Goal: Task Accomplishment & Management: Manage account settings

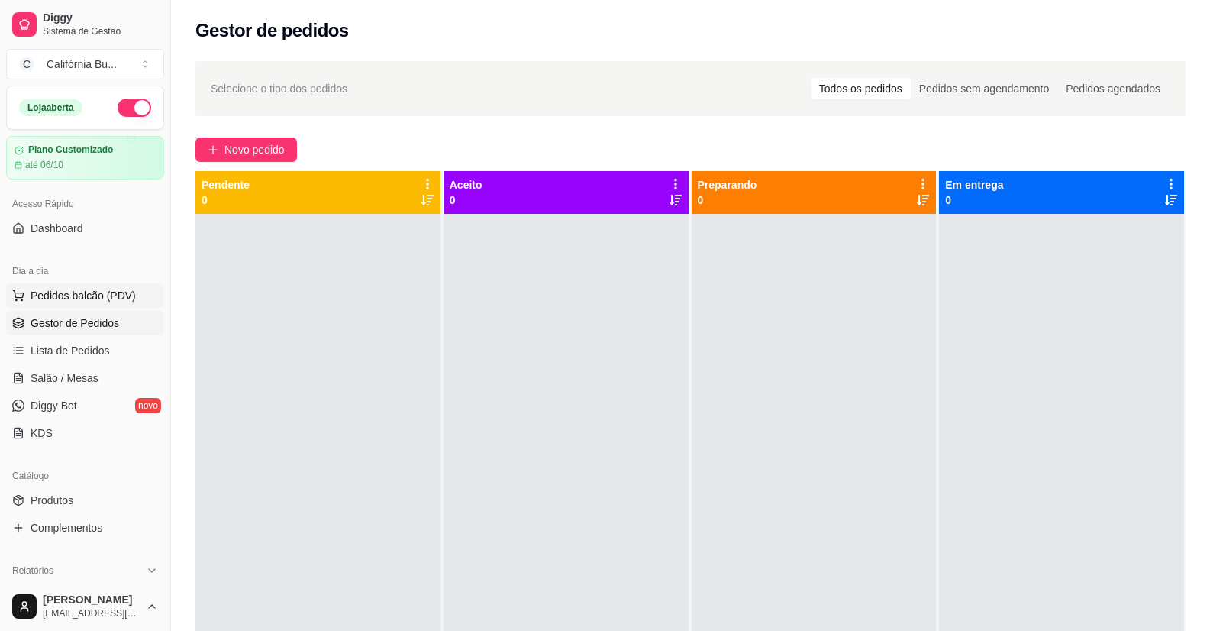
click at [102, 298] on span "Pedidos balcão (PDV)" at bounding box center [83, 295] width 105 height 15
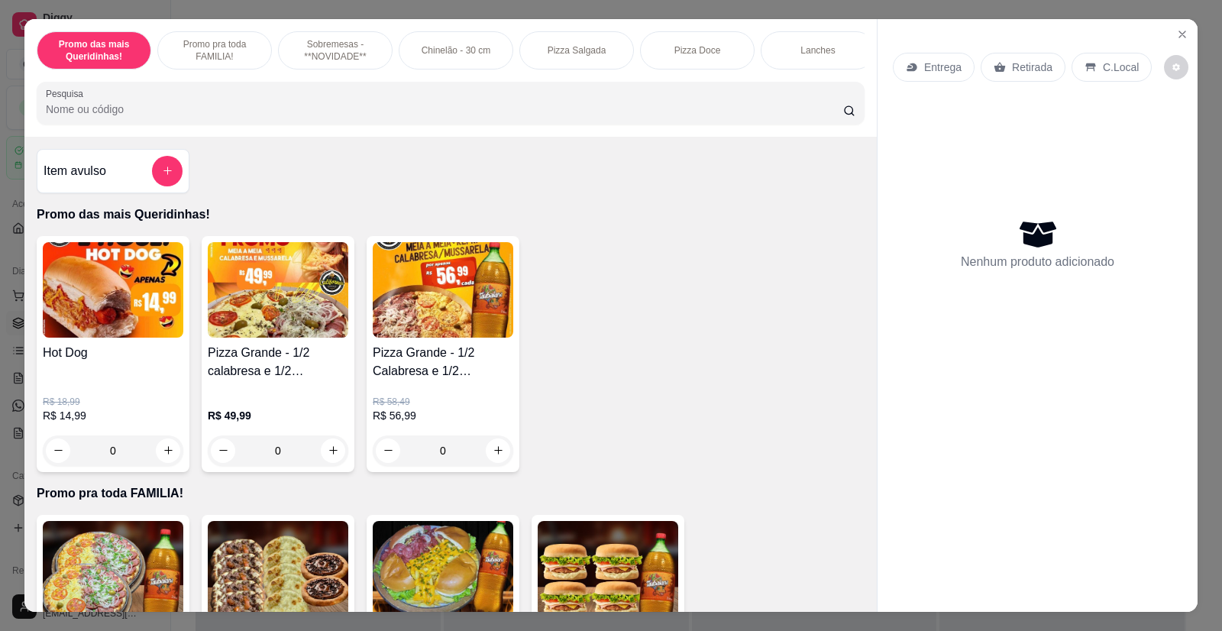
click at [157, 457] on div "0" at bounding box center [113, 450] width 141 height 31
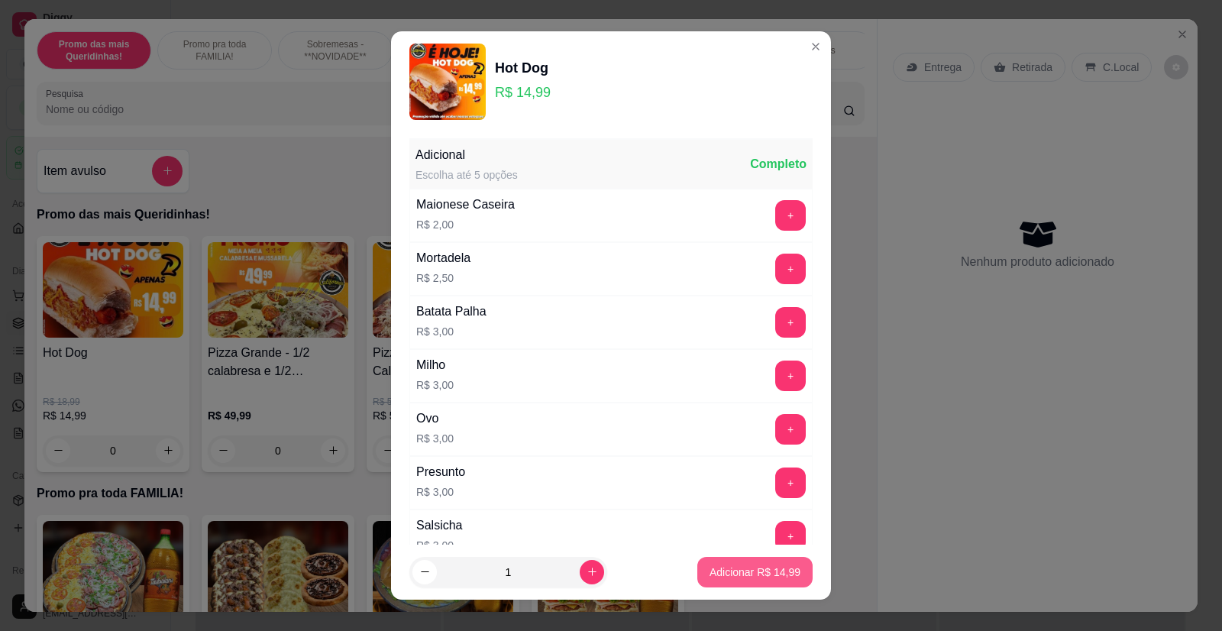
click at [749, 577] on p "Adicionar R$ 14,99" at bounding box center [754, 571] width 91 height 15
type input "1"
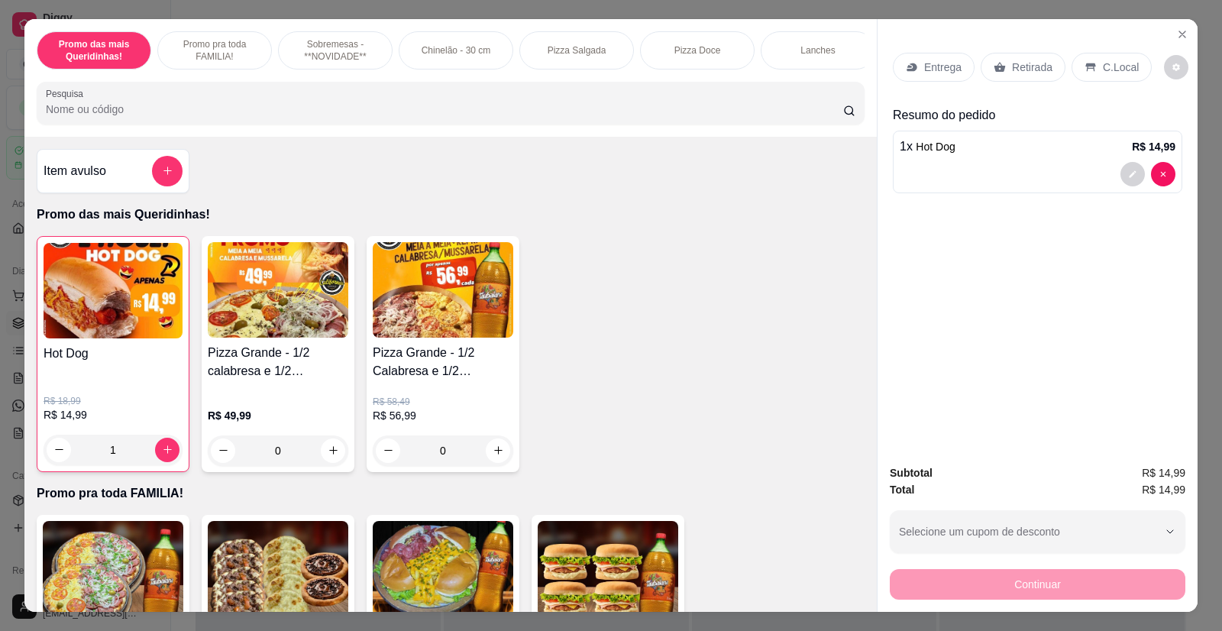
click at [1024, 67] on p "Retirada" at bounding box center [1032, 67] width 40 height 15
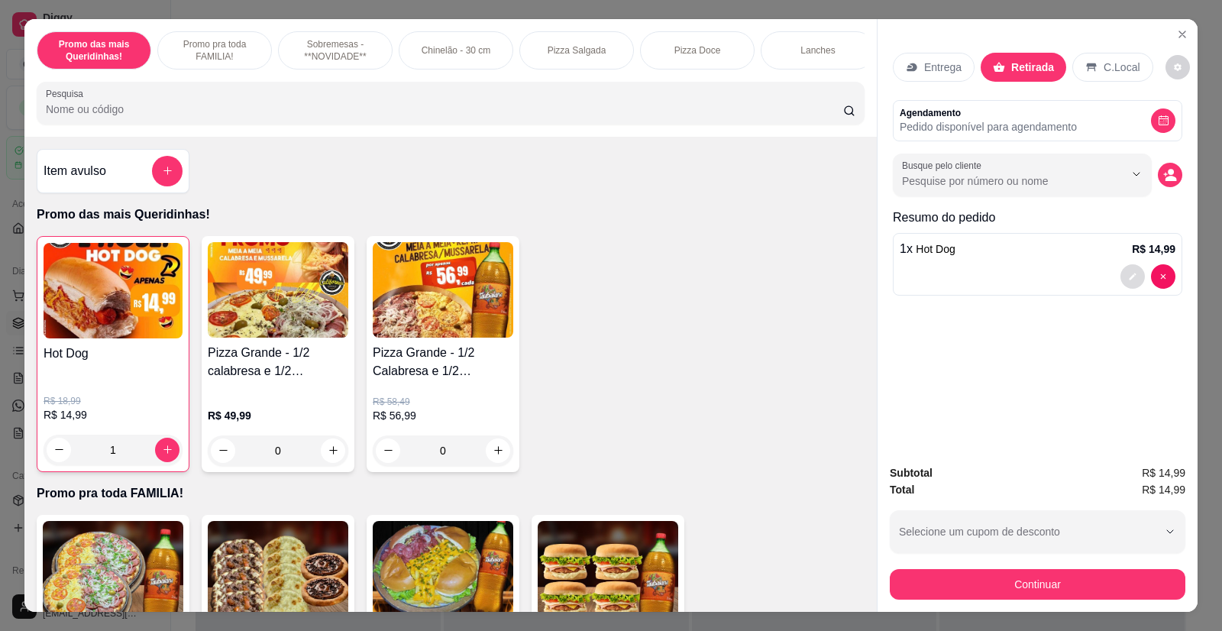
click at [1120, 275] on button "decrease-product-quantity" at bounding box center [1132, 276] width 24 height 24
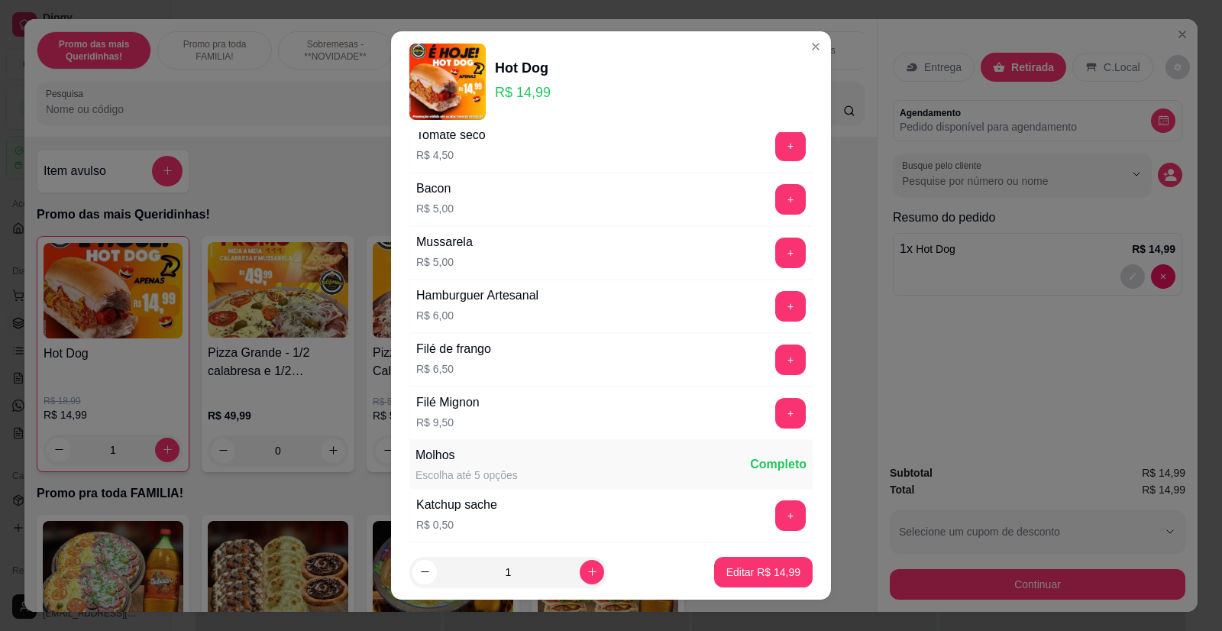
scroll to position [984, 0]
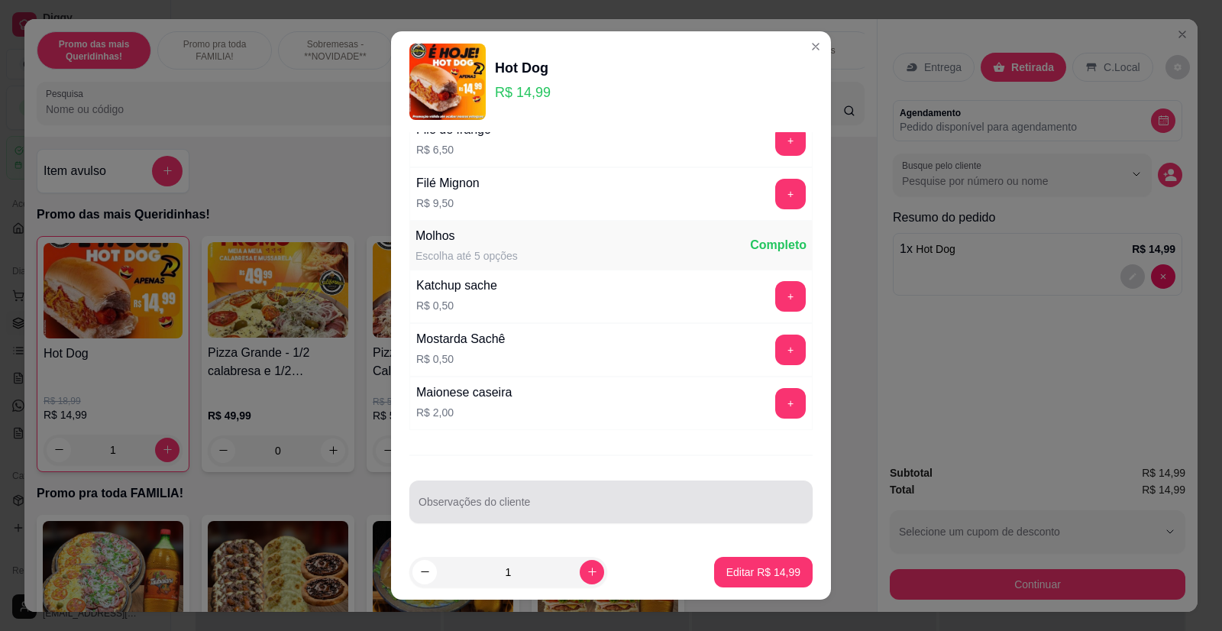
click at [554, 499] on div at bounding box center [610, 501] width 385 height 31
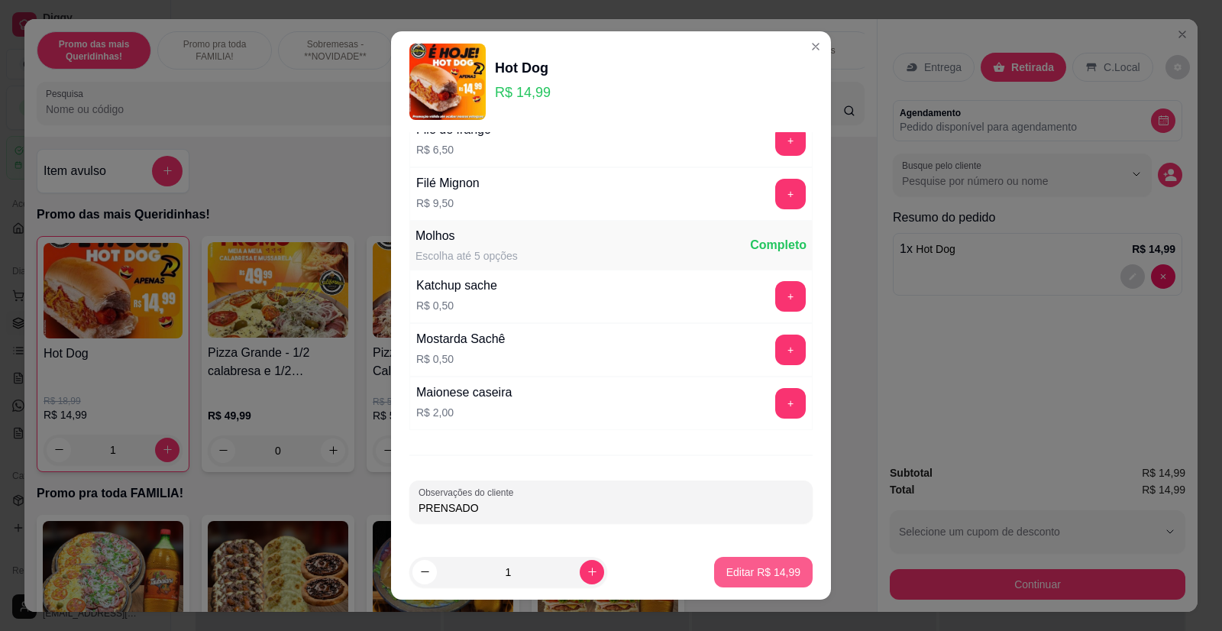
type input "PRENSADO"
click at [732, 573] on p "Editar R$ 14,99" at bounding box center [763, 571] width 72 height 15
type input "0"
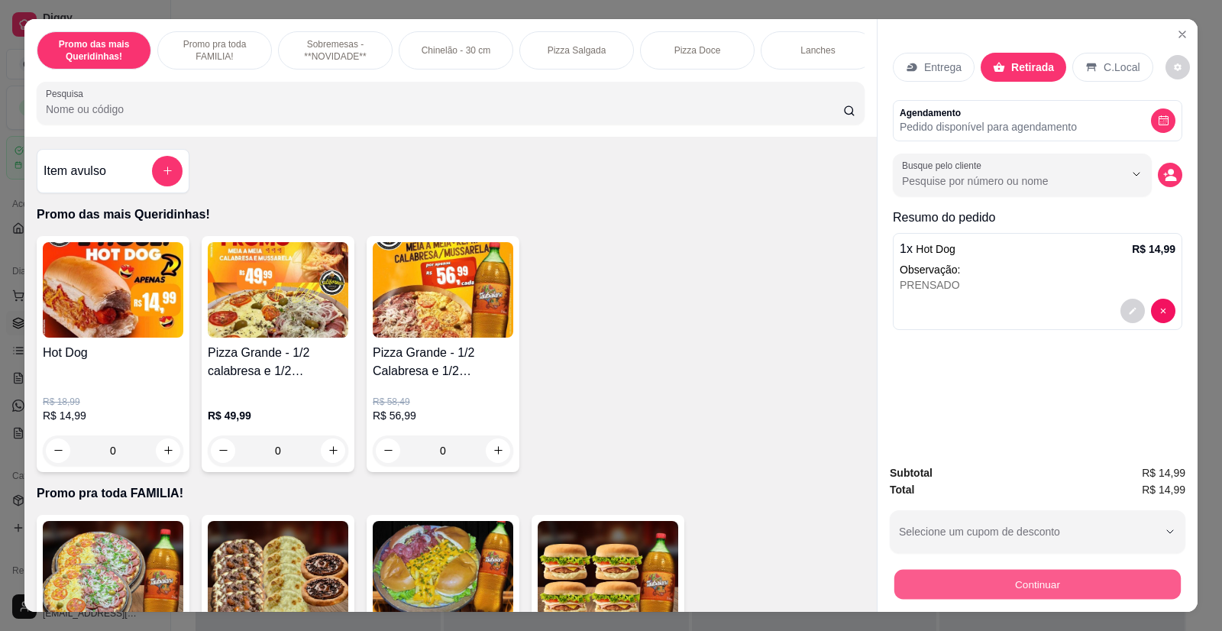
click at [1018, 581] on button "Continuar" at bounding box center [1037, 585] width 286 height 30
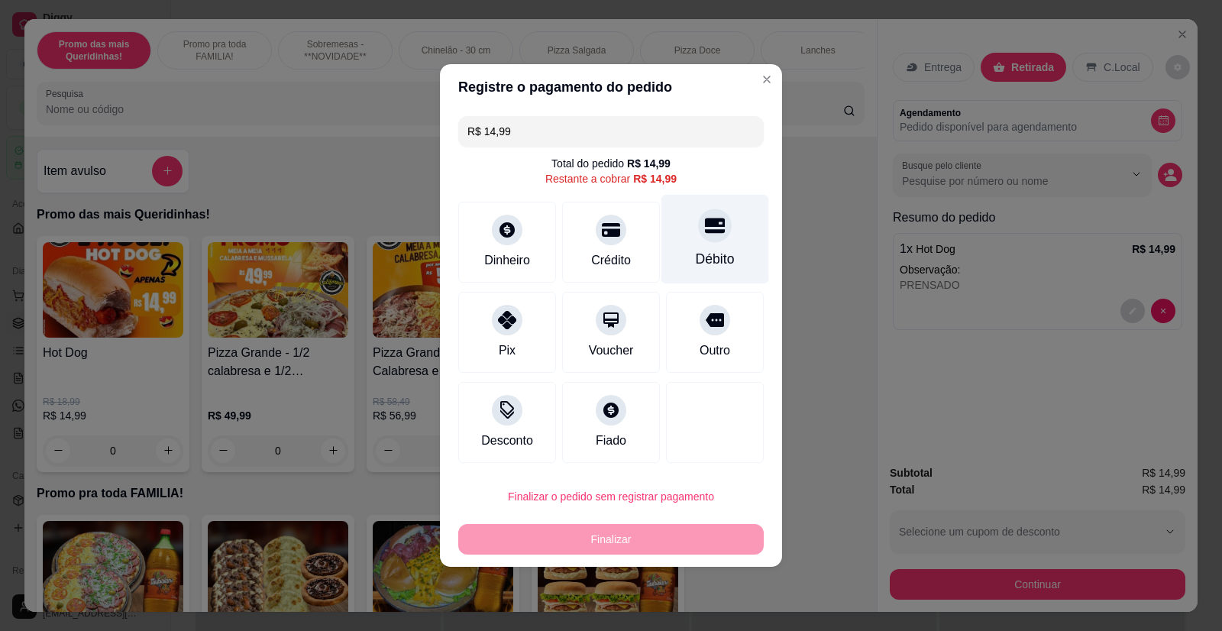
click at [710, 243] on div "Débito" at bounding box center [715, 239] width 108 height 89
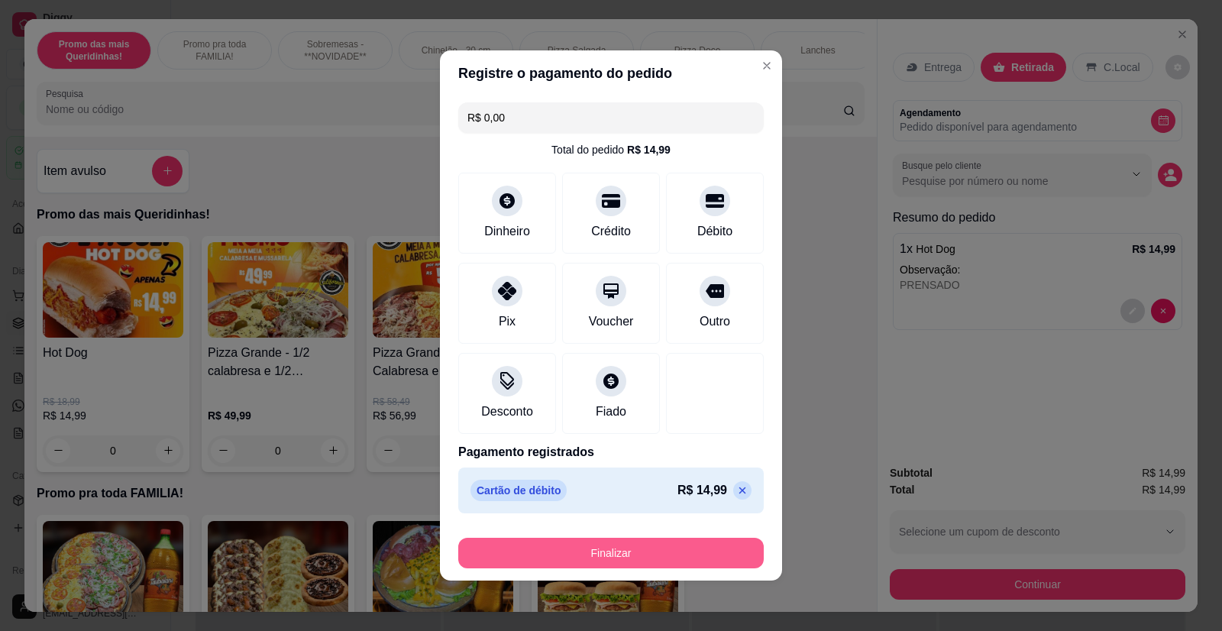
click at [635, 551] on button "Finalizar" at bounding box center [610, 553] width 305 height 31
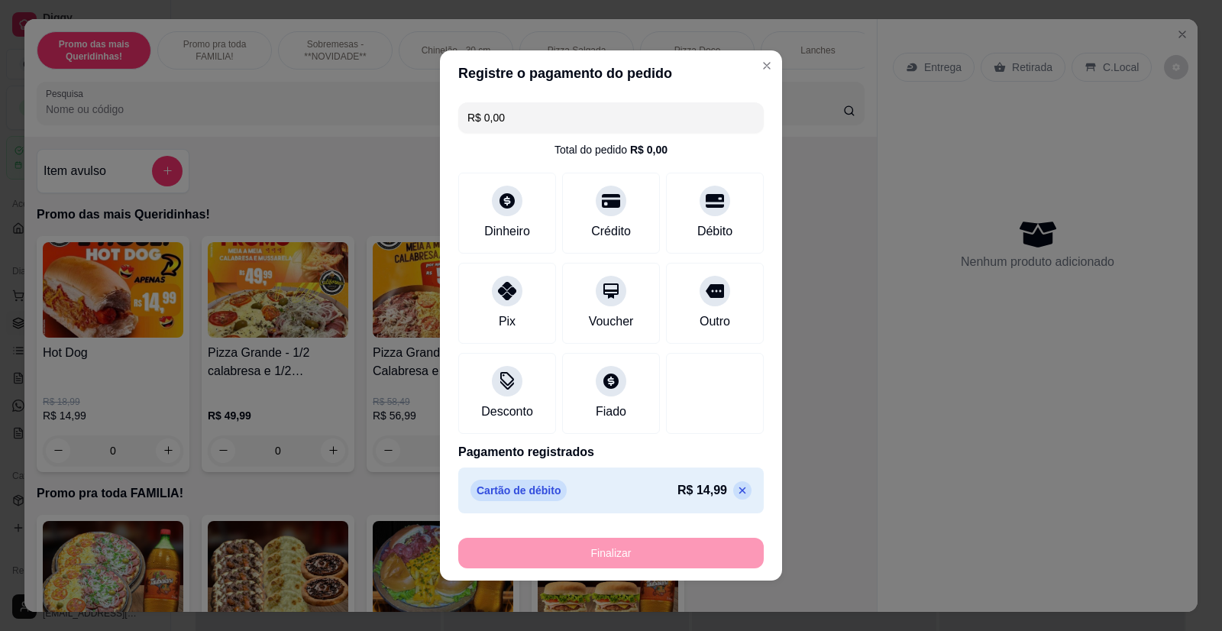
type input "-R$ 14,99"
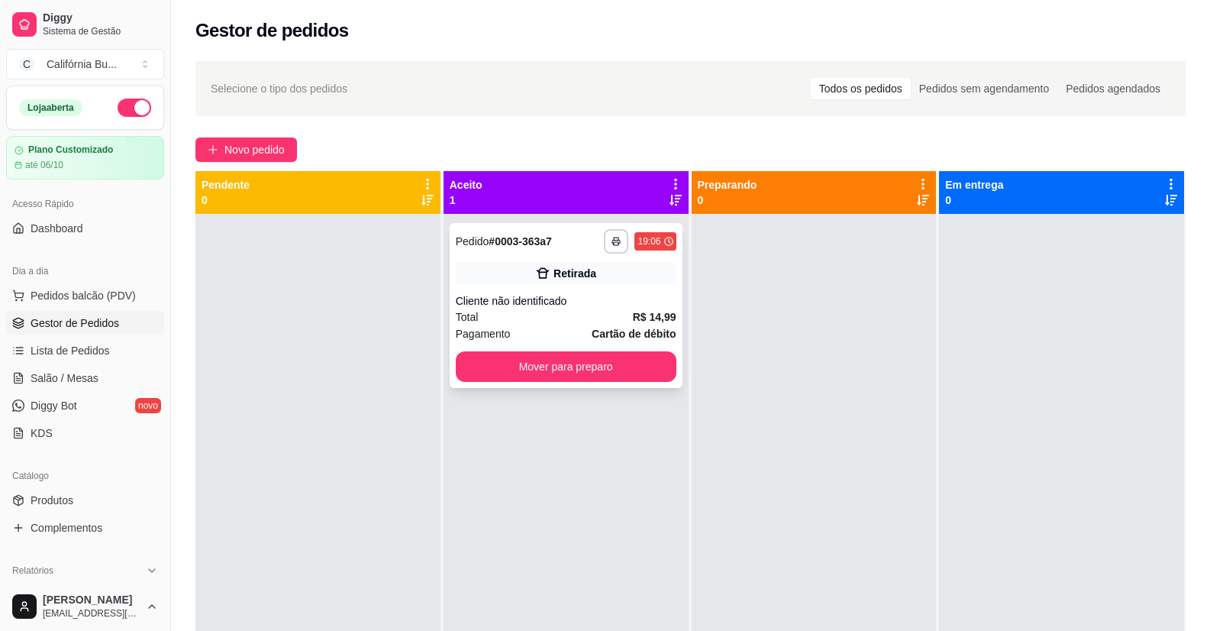
click at [503, 383] on div "**********" at bounding box center [566, 305] width 233 height 165
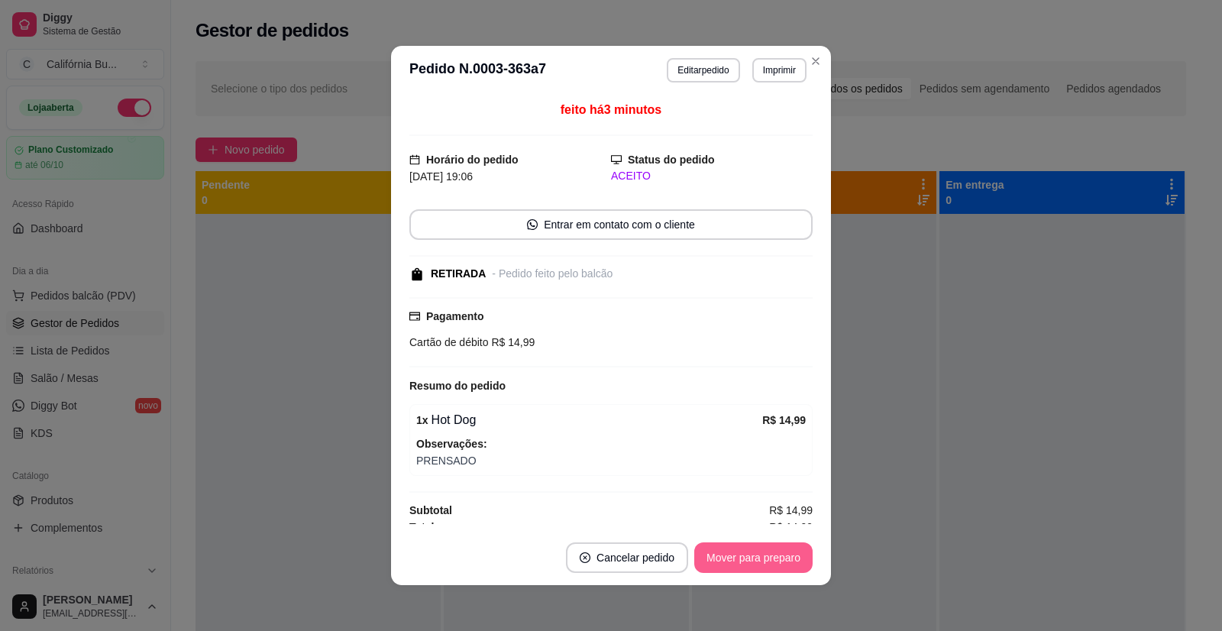
click at [774, 563] on button "Mover para preparo" at bounding box center [753, 557] width 118 height 31
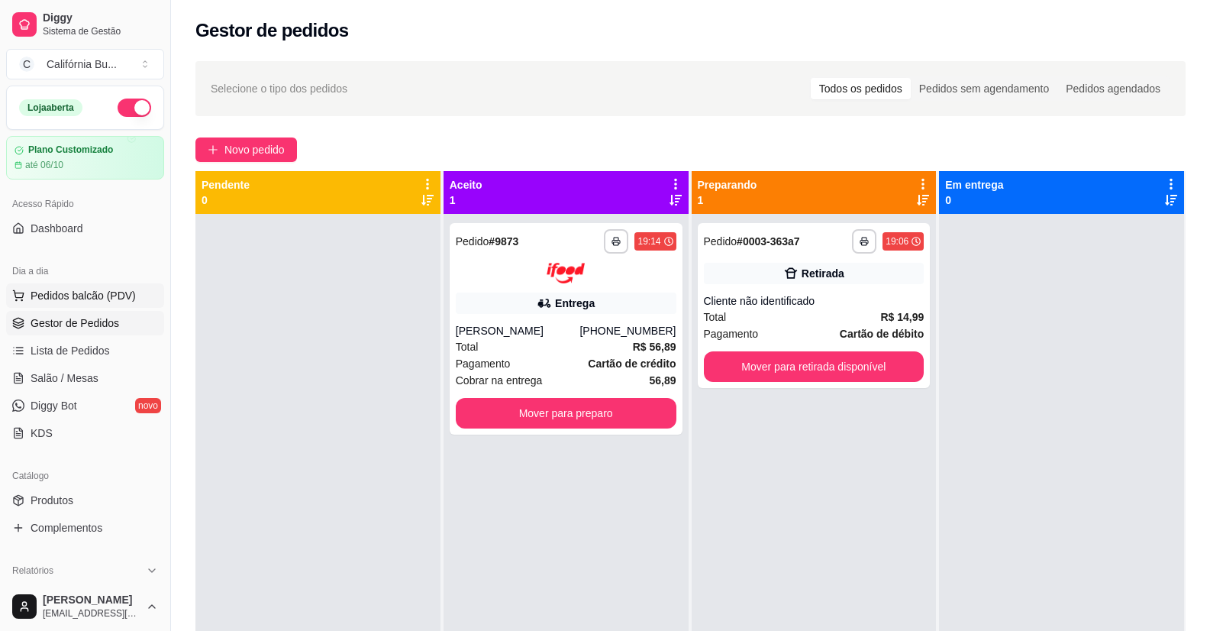
click at [99, 293] on span "Pedidos balcão (PDV)" at bounding box center [83, 295] width 105 height 15
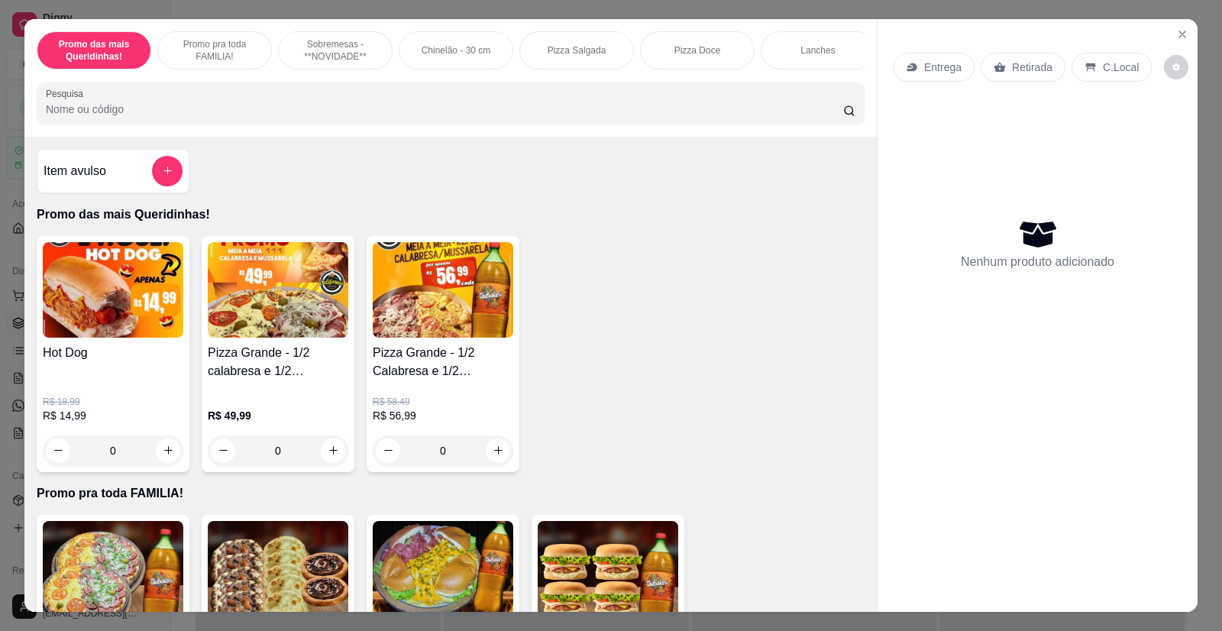
click at [326, 463] on div "0" at bounding box center [278, 450] width 141 height 31
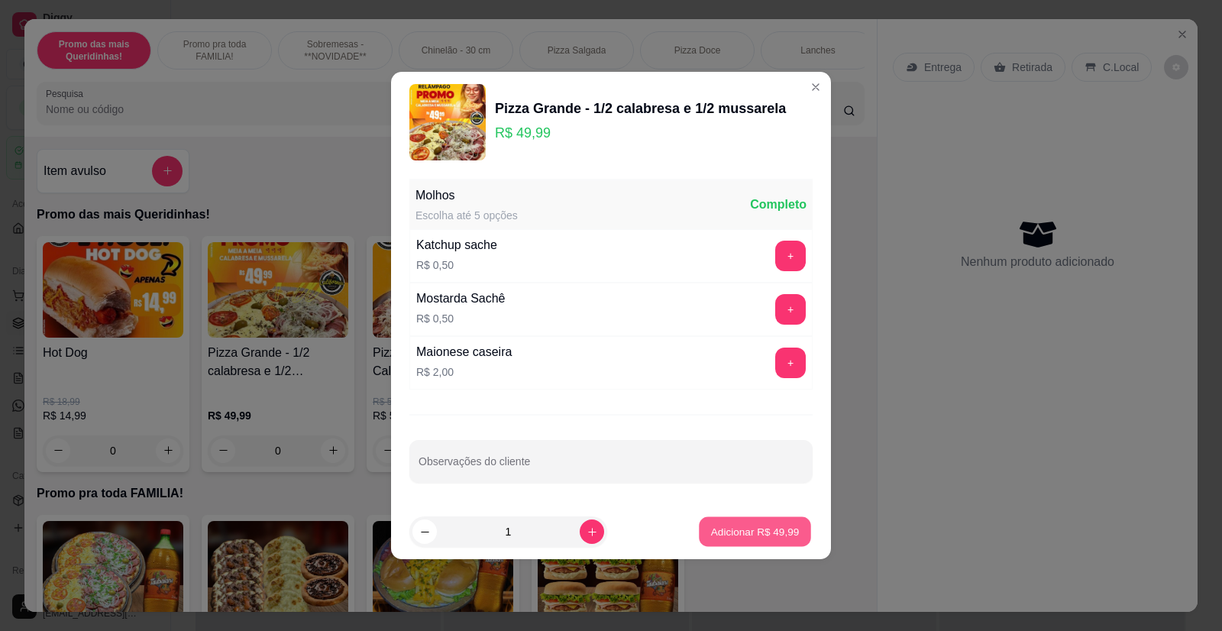
click at [742, 527] on p "Adicionar R$ 49,99" at bounding box center [755, 531] width 89 height 15
type input "1"
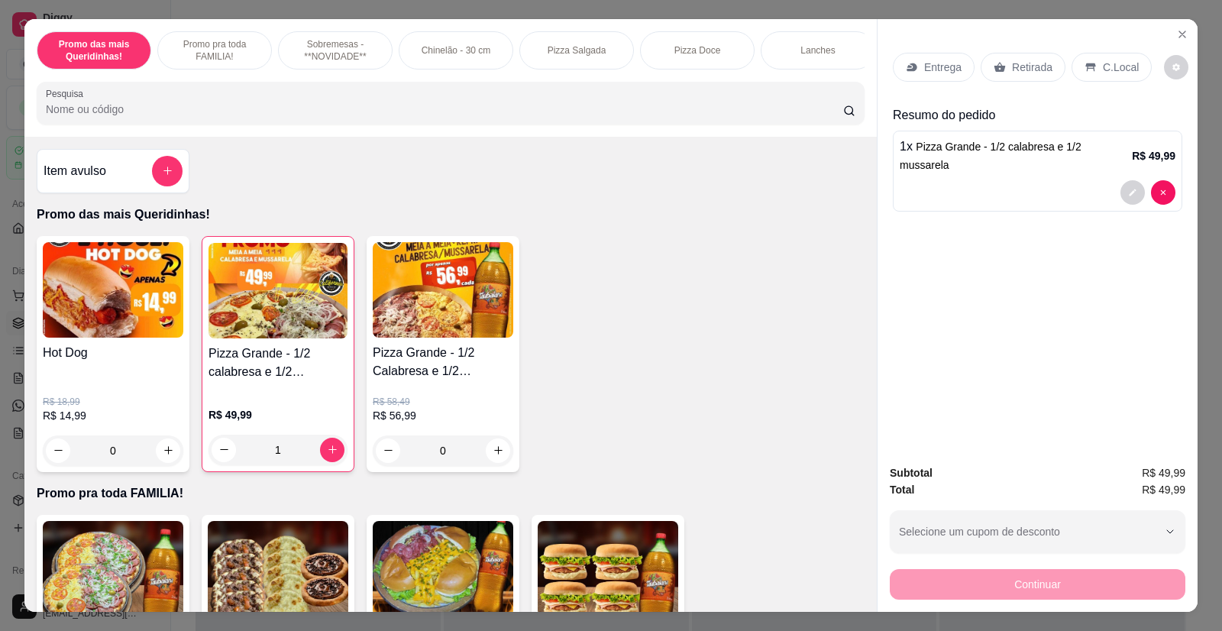
drag, startPoint x: 847, startPoint y: 178, endPoint x: 867, endPoint y: 198, distance: 28.1
drag, startPoint x: 867, startPoint y: 198, endPoint x: 929, endPoint y: 60, distance: 151.1
click at [929, 60] on p "Entrega" at bounding box center [942, 67] width 37 height 15
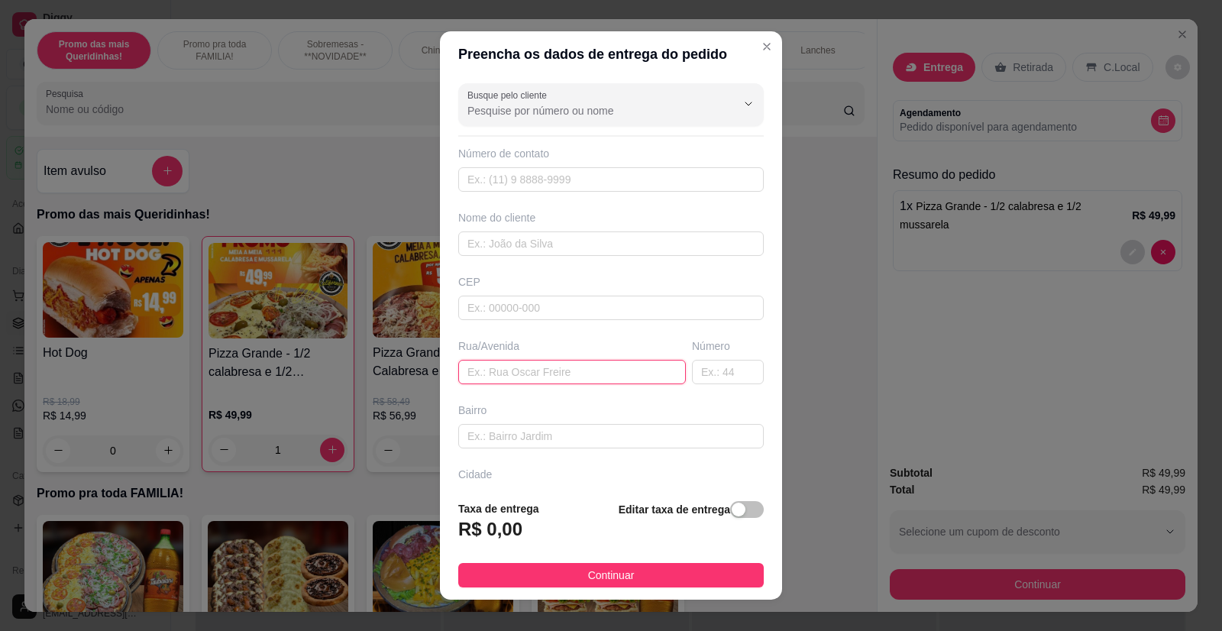
click at [501, 370] on input "text" at bounding box center [572, 372] width 228 height 24
click at [458, 376] on input "915" at bounding box center [572, 372] width 228 height 24
click at [505, 376] on input "Amadoir Bueno 915" at bounding box center [572, 372] width 228 height 24
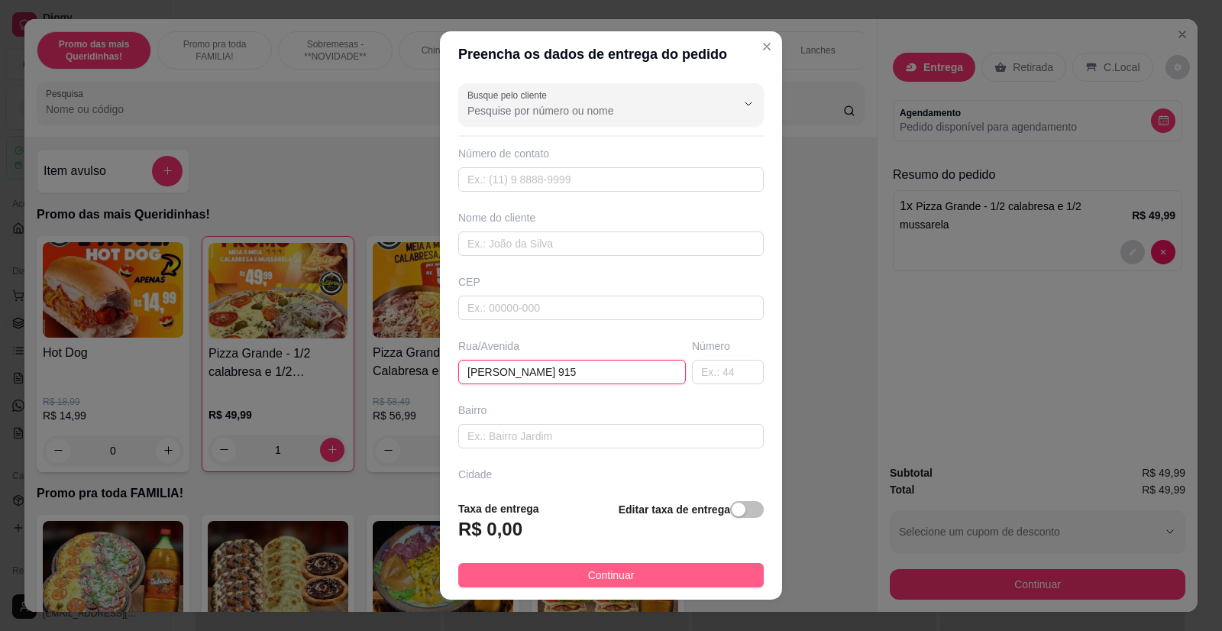
type input "[PERSON_NAME] 915"
click at [635, 574] on button "Continuar" at bounding box center [610, 575] width 305 height 24
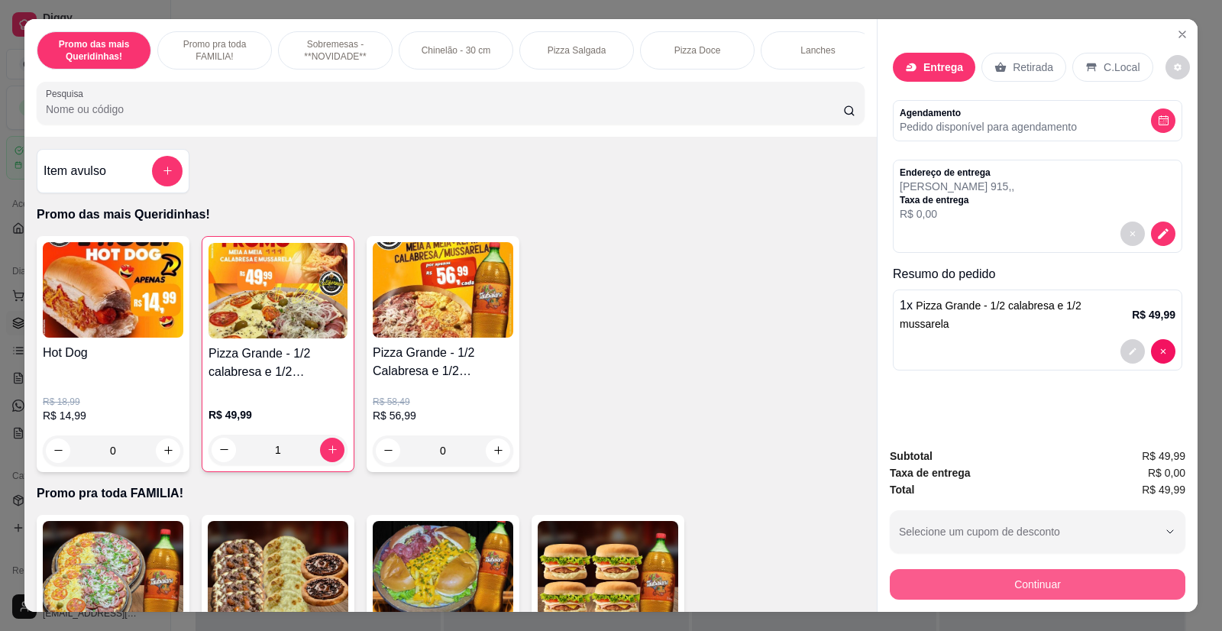
click at [997, 589] on button "Continuar" at bounding box center [1038, 584] width 296 height 31
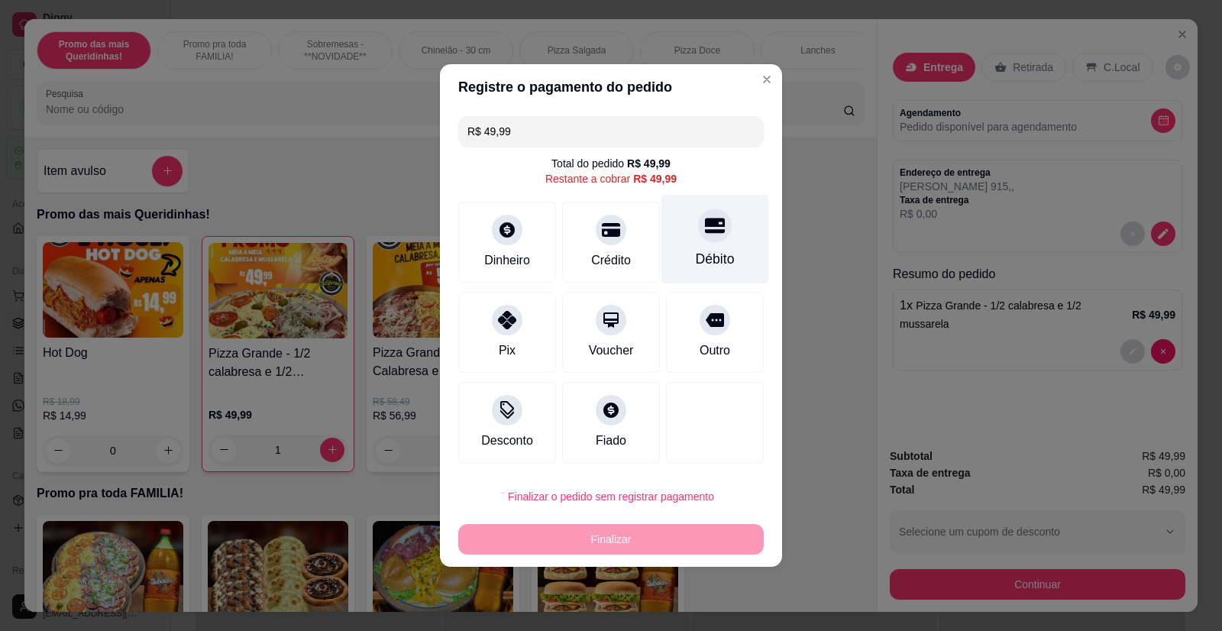
click at [710, 228] on icon at bounding box center [715, 225] width 20 height 20
type input "R$ 0,00"
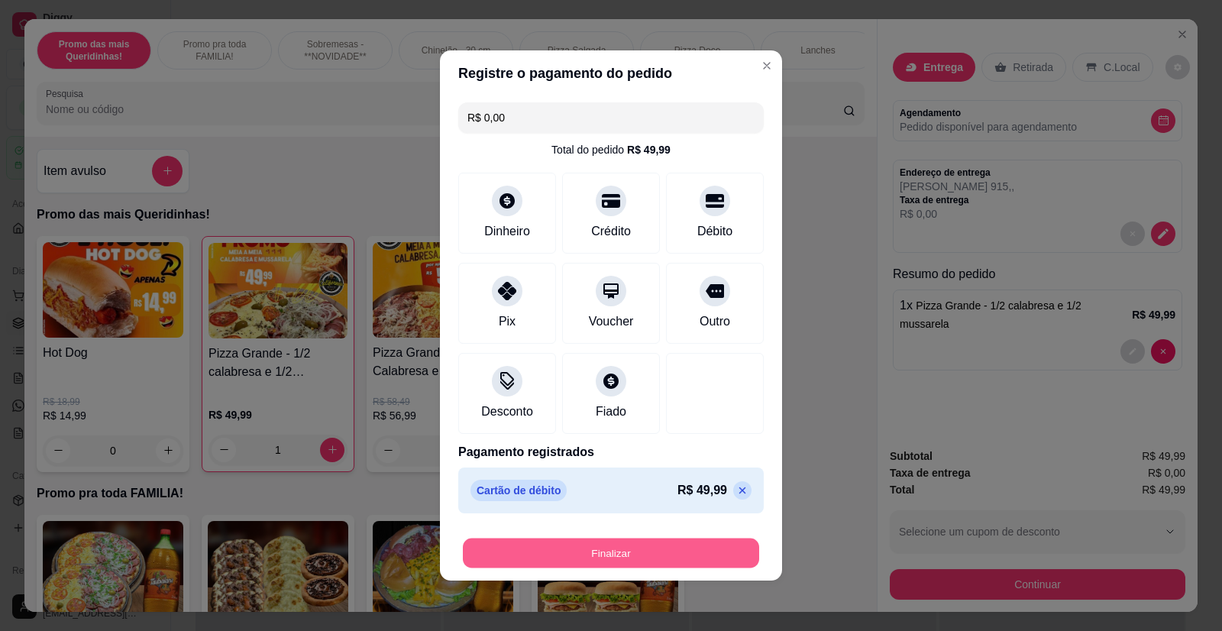
click at [620, 544] on button "Finalizar" at bounding box center [611, 553] width 296 height 30
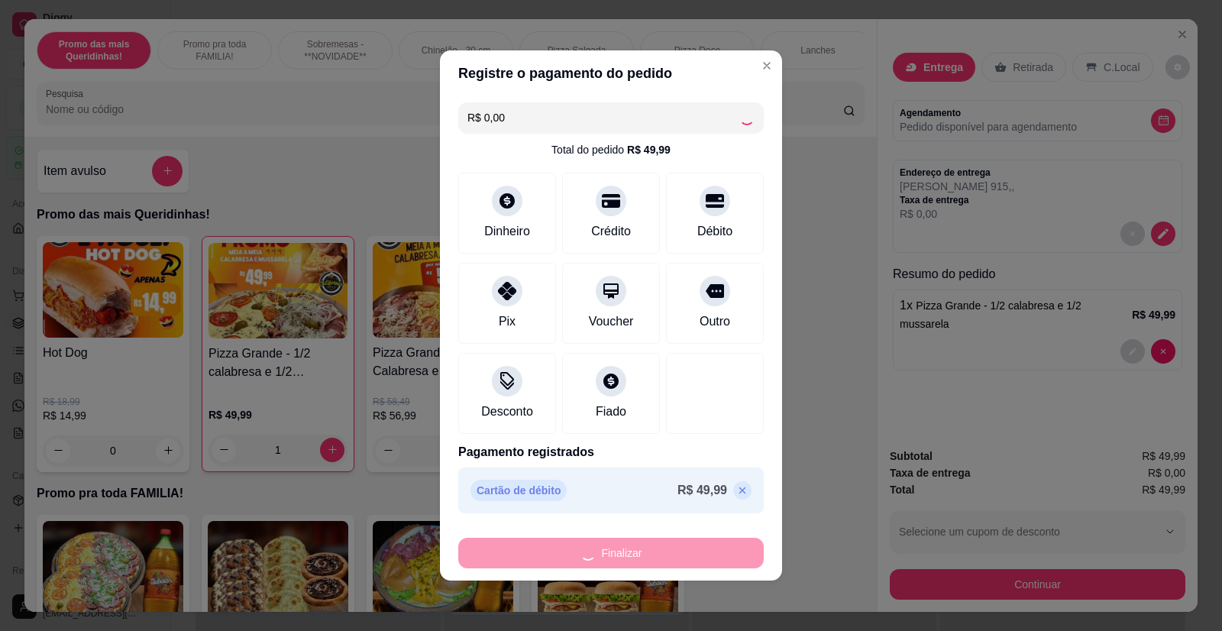
type input "0"
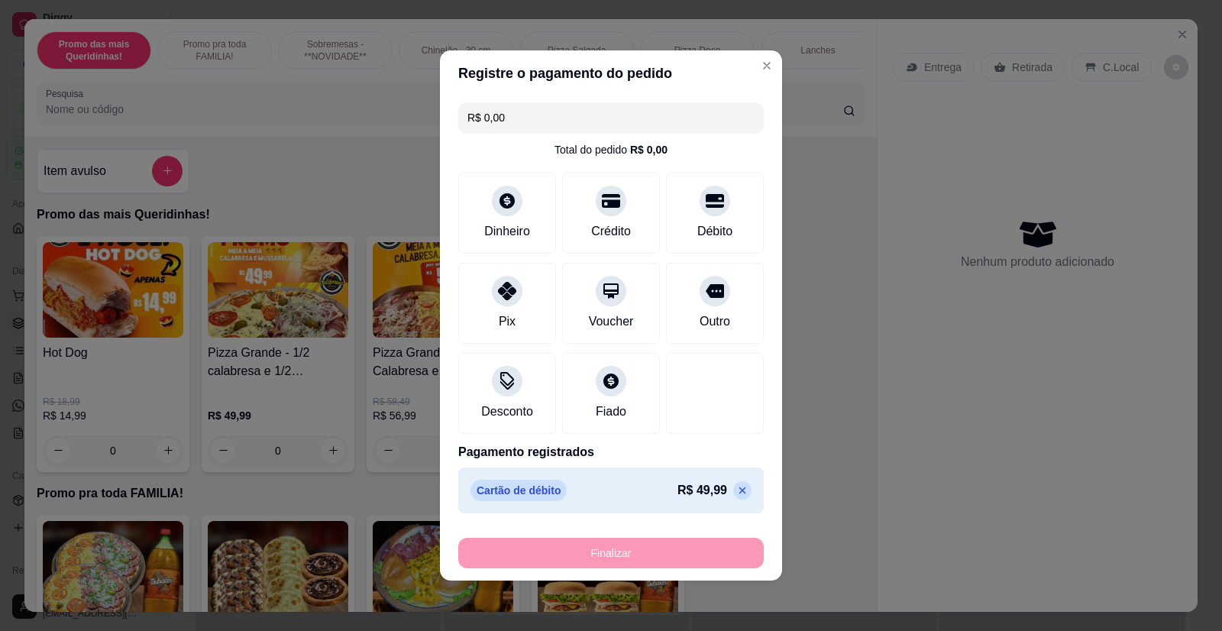
type input "-R$ 49,99"
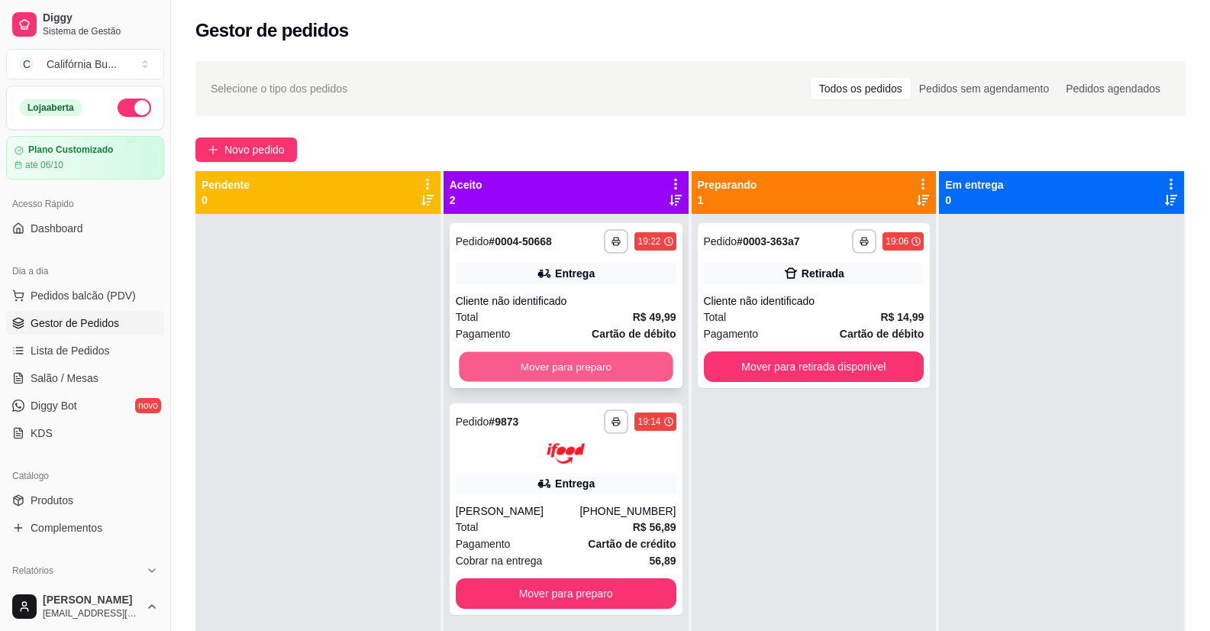
click at [580, 368] on button "Mover para preparo" at bounding box center [566, 367] width 214 height 30
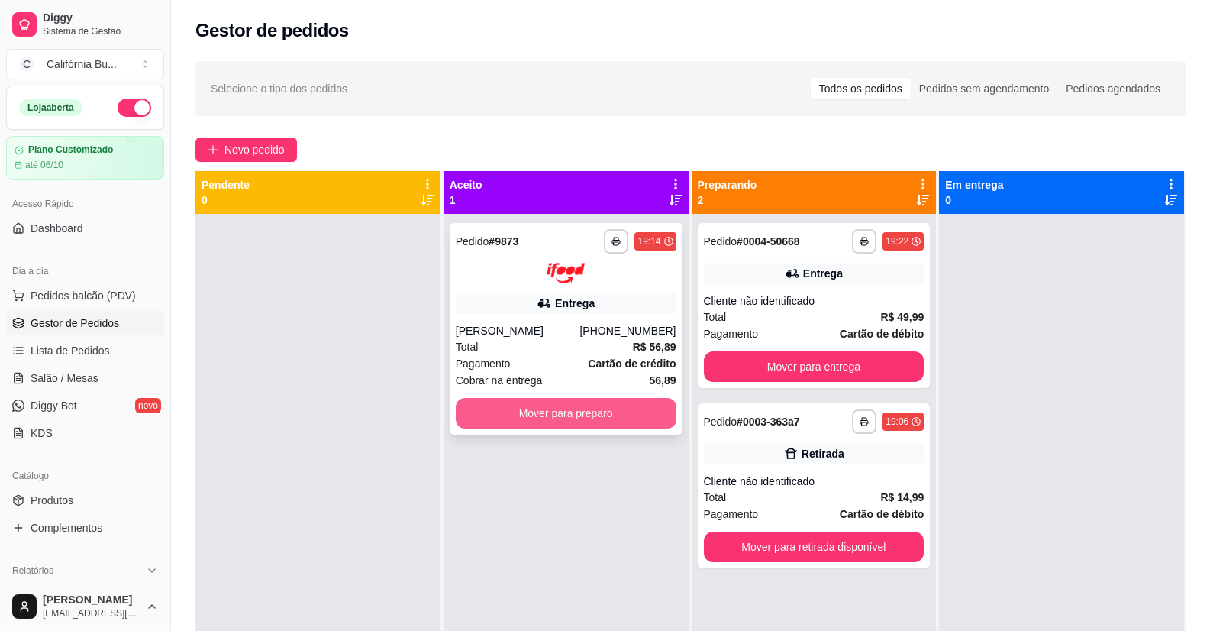
click at [577, 421] on button "Mover para preparo" at bounding box center [566, 413] width 221 height 31
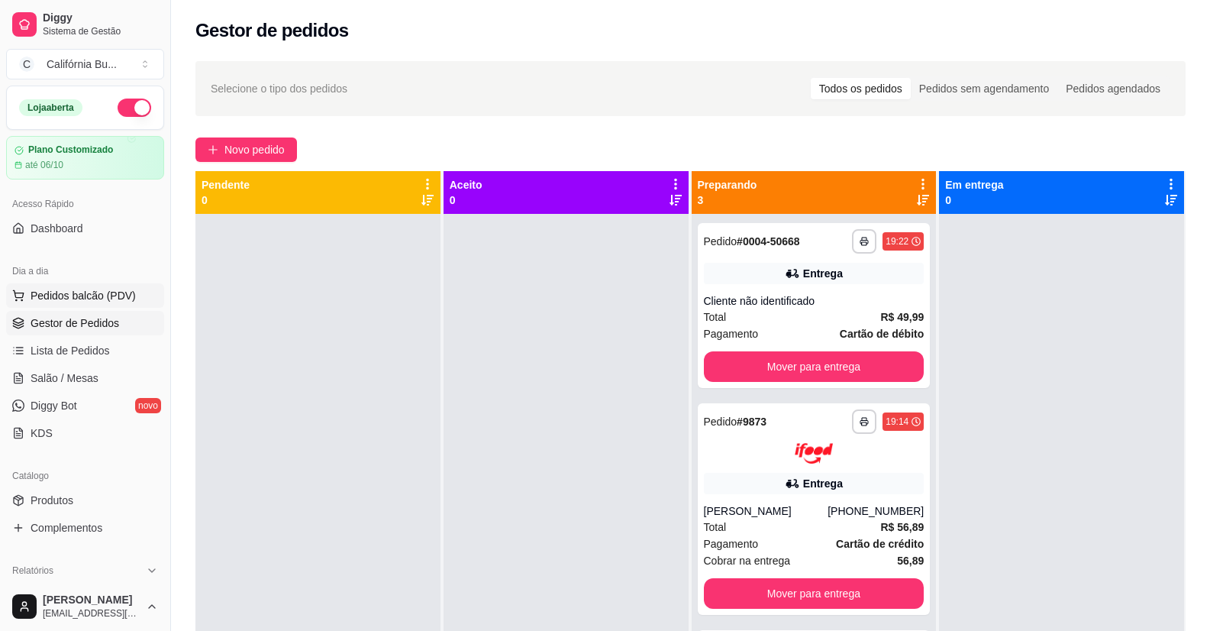
click at [81, 301] on span "Pedidos balcão (PDV)" at bounding box center [83, 295] width 105 height 15
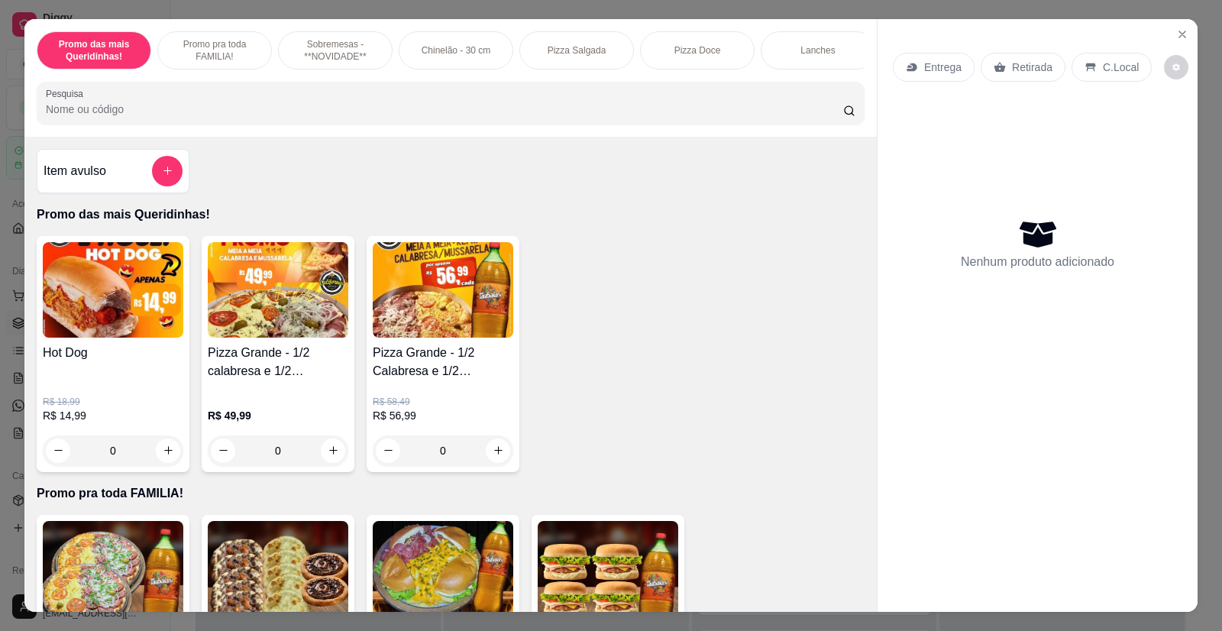
click at [329, 450] on div "0" at bounding box center [278, 450] width 141 height 31
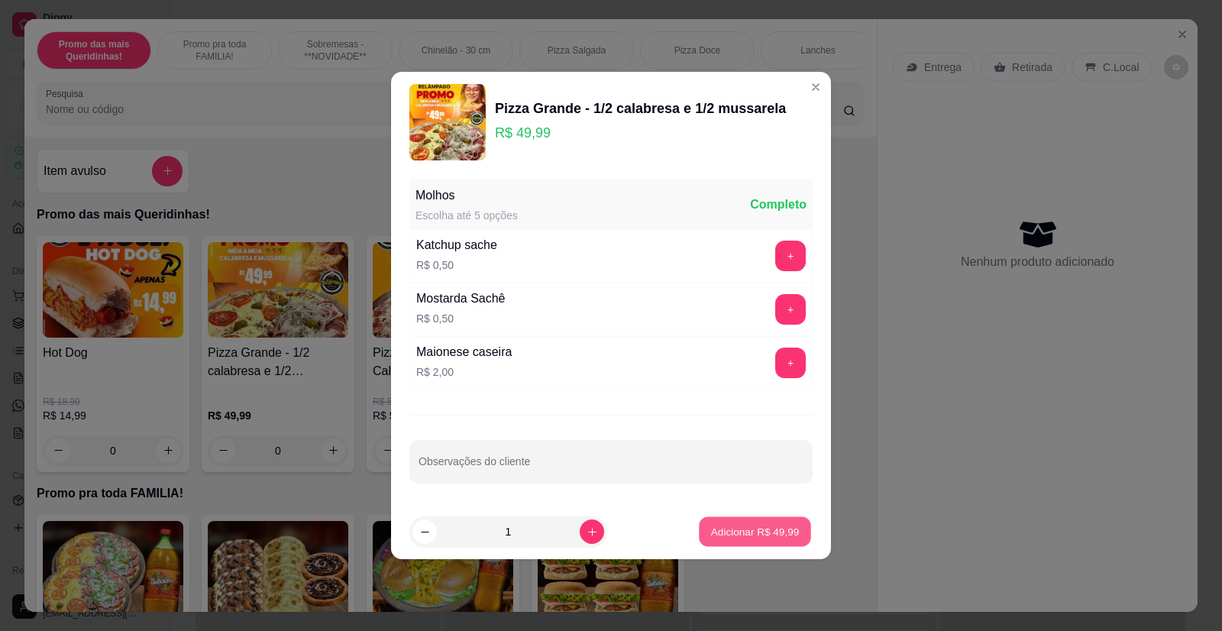
click at [740, 536] on p "Adicionar R$ 49,99" at bounding box center [755, 531] width 89 height 15
type input "1"
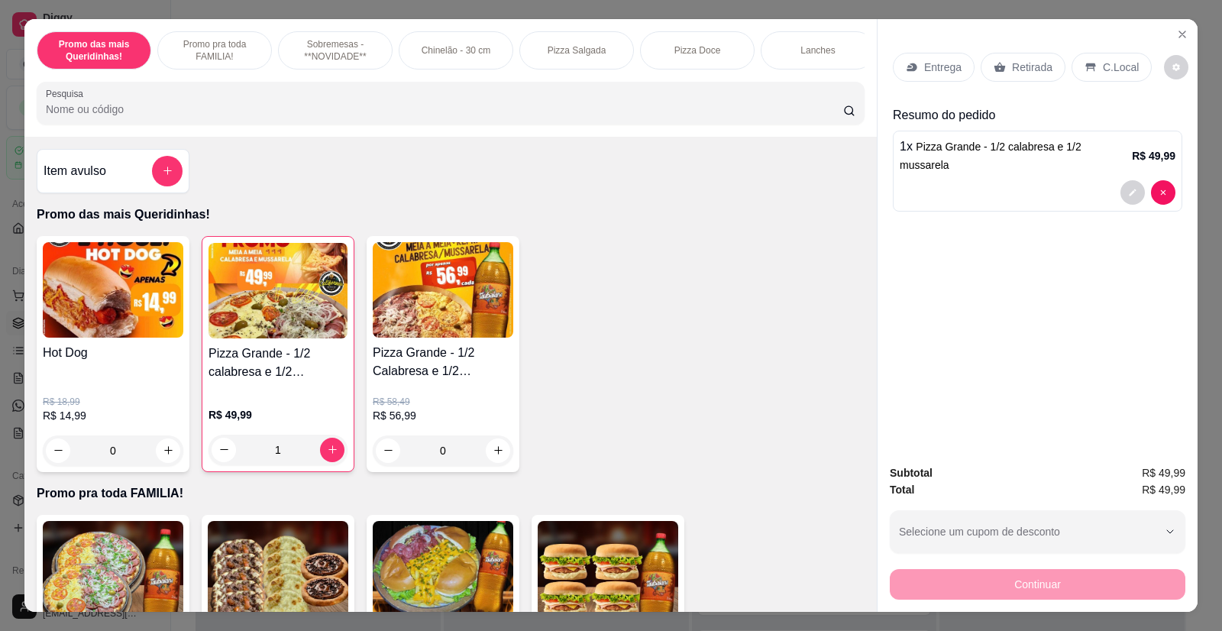
click at [1022, 60] on p "Retirada" at bounding box center [1032, 67] width 40 height 15
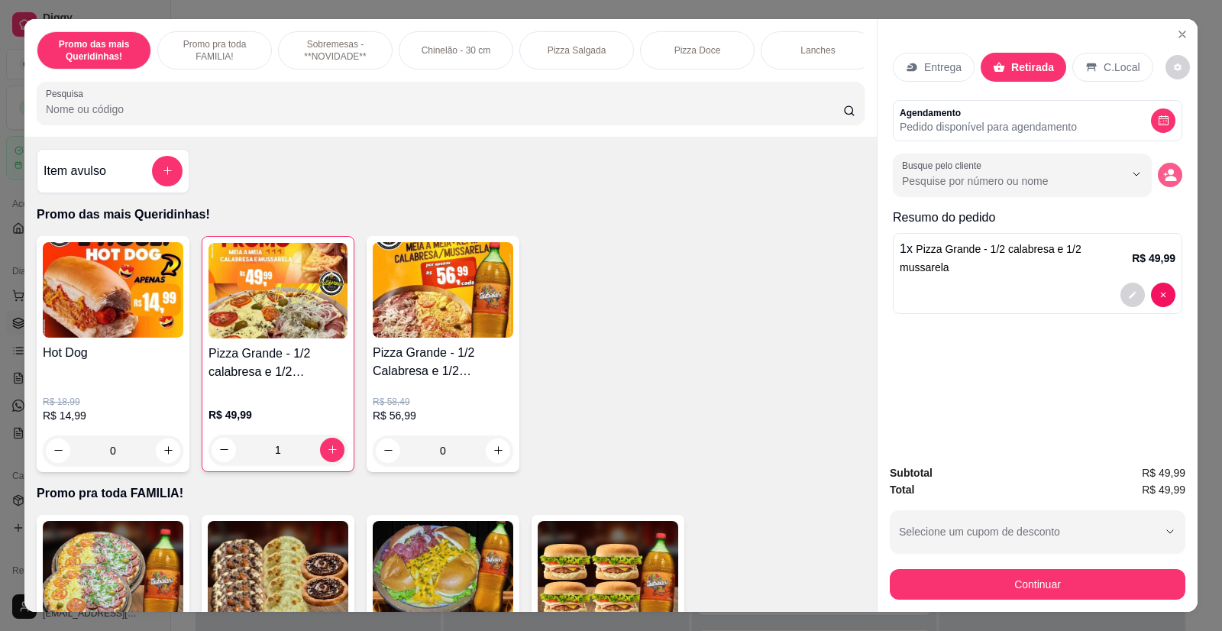
click at [1171, 181] on button "decrease-product-quantity" at bounding box center [1170, 175] width 24 height 24
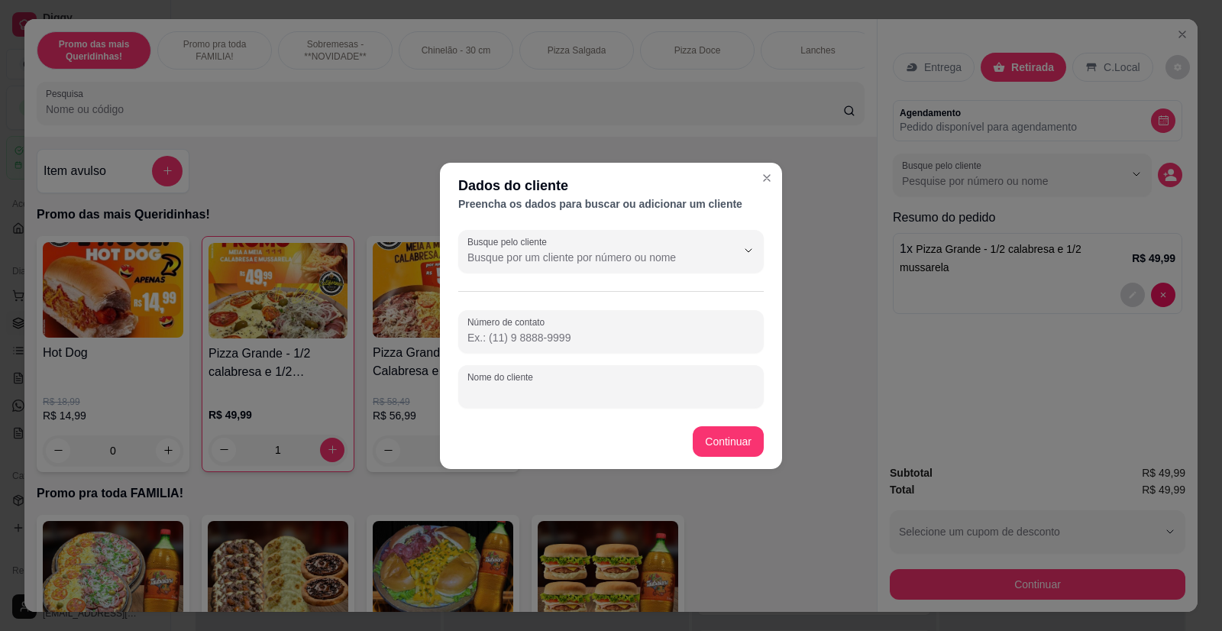
click at [513, 396] on input "Nome do cliente" at bounding box center [610, 392] width 287 height 15
type input "[PERSON_NAME]"
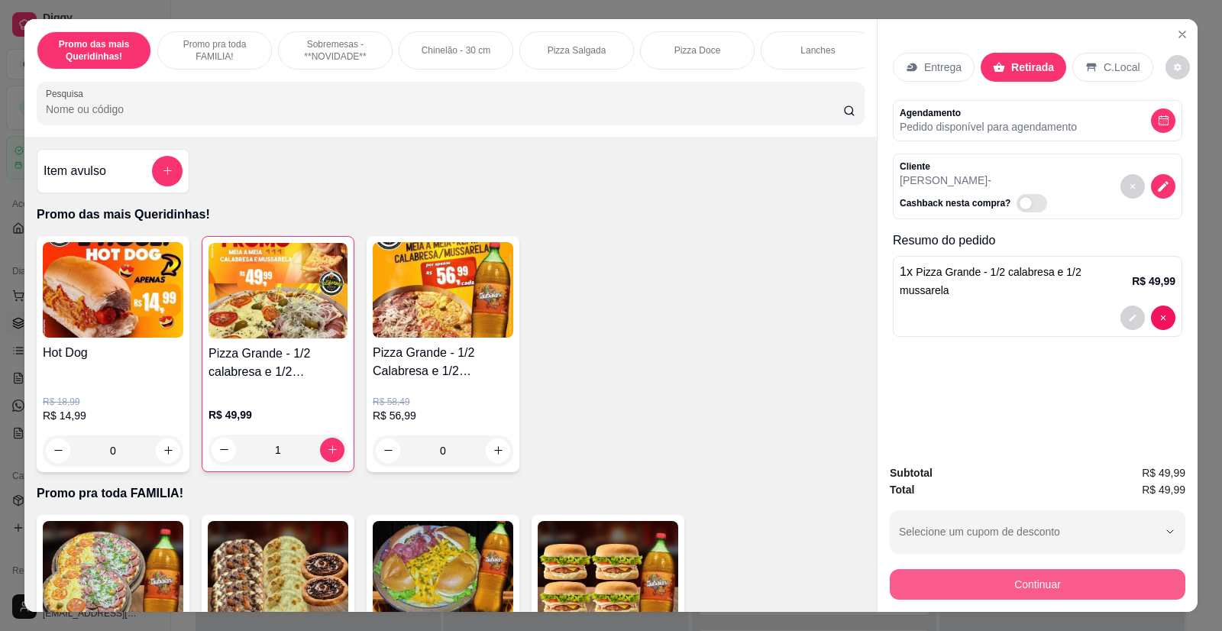
click at [1039, 580] on button "Continuar" at bounding box center [1038, 584] width 296 height 31
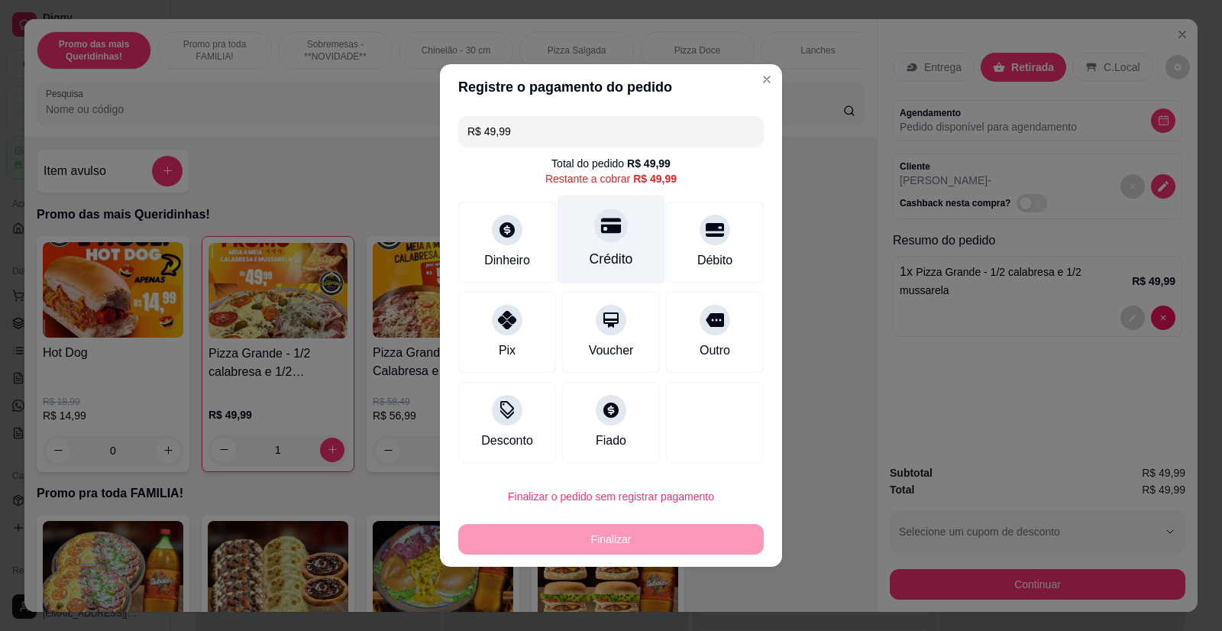
click at [606, 244] on div "Crédito" at bounding box center [611, 239] width 108 height 89
type input "R$ 0,00"
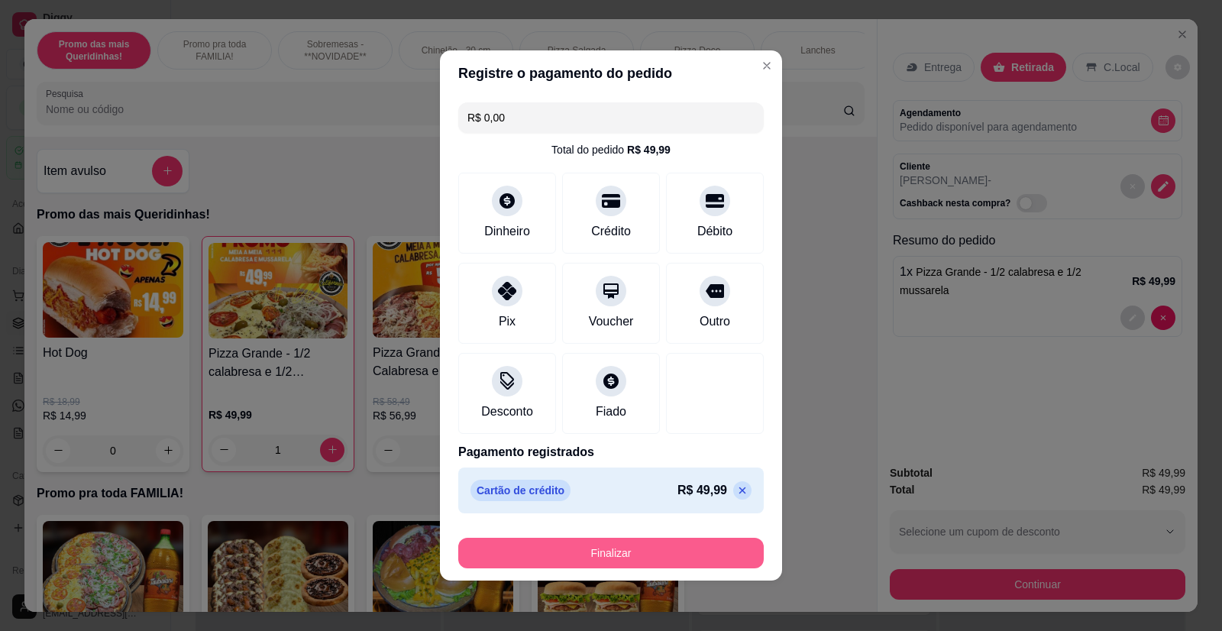
click at [606, 553] on button "Finalizar" at bounding box center [610, 553] width 305 height 31
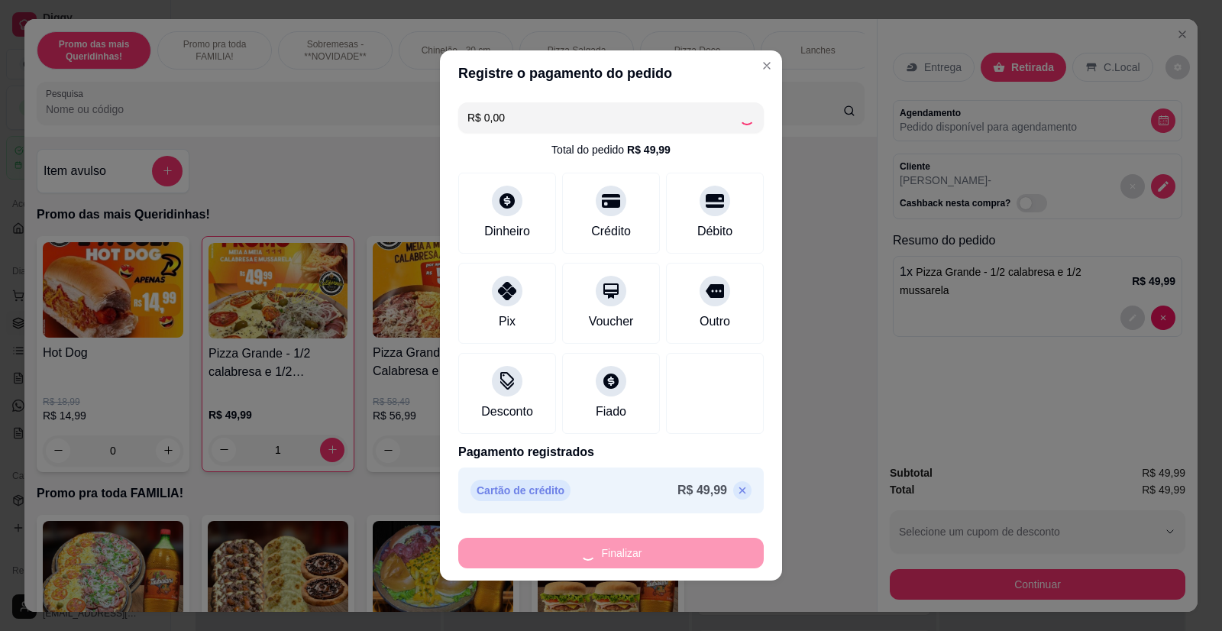
type input "0"
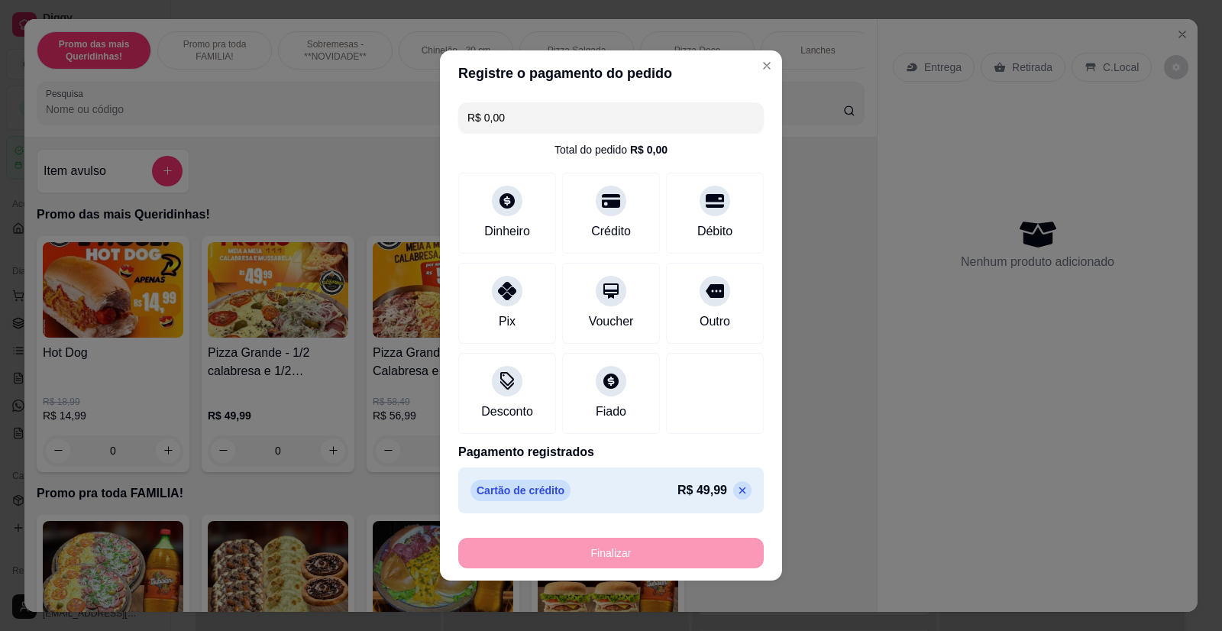
type input "-R$ 49,99"
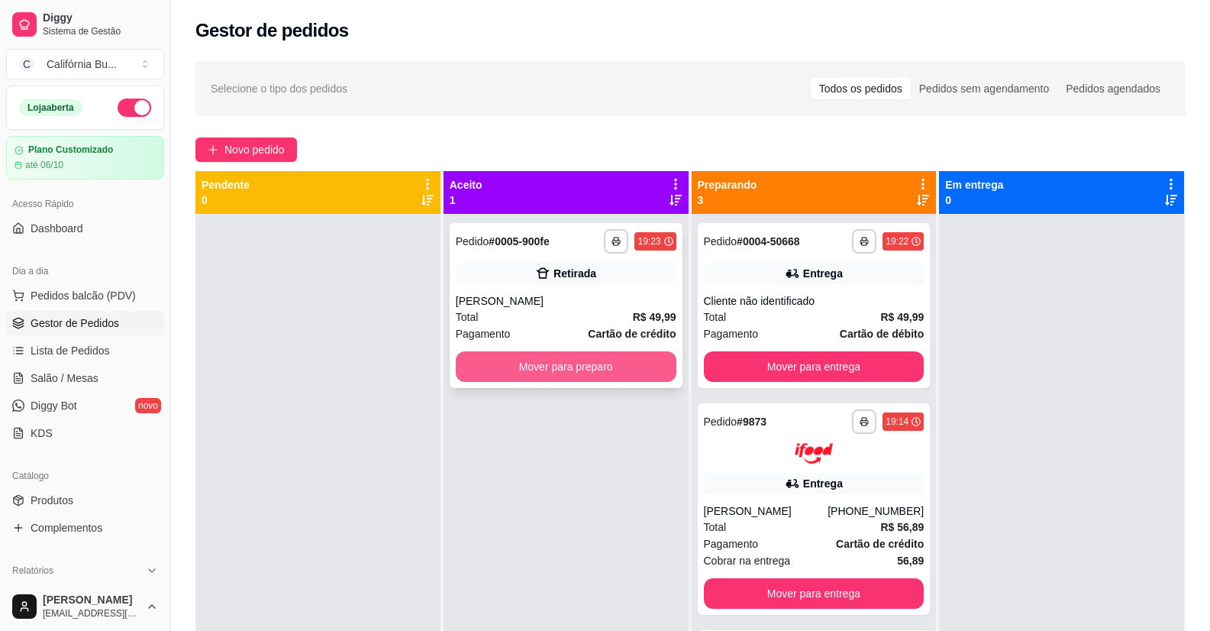
click at [573, 370] on button "Mover para preparo" at bounding box center [566, 366] width 221 height 31
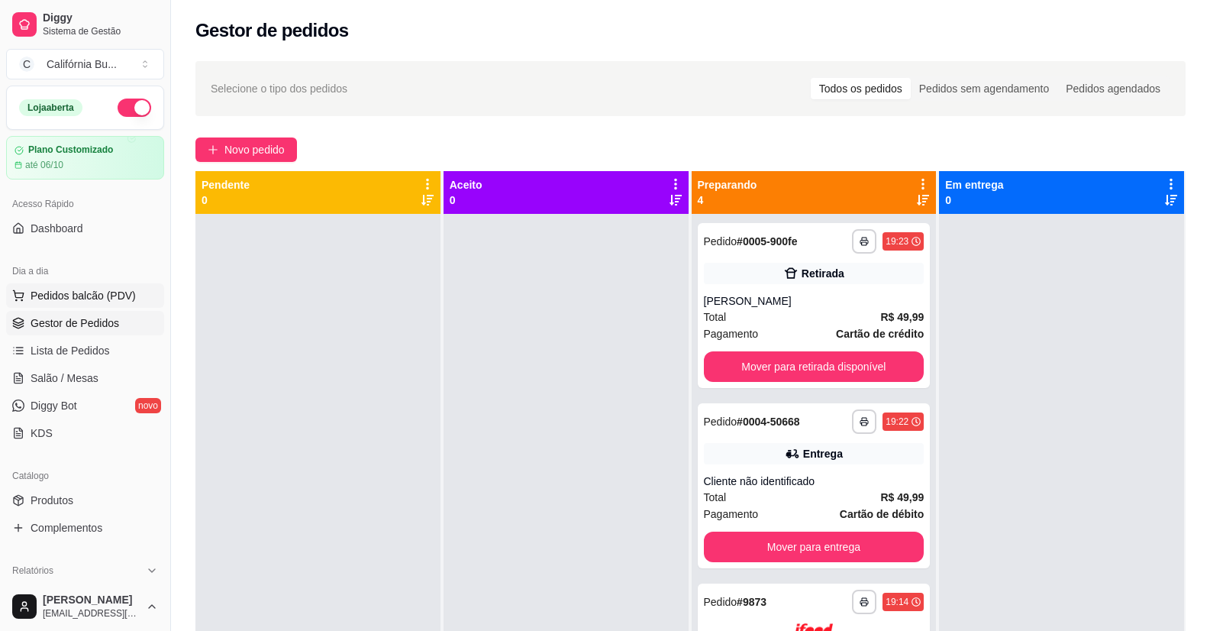
click at [79, 293] on span "Pedidos balcão (PDV)" at bounding box center [83, 295] width 105 height 15
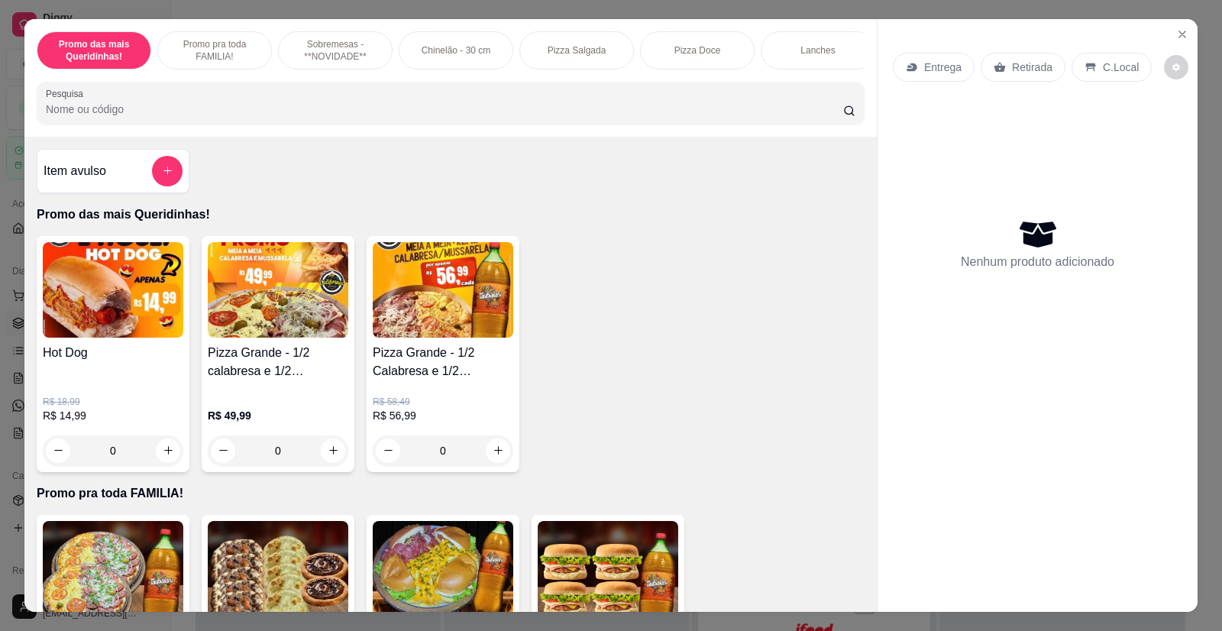
click at [157, 461] on div "0" at bounding box center [113, 450] width 141 height 31
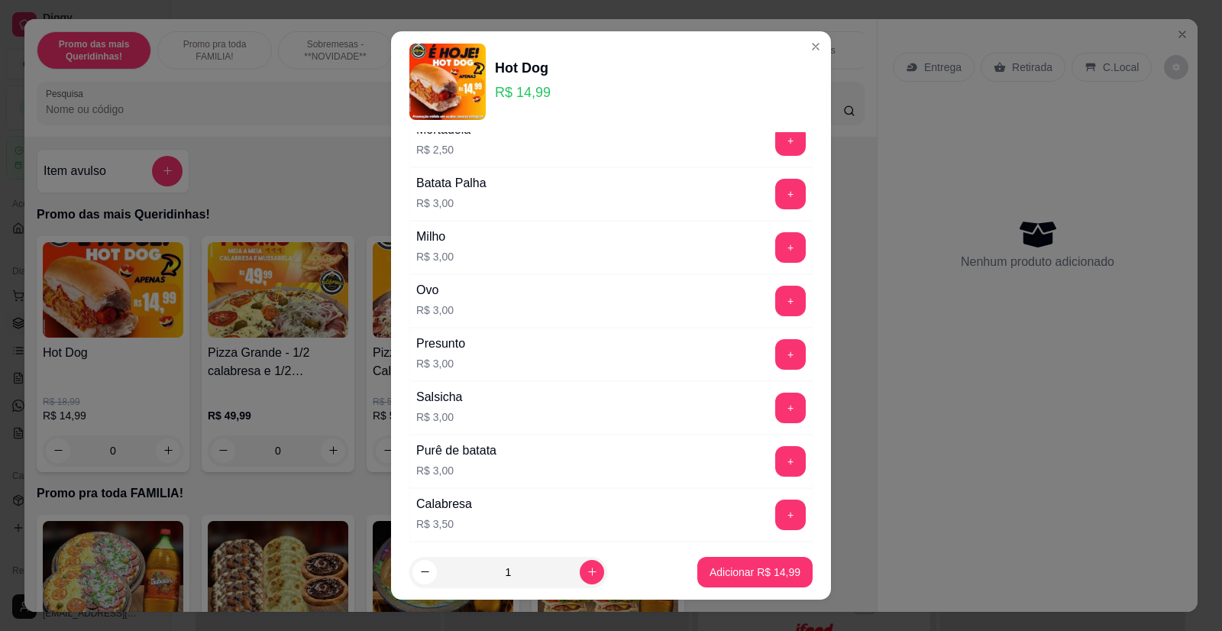
scroll to position [153, 0]
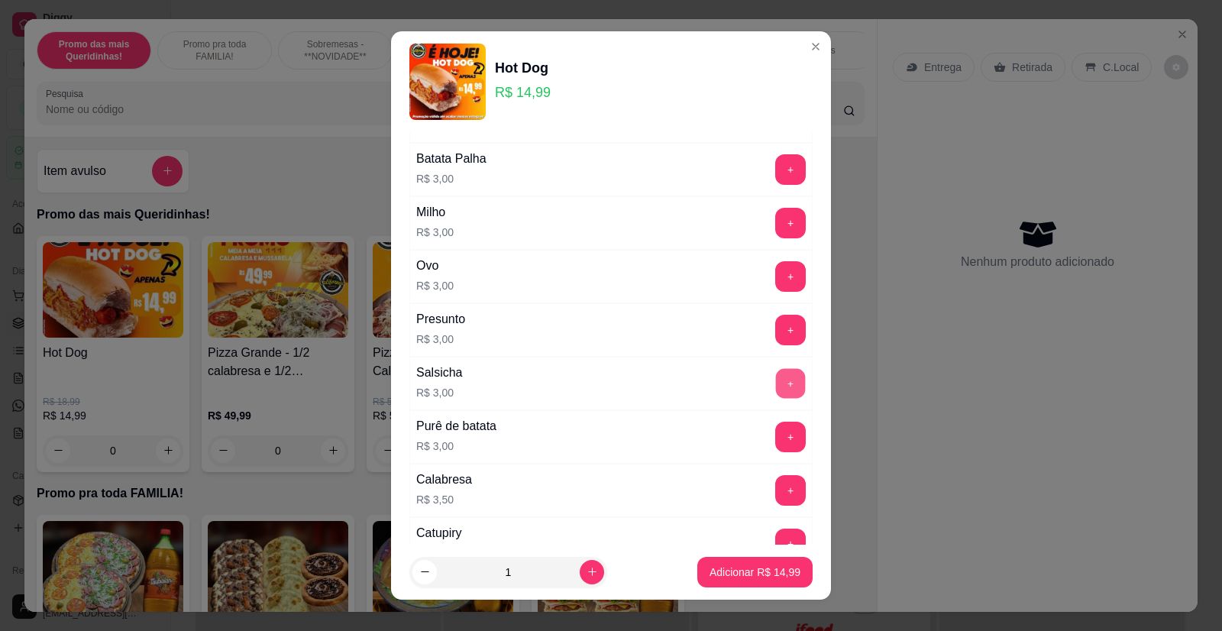
click at [776, 383] on button "+" at bounding box center [791, 384] width 30 height 30
click at [750, 572] on p "Adicionar R$ 17,99" at bounding box center [755, 571] width 89 height 15
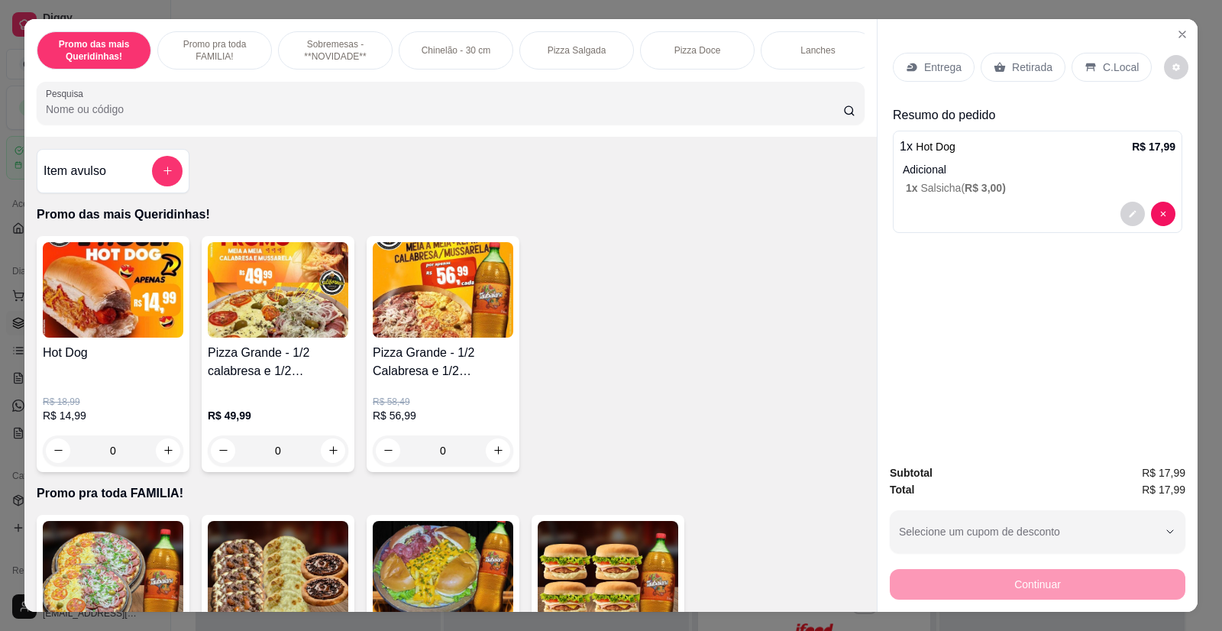
click at [1016, 71] on p "Retirada" at bounding box center [1032, 67] width 40 height 15
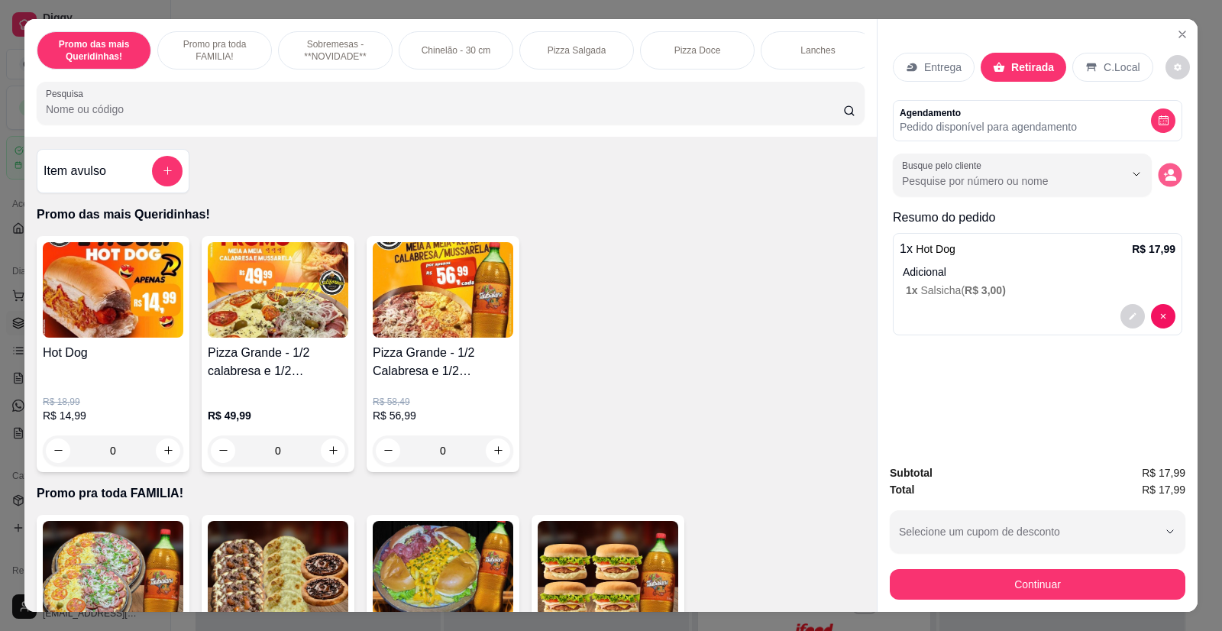
click at [1168, 179] on icon "decrease-product-quantity" at bounding box center [1170, 178] width 11 height 5
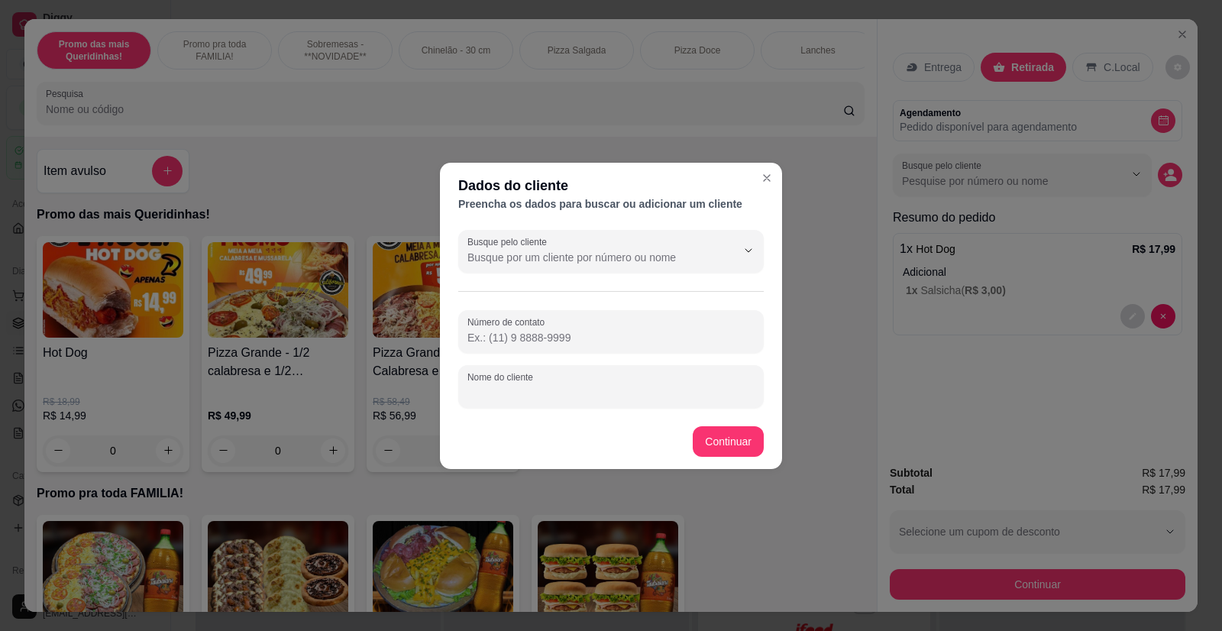
click at [581, 389] on input "Nome do cliente" at bounding box center [610, 392] width 287 height 15
type input "Valdemir"
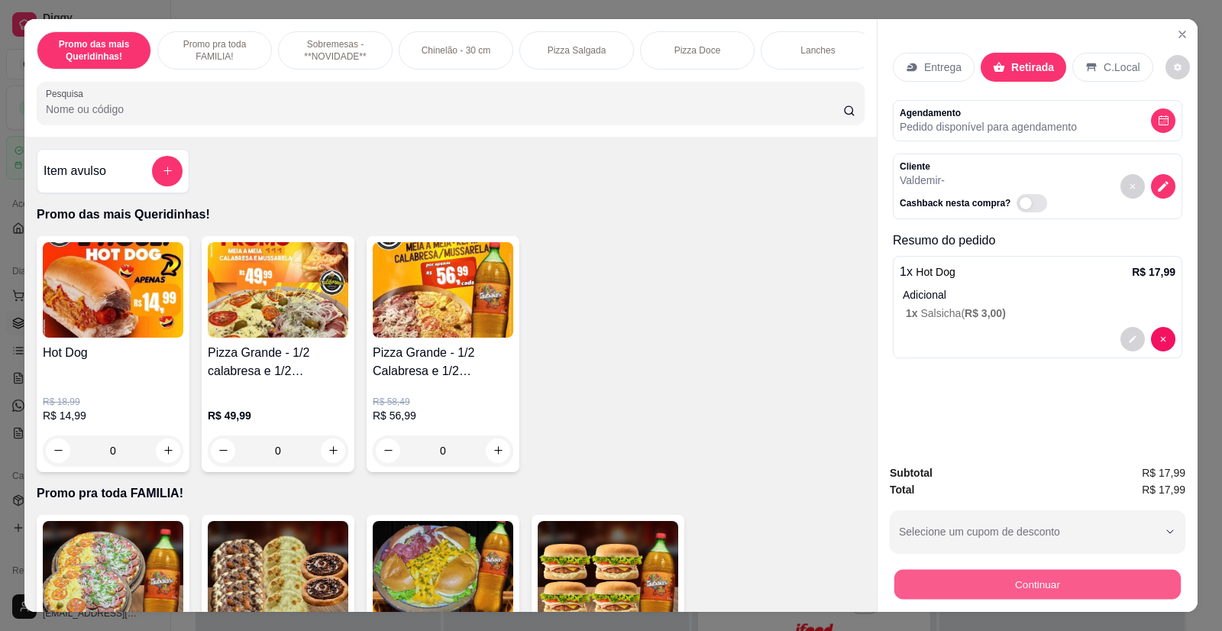
click at [982, 581] on button "Continuar" at bounding box center [1037, 585] width 286 height 30
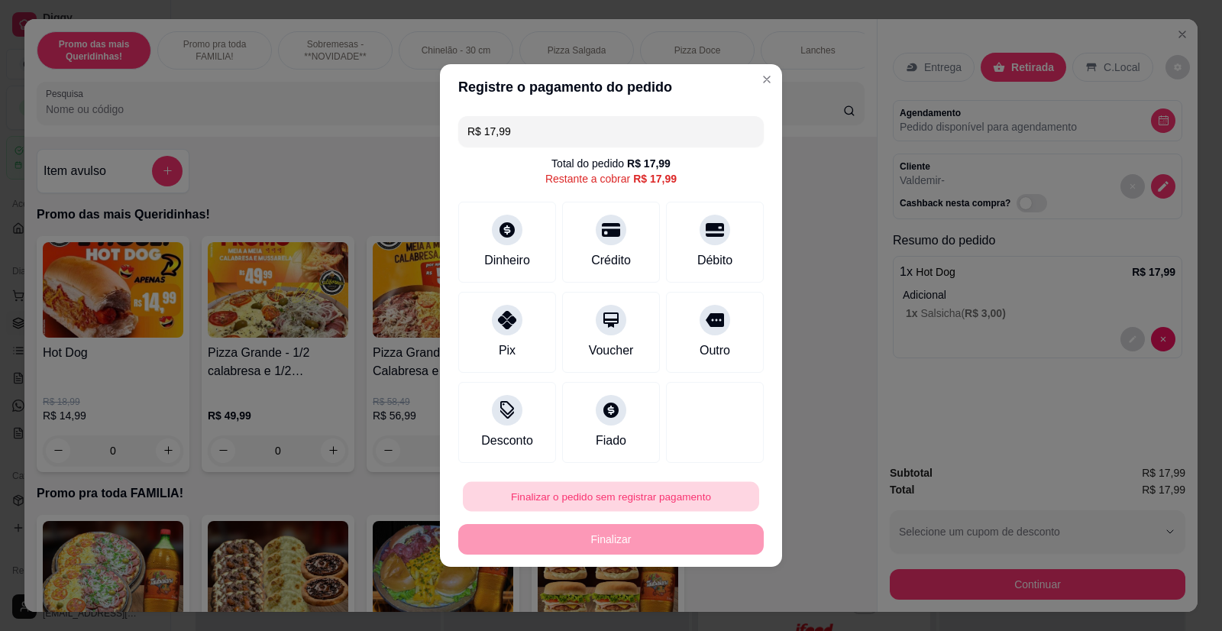
click at [661, 495] on button "Finalizar o pedido sem registrar pagamento" at bounding box center [611, 497] width 296 height 30
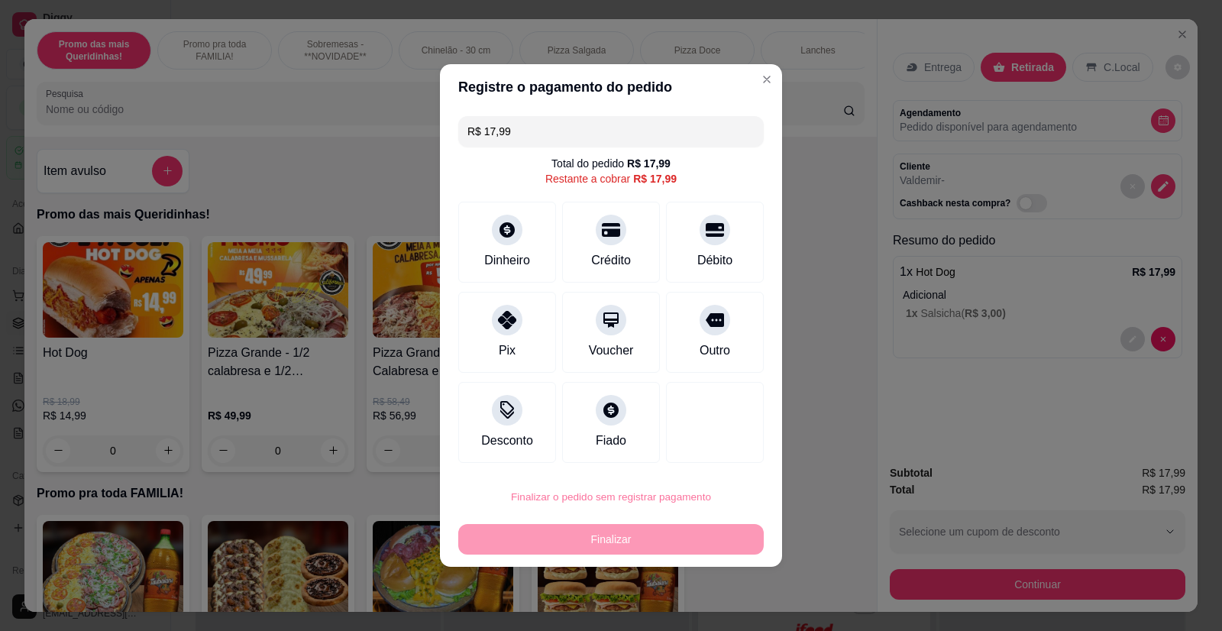
click at [712, 448] on button "Confirmar" at bounding box center [706, 452] width 54 height 23
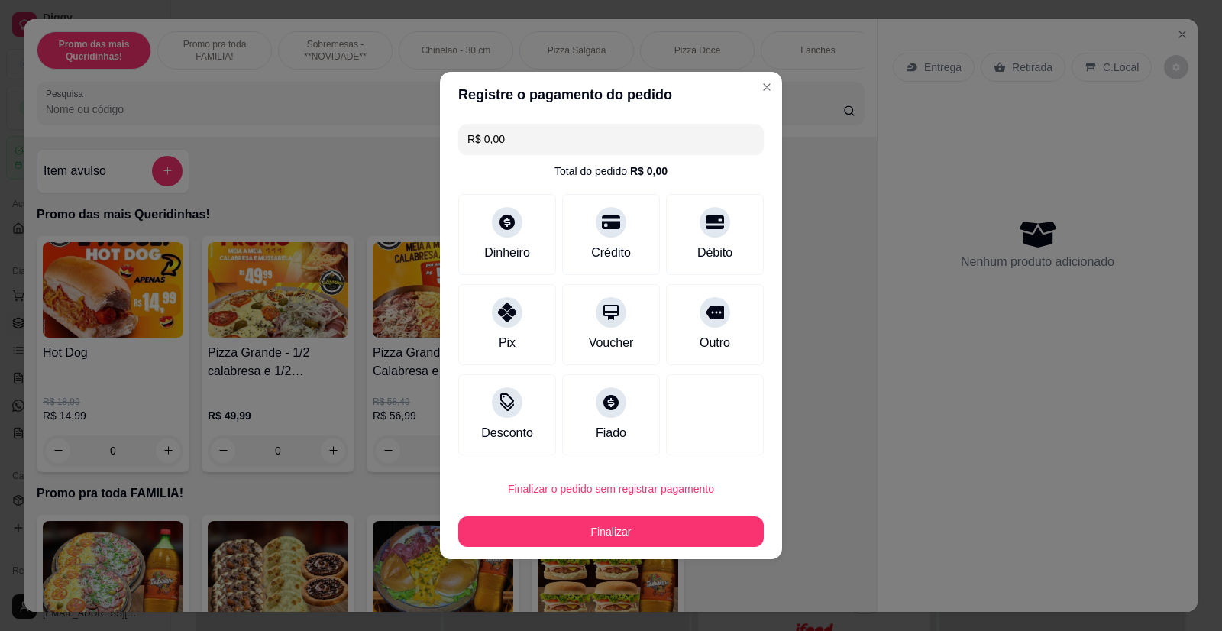
type input "R$ 0,00"
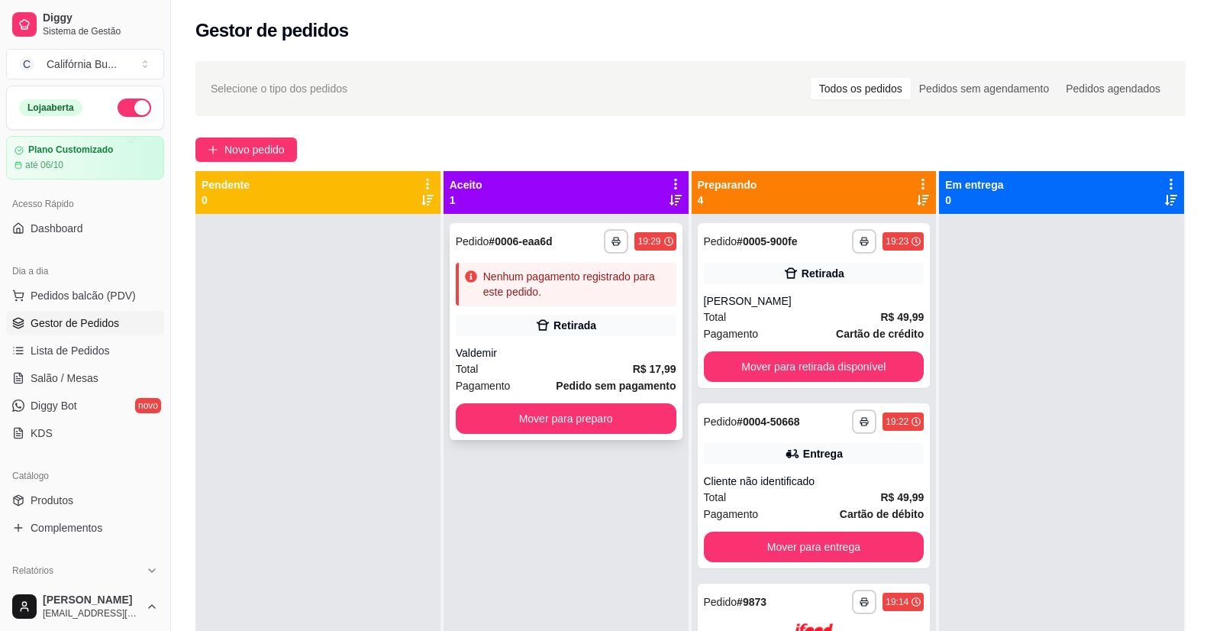
click at [634, 331] on div "Retirada" at bounding box center [566, 325] width 221 height 21
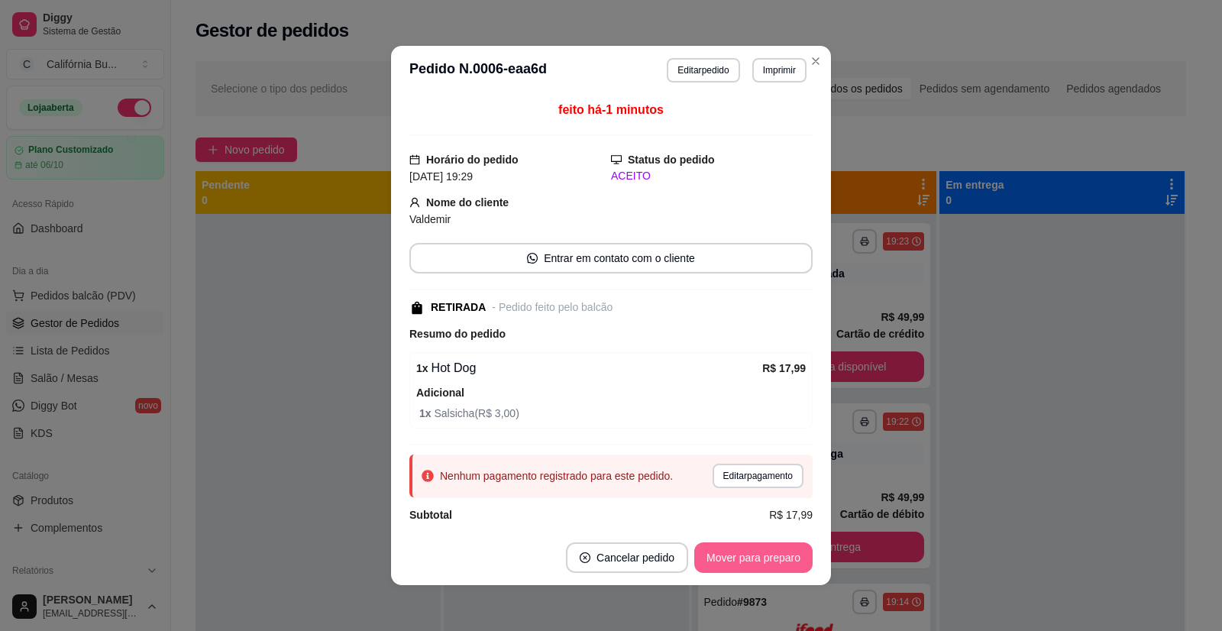
click at [717, 558] on button "Mover para preparo" at bounding box center [753, 557] width 118 height 31
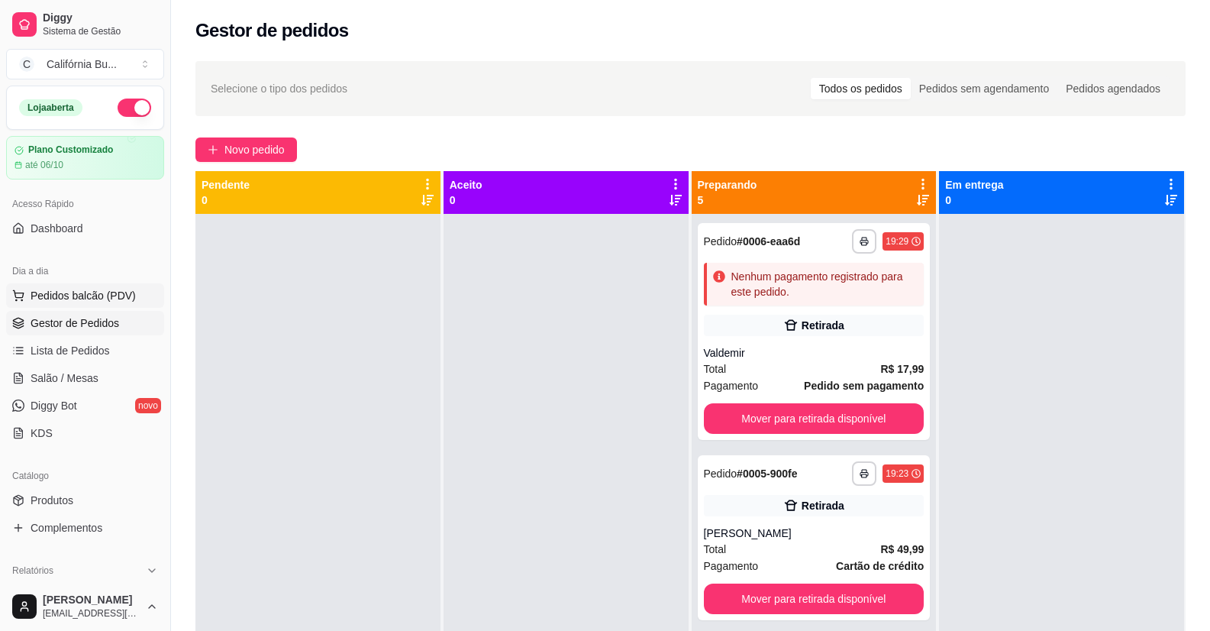
click at [90, 301] on span "Pedidos balcão (PDV)" at bounding box center [83, 295] width 105 height 15
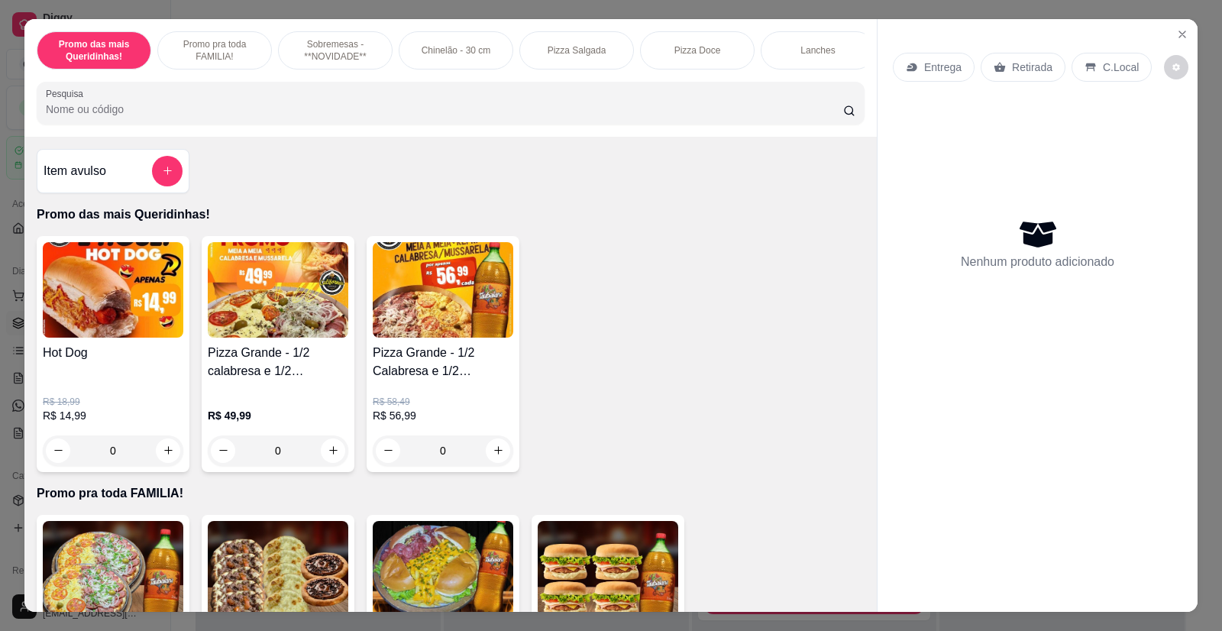
click at [328, 460] on div "0" at bounding box center [278, 450] width 141 height 31
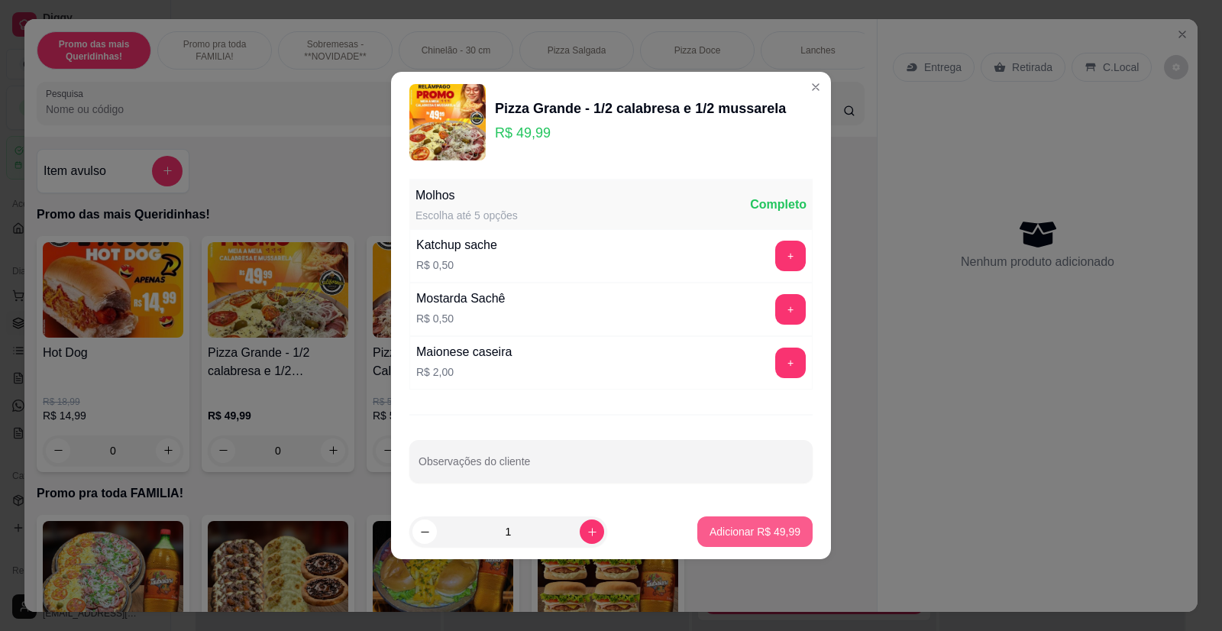
click at [745, 534] on p "Adicionar R$ 49,99" at bounding box center [754, 531] width 91 height 15
type input "1"
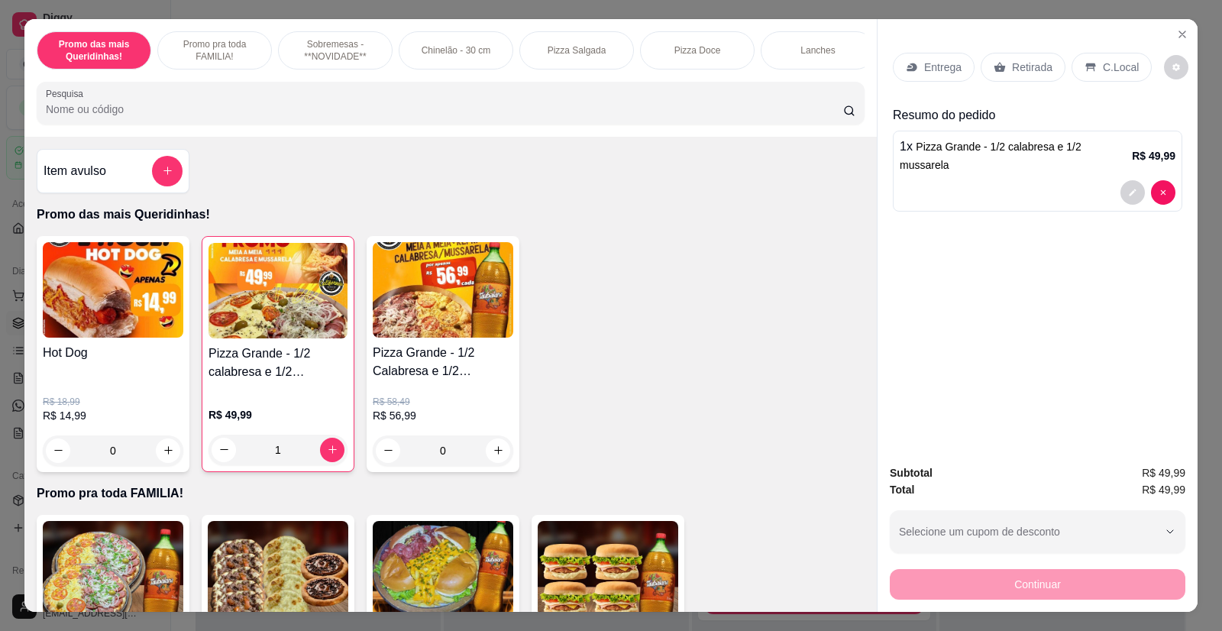
click at [952, 66] on p "Entrega" at bounding box center [942, 67] width 37 height 15
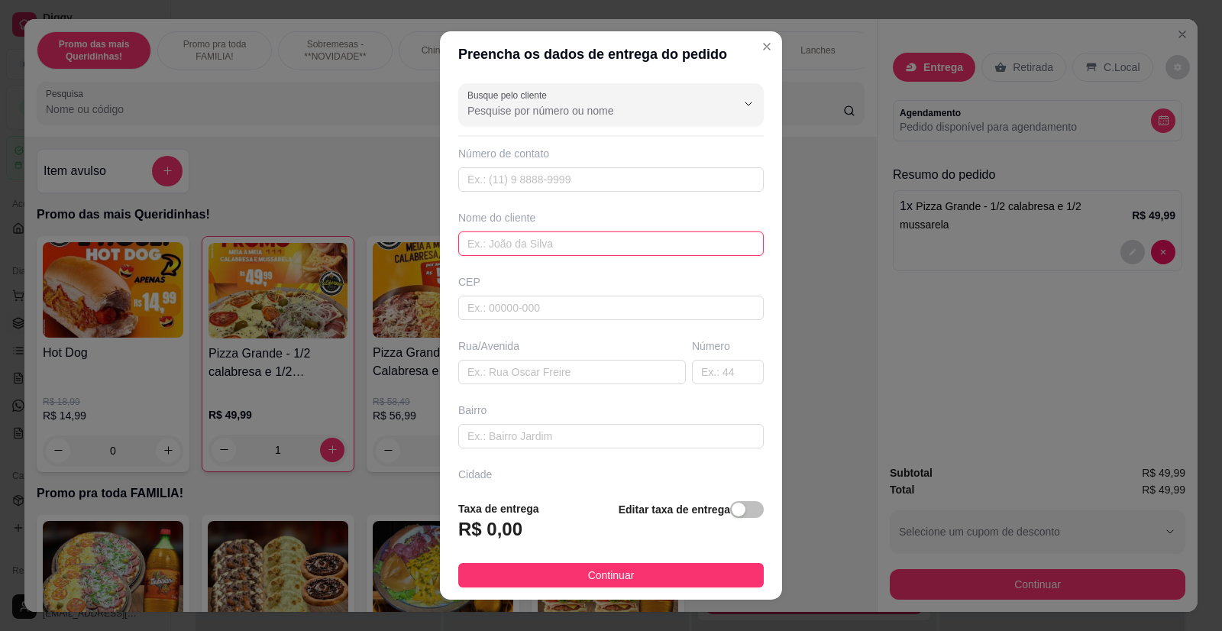
click at [582, 245] on input "text" at bounding box center [610, 243] width 305 height 24
type input "[PERSON_NAME]"
paste input "[PERSON_NAME] sobrinho 146"
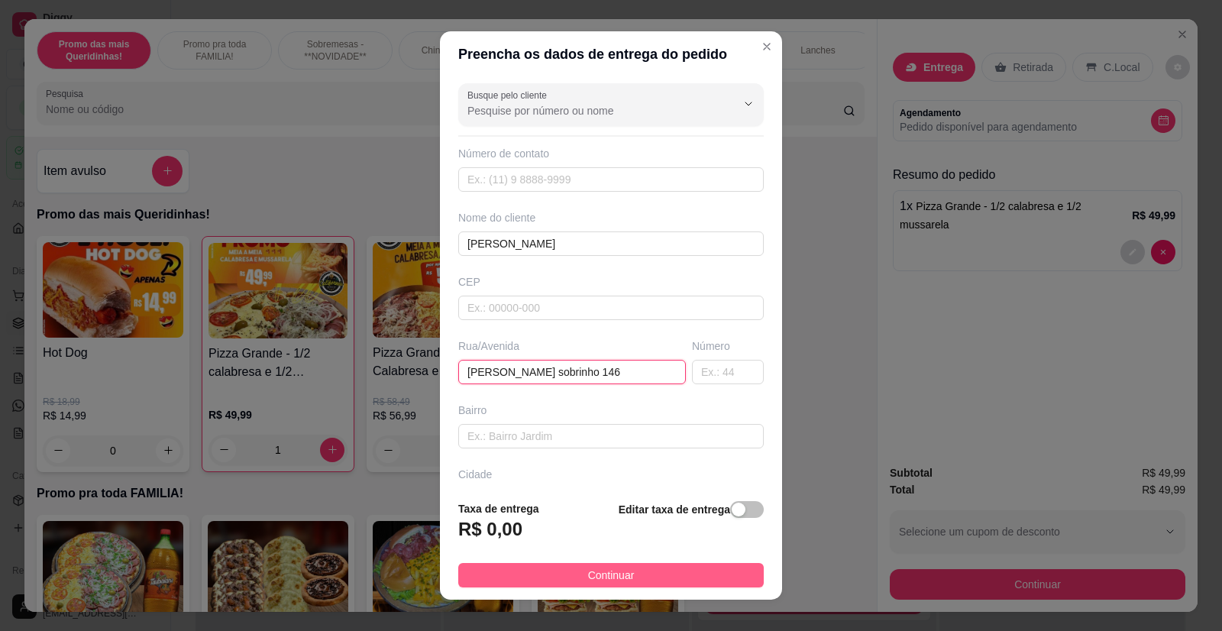
type input "[PERSON_NAME] sobrinho 146"
click at [632, 570] on button "Continuar" at bounding box center [610, 575] width 305 height 24
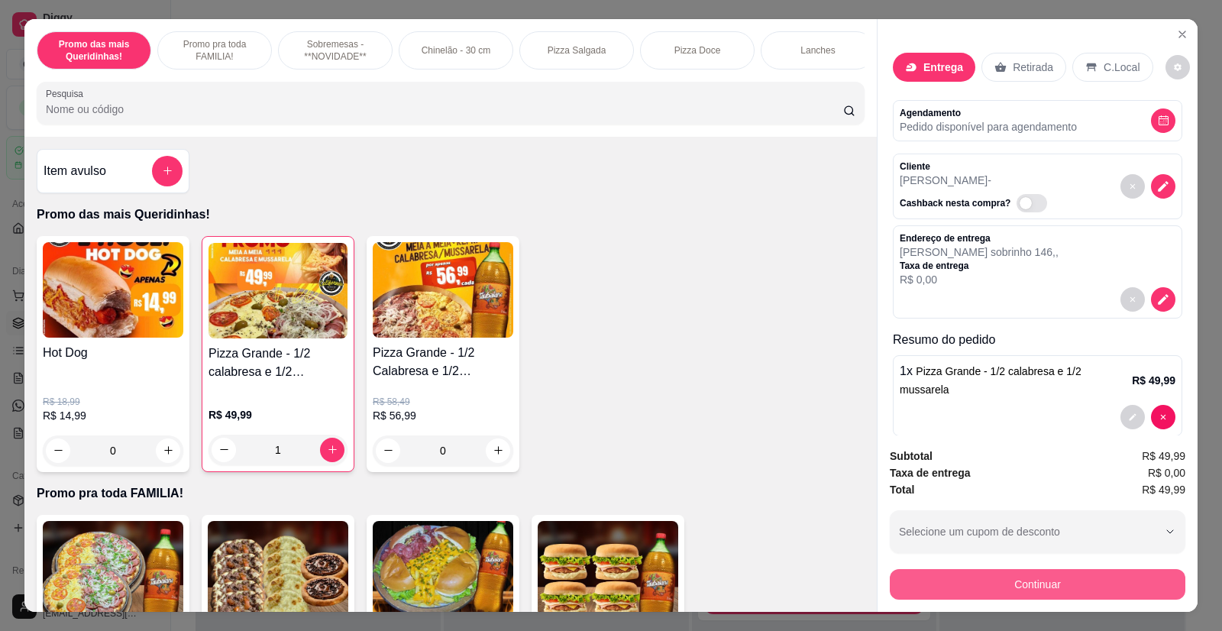
click at [969, 590] on button "Continuar" at bounding box center [1038, 584] width 296 height 31
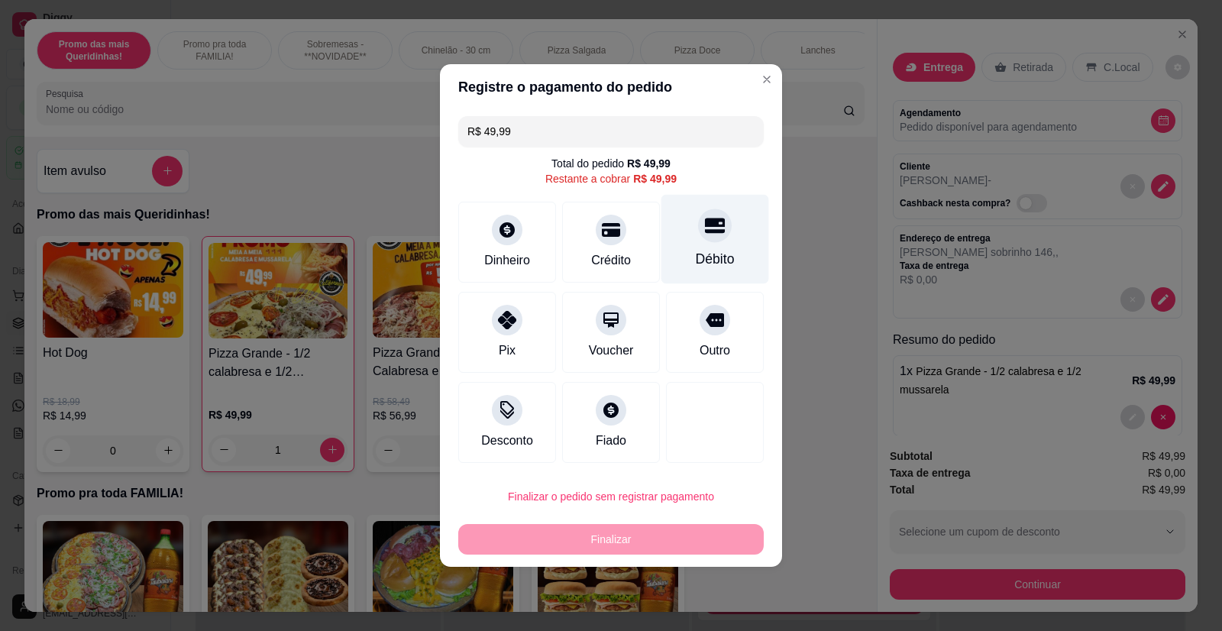
click at [683, 236] on div "Débito" at bounding box center [715, 239] width 108 height 89
type input "R$ 0,00"
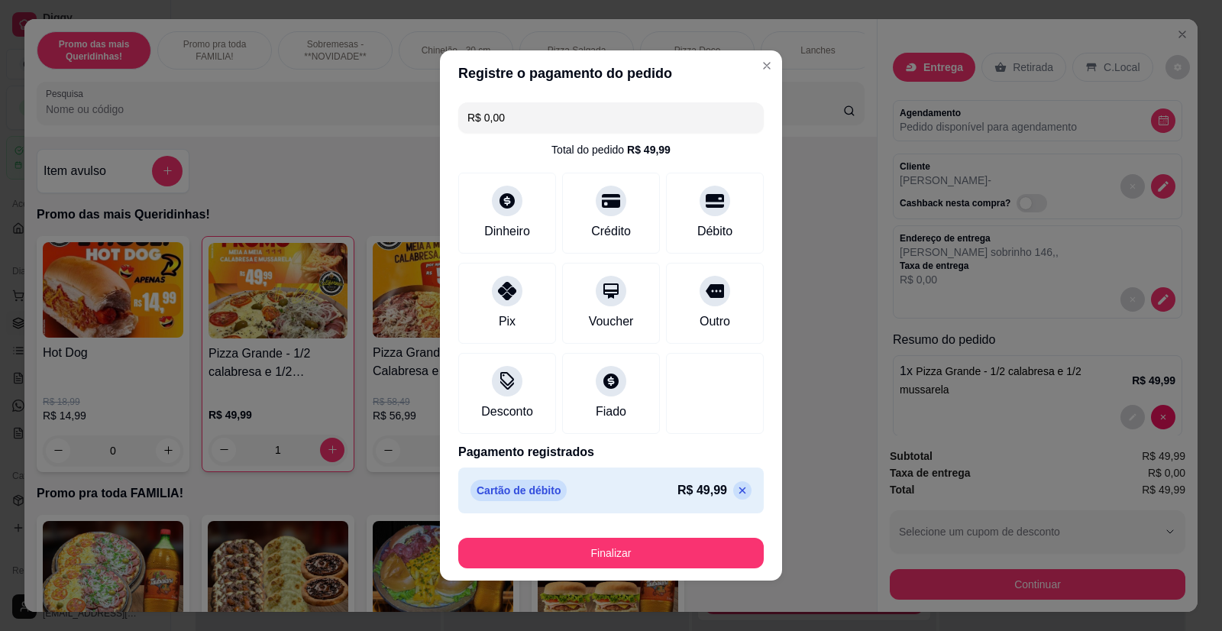
click at [619, 538] on button "Finalizar" at bounding box center [610, 553] width 305 height 31
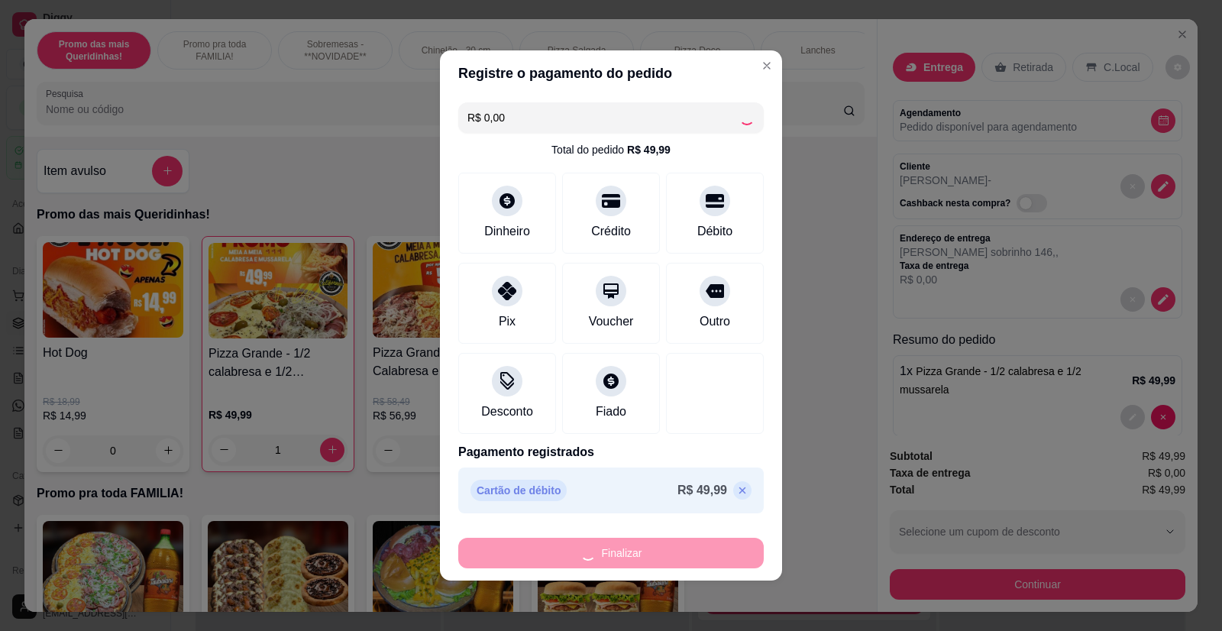
type input "0"
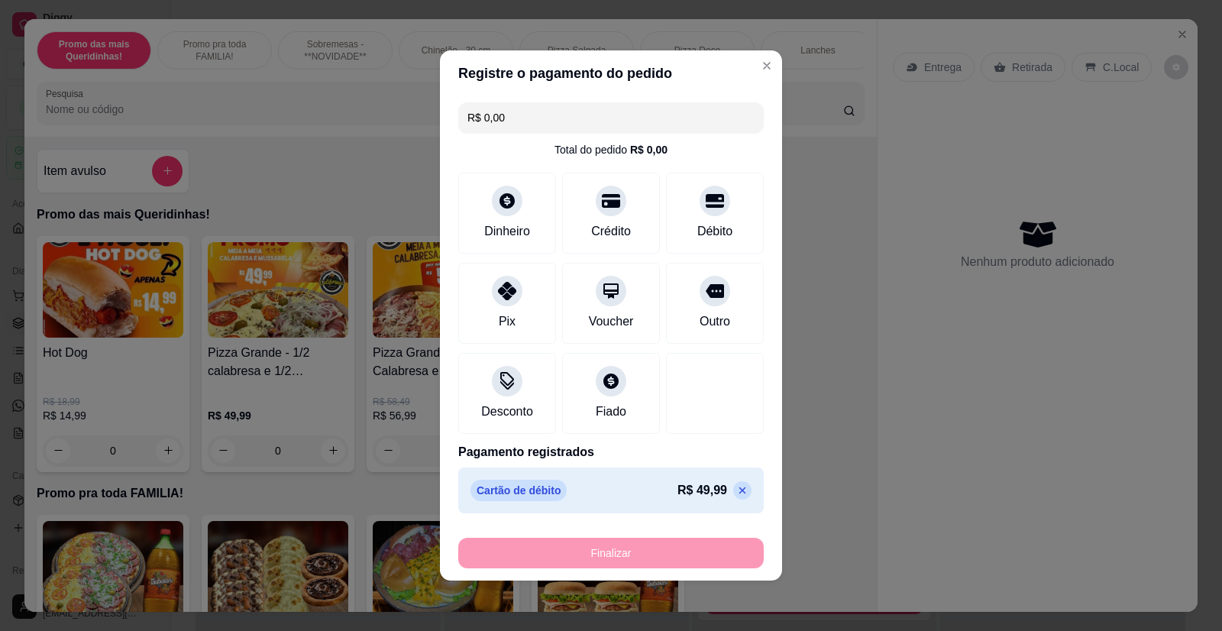
type input "-R$ 49,99"
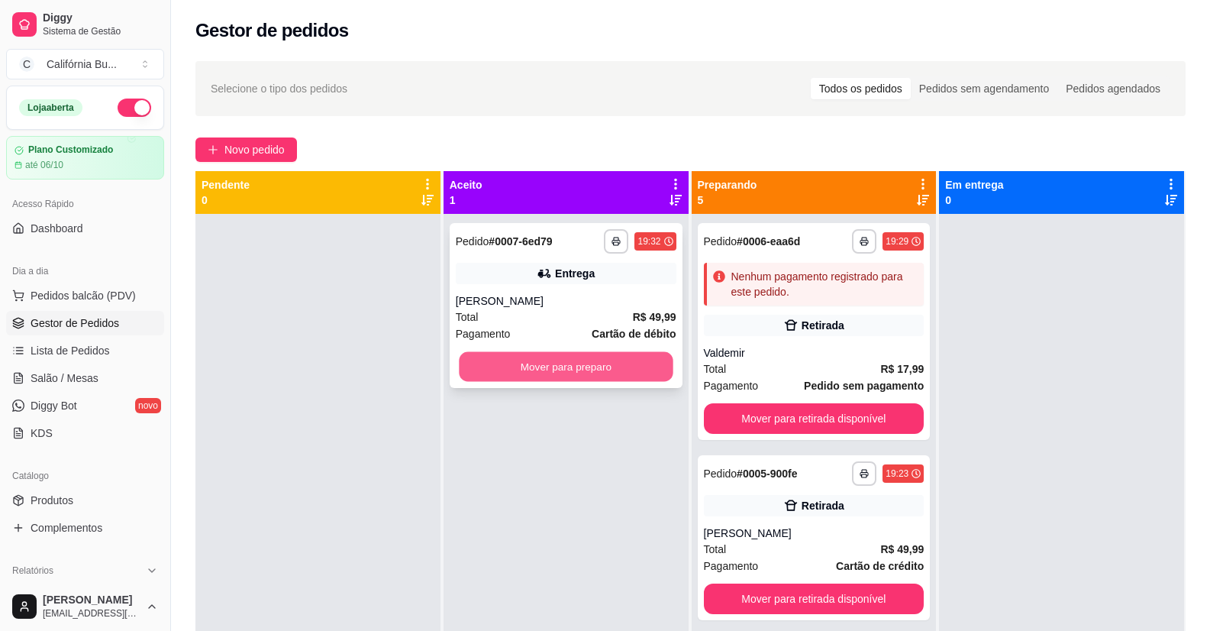
click at [596, 370] on button "Mover para preparo" at bounding box center [566, 367] width 214 height 30
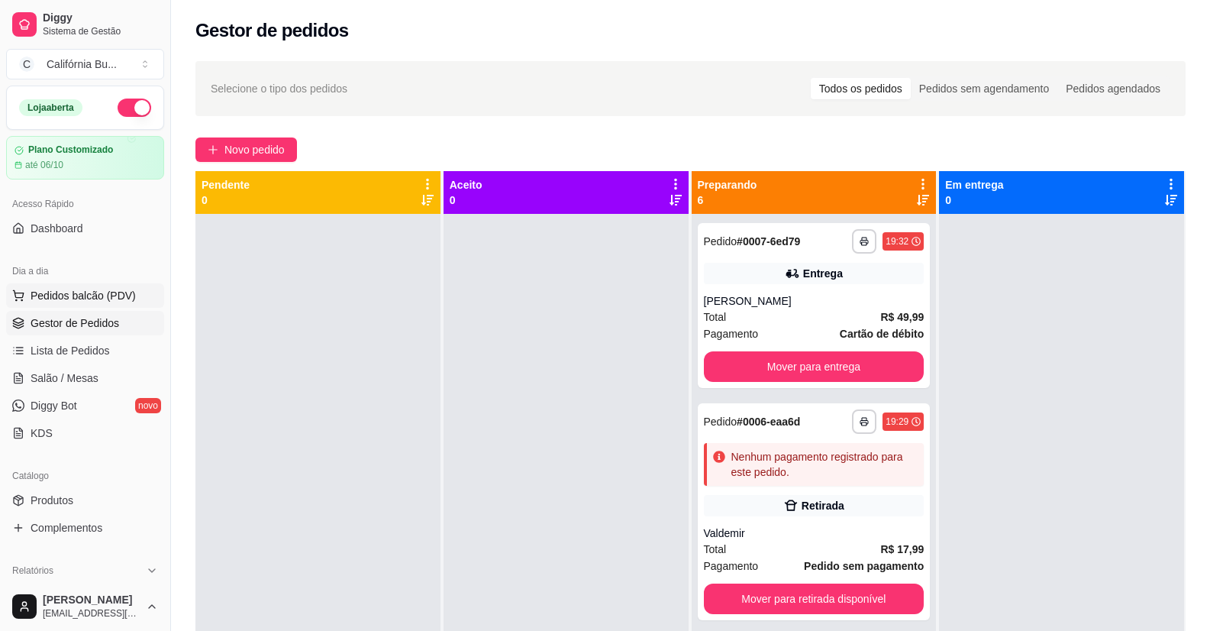
click at [99, 292] on span "Pedidos balcão (PDV)" at bounding box center [83, 295] width 105 height 15
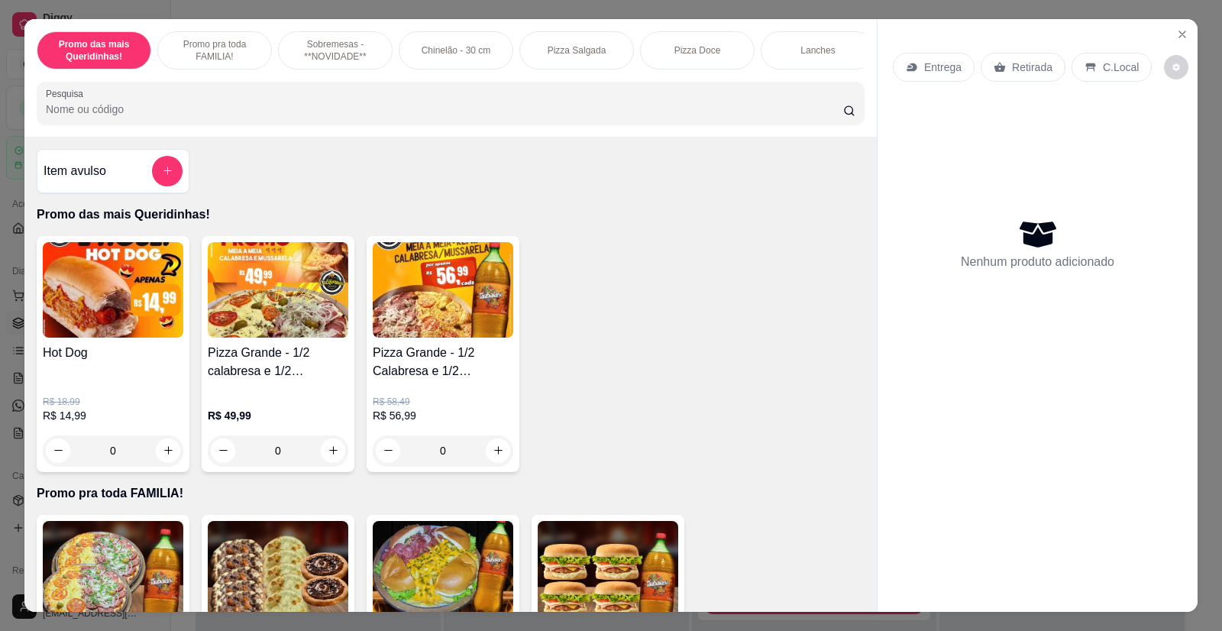
click at [167, 457] on div "0" at bounding box center [113, 450] width 141 height 31
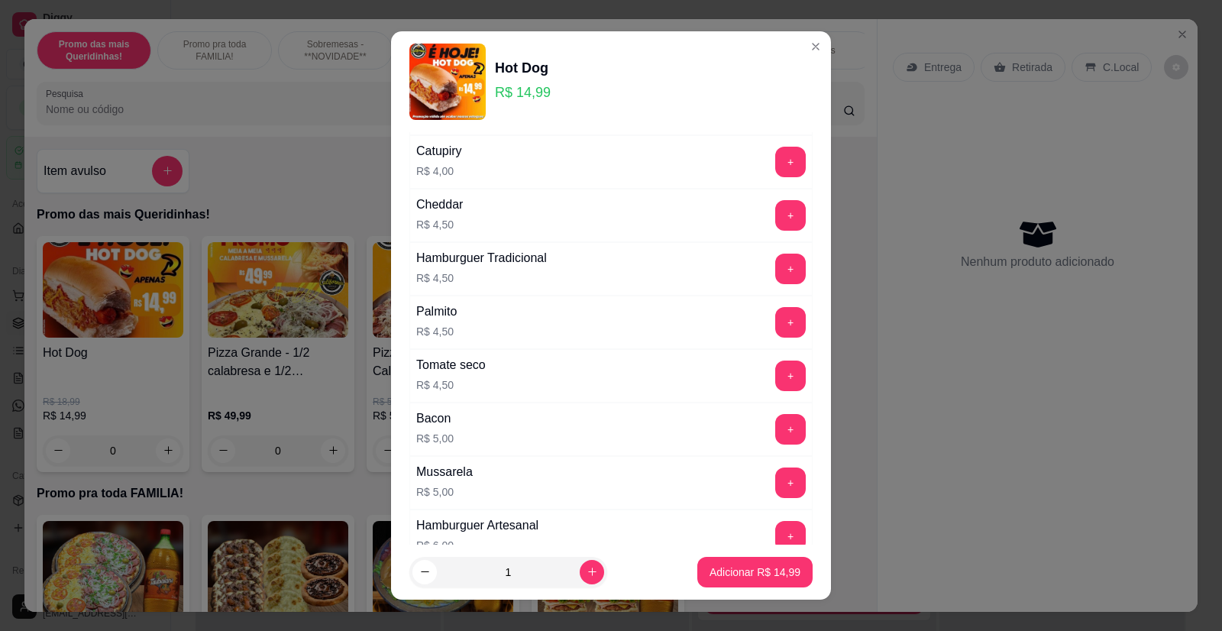
scroll to position [984, 0]
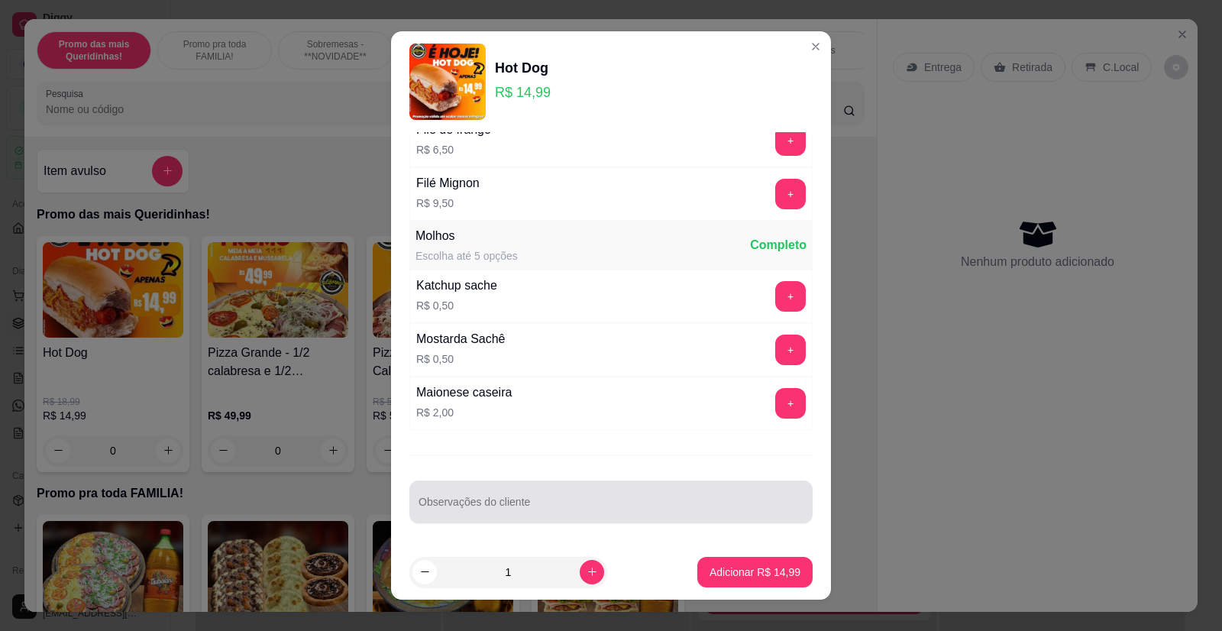
click at [489, 493] on div at bounding box center [610, 501] width 385 height 31
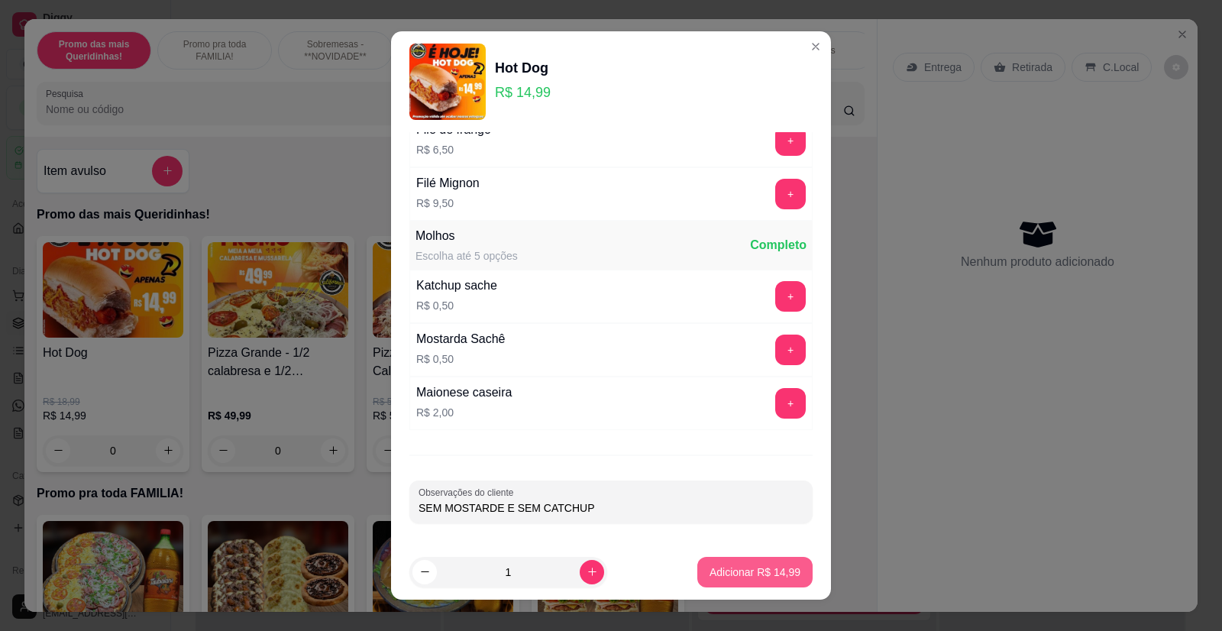
type input "SEM MOSTARDE E SEM CATCHUP"
click at [749, 566] on p "Adicionar R$ 14,99" at bounding box center [754, 571] width 91 height 15
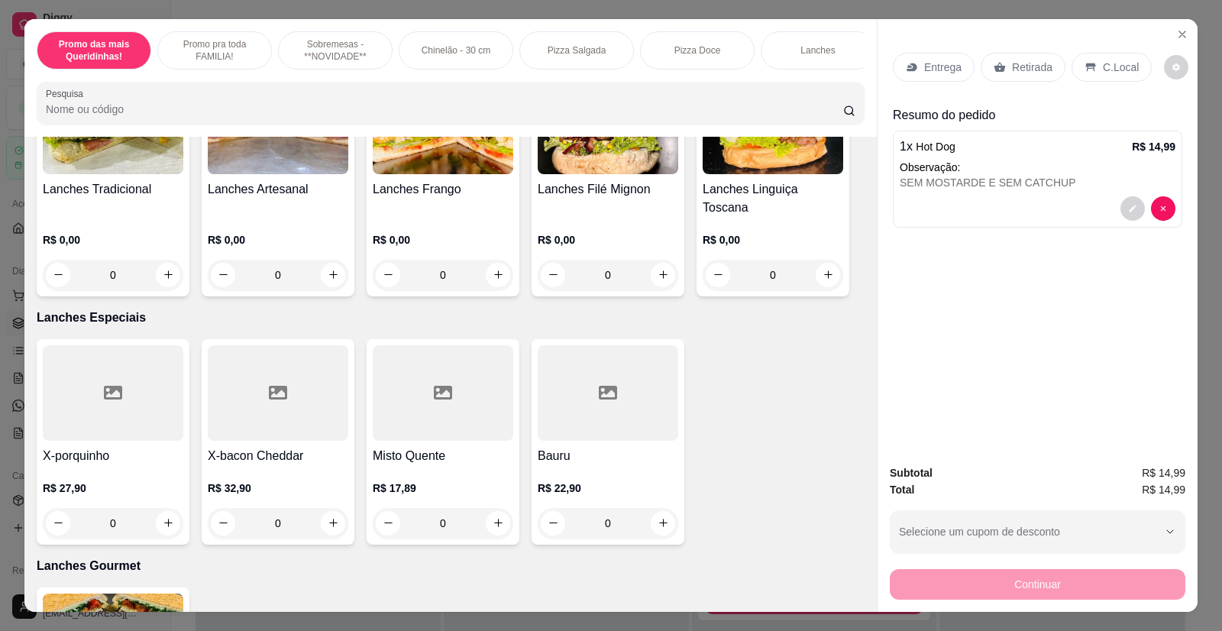
scroll to position [1451, 0]
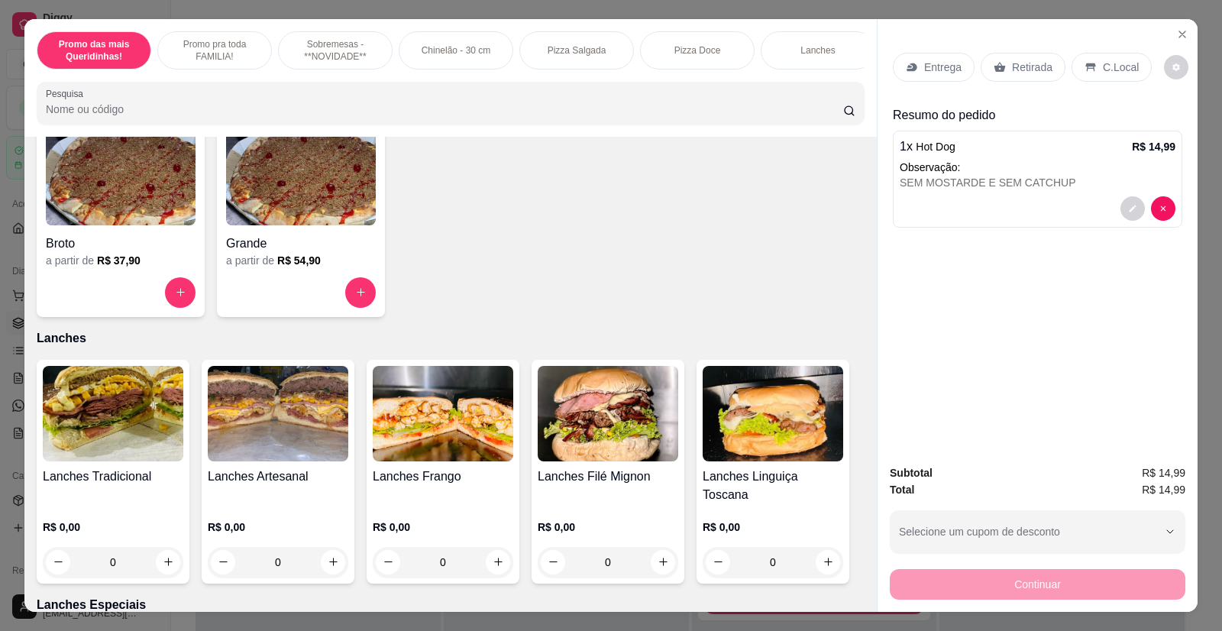
click at [123, 433] on img at bounding box center [113, 413] width 141 height 95
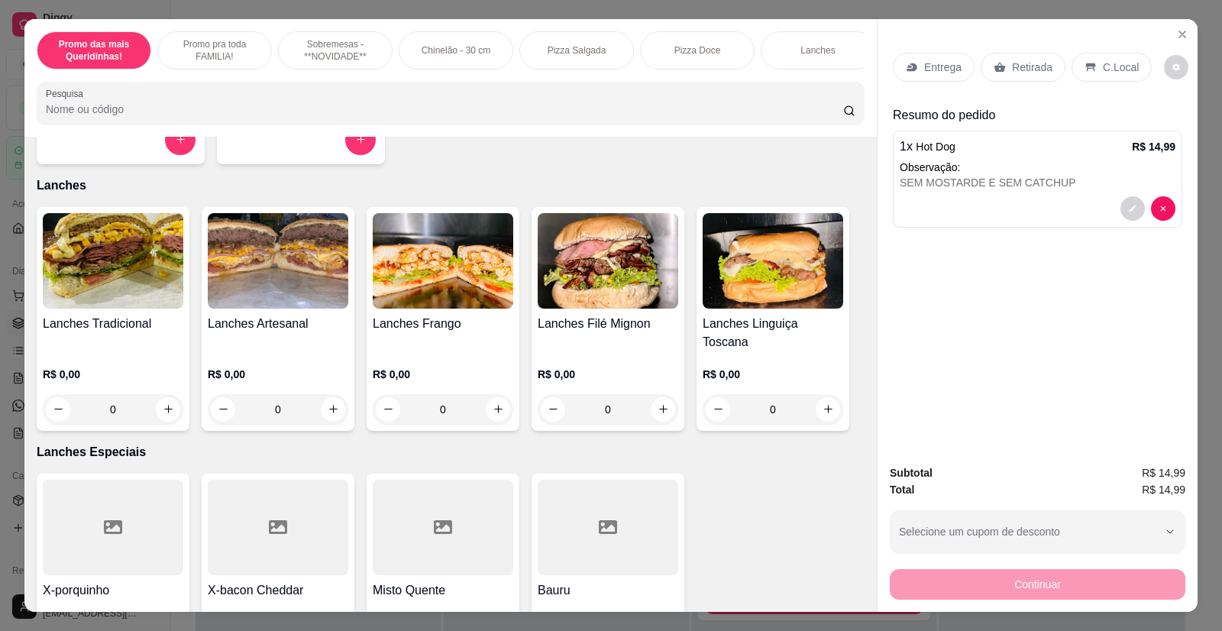
scroll to position [1833, 0]
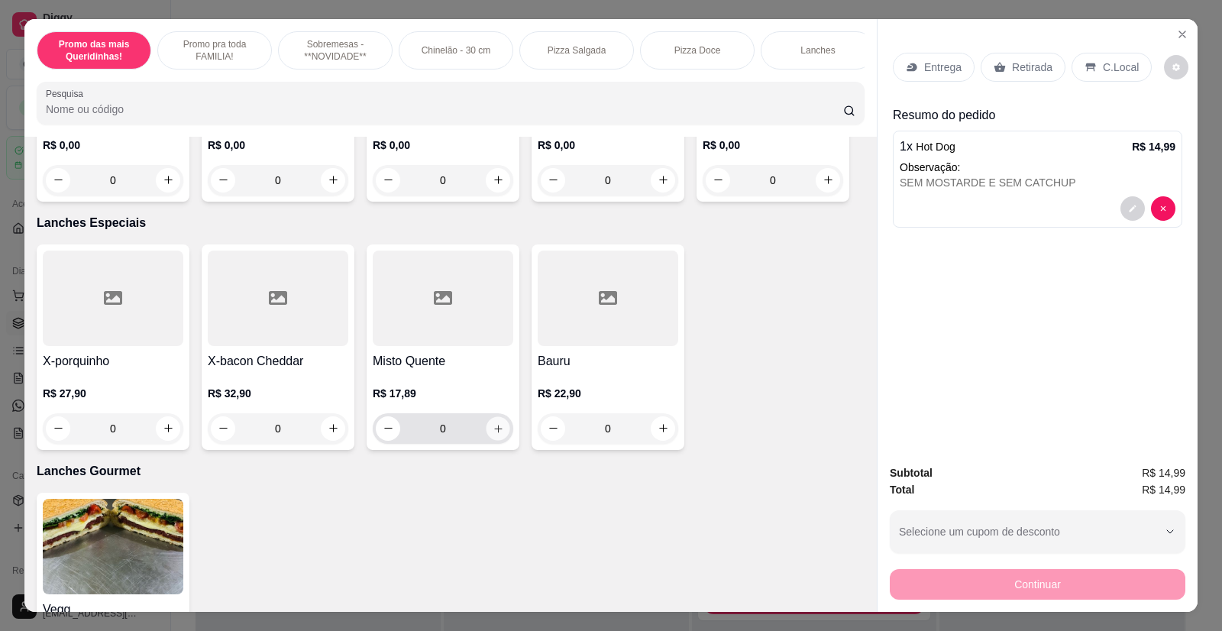
click at [494, 425] on icon "increase-product-quantity" at bounding box center [498, 429] width 8 height 8
type input "1"
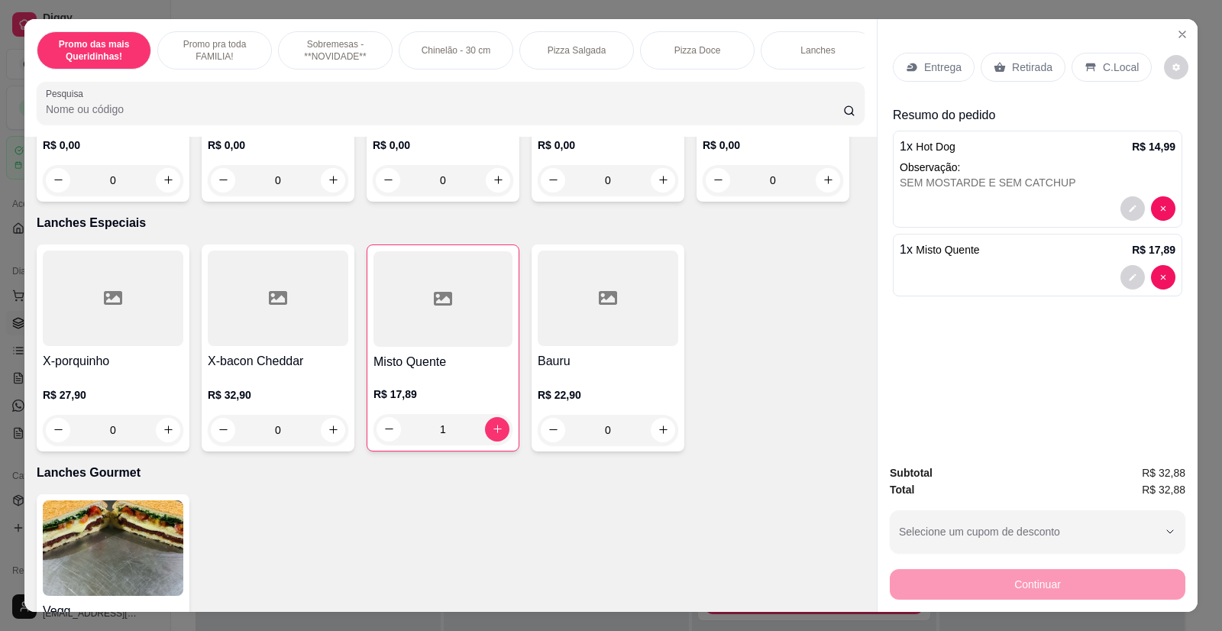
click at [932, 63] on p "Entrega" at bounding box center [942, 67] width 37 height 15
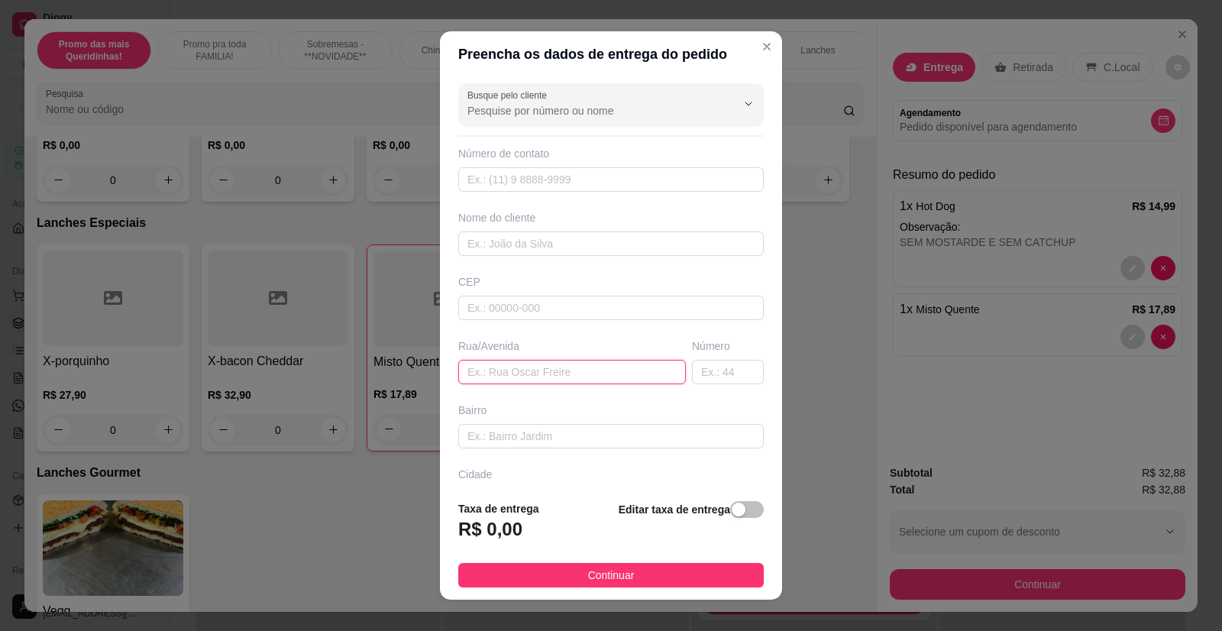
click at [505, 364] on input "text" at bounding box center [572, 372] width 228 height 24
type input "i"
type input "Irineu Bisterço 35"
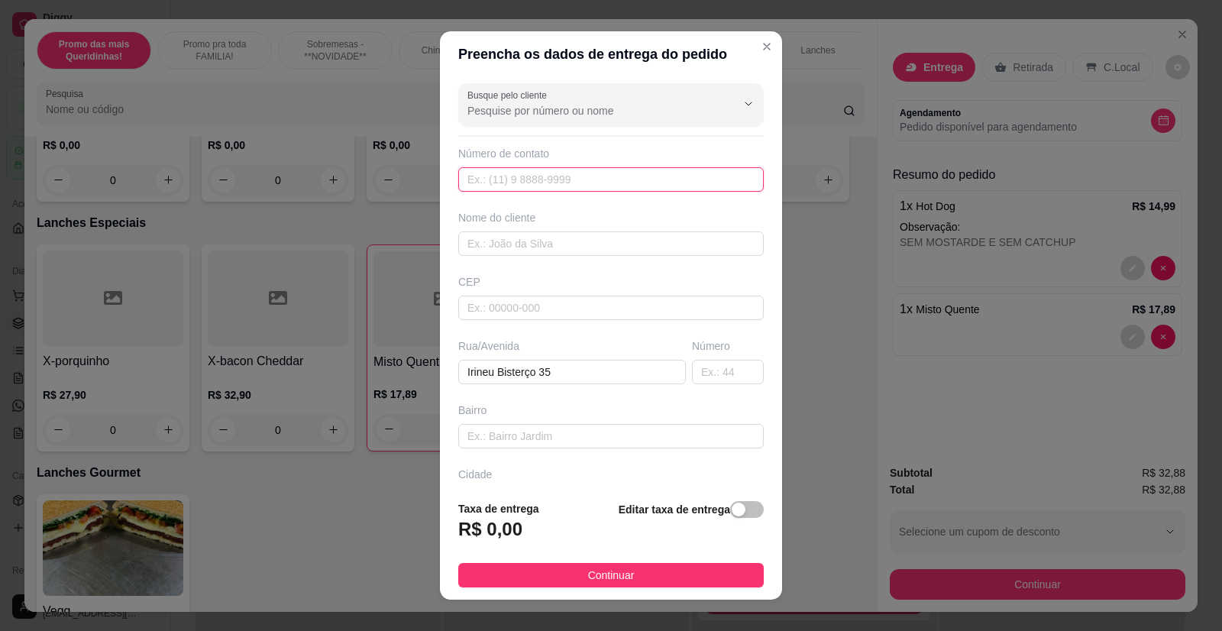
click at [519, 186] on input "text" at bounding box center [610, 179] width 305 height 24
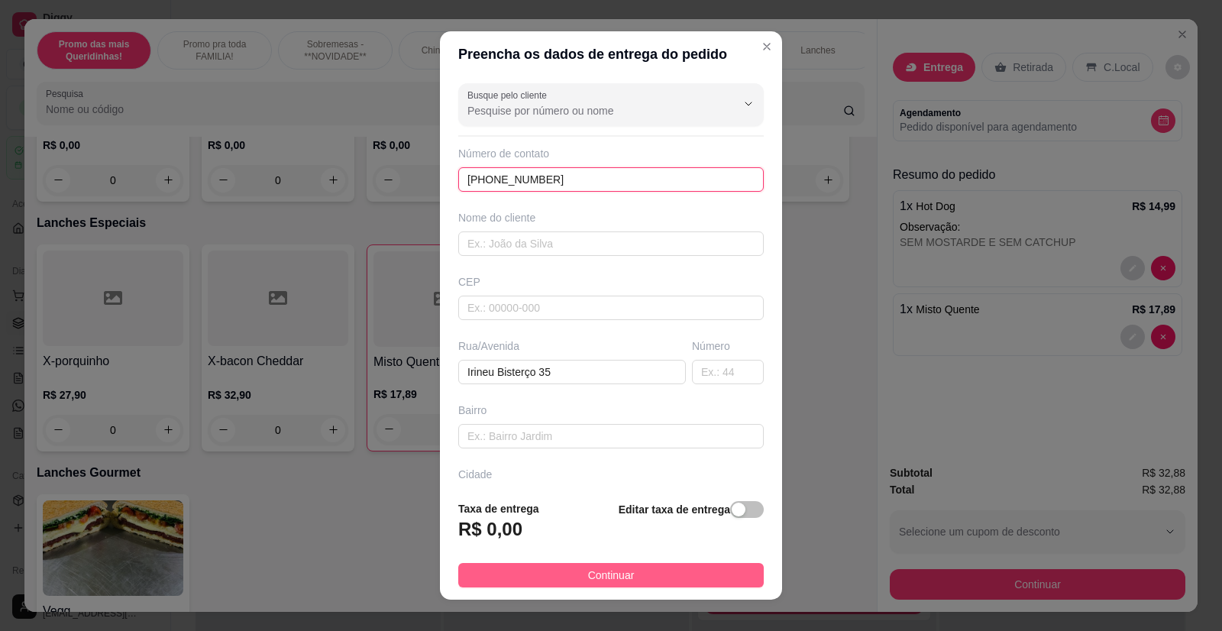
type input "[PHONE_NUMBER]"
click at [603, 568] on span "Continuar" at bounding box center [611, 575] width 47 height 17
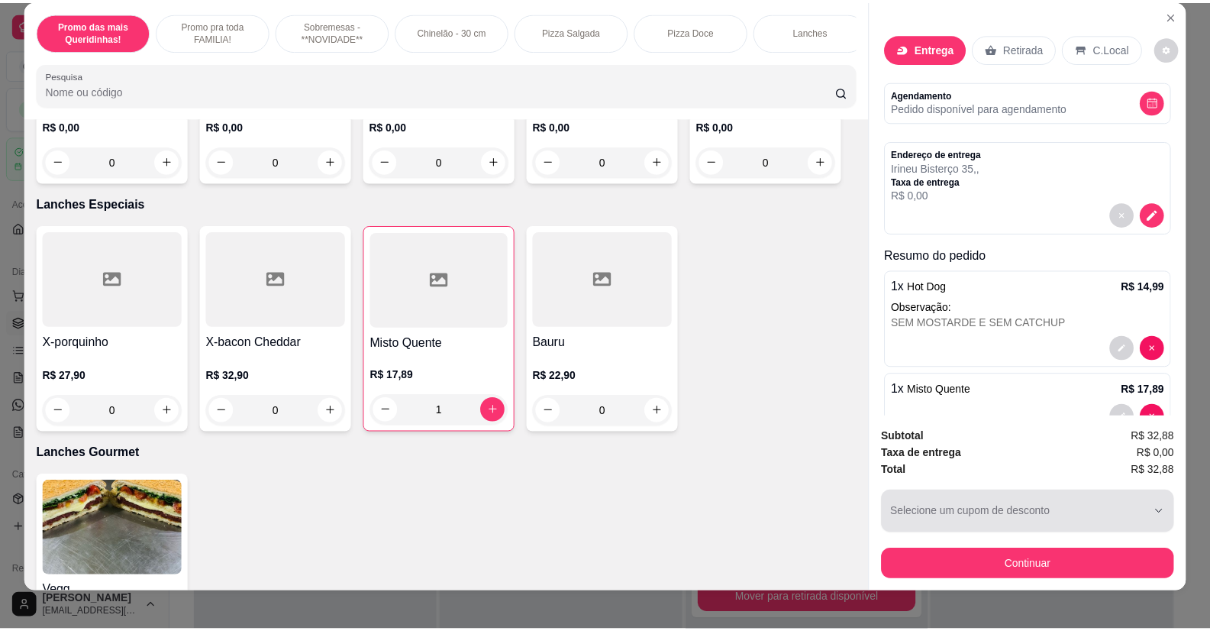
scroll to position [30, 0]
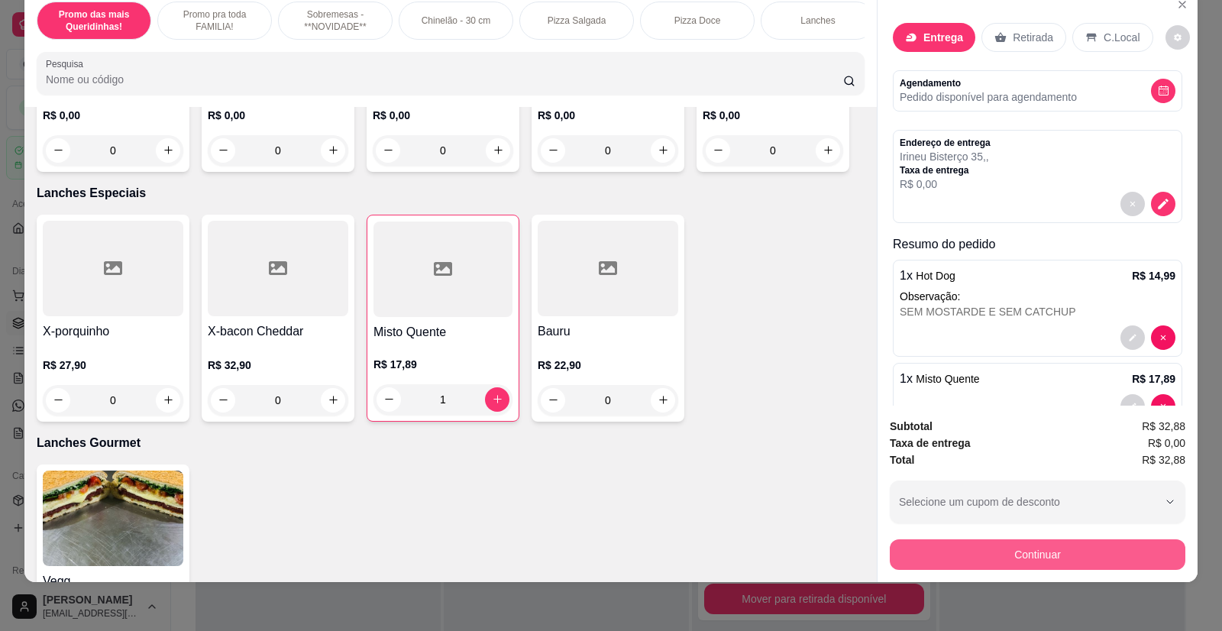
click at [991, 555] on button "Continuar" at bounding box center [1038, 554] width 296 height 31
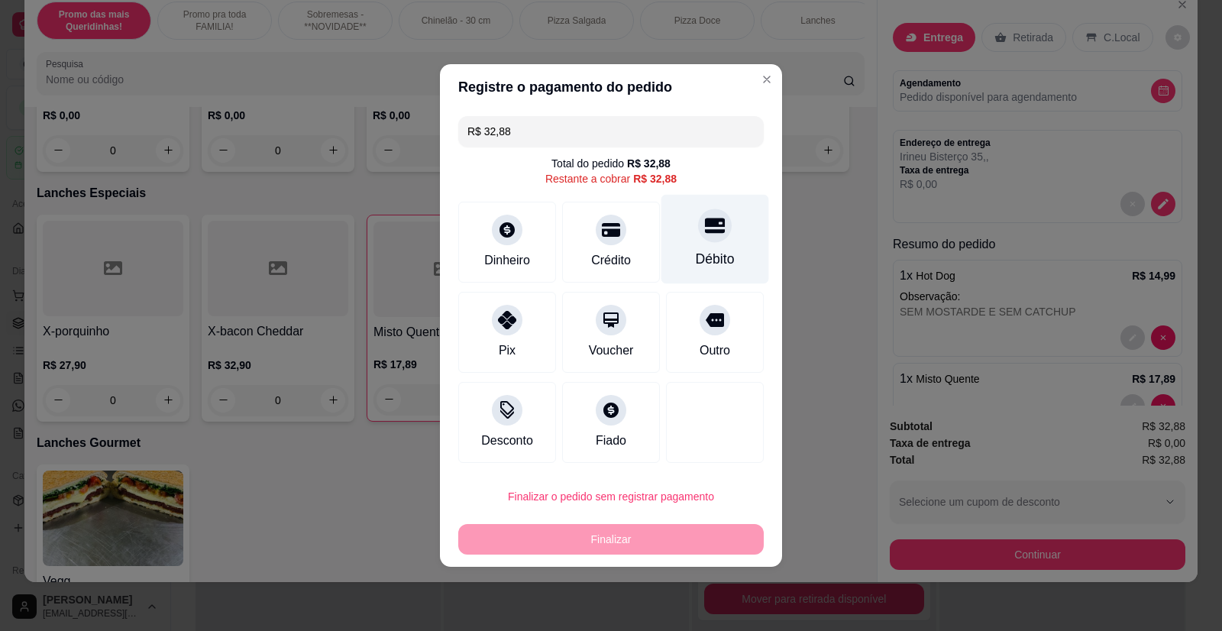
click at [709, 237] on div at bounding box center [715, 225] width 34 height 34
type input "R$ 0,00"
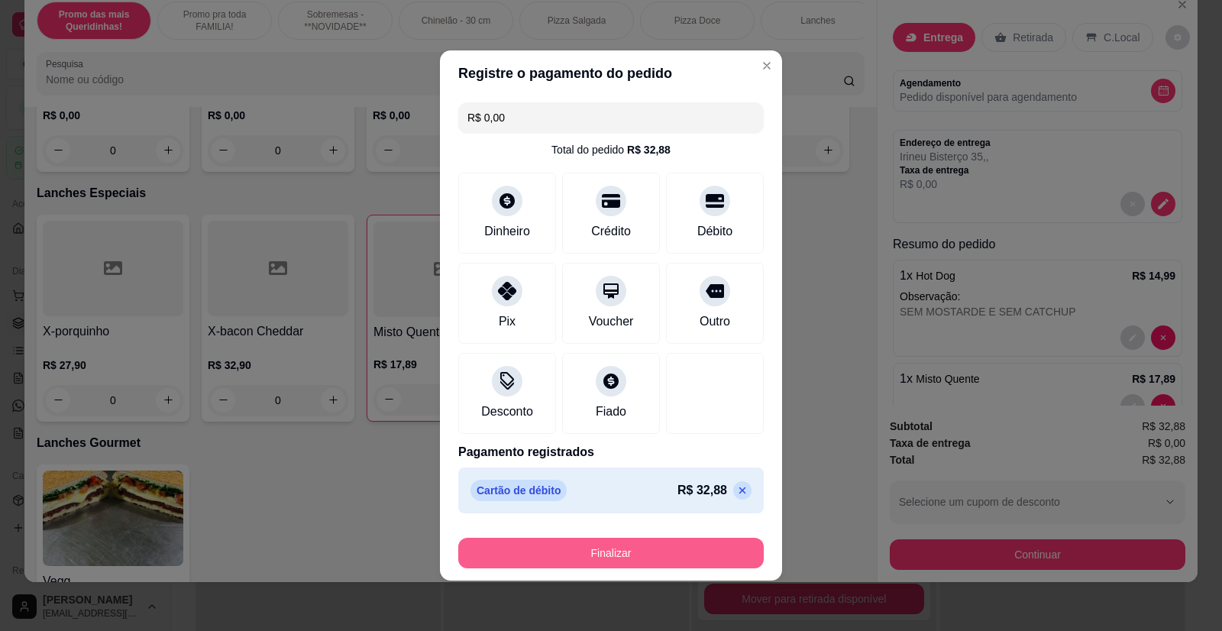
click at [647, 557] on button "Finalizar" at bounding box center [610, 553] width 305 height 31
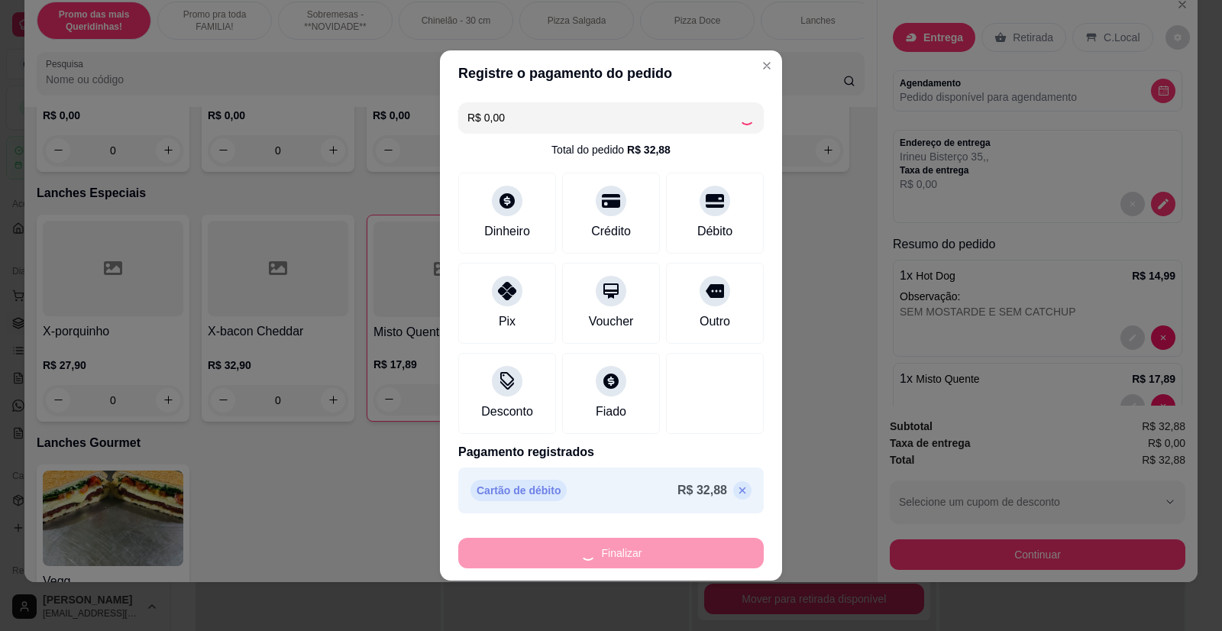
type input "0"
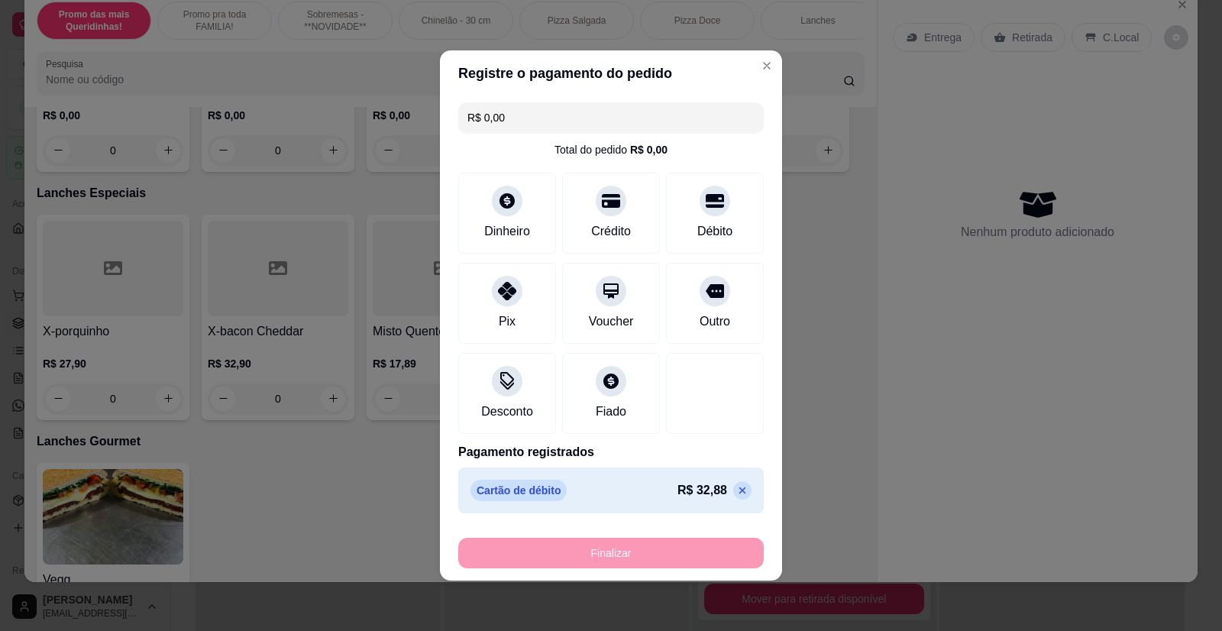
type input "-R$ 32,88"
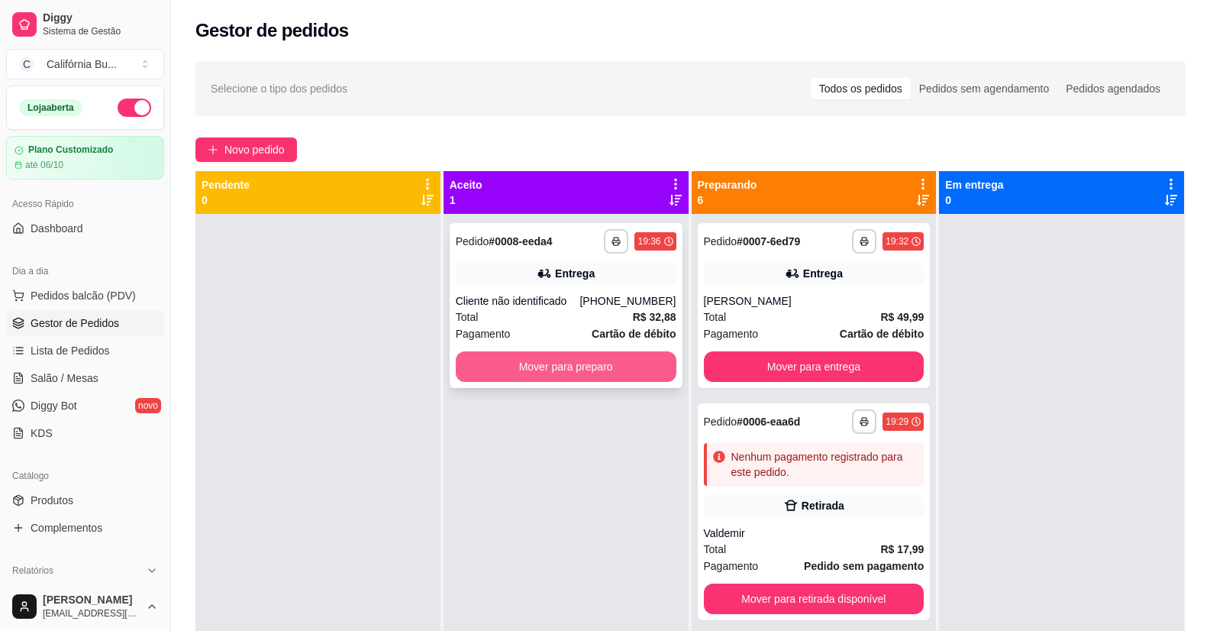
click at [594, 379] on button "Mover para preparo" at bounding box center [566, 366] width 221 height 31
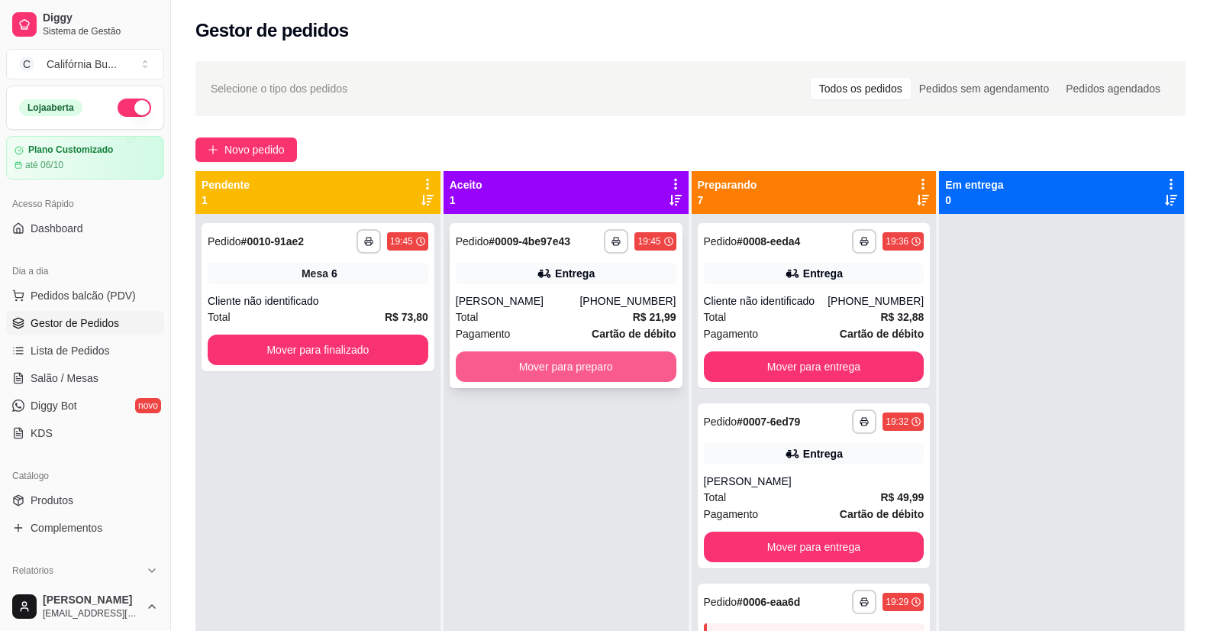
click at [572, 367] on button "Mover para preparo" at bounding box center [566, 366] width 221 height 31
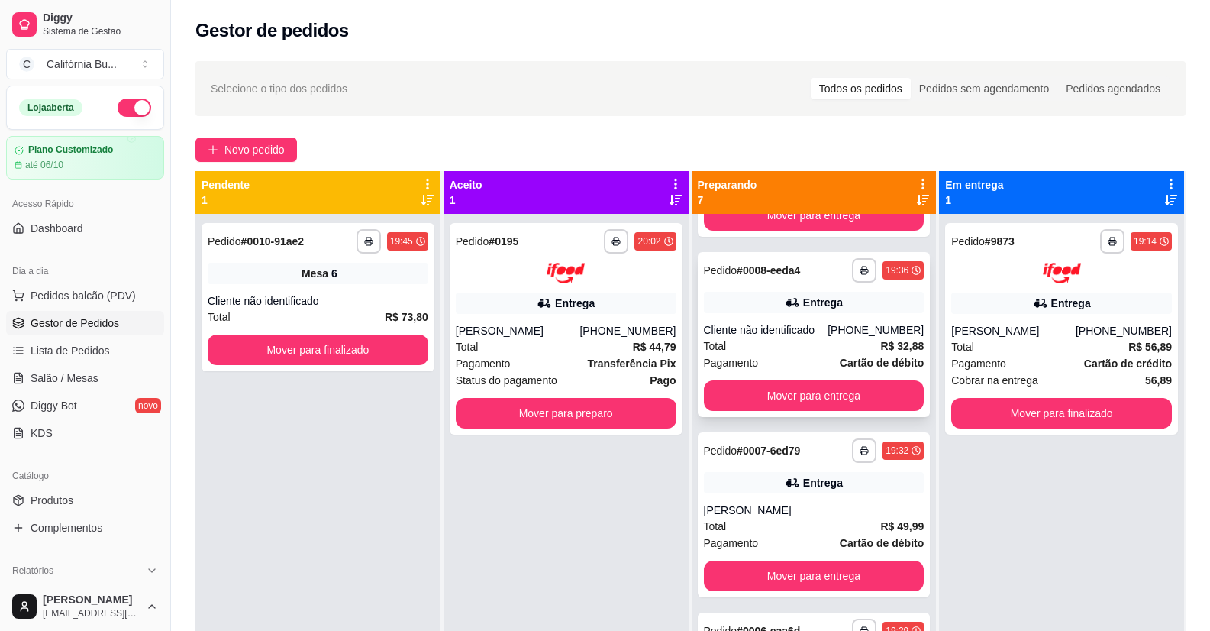
scroll to position [153, 0]
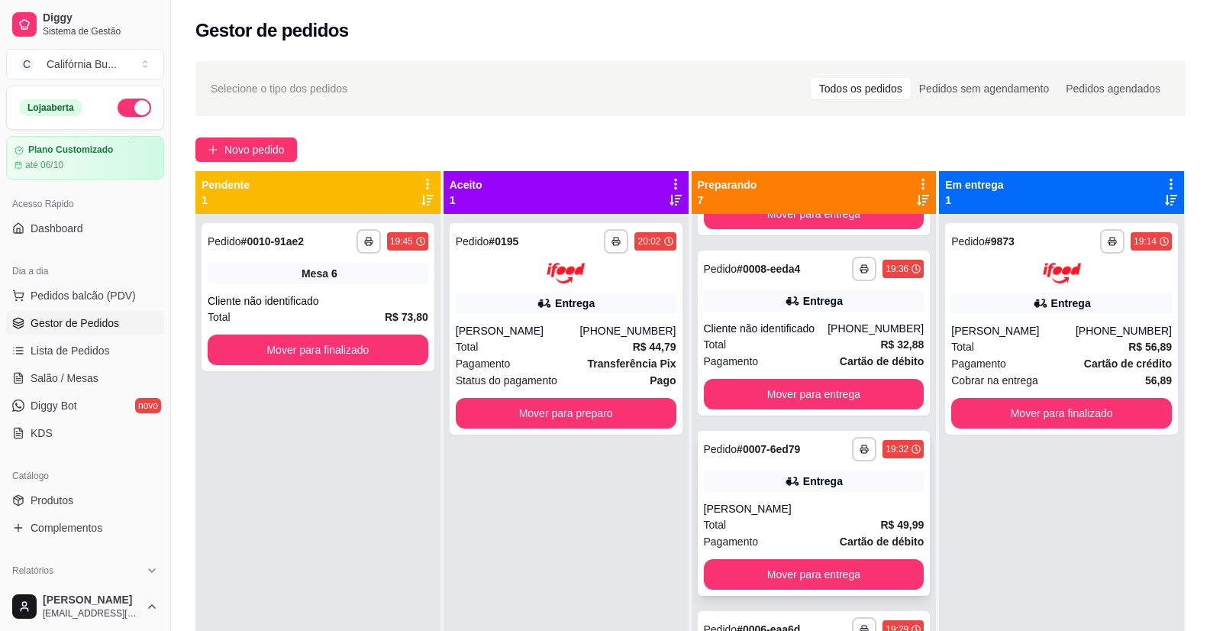
click at [802, 496] on div "**********" at bounding box center [814, 513] width 233 height 165
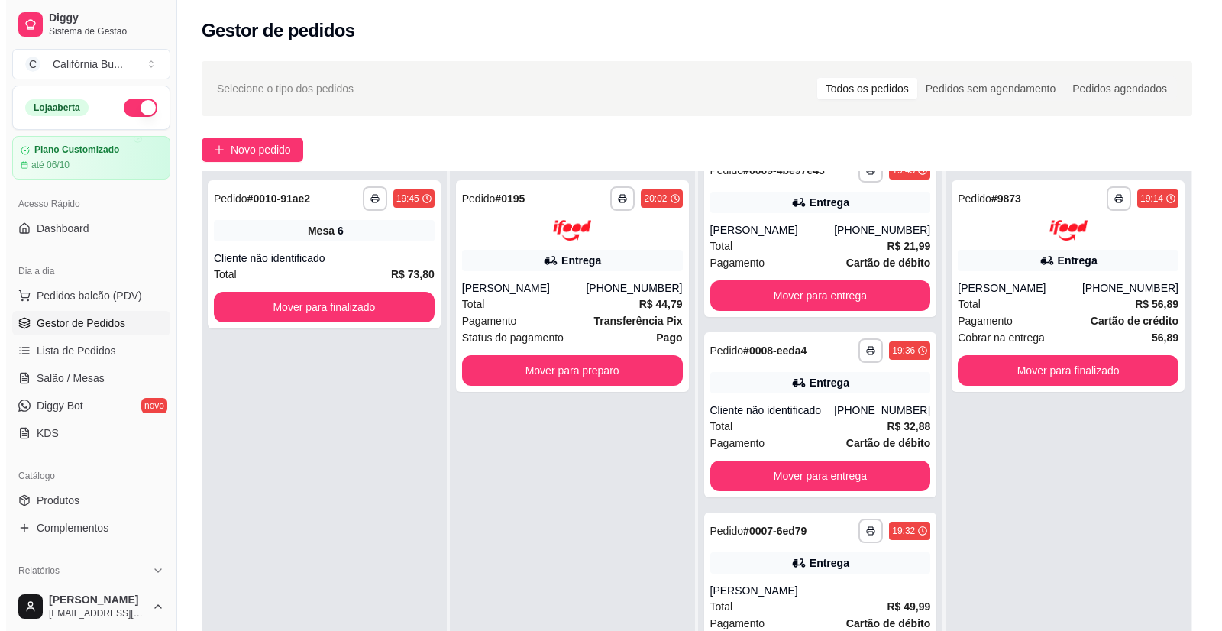
scroll to position [0, 0]
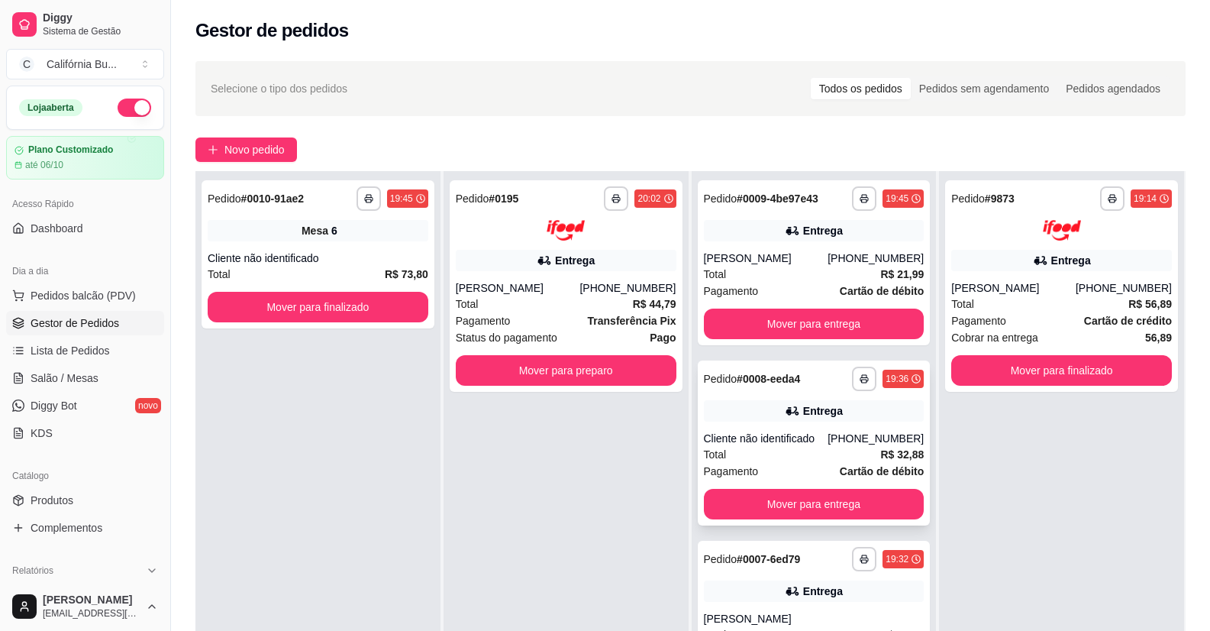
click at [806, 437] on div "Cliente não identificado" at bounding box center [766, 438] width 124 height 15
click at [561, 363] on button "Mover para preparo" at bounding box center [566, 370] width 221 height 31
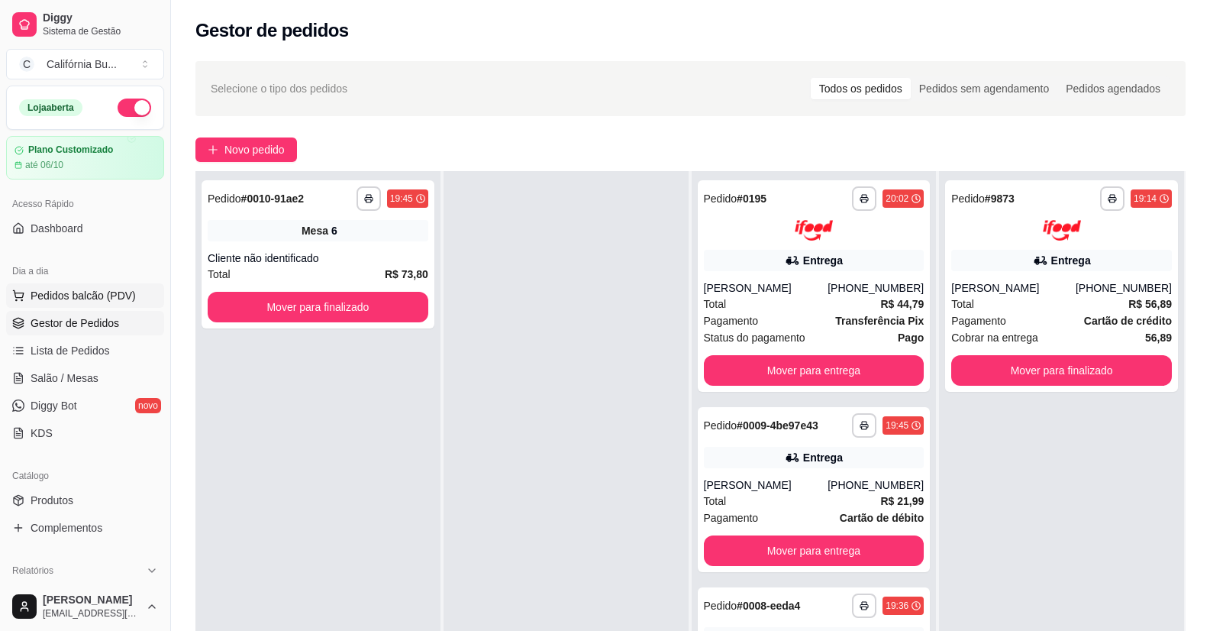
click at [86, 301] on span "Pedidos balcão (PDV)" at bounding box center [83, 295] width 105 height 15
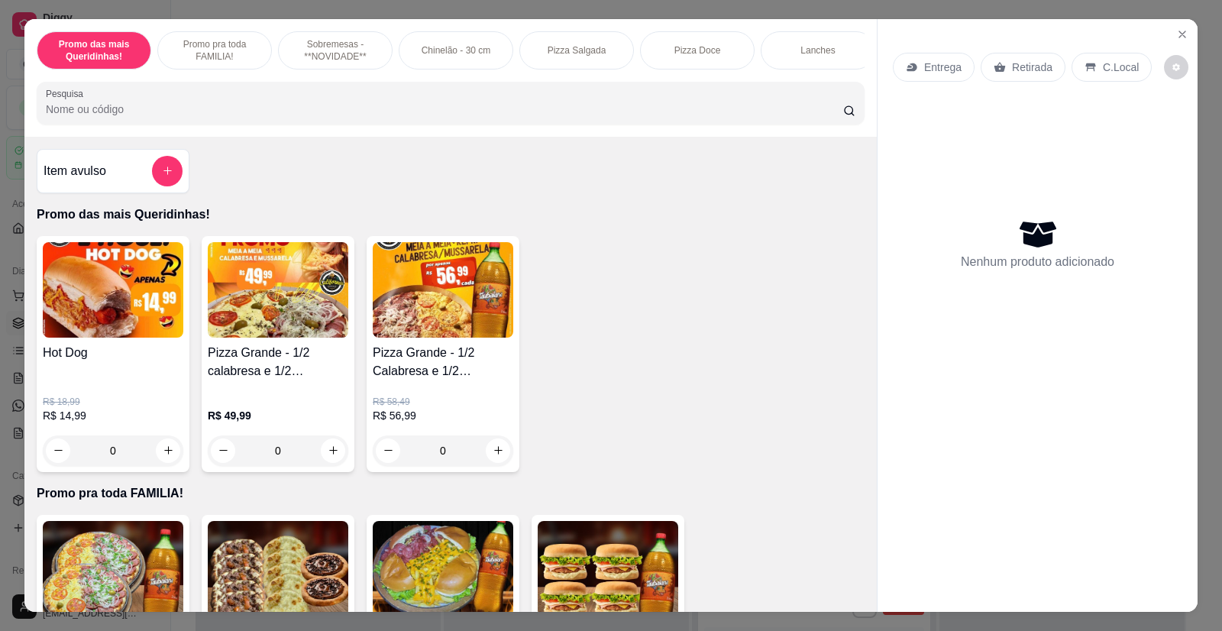
click at [158, 465] on div "0" at bounding box center [113, 450] width 141 height 31
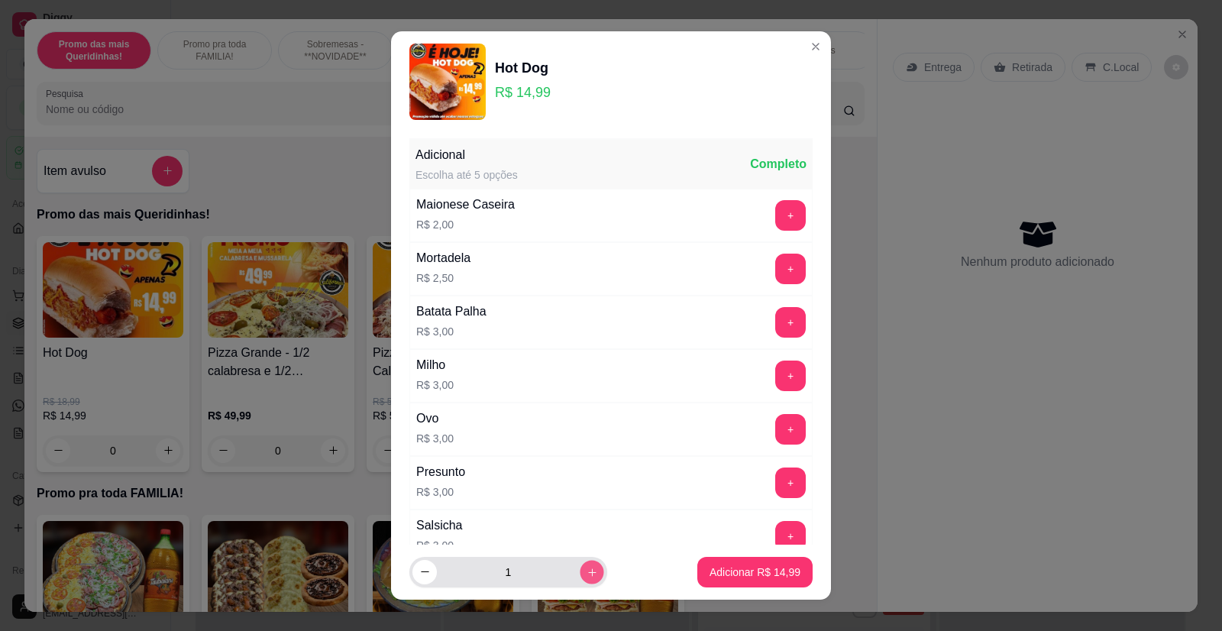
click at [586, 574] on icon "increase-product-quantity" at bounding box center [591, 571] width 11 height 11
type input "2"
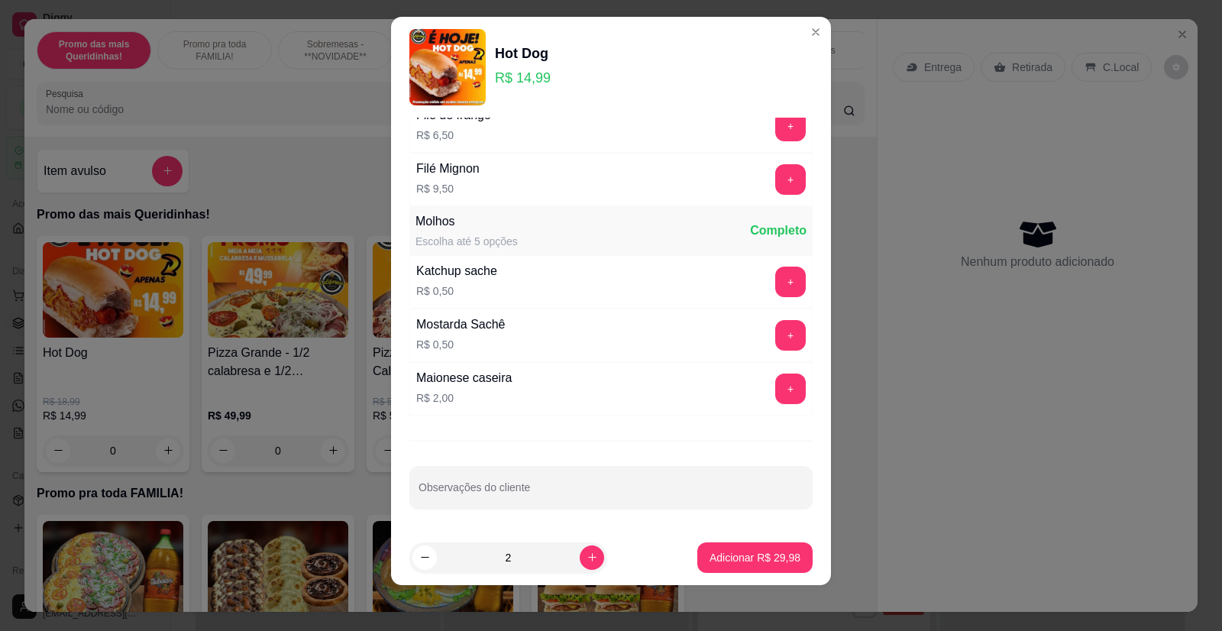
scroll to position [18, 0]
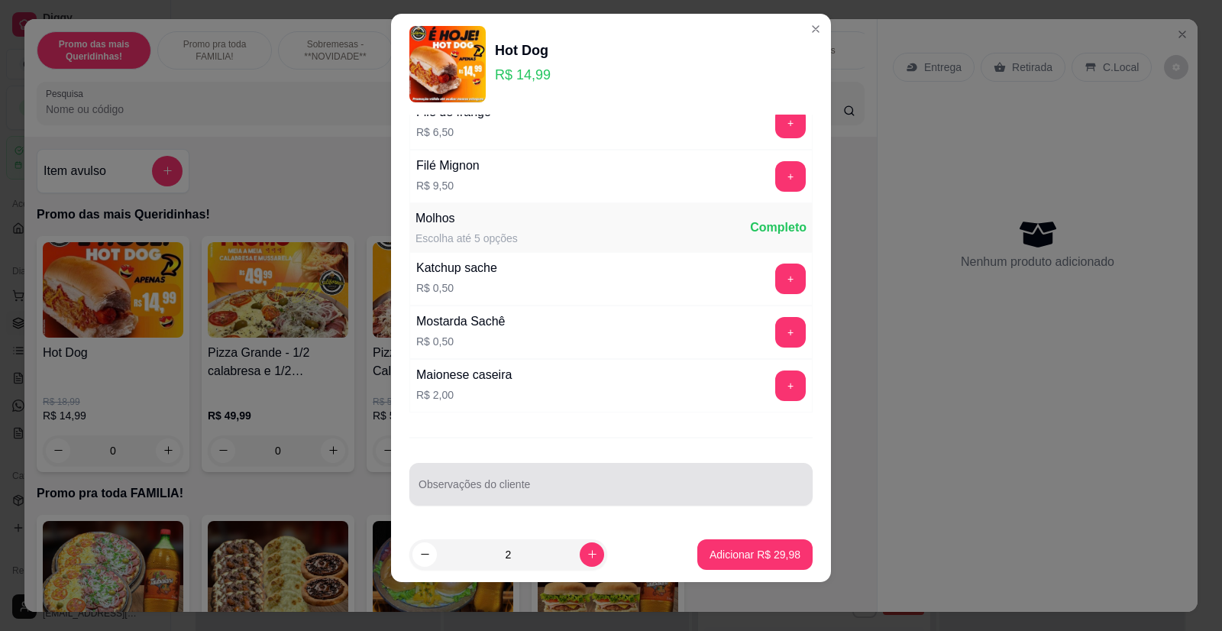
click at [515, 477] on div at bounding box center [610, 484] width 385 height 31
type input "SEM CATCHUP E SEM MOSTARDA"
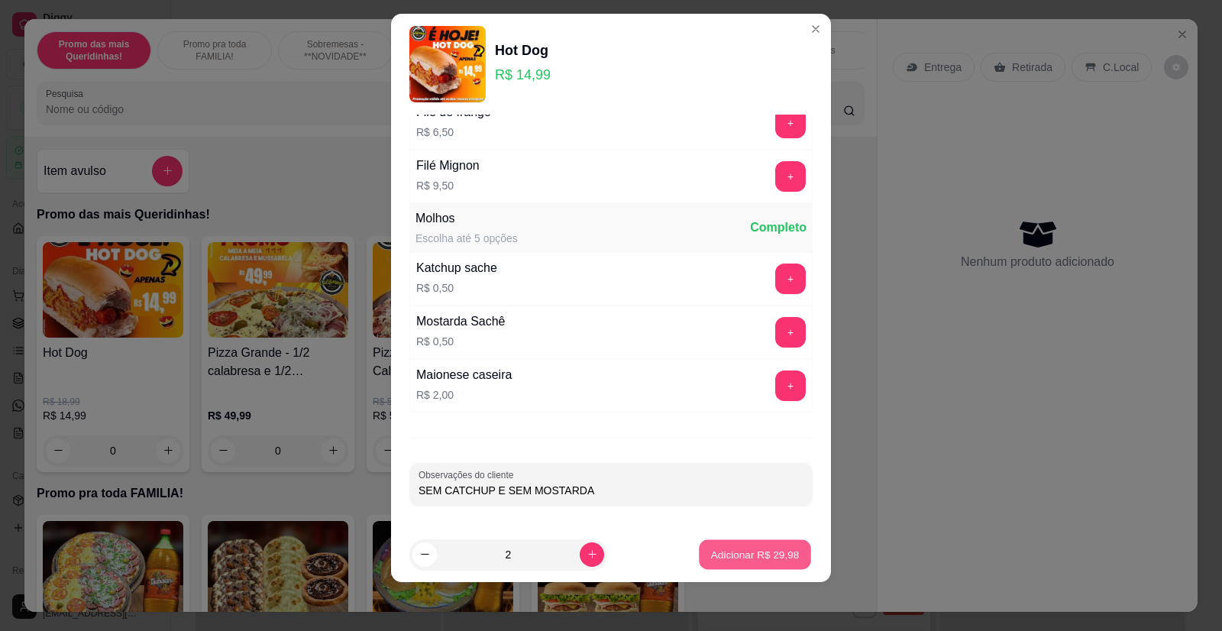
click at [725, 558] on p "Adicionar R$ 29,98" at bounding box center [755, 554] width 89 height 15
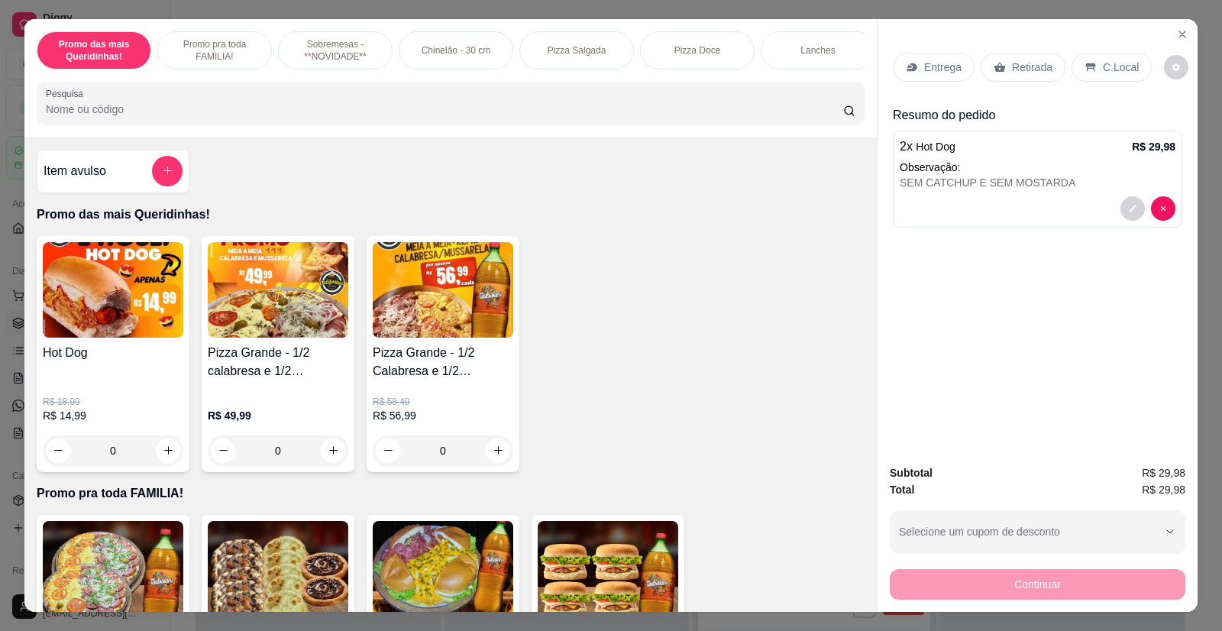
click at [1015, 69] on p "Retirada" at bounding box center [1032, 67] width 40 height 15
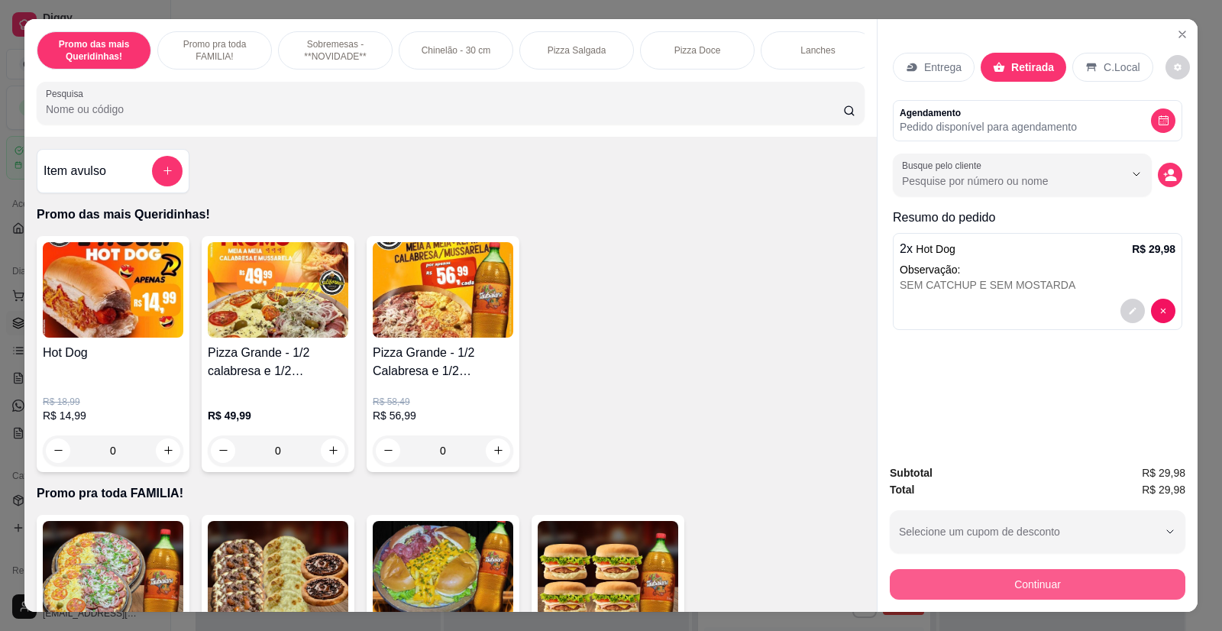
click at [1018, 581] on button "Continuar" at bounding box center [1038, 584] width 296 height 31
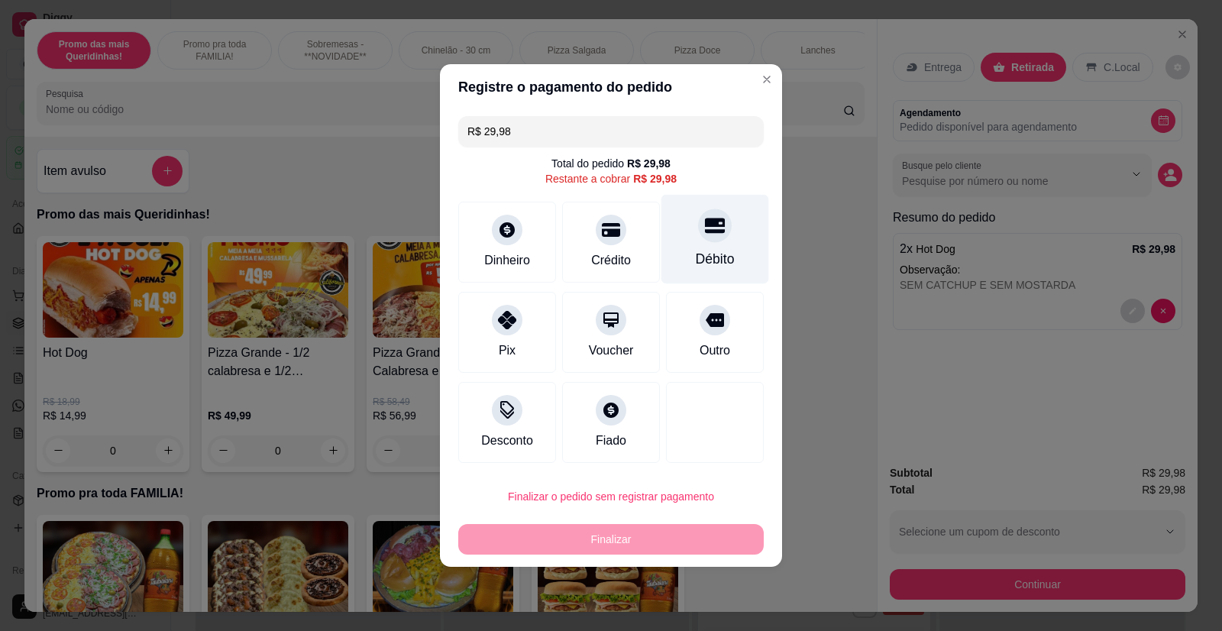
click at [718, 248] on div "Débito" at bounding box center [715, 239] width 108 height 89
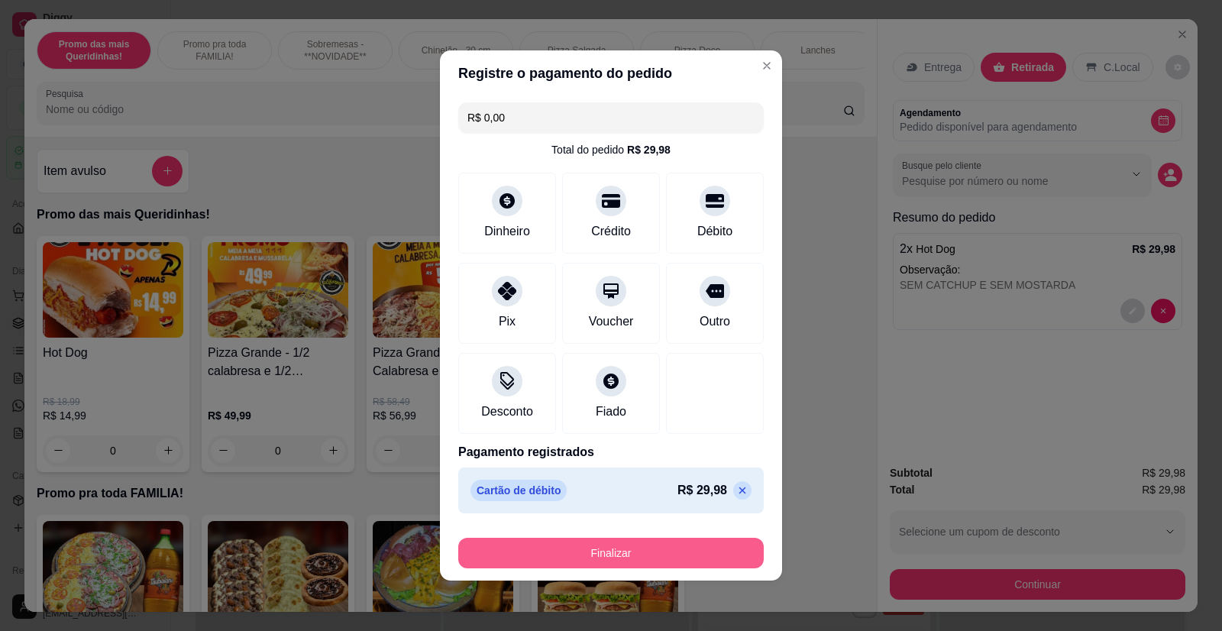
click at [651, 552] on button "Finalizar" at bounding box center [610, 553] width 305 height 31
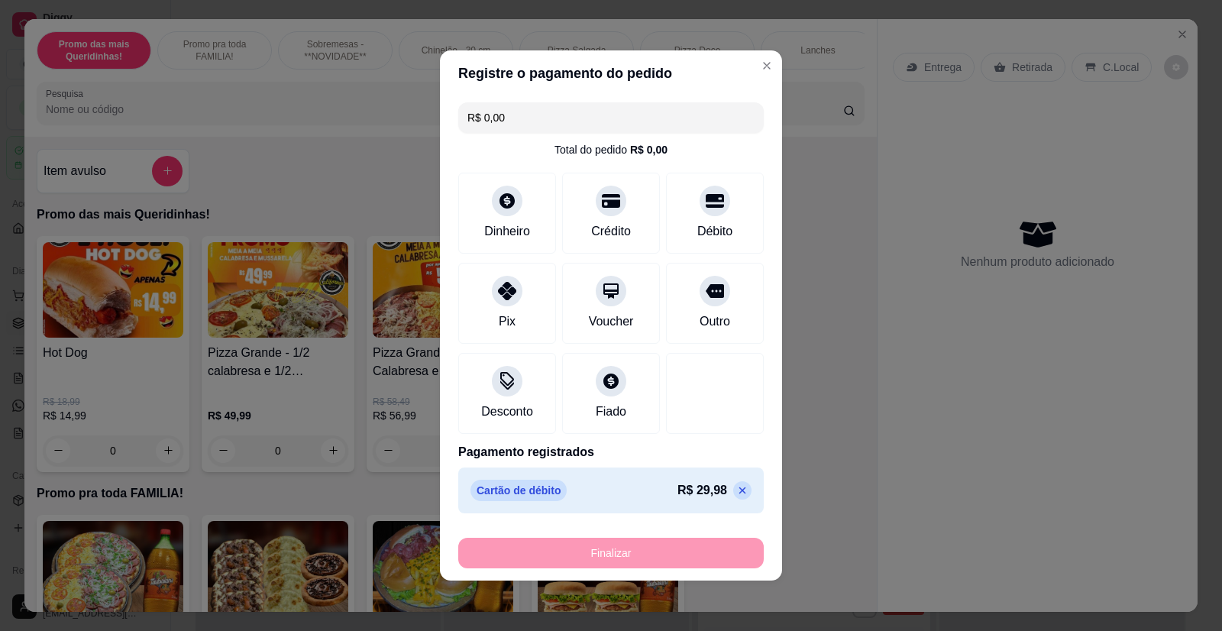
type input "-R$ 29,98"
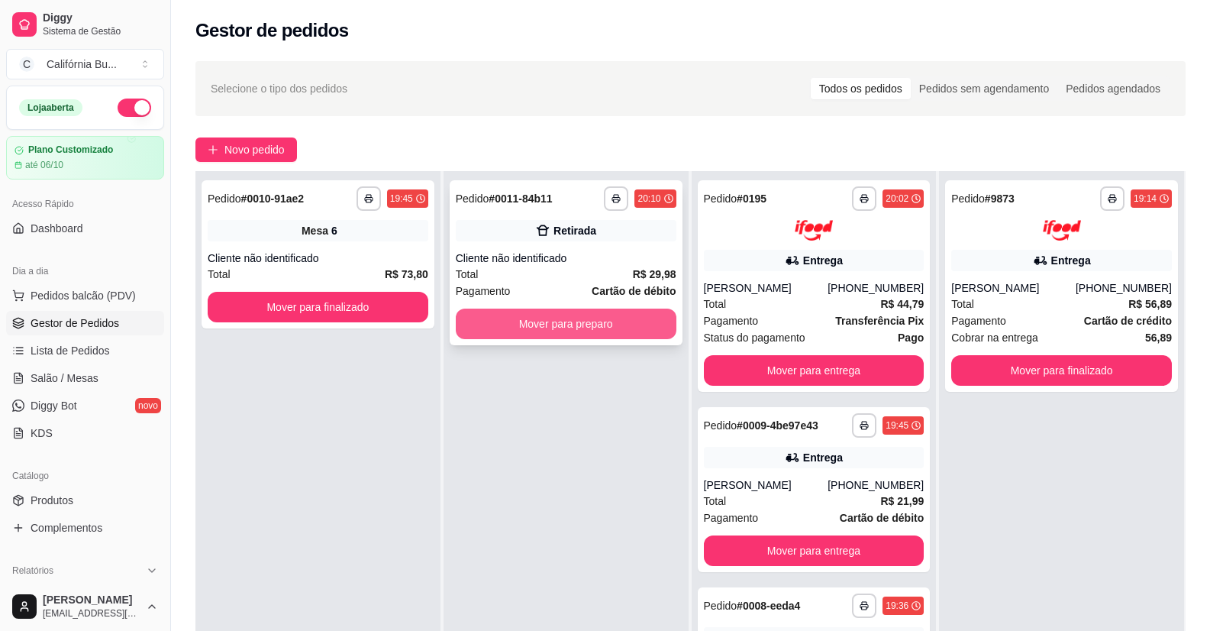
click at [546, 325] on button "Mover para preparo" at bounding box center [566, 324] width 221 height 31
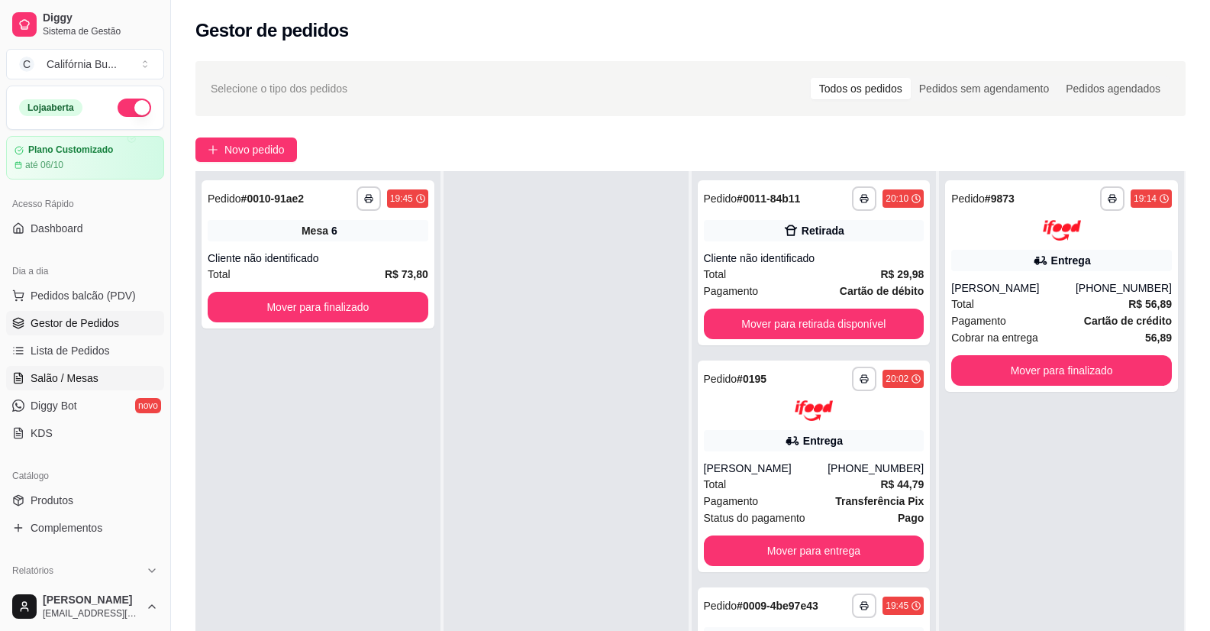
click at [84, 373] on span "Salão / Mesas" at bounding box center [65, 377] width 68 height 15
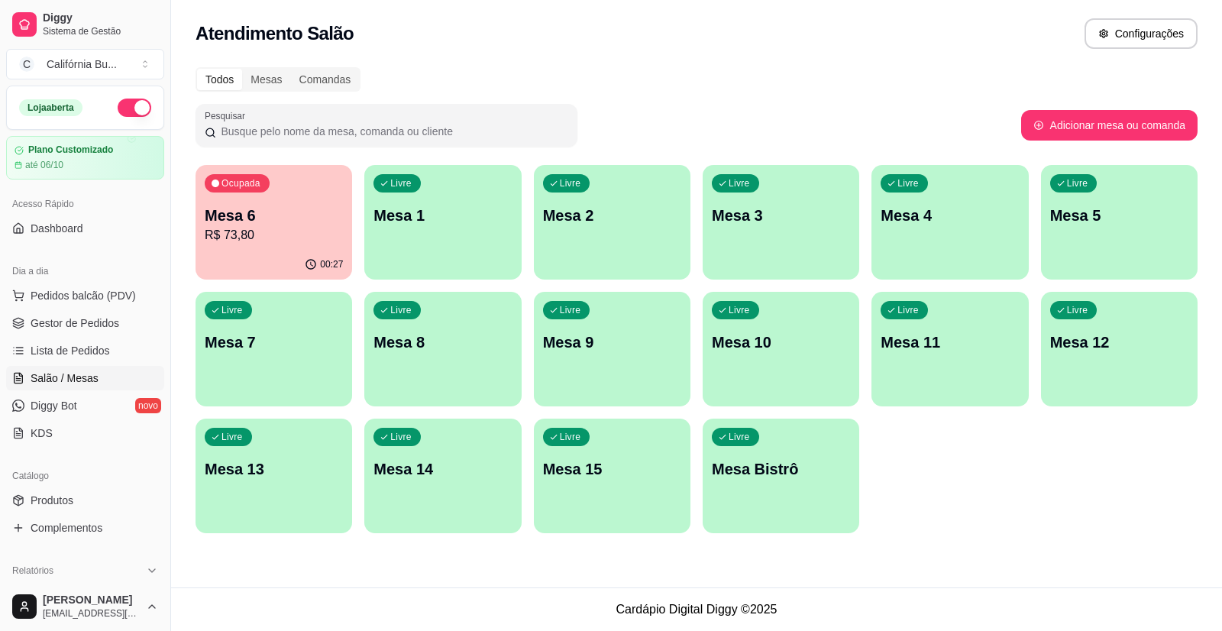
click at [244, 210] on p "Mesa 6" at bounding box center [274, 215] width 138 height 21
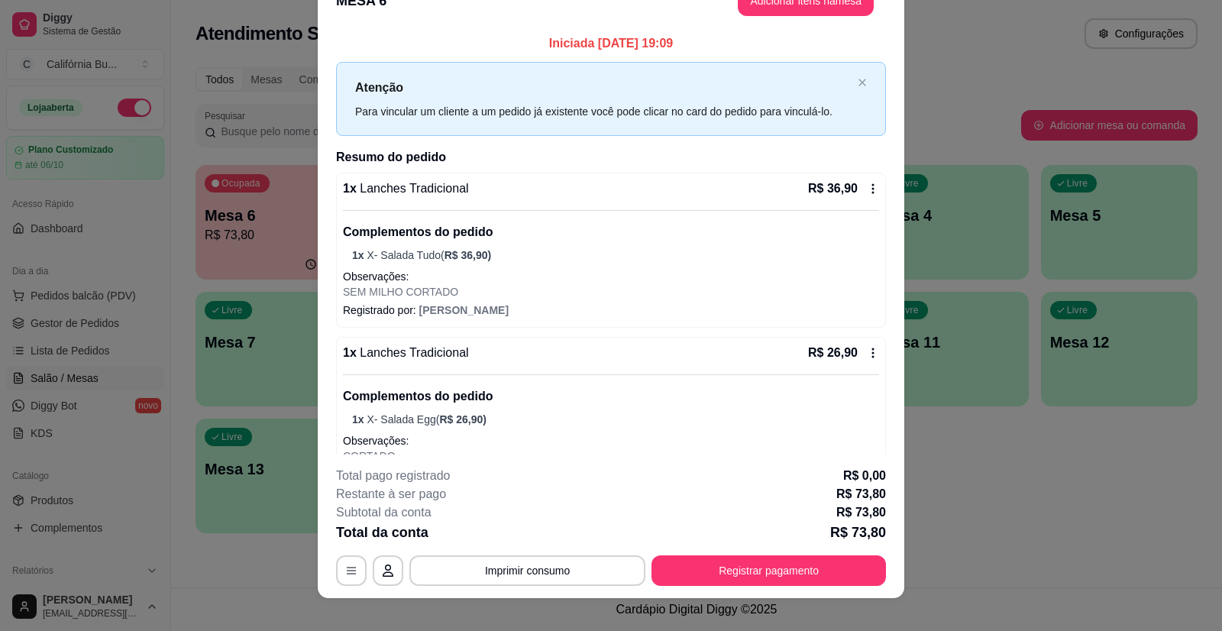
scroll to position [46, 0]
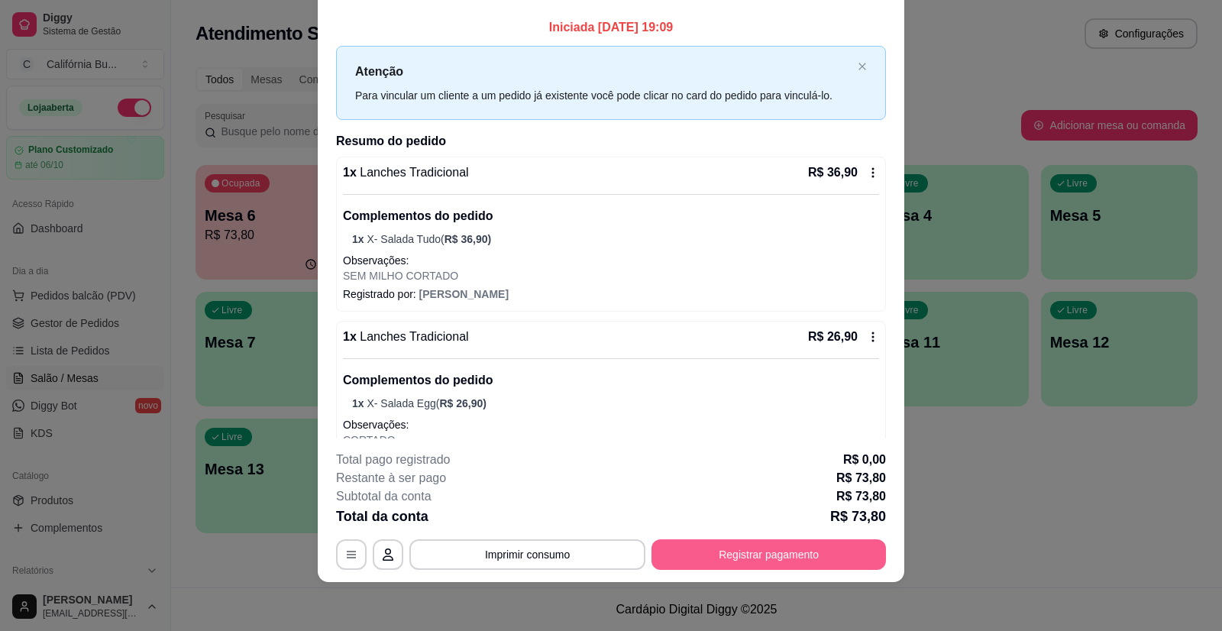
click at [750, 544] on button "Registrar pagamento" at bounding box center [768, 554] width 234 height 31
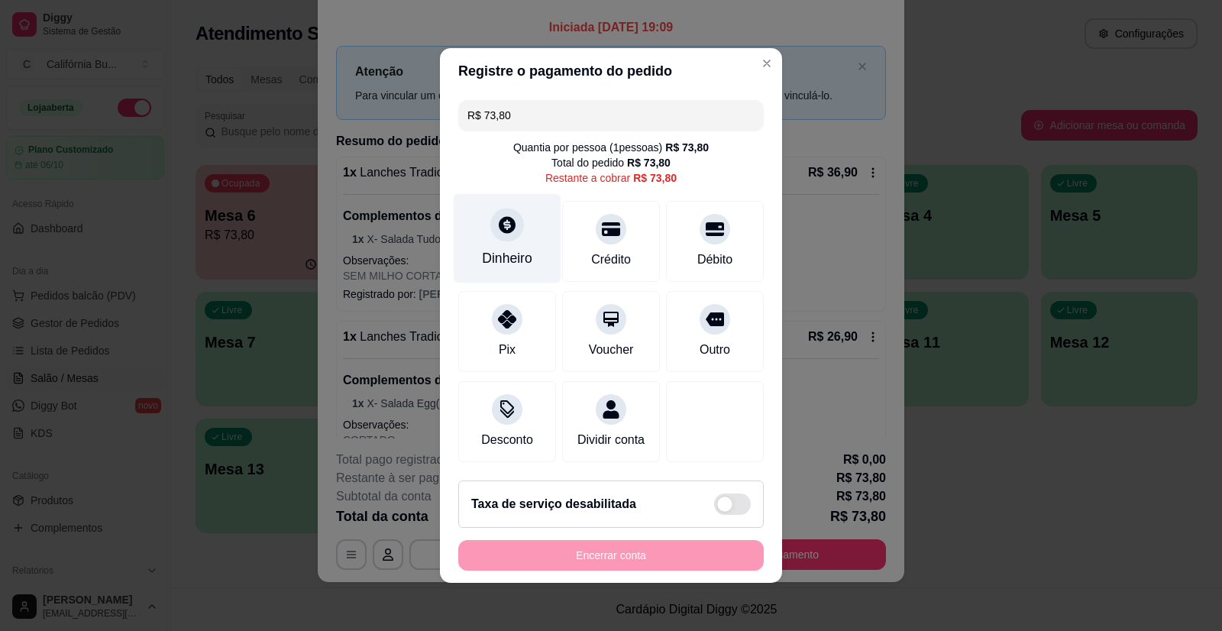
click at [493, 230] on div at bounding box center [507, 225] width 34 height 34
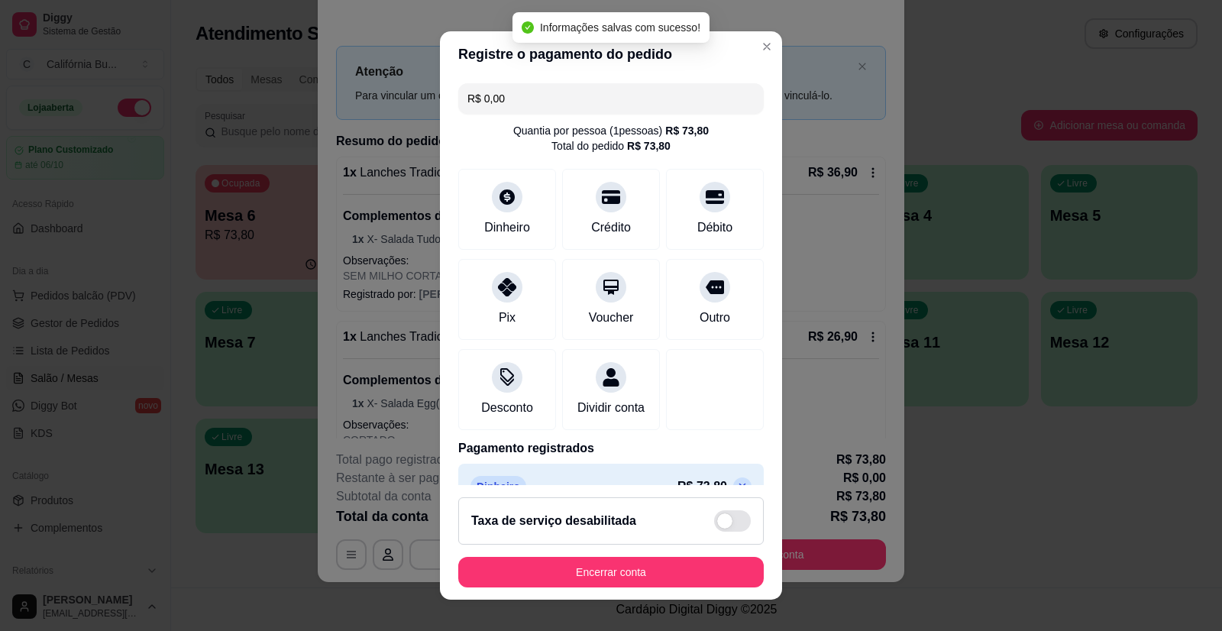
type input "R$ 0,00"
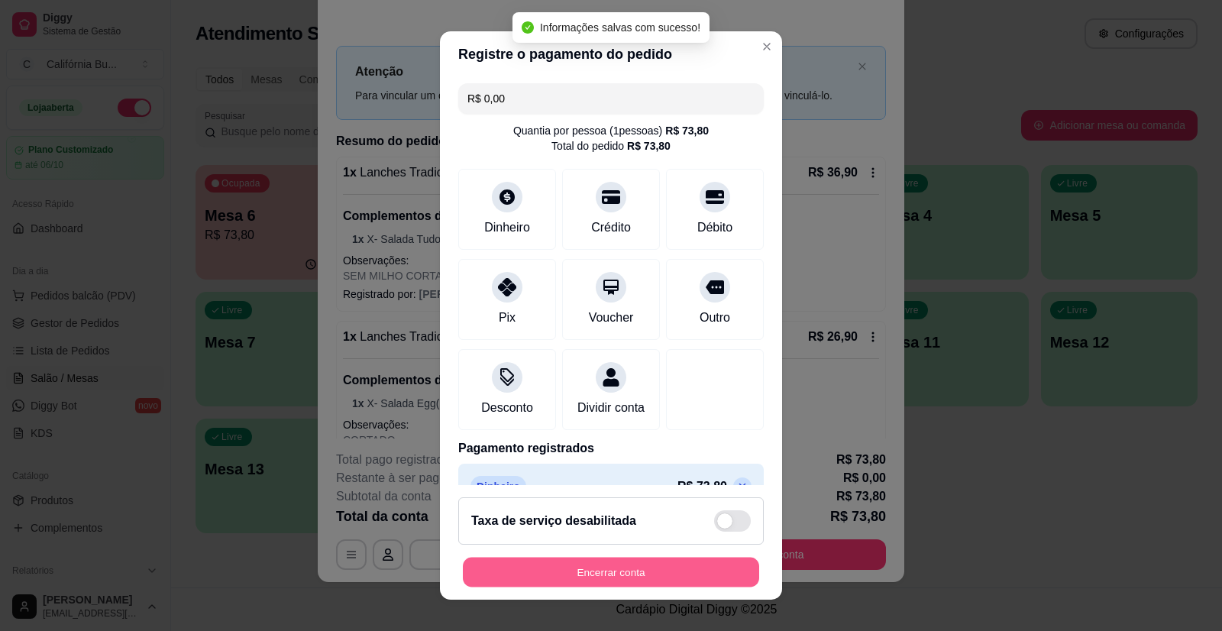
click at [665, 566] on button "Encerrar conta" at bounding box center [611, 572] width 296 height 30
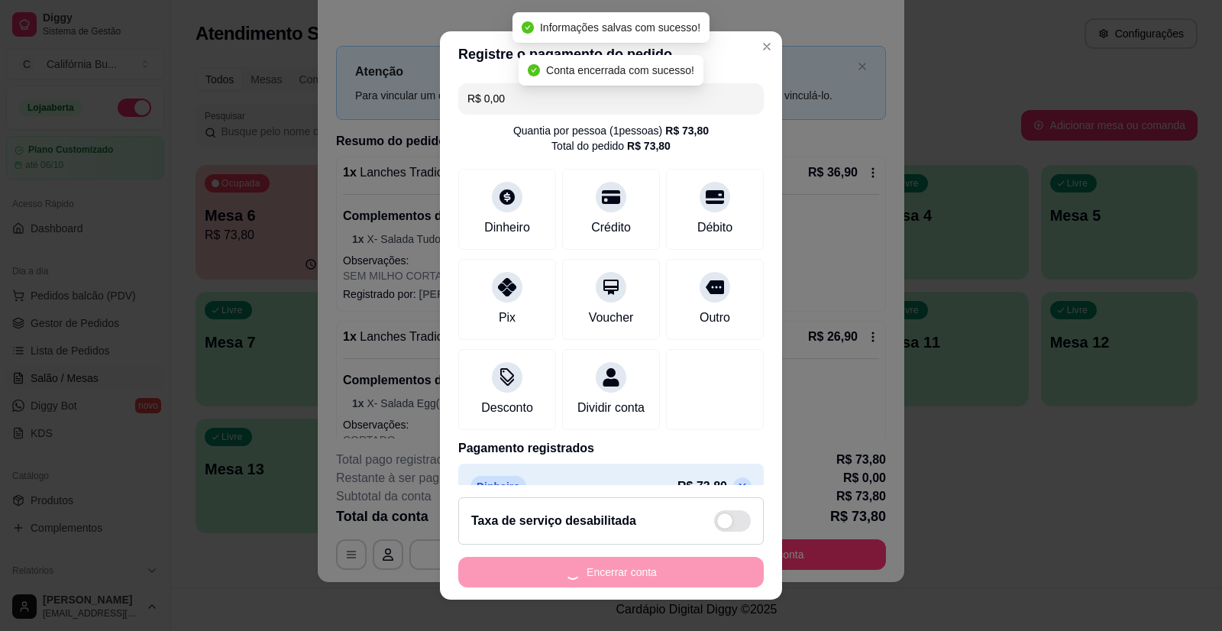
scroll to position [0, 0]
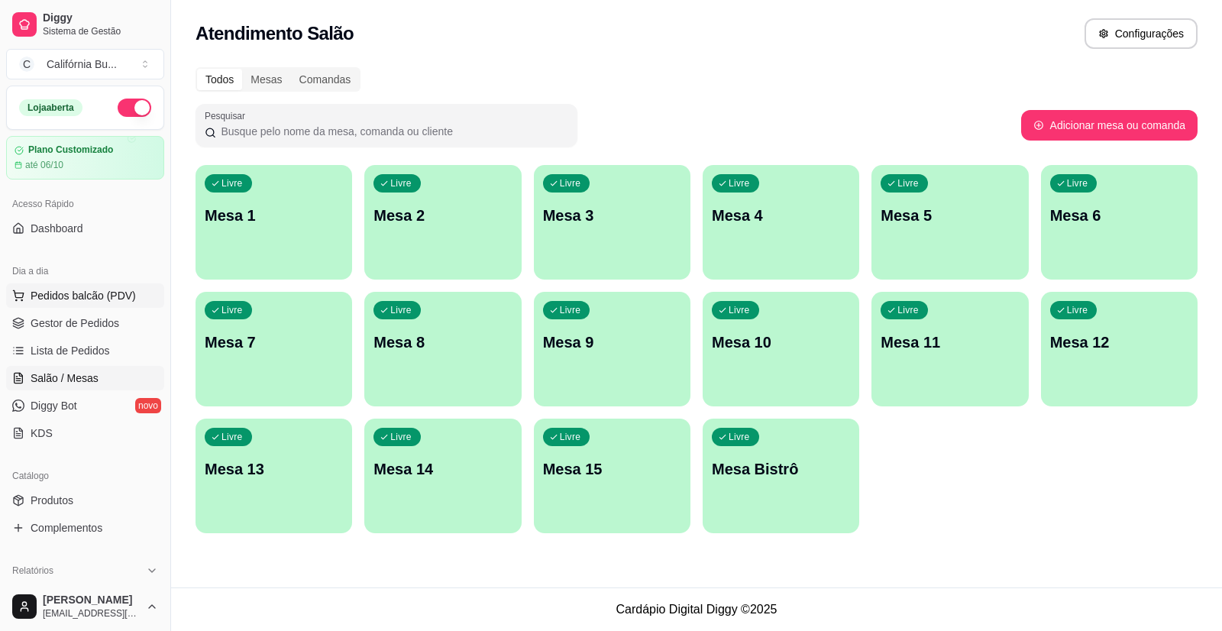
click at [88, 294] on span "Pedidos balcão (PDV)" at bounding box center [83, 295] width 105 height 15
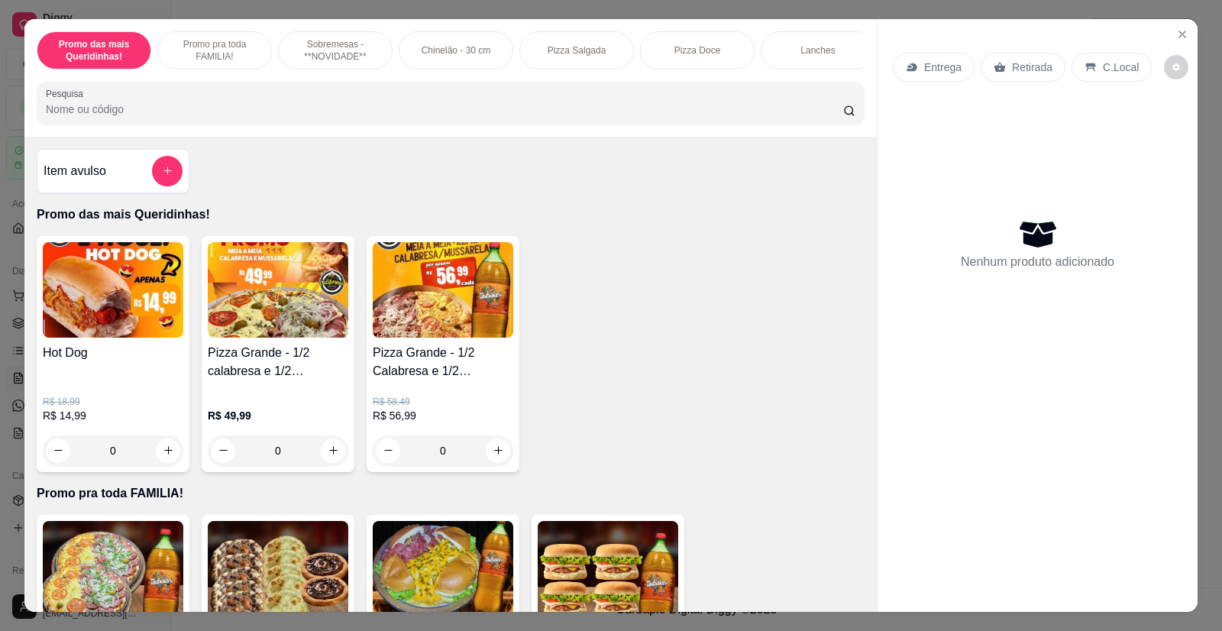
click at [328, 461] on div "0" at bounding box center [278, 450] width 141 height 31
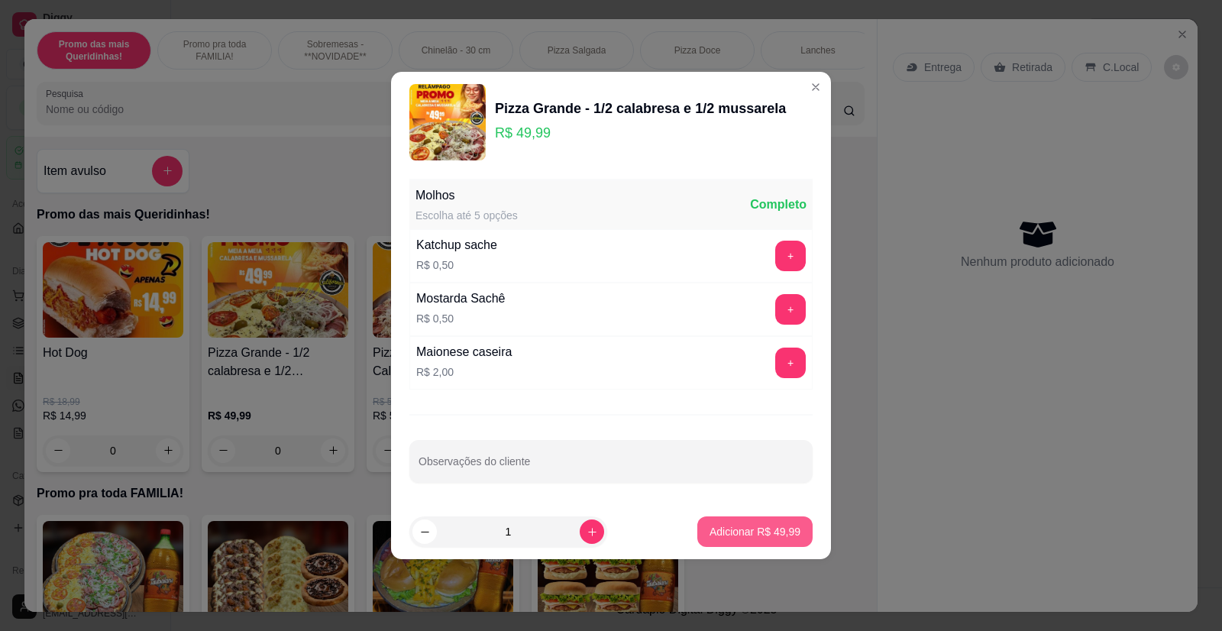
click at [733, 532] on p "Adicionar R$ 49,99" at bounding box center [754, 531] width 91 height 15
type input "1"
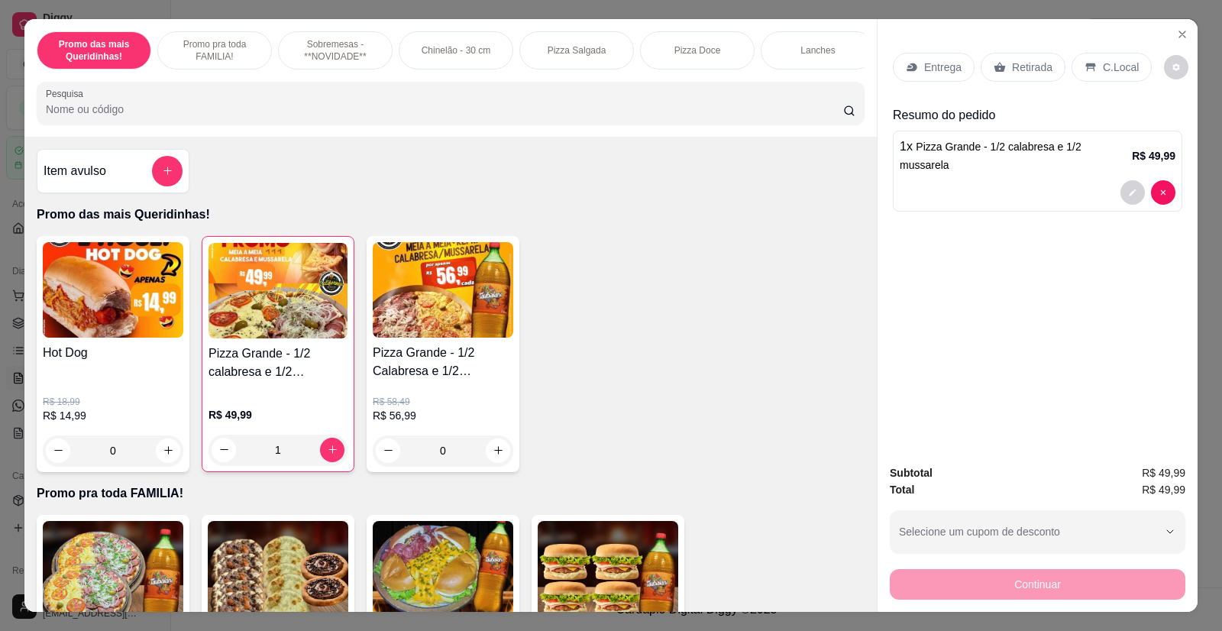
click at [934, 67] on p "Entrega" at bounding box center [942, 67] width 37 height 15
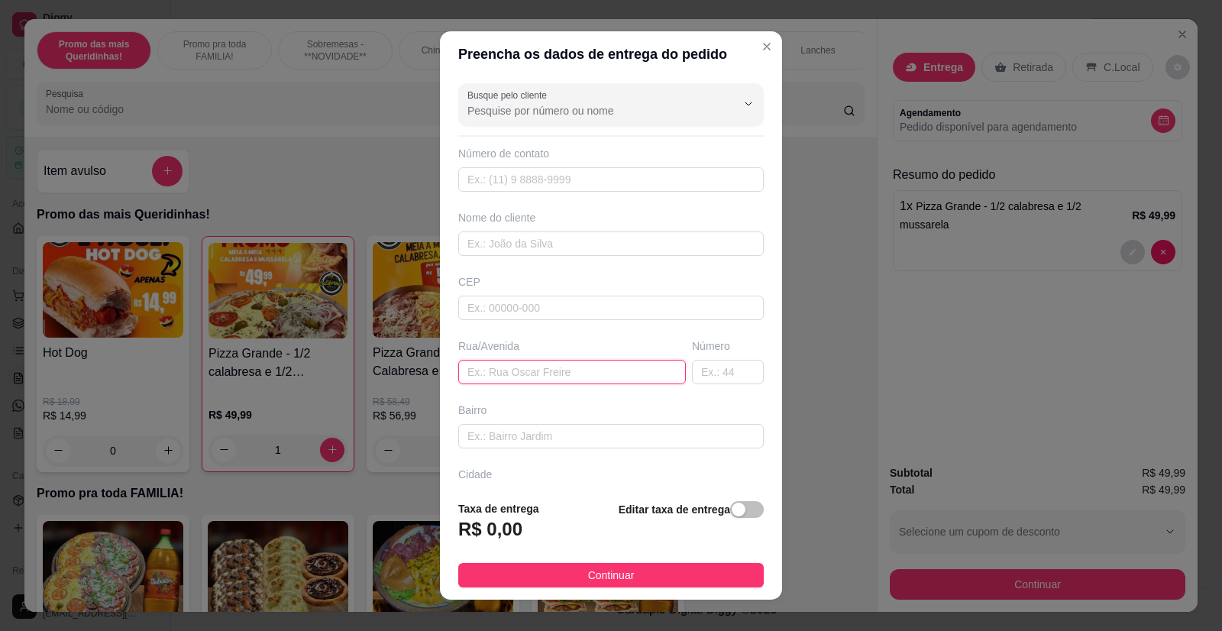
click at [544, 384] on input "text" at bounding box center [572, 372] width 228 height 24
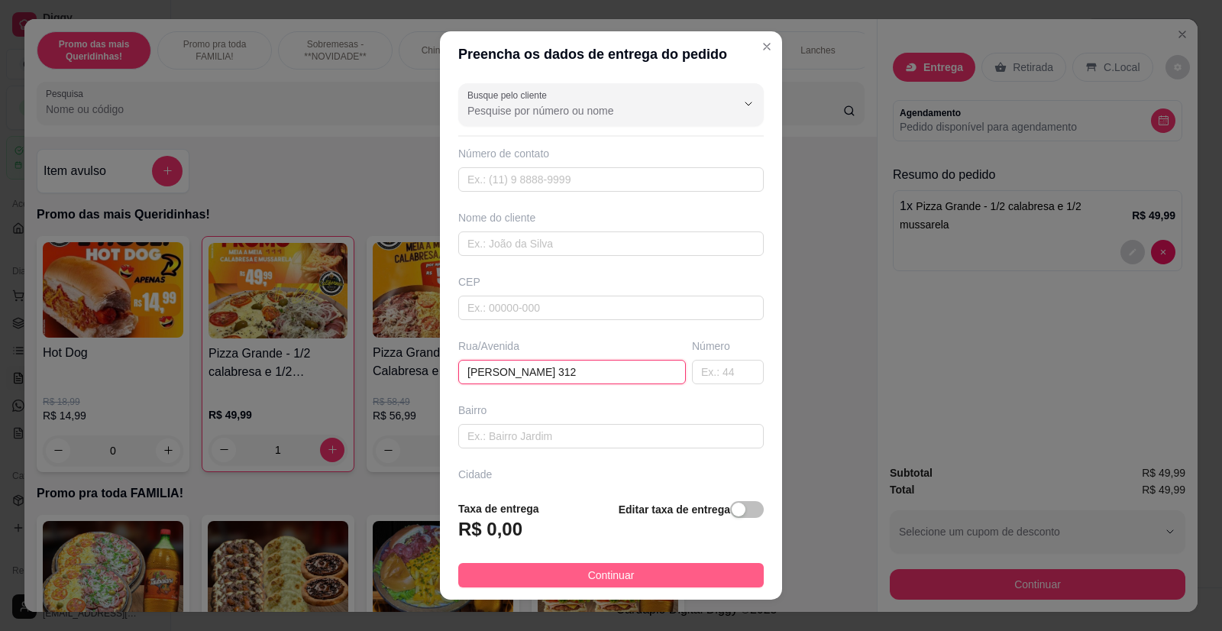
type input "[PERSON_NAME] 312"
click at [596, 568] on span "Continuar" at bounding box center [611, 575] width 47 height 17
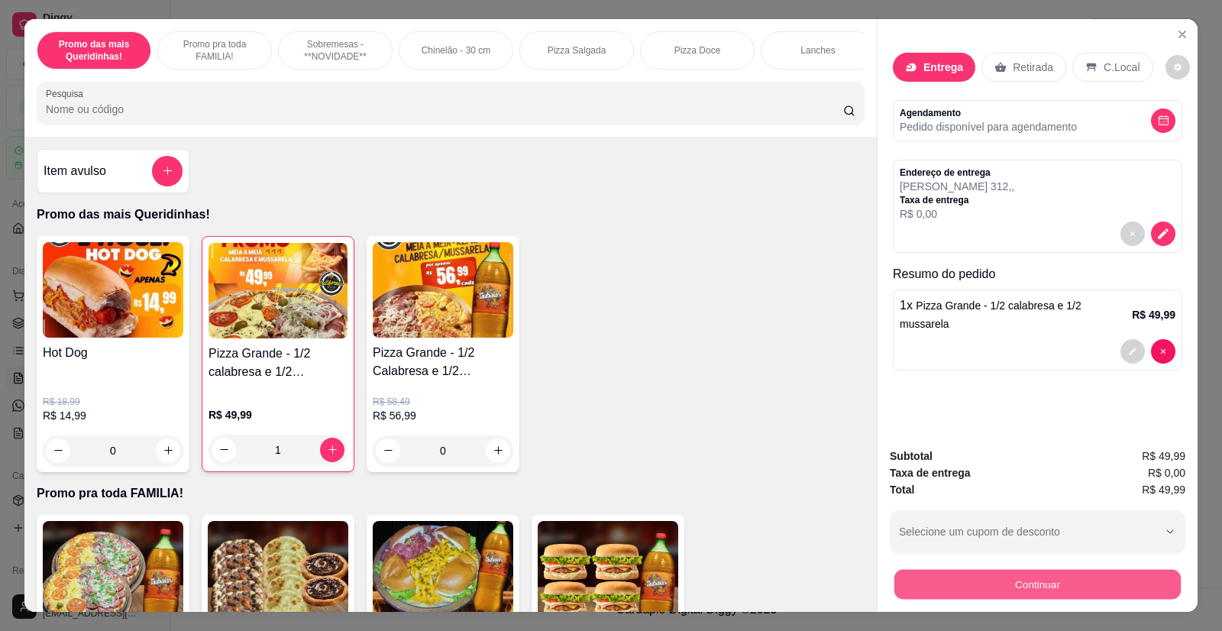
click at [1004, 587] on button "Continuar" at bounding box center [1037, 585] width 286 height 30
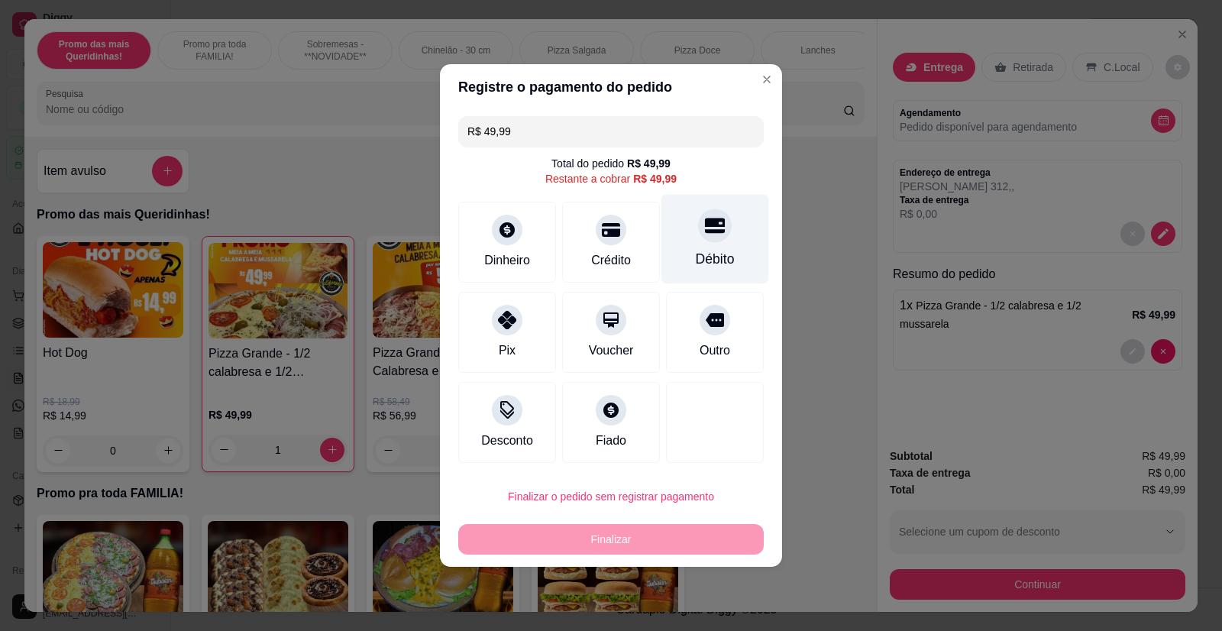
click at [705, 249] on div "Débito" at bounding box center [715, 259] width 39 height 20
type input "R$ 0,00"
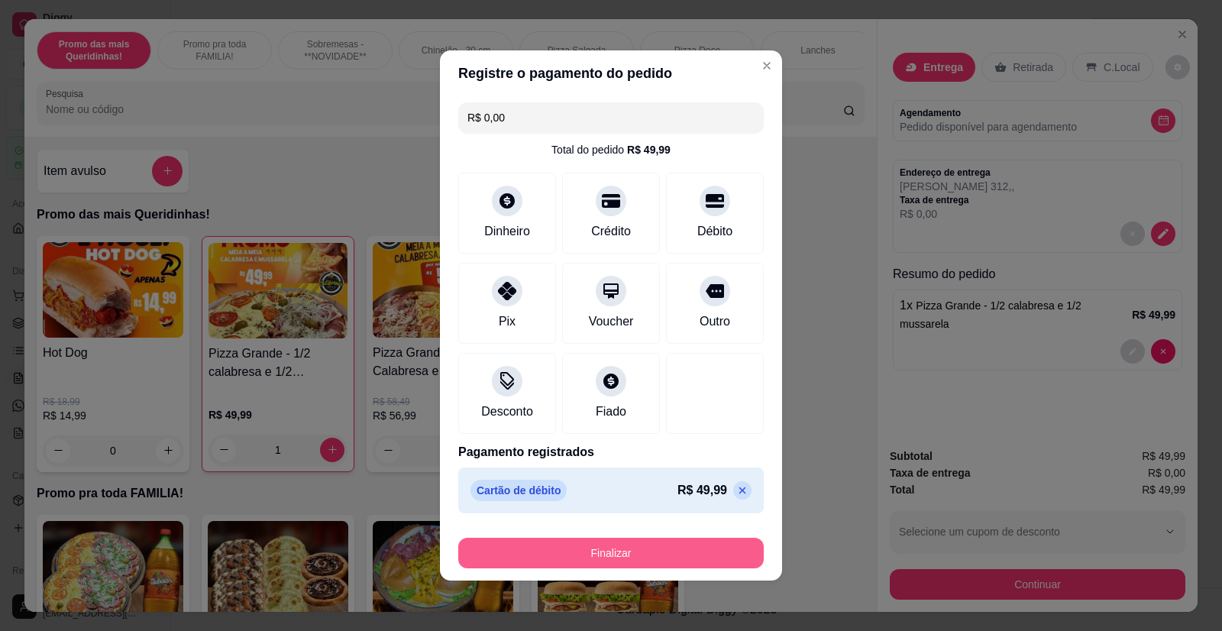
click at [642, 548] on button "Finalizar" at bounding box center [610, 553] width 305 height 31
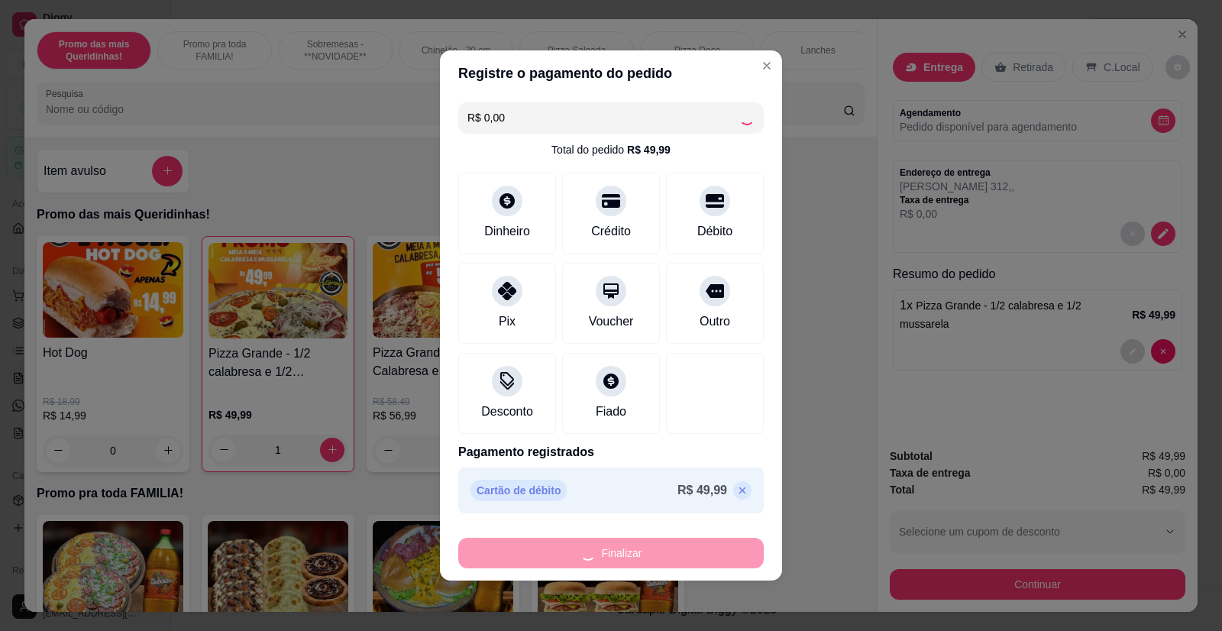
type input "0"
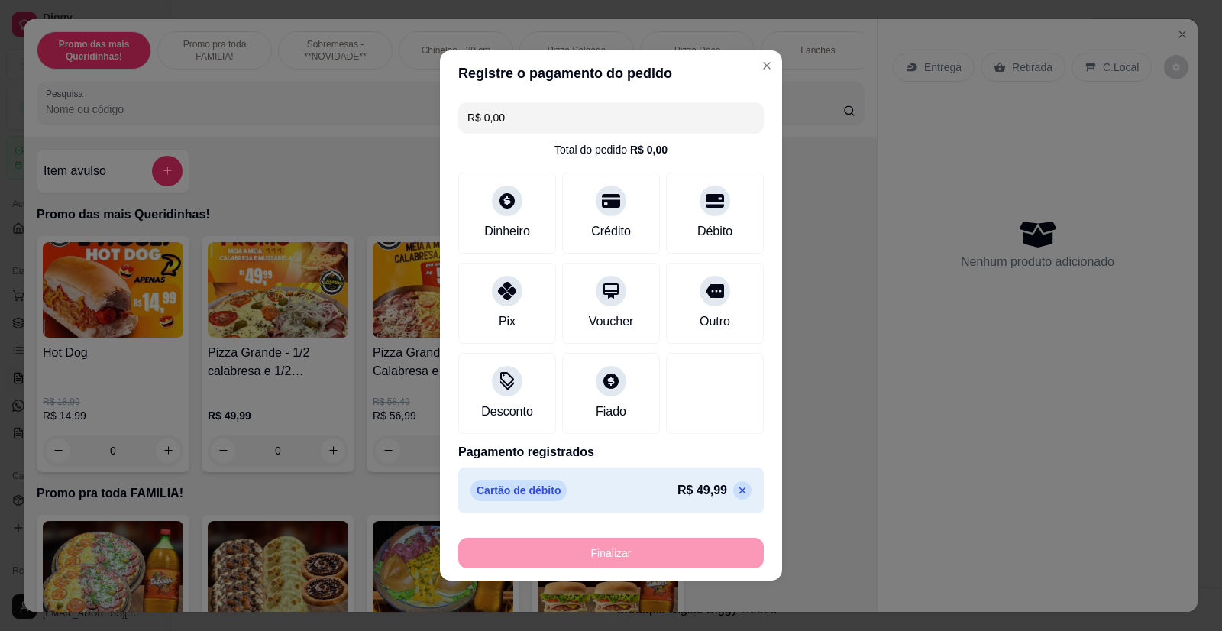
type input "-R$ 49,99"
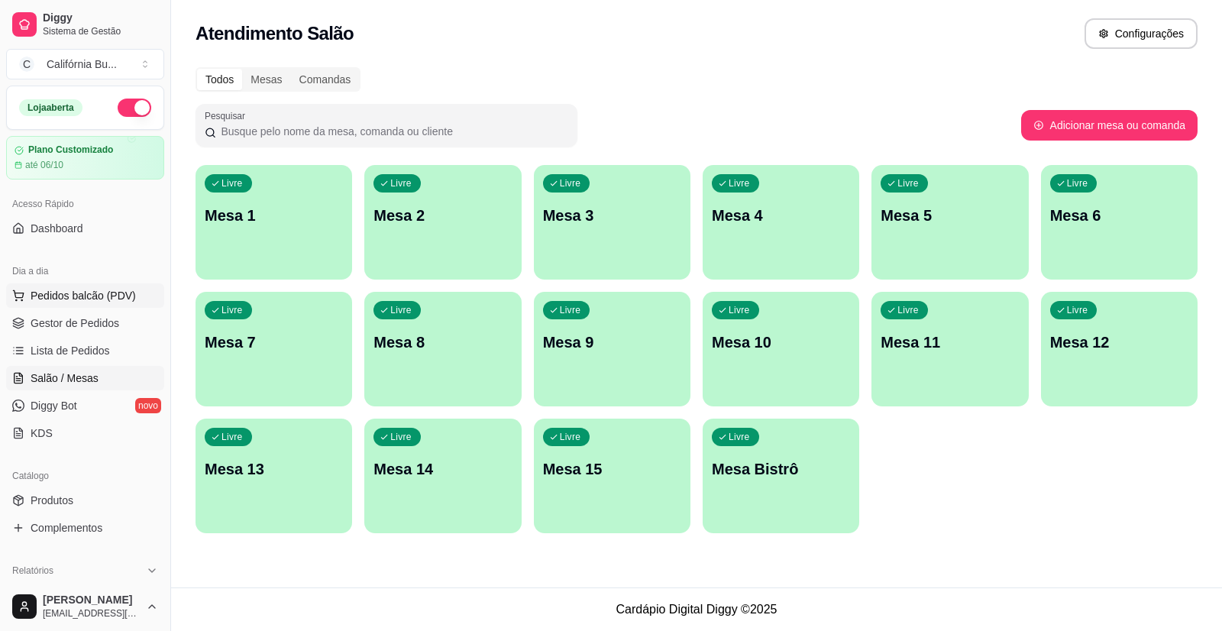
click at [108, 290] on span "Pedidos balcão (PDV)" at bounding box center [83, 295] width 105 height 15
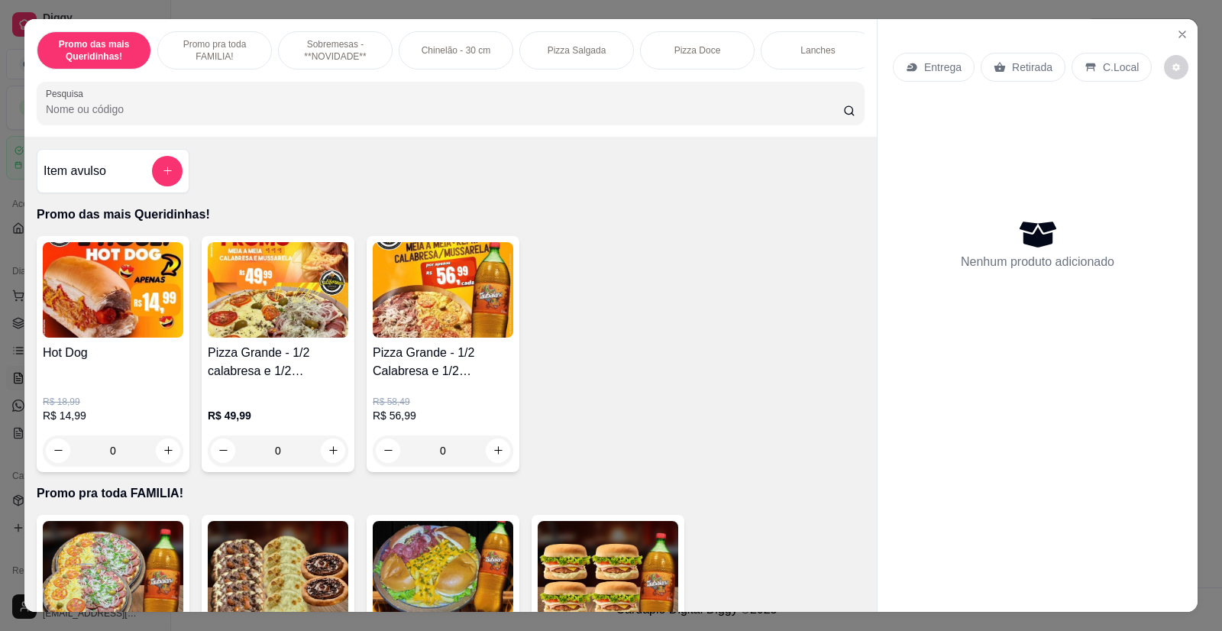
click at [328, 463] on div "0" at bounding box center [278, 450] width 141 height 31
click at [493, 466] on div "0" at bounding box center [443, 450] width 141 height 31
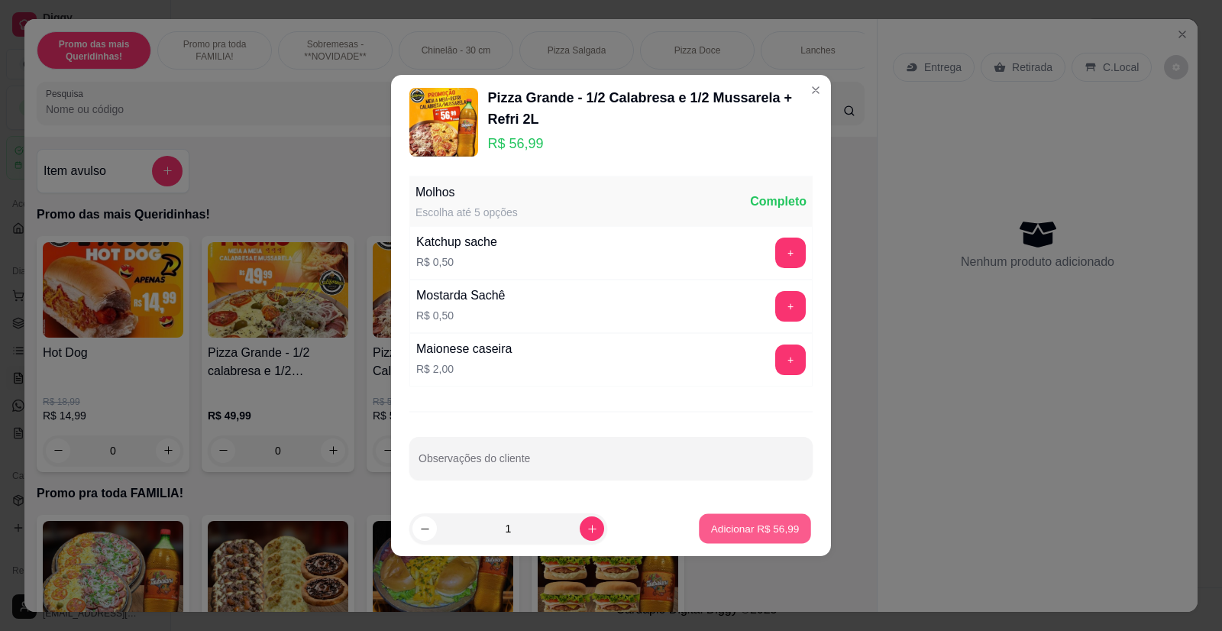
click at [716, 520] on button "Adicionar R$ 56,99" at bounding box center [755, 529] width 112 height 30
type input "1"
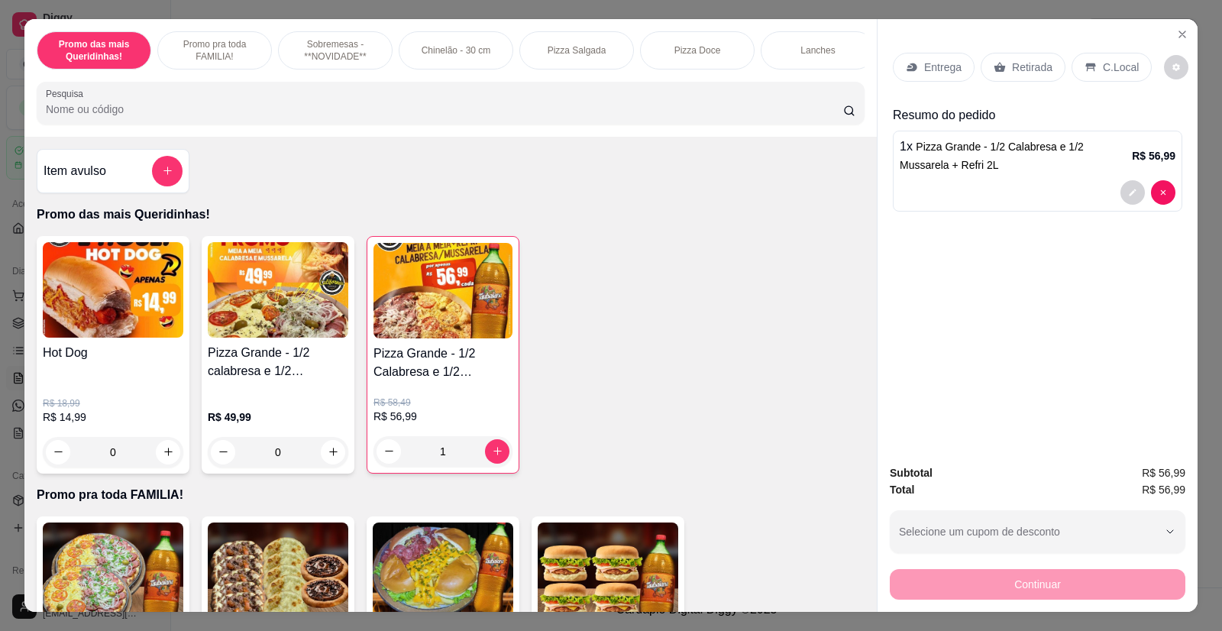
click at [926, 76] on div "Entrega" at bounding box center [934, 67] width 82 height 29
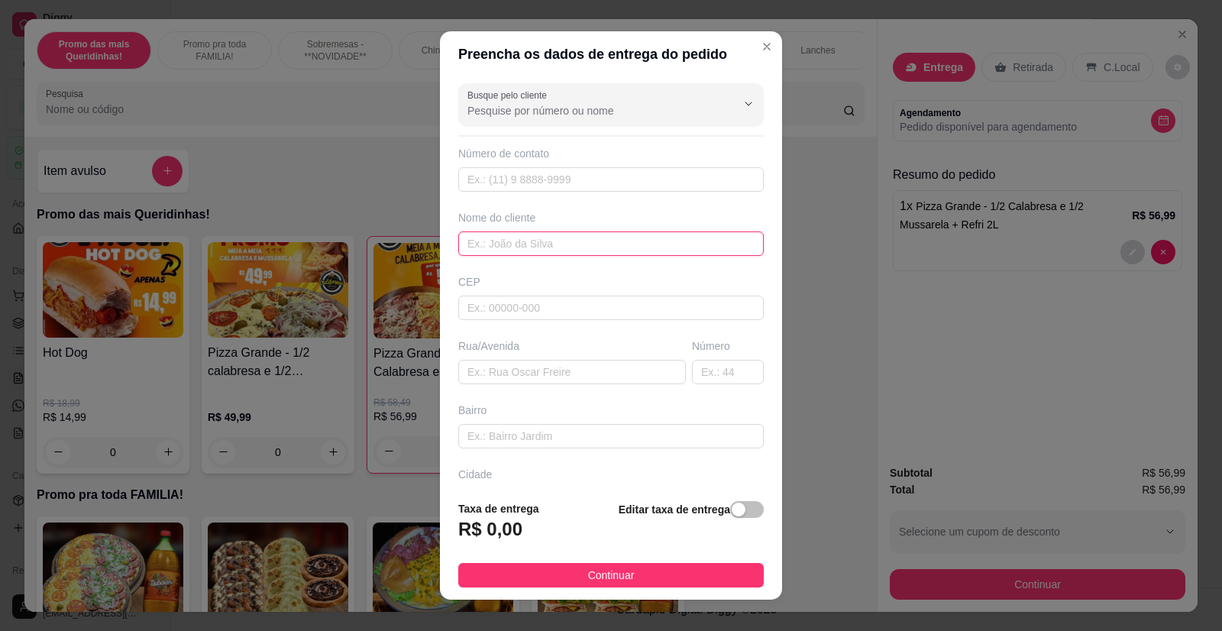
click at [528, 247] on input "text" at bounding box center [610, 243] width 305 height 24
type input "[PERSON_NAME]"
click at [497, 368] on input "text" at bounding box center [572, 372] width 228 height 24
paste input "End [PERSON_NAME] lavandeira 511"
drag, startPoint x: 483, startPoint y: 373, endPoint x: 425, endPoint y: 373, distance: 58.0
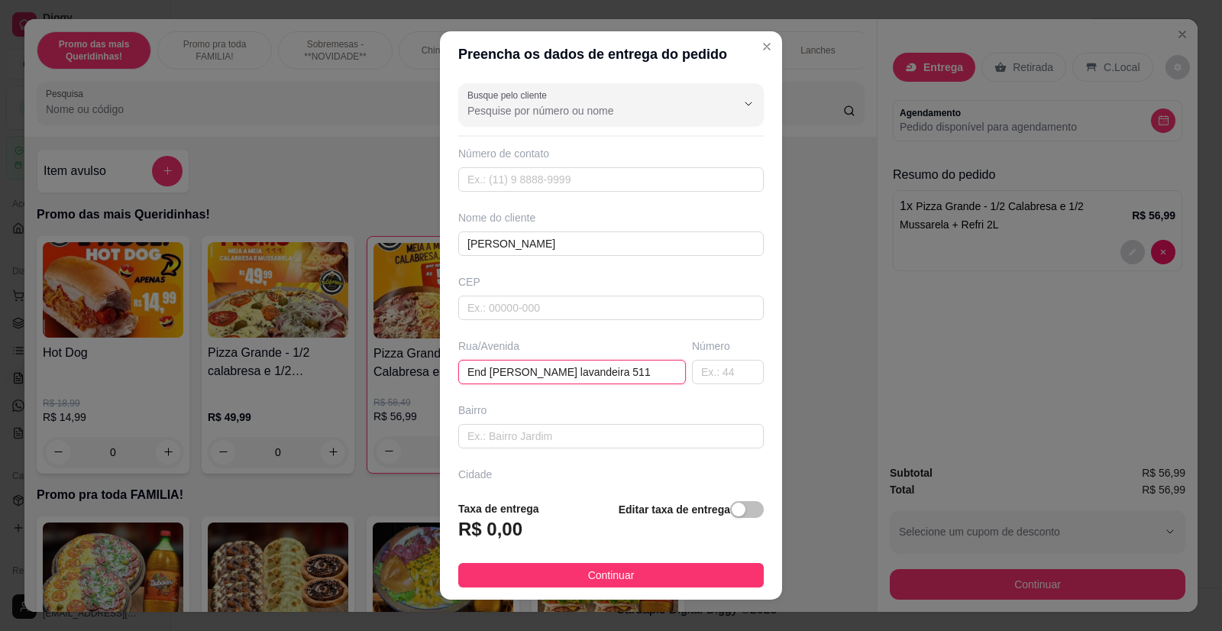
click at [425, 373] on div "Preencha os dados de entrega do pedido Busque pelo cliente Número de contato No…" at bounding box center [611, 315] width 1222 height 631
type input "[PERSON_NAME] lavandeira 511"
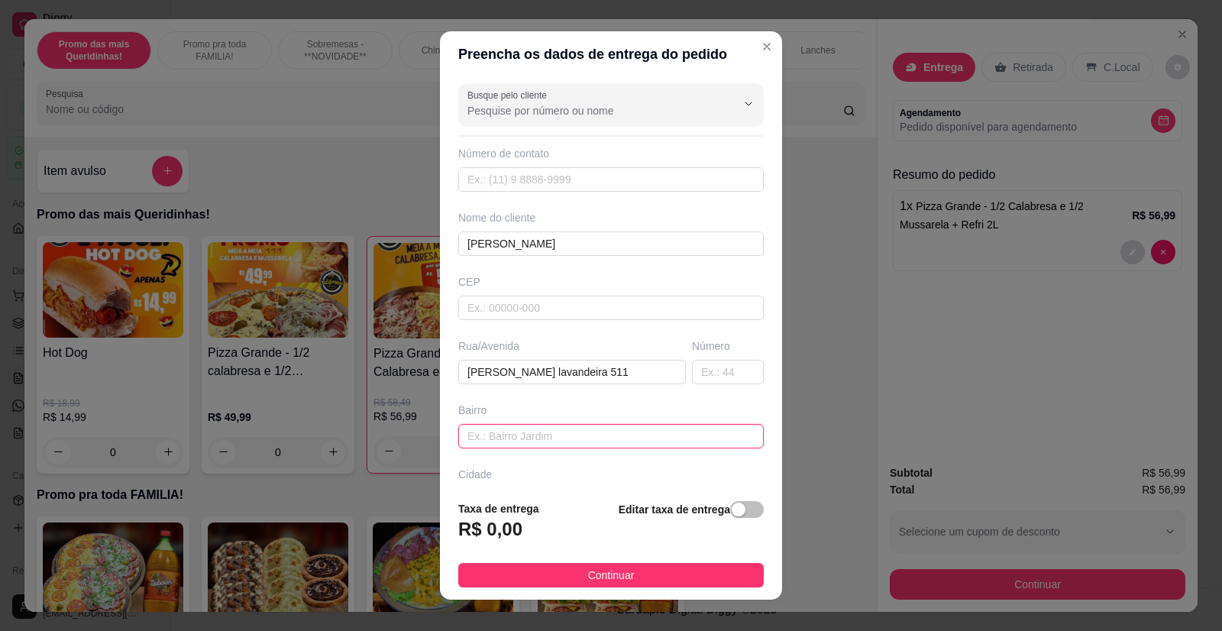
click at [484, 438] on input "text" at bounding box center [610, 436] width 305 height 24
click at [572, 440] on input "text" at bounding box center [610, 436] width 305 height 24
click at [474, 438] on input "FRagta" at bounding box center [610, 436] width 305 height 24
click at [475, 438] on input "FRagta" at bounding box center [610, 436] width 305 height 24
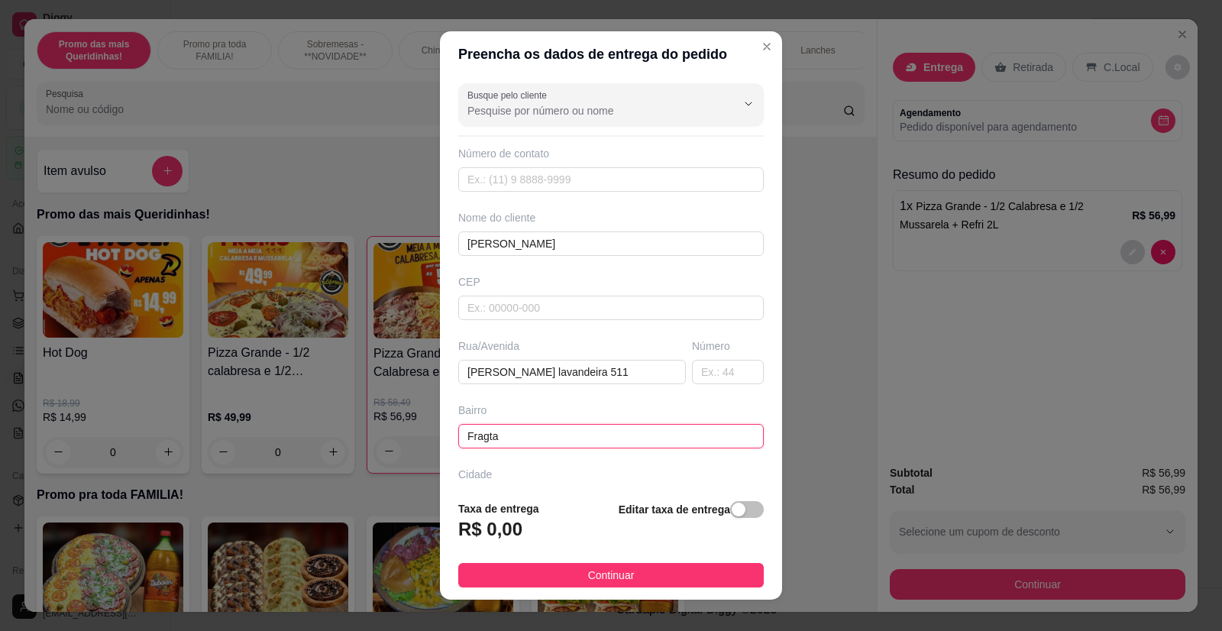
click at [480, 438] on input "Fragta" at bounding box center [610, 436] width 305 height 24
type input "Fragata"
click at [730, 518] on span "button" at bounding box center [747, 509] width 34 height 17
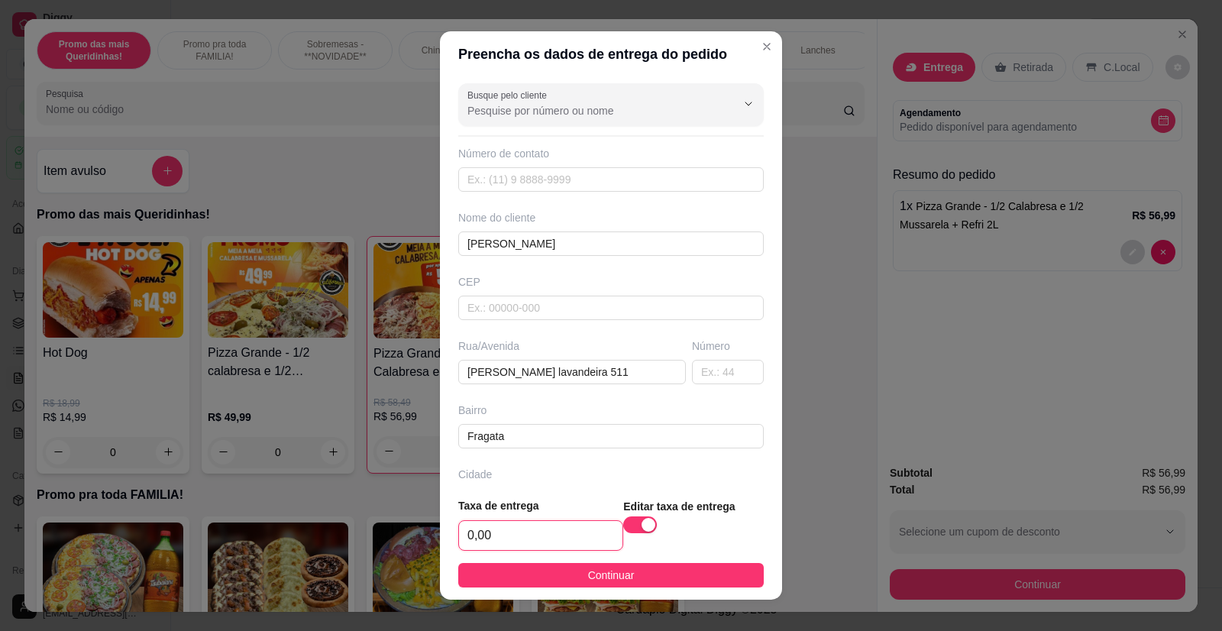
click at [546, 536] on input "0,00" at bounding box center [540, 535] width 163 height 29
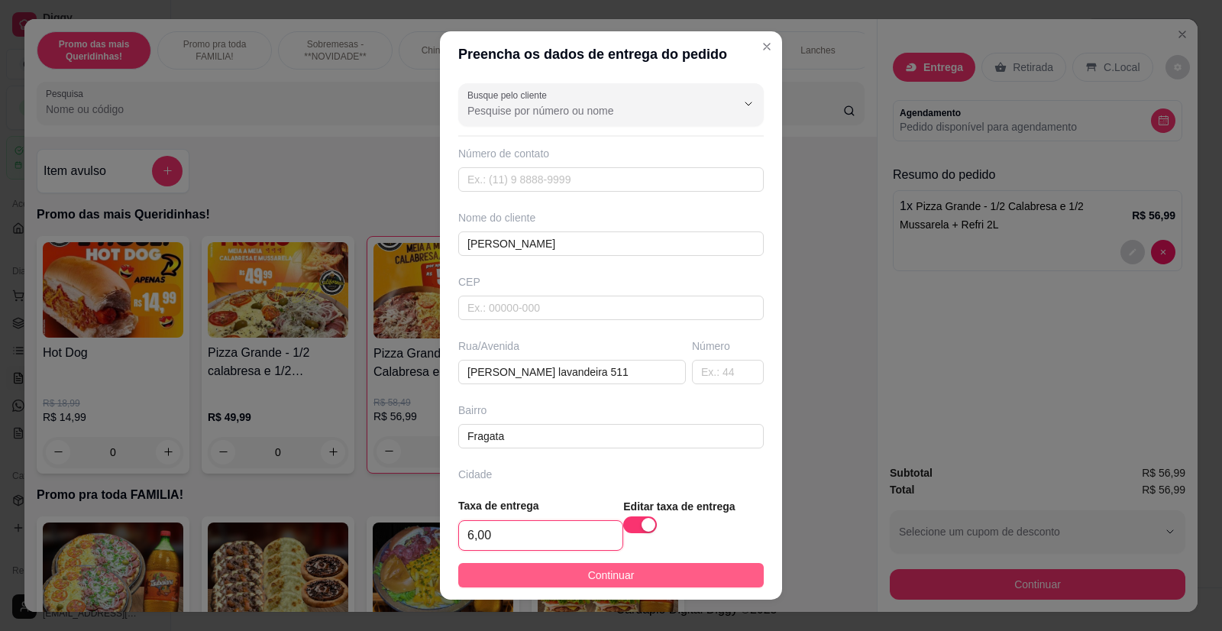
type input "6,00"
click at [561, 575] on button "Continuar" at bounding box center [610, 575] width 305 height 24
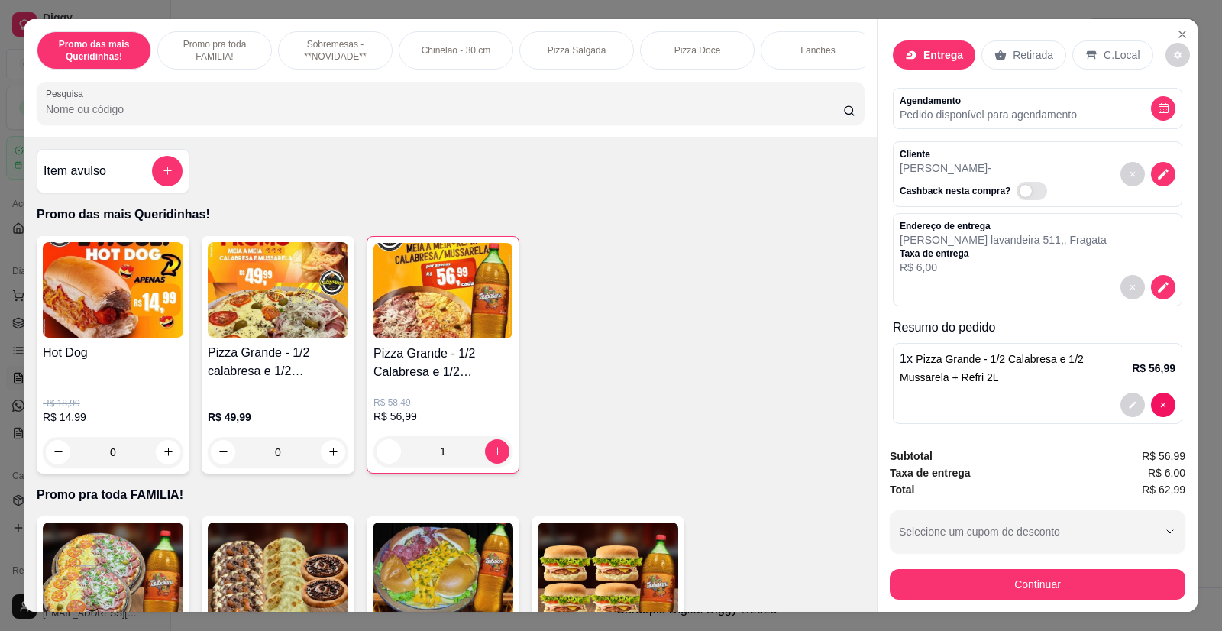
scroll to position [22, 0]
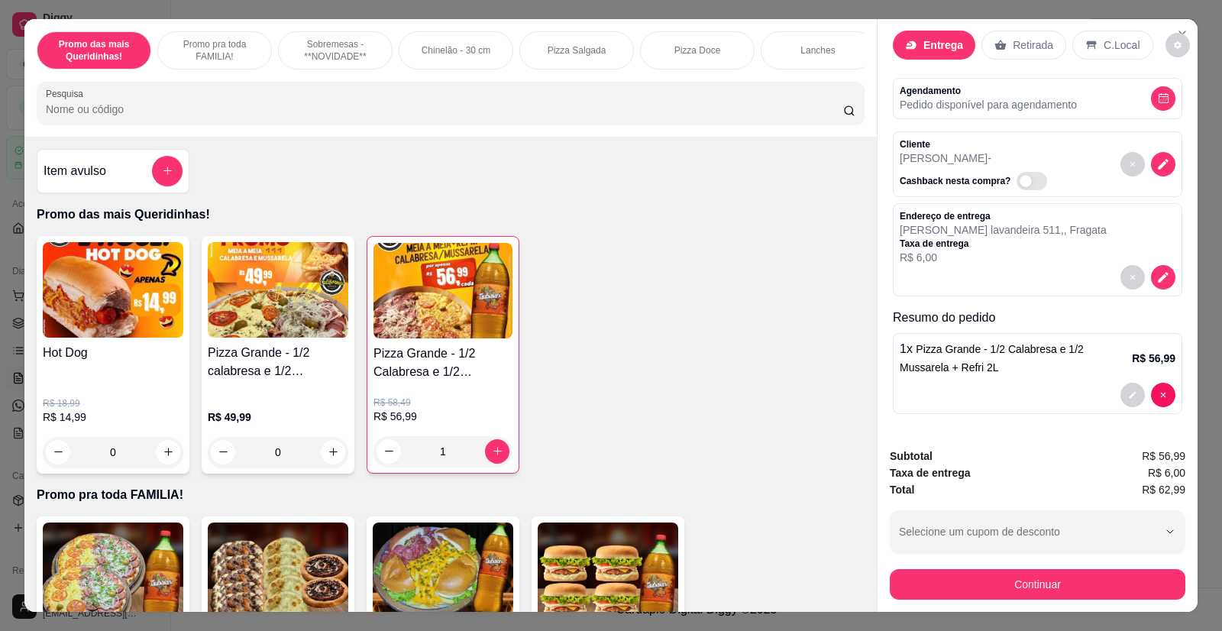
click at [170, 460] on div "0" at bounding box center [113, 452] width 141 height 31
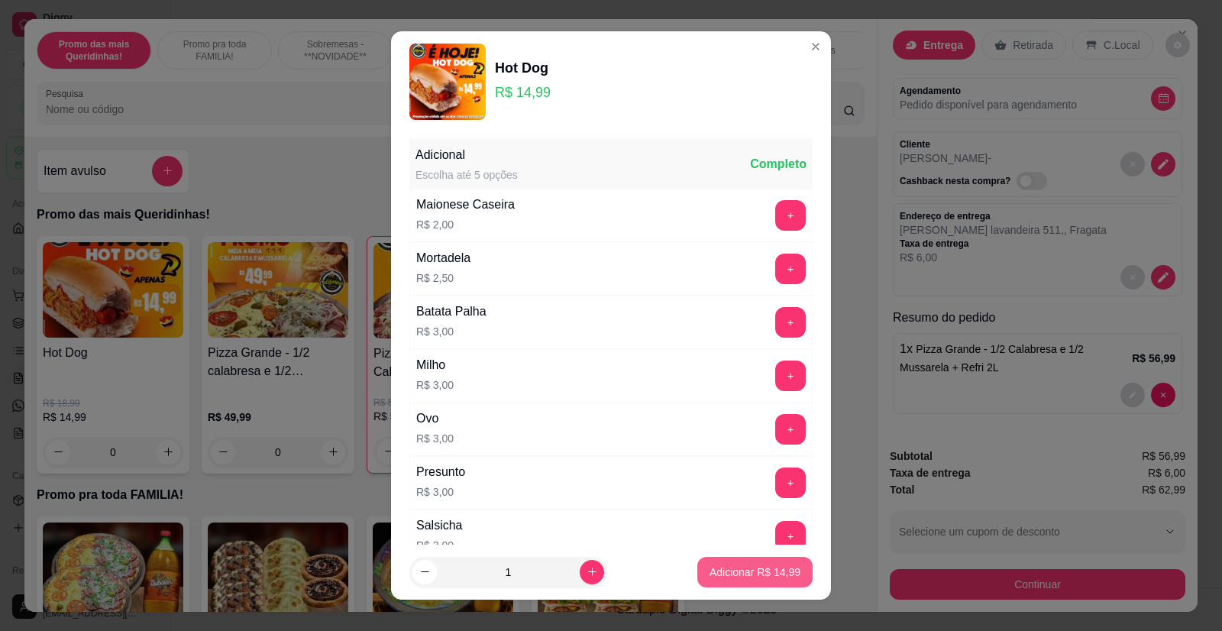
click at [731, 571] on p "Adicionar R$ 14,99" at bounding box center [754, 571] width 91 height 15
type input "1"
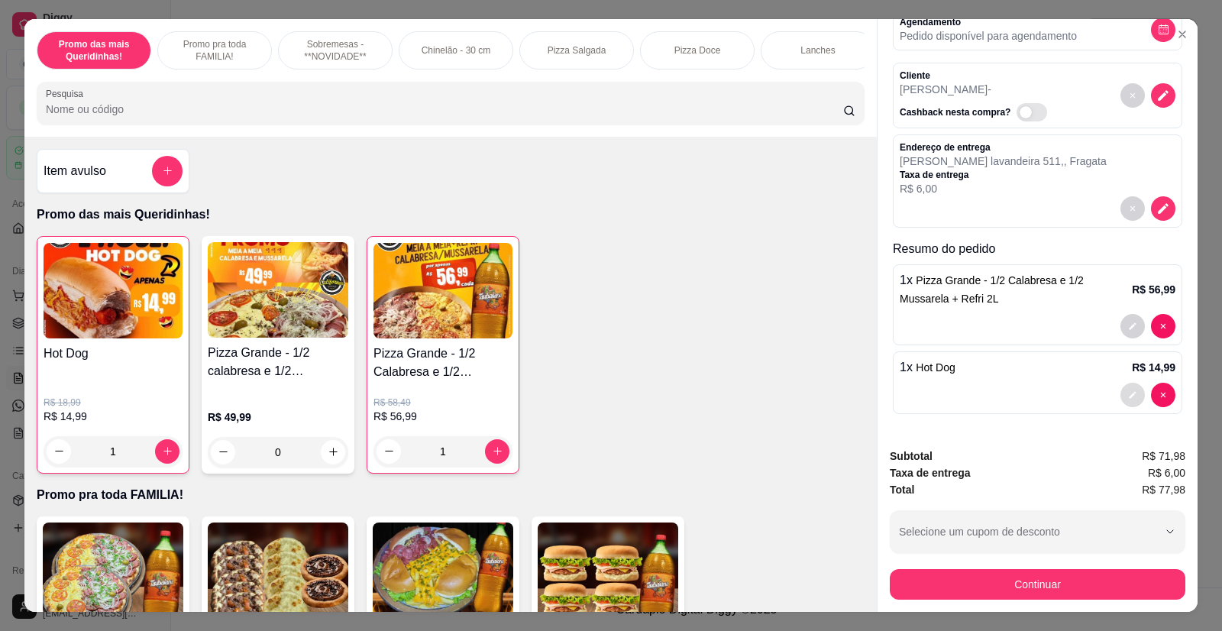
scroll to position [30, 0]
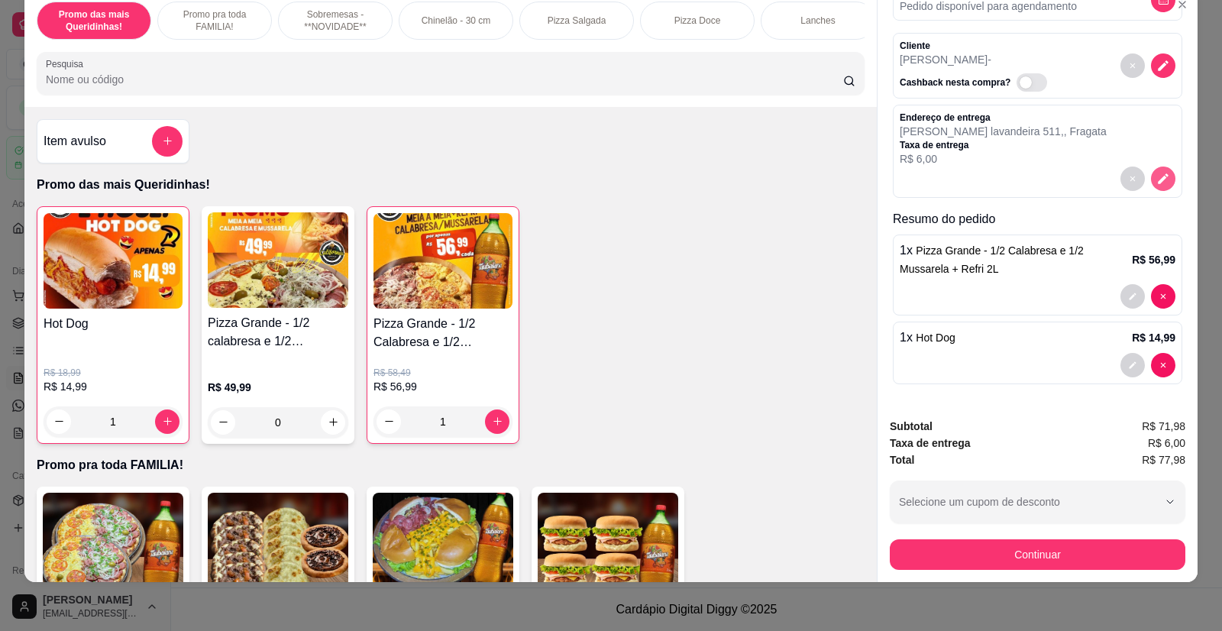
click at [1145, 179] on div at bounding box center [1038, 178] width 276 height 24
click at [1158, 179] on icon "decrease-product-quantity" at bounding box center [1163, 178] width 10 height 10
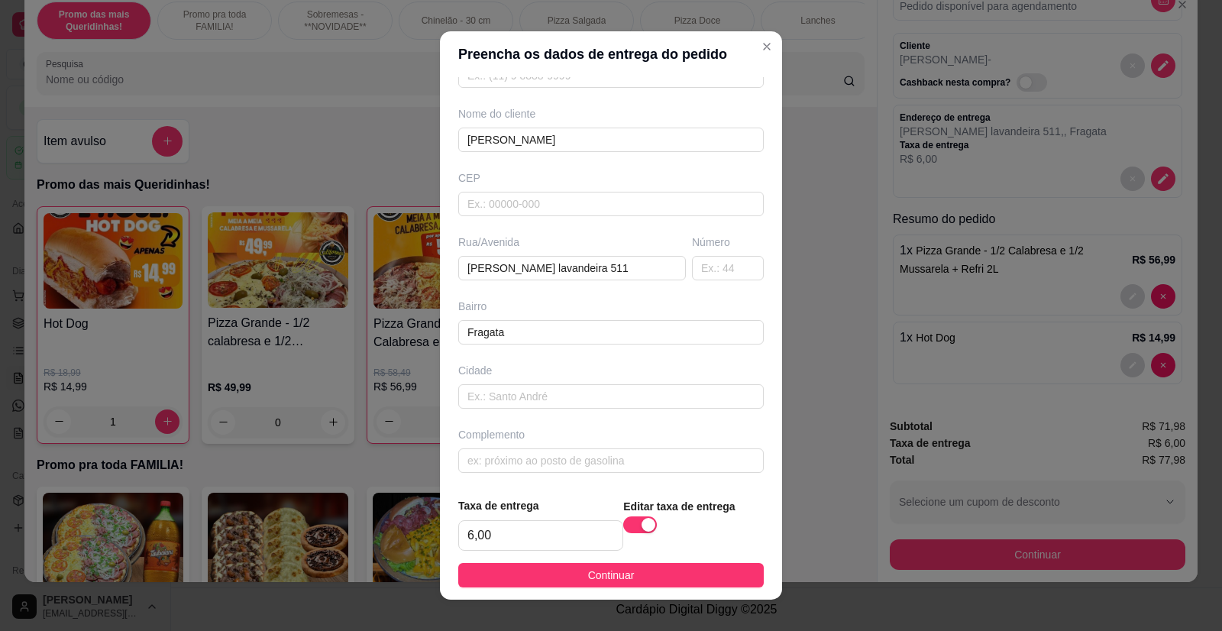
scroll to position [107, 0]
click at [512, 525] on input "6,00" at bounding box center [540, 535] width 163 height 29
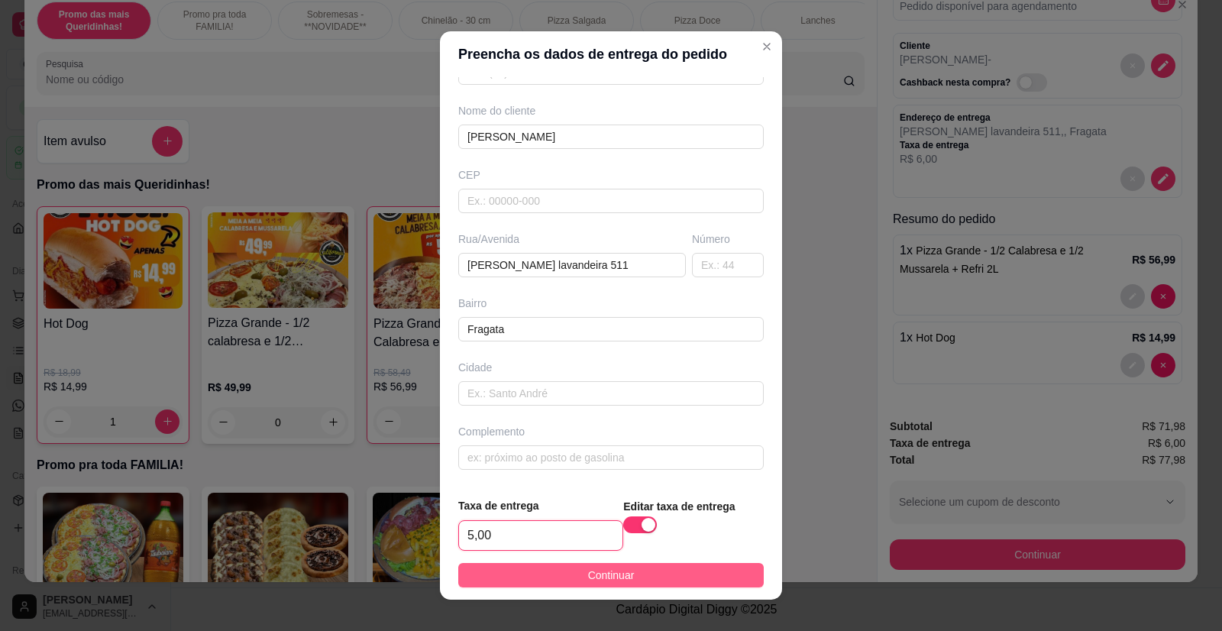
type input "5,00"
click at [606, 577] on span "Continuar" at bounding box center [611, 575] width 47 height 17
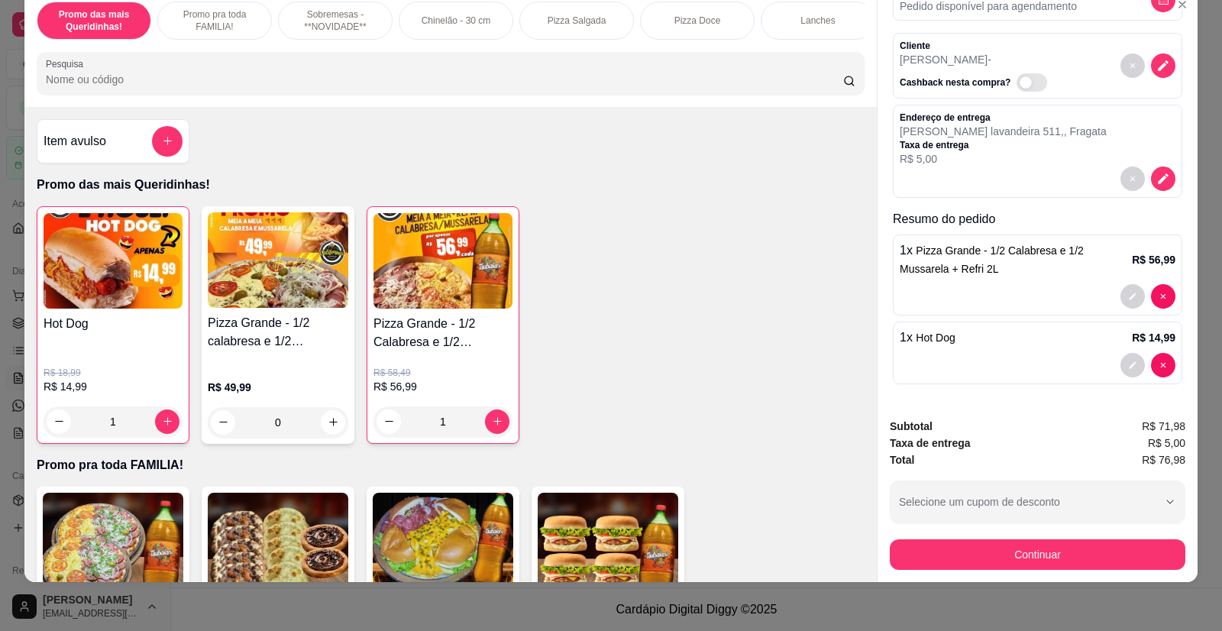
click at [1164, 464] on span "R$ 76,98" at bounding box center [1164, 459] width 44 height 17
copy span "R$ 76,98"
click at [1018, 551] on button "Continuar" at bounding box center [1038, 554] width 296 height 31
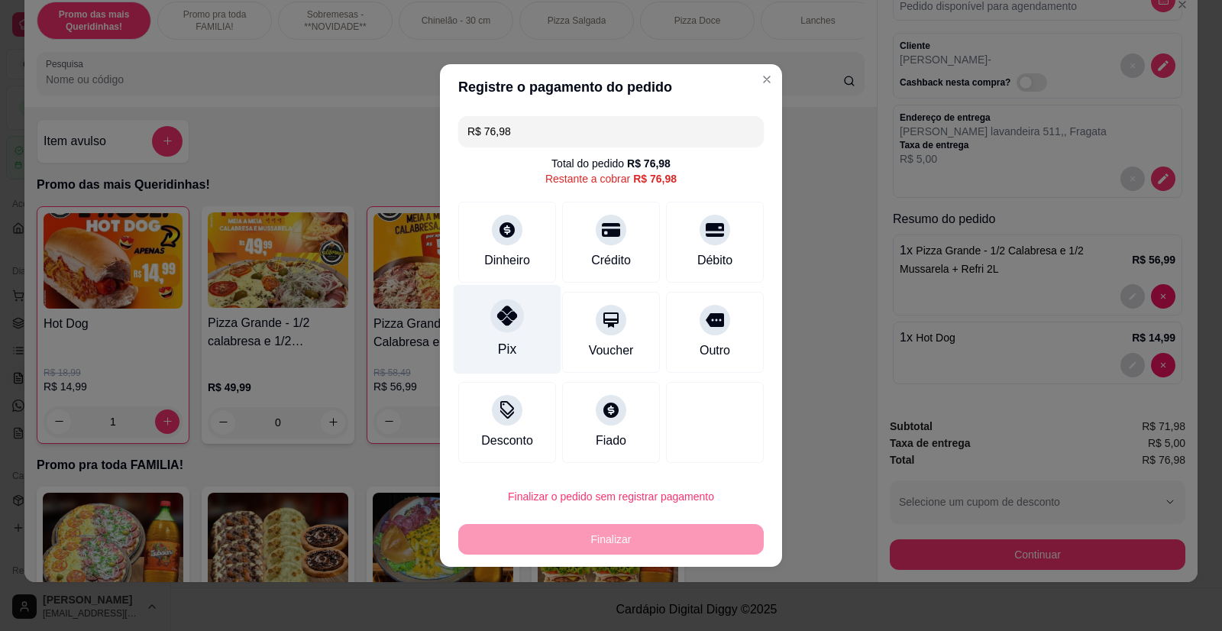
click at [499, 321] on icon at bounding box center [507, 315] width 20 height 20
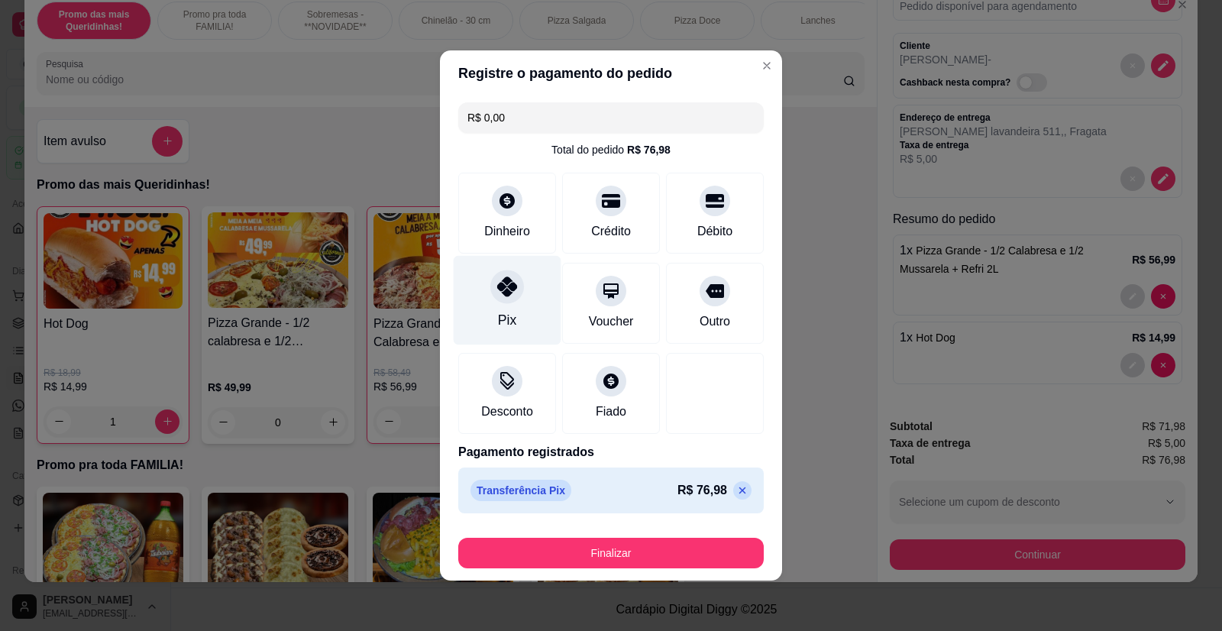
type input "R$ 0,00"
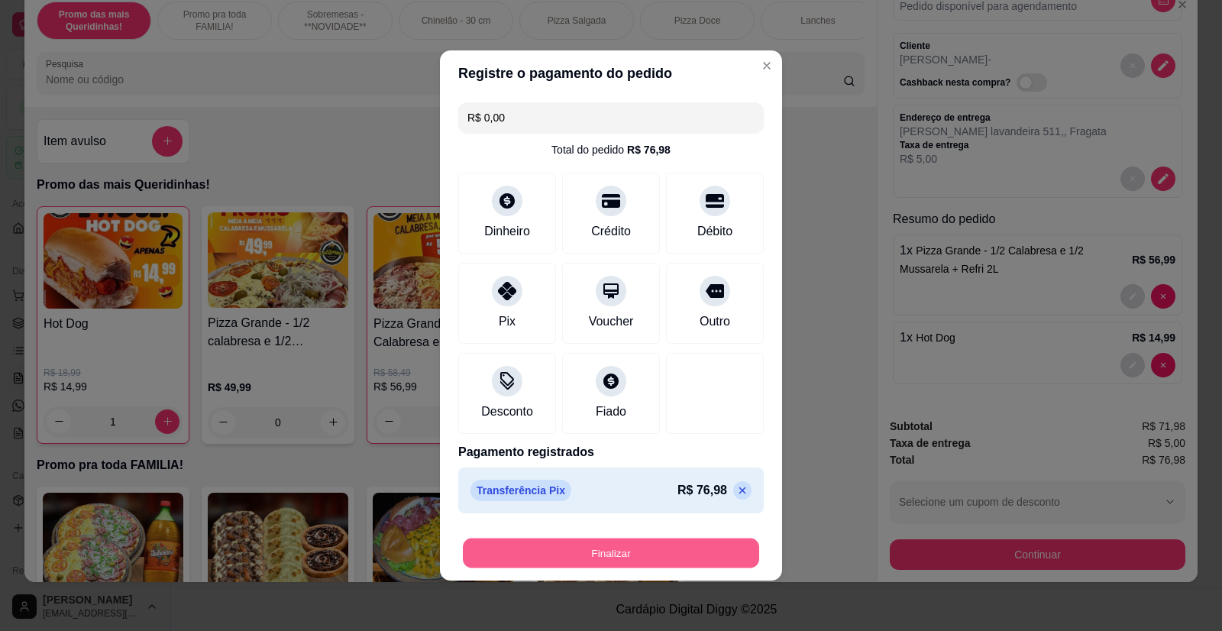
click at [614, 556] on button "Finalizar" at bounding box center [611, 553] width 296 height 30
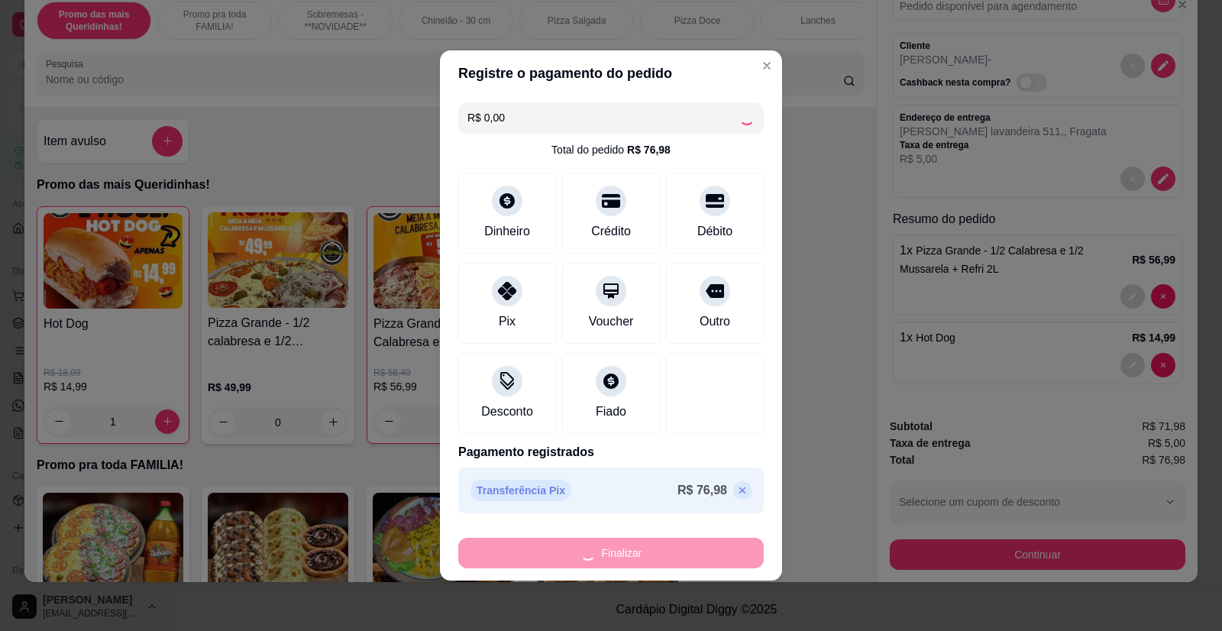
type input "0"
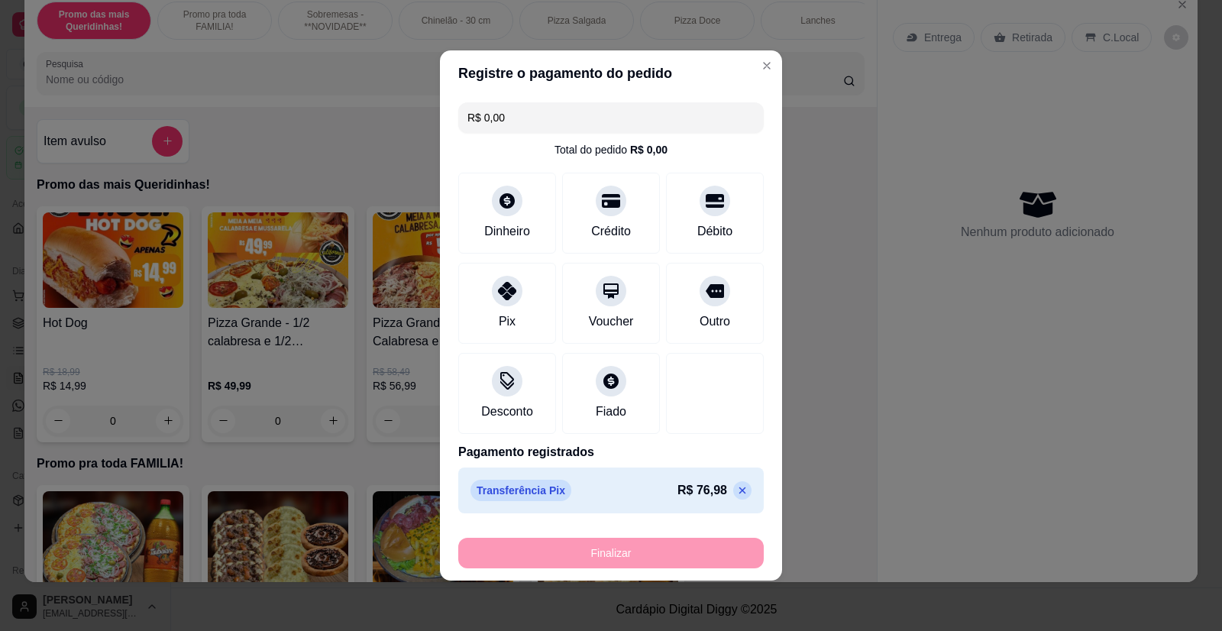
type input "-R$ 76,98"
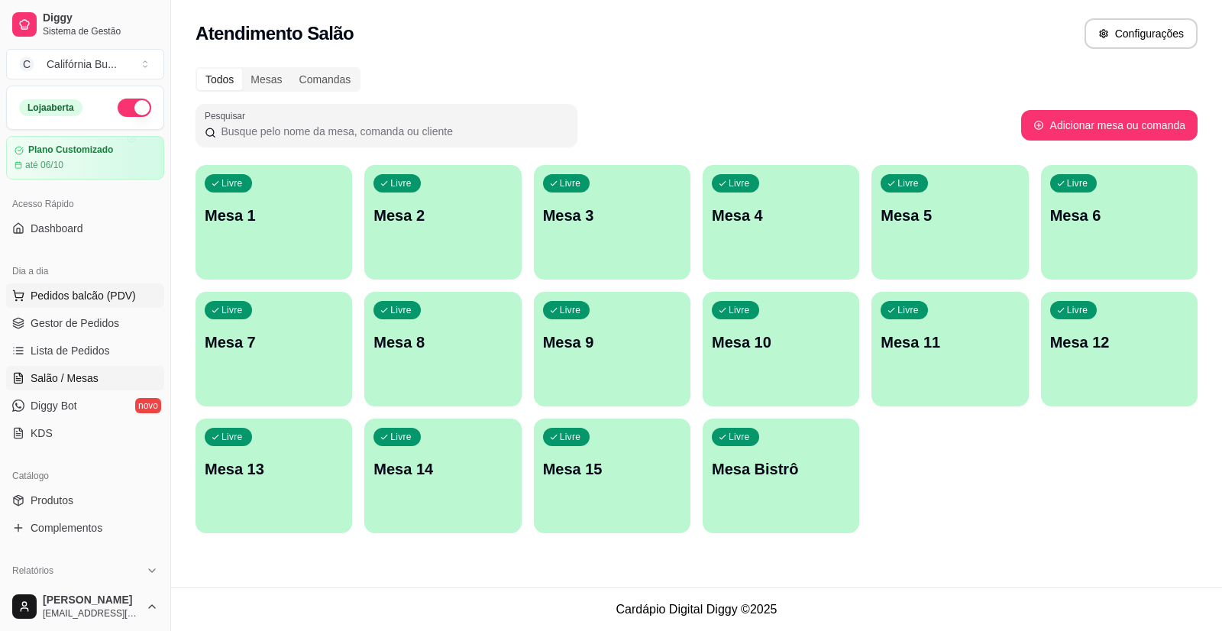
click at [76, 290] on span "Pedidos balcão (PDV)" at bounding box center [83, 295] width 105 height 15
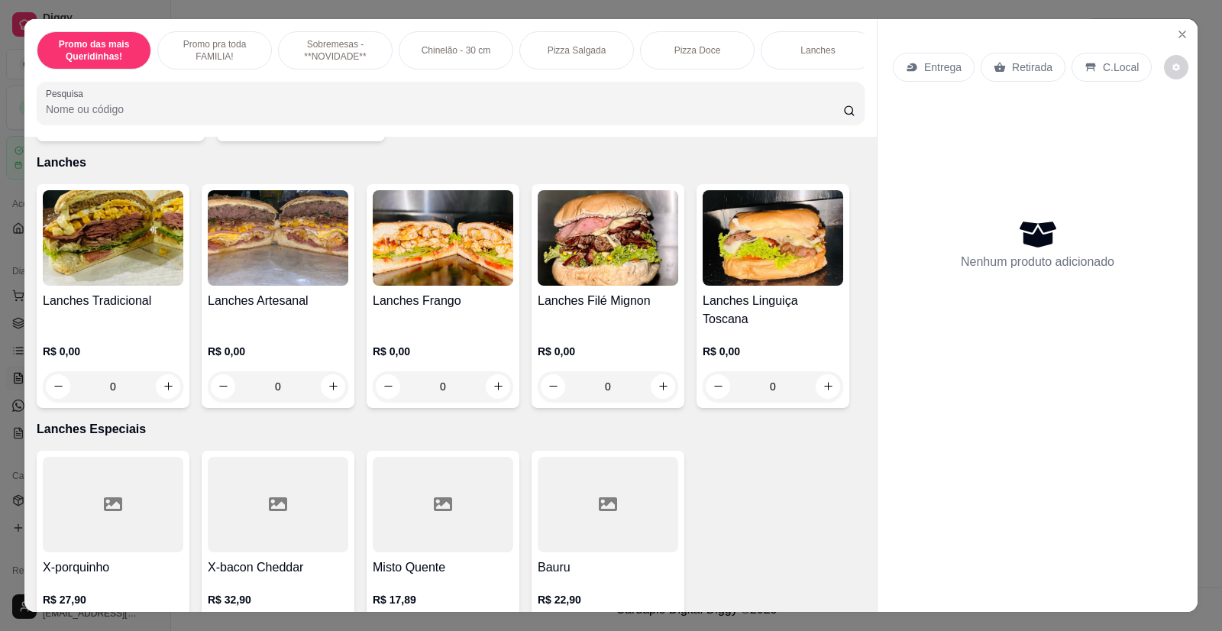
scroll to position [1680, 0]
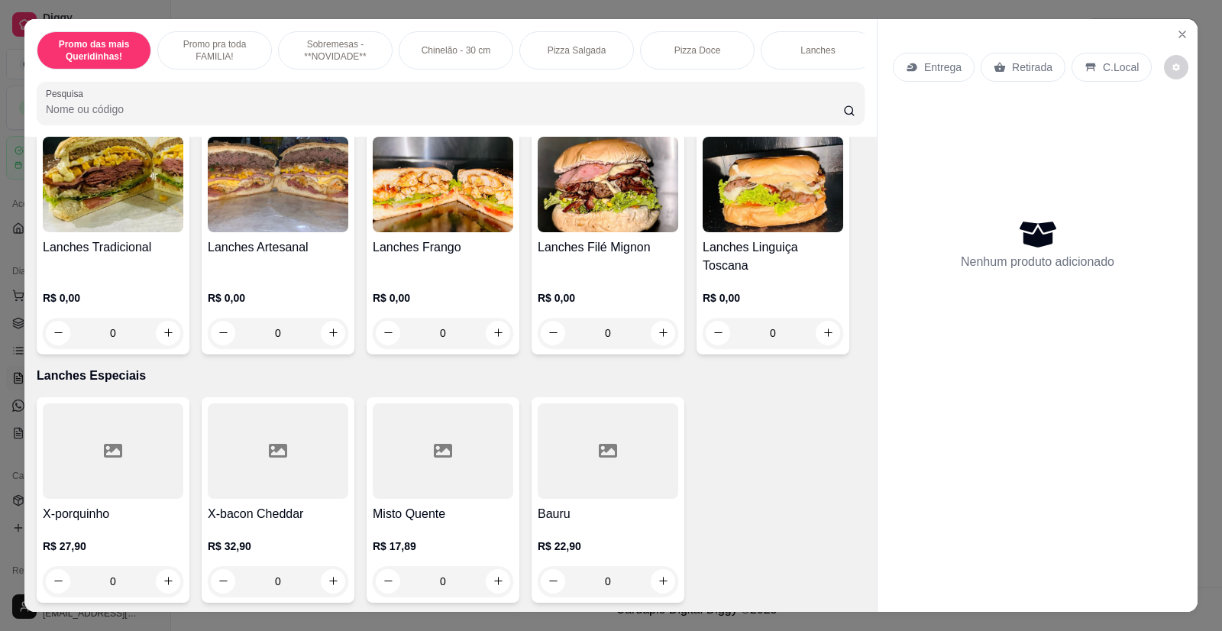
click at [124, 246] on div "Lanches Tradicional R$ 0,00 0" at bounding box center [113, 243] width 153 height 224
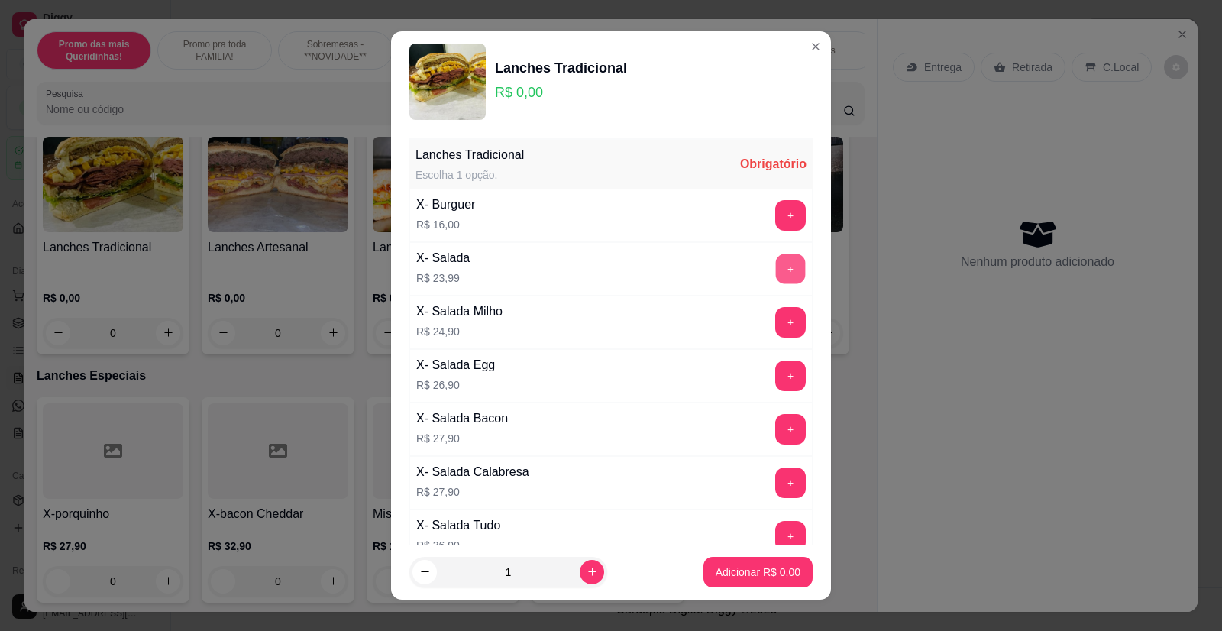
click at [776, 271] on button "+" at bounding box center [791, 269] width 30 height 30
click at [775, 215] on button "+" at bounding box center [790, 215] width 31 height 31
click at [744, 567] on p "Adicionar R$ 39,99" at bounding box center [755, 571] width 89 height 15
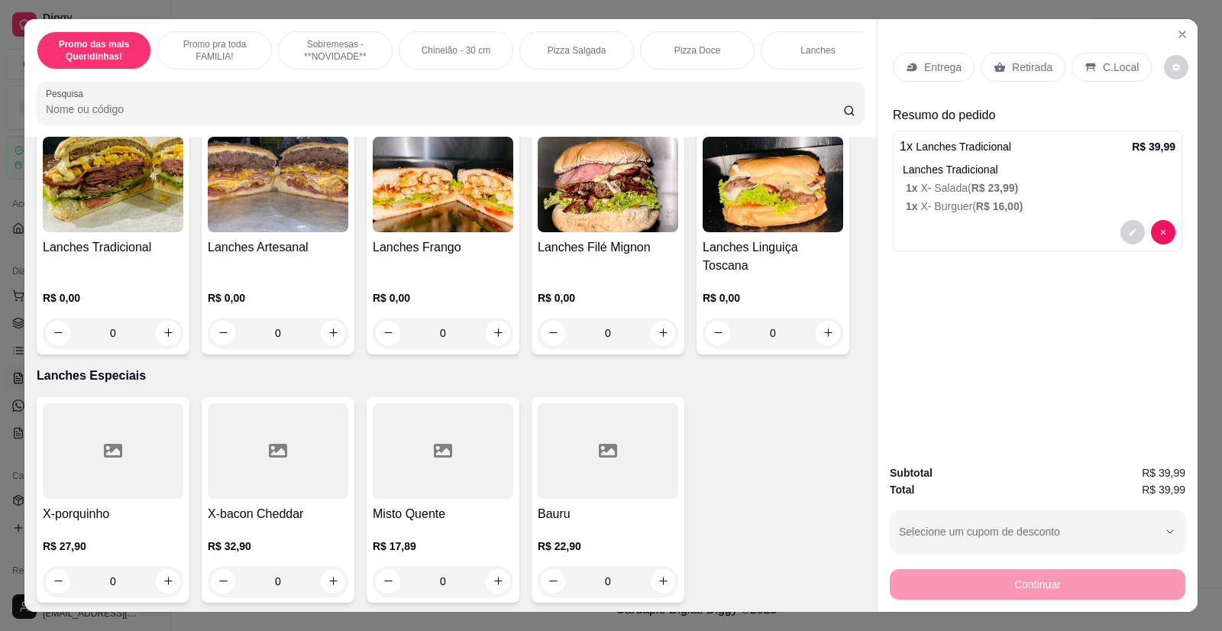
click at [1010, 286] on div "Entrega Retirada C.Local Resumo do pedido 1 x Lanches Tradicional R$ 39,99 Lanc…" at bounding box center [1037, 235] width 320 height 433
click at [1006, 313] on div "Entrega Retirada C.Local Resumo do pedido 1 x Lanches Tradicional R$ 39,99 Lanc…" at bounding box center [1037, 235] width 320 height 433
click at [986, 325] on div "Entrega Retirada C.Local Resumo do pedido 1 x Lanches Tradicional R$ 39,99 Lanc…" at bounding box center [1037, 235] width 320 height 433
click at [1176, 36] on icon "Close" at bounding box center [1182, 34] width 12 height 12
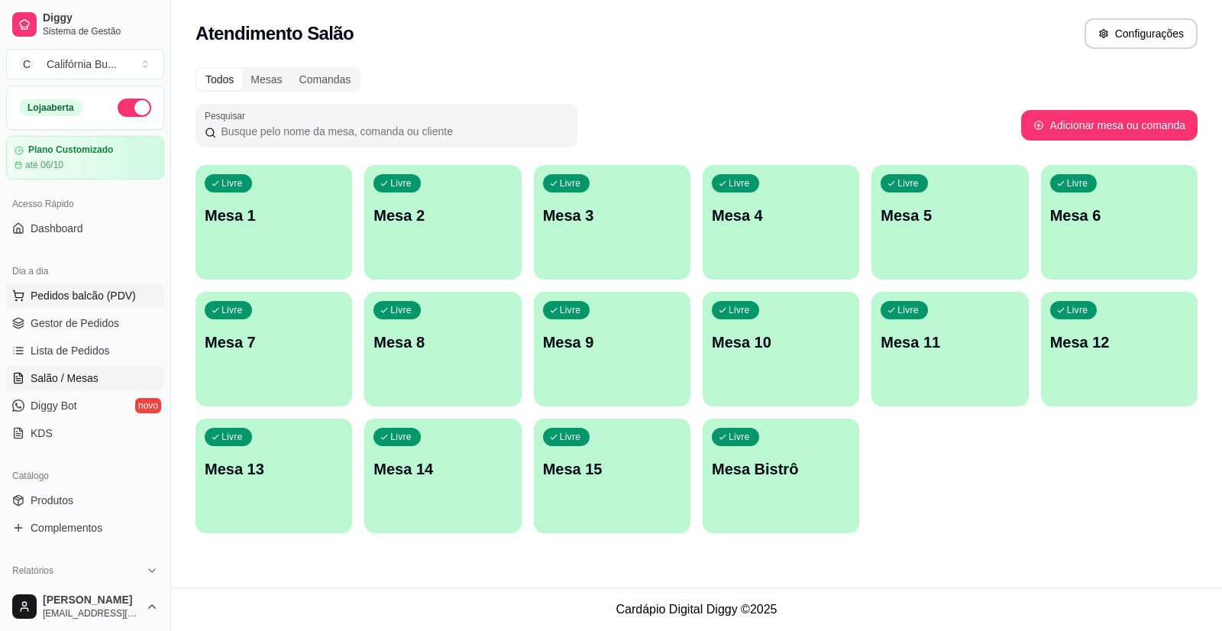
click at [59, 292] on span "Pedidos balcão (PDV)" at bounding box center [83, 295] width 105 height 15
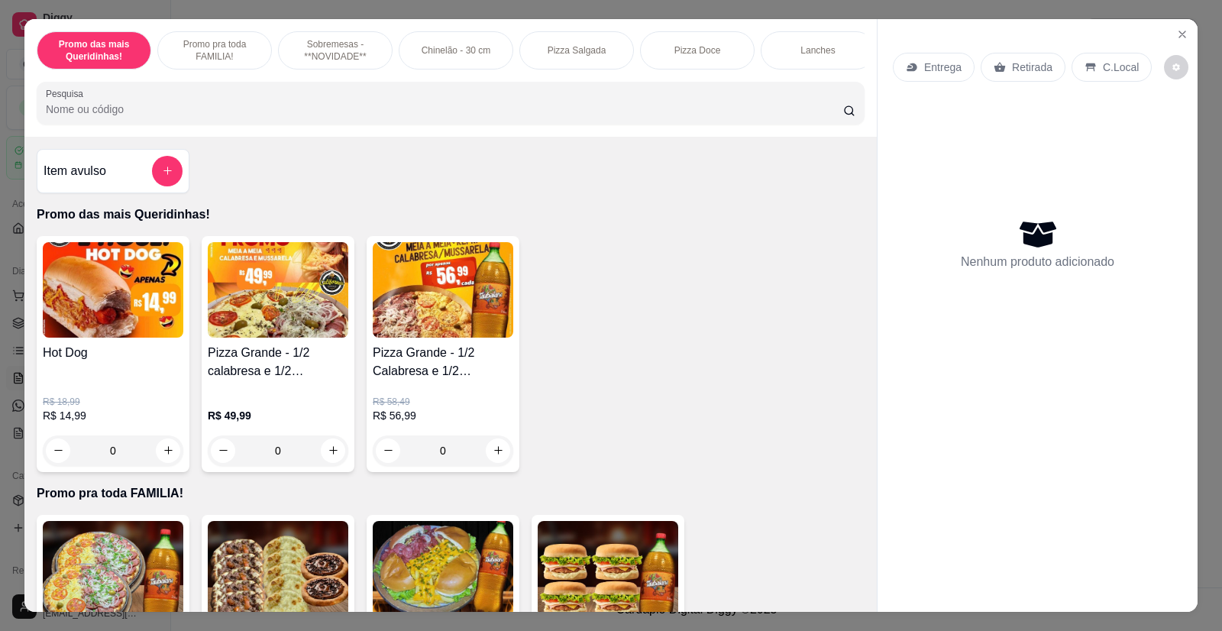
click at [277, 368] on h4 "Pizza Grande - 1/2 calabresa e 1/2 mussarela" at bounding box center [278, 362] width 141 height 37
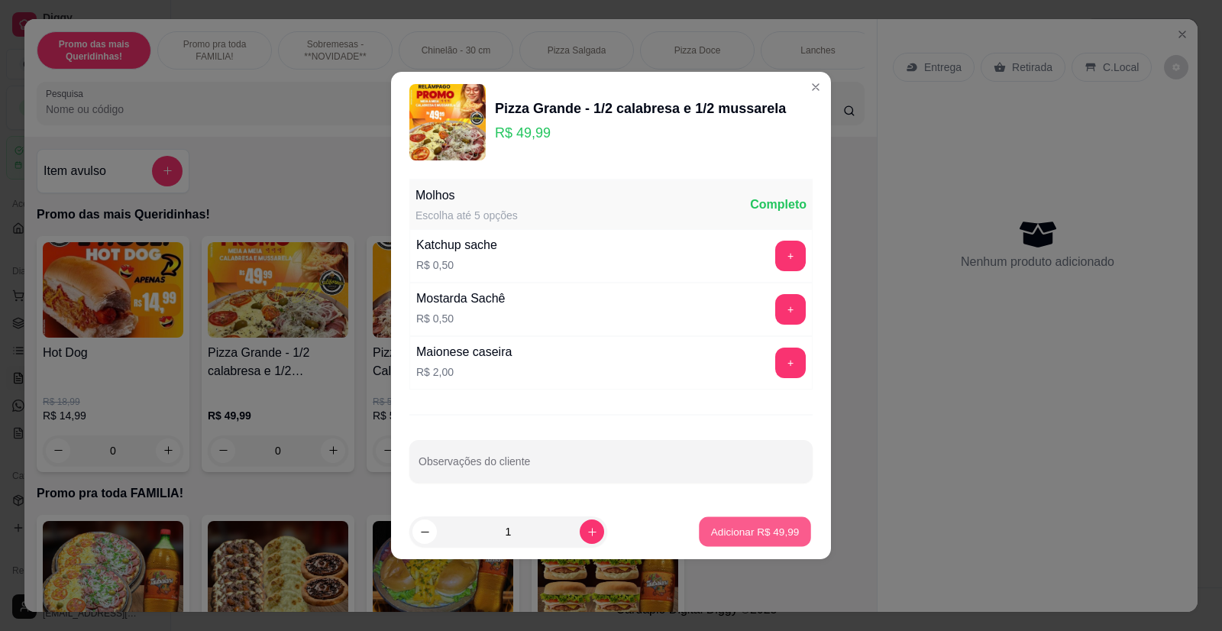
click at [717, 536] on p "Adicionar R$ 49,99" at bounding box center [755, 531] width 89 height 15
type input "1"
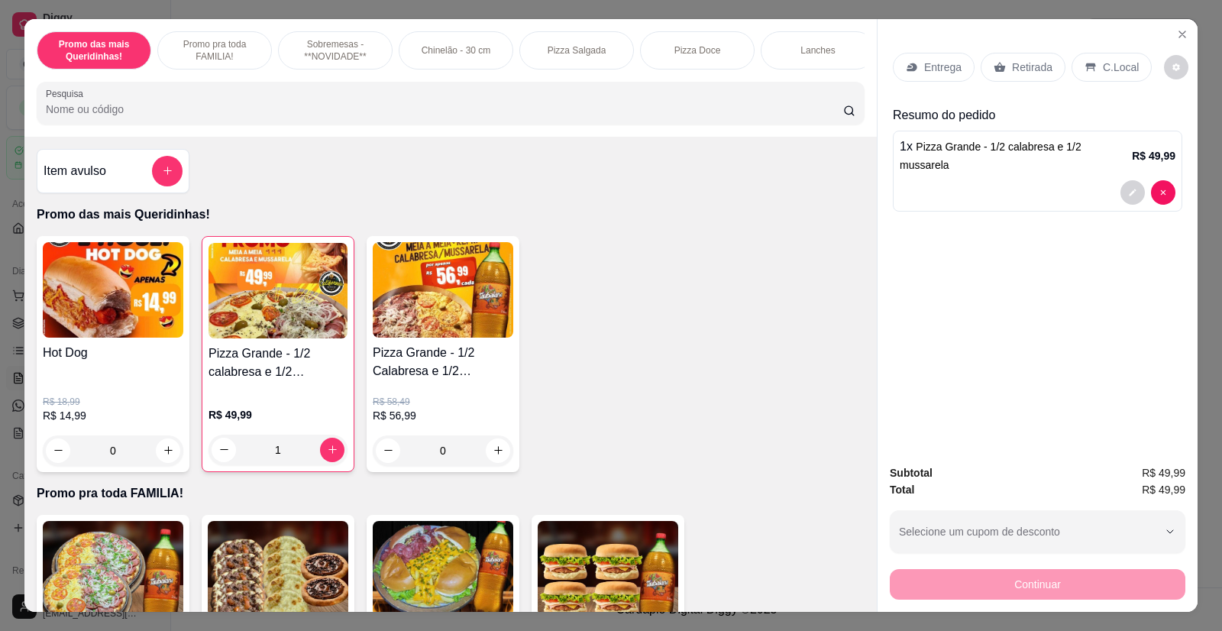
click at [1019, 63] on p "Retirada" at bounding box center [1032, 67] width 40 height 15
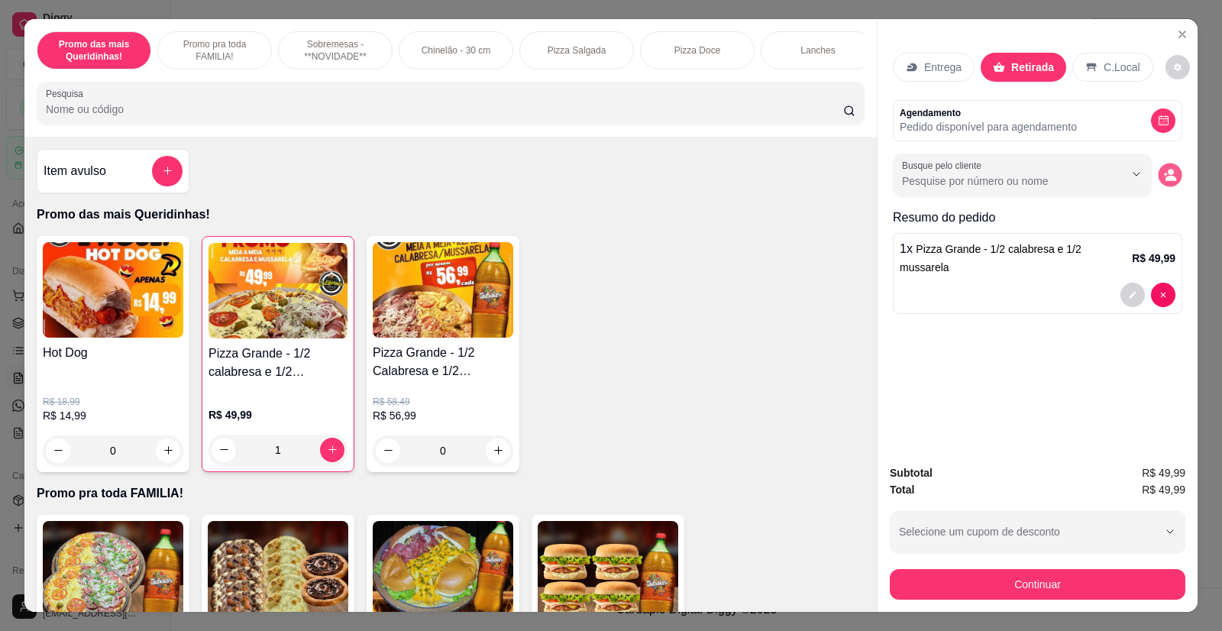
click at [1168, 173] on circle "decrease-product-quantity" at bounding box center [1171, 172] width 6 height 6
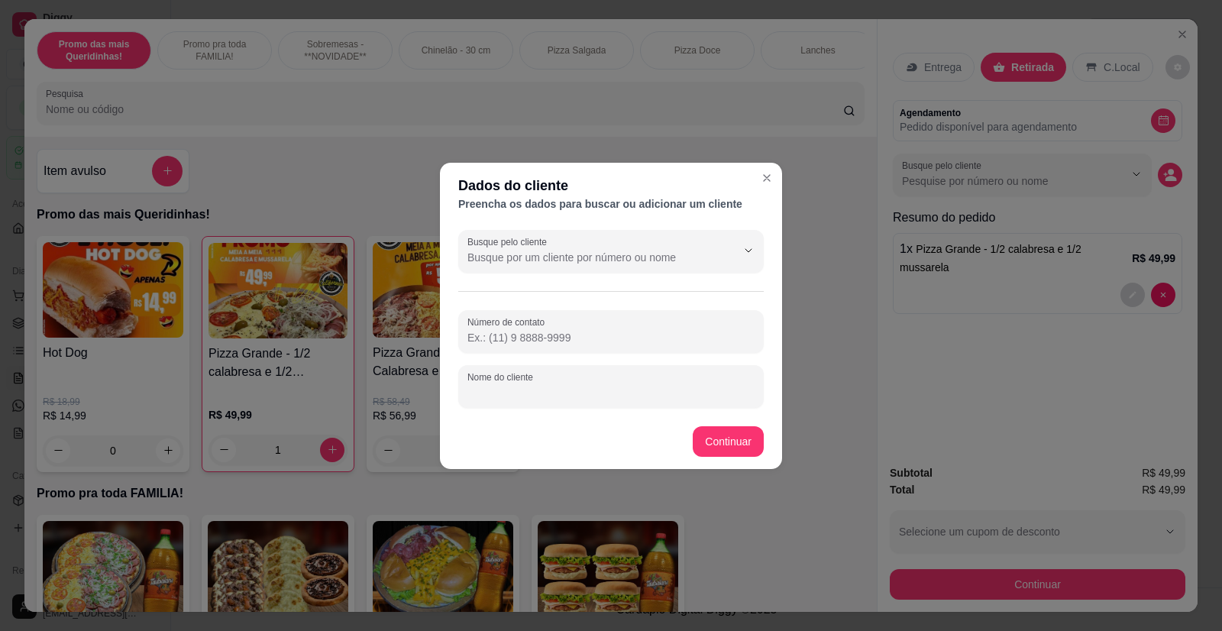
click at [509, 386] on div "Nome do cliente" at bounding box center [610, 386] width 305 height 43
type input "Aparecido"
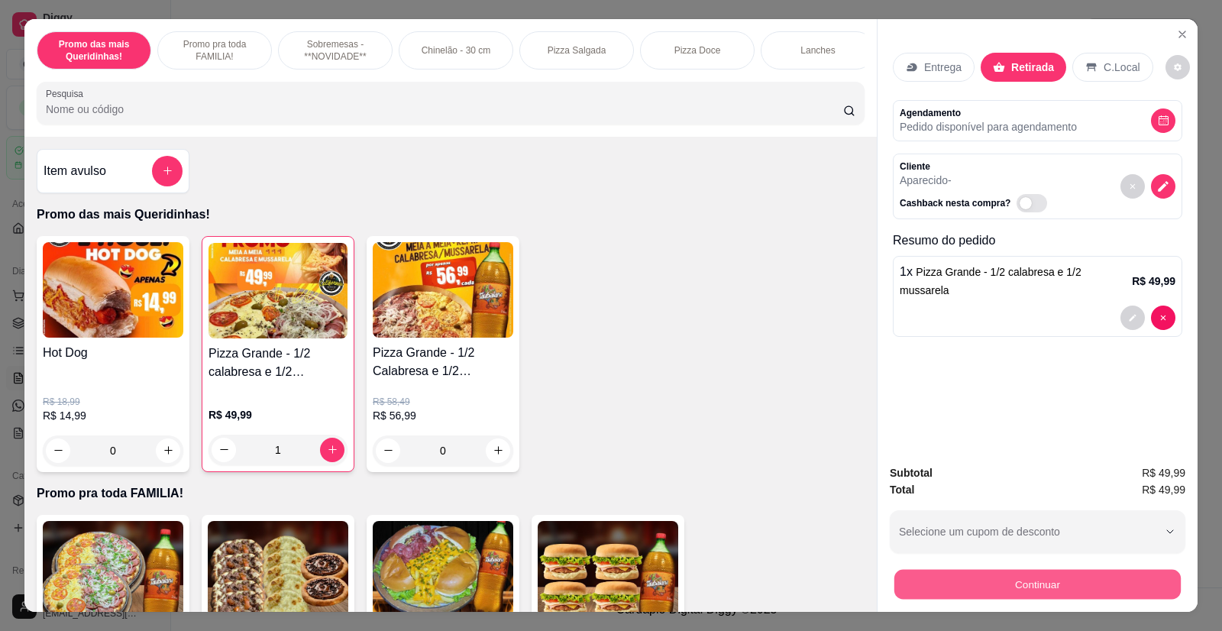
click at [1032, 586] on button "Continuar" at bounding box center [1037, 585] width 286 height 30
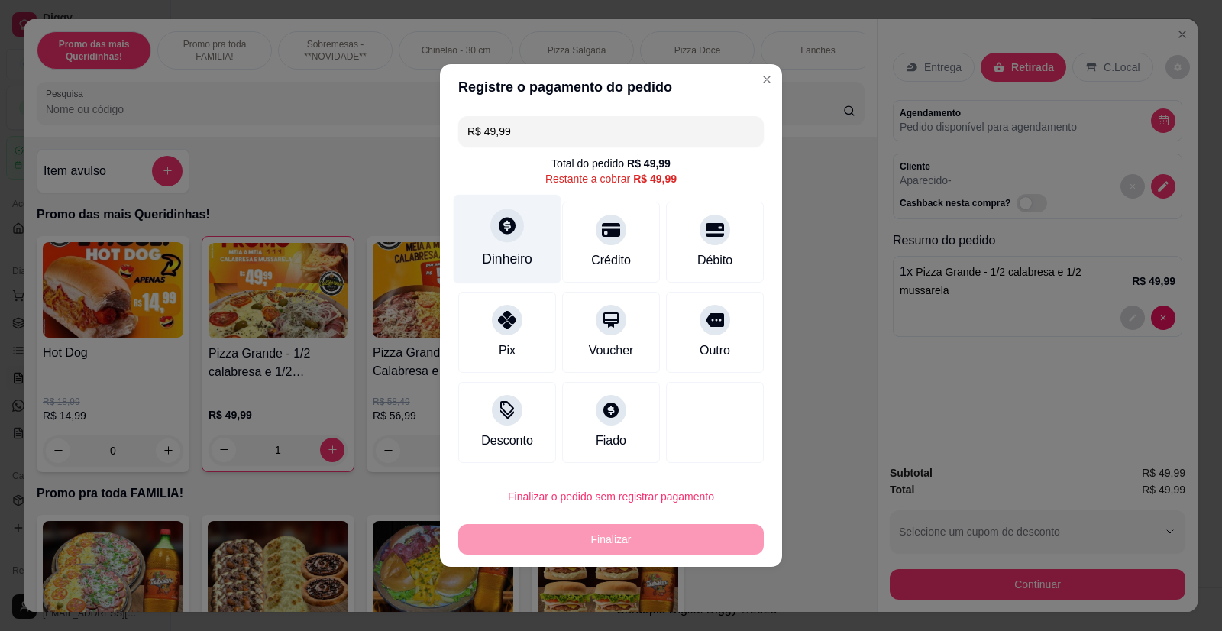
click at [512, 245] on div "Dinheiro" at bounding box center [508, 239] width 108 height 89
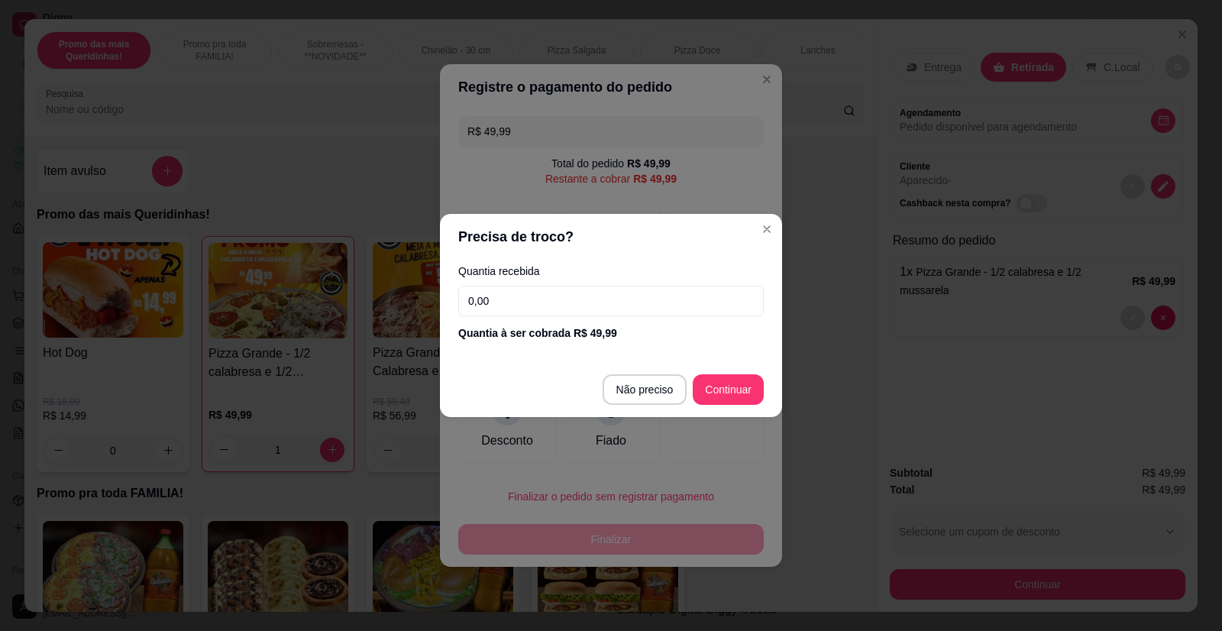
click at [519, 301] on input "0,00" at bounding box center [610, 301] width 305 height 31
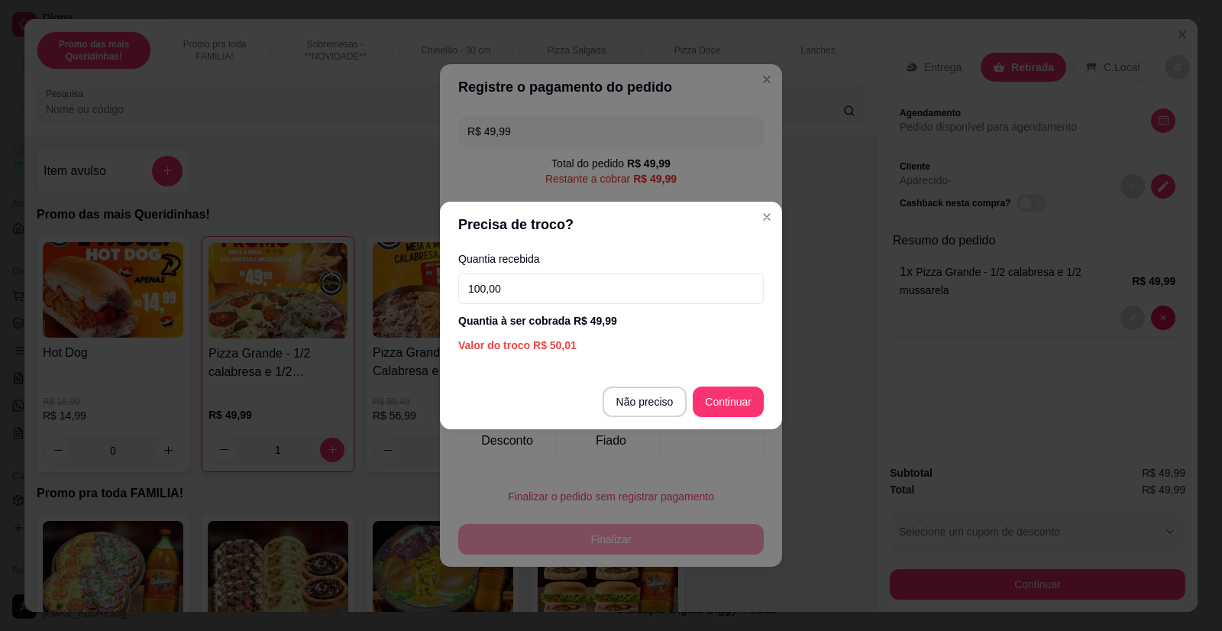
type input "100,00"
type input "R$ 0,00"
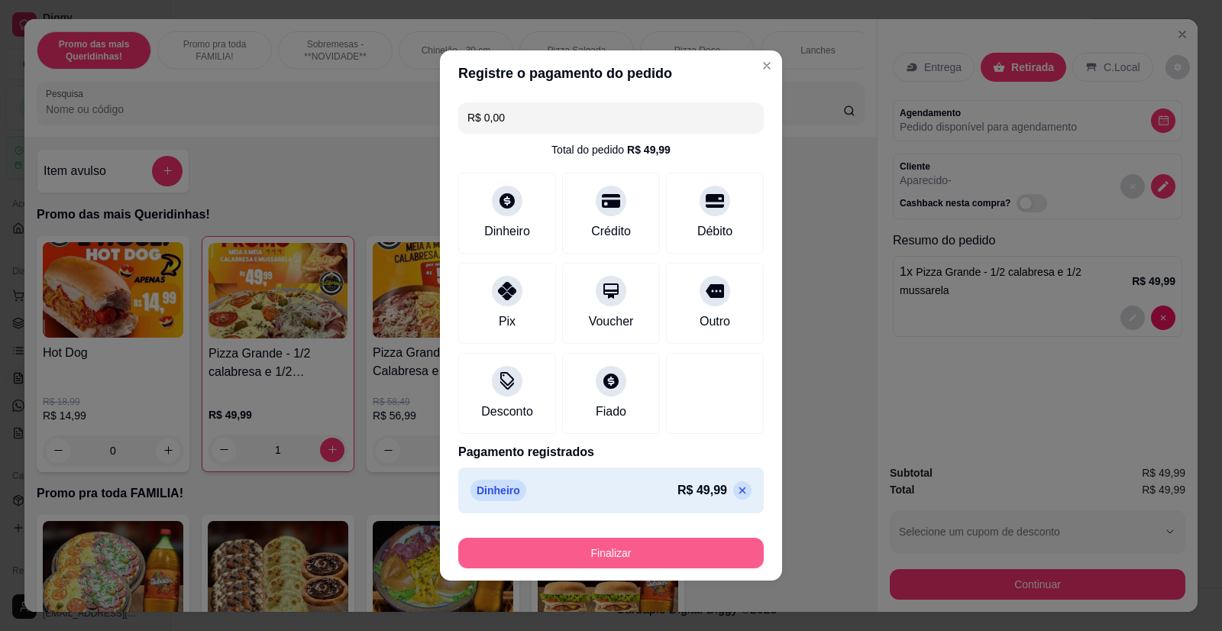
click at [621, 550] on button "Finalizar" at bounding box center [610, 553] width 305 height 31
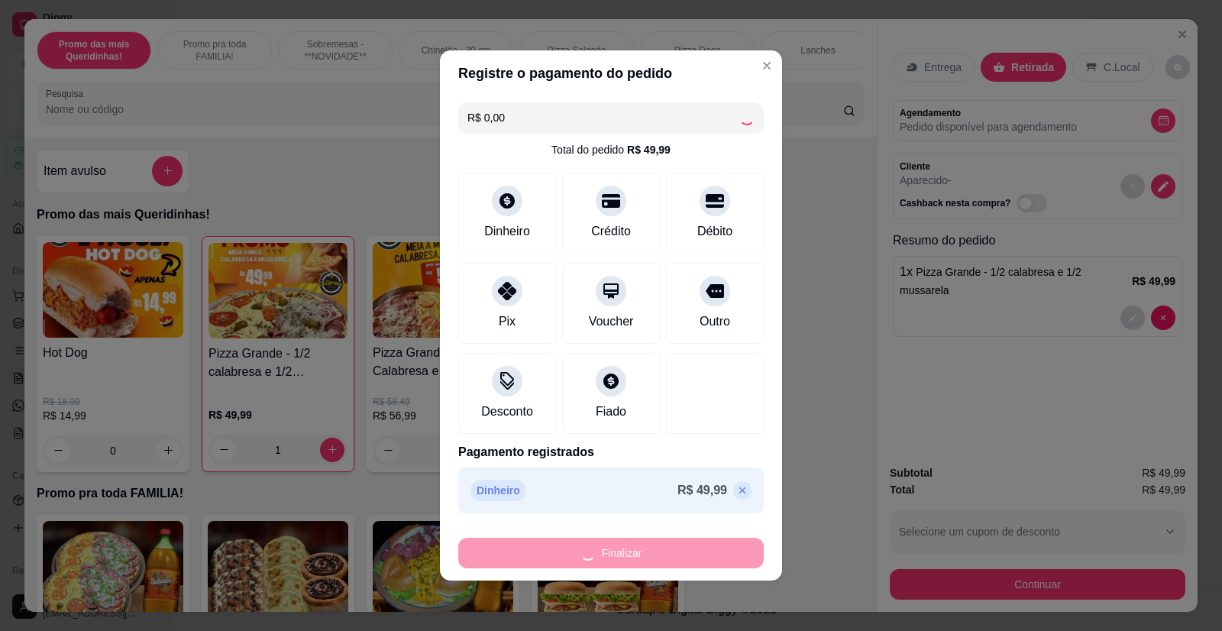
type input "0"
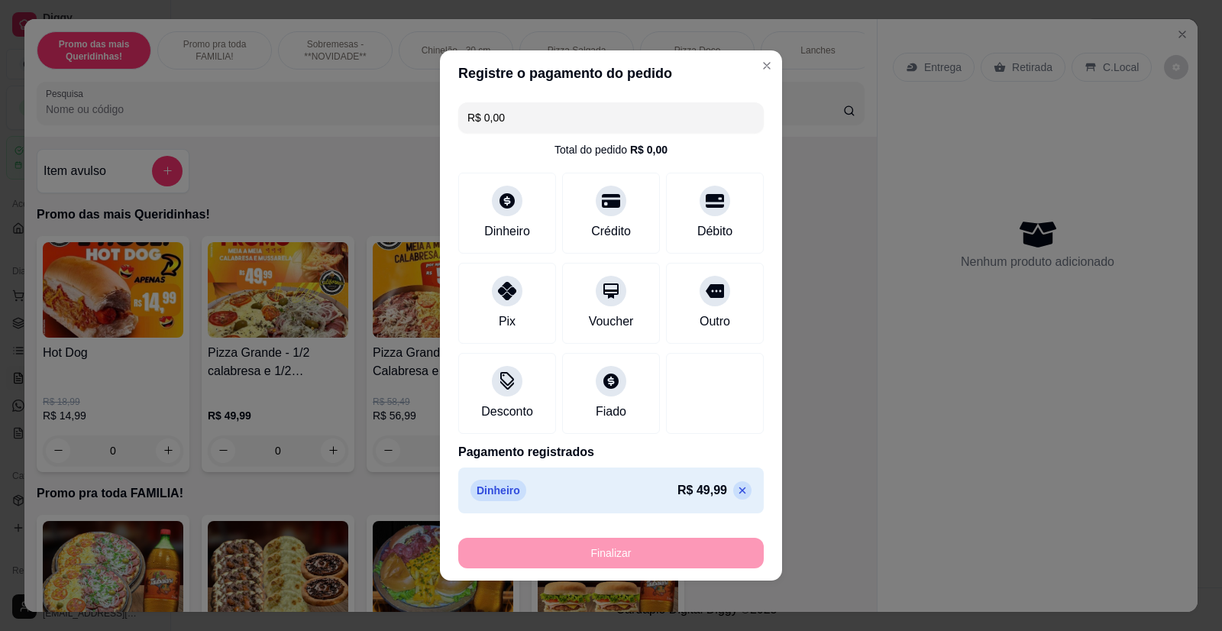
type input "-R$ 49,99"
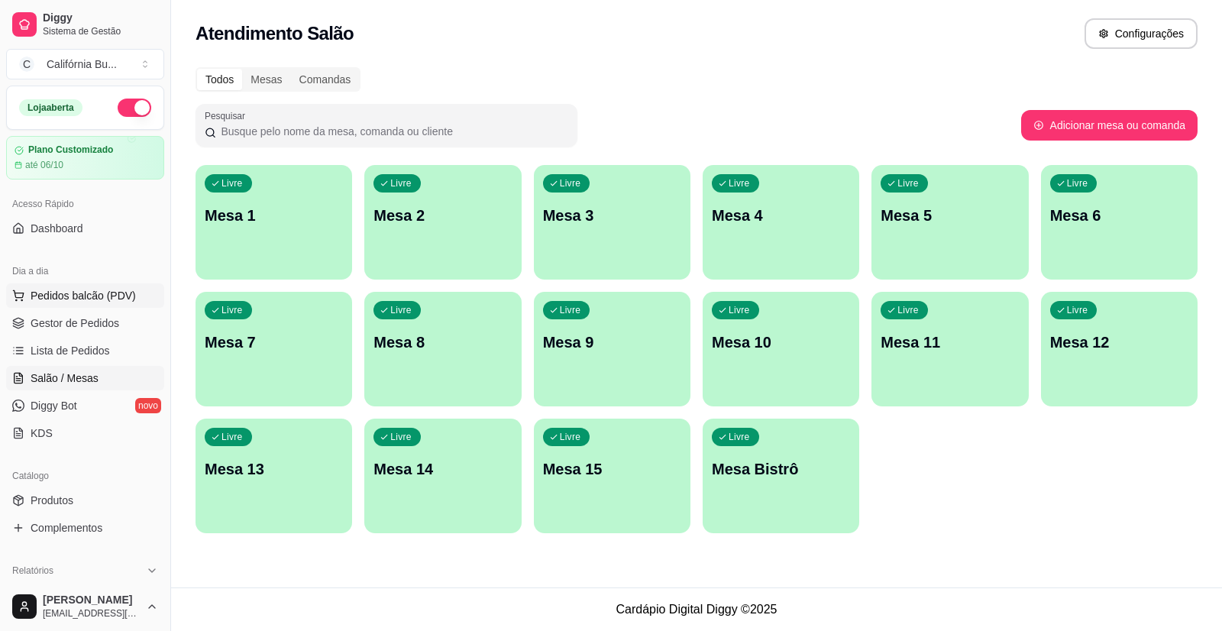
click at [65, 292] on span "Pedidos balcão (PDV)" at bounding box center [83, 295] width 105 height 15
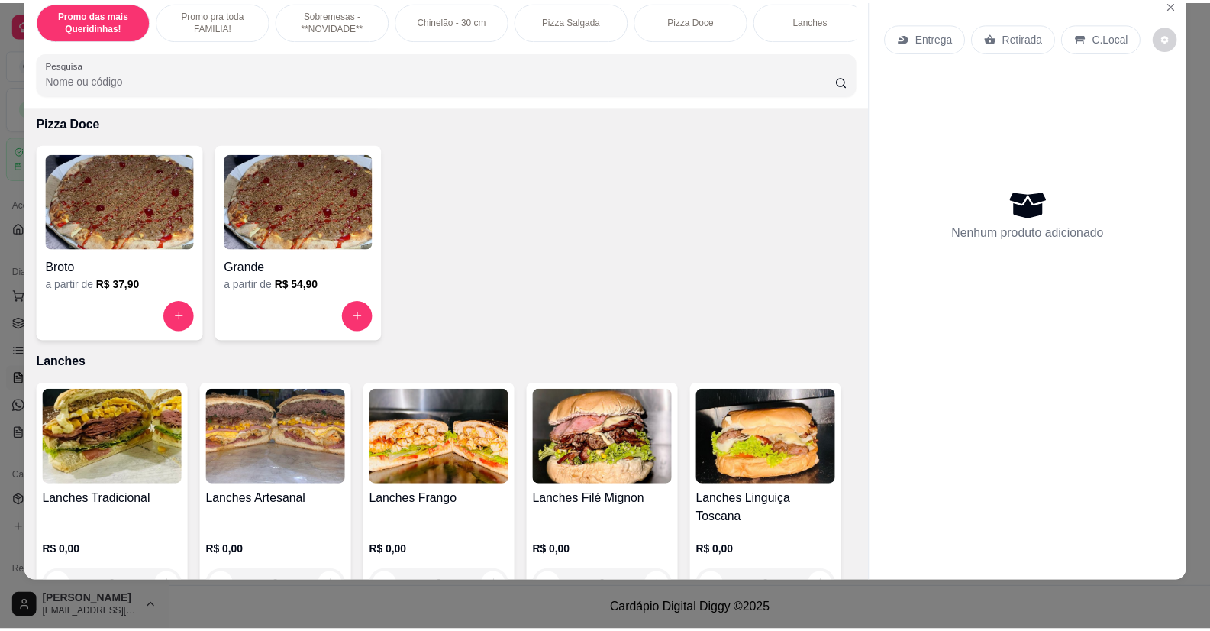
scroll to position [1527, 0]
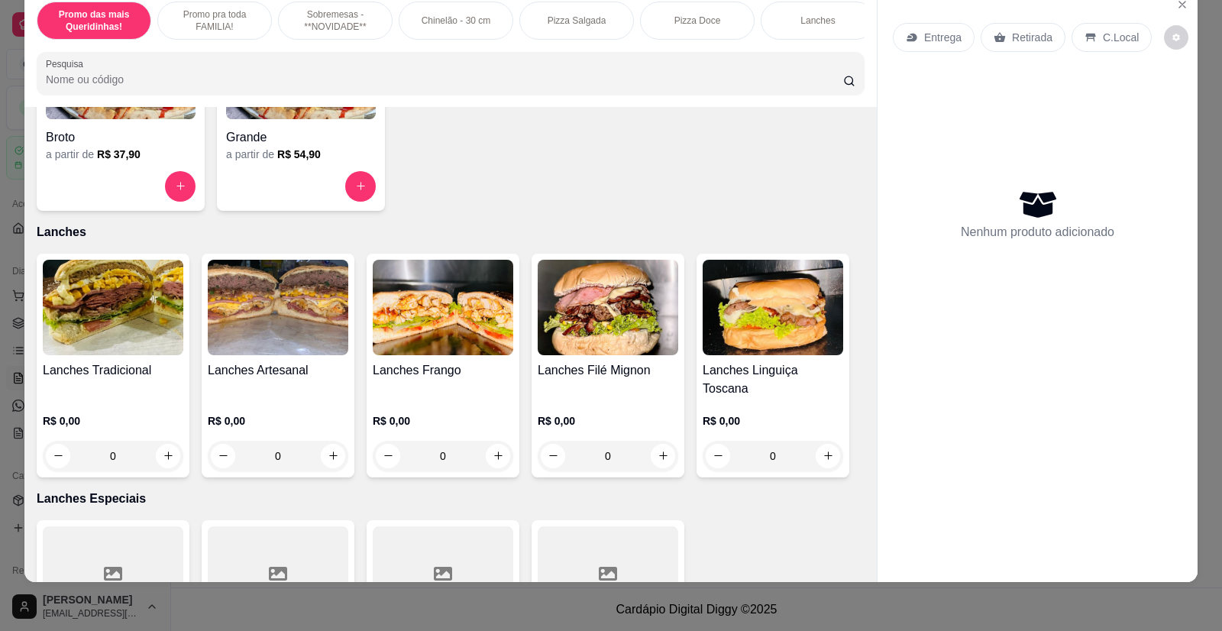
click at [131, 355] on img at bounding box center [113, 307] width 141 height 95
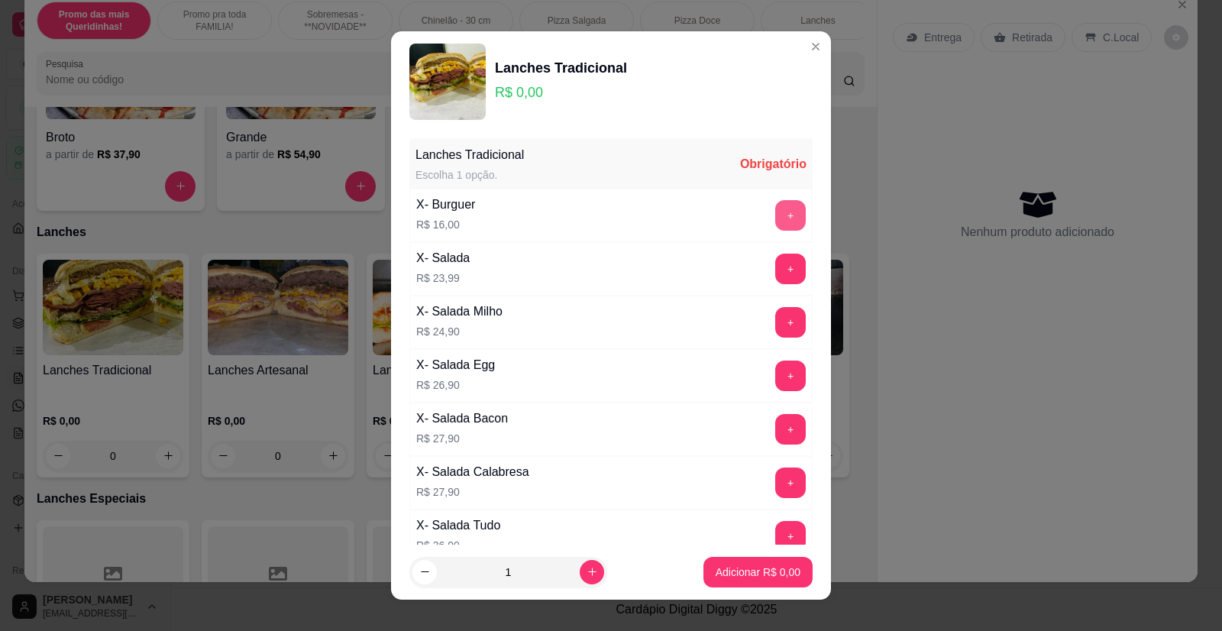
click at [775, 215] on button "+" at bounding box center [790, 215] width 31 height 31
click at [776, 263] on button "+" at bounding box center [791, 269] width 30 height 30
click at [707, 273] on button "-" at bounding box center [722, 269] width 31 height 31
click at [775, 367] on button "+" at bounding box center [790, 375] width 31 height 31
click at [732, 570] on p "Adicionar R$ 42,90" at bounding box center [755, 571] width 89 height 15
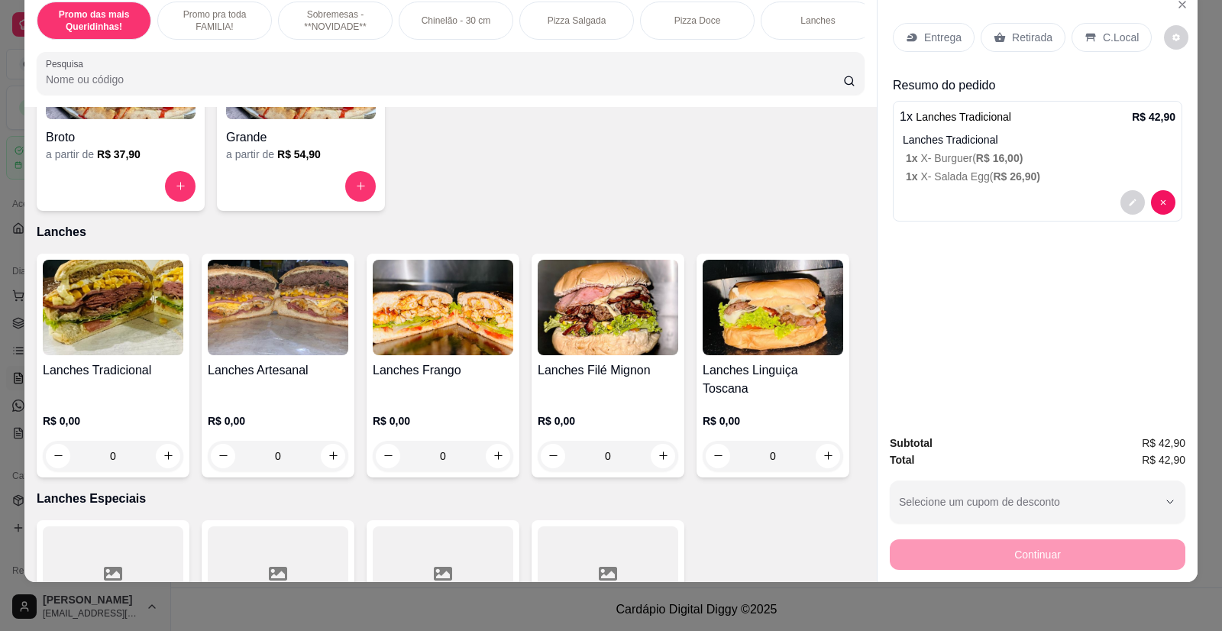
click at [929, 39] on p "Entrega" at bounding box center [942, 37] width 37 height 15
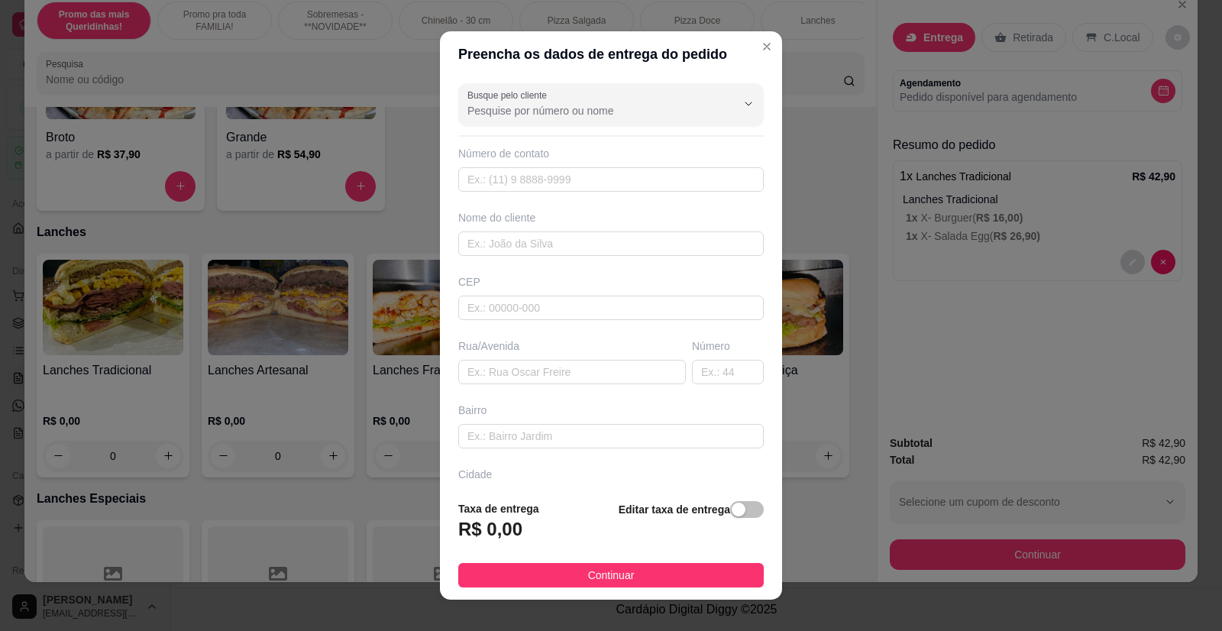
click at [496, 260] on div "Busque pelo cliente Número de contato Nome do cliente CEP Rua/[GEOGRAPHIC_DATA]" at bounding box center [611, 282] width 342 height 410
click at [494, 312] on input "text" at bounding box center [610, 308] width 305 height 24
click at [506, 379] on input "text" at bounding box center [572, 372] width 228 height 24
paste input "[PERSON_NAME] 1791"
type input "[PERSON_NAME] 1791"
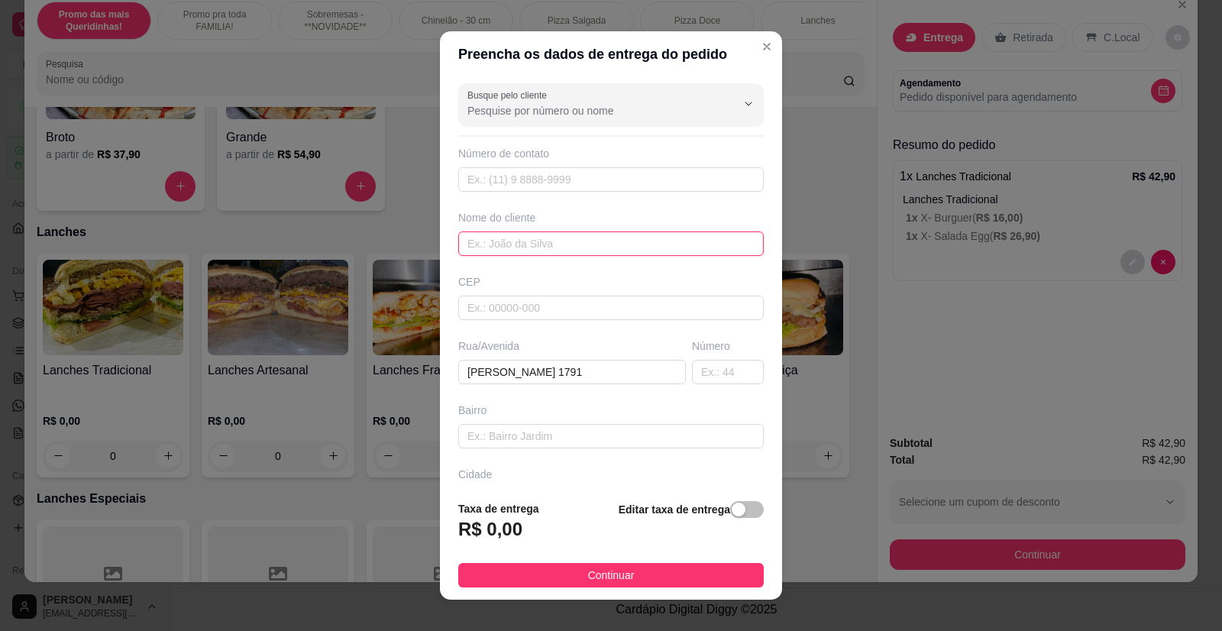
click at [498, 247] on input "text" at bounding box center [610, 243] width 305 height 24
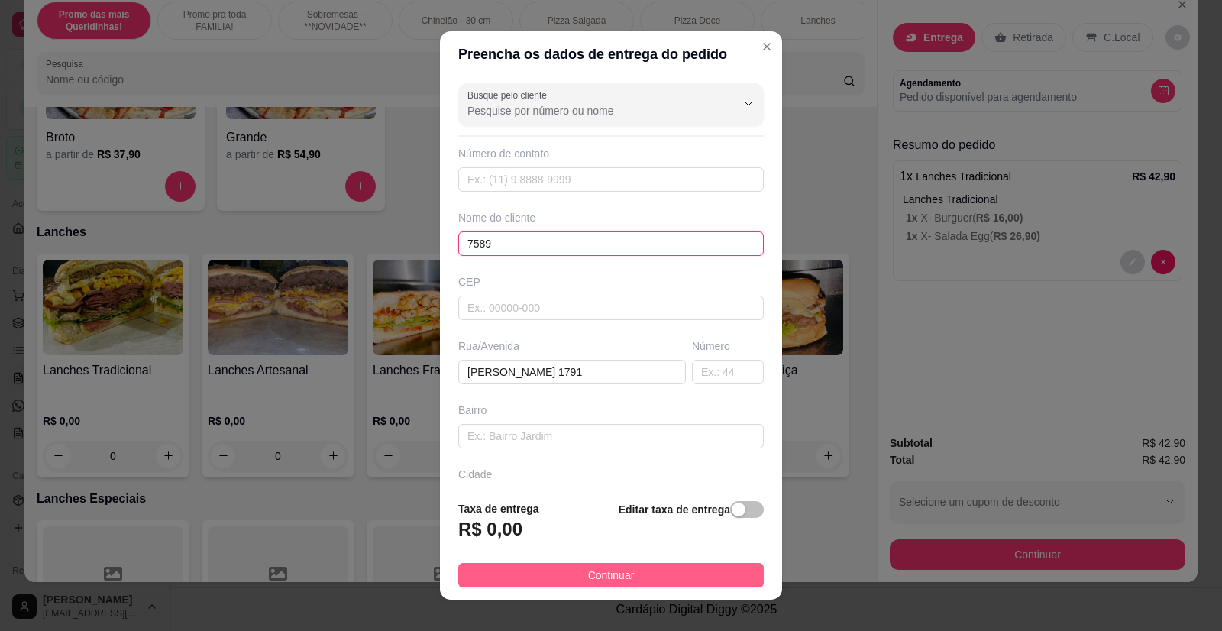
type input "7589"
click at [654, 574] on button "Continuar" at bounding box center [610, 575] width 305 height 24
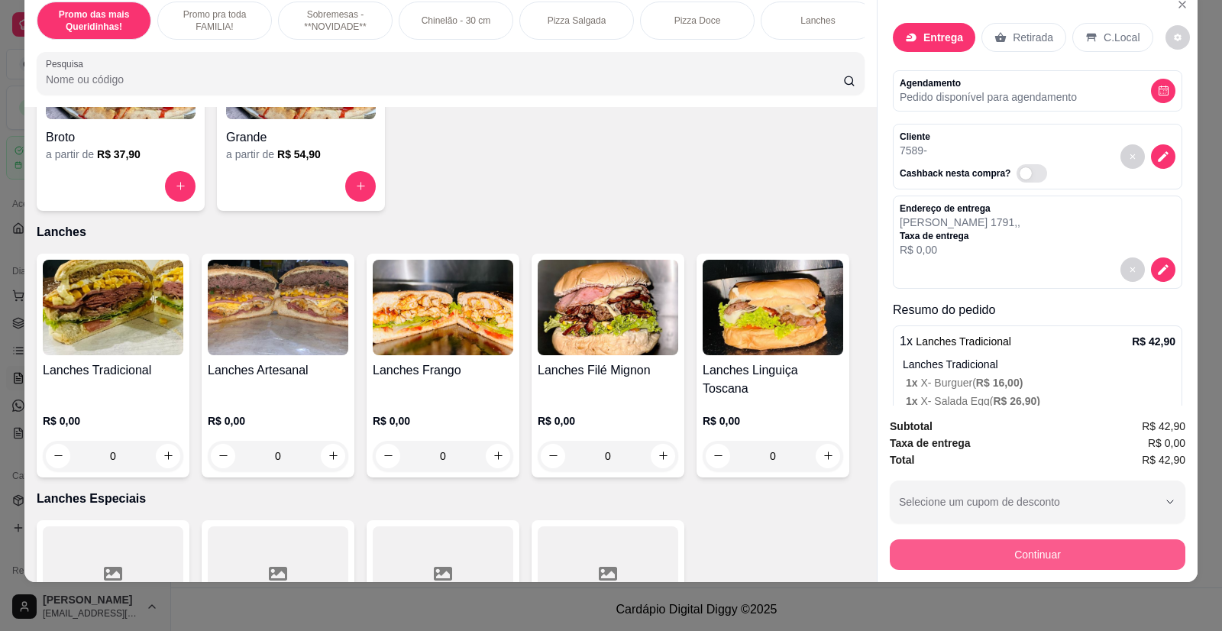
click at [1046, 554] on button "Continuar" at bounding box center [1038, 554] width 296 height 31
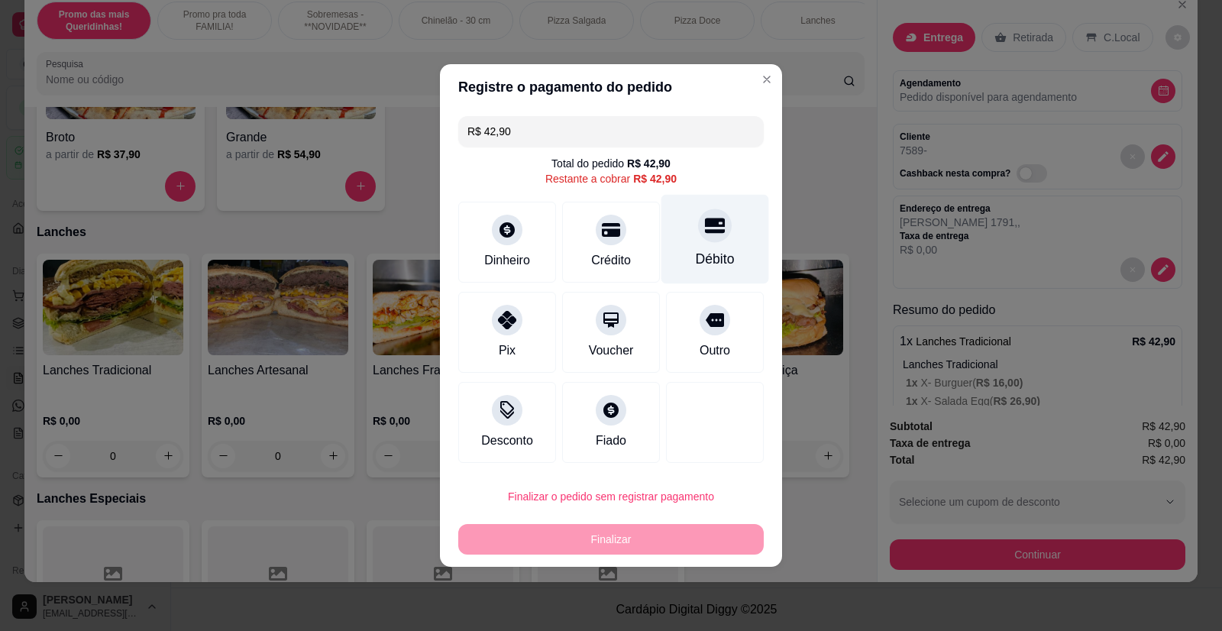
click at [705, 225] on icon at bounding box center [715, 225] width 20 height 15
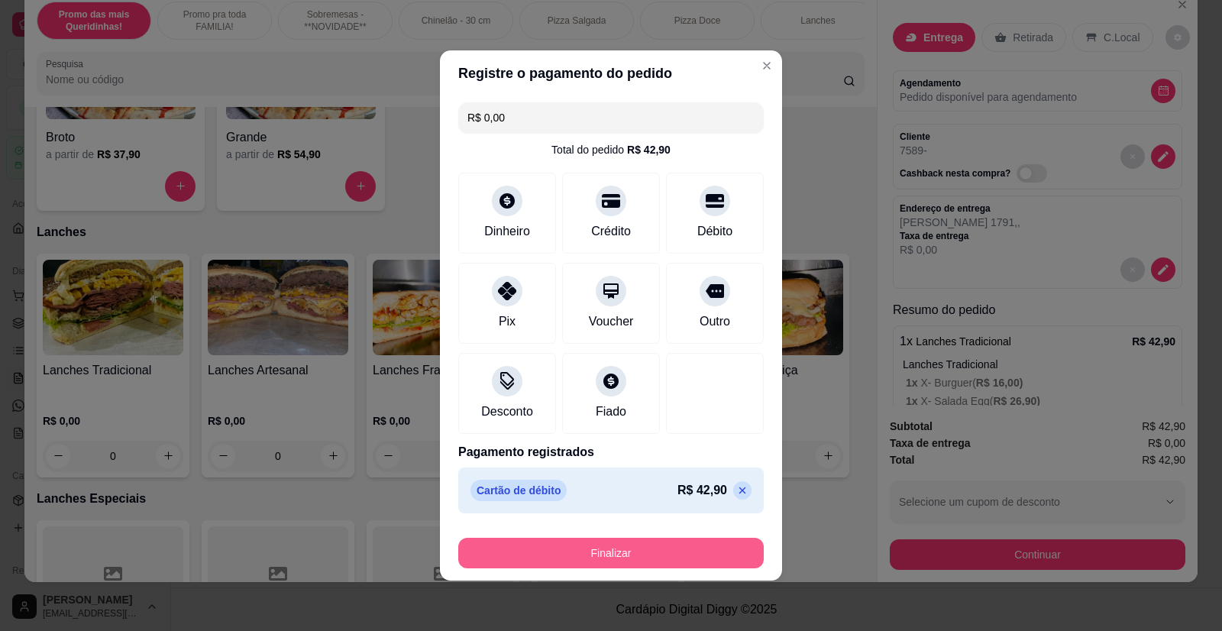
click at [597, 555] on button "Finalizar" at bounding box center [610, 553] width 305 height 31
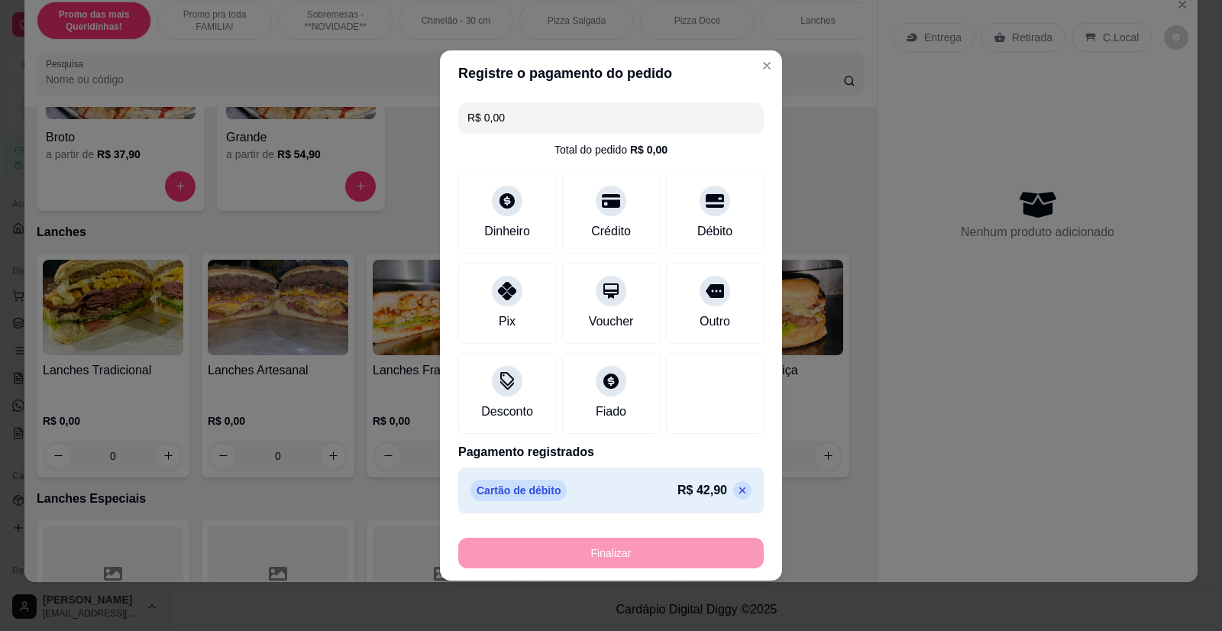
type input "-R$ 42,90"
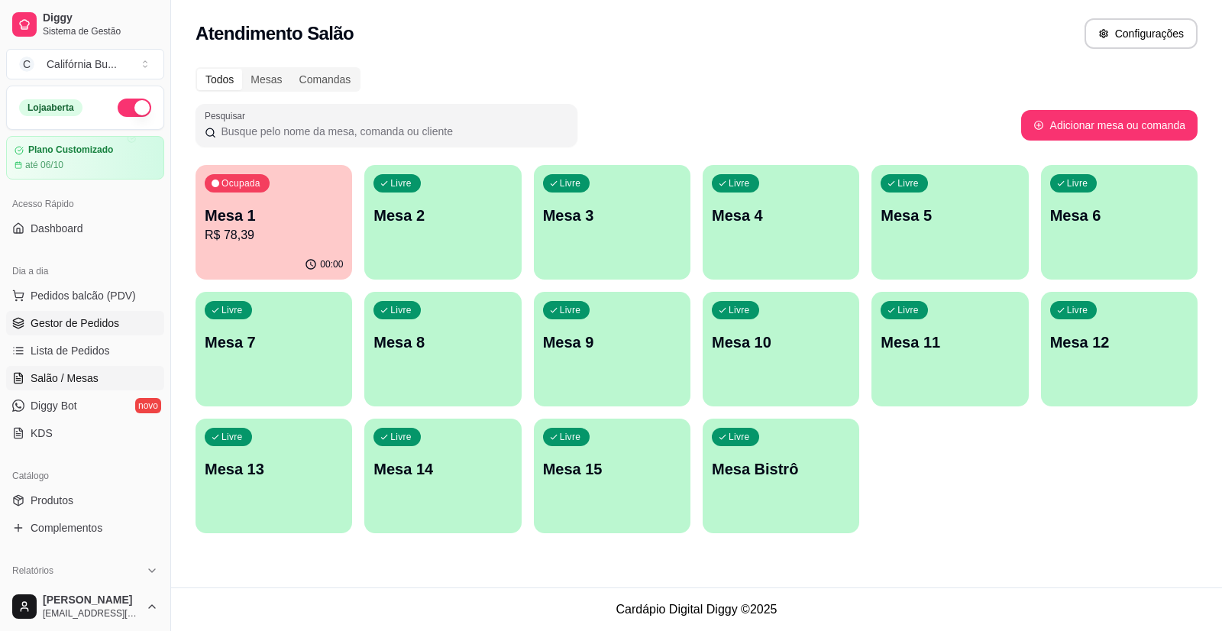
click at [73, 328] on span "Gestor de Pedidos" at bounding box center [75, 322] width 89 height 15
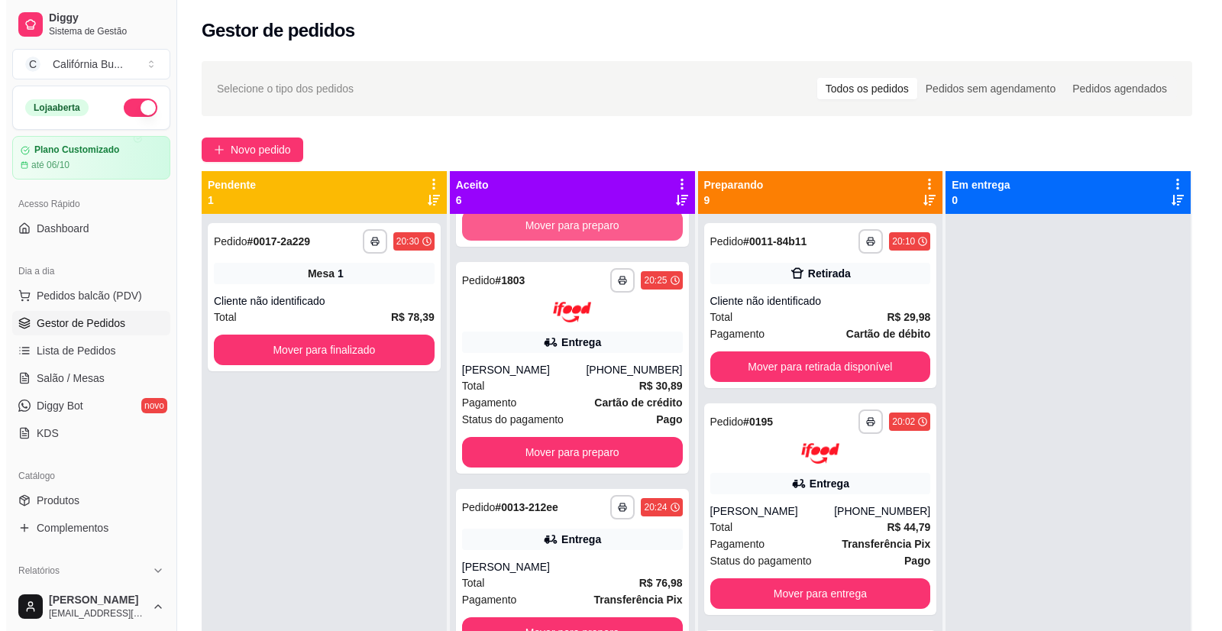
scroll to position [512, 0]
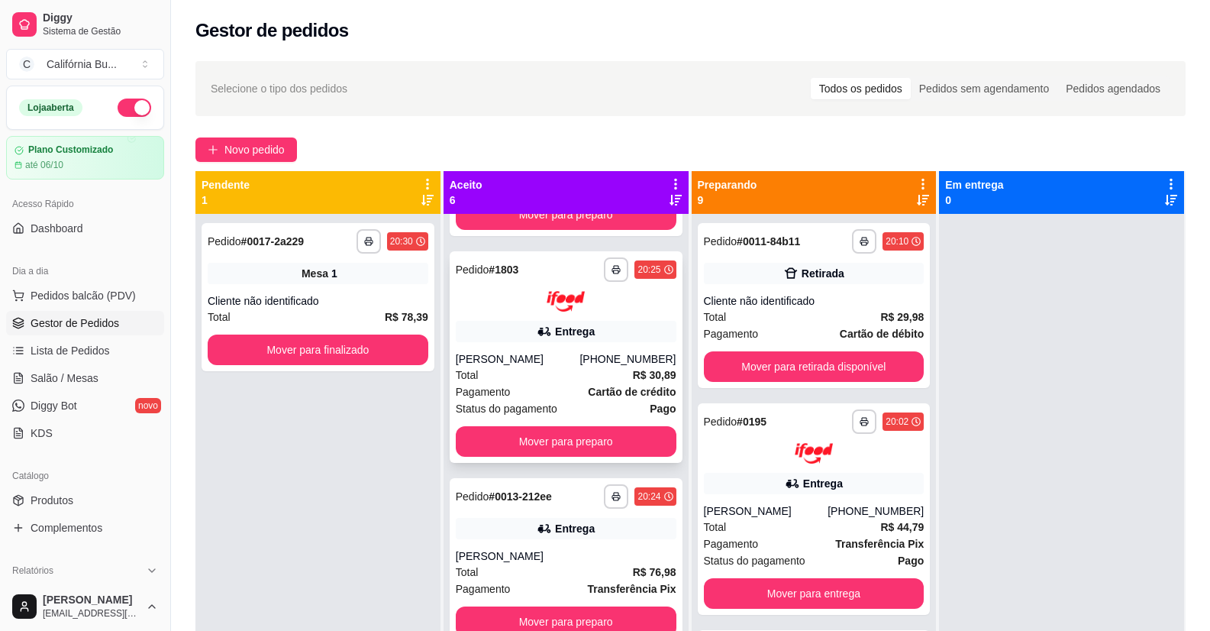
click at [542, 332] on icon at bounding box center [544, 331] width 15 height 15
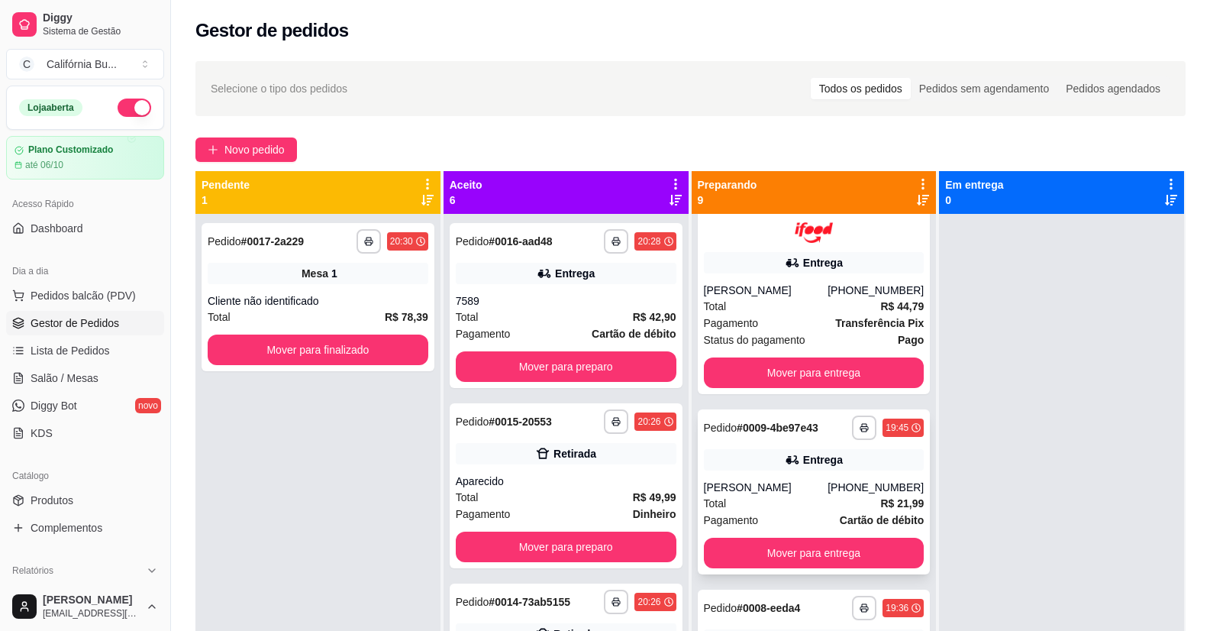
scroll to position [382, 0]
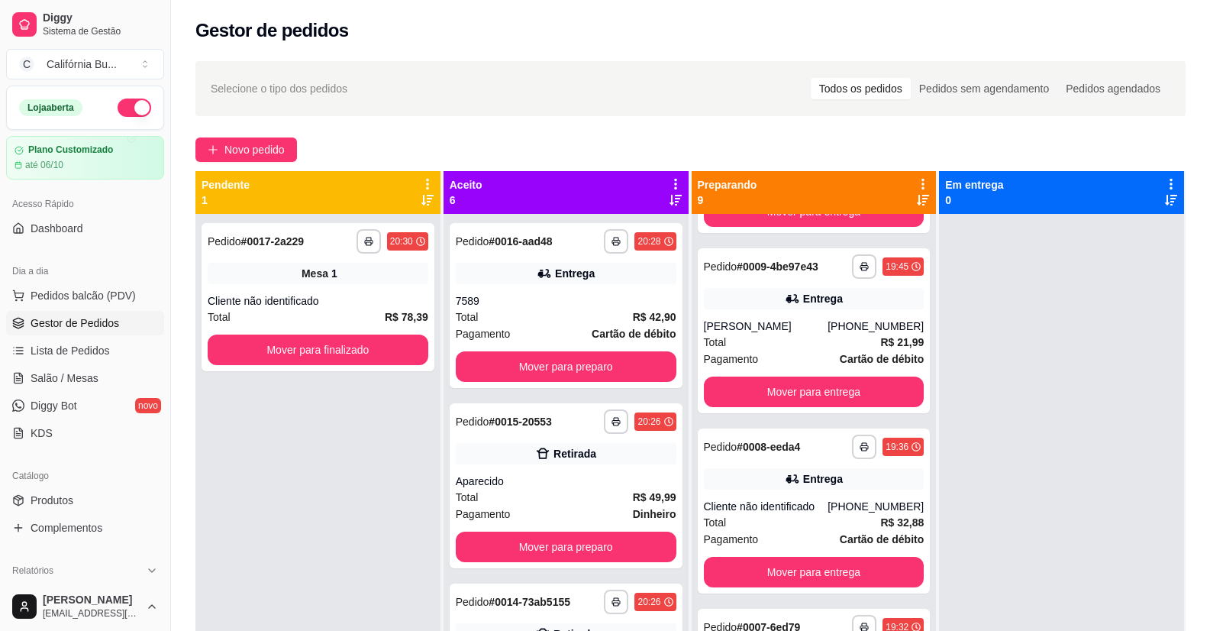
click at [312, 99] on div "Selecione o tipo dos pedidos Todos os pedidos Pedidos sem agendamento Pedidos a…" at bounding box center [691, 88] width 960 height 24
click at [313, 94] on span "Selecione o tipo dos pedidos" at bounding box center [279, 88] width 137 height 17
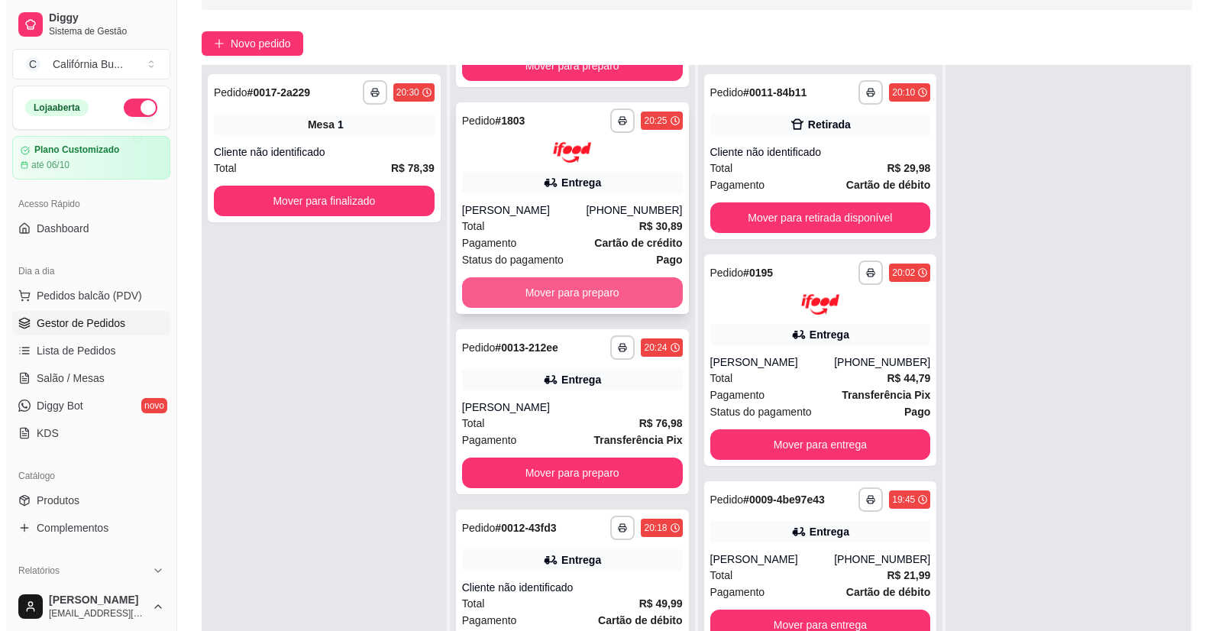
scroll to position [233, 0]
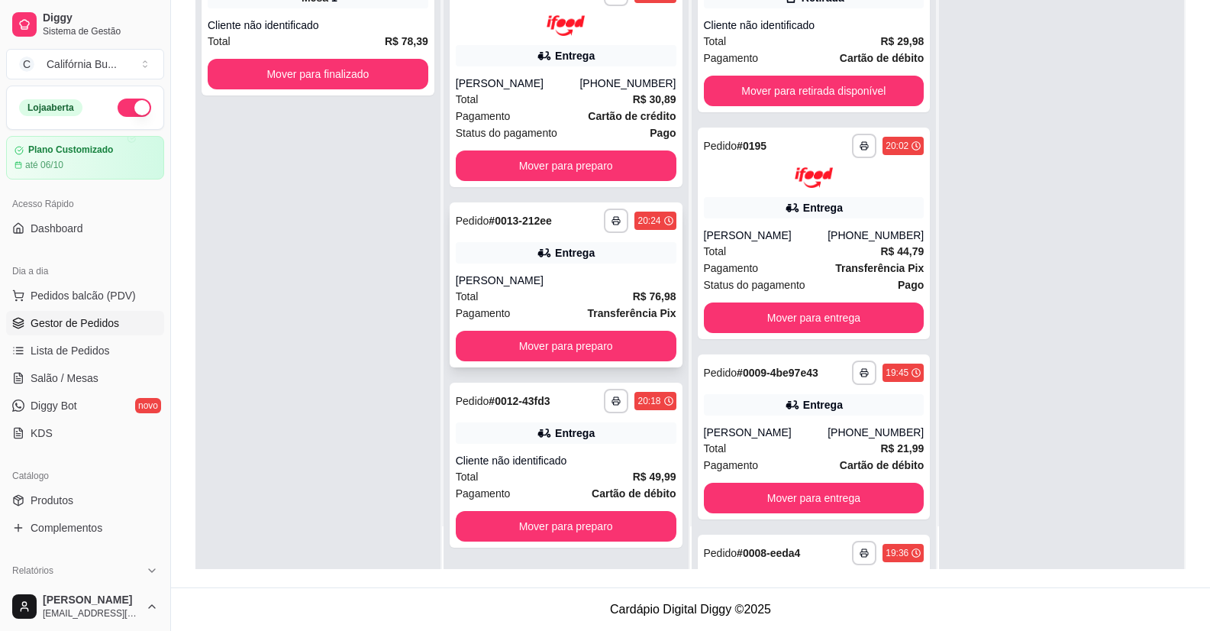
click at [525, 265] on div "**********" at bounding box center [566, 284] width 233 height 165
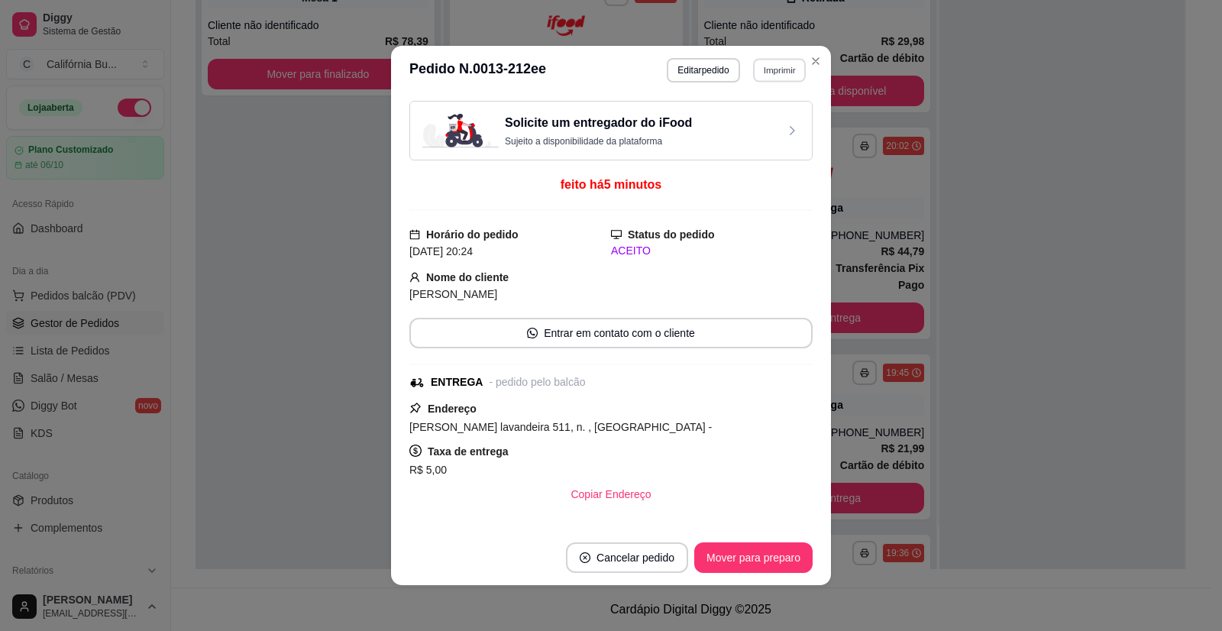
click at [771, 70] on button "Imprimir" at bounding box center [779, 70] width 53 height 24
click at [743, 126] on button "Balcão" at bounding box center [746, 123] width 107 height 24
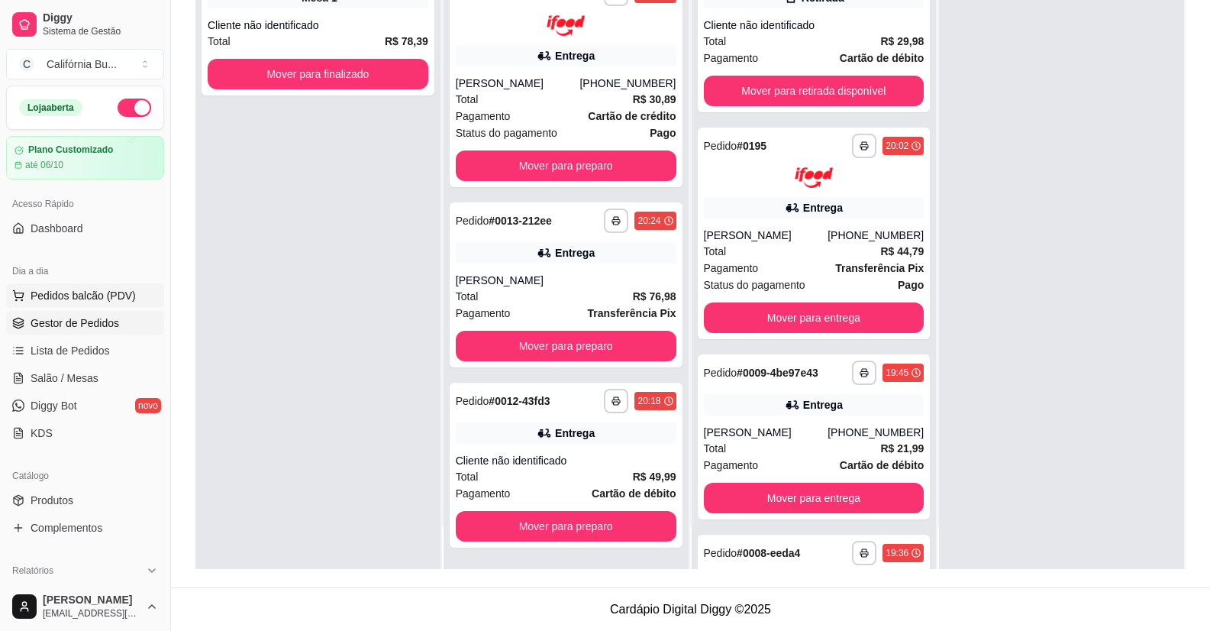
click at [60, 299] on span "Pedidos balcão (PDV)" at bounding box center [83, 295] width 105 height 15
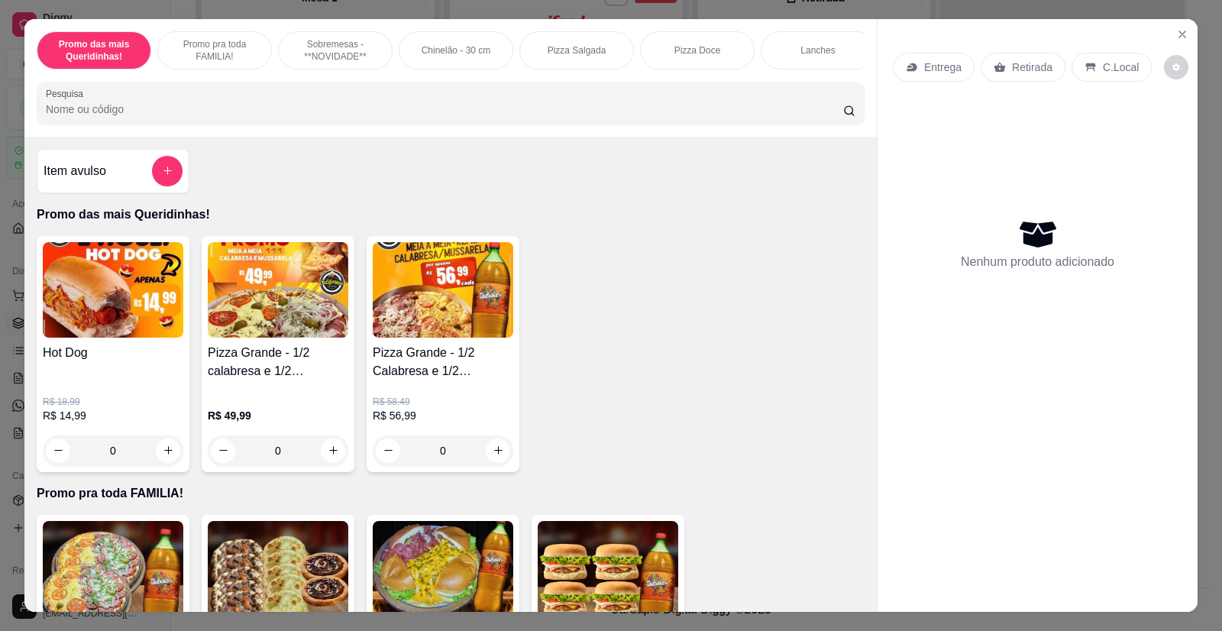
click at [1111, 66] on p "C.Local" at bounding box center [1121, 67] width 36 height 15
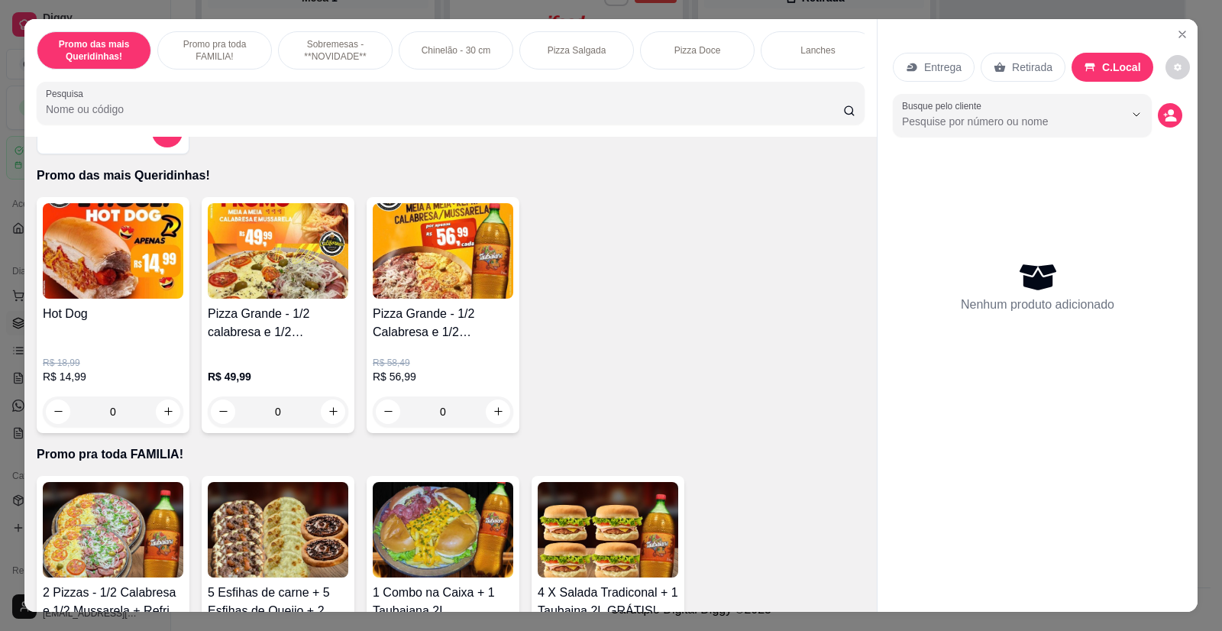
scroll to position [76, 0]
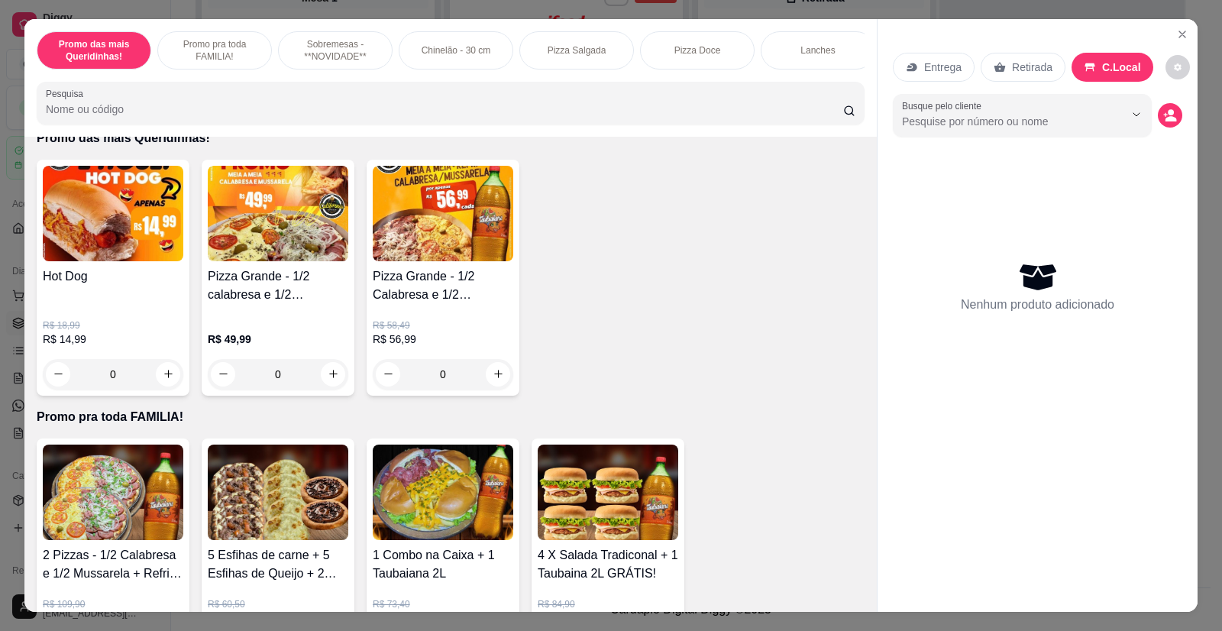
click at [118, 304] on div "Hot Dog" at bounding box center [113, 285] width 141 height 37
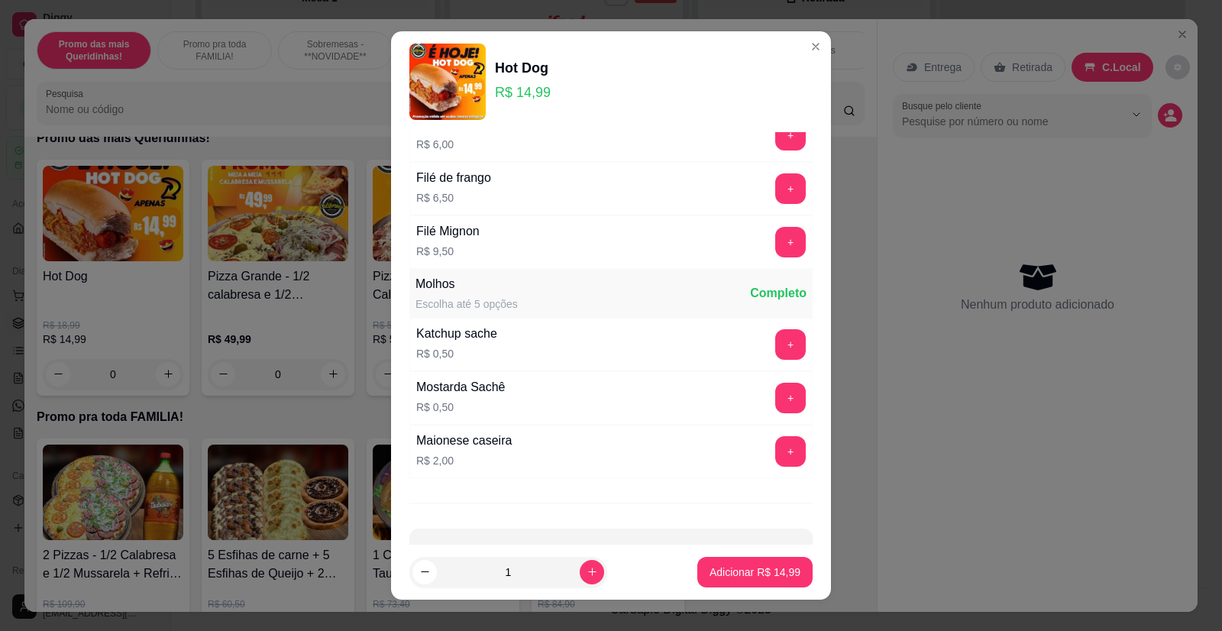
scroll to position [984, 0]
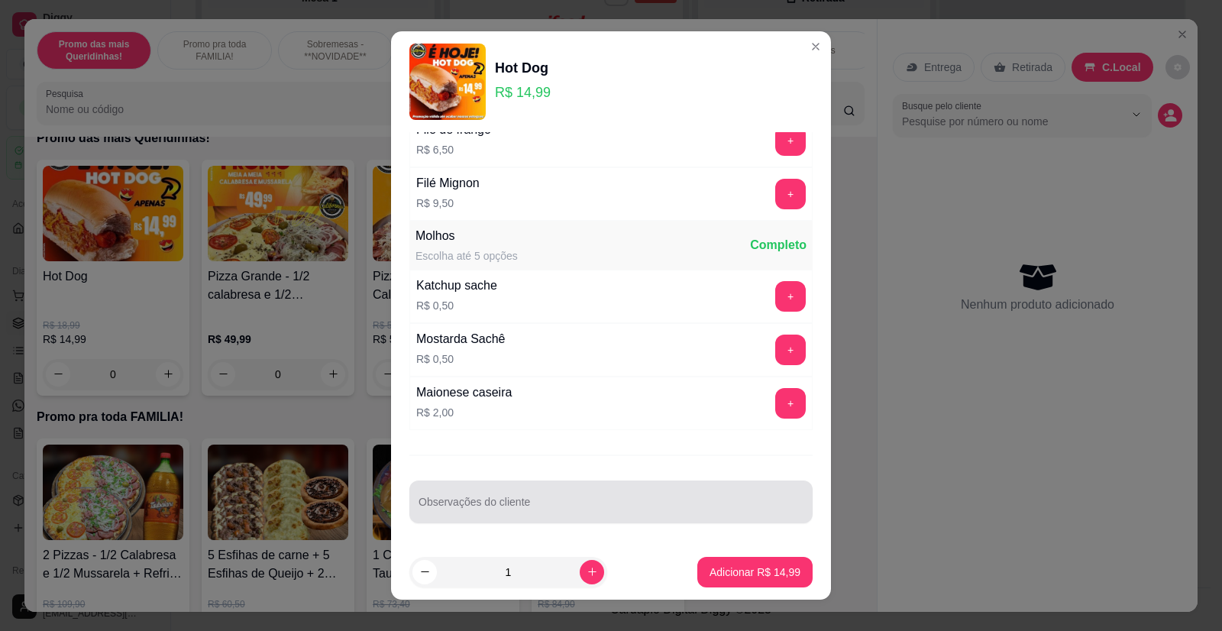
click at [518, 516] on div at bounding box center [610, 501] width 385 height 31
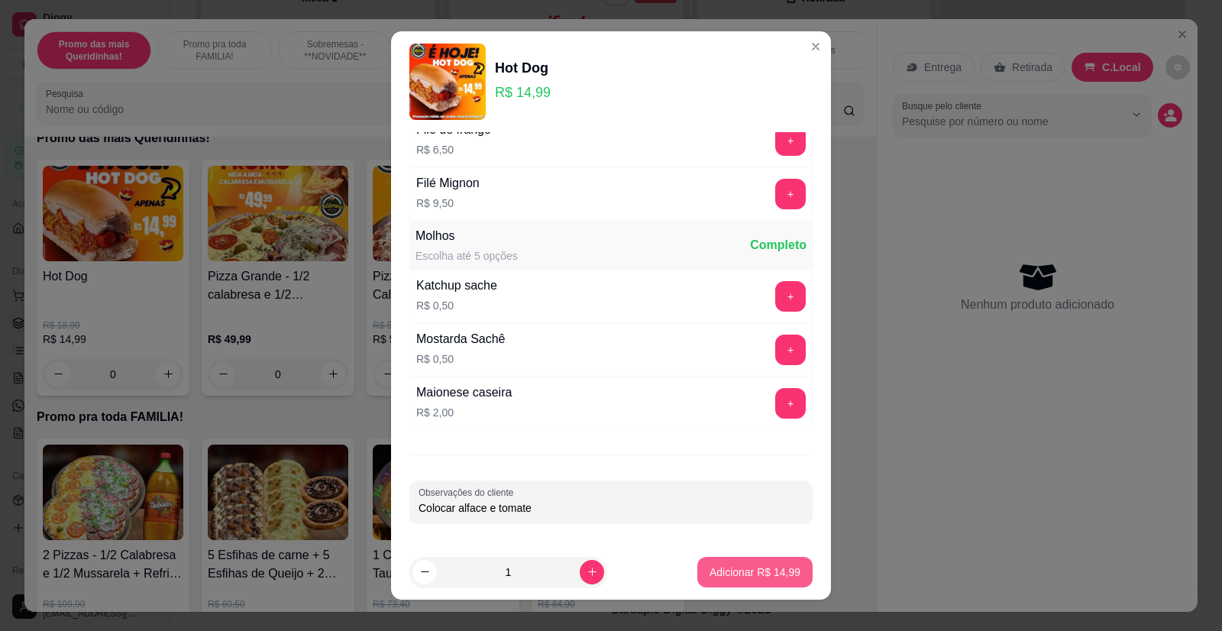
type input "Colocar alface e tomate"
click at [712, 563] on button "Adicionar R$ 14,99" at bounding box center [754, 572] width 115 height 31
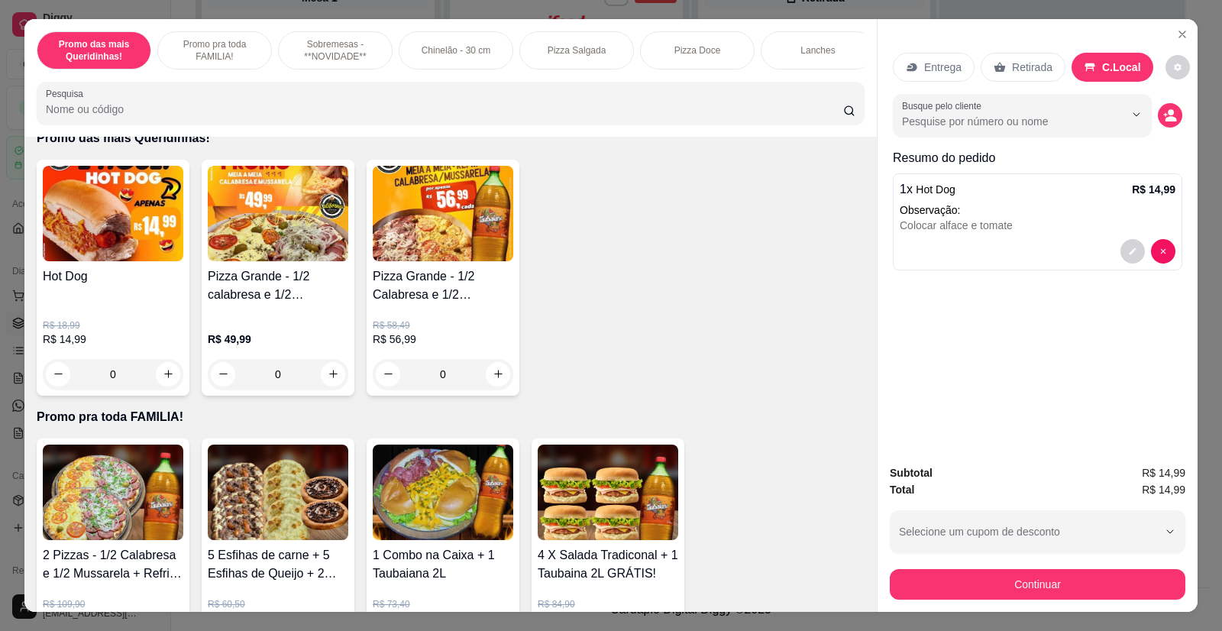
click at [1158, 111] on button "decrease-product-quantity" at bounding box center [1170, 115] width 24 height 24
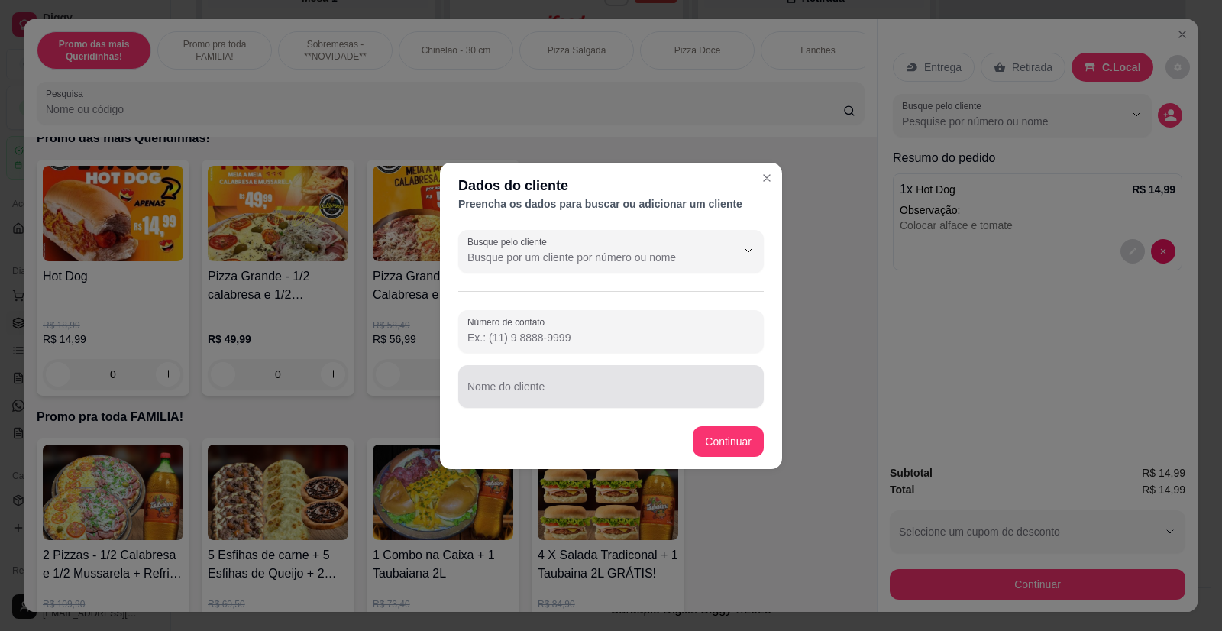
click at [548, 379] on div at bounding box center [610, 386] width 287 height 31
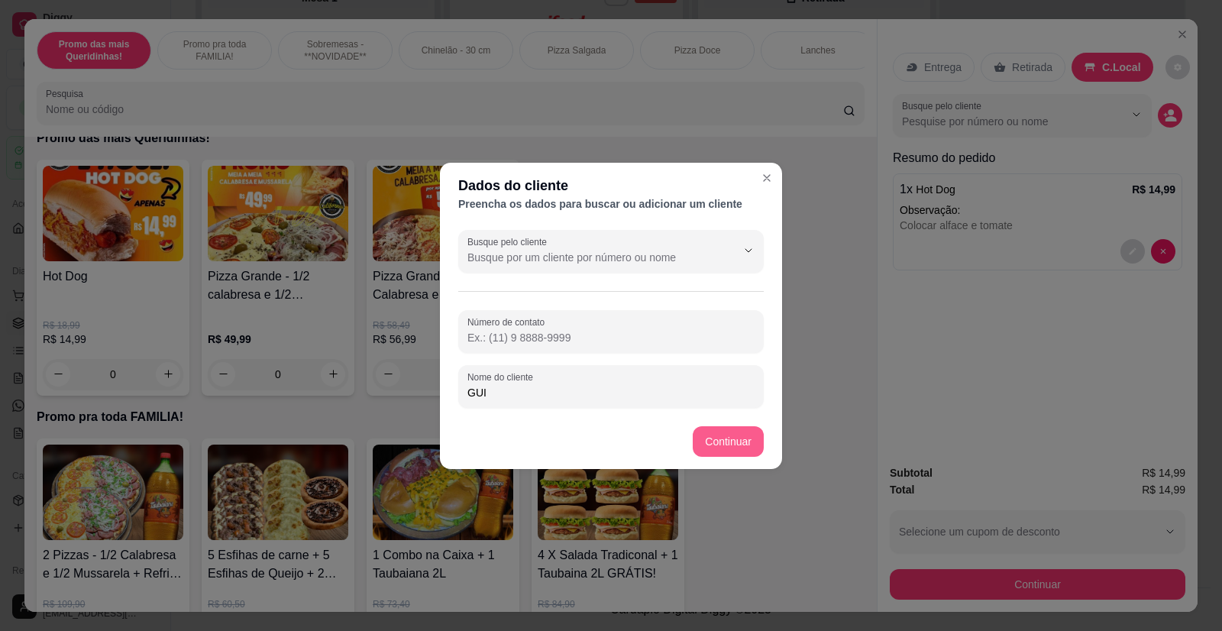
type input "GUI"
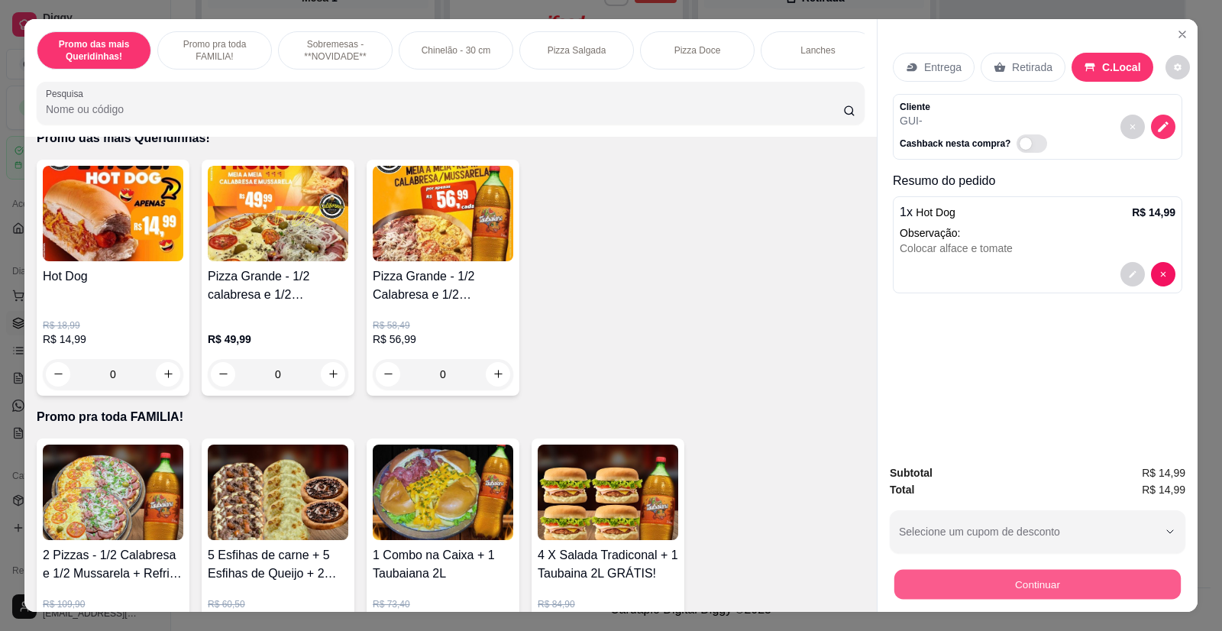
click at [901, 583] on button "Continuar" at bounding box center [1037, 585] width 286 height 30
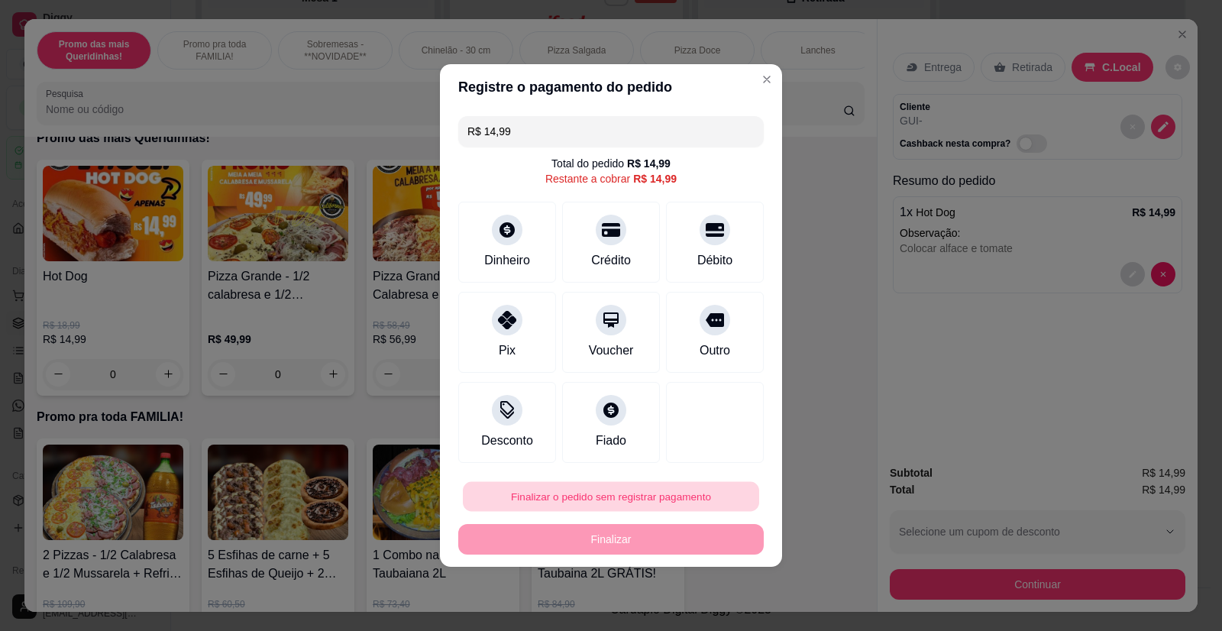
click at [553, 497] on button "Finalizar o pedido sem registrar pagamento" at bounding box center [611, 497] width 296 height 30
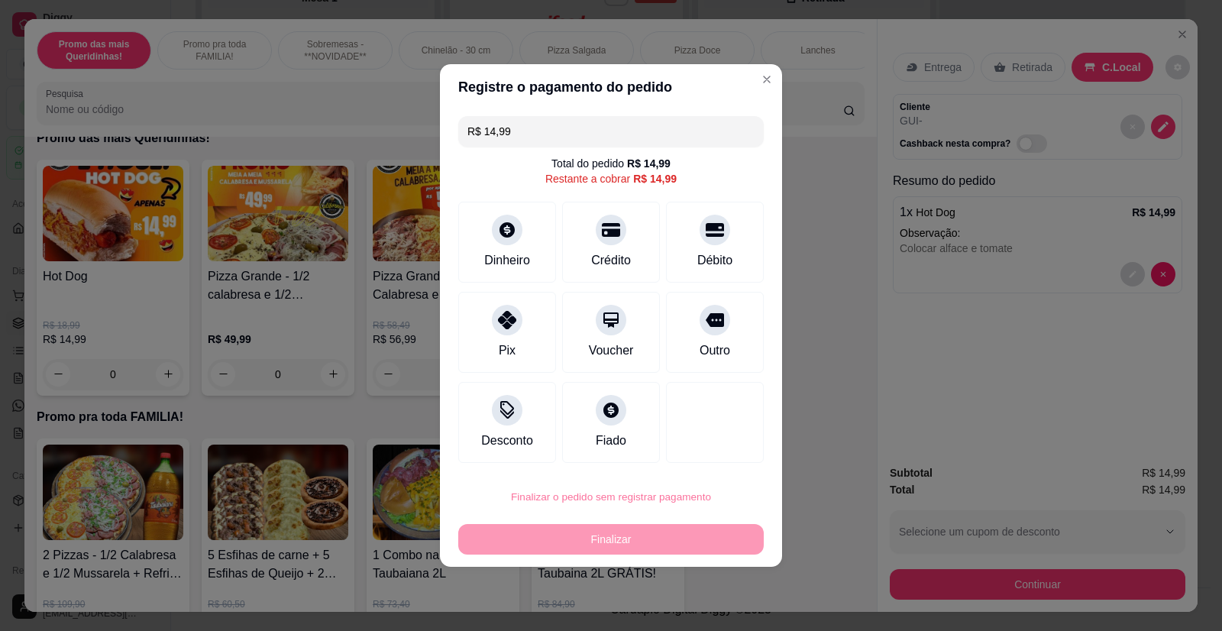
click at [709, 458] on button "Confirmar" at bounding box center [704, 452] width 54 height 23
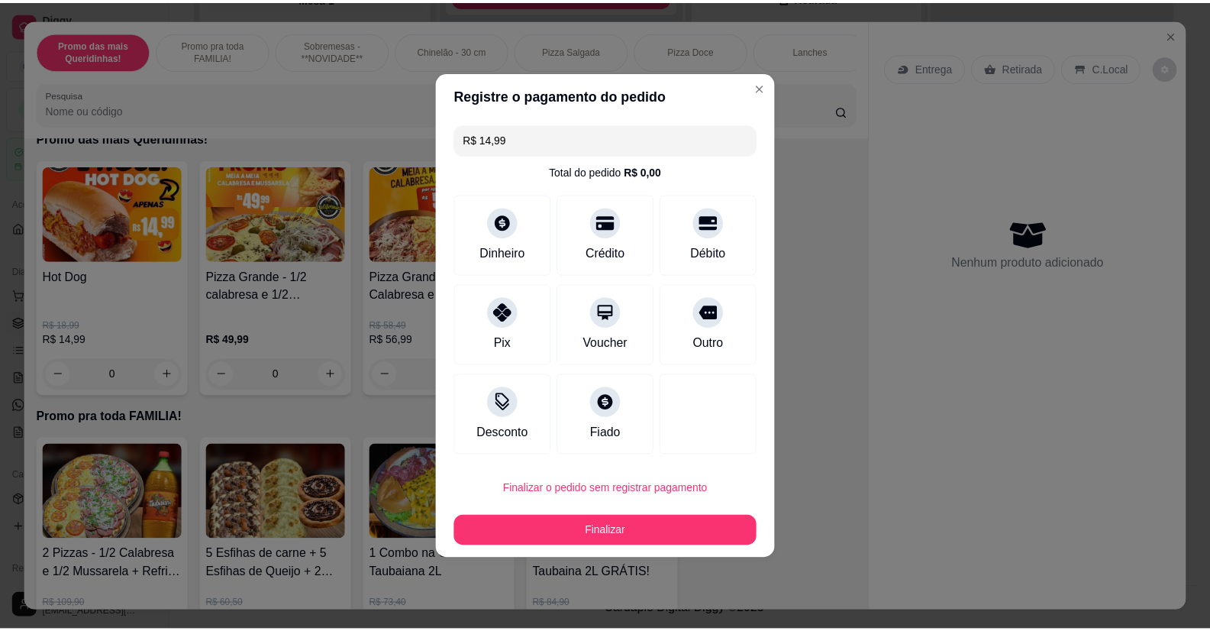
scroll to position [745, 0]
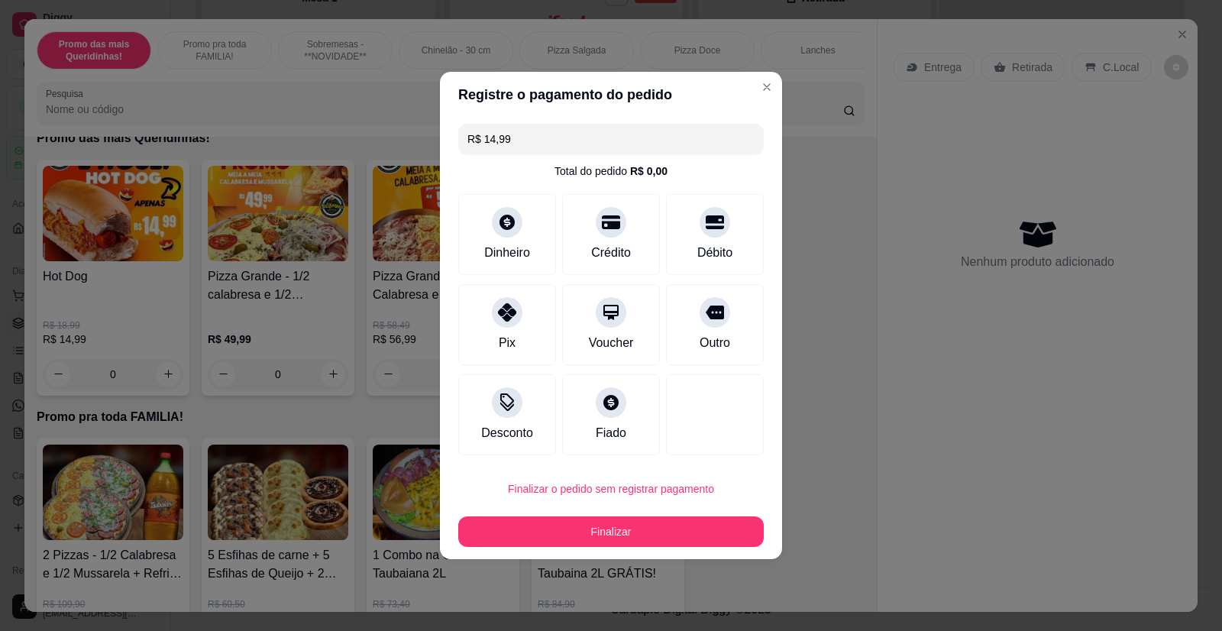
type input "R$ 0,00"
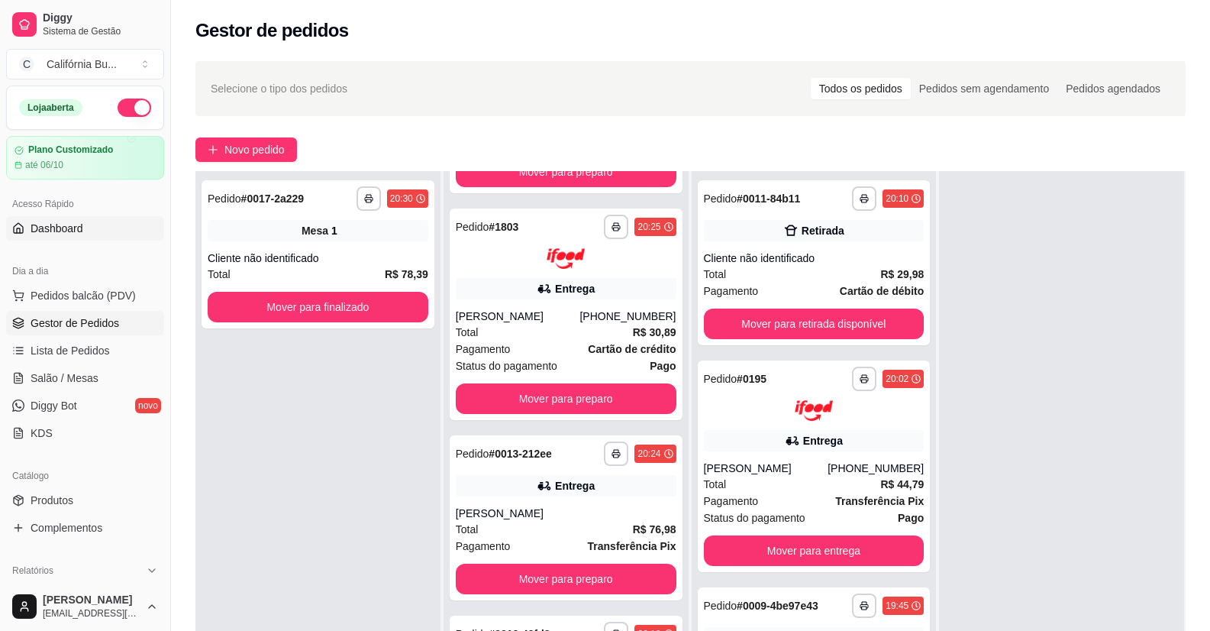
click at [70, 228] on span "Dashboard" at bounding box center [57, 228] width 53 height 15
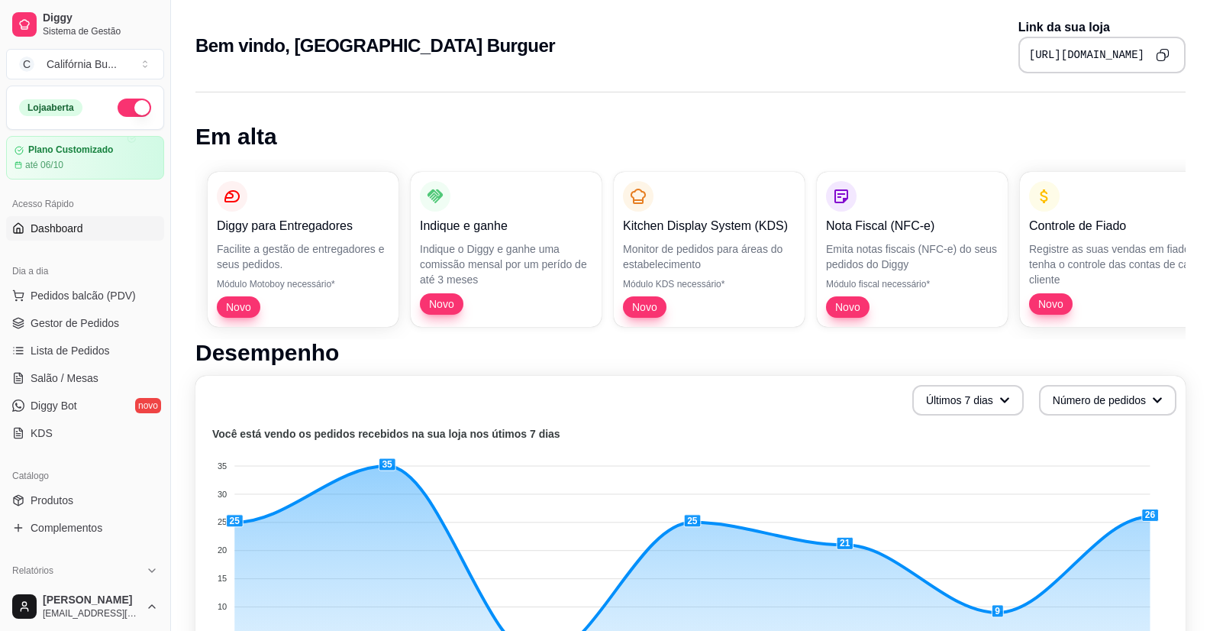
click at [1171, 61] on button "Copy to clipboard" at bounding box center [1163, 55] width 24 height 24
click at [76, 290] on span "Pedidos balcão (PDV)" at bounding box center [83, 295] width 105 height 15
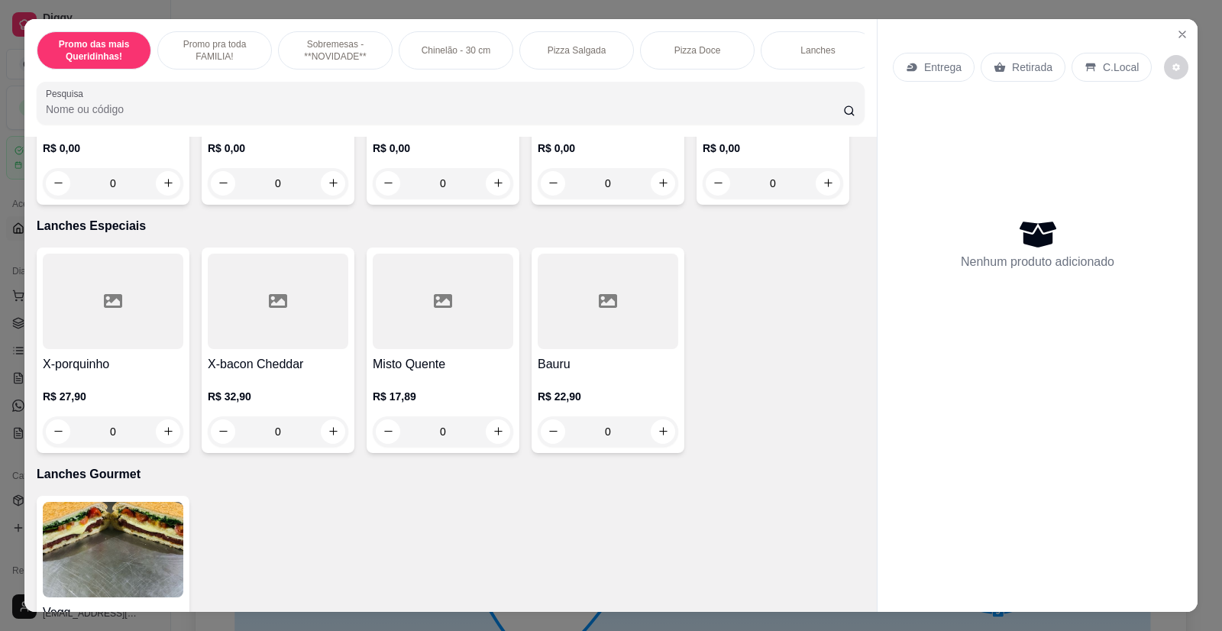
scroll to position [1680, 0]
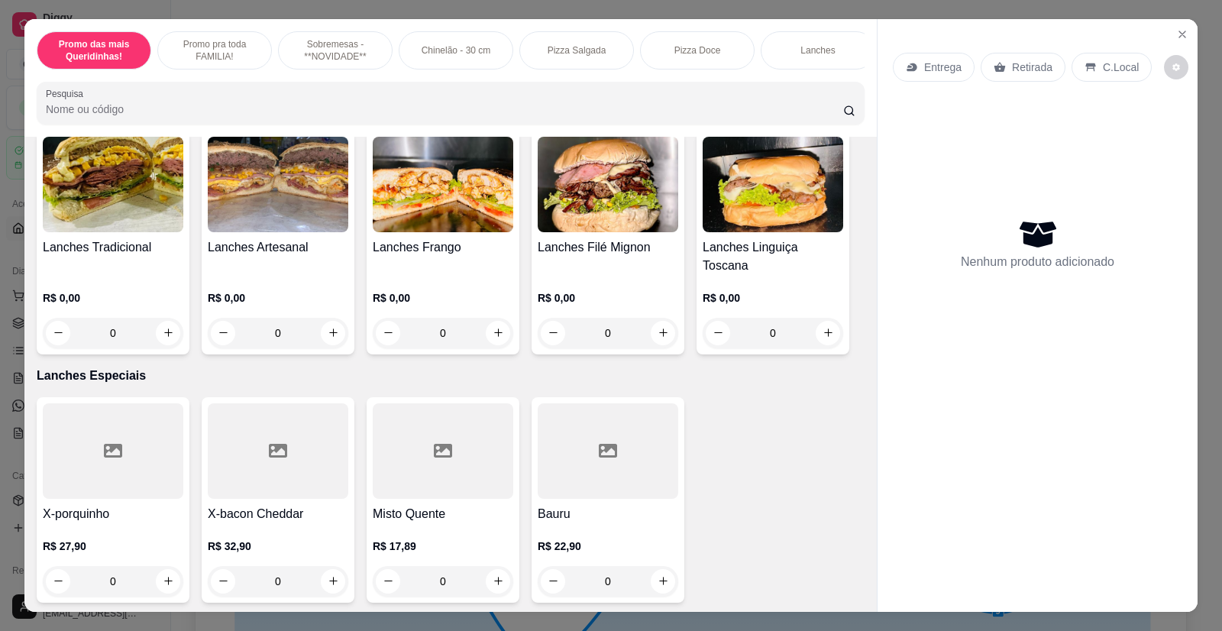
click at [554, 57] on div "Pizza Salgada" at bounding box center [576, 50] width 115 height 38
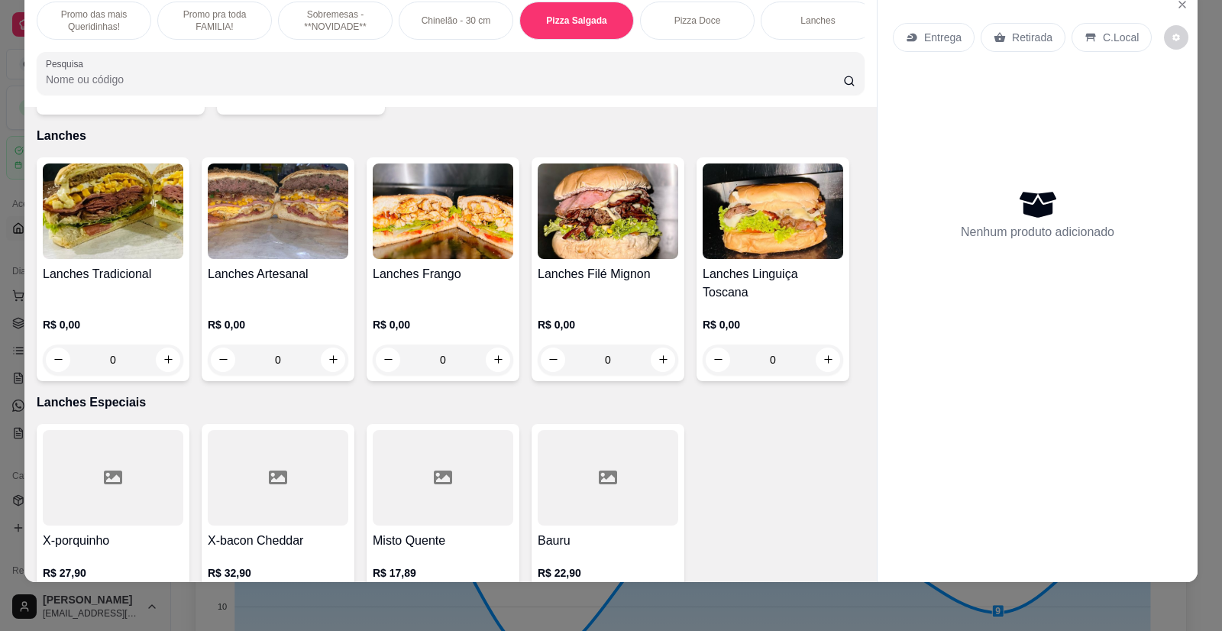
scroll to position [1242, 0]
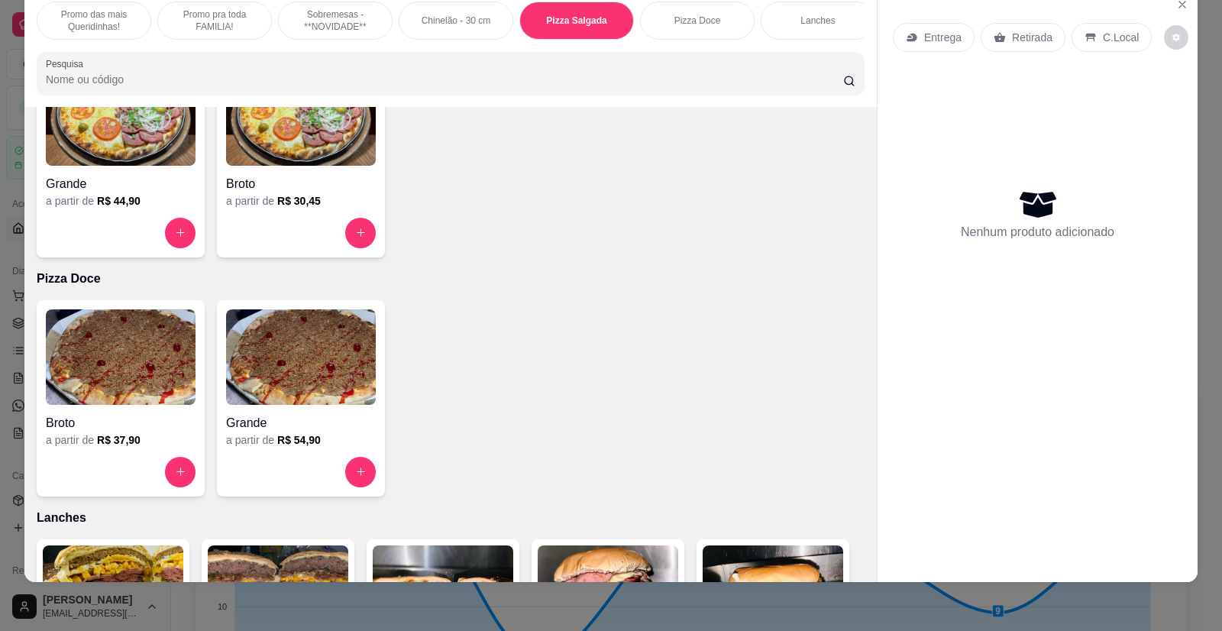
click at [104, 166] on img at bounding box center [121, 117] width 150 height 95
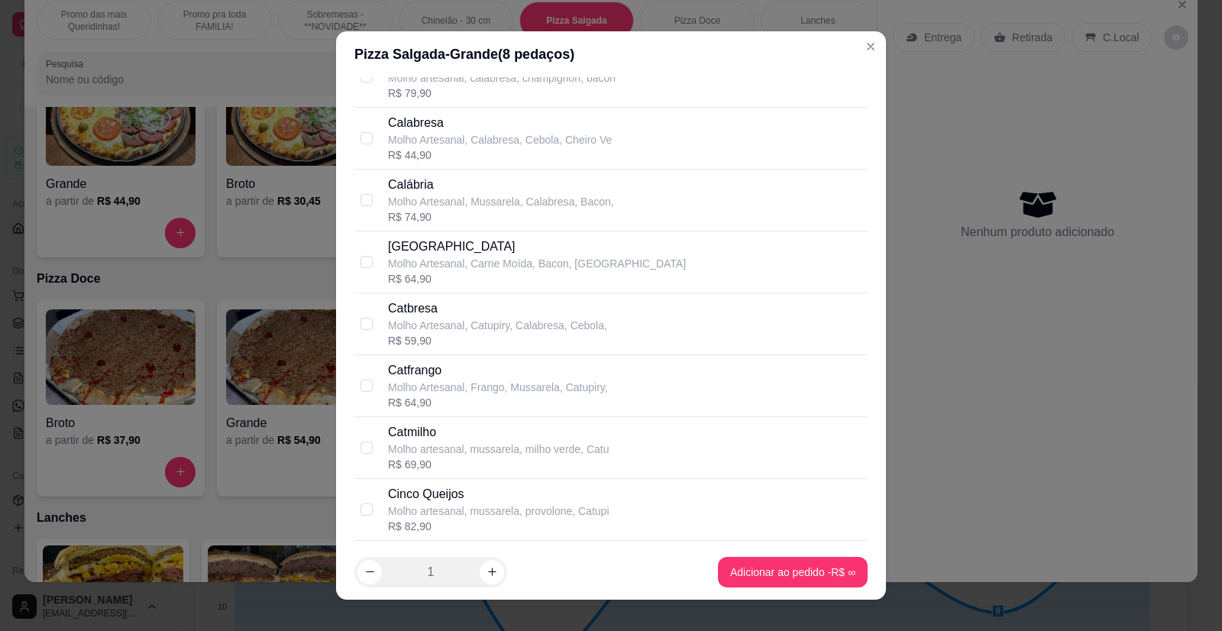
scroll to position [764, 0]
click at [433, 382] on p "Molho Artesanal, Frango, Mussarela, Catupiry," at bounding box center [498, 386] width 220 height 15
checkbox input "true"
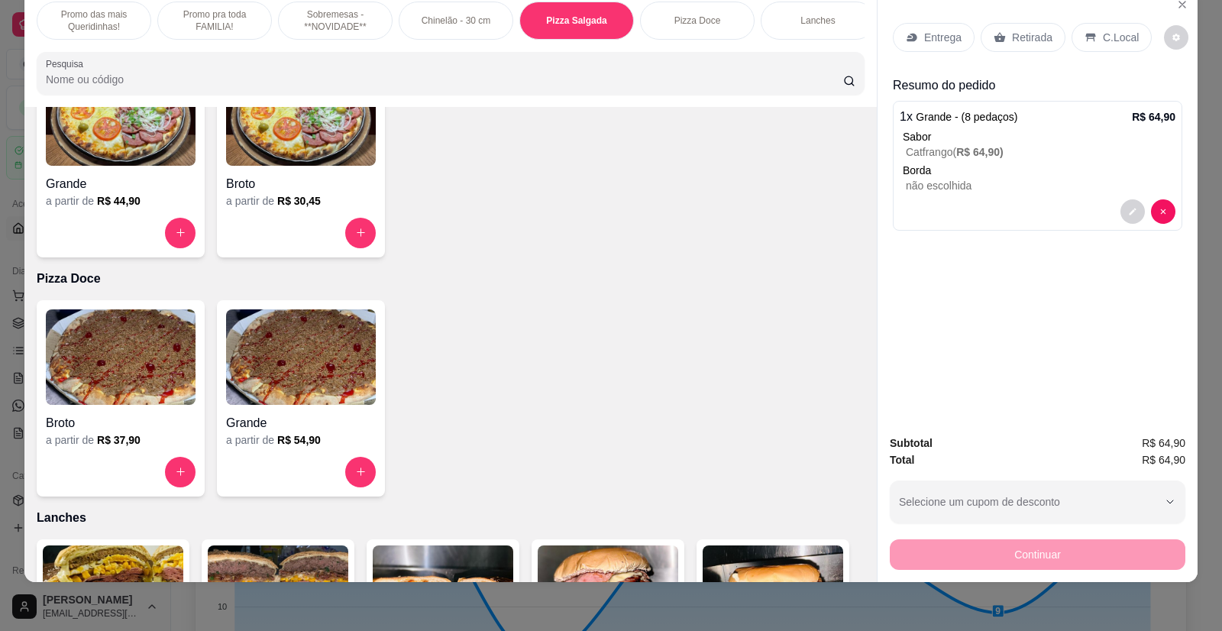
click at [1013, 34] on p "Retirada" at bounding box center [1032, 37] width 40 height 15
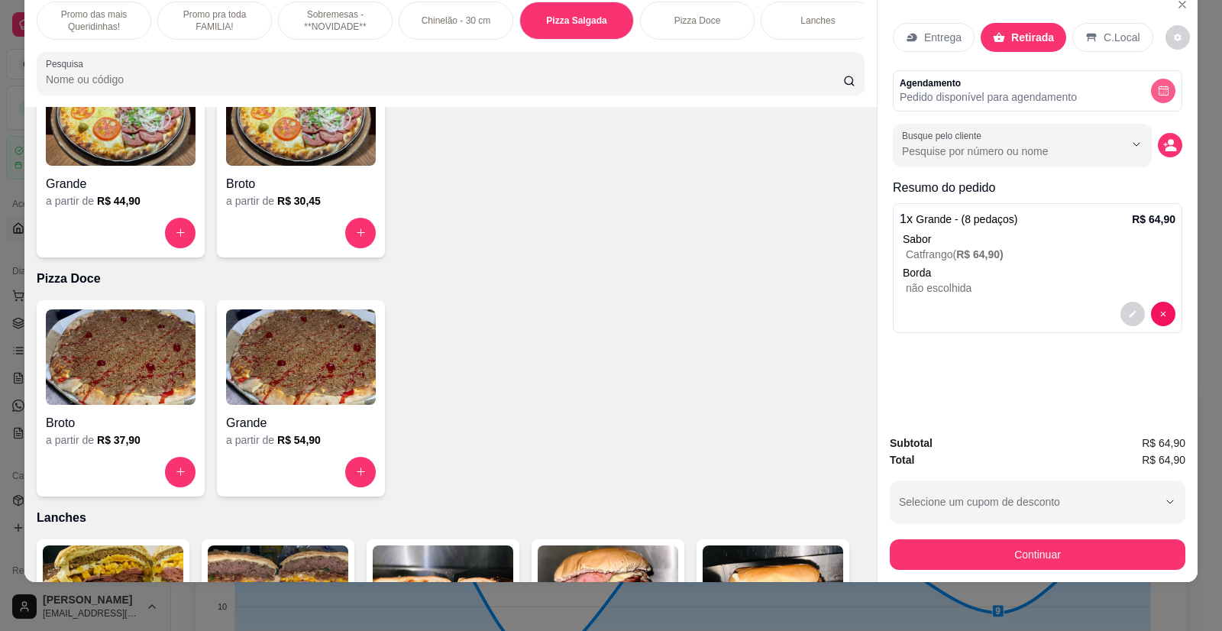
click at [1158, 89] on icon "decrease-product-quantity" at bounding box center [1163, 90] width 11 height 11
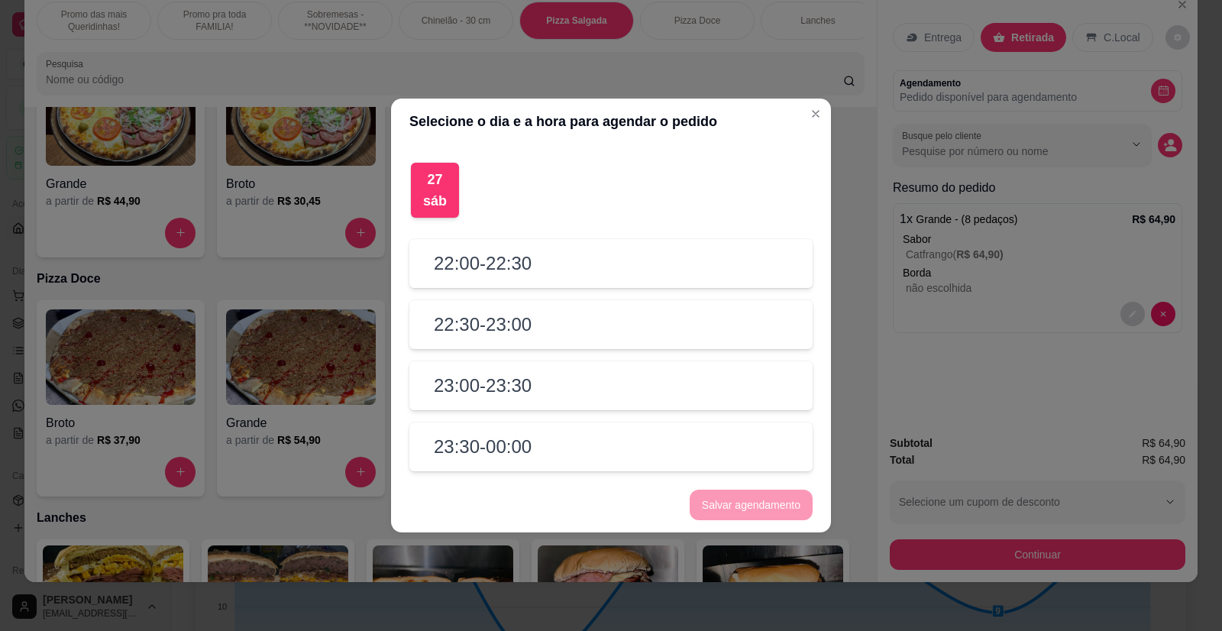
click at [461, 263] on h2 "22:00 - 22:30" at bounding box center [483, 263] width 98 height 24
click at [531, 263] on h2 "22:00 - 22:30" at bounding box center [484, 263] width 100 height 24
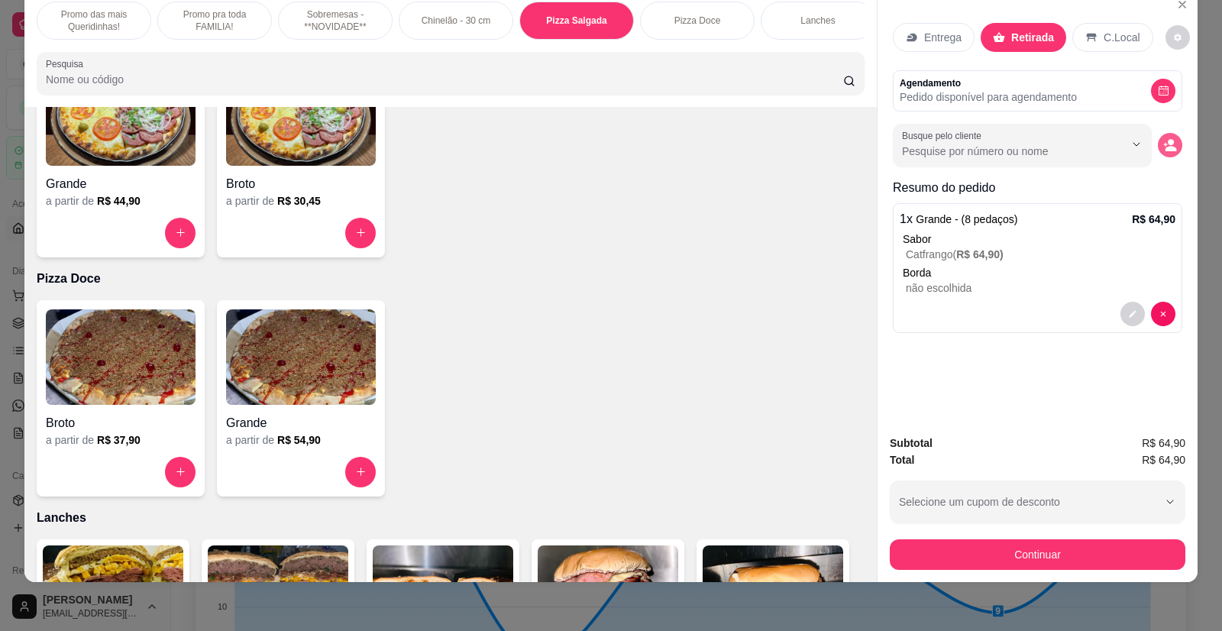
click at [1163, 141] on icon "decrease-product-quantity" at bounding box center [1170, 145] width 14 height 14
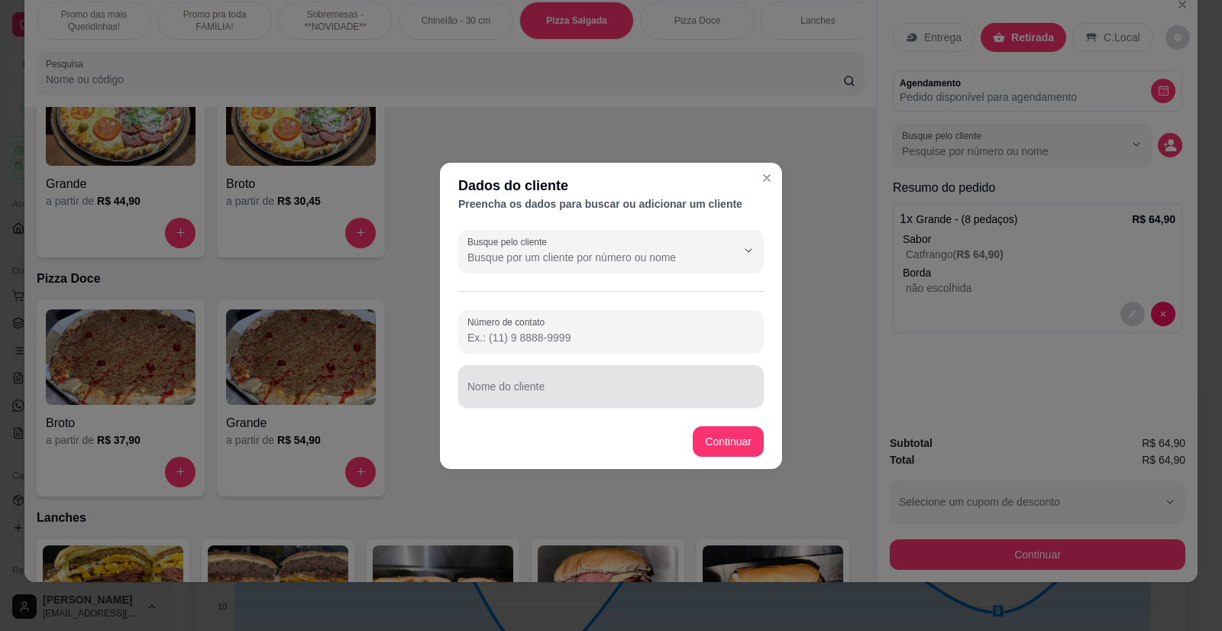
click at [514, 400] on div at bounding box center [610, 386] width 287 height 31
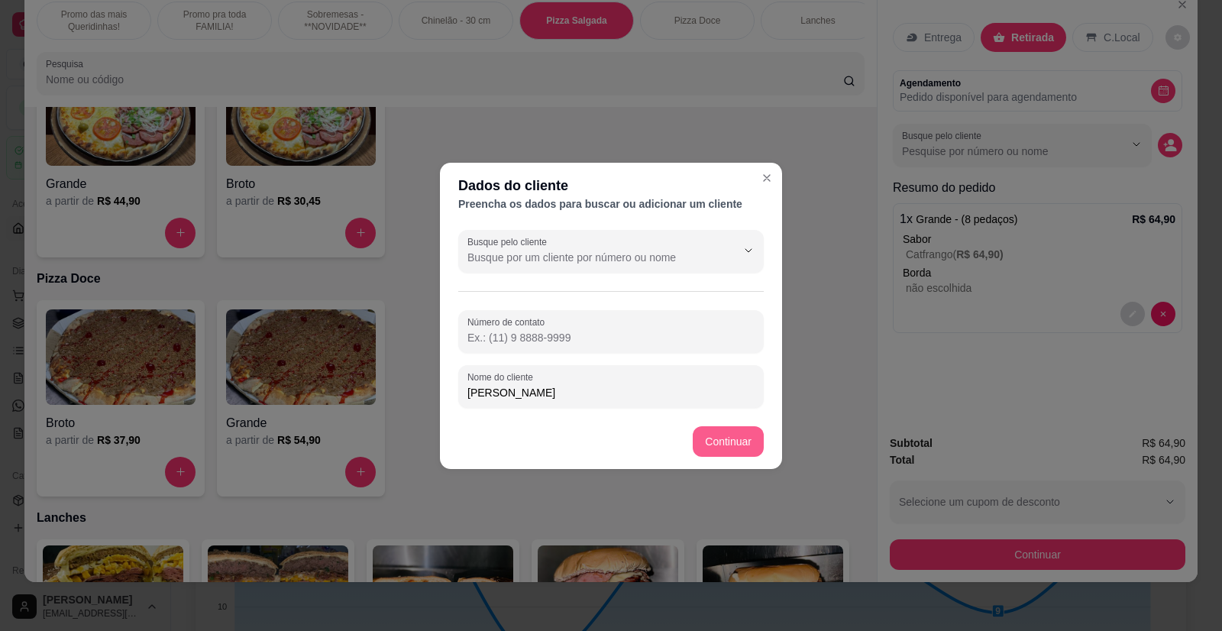
type input "[PERSON_NAME]"
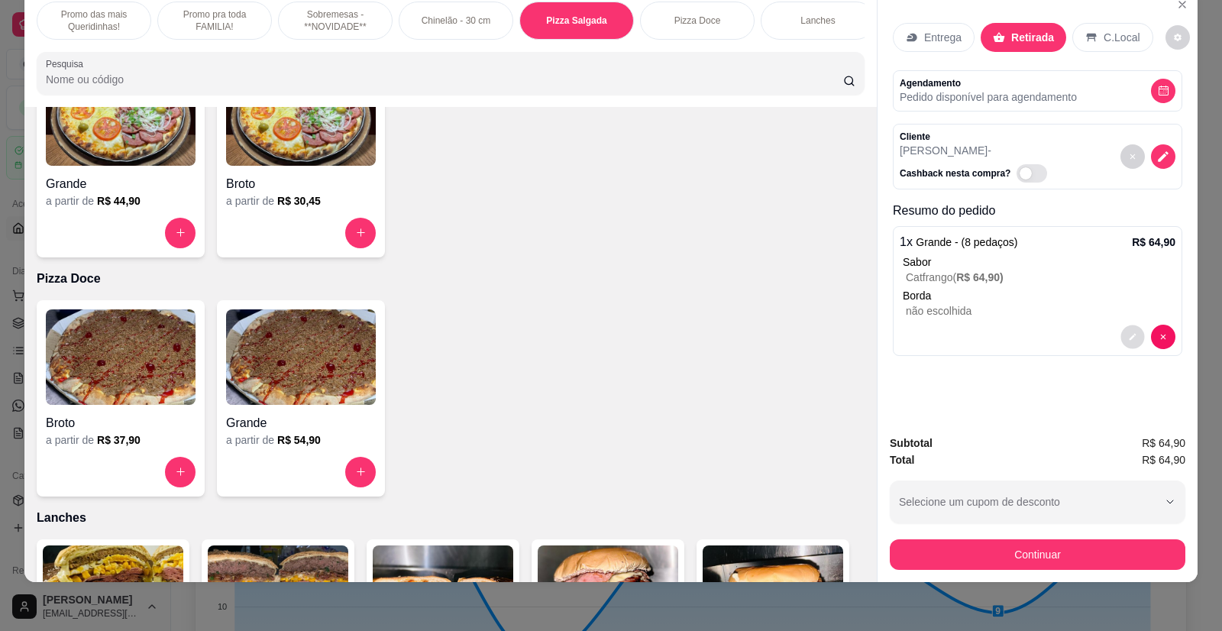
click at [1122, 335] on button "decrease-product-quantity" at bounding box center [1132, 337] width 24 height 24
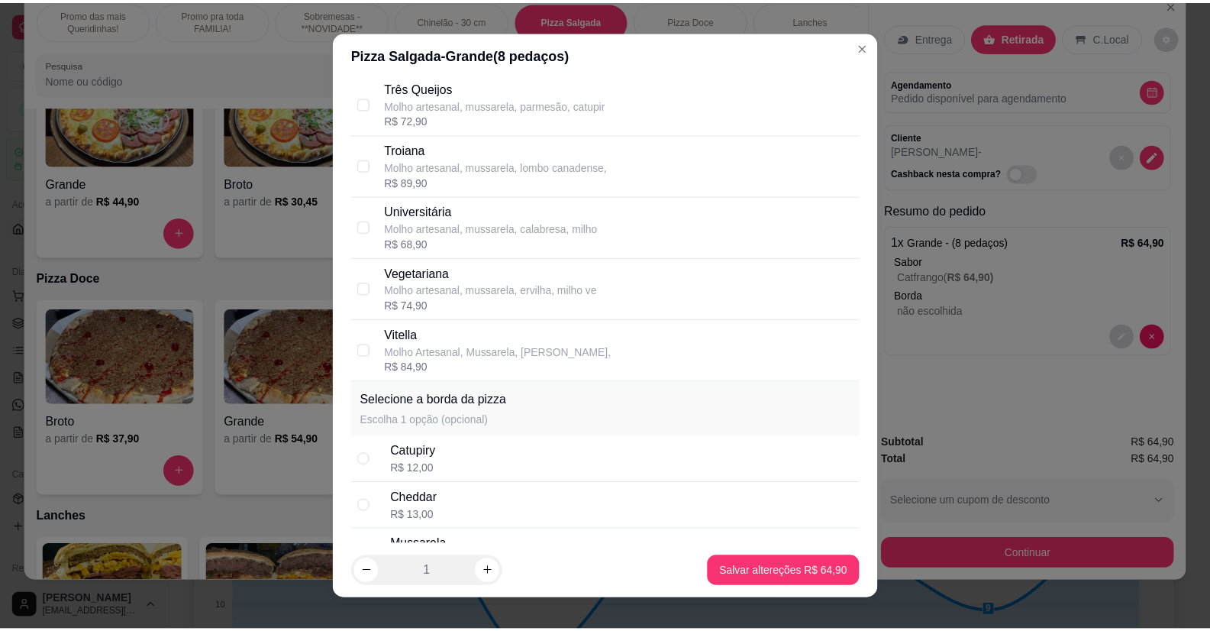
scroll to position [3264, 0]
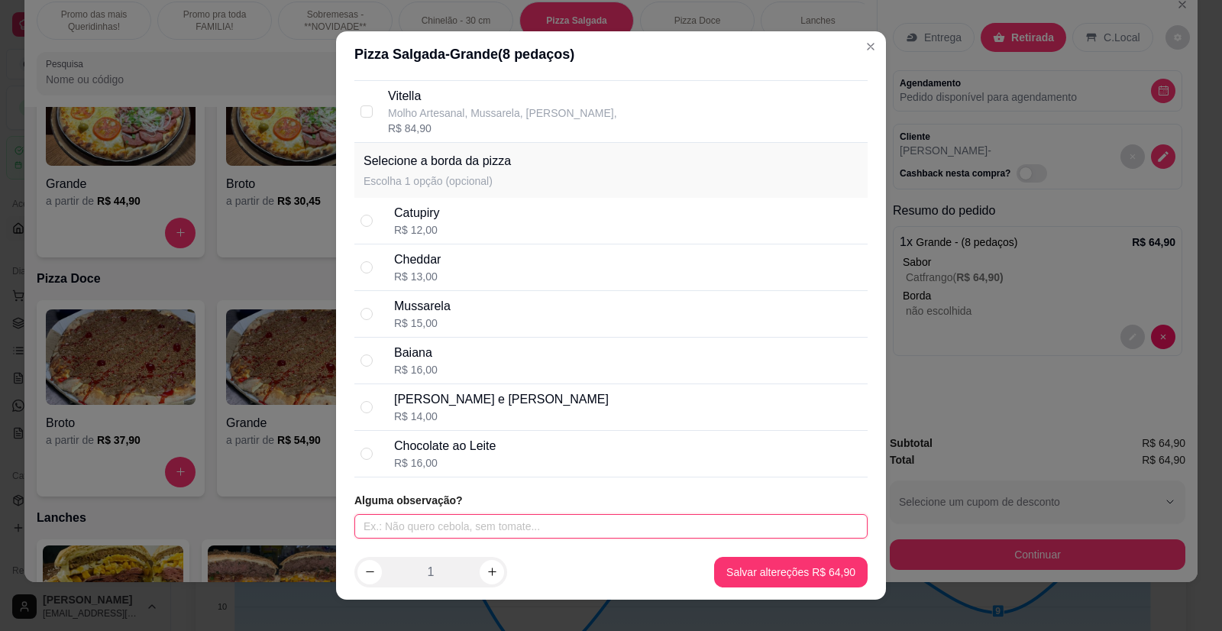
click at [456, 532] on input "text" at bounding box center [610, 526] width 513 height 24
type input "VAI BUSCAR AS 21:20H"
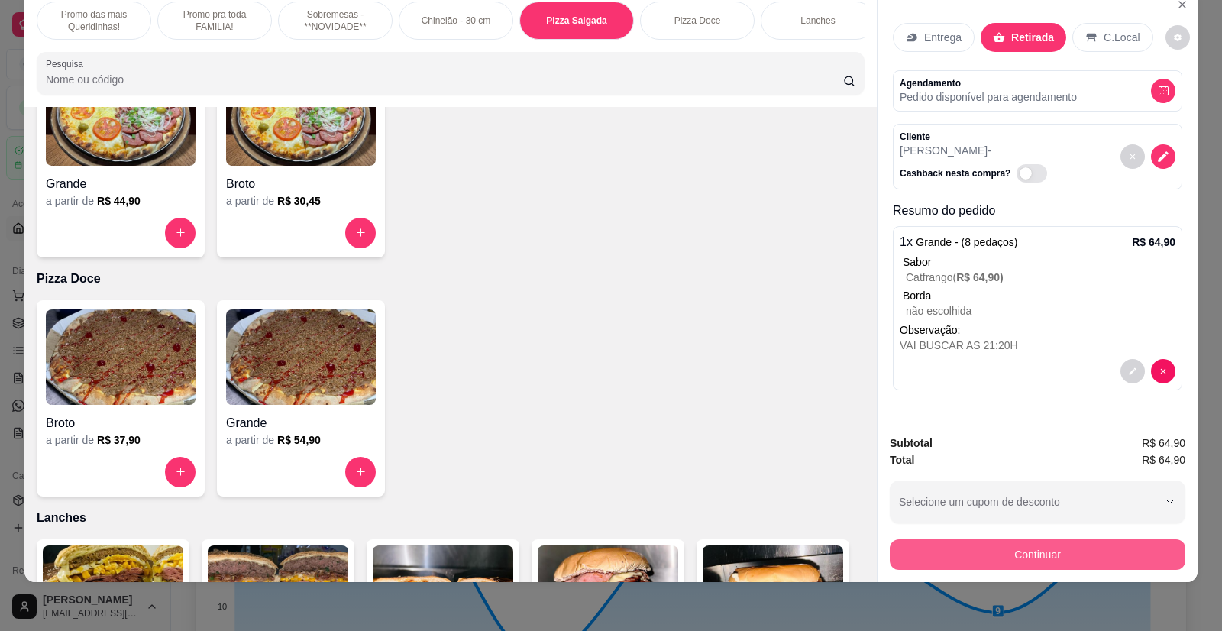
click at [979, 556] on button "Continuar" at bounding box center [1038, 554] width 296 height 31
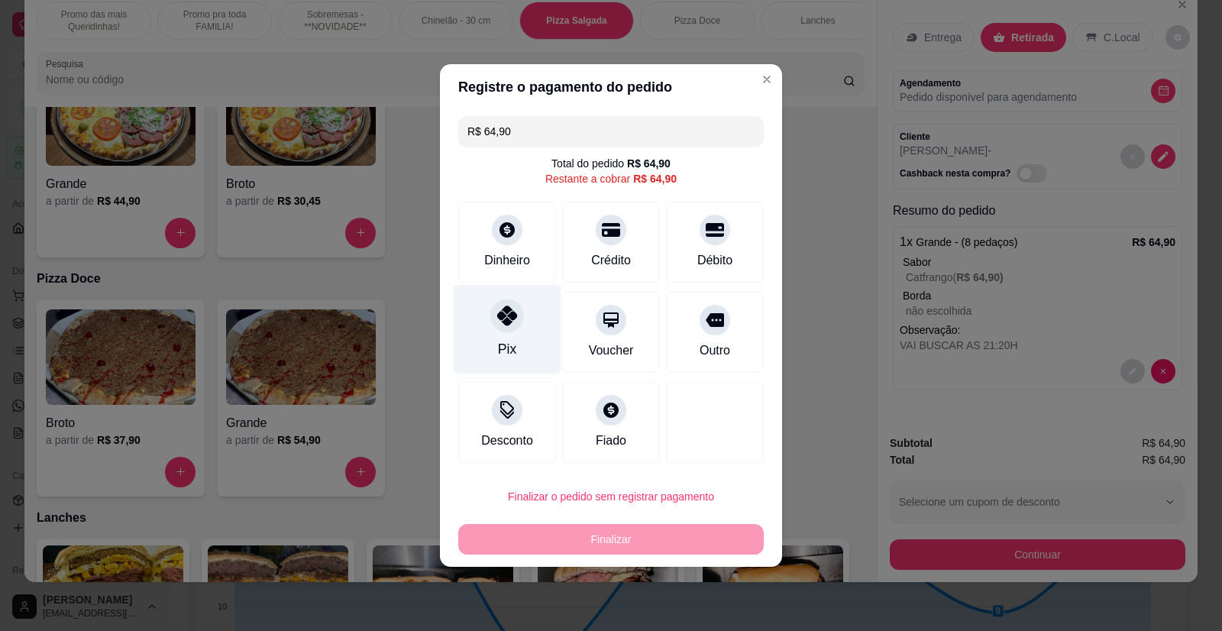
click at [492, 326] on div at bounding box center [507, 316] width 34 height 34
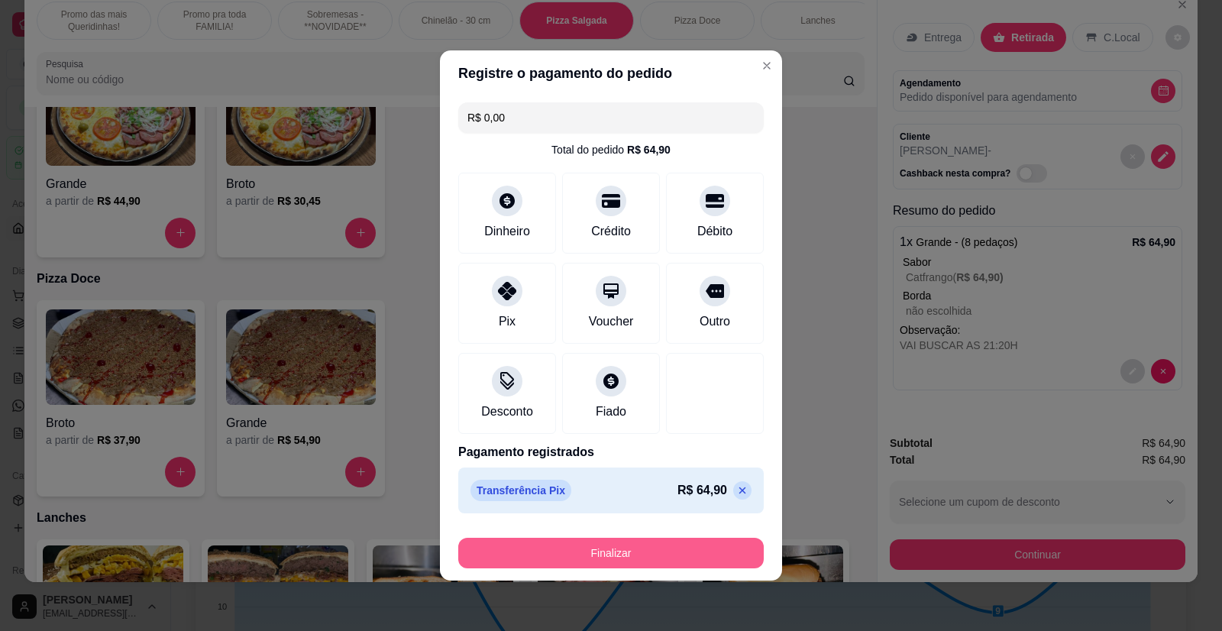
click at [609, 560] on button "Finalizar" at bounding box center [610, 553] width 305 height 31
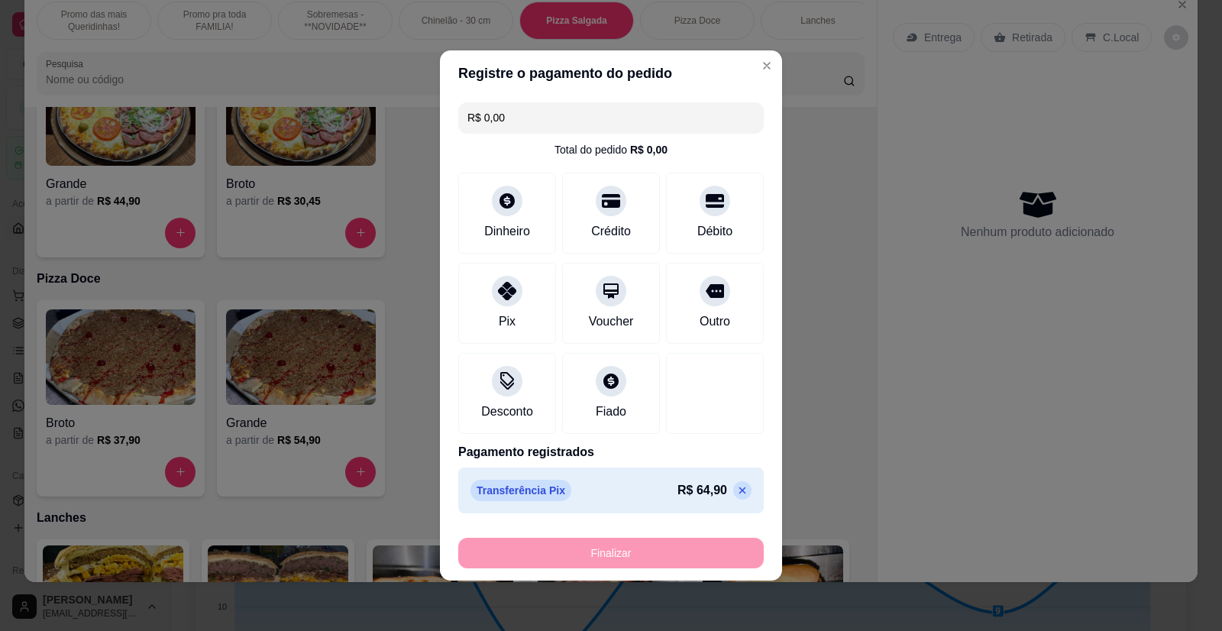
type input "-R$ 64,90"
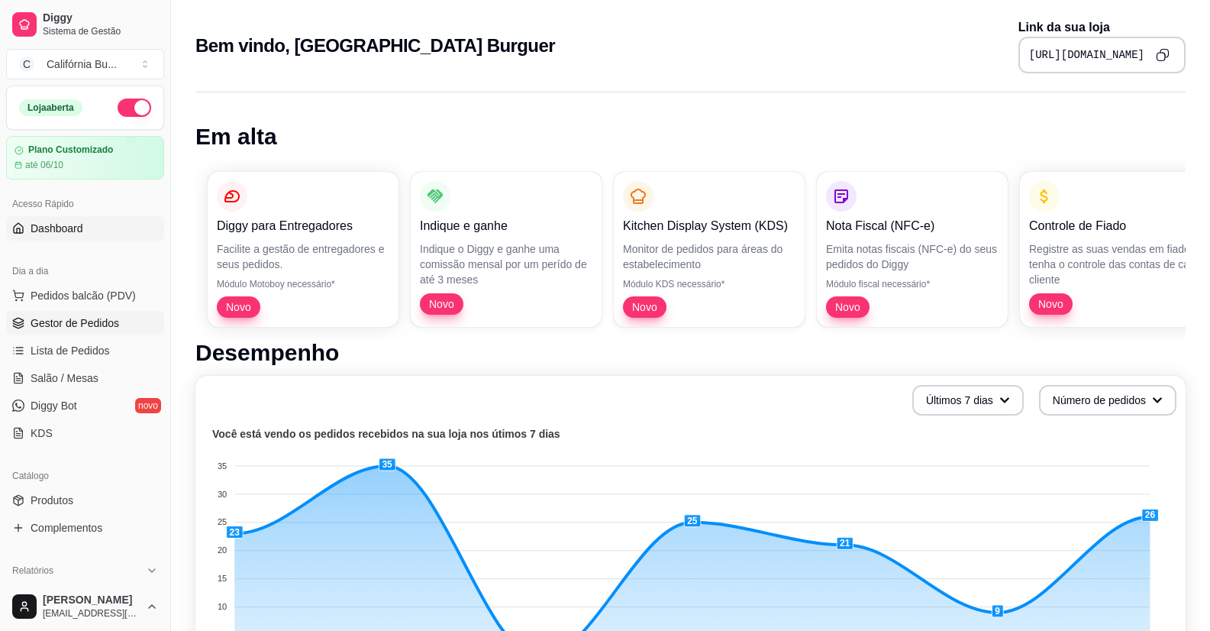
click at [56, 327] on span "Gestor de Pedidos" at bounding box center [75, 322] width 89 height 15
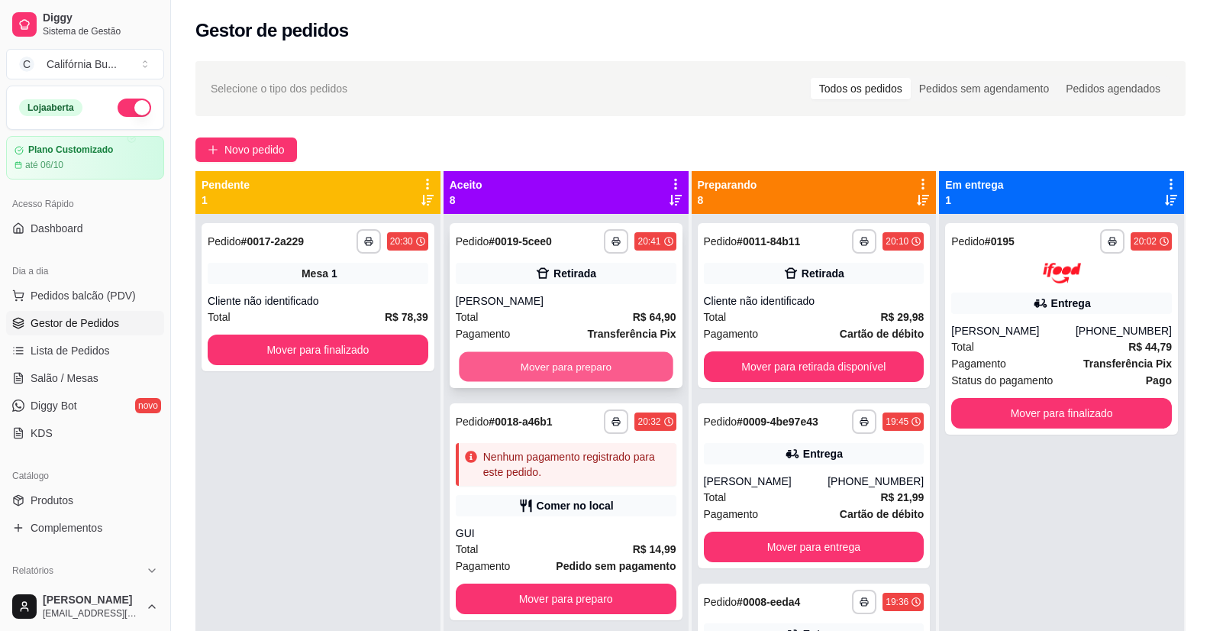
click at [612, 370] on button "Mover para preparo" at bounding box center [566, 367] width 214 height 30
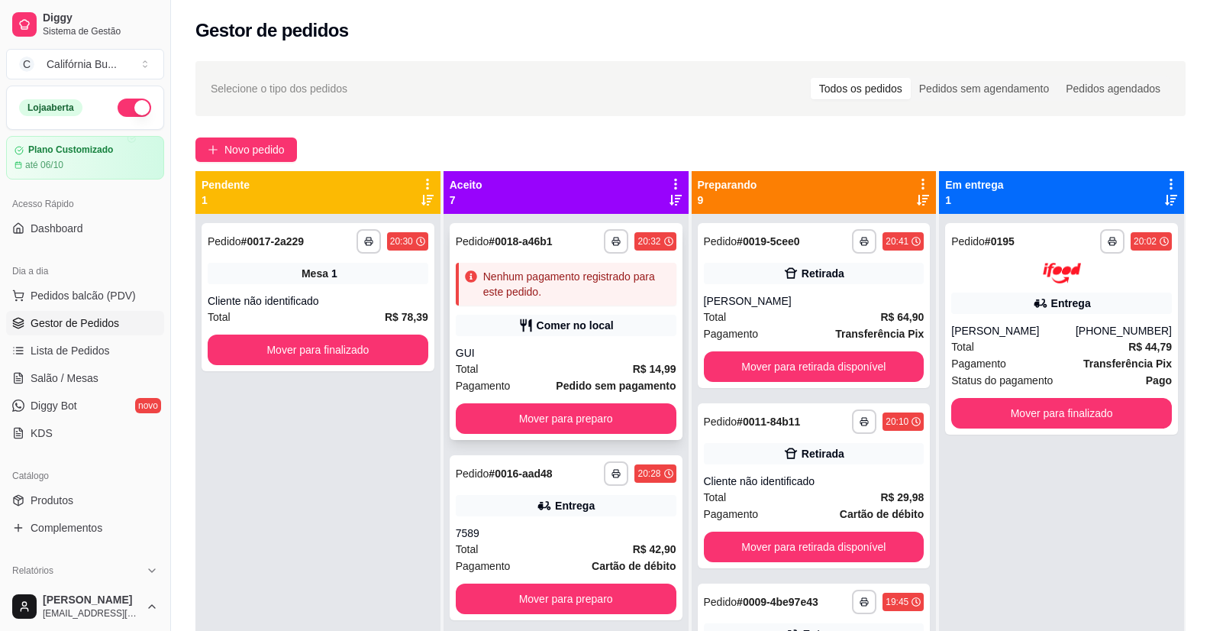
click at [597, 434] on div "**********" at bounding box center [566, 331] width 233 height 217
click at [592, 422] on button "Mover para preparo" at bounding box center [566, 418] width 221 height 31
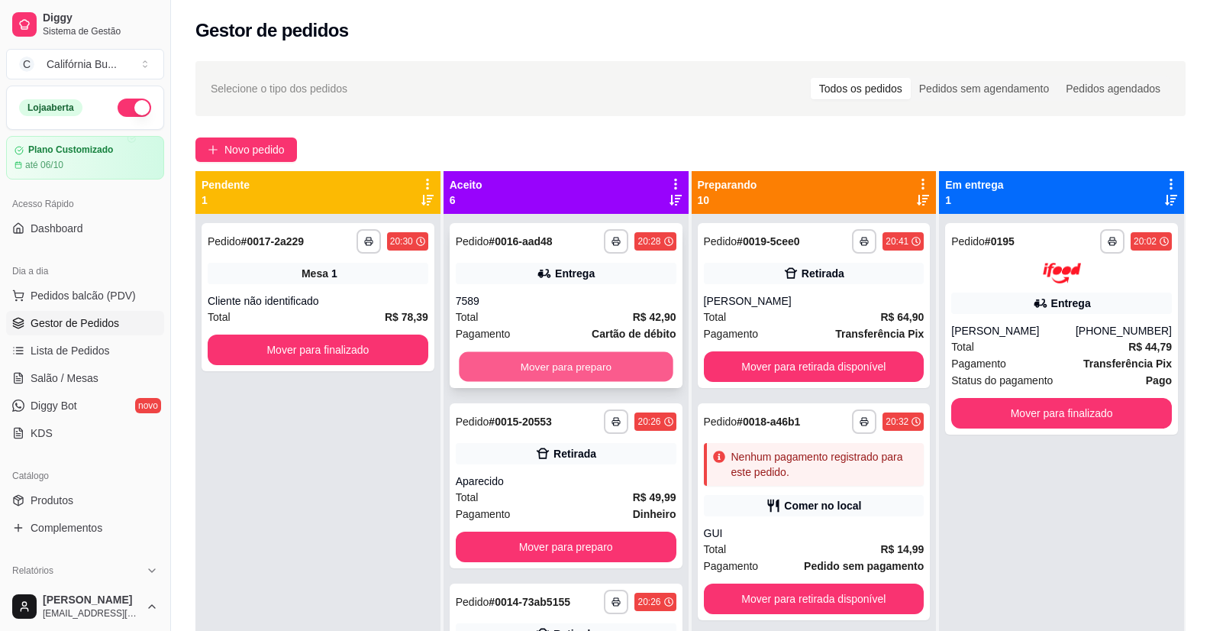
click at [586, 360] on button "Mover para preparo" at bounding box center [566, 367] width 214 height 30
click at [601, 363] on button "Mover para preparo" at bounding box center [566, 367] width 214 height 30
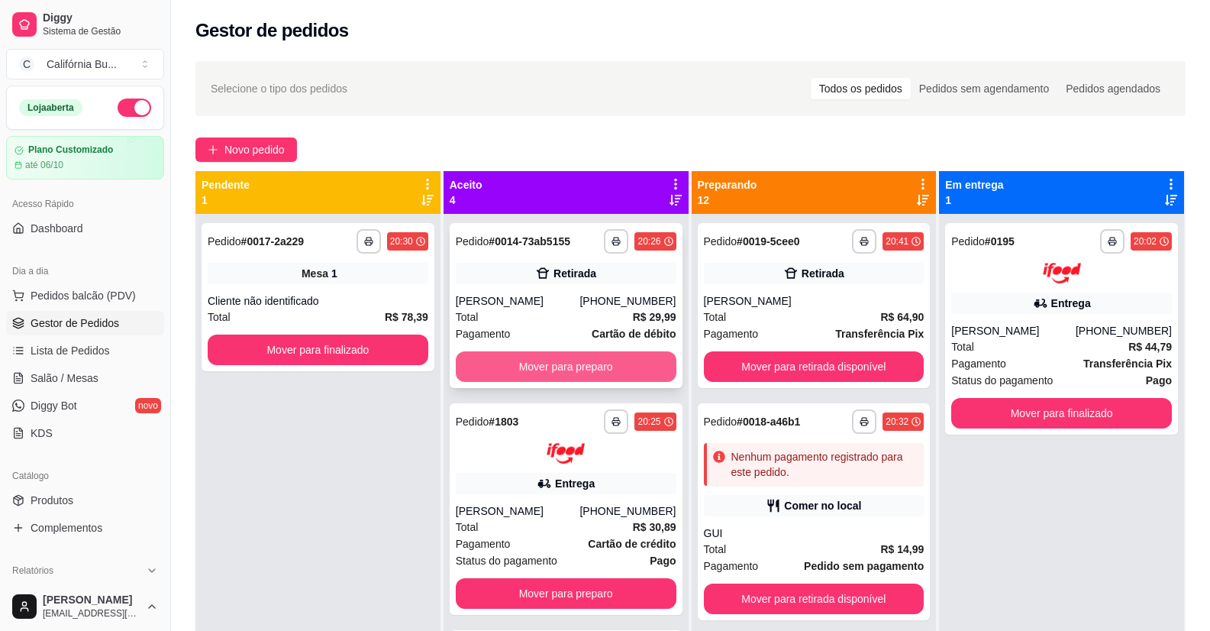
click at [594, 370] on button "Mover para preparo" at bounding box center [566, 366] width 221 height 31
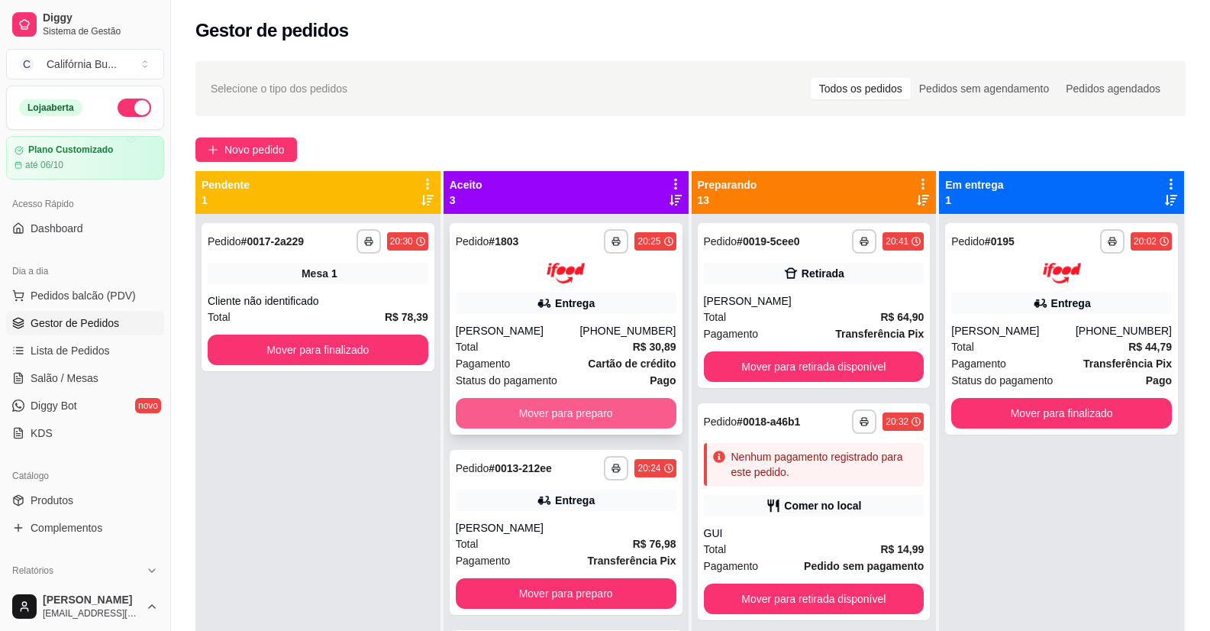
click at [583, 412] on button "Mover para preparo" at bounding box center [566, 413] width 221 height 31
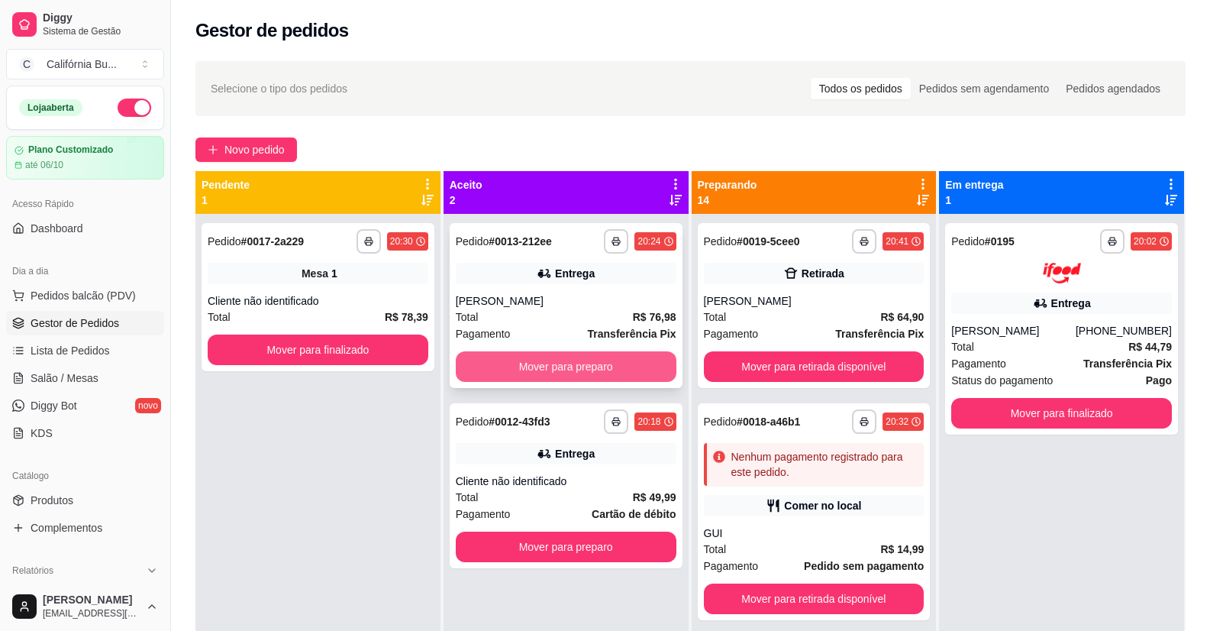
click at [600, 370] on button "Mover para preparo" at bounding box center [566, 366] width 221 height 31
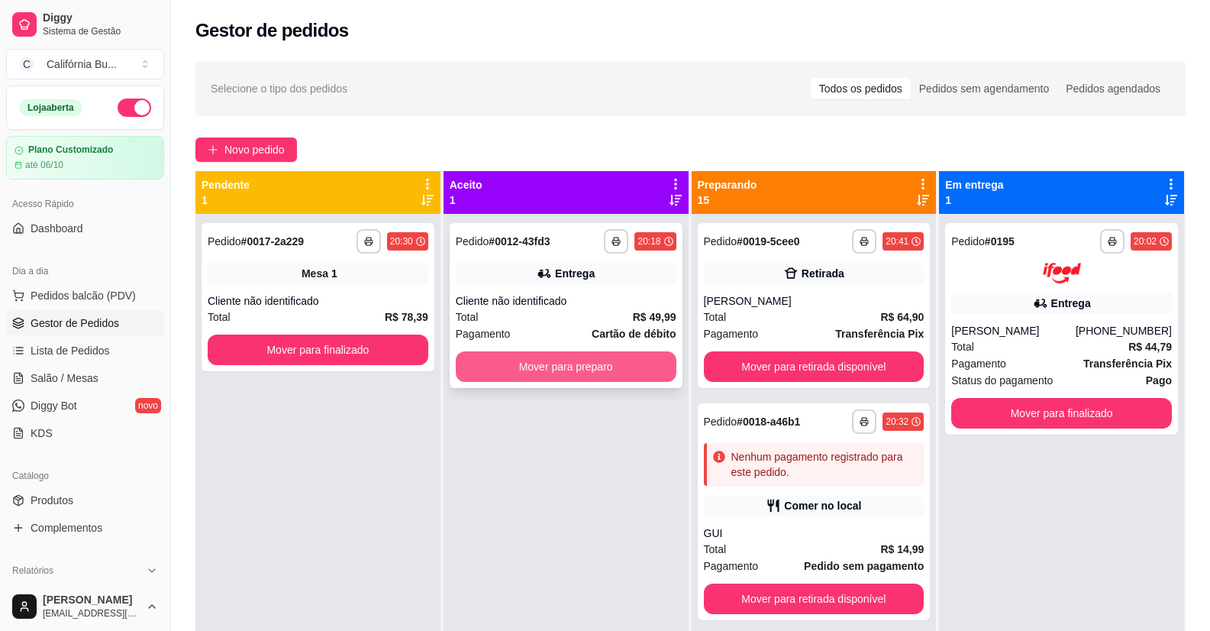
click at [611, 370] on button "Mover para preparo" at bounding box center [566, 366] width 221 height 31
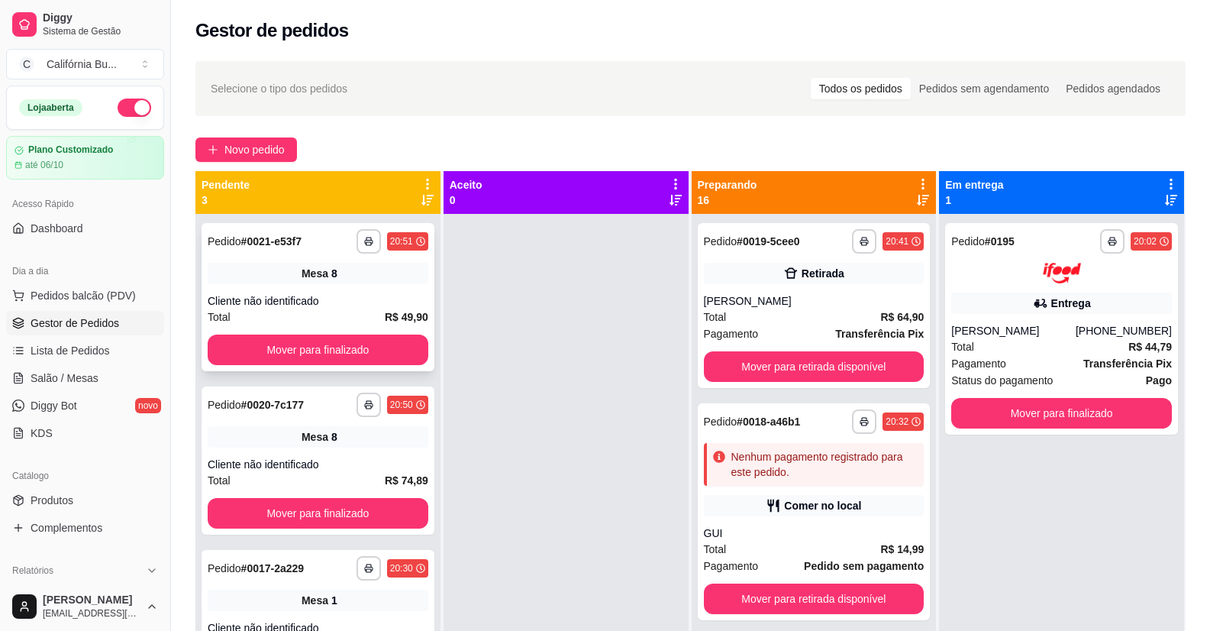
click at [345, 275] on div "Mesa 8" at bounding box center [318, 273] width 221 height 21
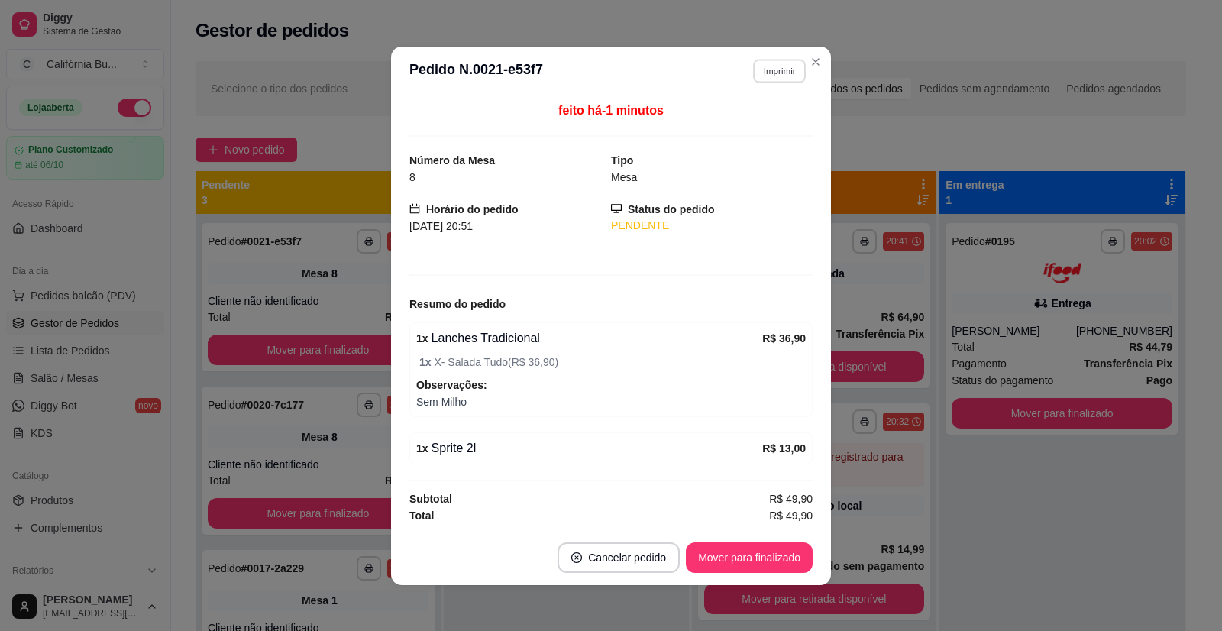
click at [769, 71] on button "Imprimir" at bounding box center [779, 71] width 53 height 24
click at [754, 125] on button "Balcão" at bounding box center [746, 124] width 111 height 24
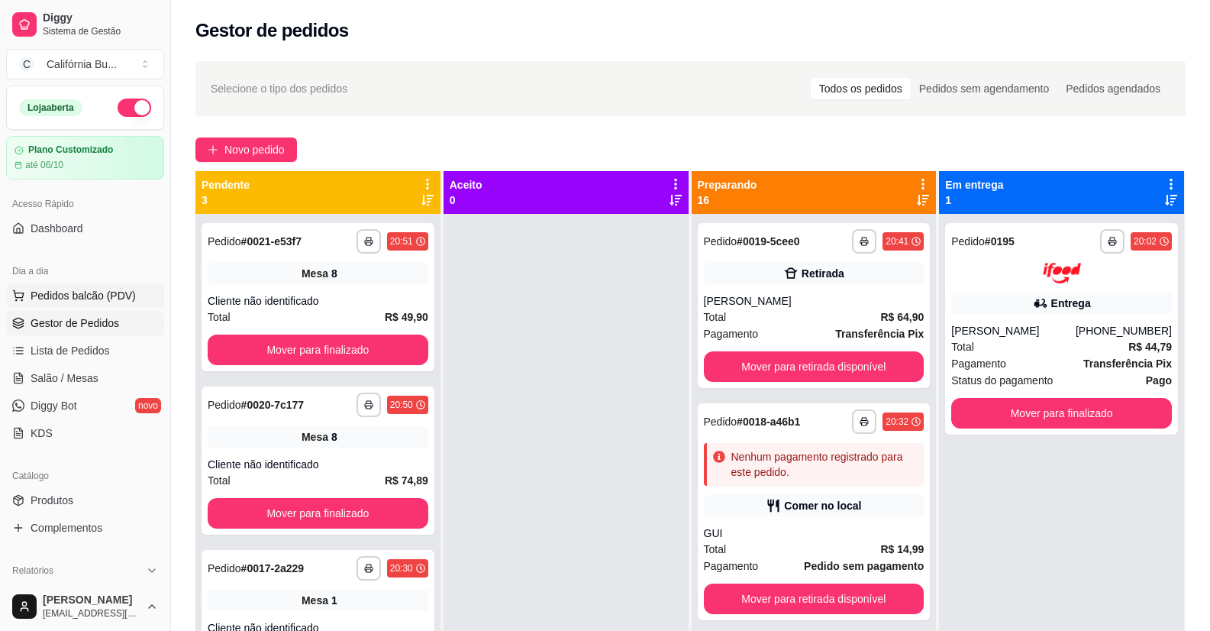
click at [86, 300] on span "Pedidos balcão (PDV)" at bounding box center [83, 295] width 105 height 15
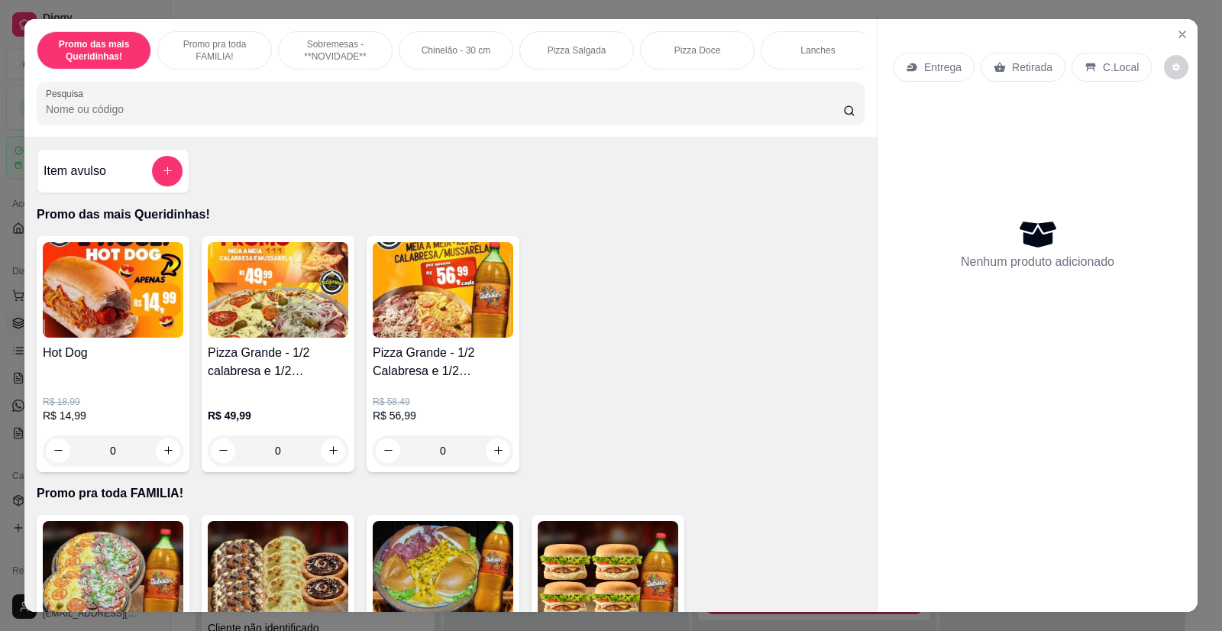
click at [290, 380] on h4 "Pizza Grande - 1/2 calabresa e 1/2 mussarela" at bounding box center [278, 362] width 141 height 37
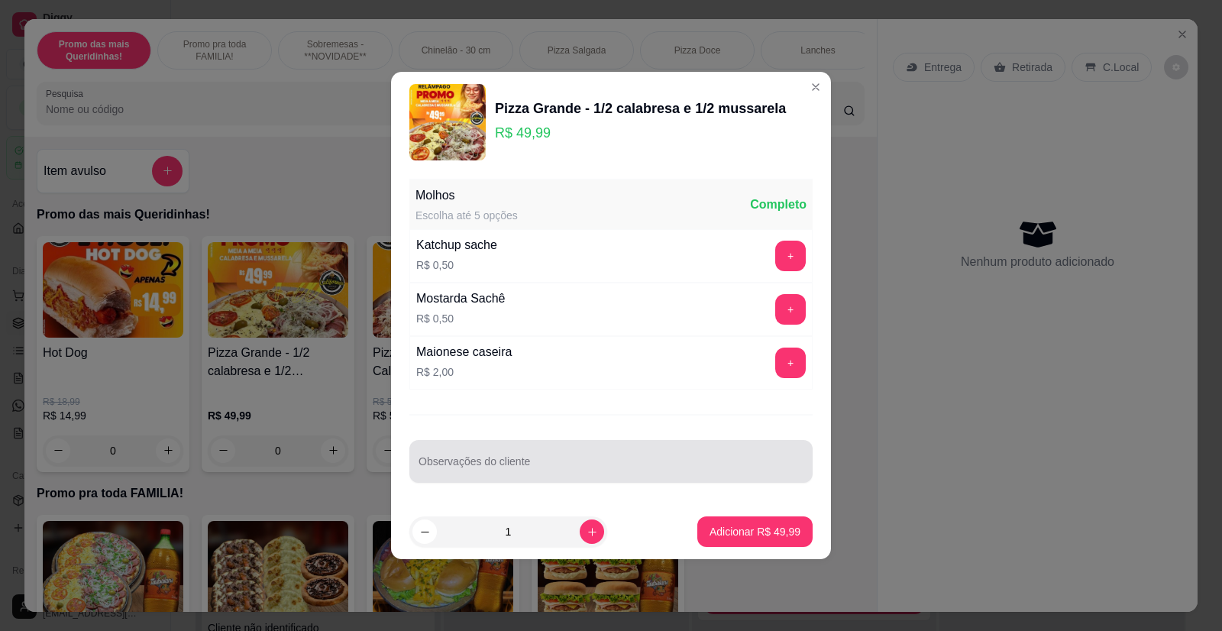
click at [615, 470] on section "Pizza Grande - 1/2 calabresa e 1/2 mussarela R$ 49,99 Molhos Escolha até 5 opçõ…" at bounding box center [611, 315] width 440 height 487
click at [602, 470] on input "Observações do cliente" at bounding box center [610, 467] width 385 height 15
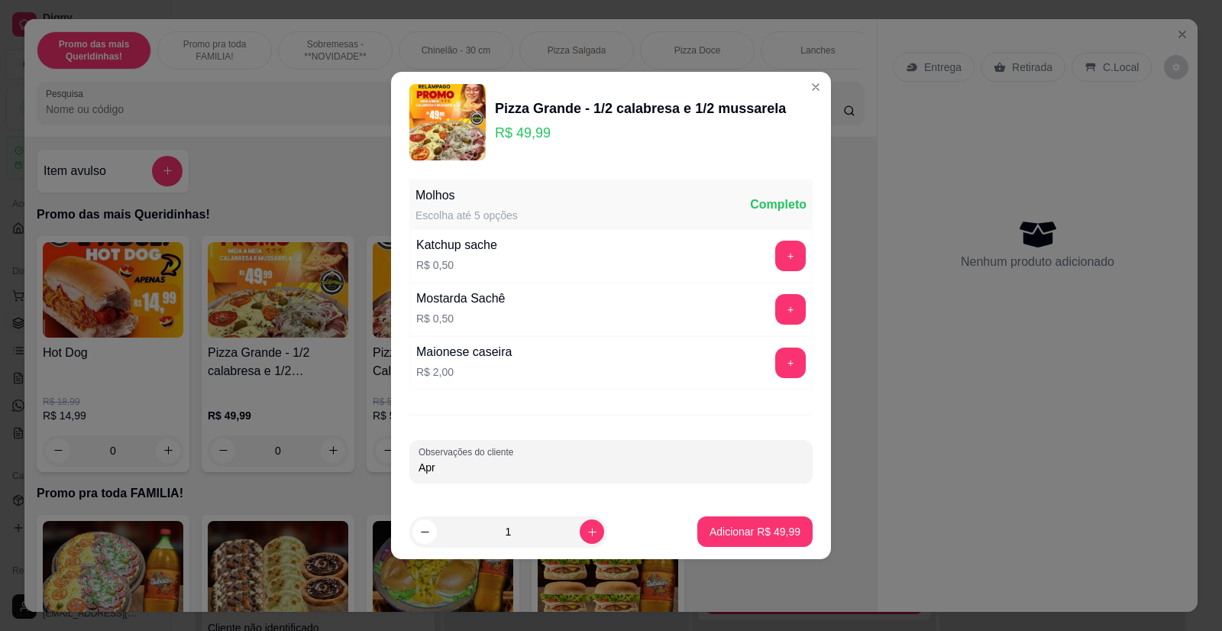
type input "Ap"
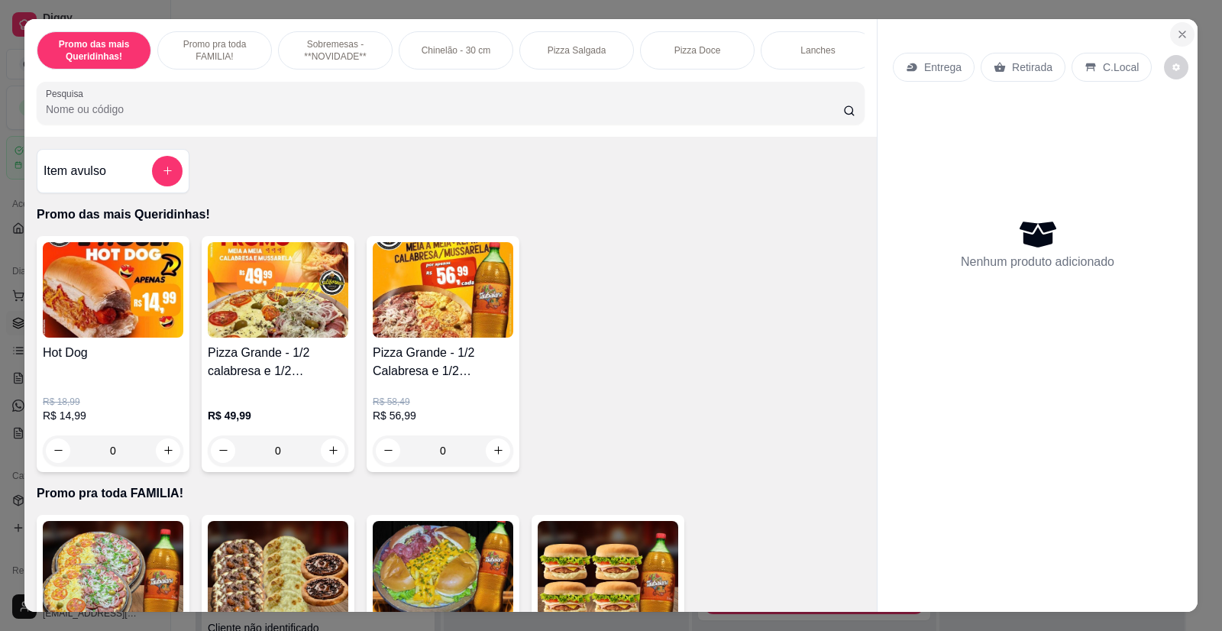
click at [1176, 37] on icon "Close" at bounding box center [1182, 34] width 12 height 12
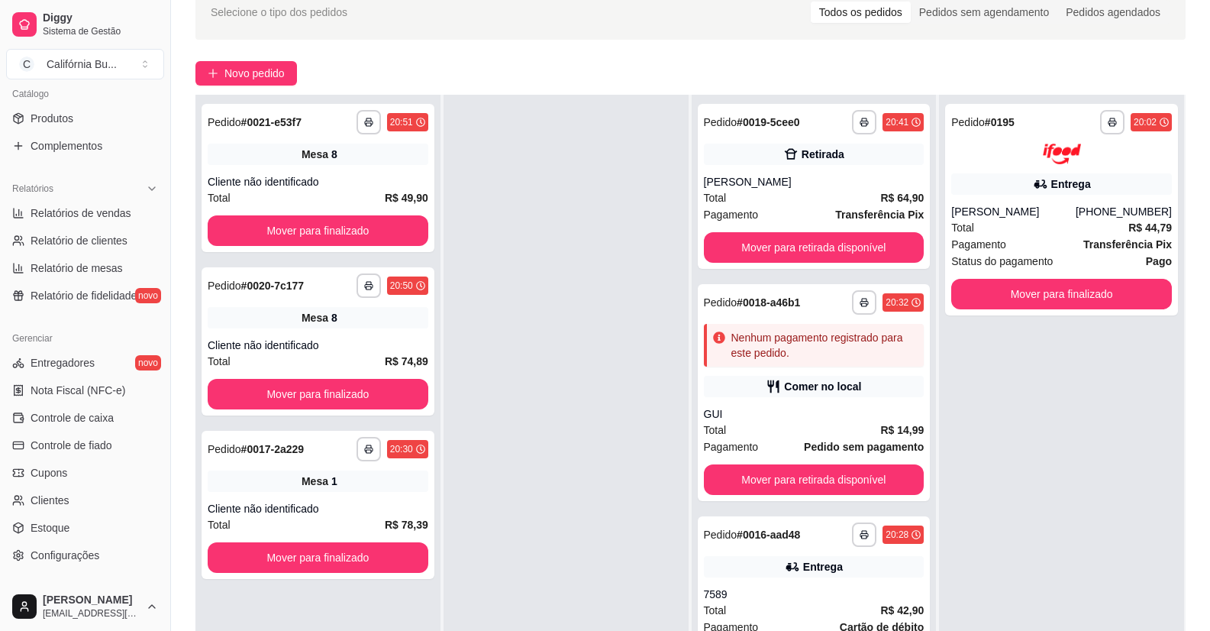
scroll to position [153, 0]
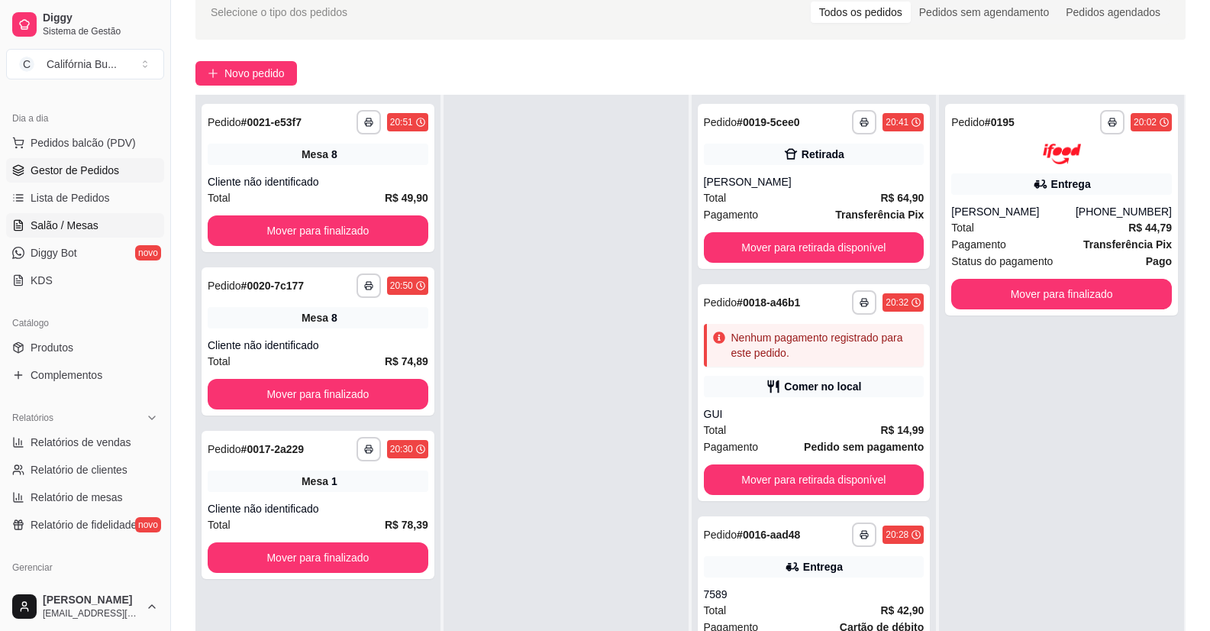
click at [72, 218] on span "Salão / Mesas" at bounding box center [65, 225] width 68 height 15
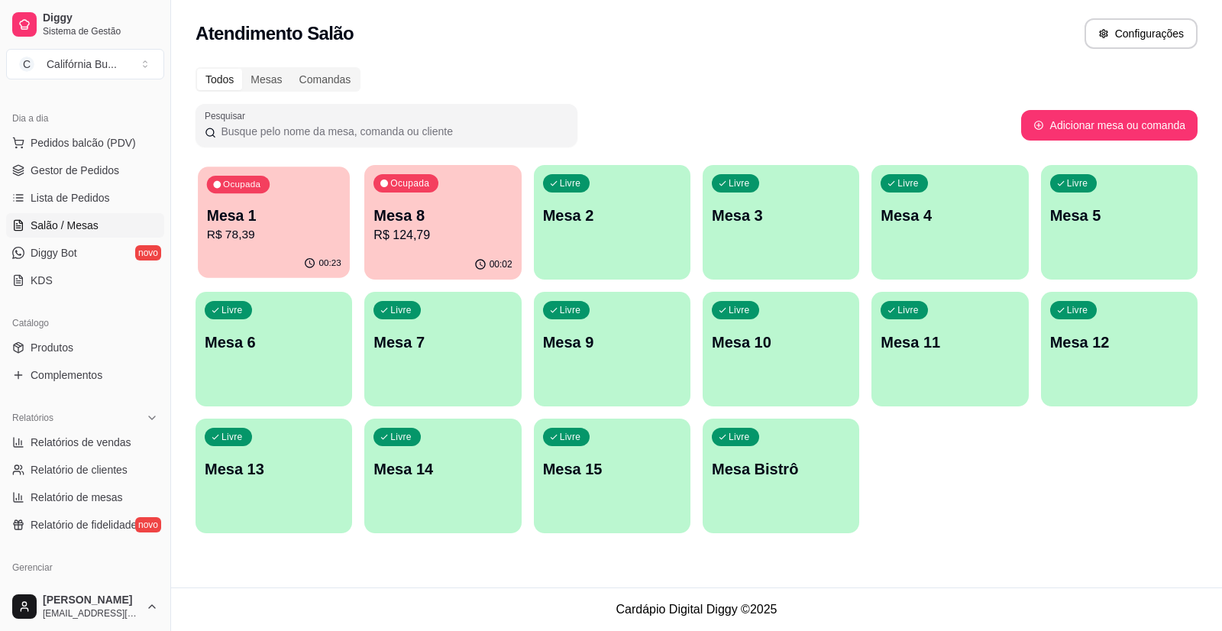
click at [276, 232] on p "R$ 78,39" at bounding box center [274, 235] width 134 height 18
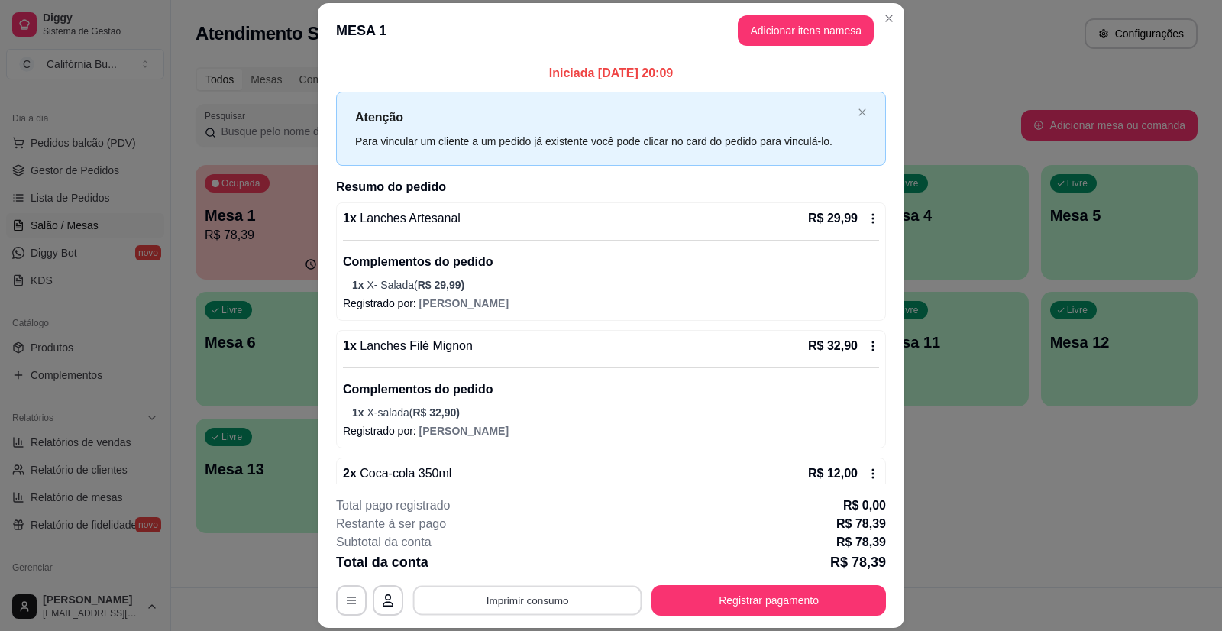
click at [519, 606] on button "Imprimir consumo" at bounding box center [527, 600] width 229 height 30
click at [521, 535] on button "Balcão" at bounding box center [526, 534] width 111 height 24
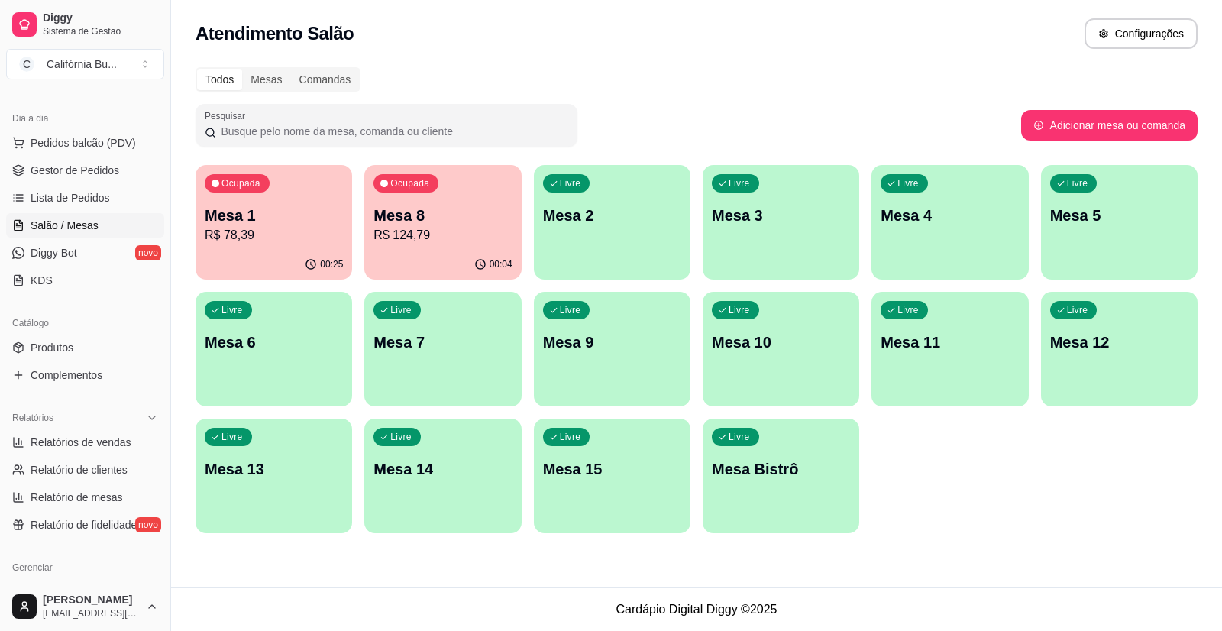
click at [442, 219] on p "Mesa 8" at bounding box center [442, 215] width 138 height 21
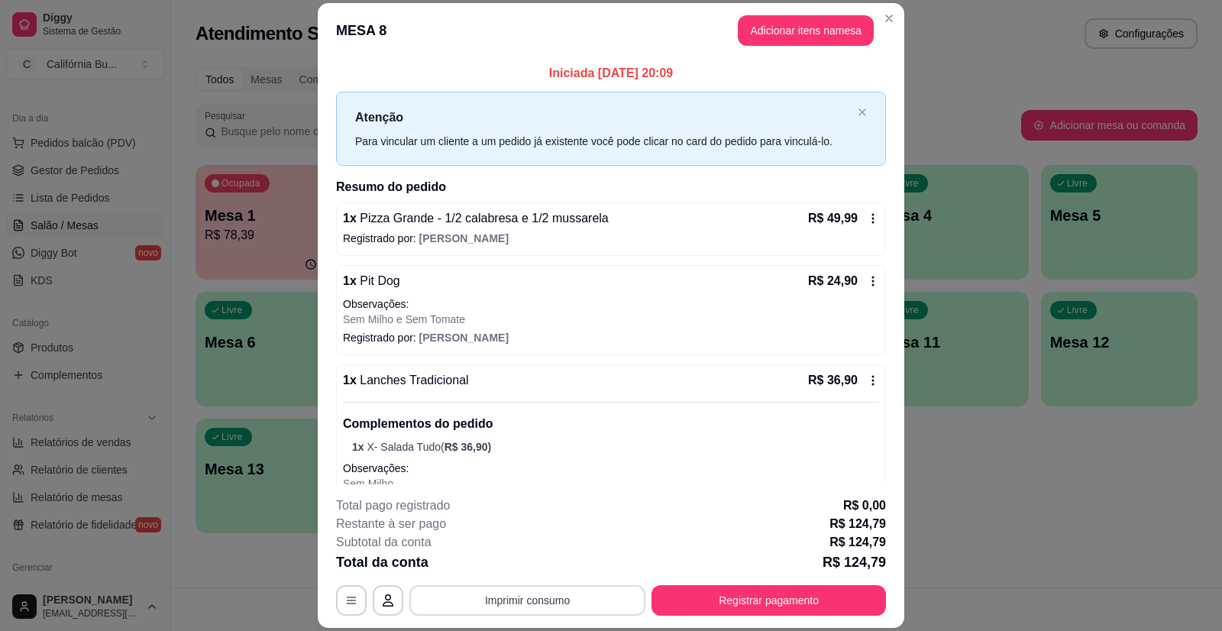
click at [553, 606] on button "Imprimir consumo" at bounding box center [527, 600] width 236 height 31
click at [545, 531] on button "Balcão" at bounding box center [526, 534] width 111 height 24
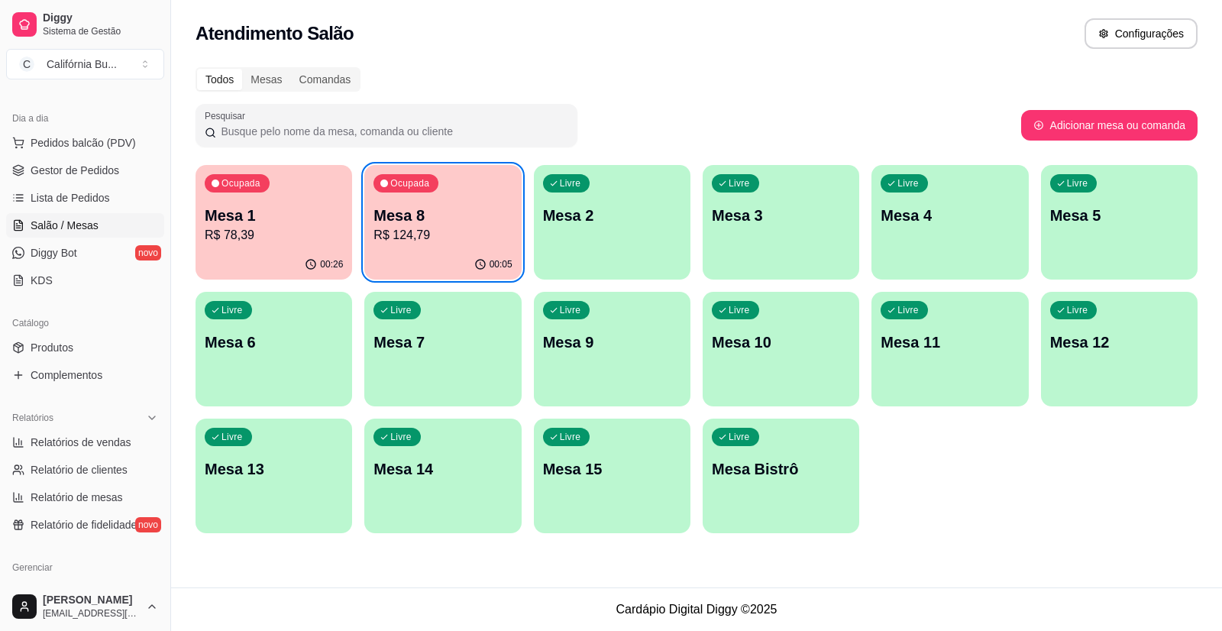
click at [706, 87] on div "Todos Mesas Comandas" at bounding box center [696, 79] width 1002 height 24
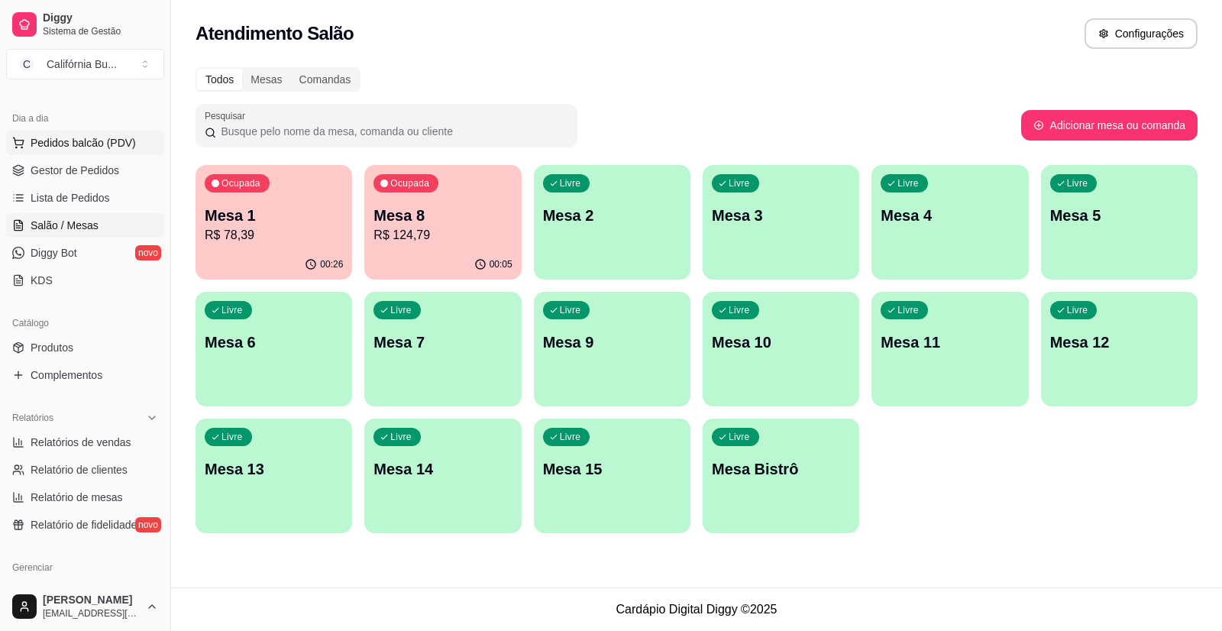
click at [99, 151] on button "Pedidos balcão (PDV)" at bounding box center [85, 143] width 158 height 24
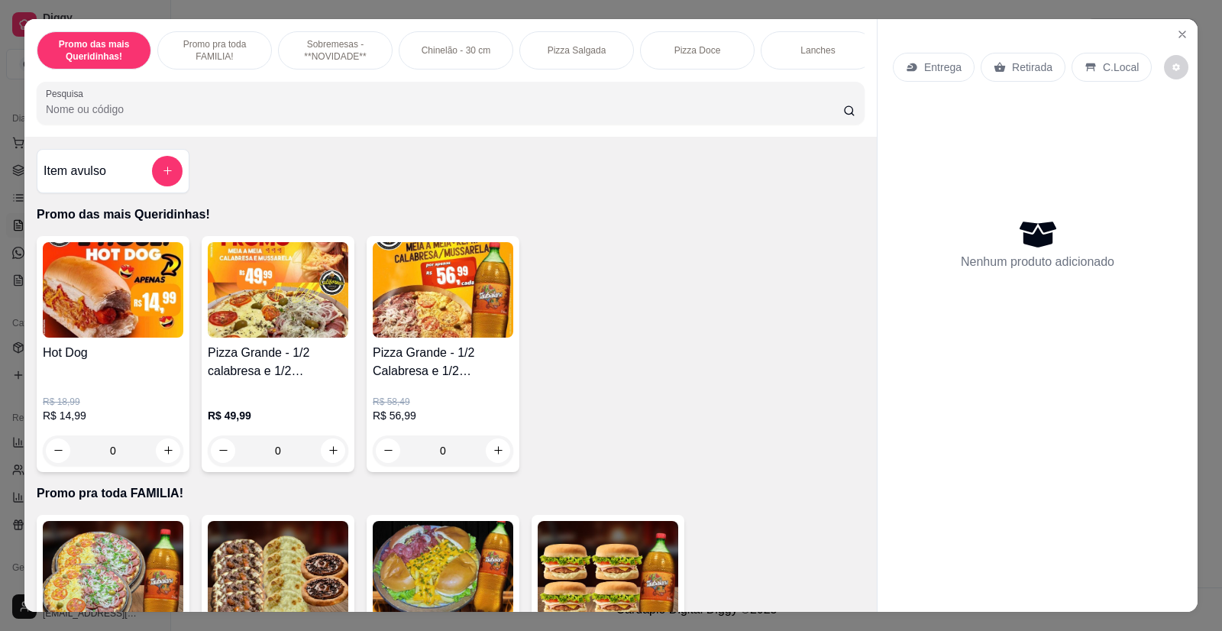
click at [268, 335] on img at bounding box center [278, 289] width 141 height 95
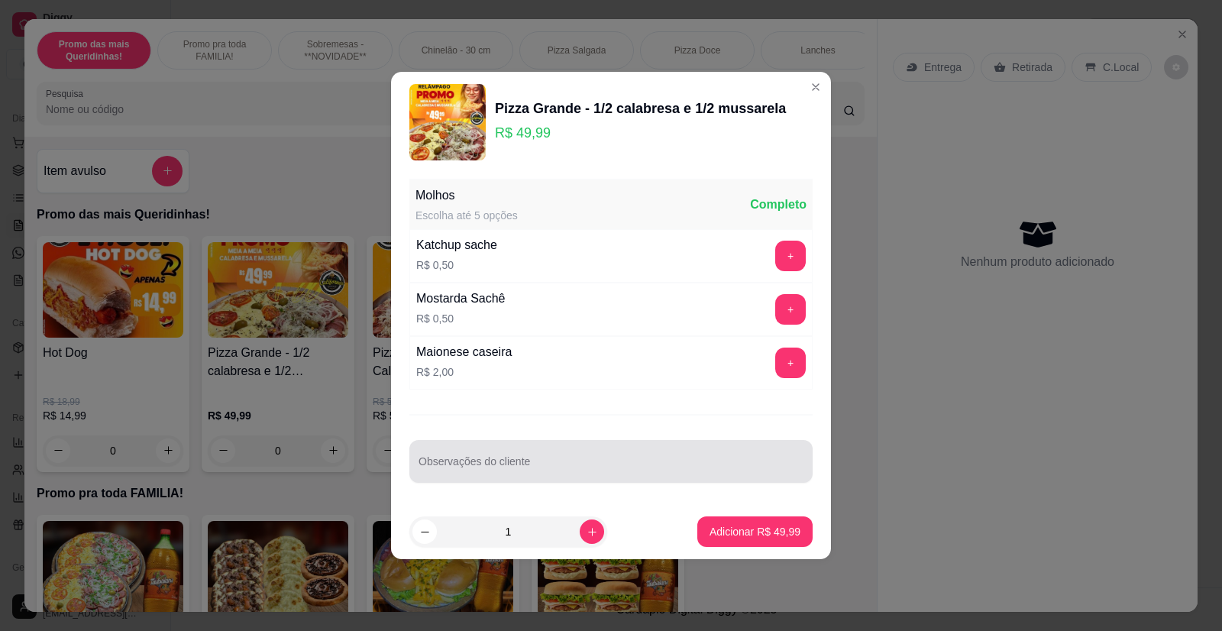
drag, startPoint x: 512, startPoint y: 470, endPoint x: 516, endPoint y: 458, distance: 12.1
click at [512, 470] on input "Observações do cliente" at bounding box center [610, 467] width 385 height 15
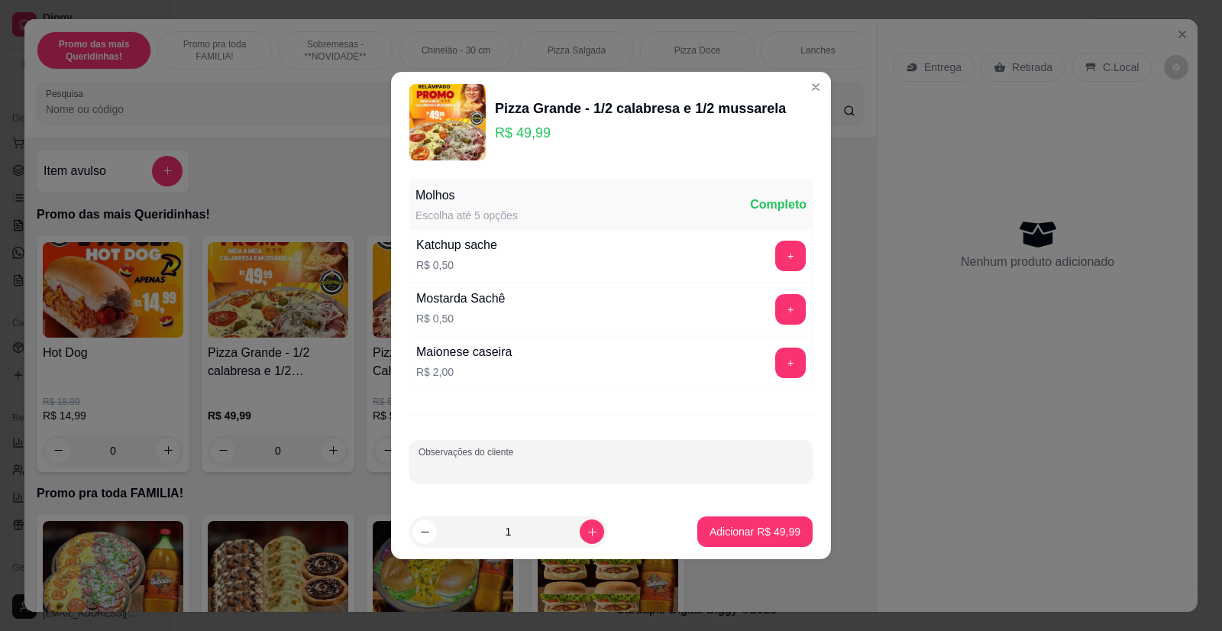
click at [550, 466] on input "Observações do cliente" at bounding box center [610, 467] width 385 height 15
type input "APERITIVO"
click at [746, 532] on p "Adicionar R$ 49,99" at bounding box center [754, 531] width 91 height 15
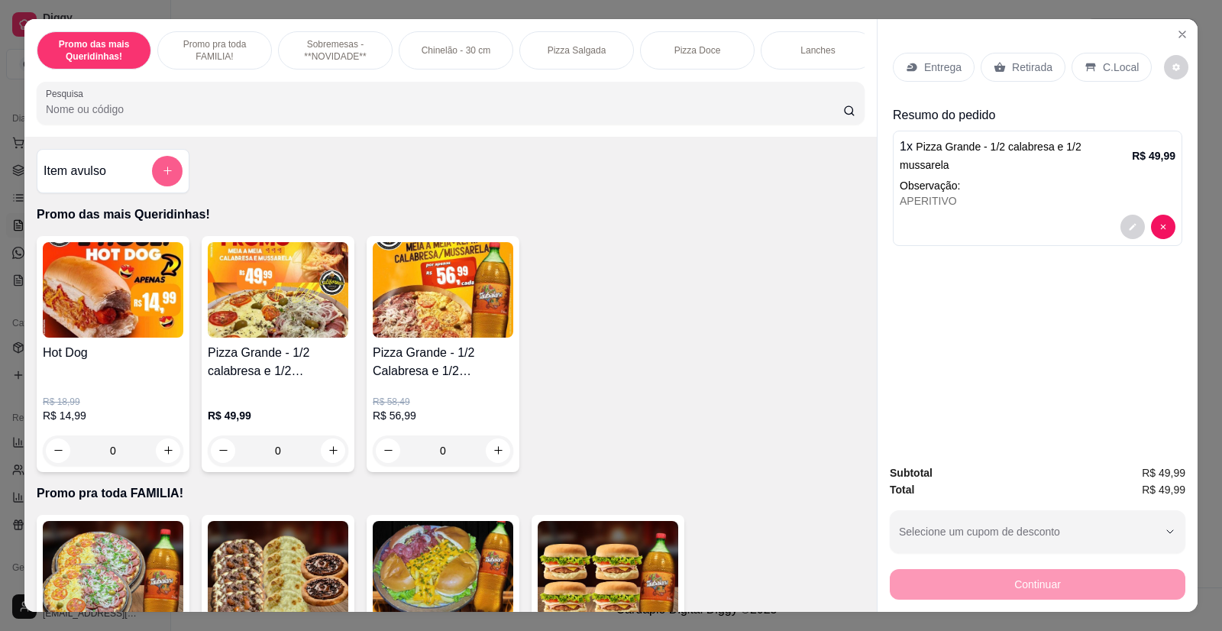
click at [163, 176] on icon "add-separate-item" at bounding box center [167, 170] width 11 height 11
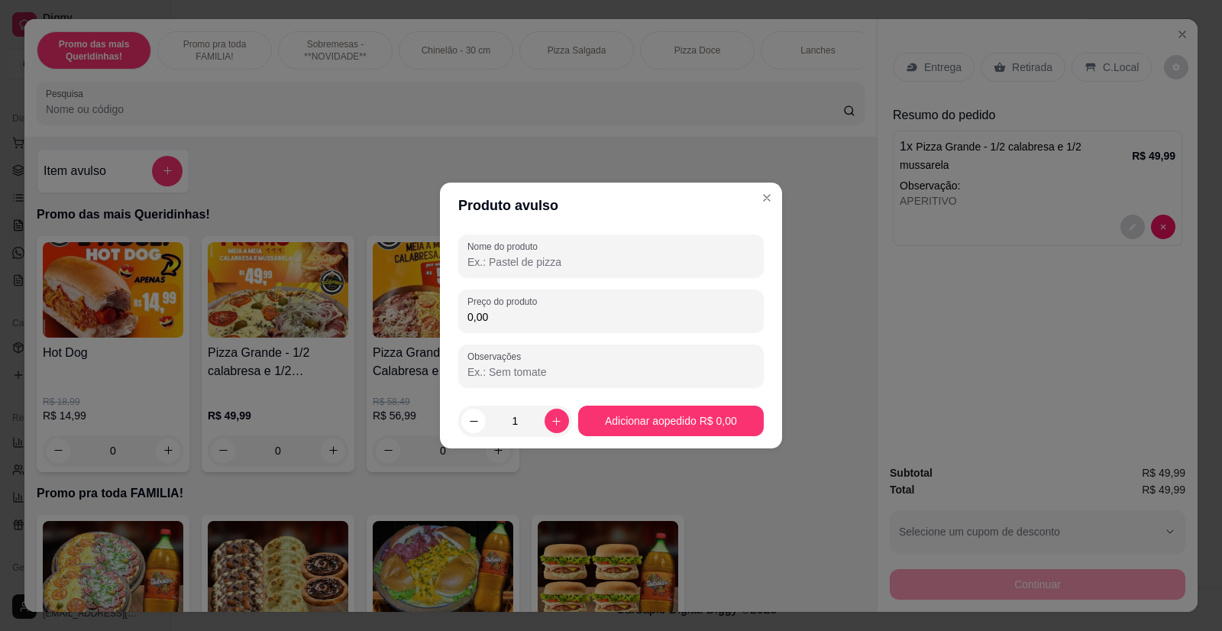
click at [543, 264] on input "Nome do produto" at bounding box center [610, 261] width 287 height 15
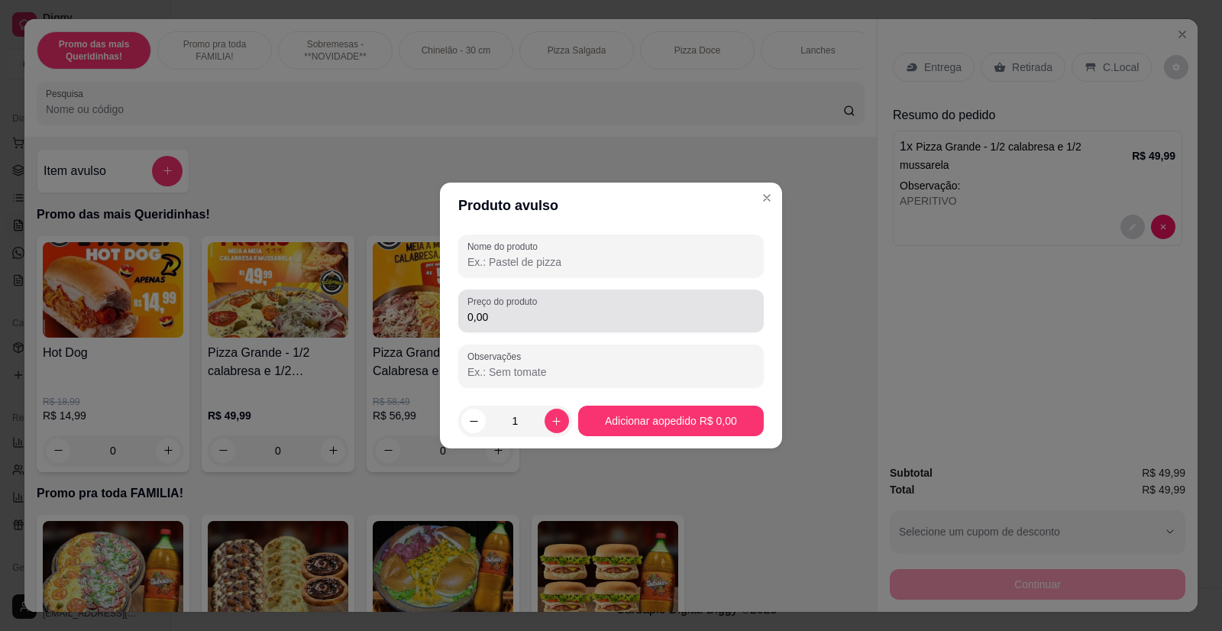
click at [537, 327] on div "Preço do produto 0,00" at bounding box center [610, 310] width 305 height 43
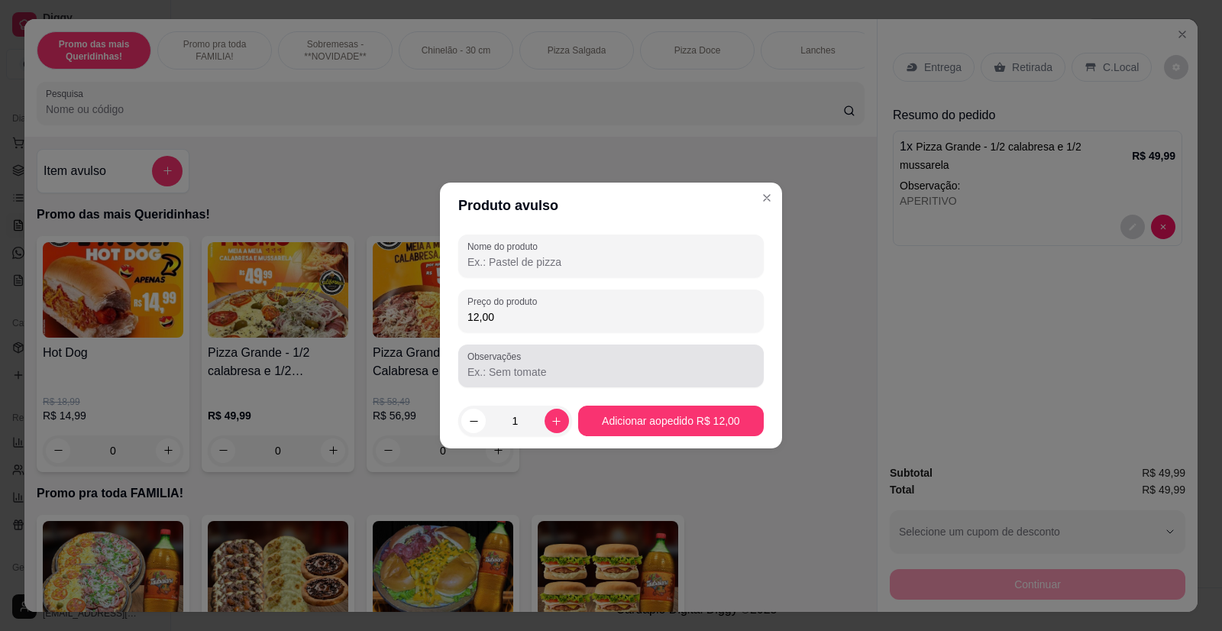
type input "12,00"
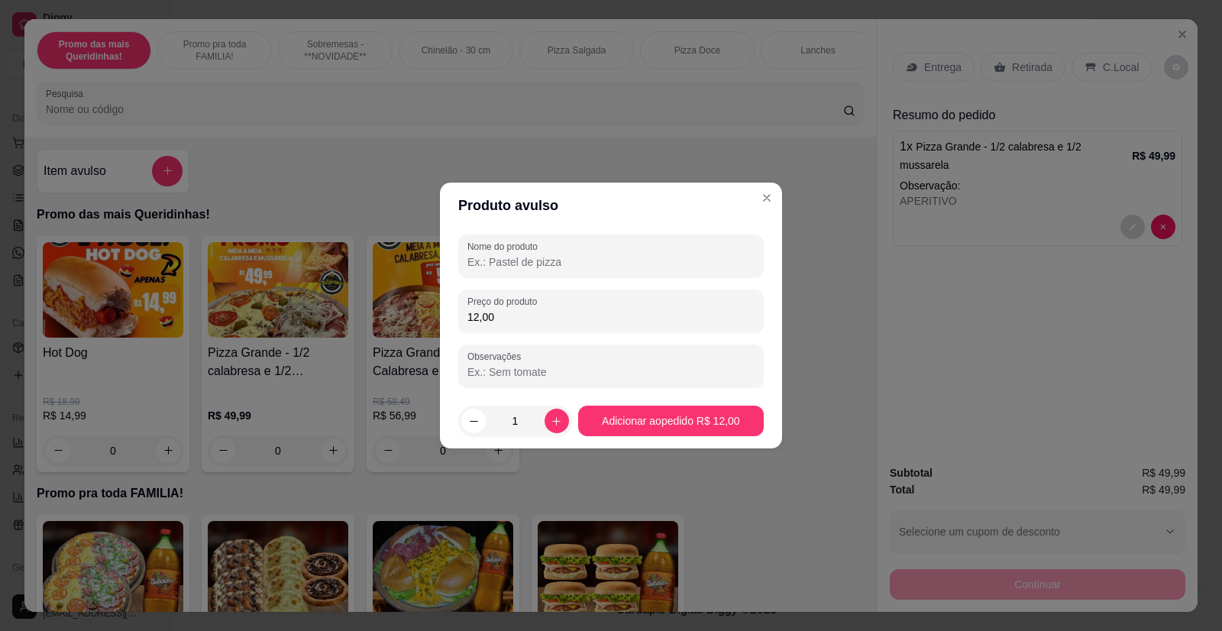
click at [521, 373] on input "Observações" at bounding box center [610, 371] width 287 height 15
type input "b"
type input "d"
type input "BORDA DE CATUPIRY"
click at [650, 421] on button "Adicionar ao pedido R$ 12,00" at bounding box center [671, 421] width 186 height 31
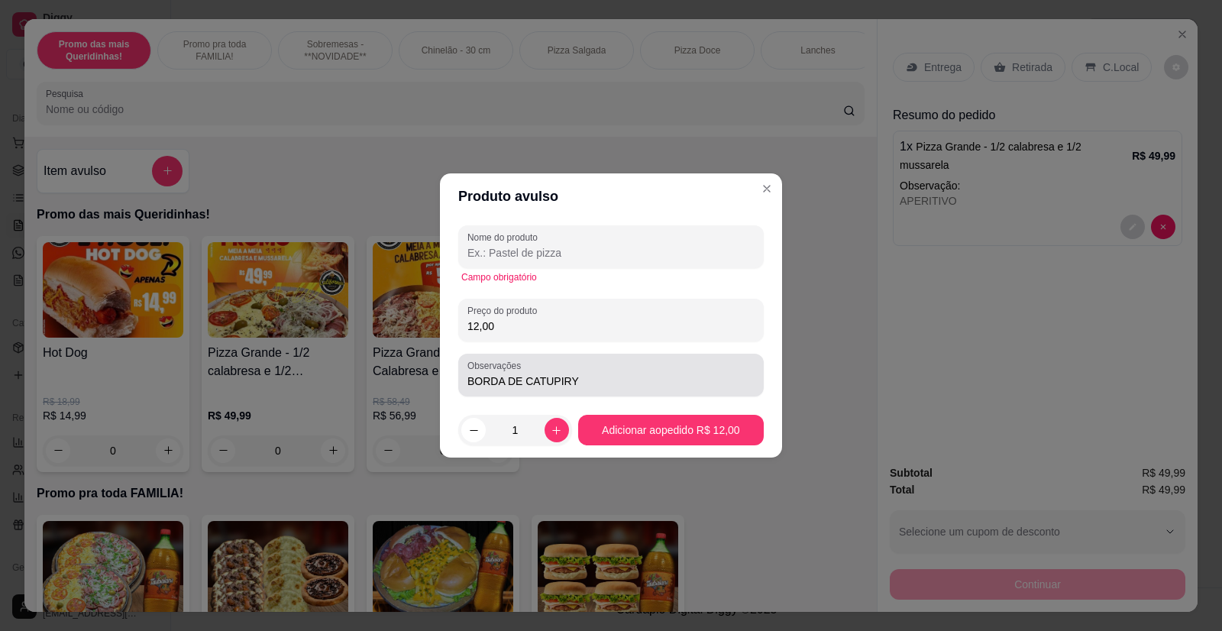
click at [532, 374] on input "BORDA DE CATUPIRY" at bounding box center [610, 380] width 287 height 15
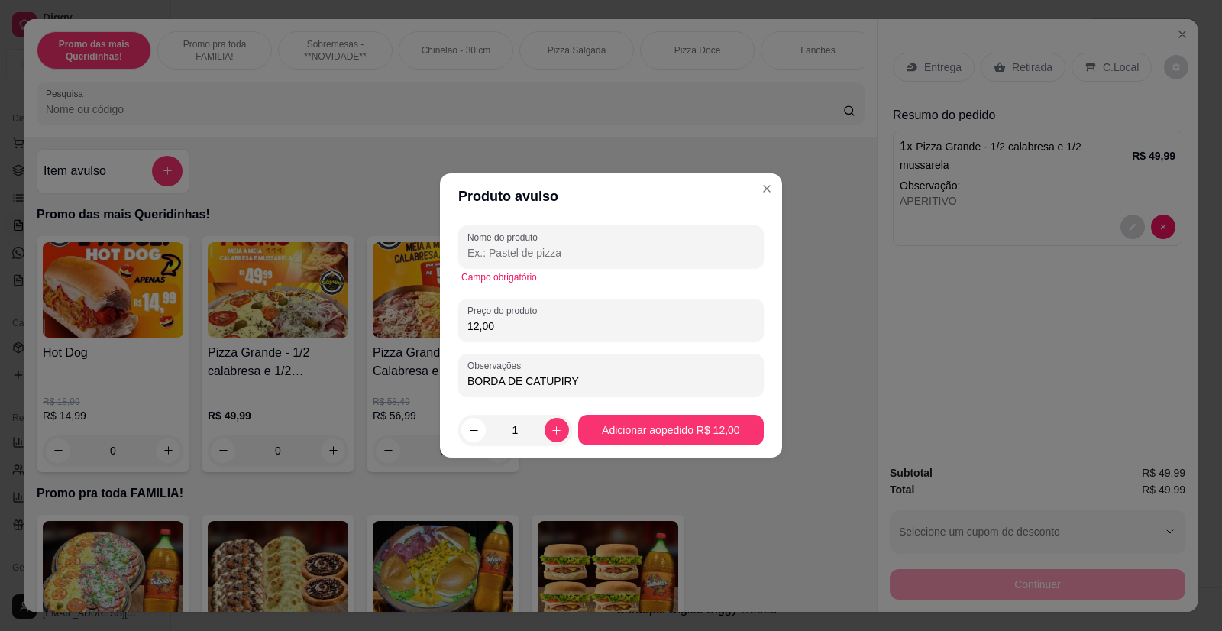
click at [532, 374] on input "BORDA DE CATUPIRY" at bounding box center [610, 380] width 287 height 15
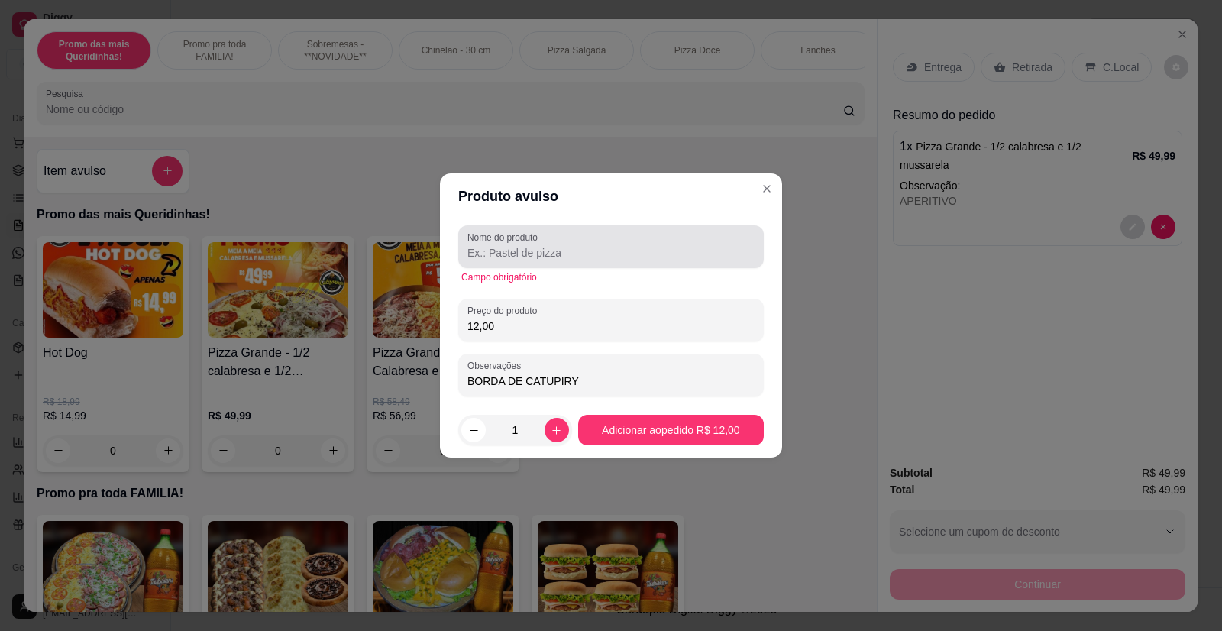
click at [545, 247] on input "Nome do produto" at bounding box center [610, 252] width 287 height 15
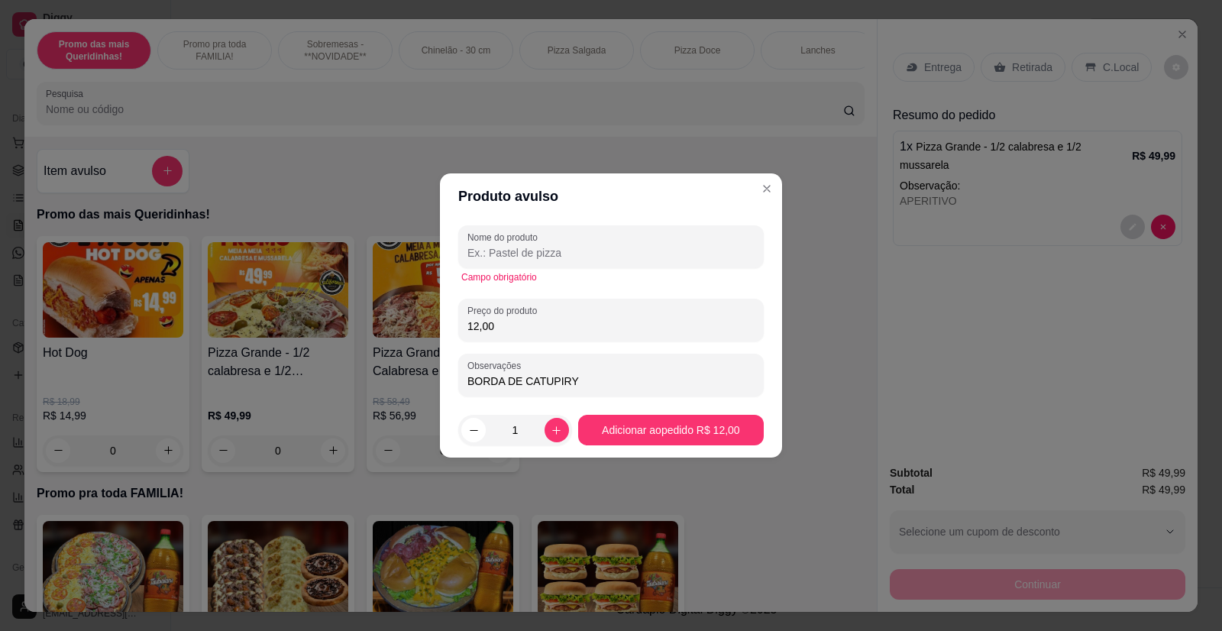
paste input "BORDA DE CATUPIRY"
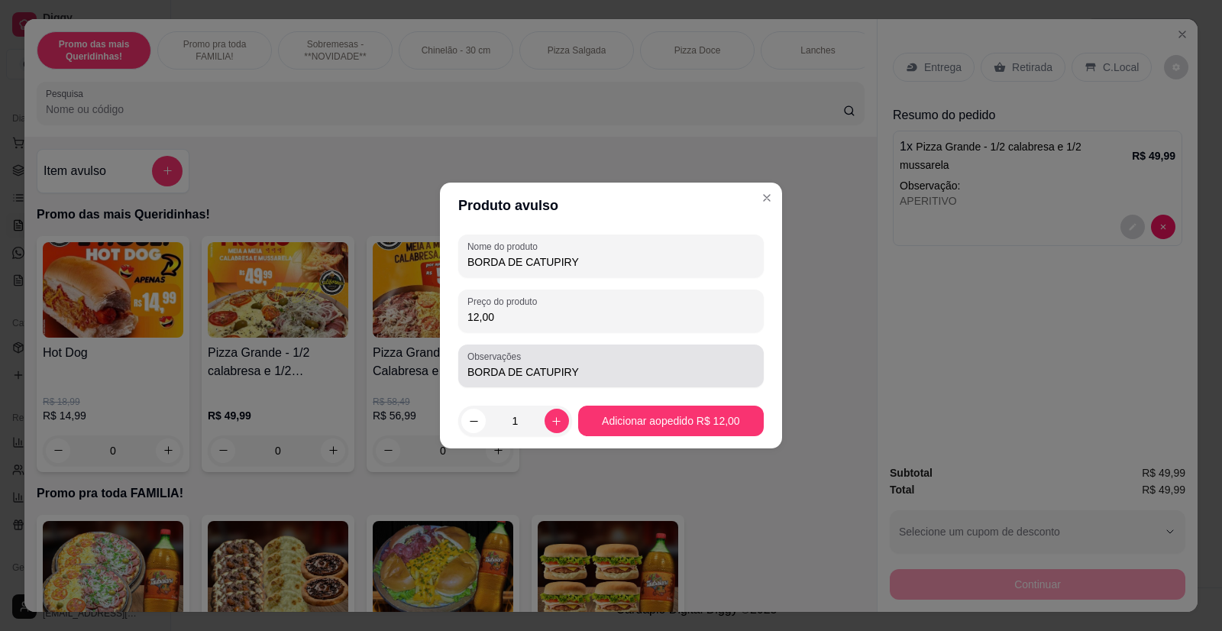
type input "BORDA DE CATUPIRY"
click at [548, 378] on input "BORDA DE CATUPIRY" at bounding box center [610, 371] width 287 height 15
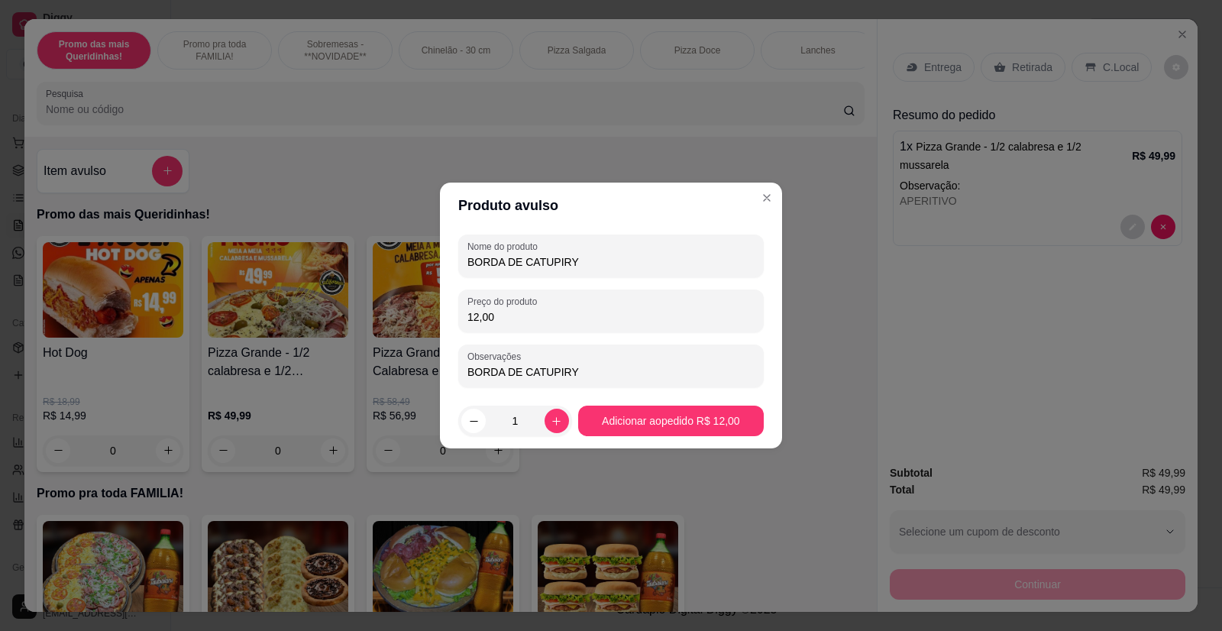
click at [548, 378] on input "BORDA DE CATUPIRY" at bounding box center [610, 371] width 287 height 15
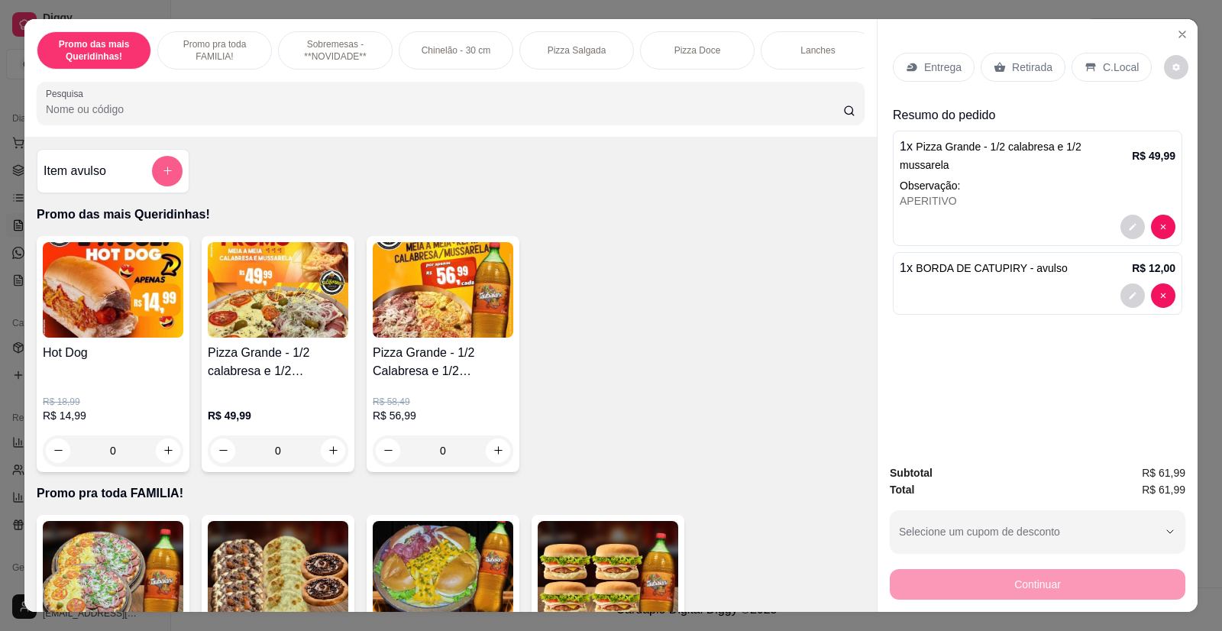
click at [163, 175] on button "add-separate-item" at bounding box center [167, 171] width 31 height 31
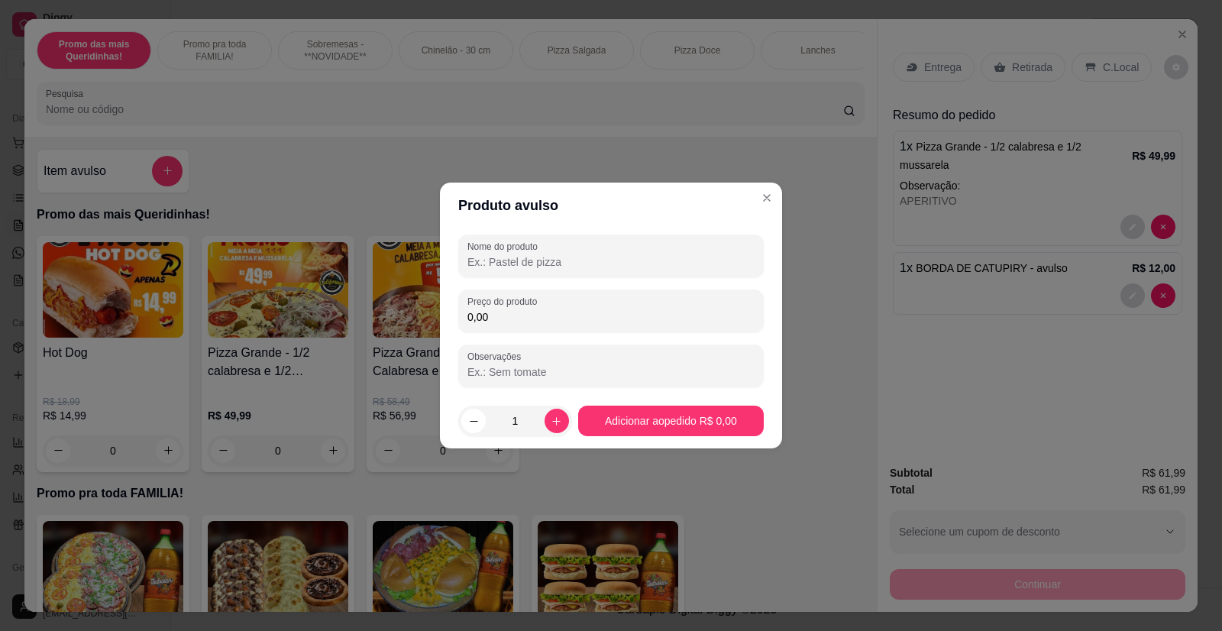
click at [517, 312] on input "0,00" at bounding box center [610, 316] width 287 height 15
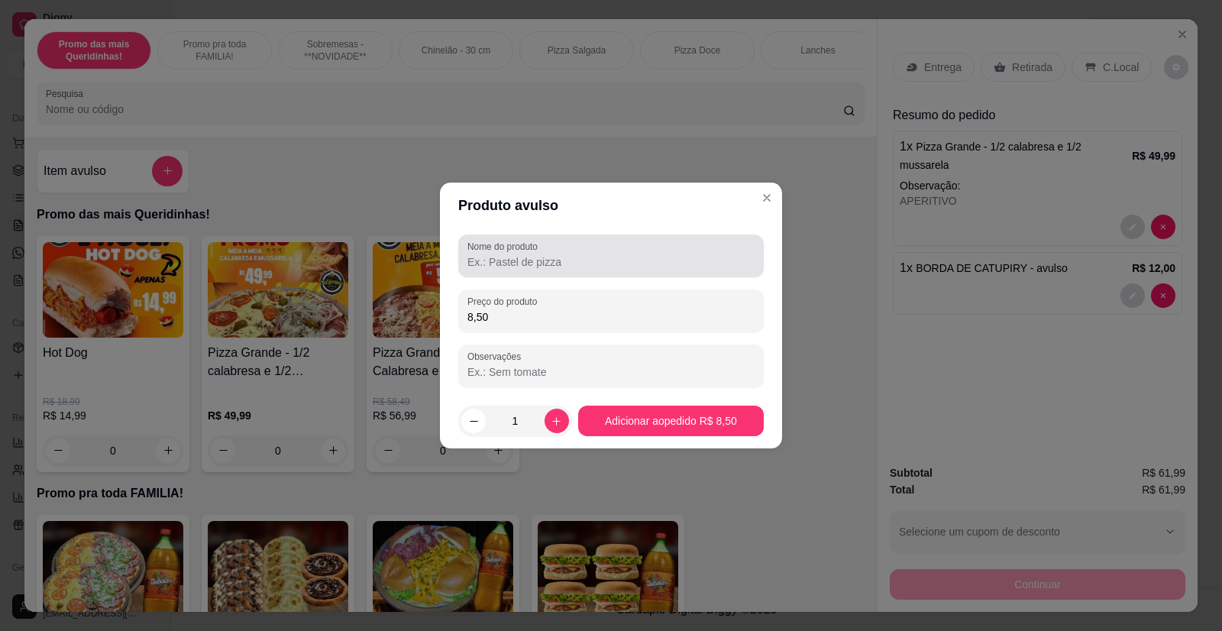
type input "8,50"
click at [546, 273] on div "Nome do produto" at bounding box center [610, 255] width 305 height 43
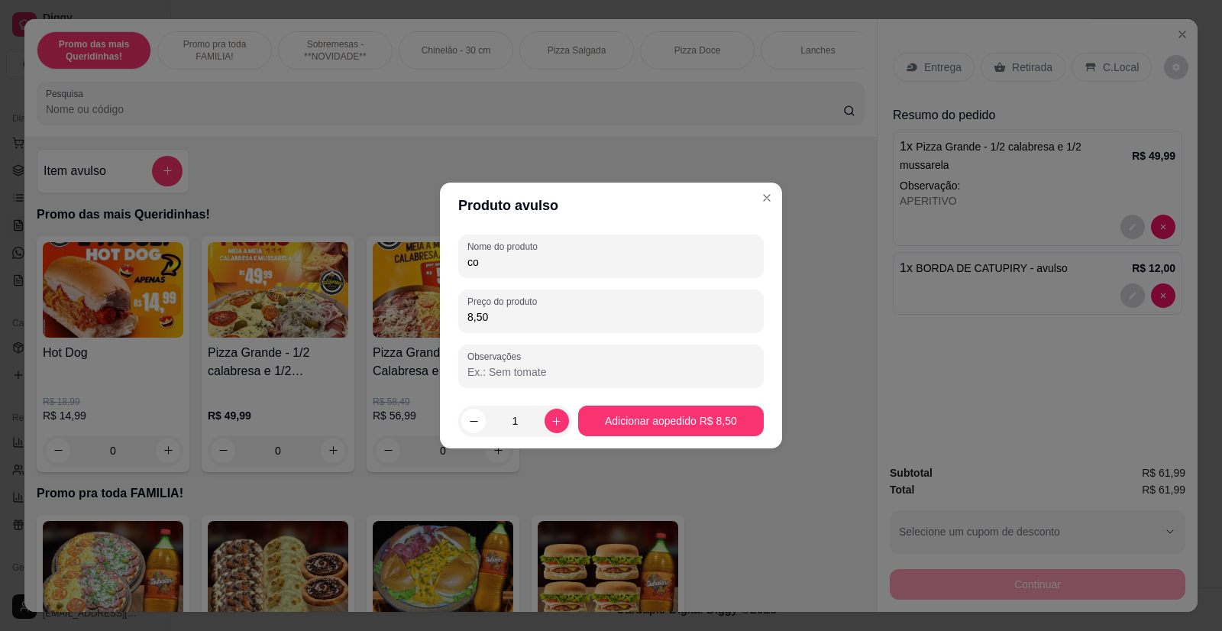
type input "c"
type input "CONQUISCOLA 2L"
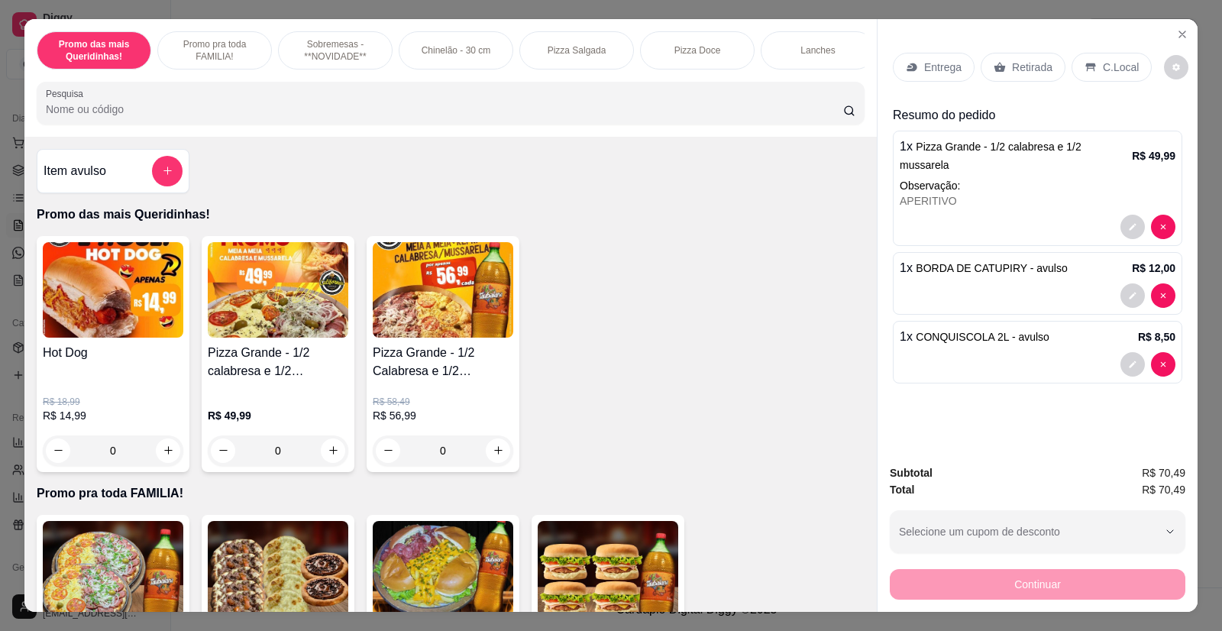
drag, startPoint x: 978, startPoint y: 120, endPoint x: 952, endPoint y: 102, distance: 32.0
drag, startPoint x: 952, startPoint y: 102, endPoint x: 936, endPoint y: 68, distance: 37.6
click at [936, 68] on p "Entrega" at bounding box center [942, 67] width 37 height 15
click at [928, 73] on p "Entrega" at bounding box center [942, 67] width 37 height 15
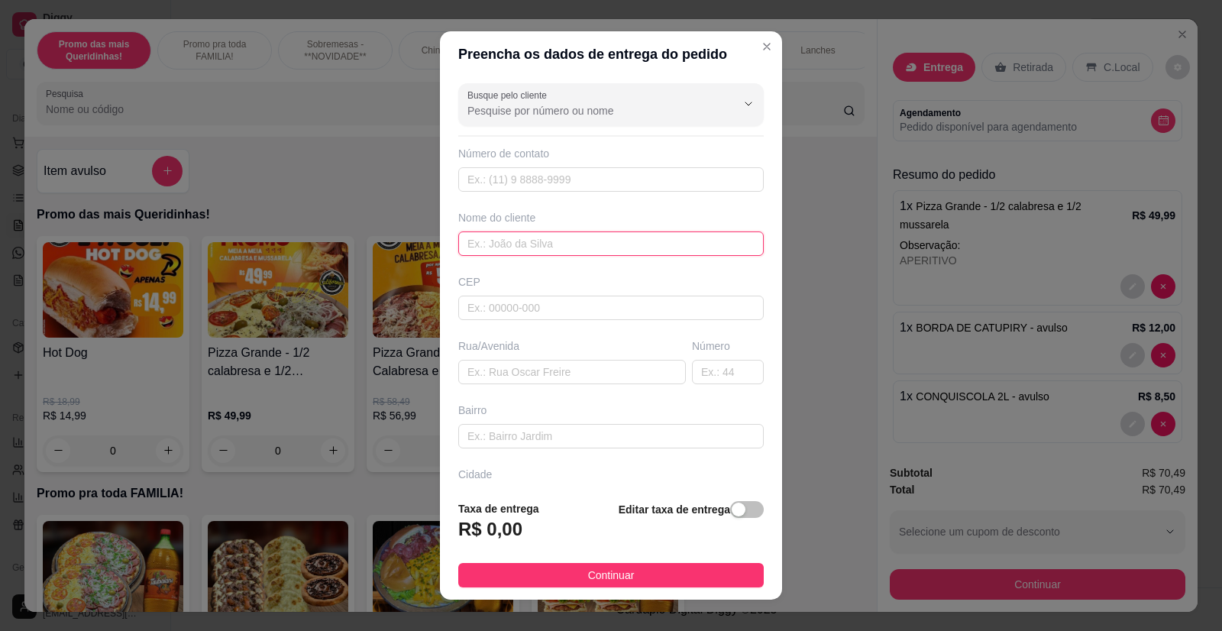
click at [502, 246] on input "text" at bounding box center [610, 243] width 305 height 24
type input "[PERSON_NAME]"
click at [525, 373] on input "text" at bounding box center [572, 372] width 228 height 24
type input "r"
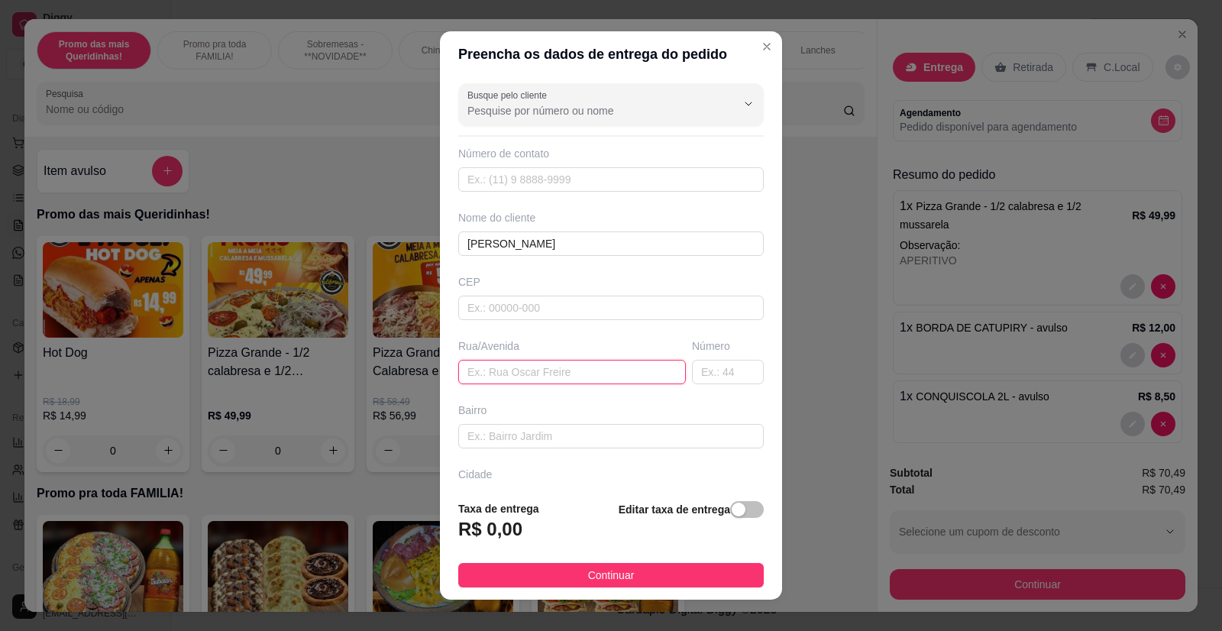
click at [525, 373] on input "text" at bounding box center [572, 372] width 228 height 24
type input "r"
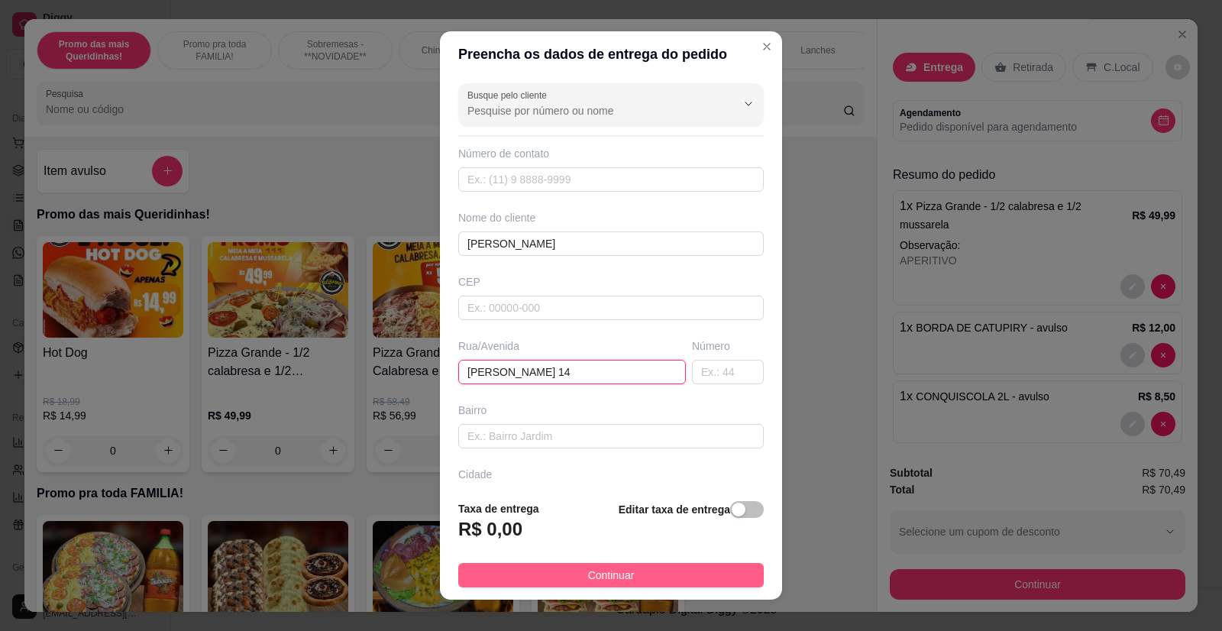
type input "[PERSON_NAME] 14"
click at [612, 578] on span "Continuar" at bounding box center [611, 575] width 47 height 17
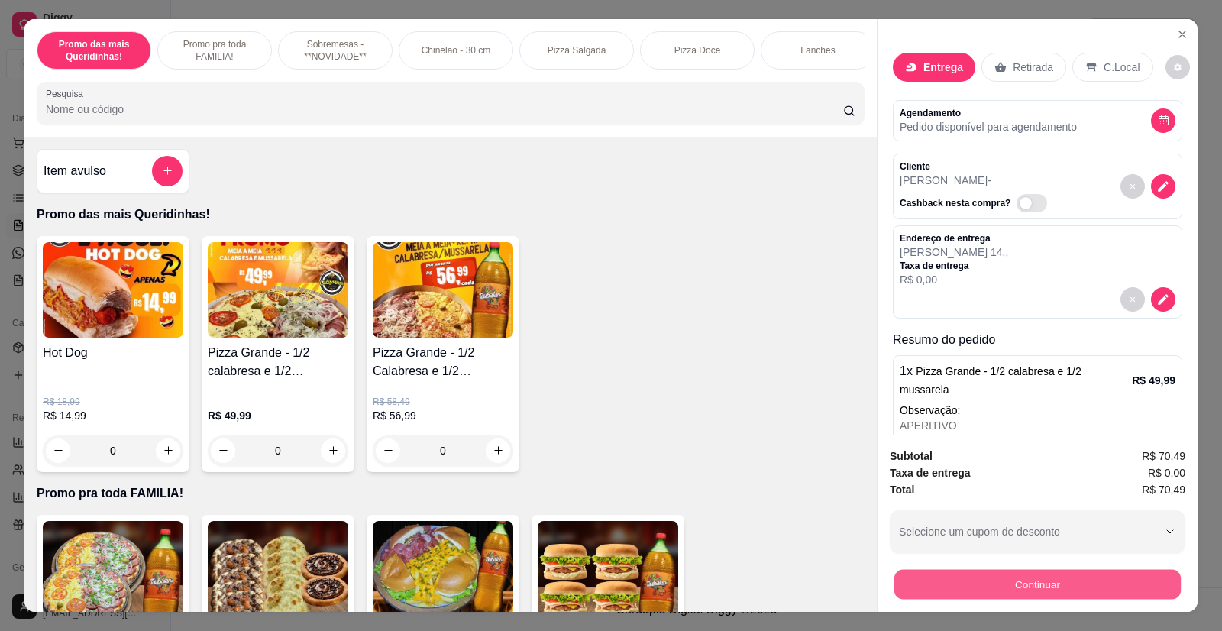
click at [965, 581] on button "Continuar" at bounding box center [1037, 585] width 286 height 30
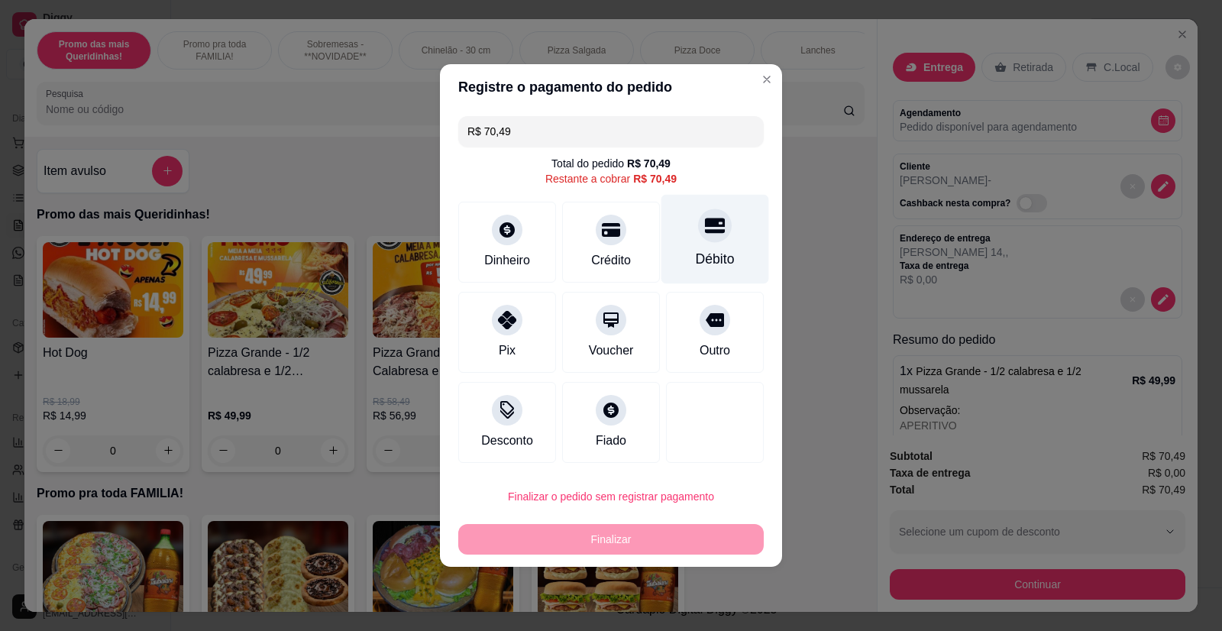
click at [703, 238] on div at bounding box center [715, 225] width 34 height 34
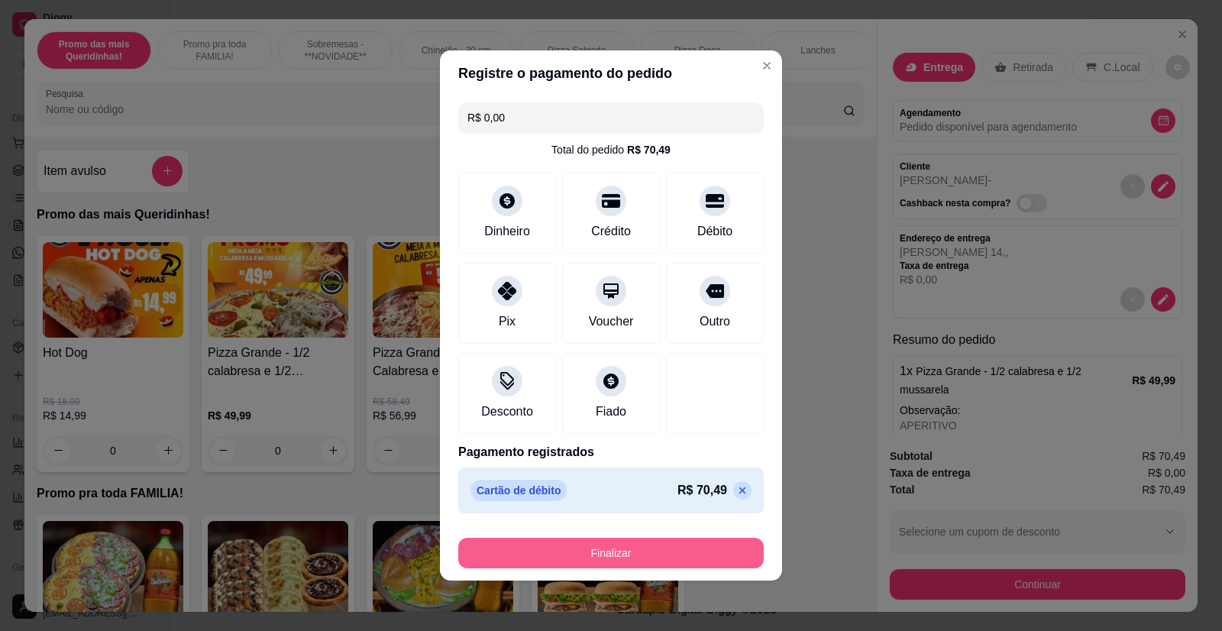
click at [595, 547] on button "Finalizar" at bounding box center [610, 553] width 305 height 31
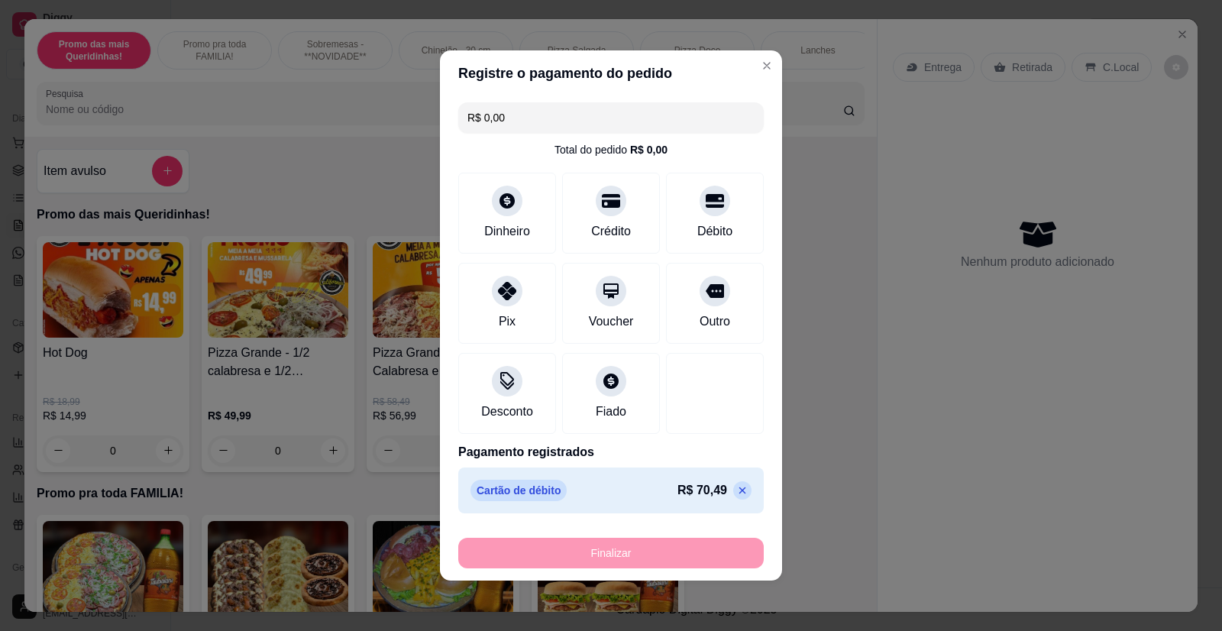
type input "-R$ 70,49"
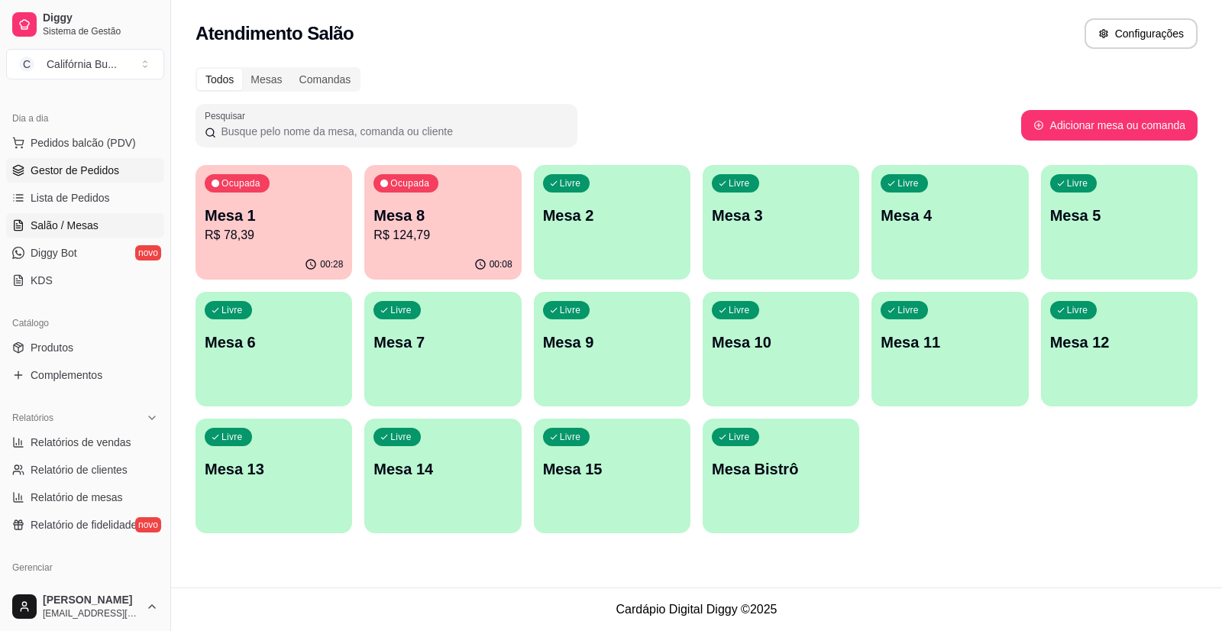
click at [66, 171] on span "Gestor de Pedidos" at bounding box center [75, 170] width 89 height 15
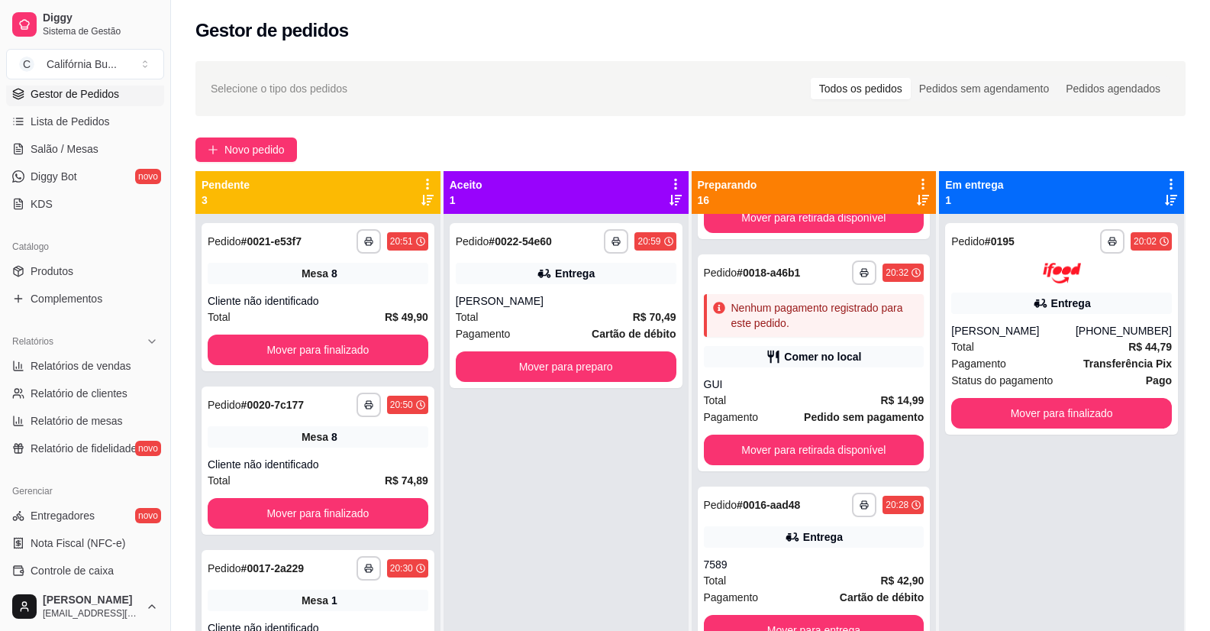
scroll to position [229, 0]
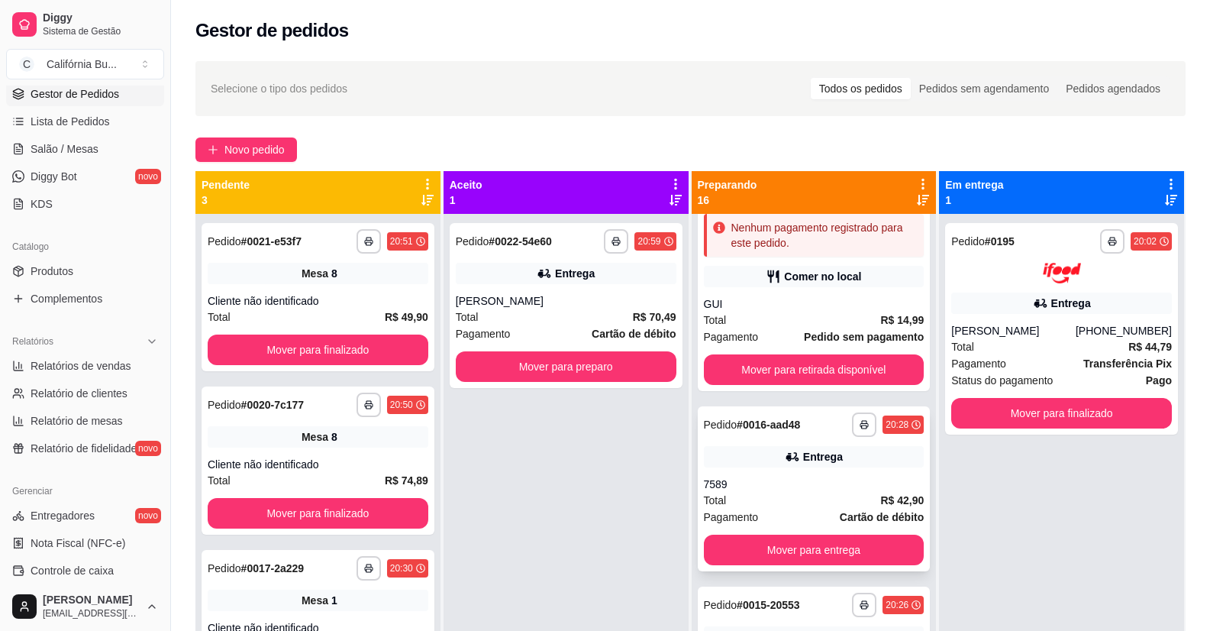
click at [835, 486] on div "7589" at bounding box center [814, 484] width 221 height 15
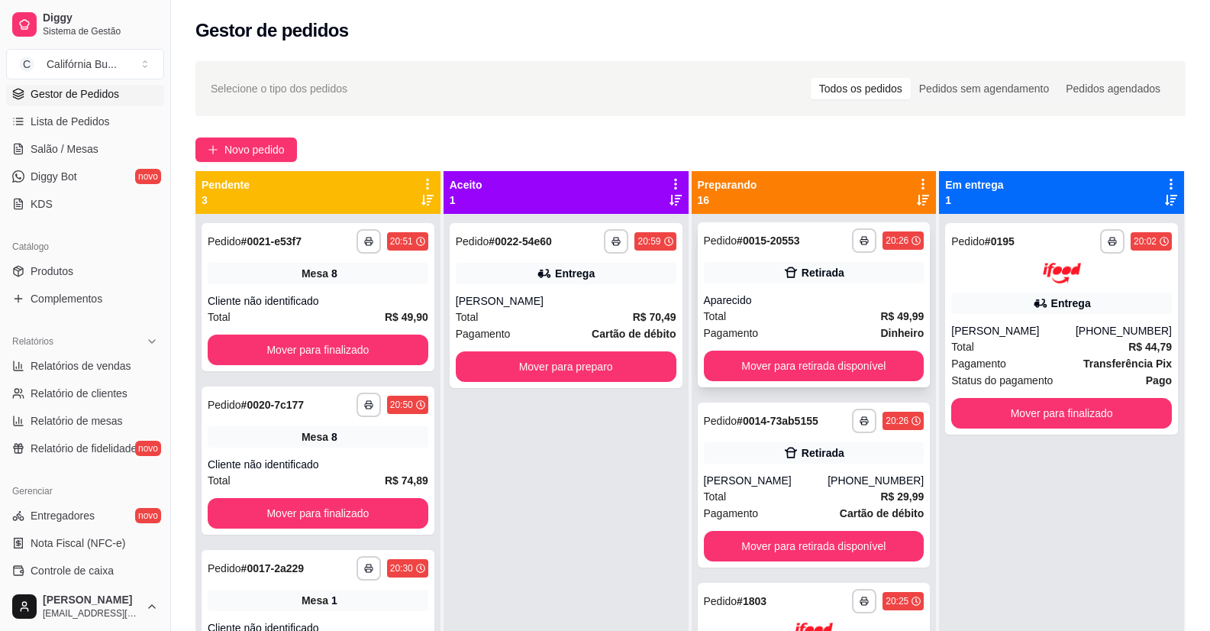
scroll to position [611, 0]
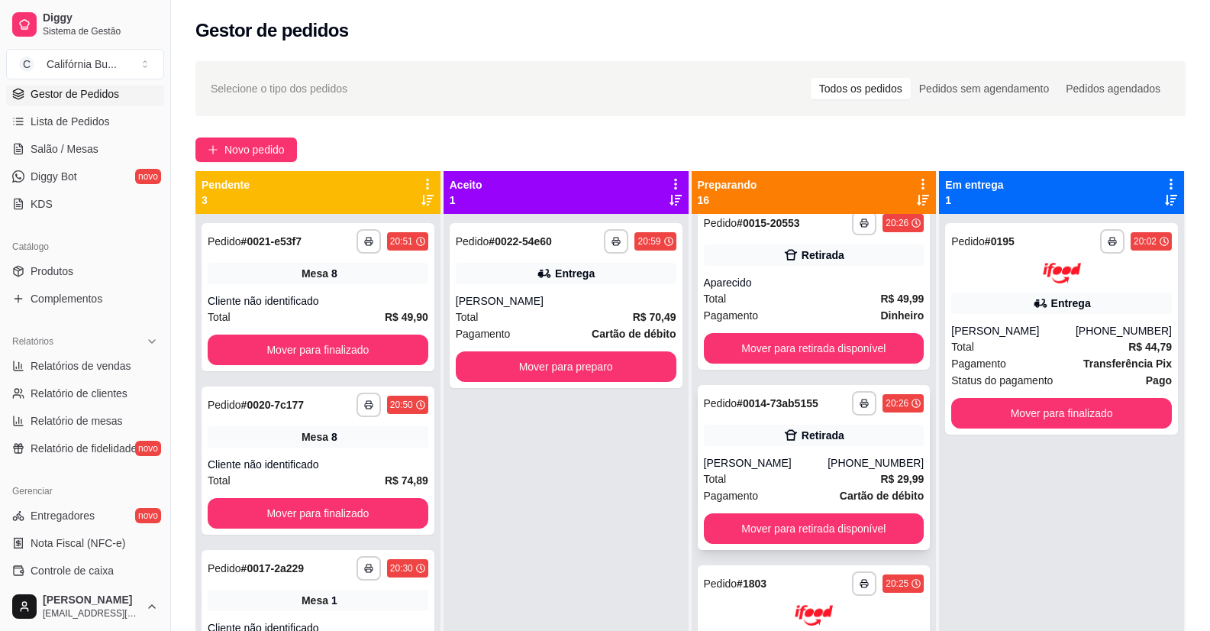
click at [815, 465] on div "[PERSON_NAME]" at bounding box center [766, 462] width 124 height 15
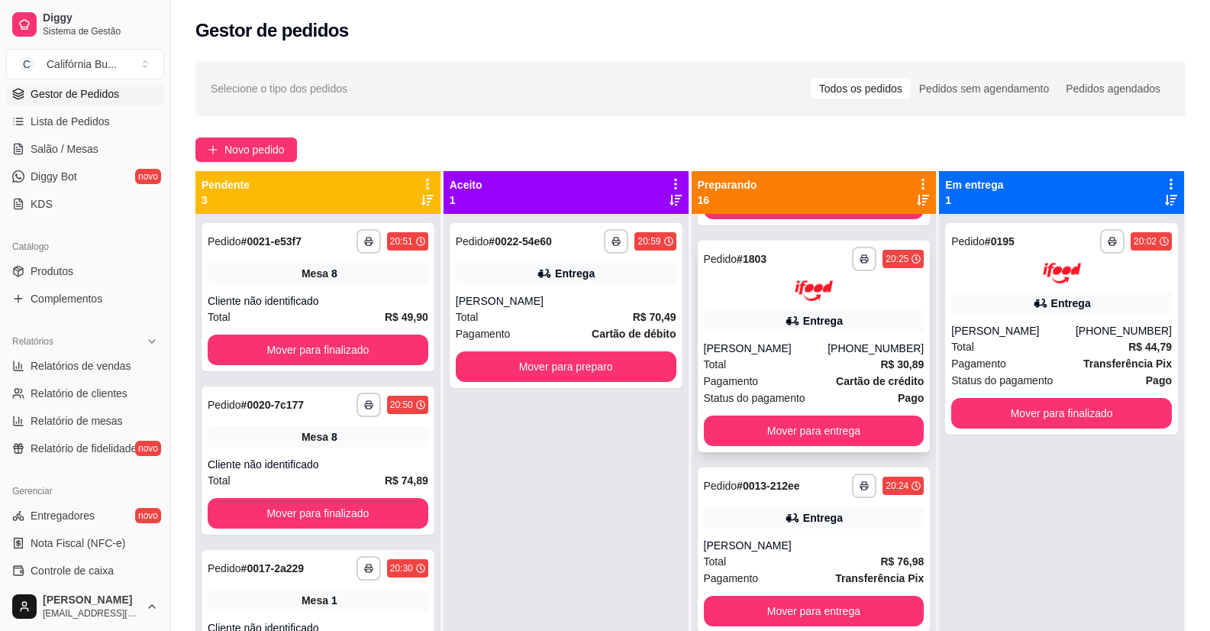
scroll to position [993, 0]
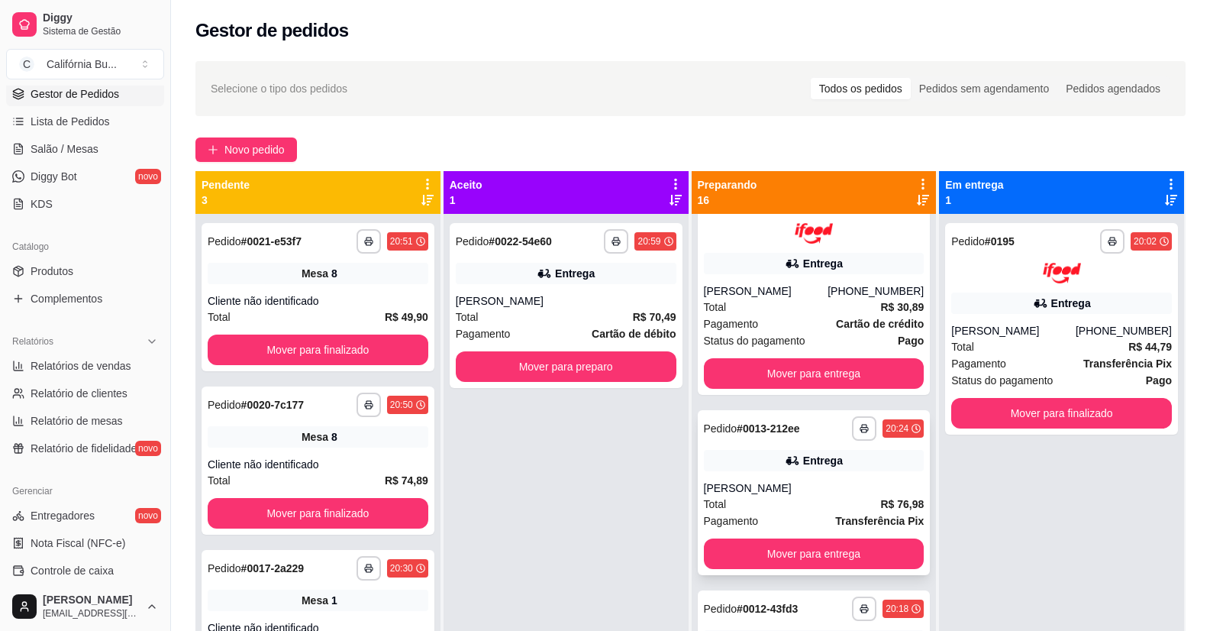
click at [804, 490] on div "[PERSON_NAME]" at bounding box center [814, 487] width 221 height 15
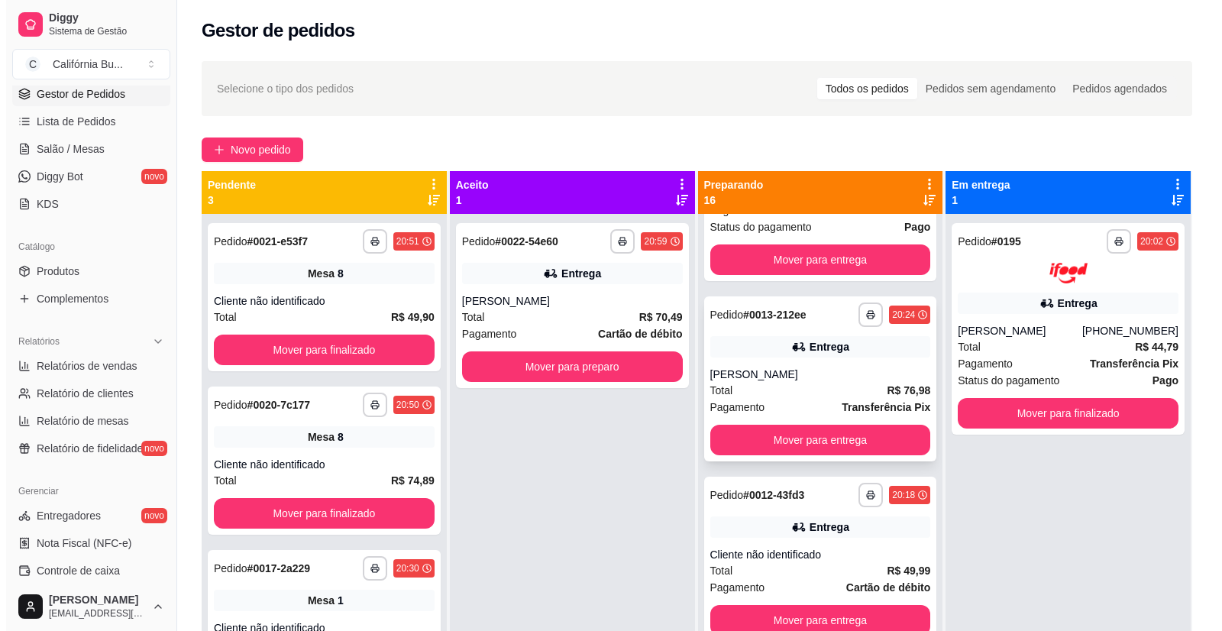
scroll to position [1145, 0]
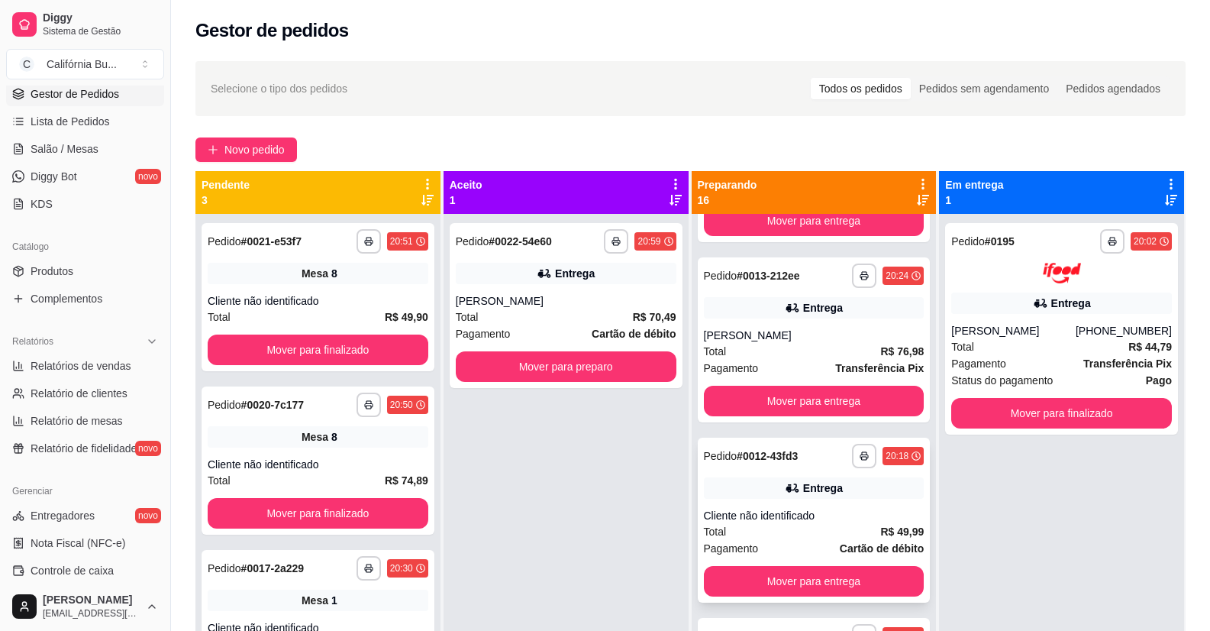
click at [837, 522] on div "Cliente não identificado" at bounding box center [814, 515] width 221 height 15
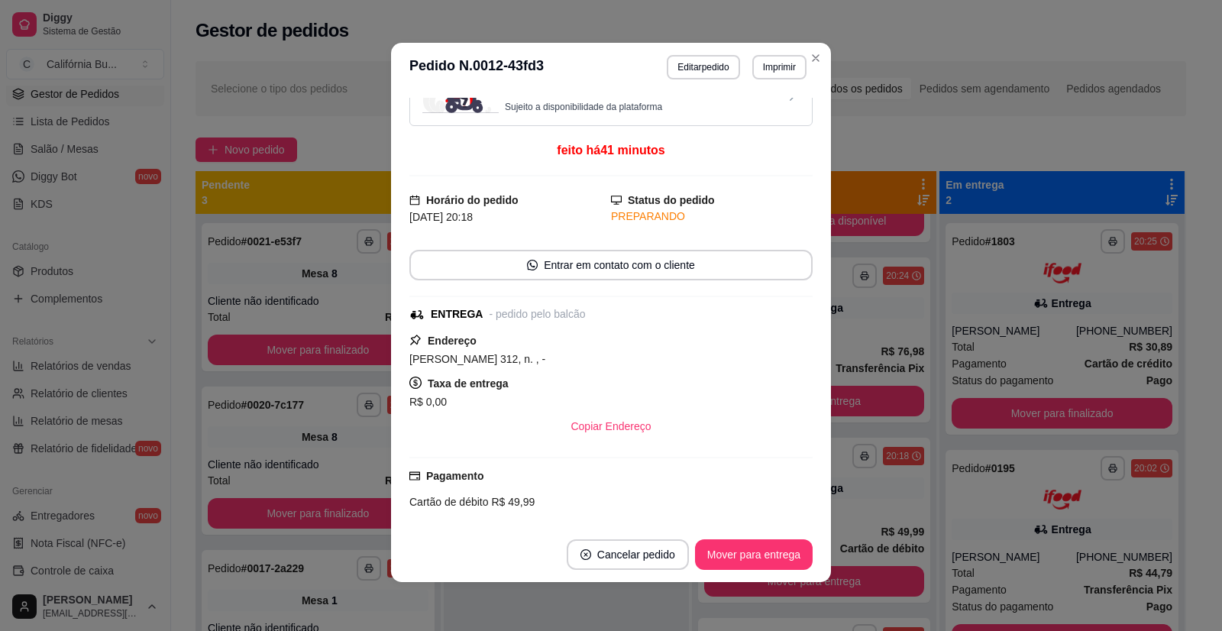
scroll to position [0, 0]
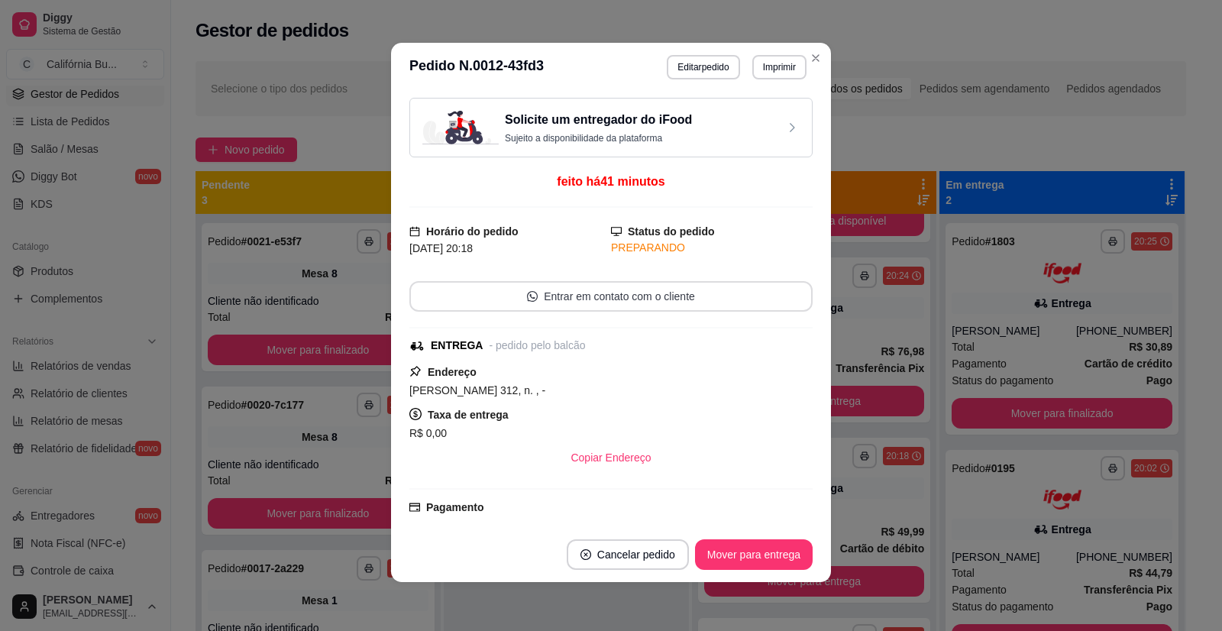
click at [616, 295] on button "Entrar em contato com o cliente" at bounding box center [610, 296] width 403 height 31
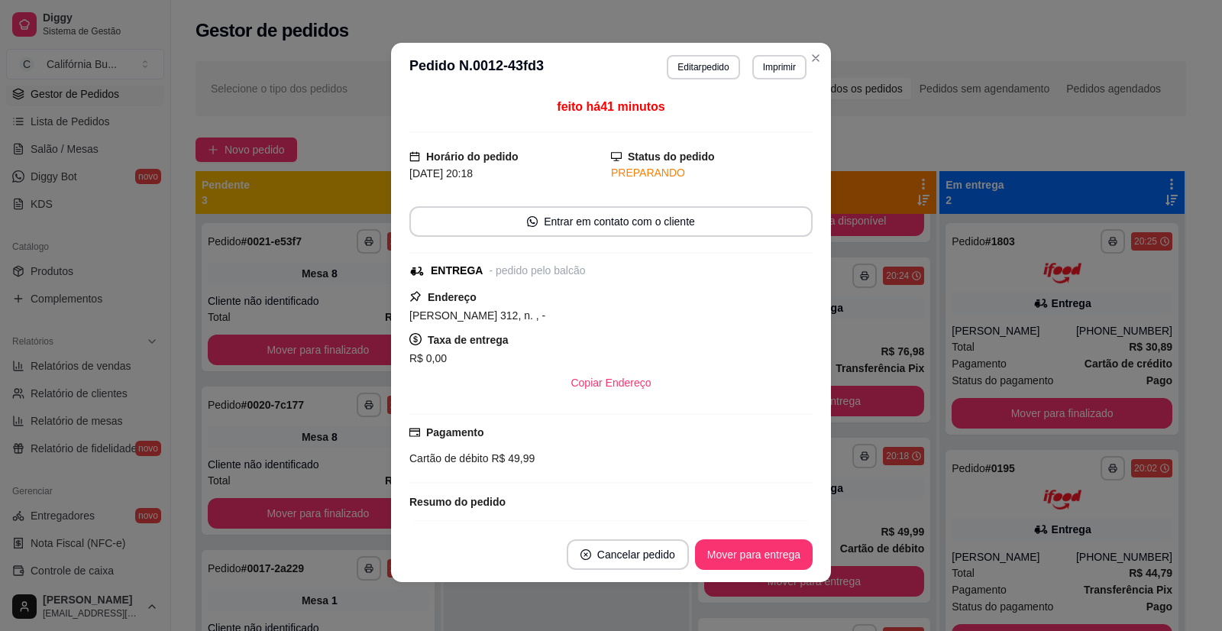
click at [691, 338] on div "Taxa de entrega R$ 0,00" at bounding box center [610, 349] width 403 height 37
click at [778, 70] on button "Imprimir" at bounding box center [779, 67] width 53 height 24
click at [755, 118] on button "Balcão" at bounding box center [746, 120] width 107 height 24
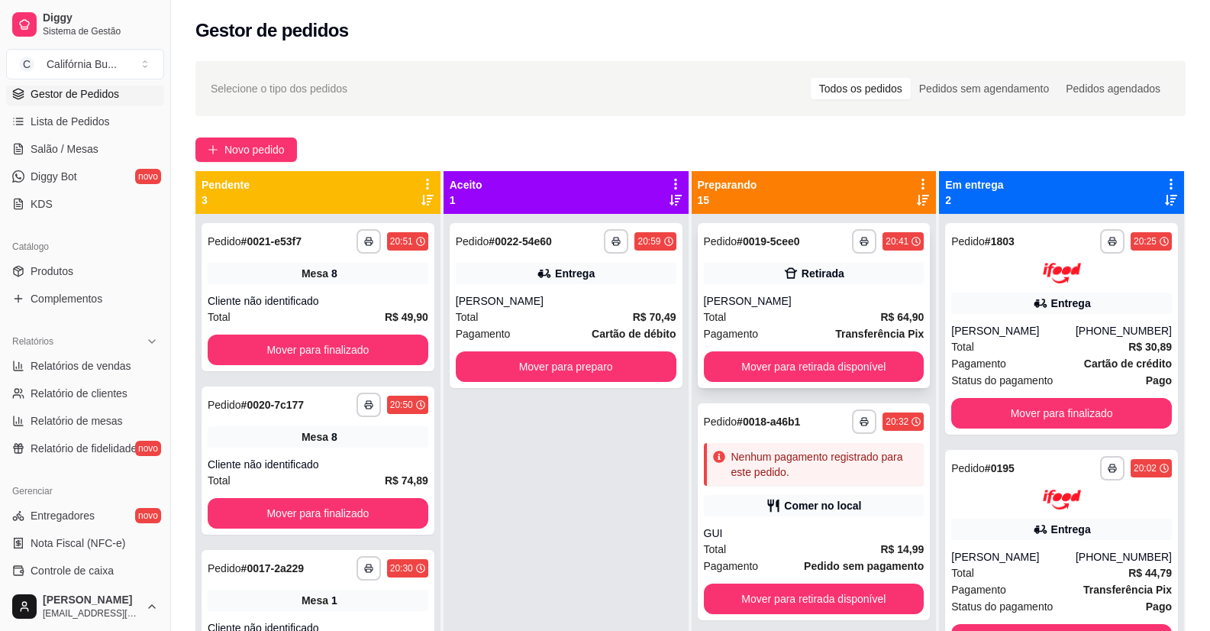
click at [776, 315] on div "Total R$ 64,90" at bounding box center [814, 317] width 221 height 17
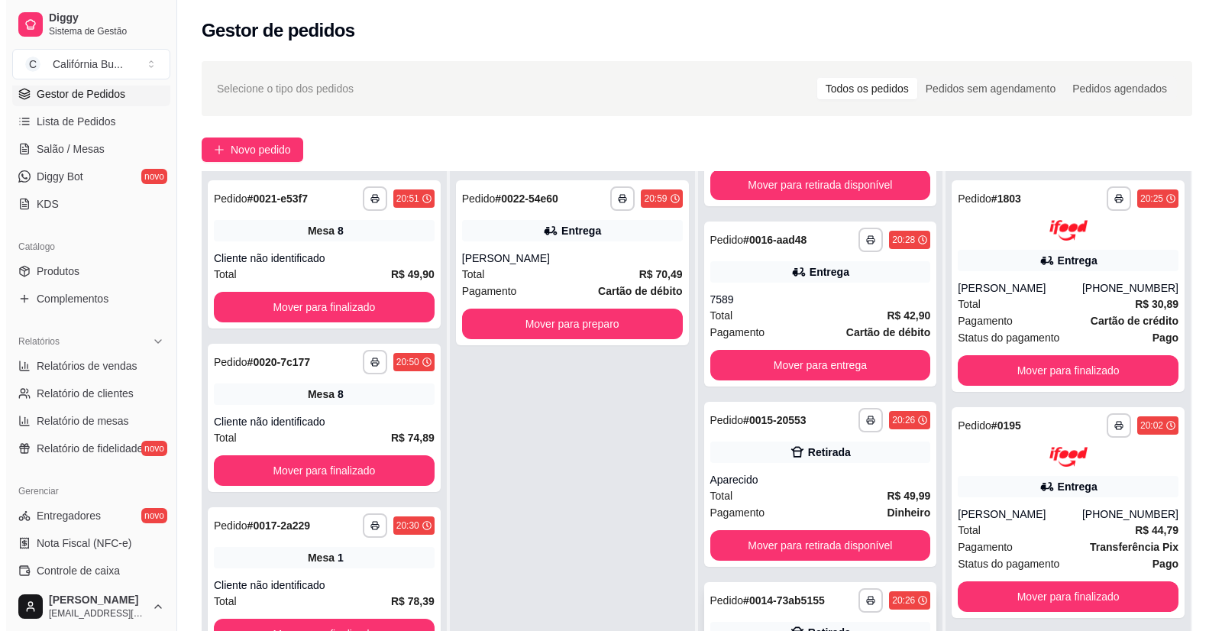
scroll to position [458, 0]
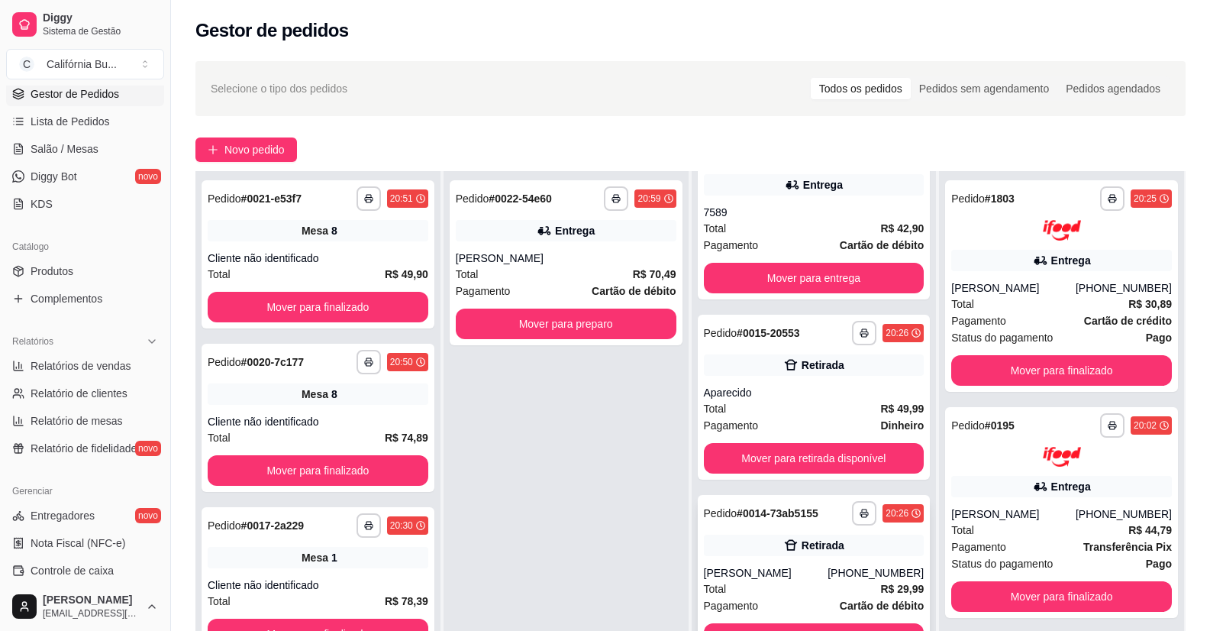
click at [758, 528] on div "**********" at bounding box center [814, 577] width 233 height 165
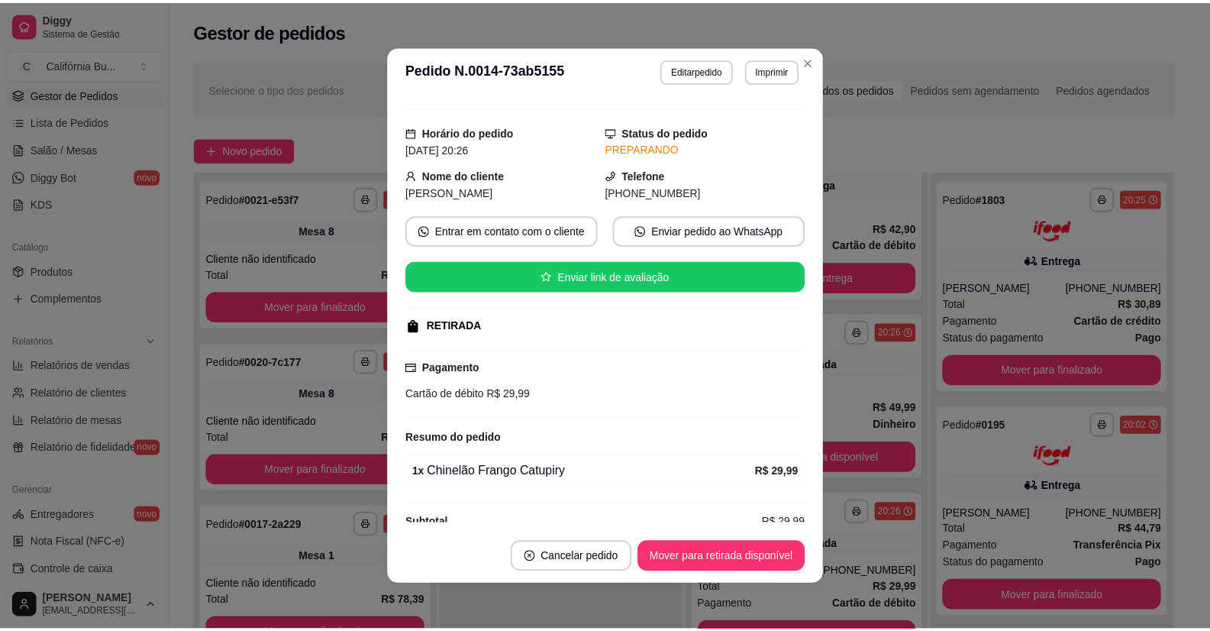
scroll to position [51, 0]
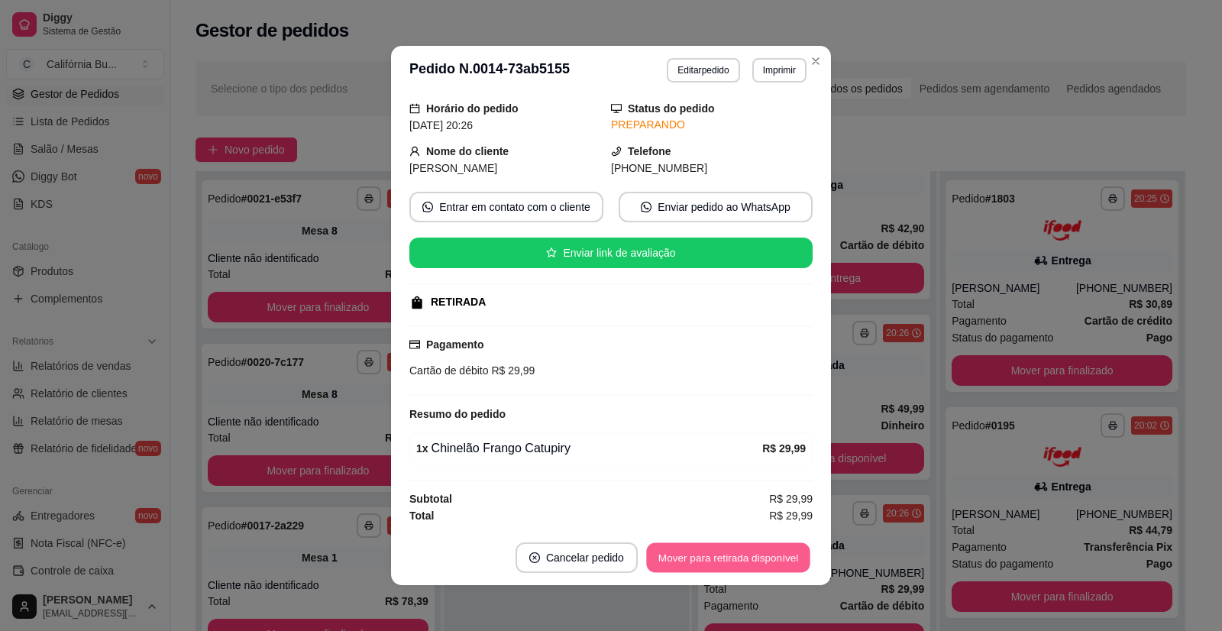
click at [748, 555] on button "Mover para retirada disponível" at bounding box center [727, 558] width 163 height 30
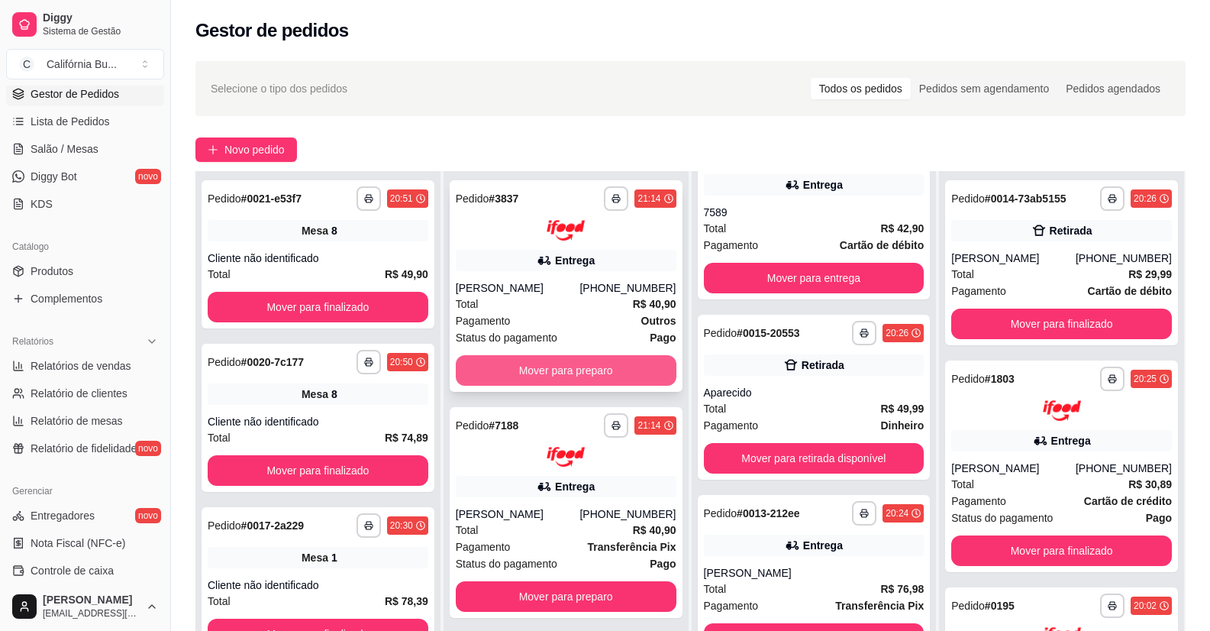
click at [563, 366] on button "Mover para preparo" at bounding box center [566, 370] width 221 height 31
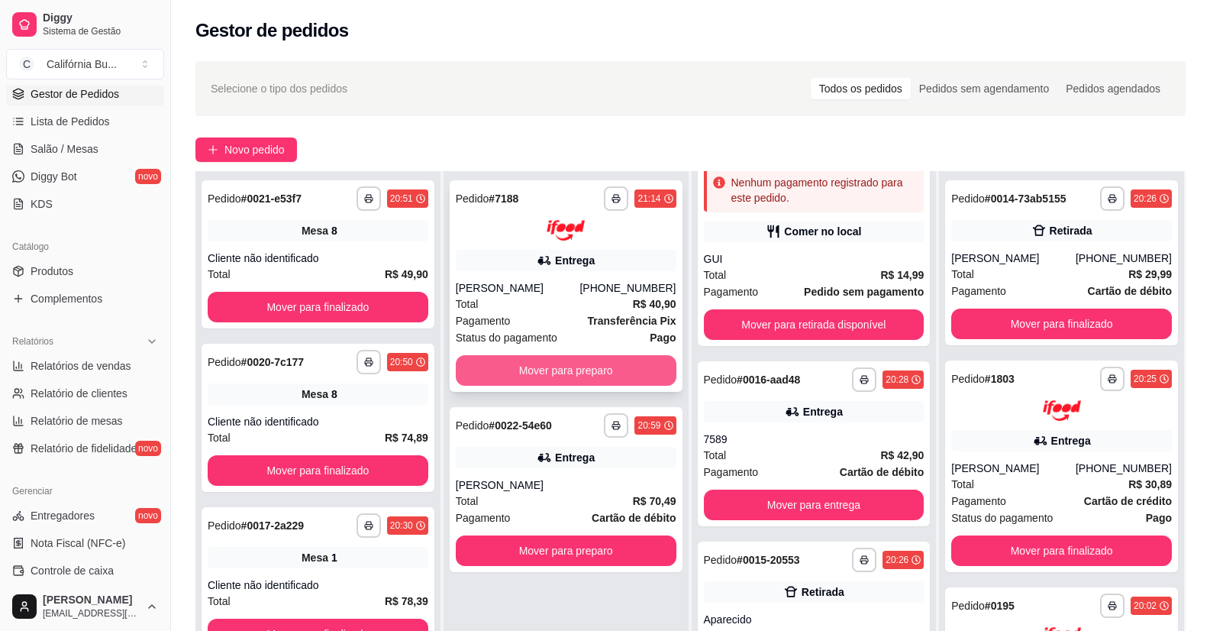
scroll to position [685, 0]
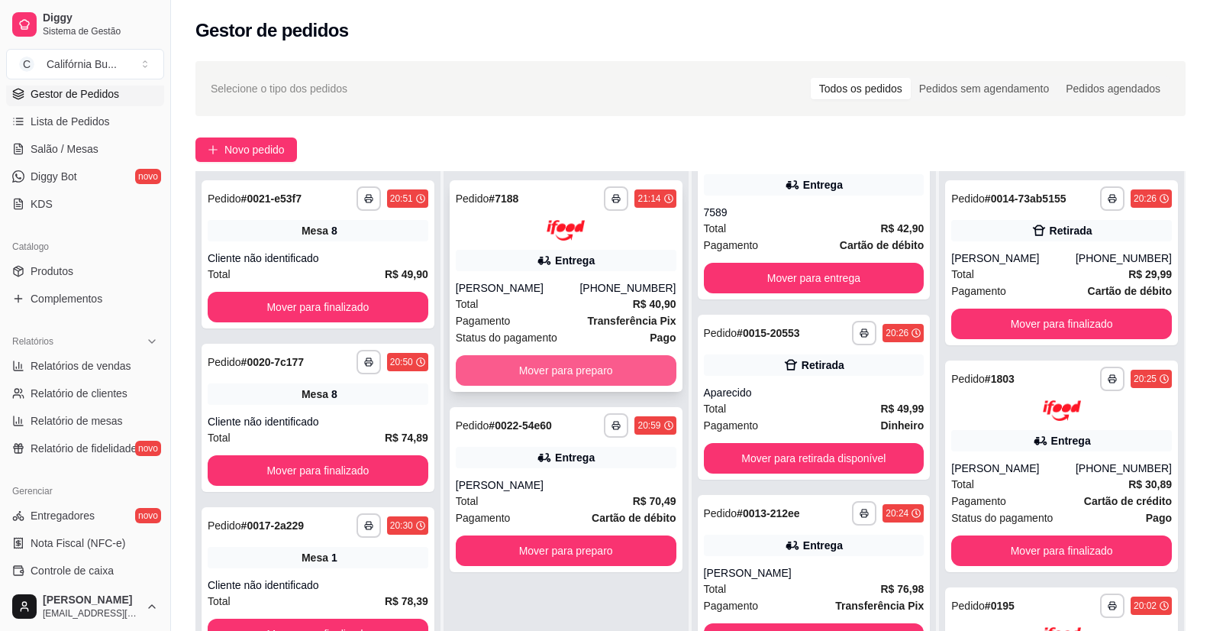
click at [571, 371] on button "Mover para preparo" at bounding box center [566, 370] width 221 height 31
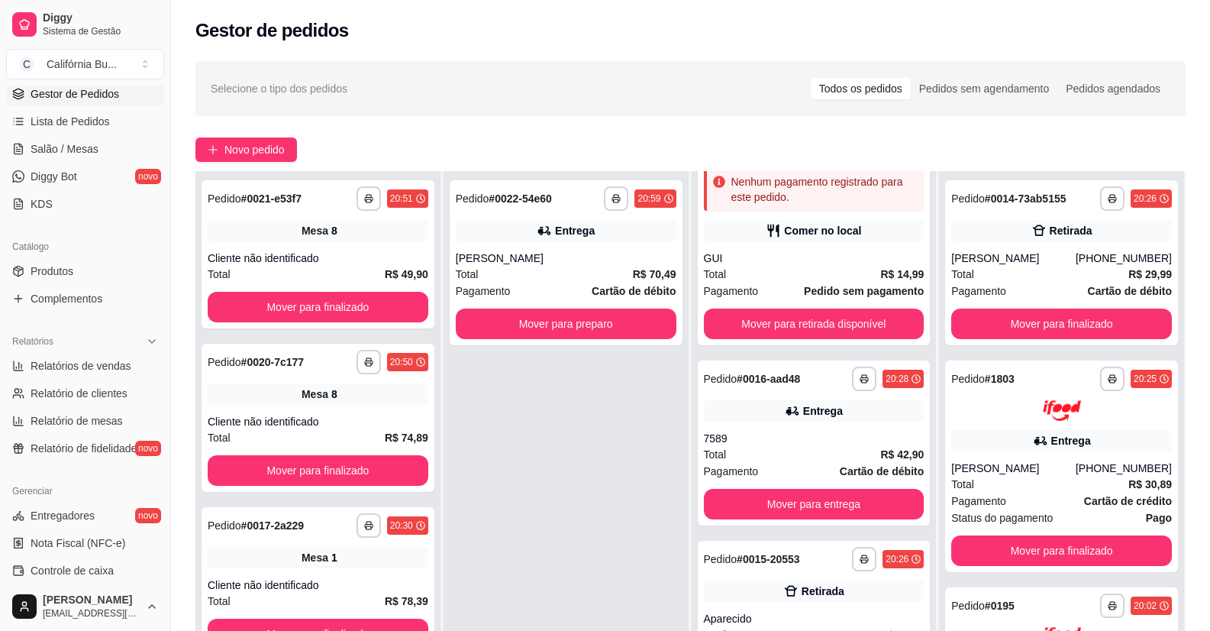
scroll to position [911, 0]
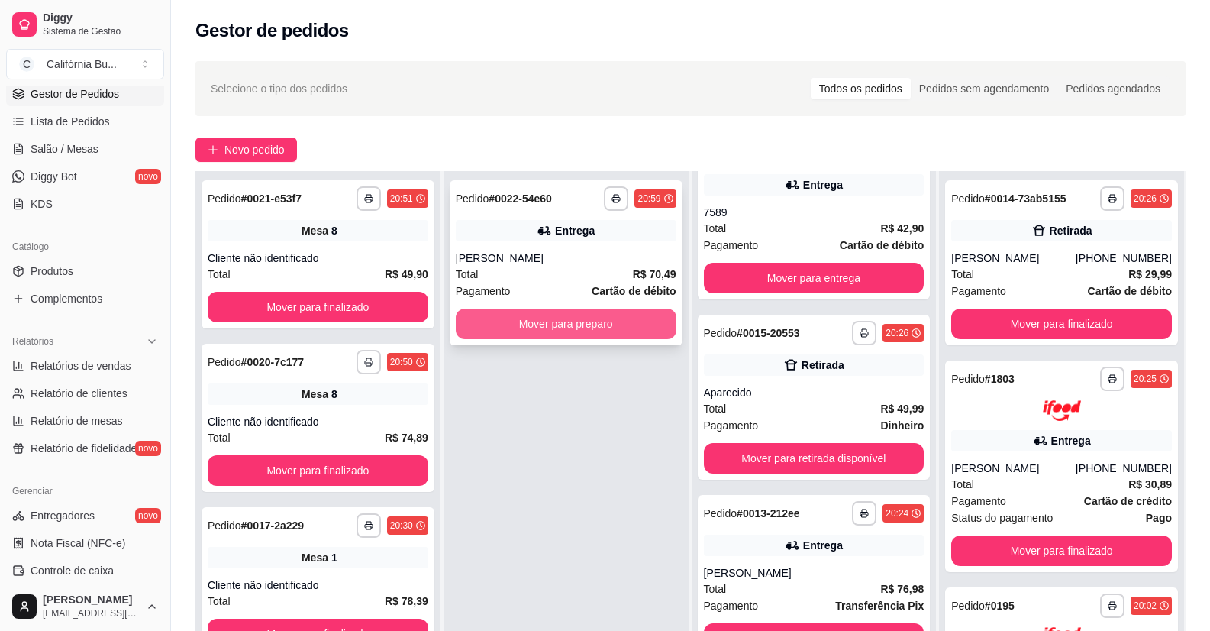
click at [575, 325] on button "Mover para preparo" at bounding box center [566, 324] width 221 height 31
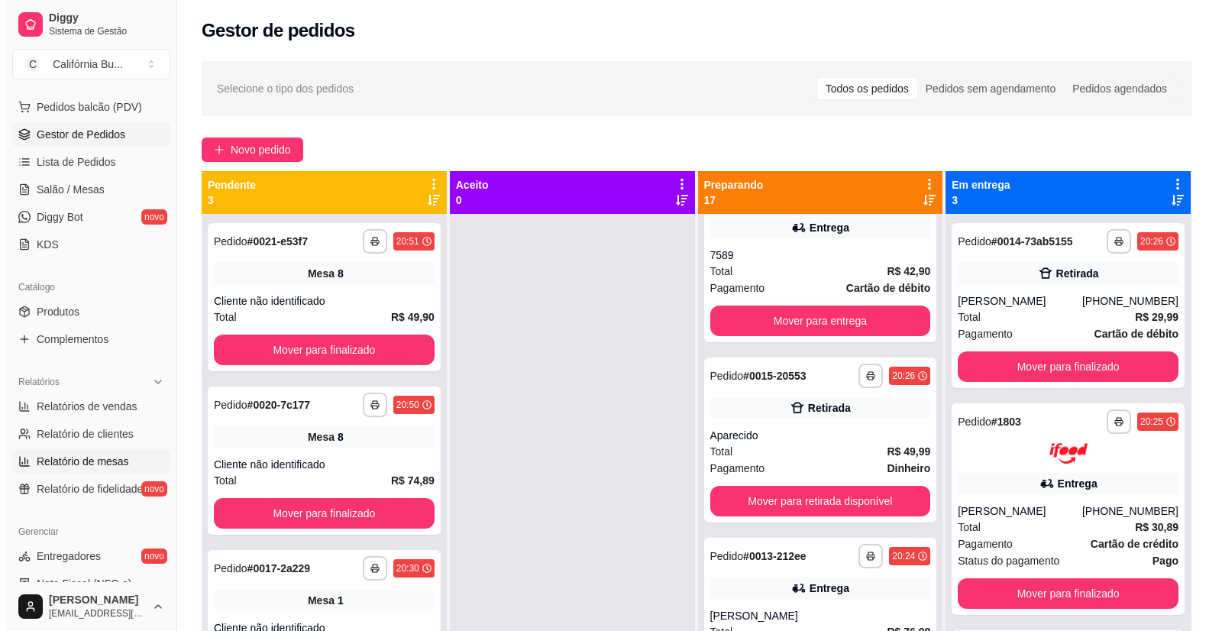
scroll to position [0, 0]
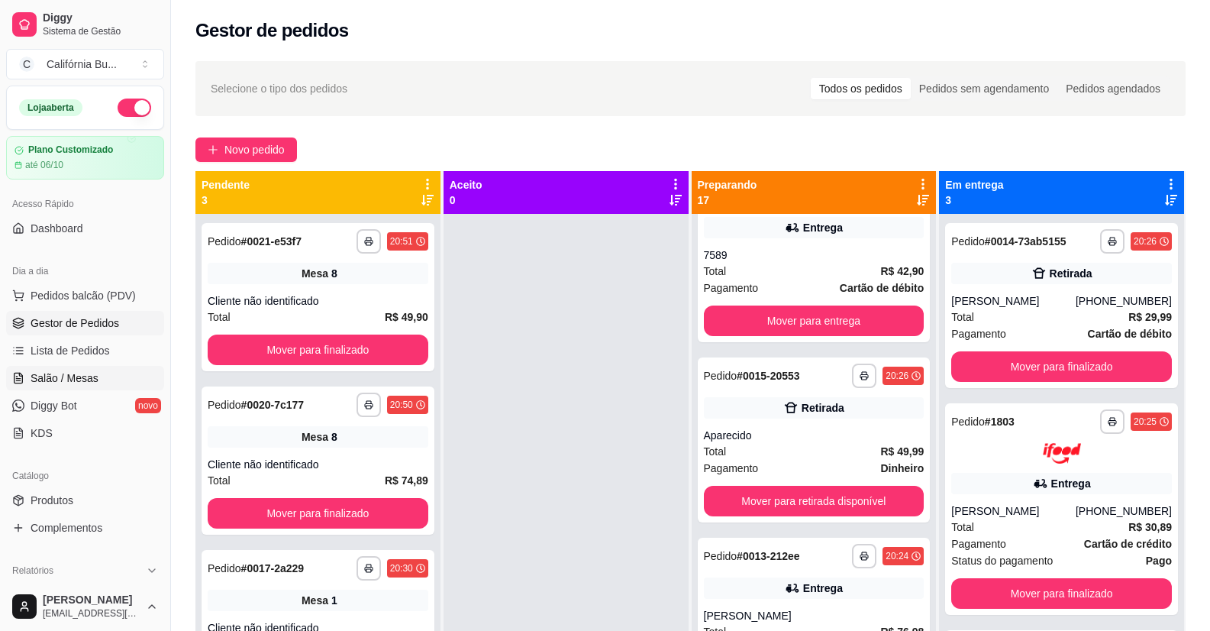
click at [76, 381] on span "Salão / Mesas" at bounding box center [65, 377] width 68 height 15
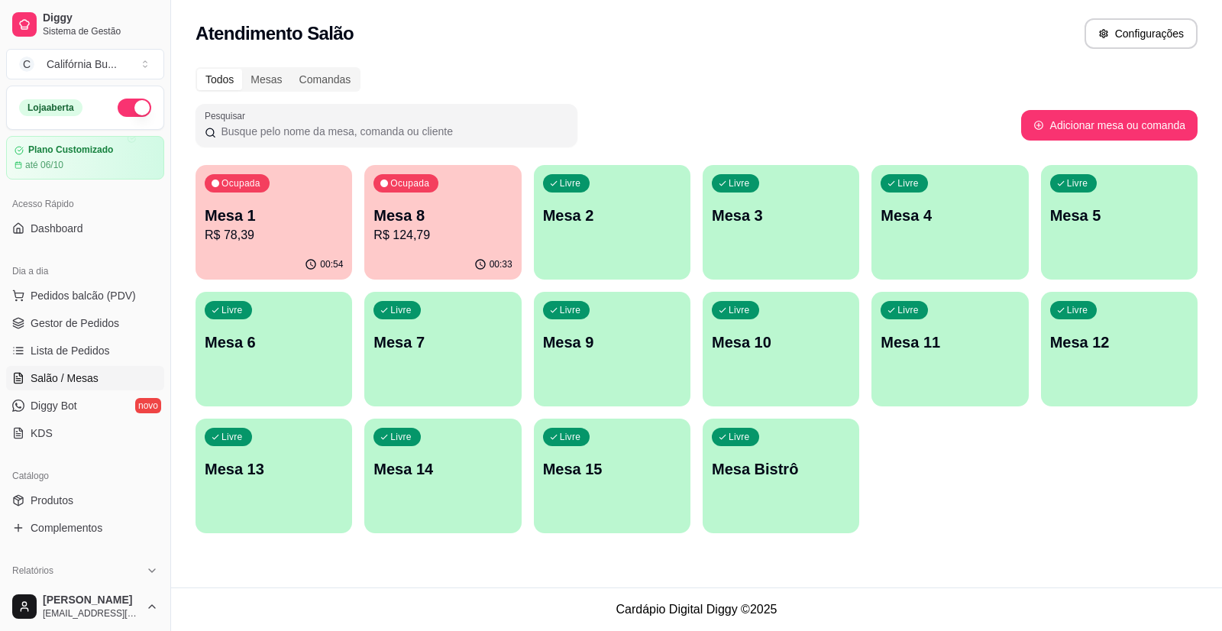
click at [298, 235] on p "R$ 78,39" at bounding box center [274, 235] width 138 height 18
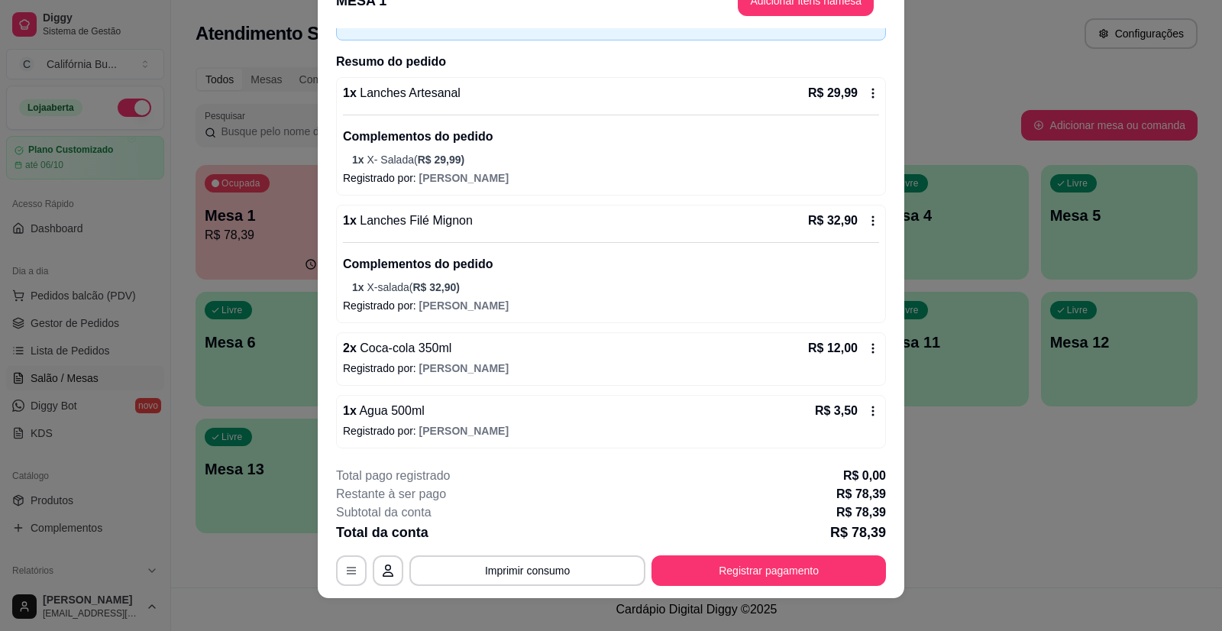
scroll to position [46, 0]
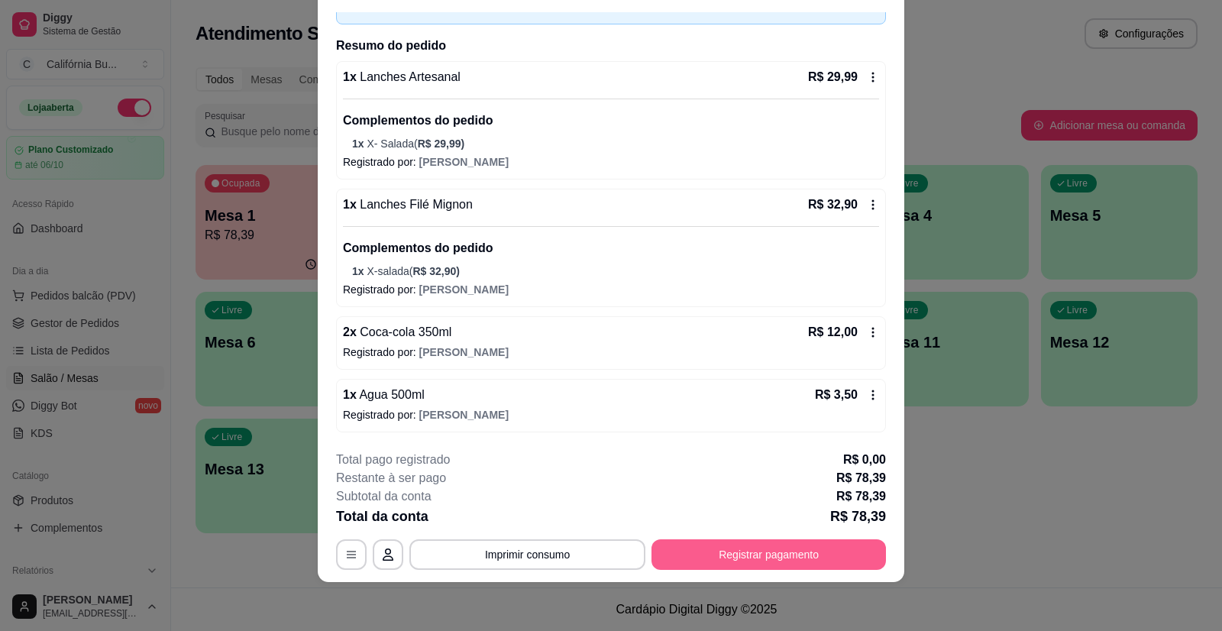
click at [759, 556] on button "Registrar pagamento" at bounding box center [768, 554] width 234 height 31
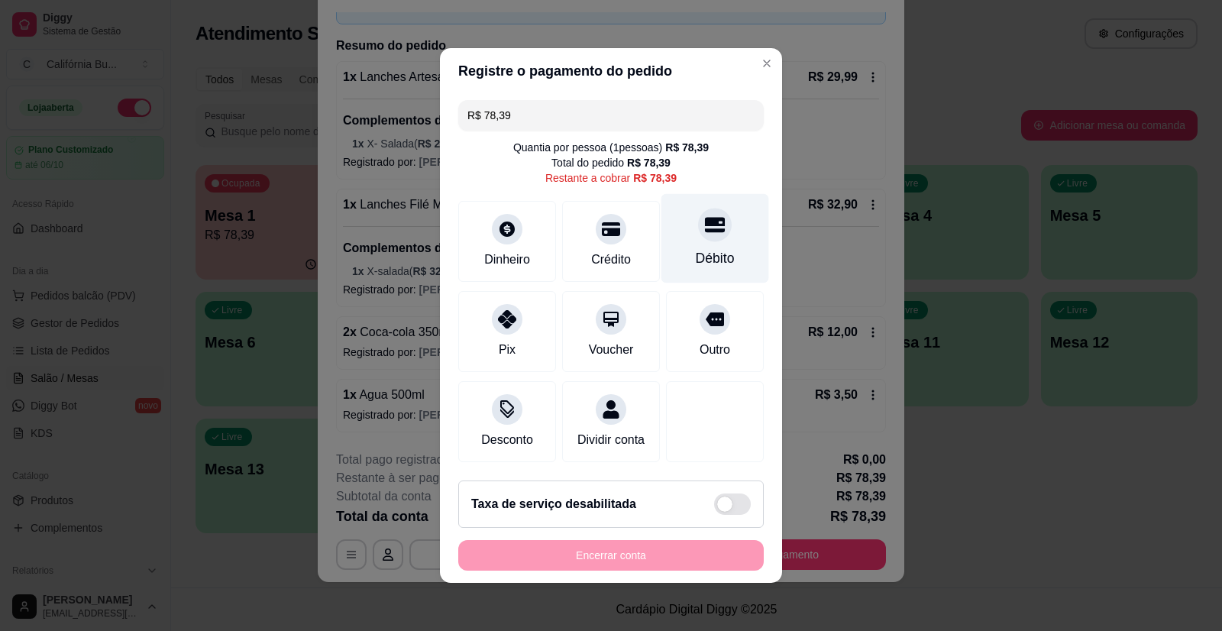
click at [717, 225] on div "Débito" at bounding box center [715, 238] width 108 height 89
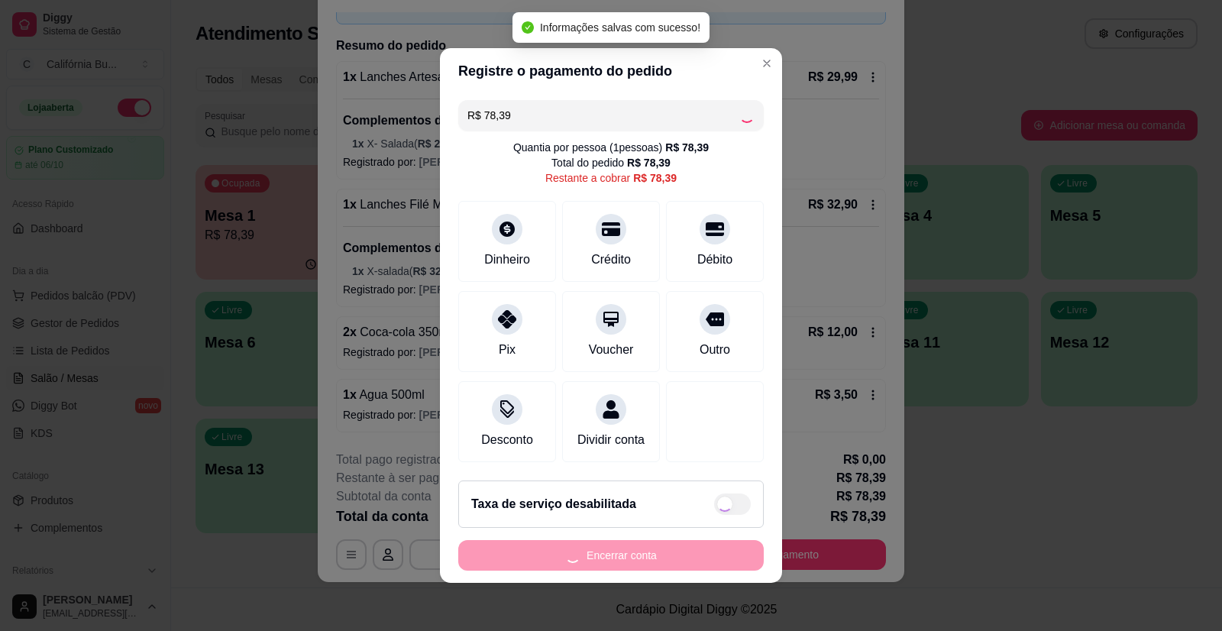
type input "R$ 0,00"
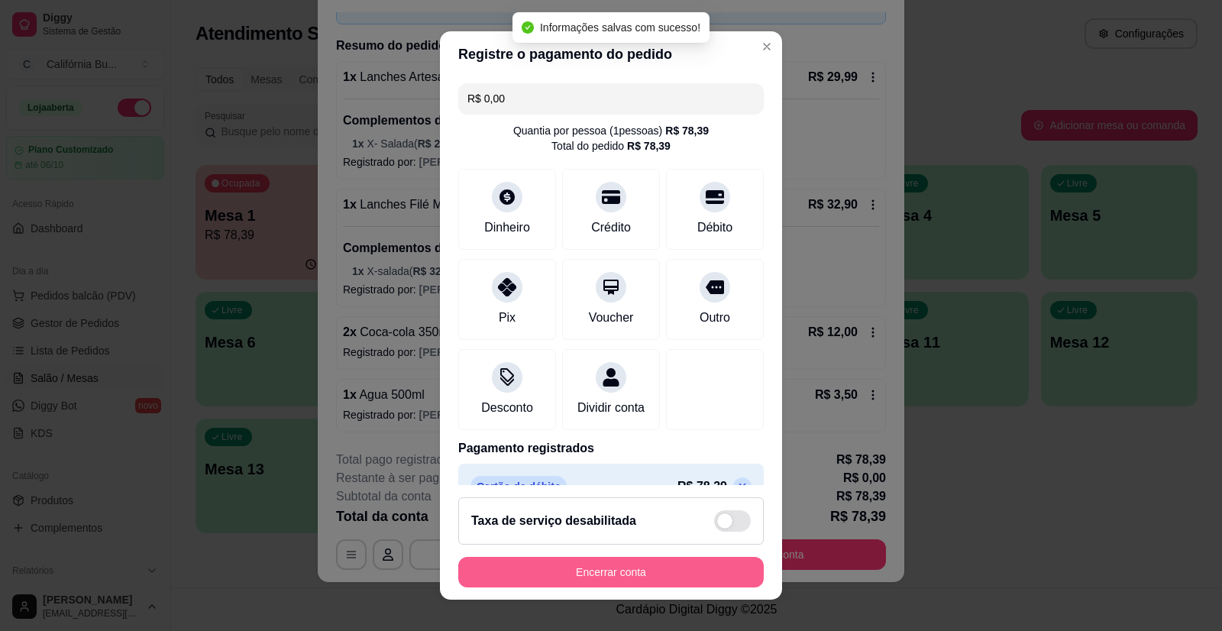
click at [658, 565] on button "Encerrar conta" at bounding box center [610, 572] width 305 height 31
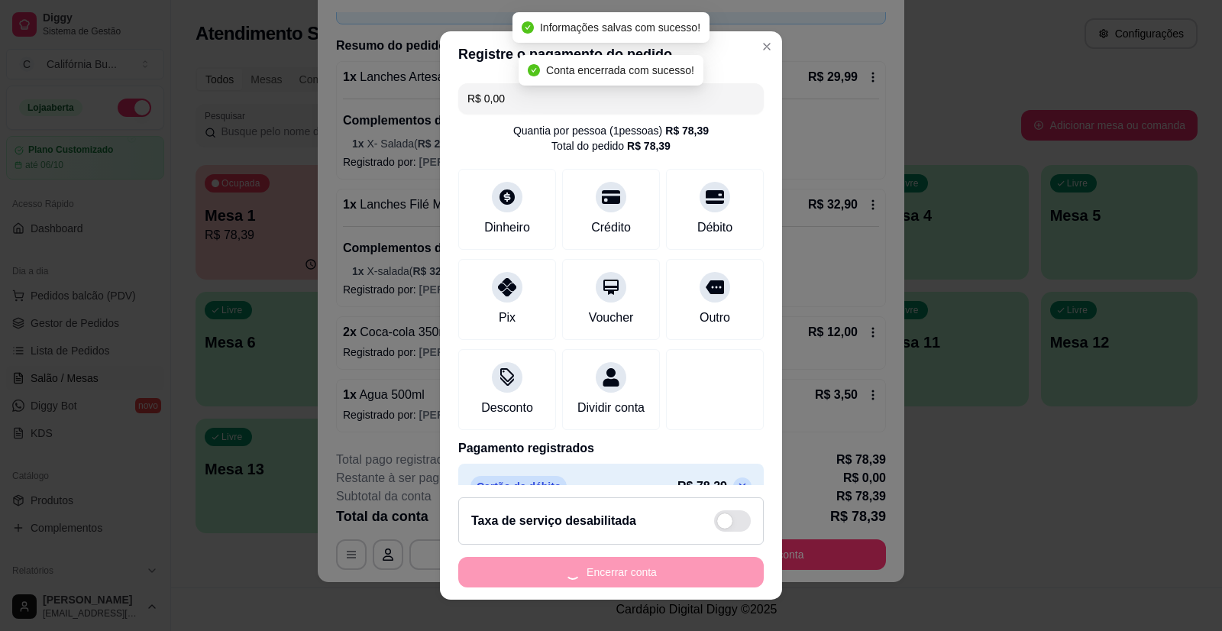
scroll to position [0, 0]
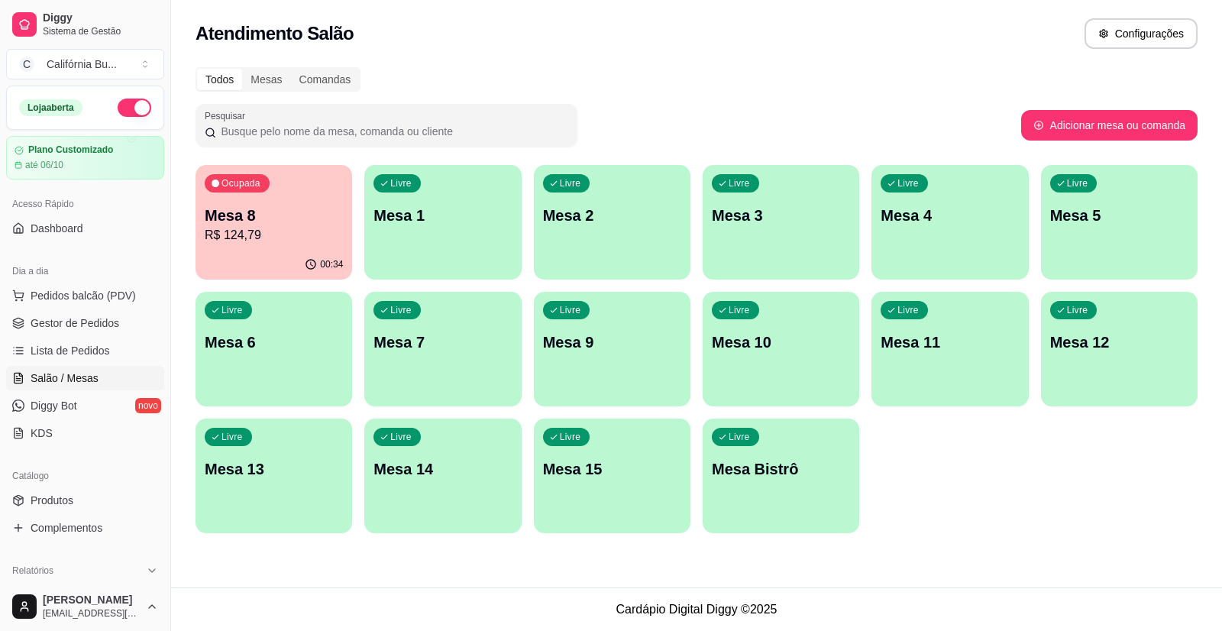
click at [268, 230] on p "R$ 124,79" at bounding box center [274, 235] width 138 height 18
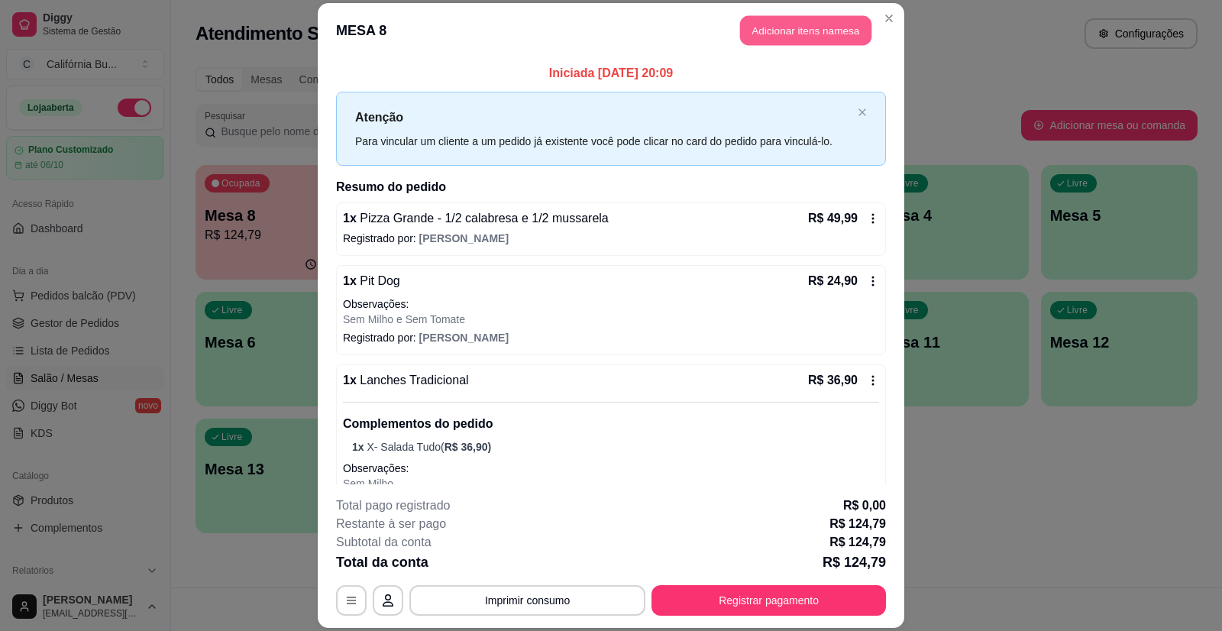
click at [786, 36] on button "Adicionar itens na mesa" at bounding box center [805, 31] width 131 height 30
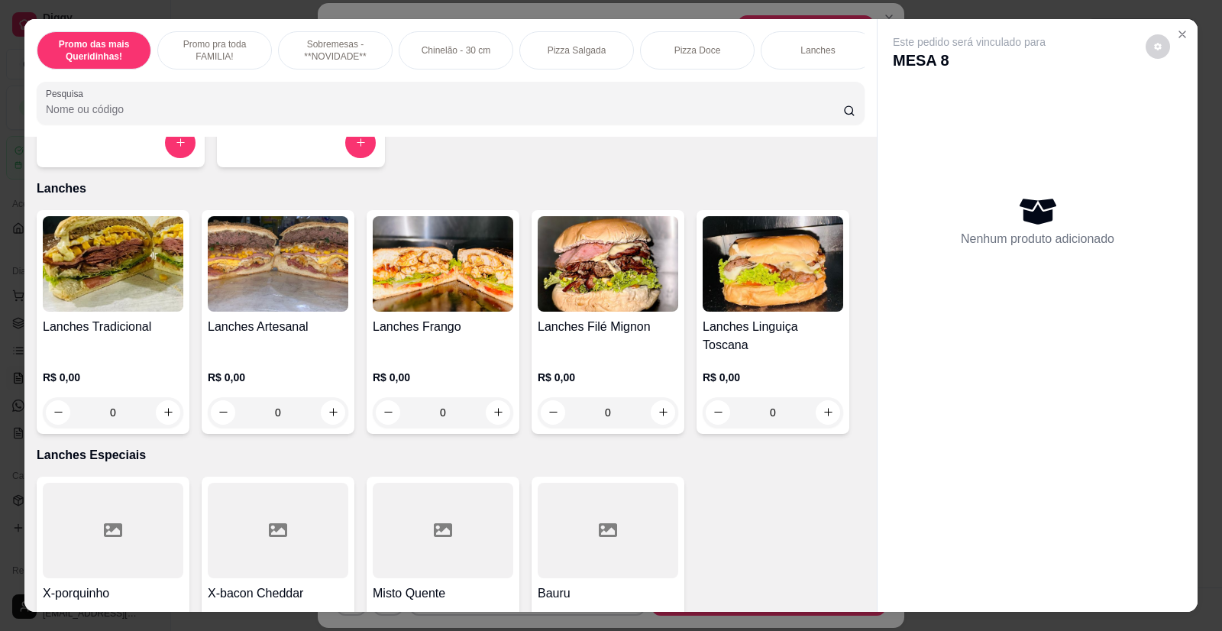
scroll to position [1604, 0]
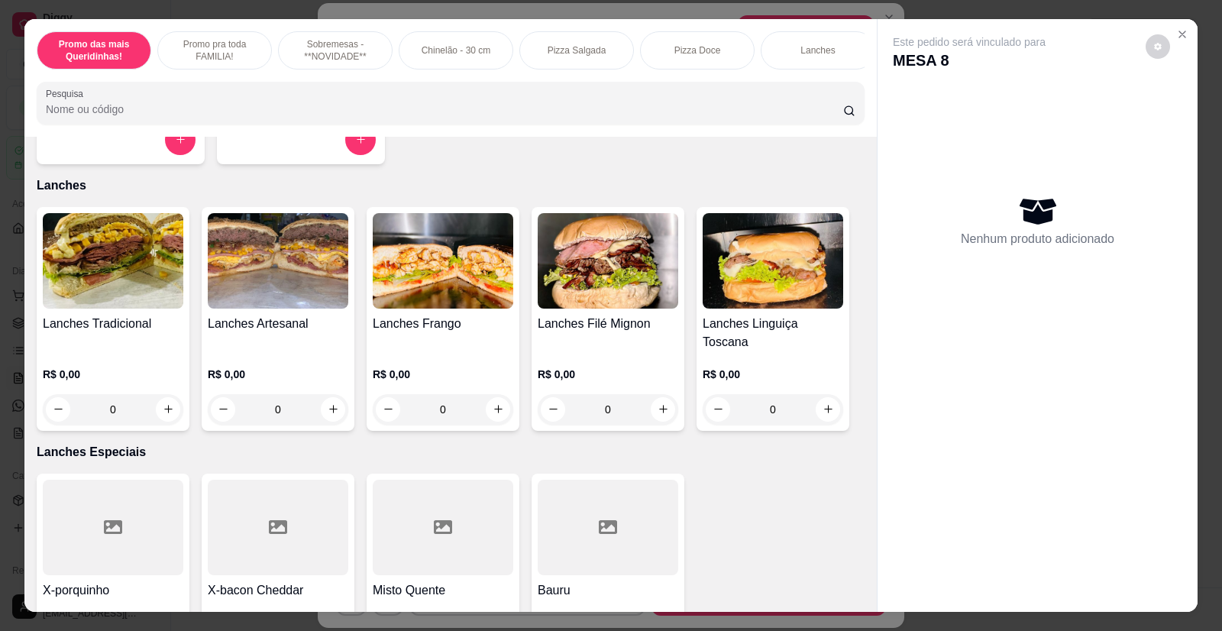
click at [109, 299] on img at bounding box center [113, 260] width 141 height 95
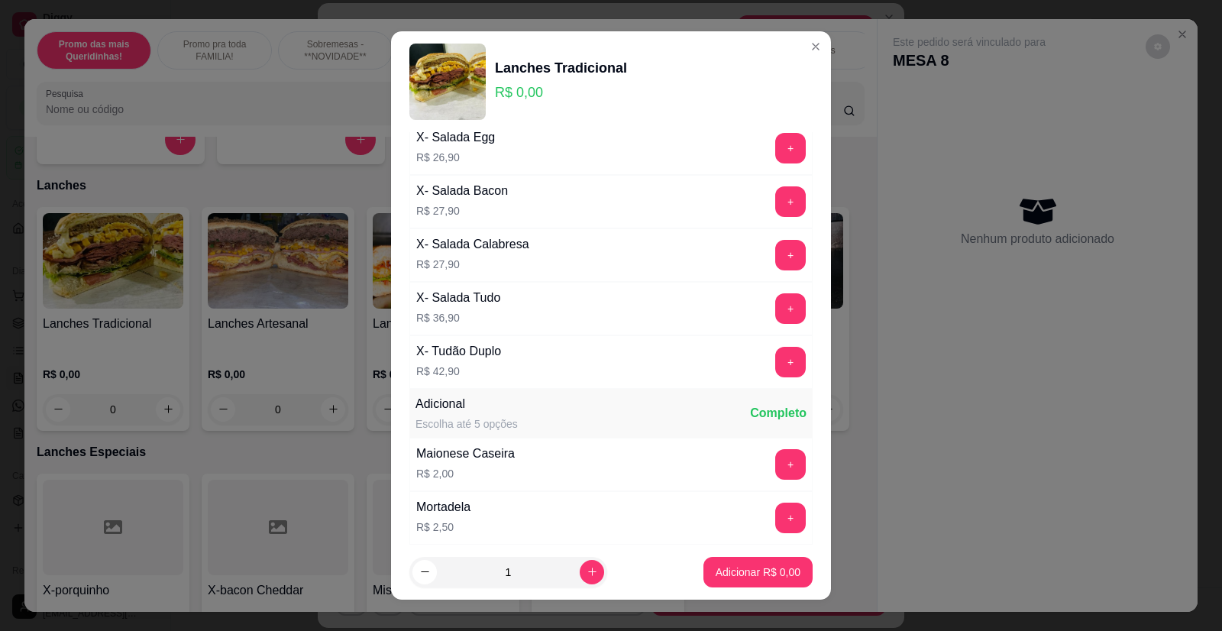
scroll to position [229, 0]
click at [775, 306] on button "+" at bounding box center [790, 307] width 31 height 31
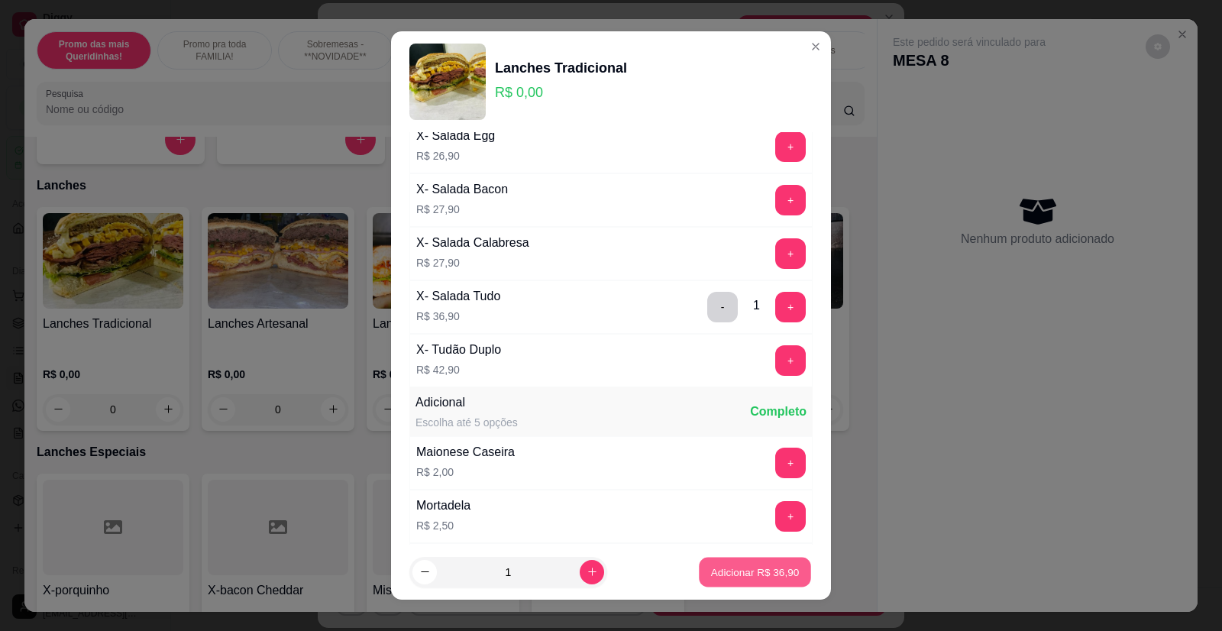
click at [749, 566] on p "Adicionar R$ 36,90" at bounding box center [755, 571] width 89 height 15
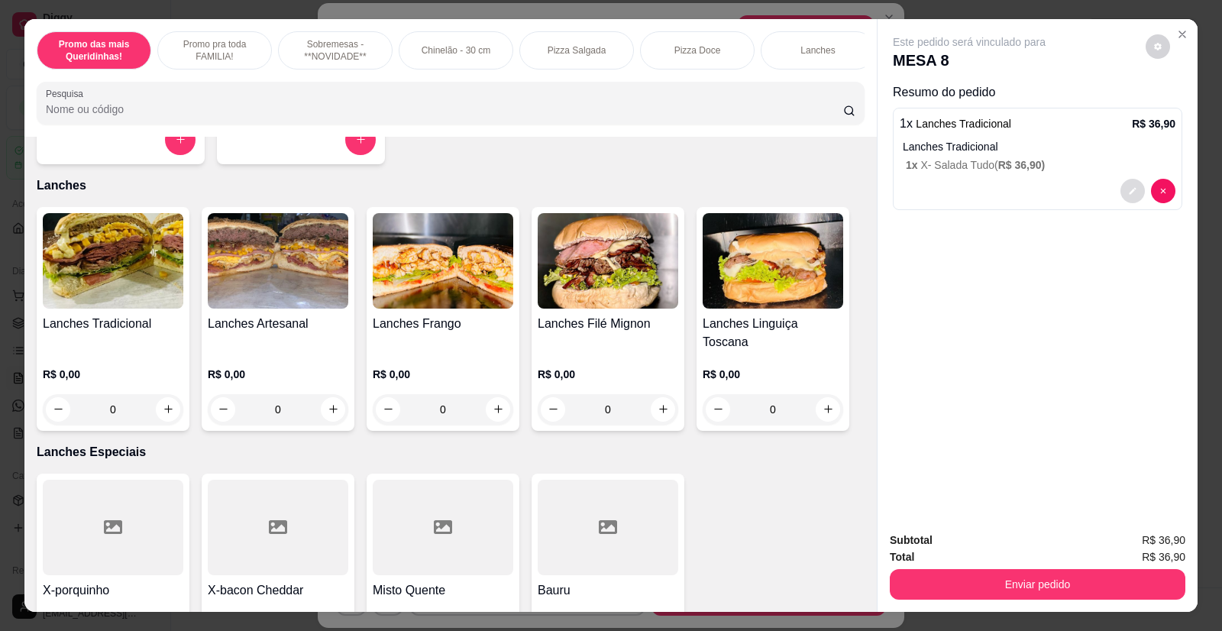
click at [1128, 193] on icon "decrease-product-quantity" at bounding box center [1132, 190] width 9 height 9
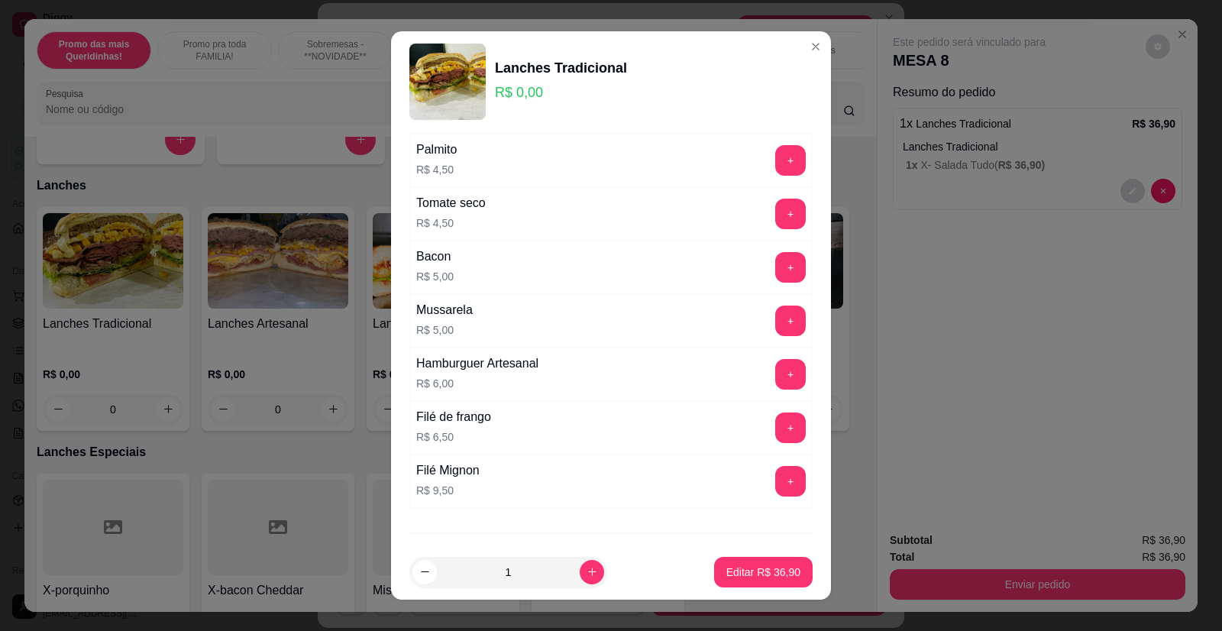
scroll to position [1251, 0]
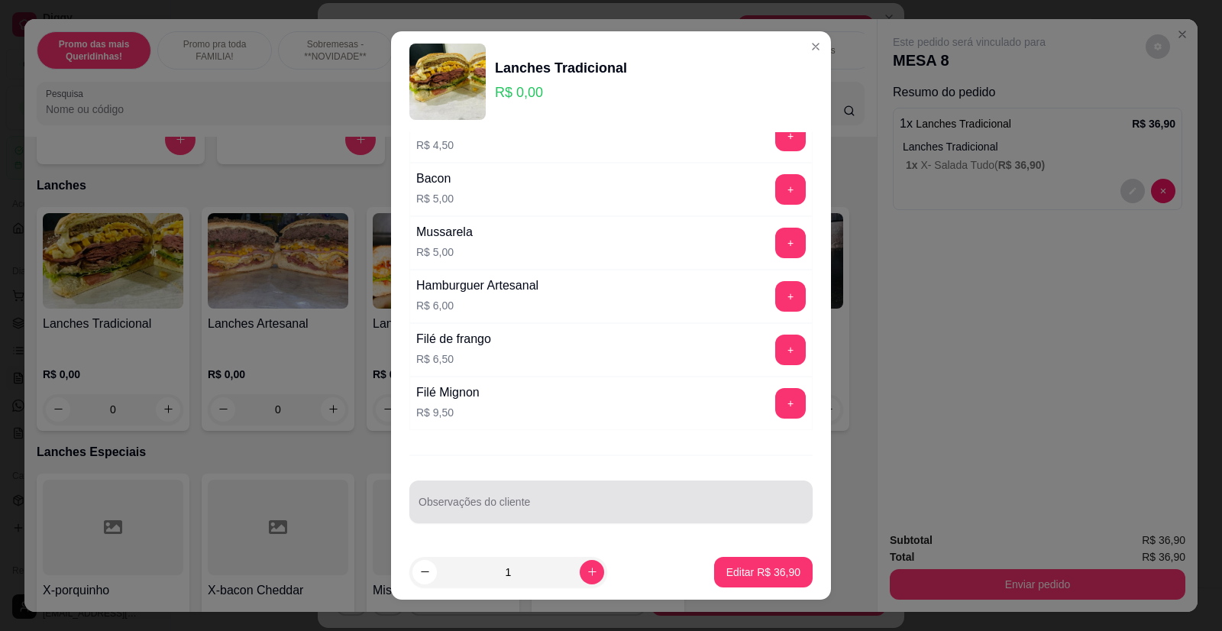
click at [644, 492] on div at bounding box center [610, 501] width 385 height 31
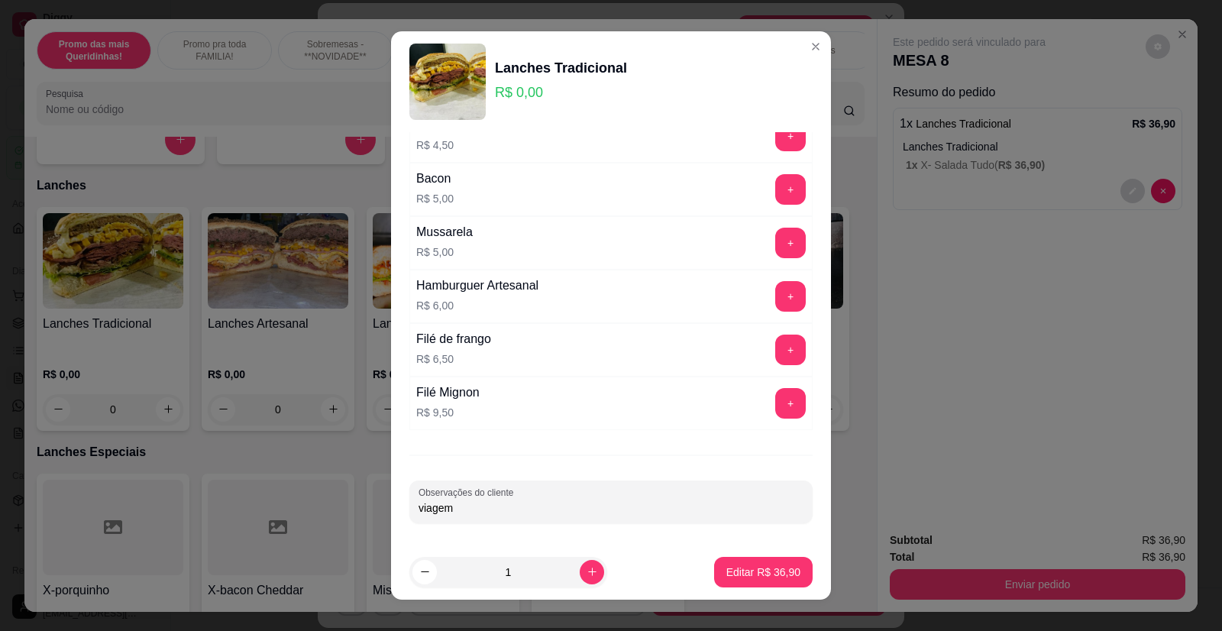
type input "viagem"
click at [761, 565] on p "Editar R$ 36,90" at bounding box center [763, 571] width 72 height 15
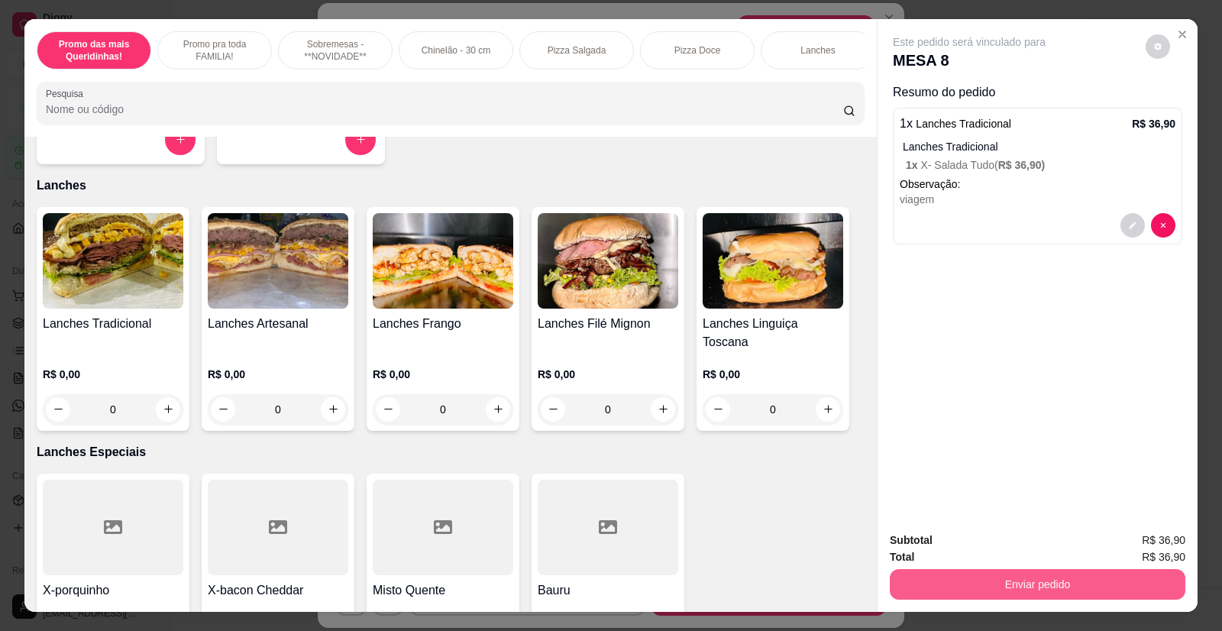
click at [956, 576] on button "Enviar pedido" at bounding box center [1038, 584] width 296 height 31
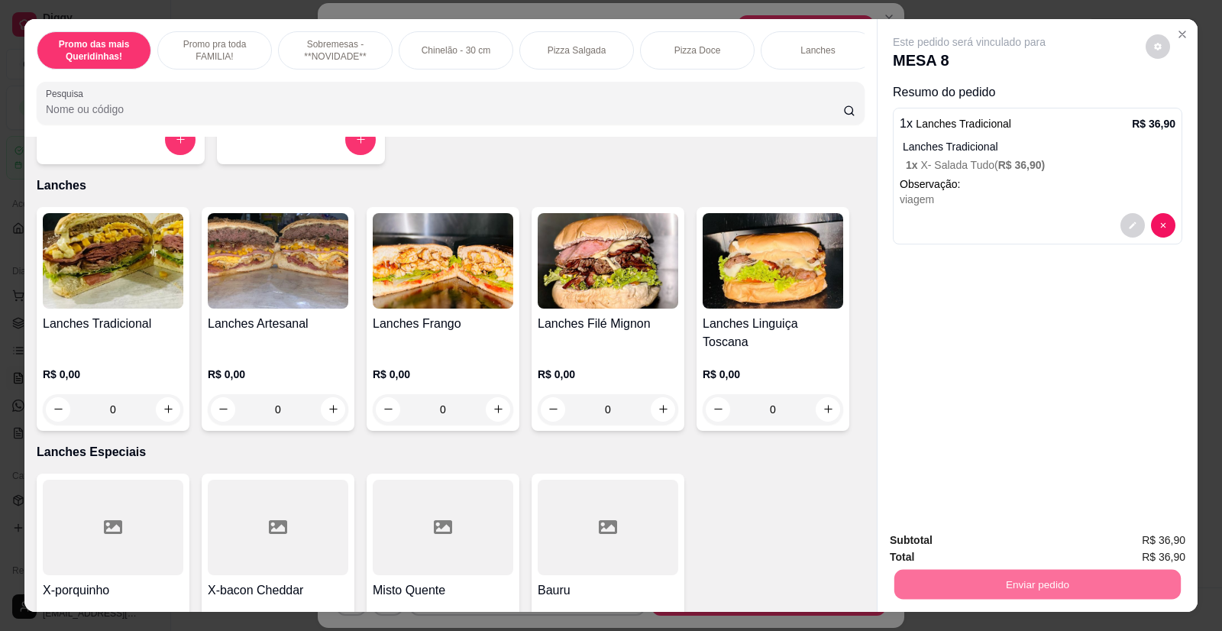
click at [1128, 547] on button "Enviar pedido" at bounding box center [1146, 546] width 86 height 29
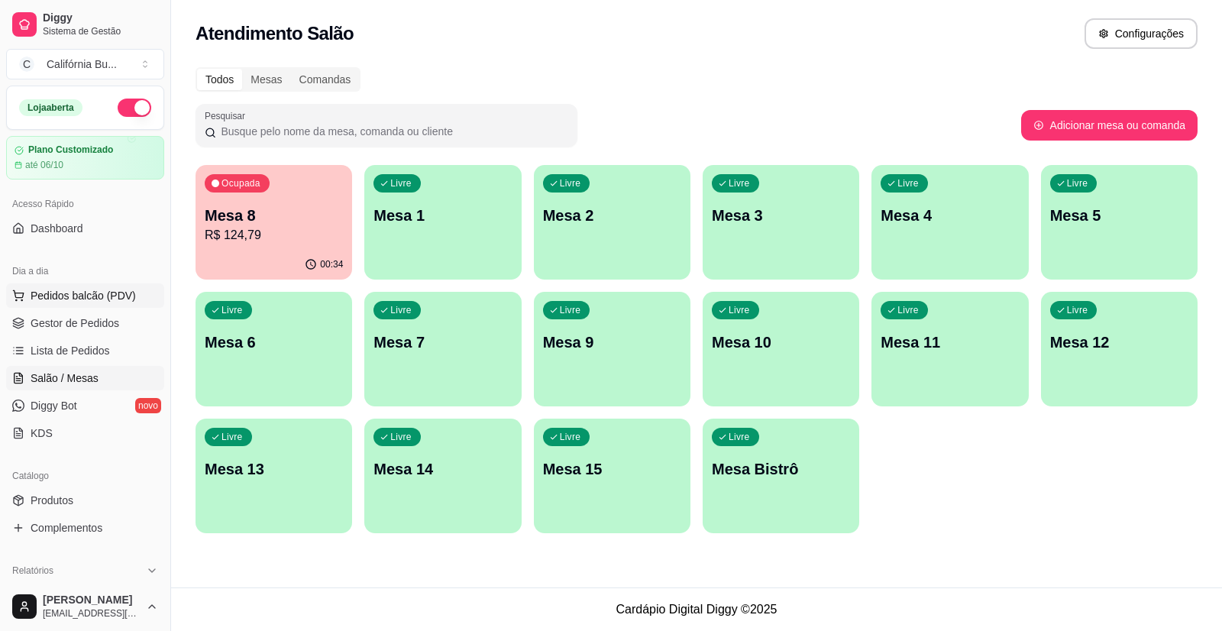
click at [92, 295] on span "Pedidos balcão (PDV)" at bounding box center [83, 295] width 105 height 15
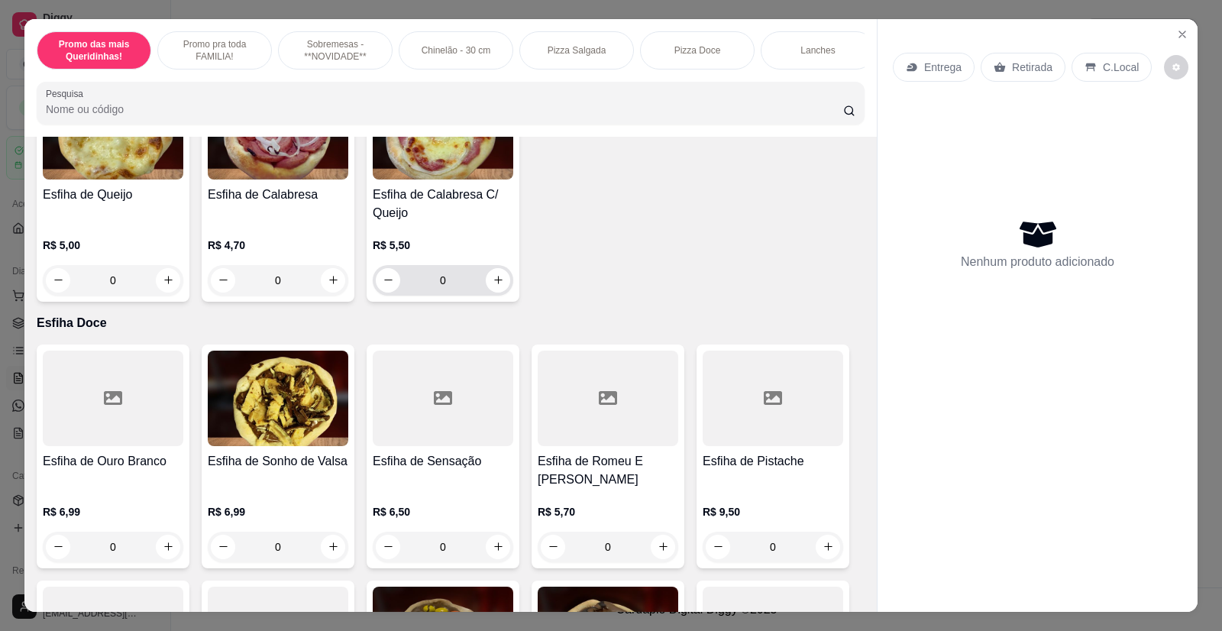
scroll to position [3436, 0]
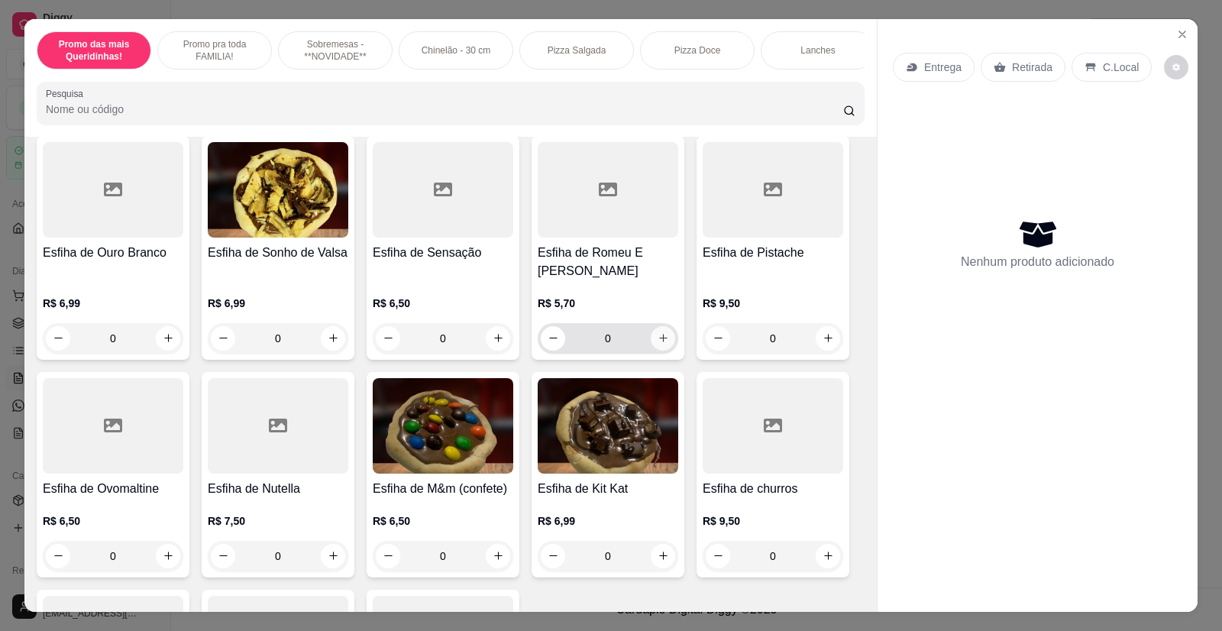
click at [661, 326] on button "increase-product-quantity" at bounding box center [663, 338] width 24 height 24
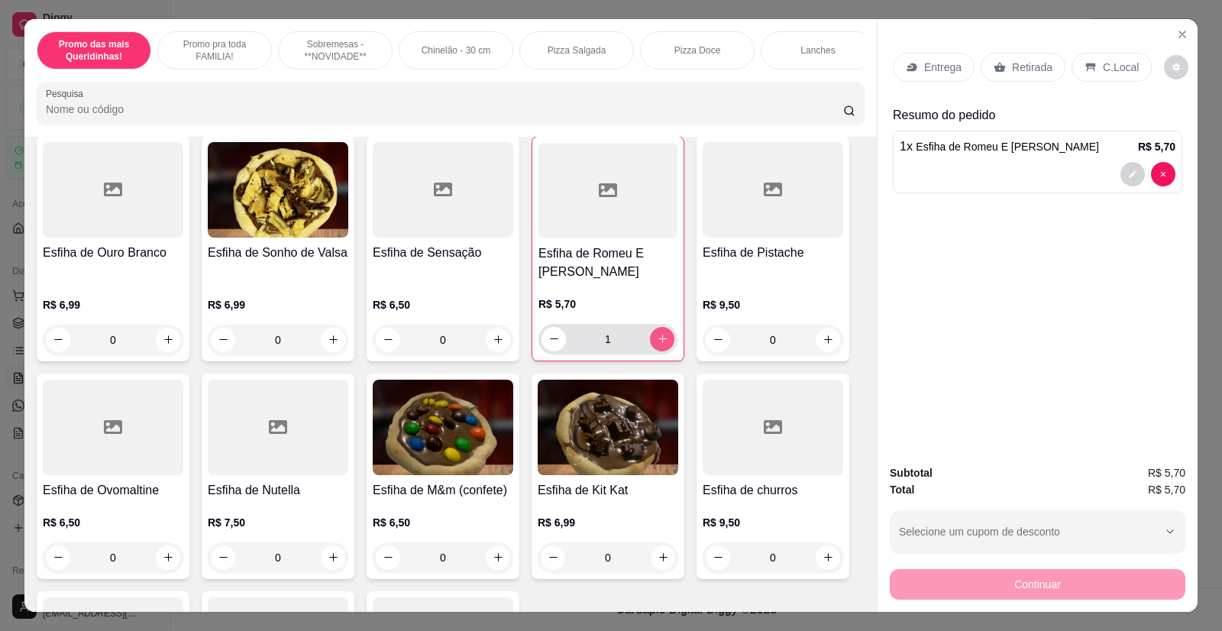
click at [661, 327] on button "increase-product-quantity" at bounding box center [662, 339] width 24 height 24
type input "4"
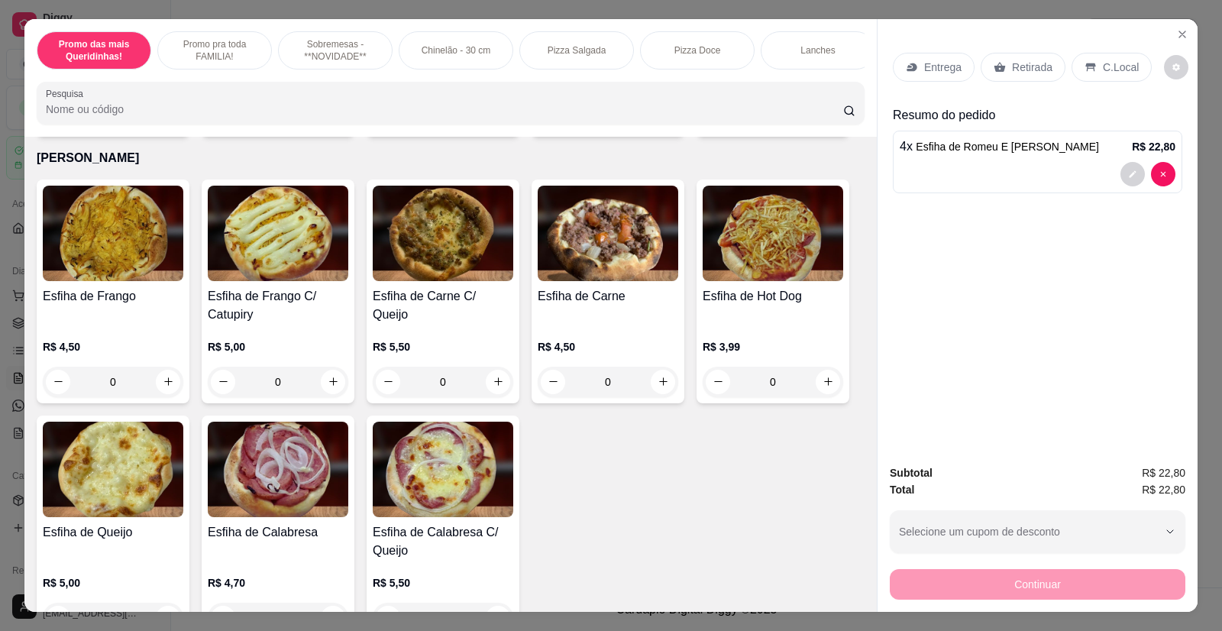
scroll to position [2826, 0]
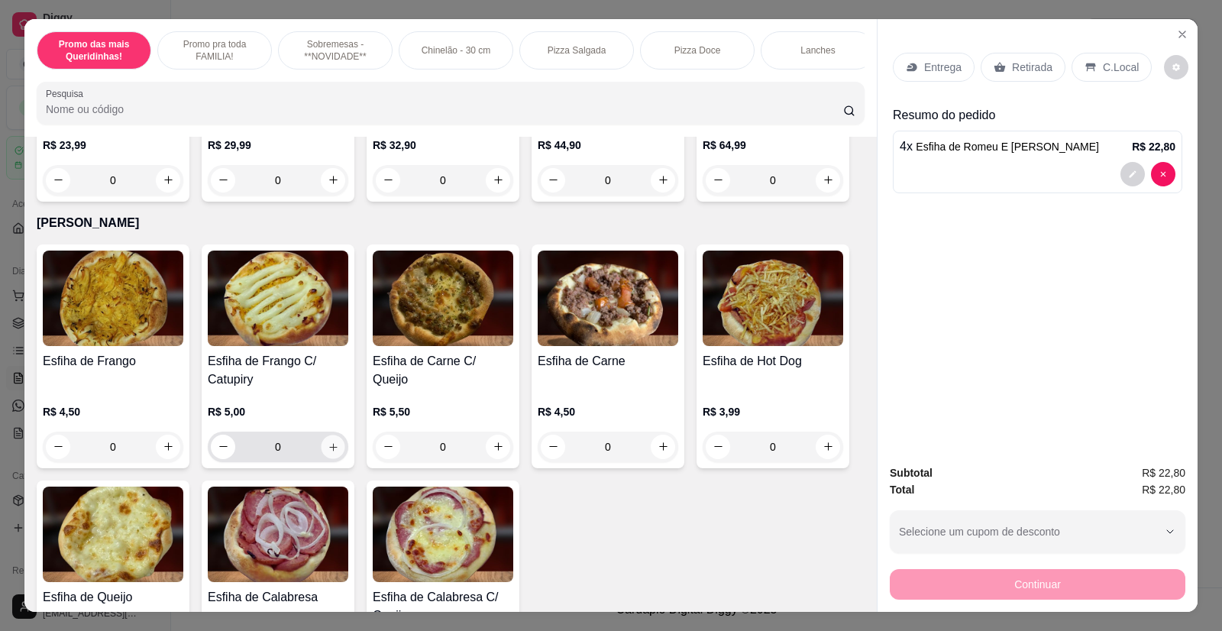
click at [334, 437] on button "increase-product-quantity" at bounding box center [333, 447] width 24 height 24
type input "1"
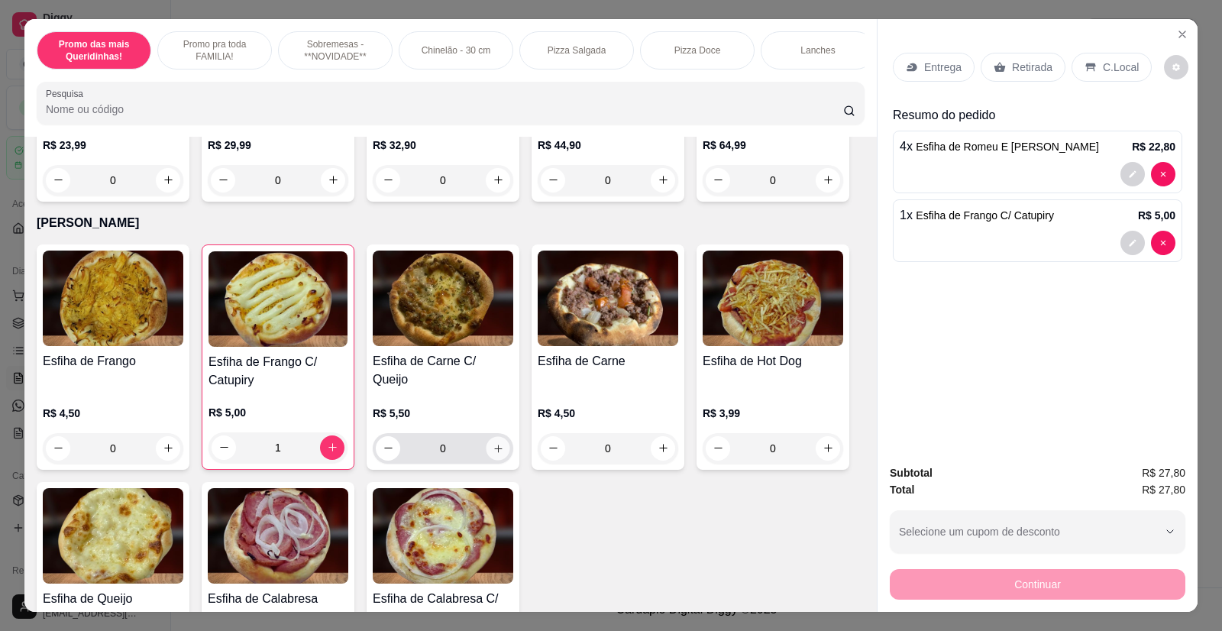
click at [493, 445] on icon "increase-product-quantity" at bounding box center [498, 448] width 11 height 11
type input "1"
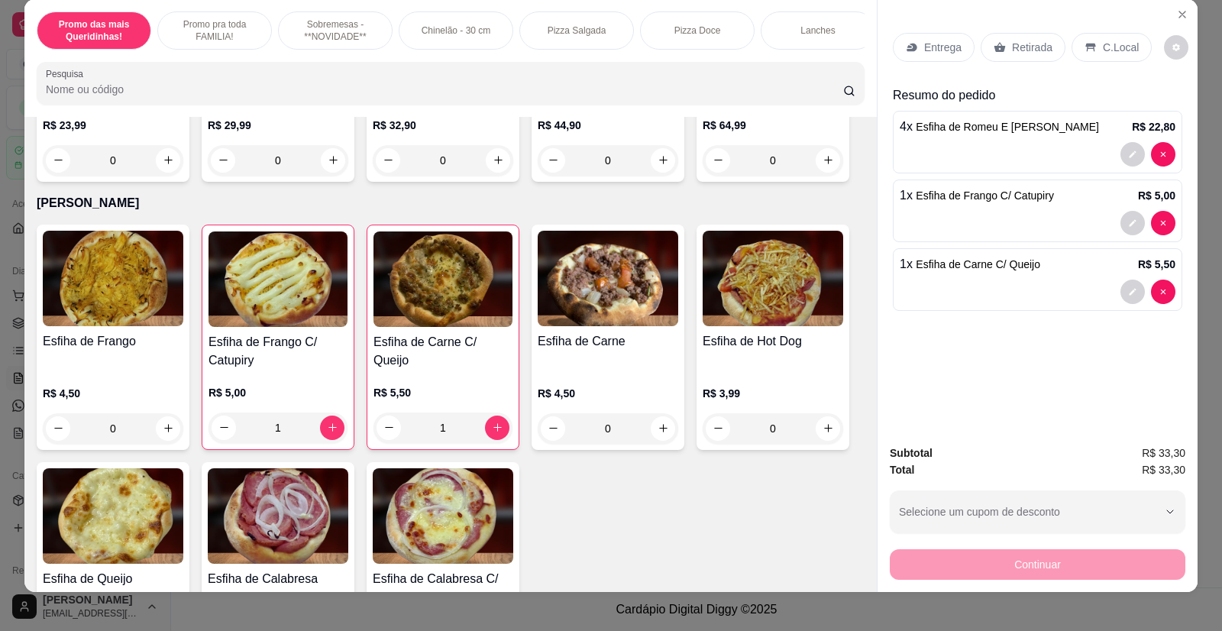
scroll to position [30, 0]
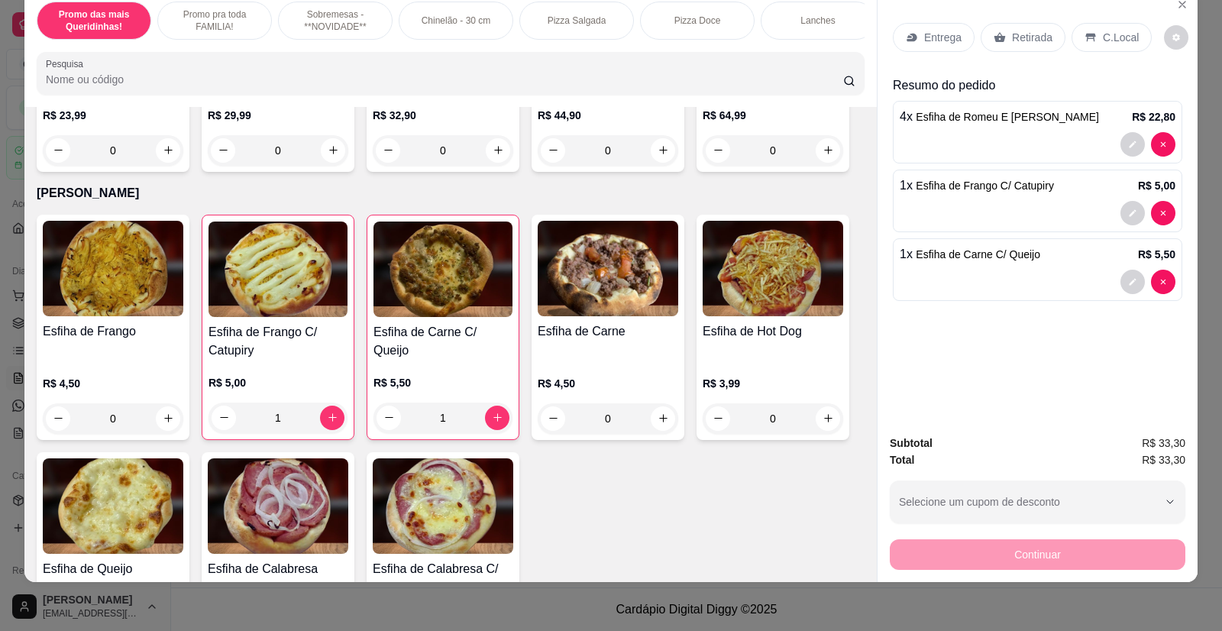
click at [1013, 38] on p "Retirada" at bounding box center [1032, 37] width 40 height 15
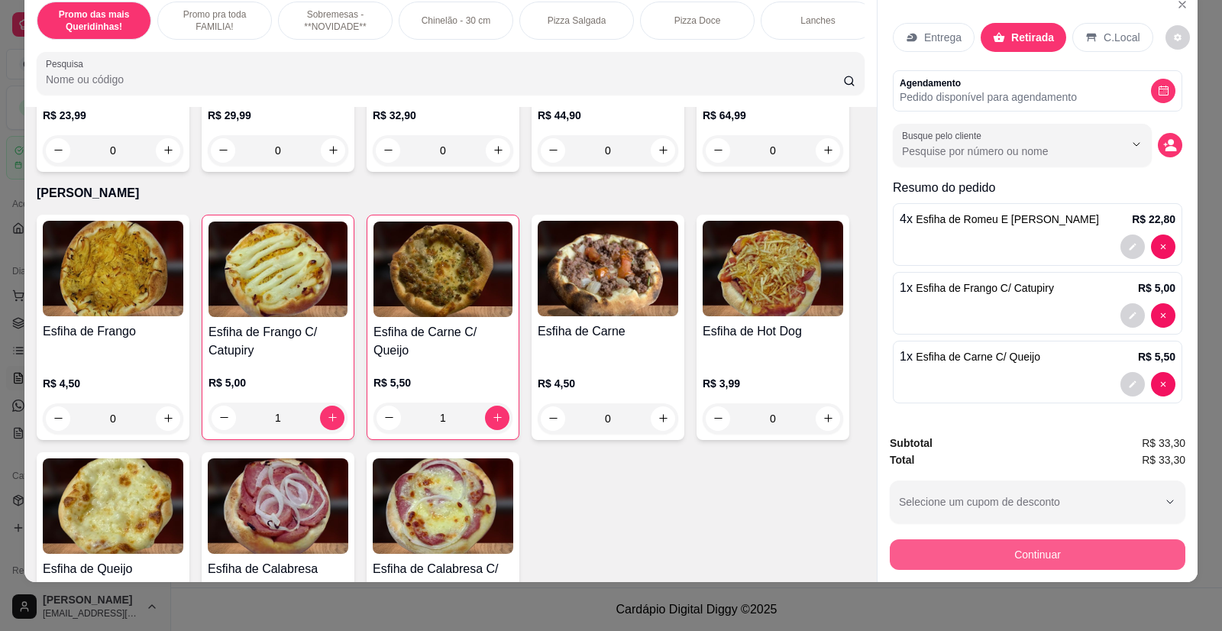
click at [1032, 551] on button "Continuar" at bounding box center [1038, 554] width 296 height 31
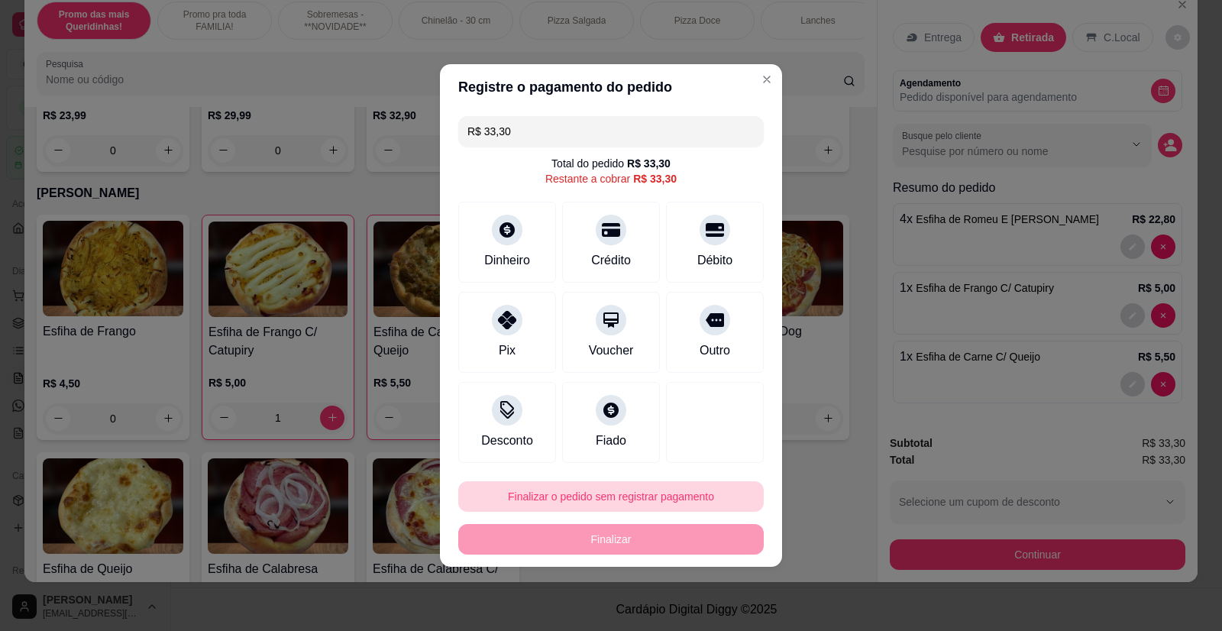
click at [651, 496] on button "Finalizar o pedido sem registrar pagamento" at bounding box center [610, 496] width 305 height 31
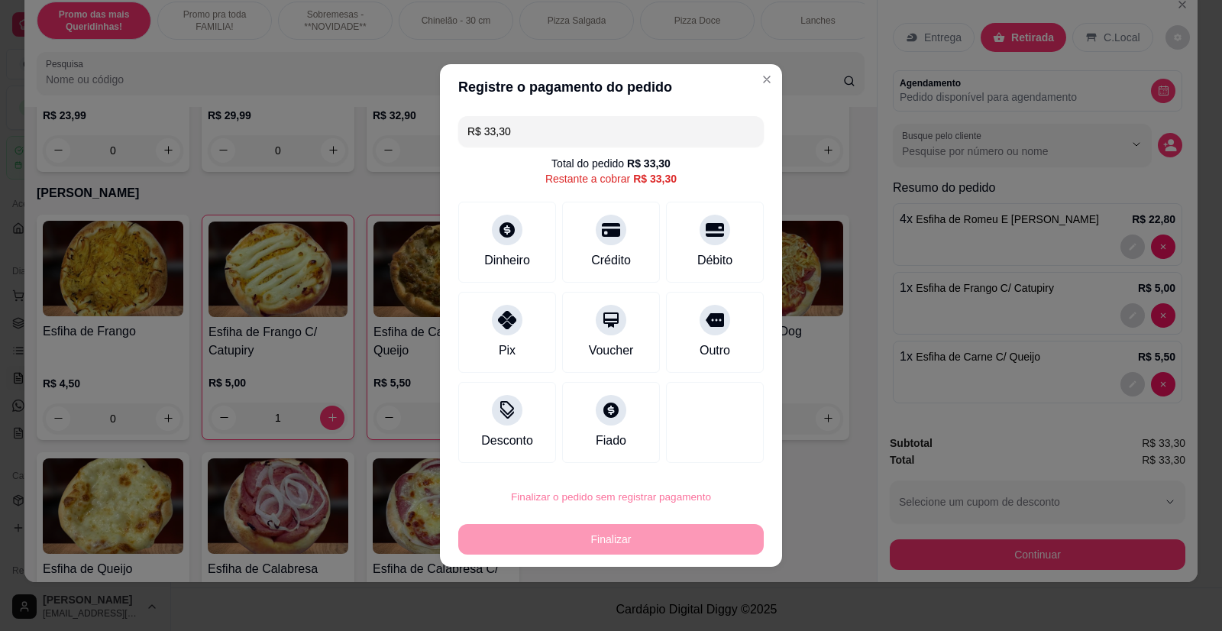
click at [701, 448] on button "Confirmar" at bounding box center [705, 453] width 57 height 24
type input "0"
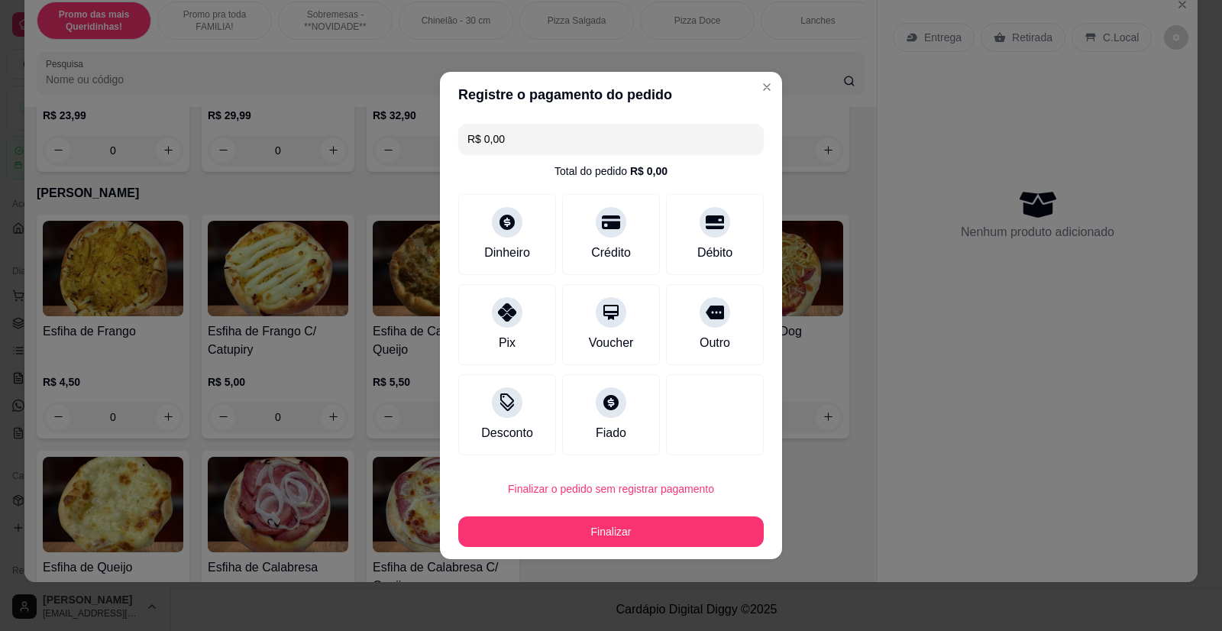
type input "R$ 0,00"
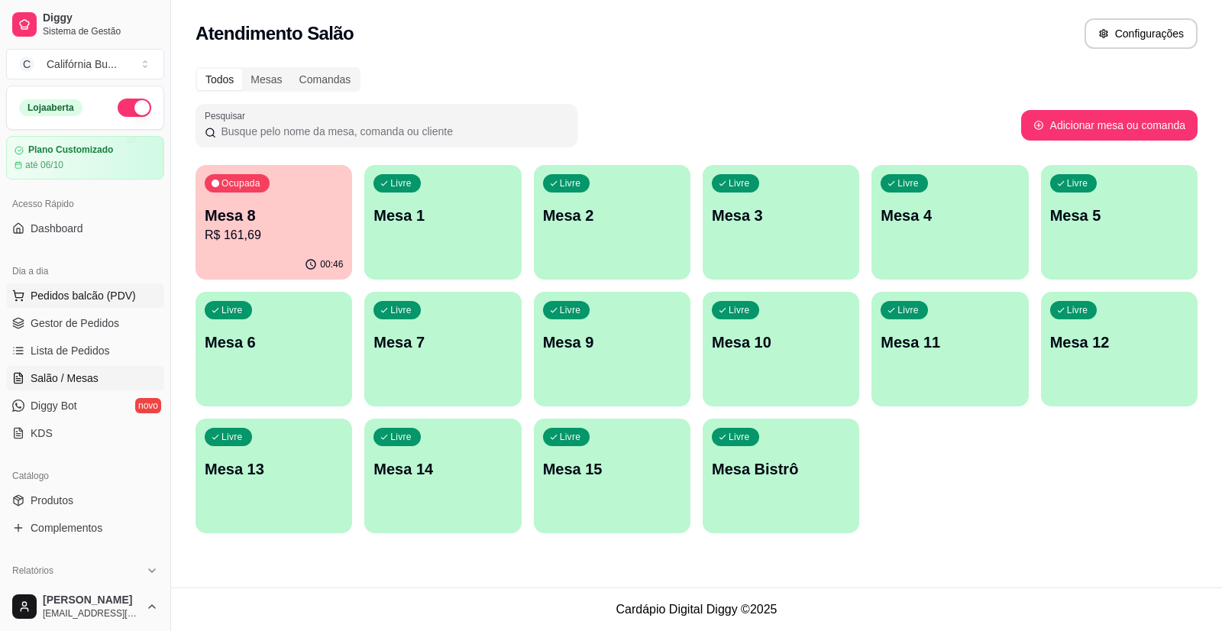
click at [71, 296] on span "Pedidos balcão (PDV)" at bounding box center [83, 295] width 105 height 15
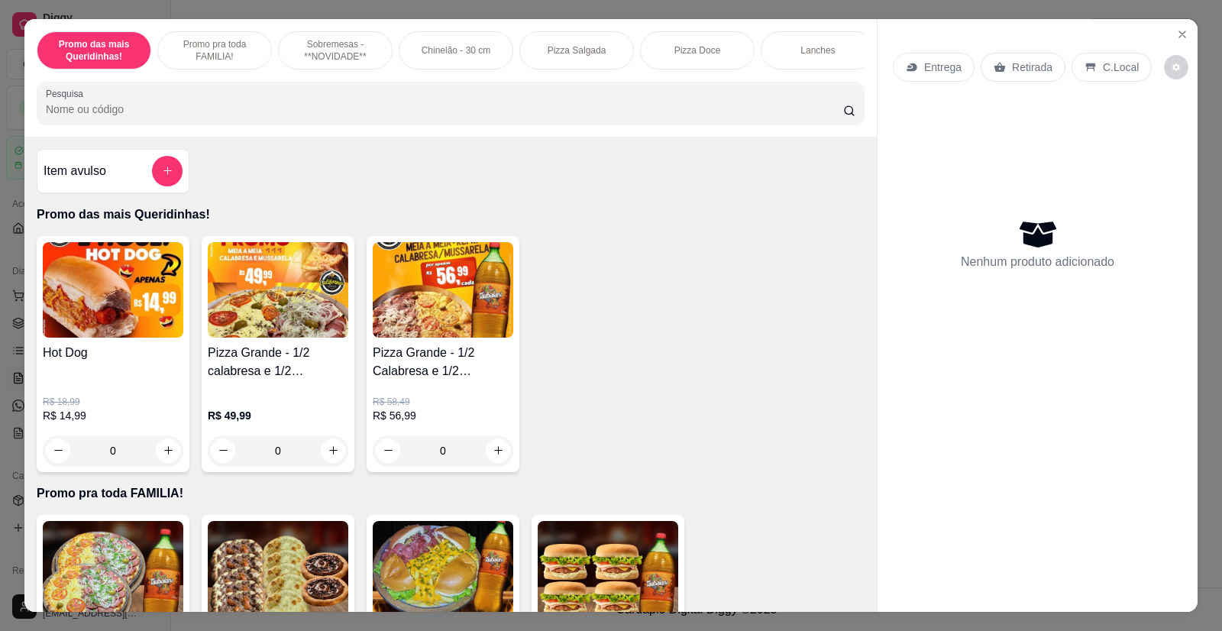
click at [161, 460] on div "0" at bounding box center [113, 450] width 141 height 31
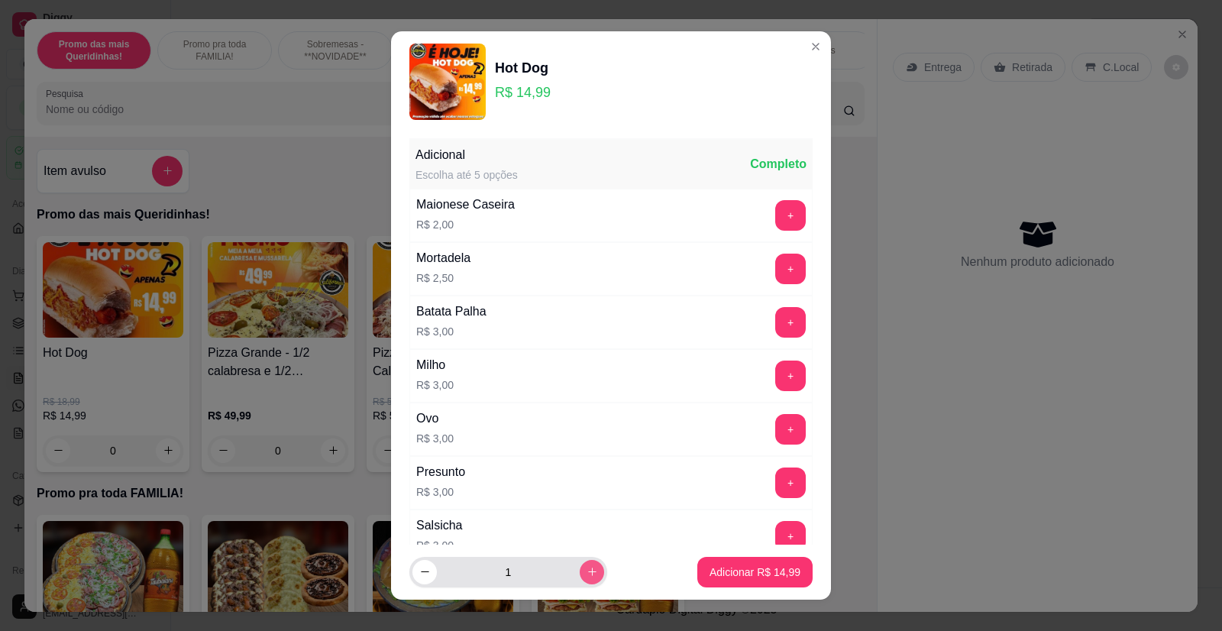
click at [586, 572] on icon "increase-product-quantity" at bounding box center [591, 571] width 11 height 11
type input "2"
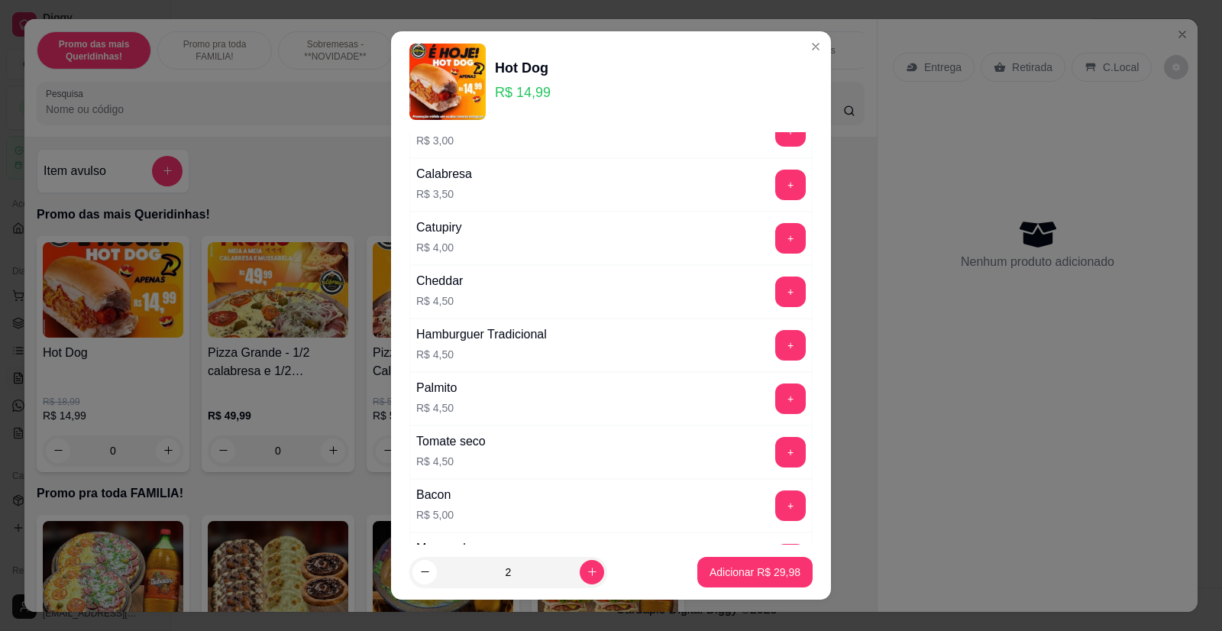
scroll to position [535, 0]
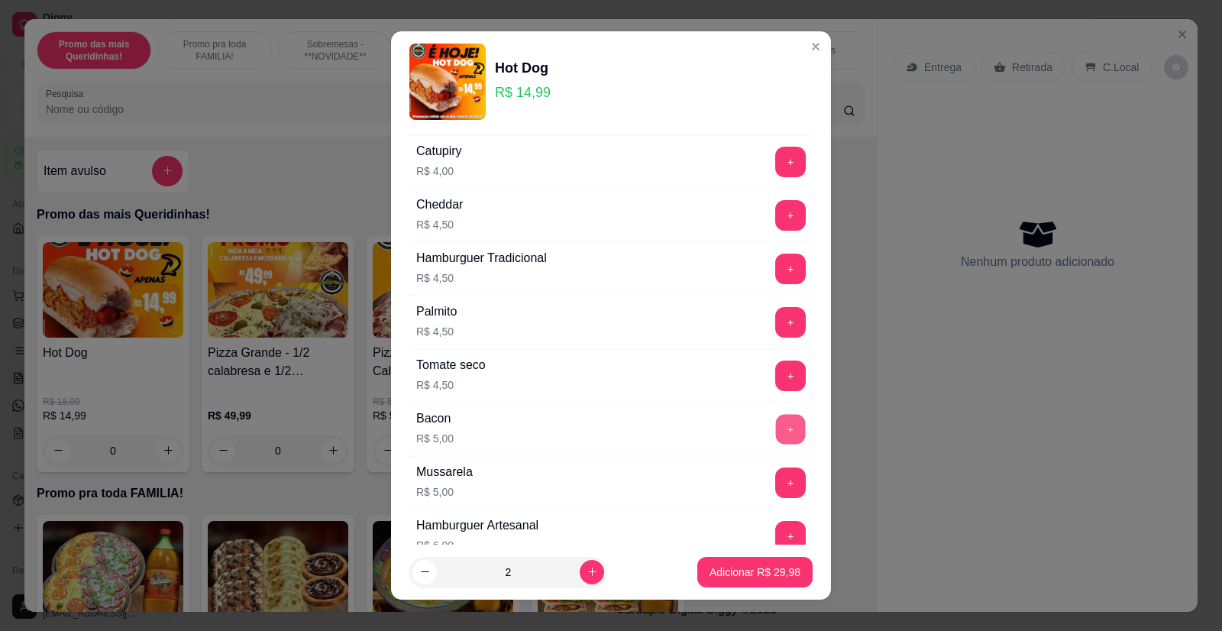
click at [776, 427] on button "+" at bounding box center [791, 430] width 30 height 30
click at [734, 569] on p "Adicionar R$ 49,98" at bounding box center [755, 571] width 89 height 15
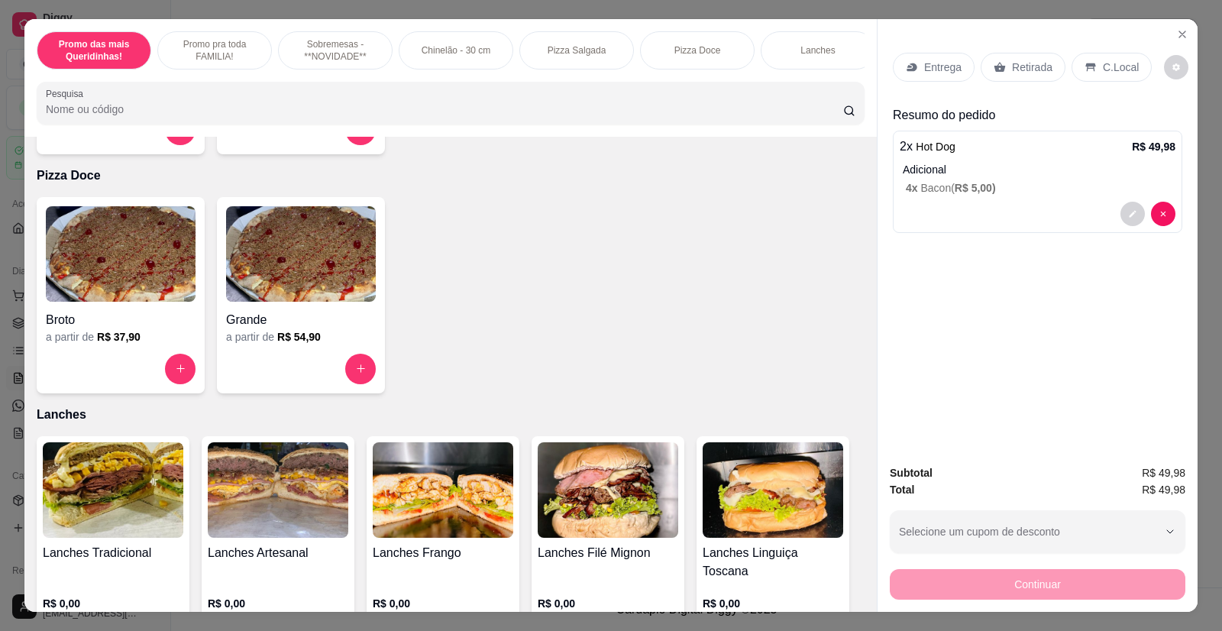
scroll to position [1527, 0]
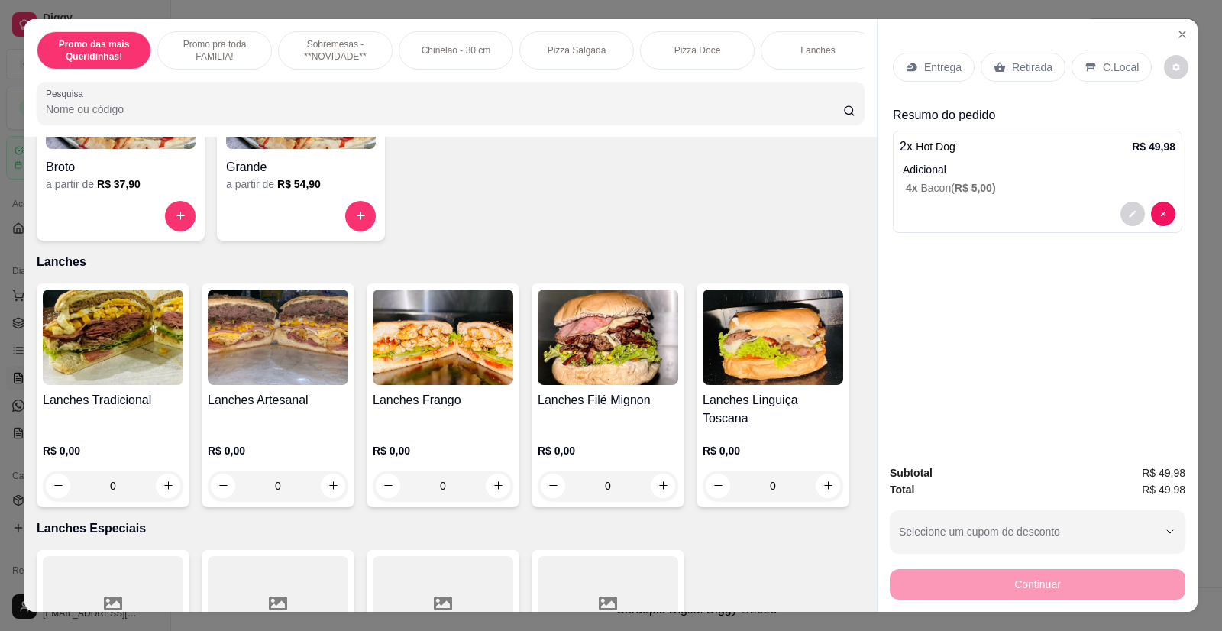
click at [89, 355] on img at bounding box center [113, 336] width 141 height 95
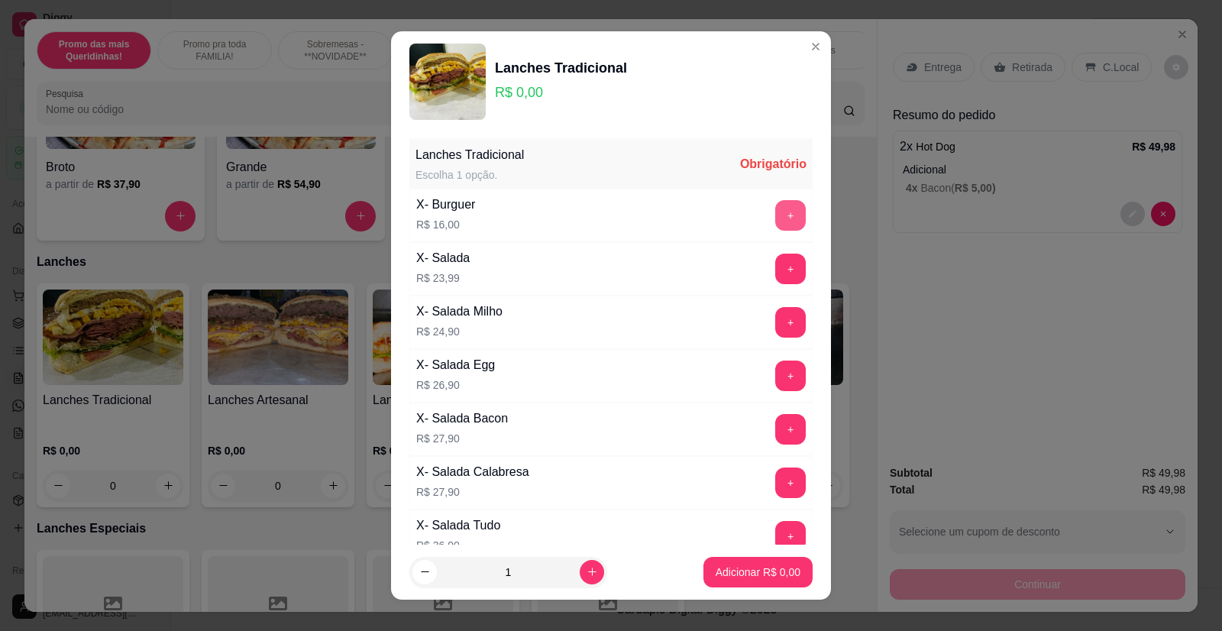
click at [775, 218] on button "+" at bounding box center [790, 215] width 31 height 31
click at [764, 577] on p "Adicionar R$ 16,00" at bounding box center [755, 571] width 89 height 15
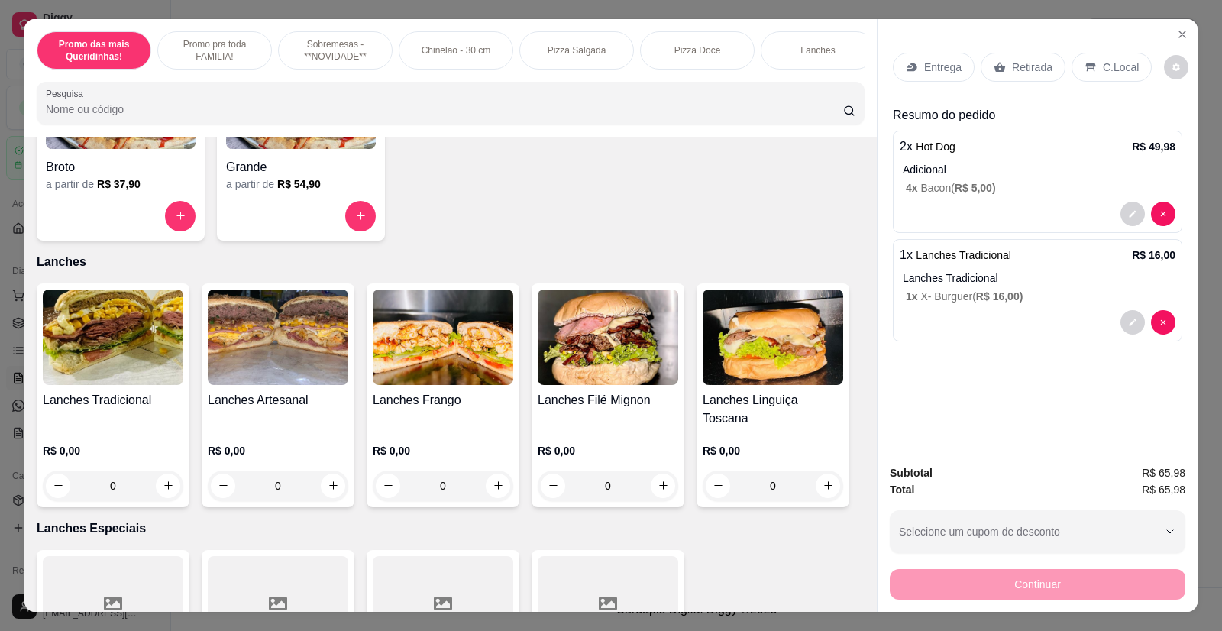
click at [1026, 68] on p "Retirada" at bounding box center [1032, 67] width 40 height 15
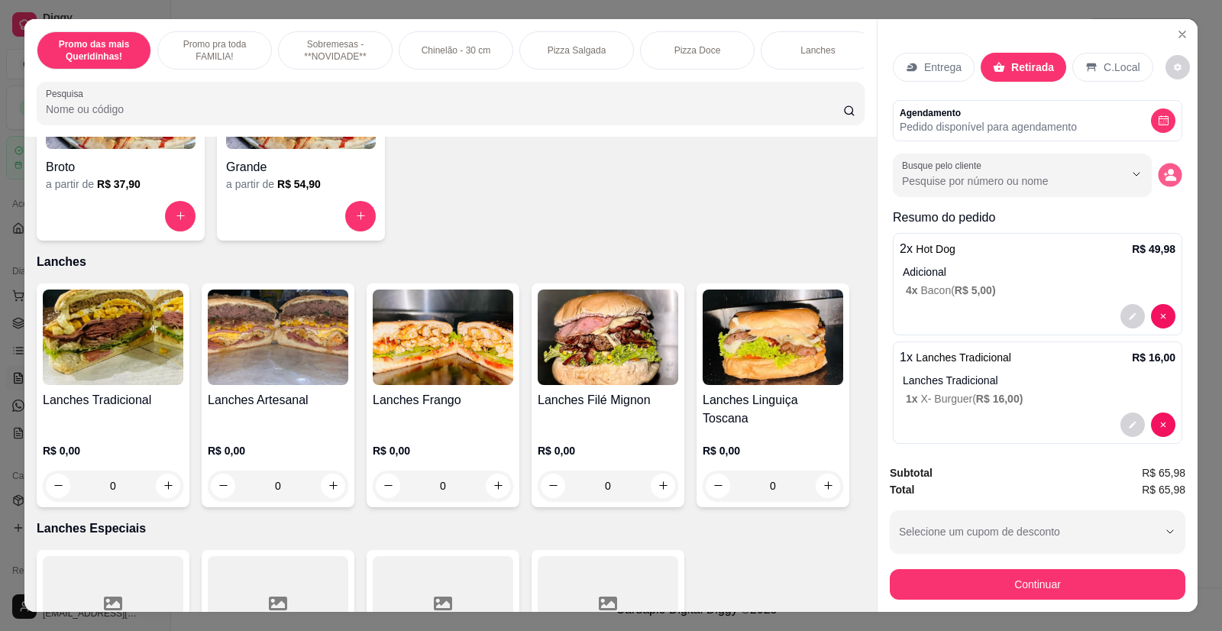
click at [1163, 173] on icon "decrease-product-quantity" at bounding box center [1169, 174] width 13 height 13
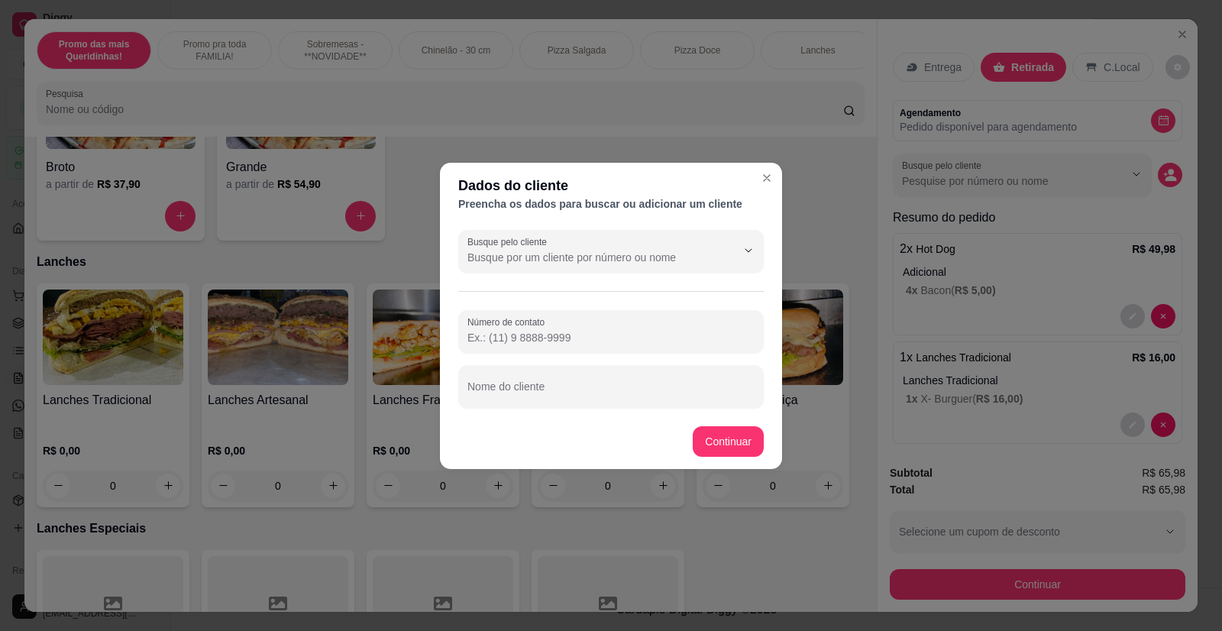
click at [569, 411] on div "Busque pelo cliente Número de contato Nome do cliente" at bounding box center [611, 319] width 342 height 190
click at [552, 391] on input "Nome do cliente" at bounding box center [610, 392] width 287 height 15
type input "Tiago"
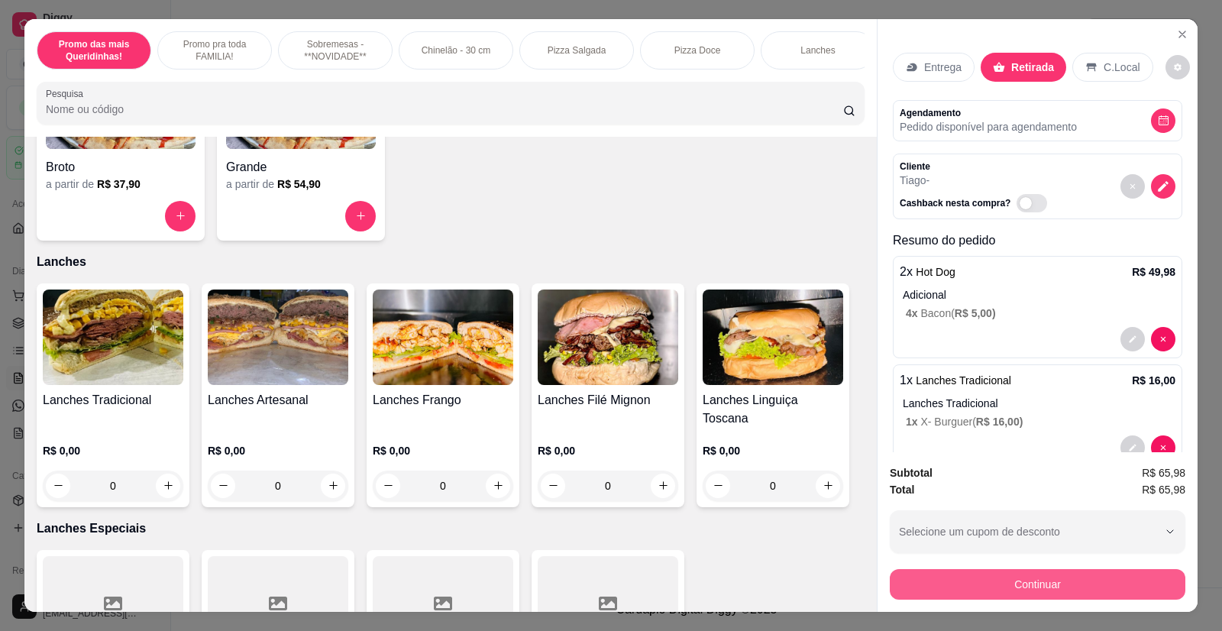
click at [970, 581] on button "Continuar" at bounding box center [1038, 584] width 296 height 31
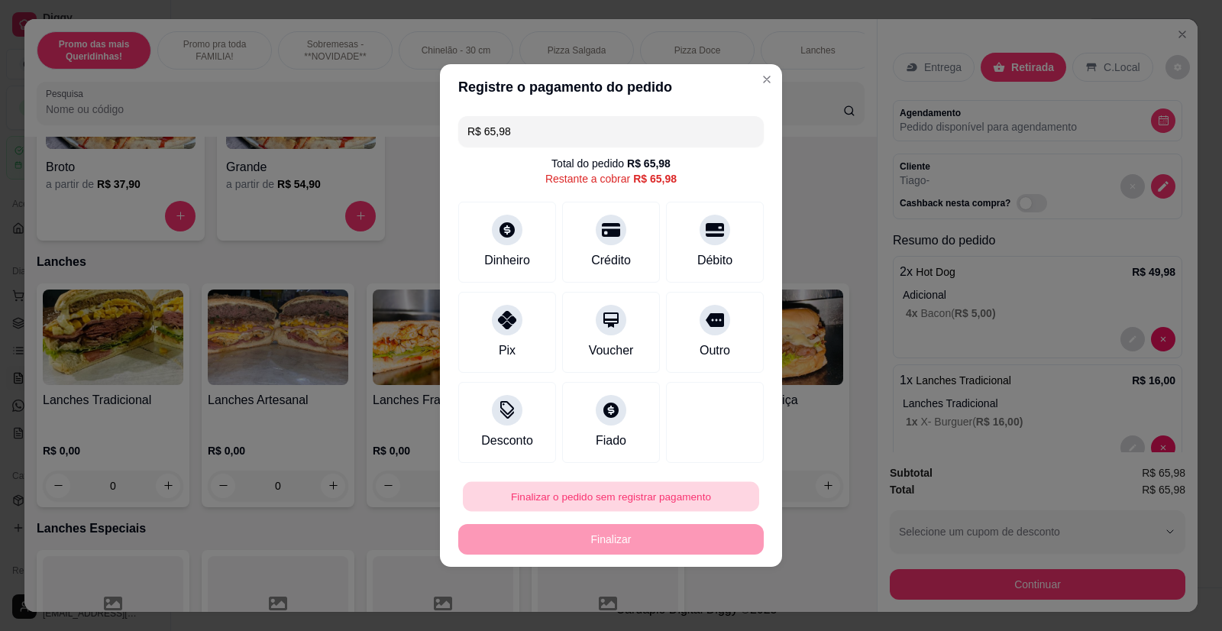
click at [633, 497] on button "Finalizar o pedido sem registrar pagamento" at bounding box center [611, 497] width 296 height 30
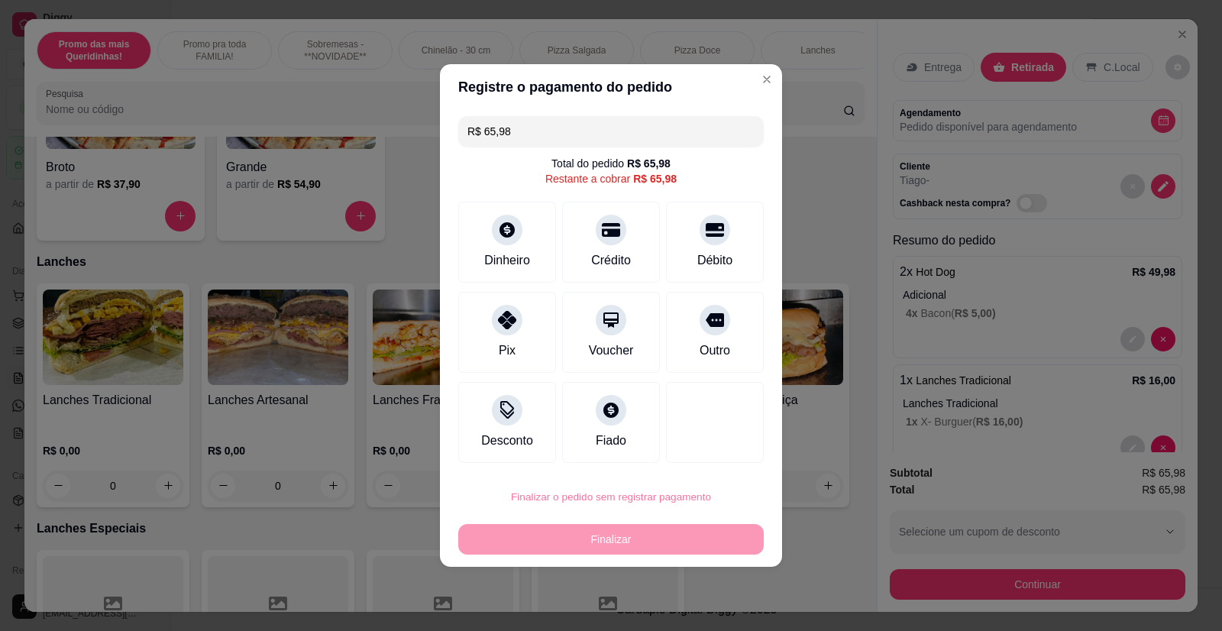
click at [713, 441] on button "Confirmar" at bounding box center [705, 453] width 57 height 24
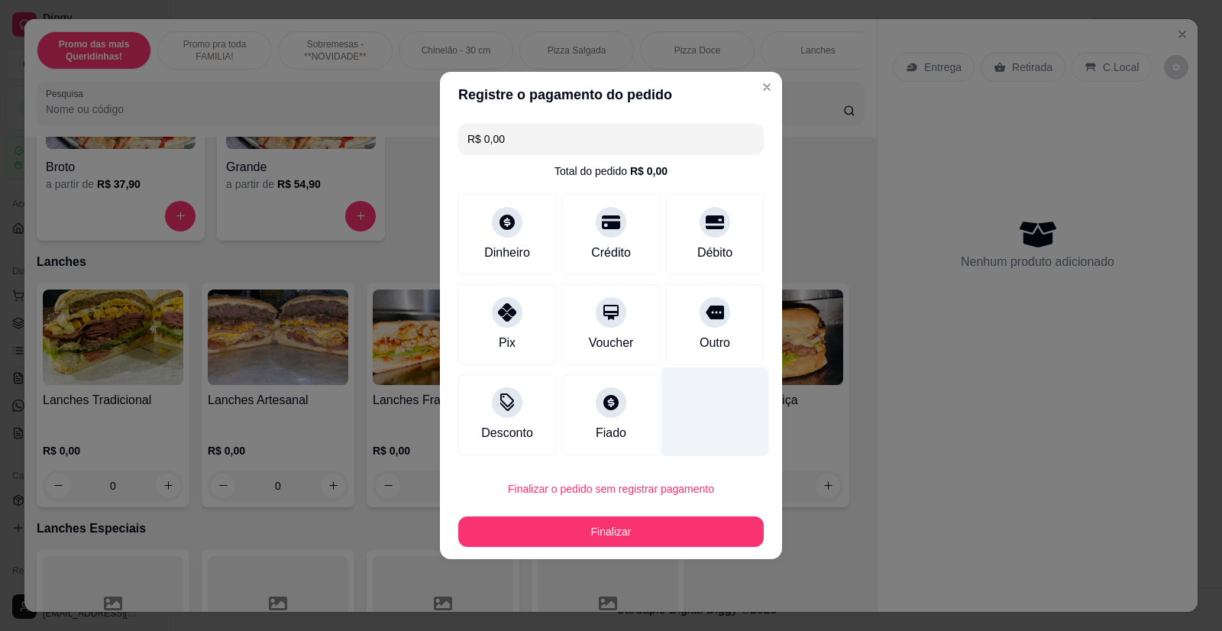
type input "R$ 0,00"
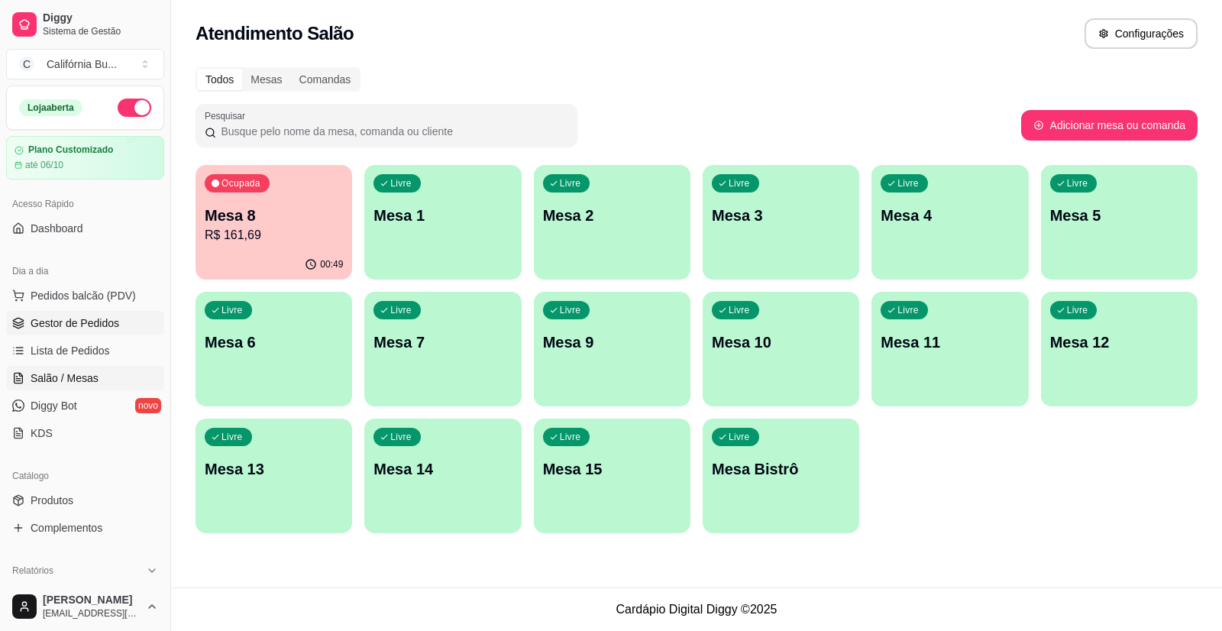
click at [74, 322] on span "Gestor de Pedidos" at bounding box center [75, 322] width 89 height 15
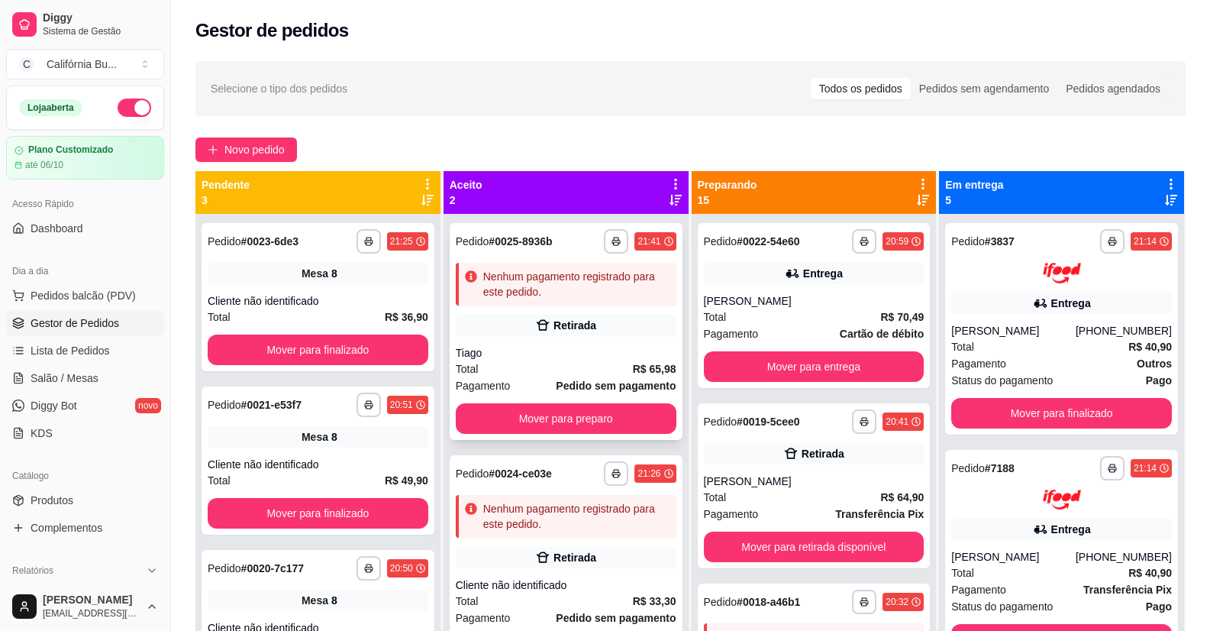
click at [577, 328] on div "Retirada" at bounding box center [575, 325] width 43 height 15
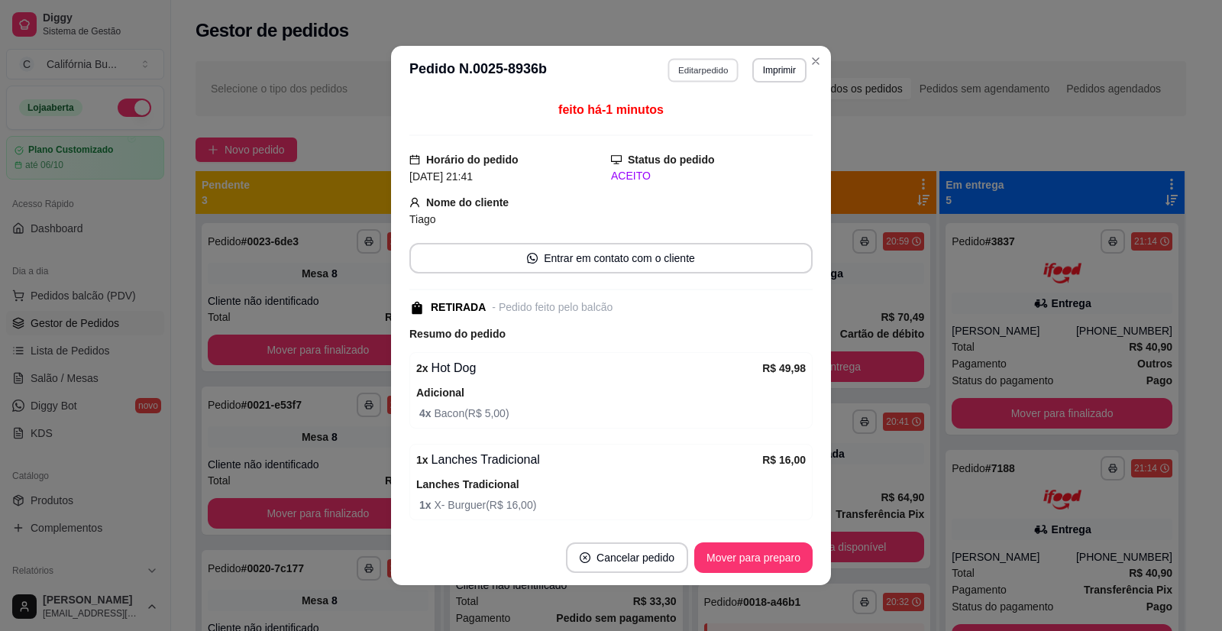
click at [702, 77] on button "Editar pedido" at bounding box center [703, 70] width 71 height 24
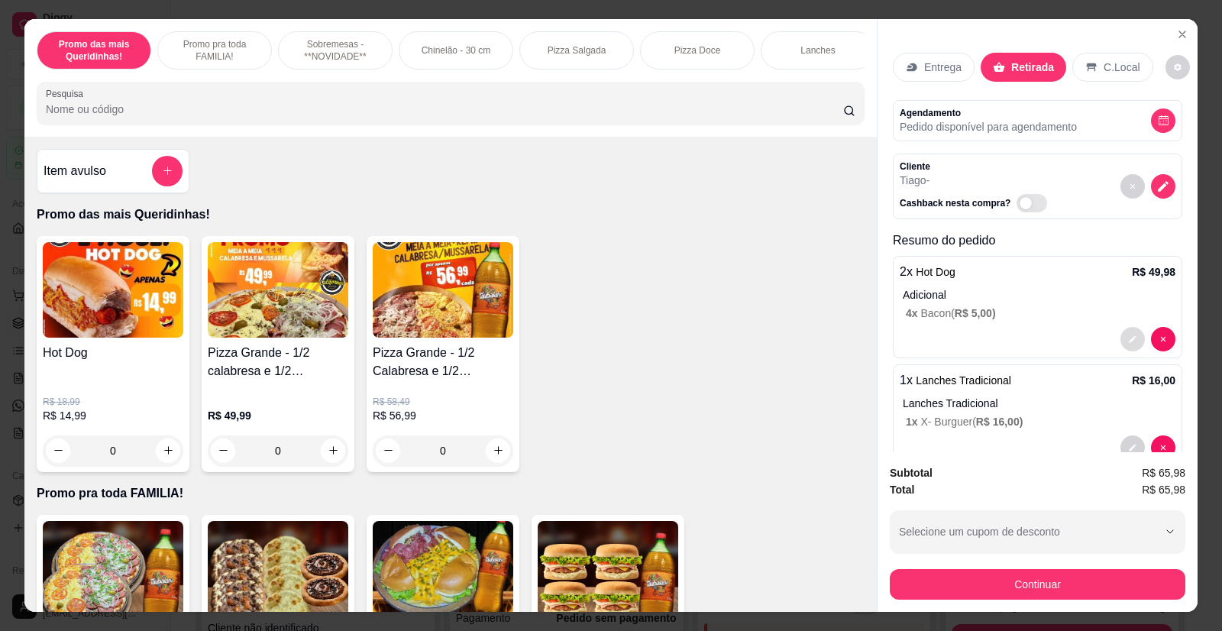
click at [1128, 335] on icon "decrease-product-quantity" at bounding box center [1132, 338] width 9 height 9
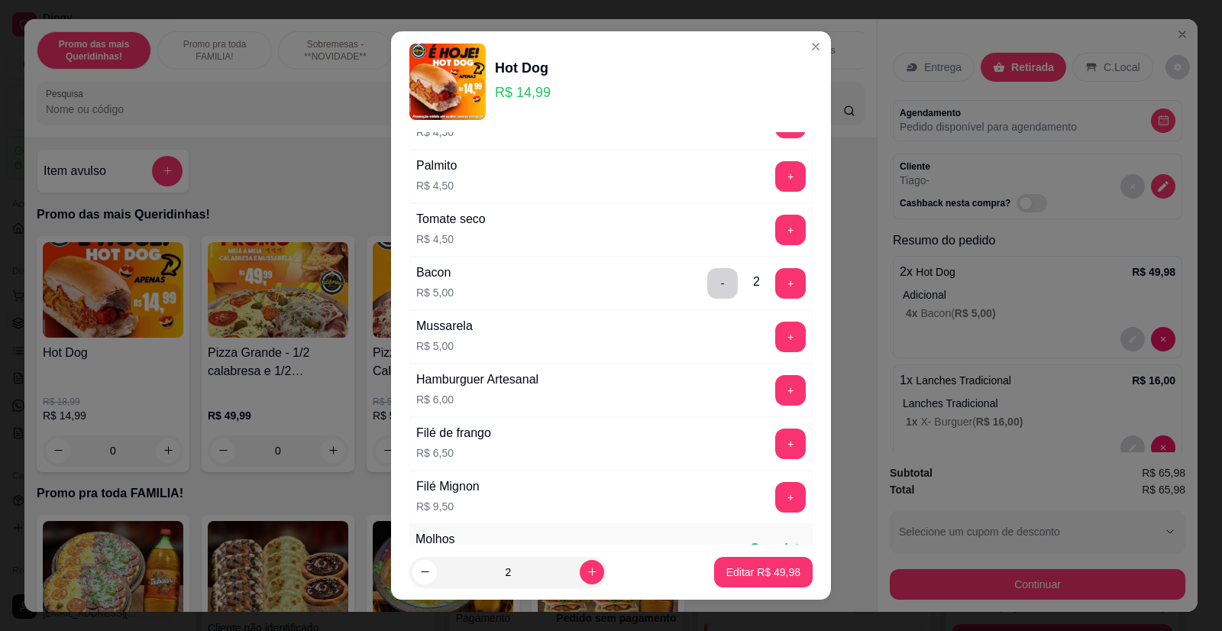
scroll to position [678, 0]
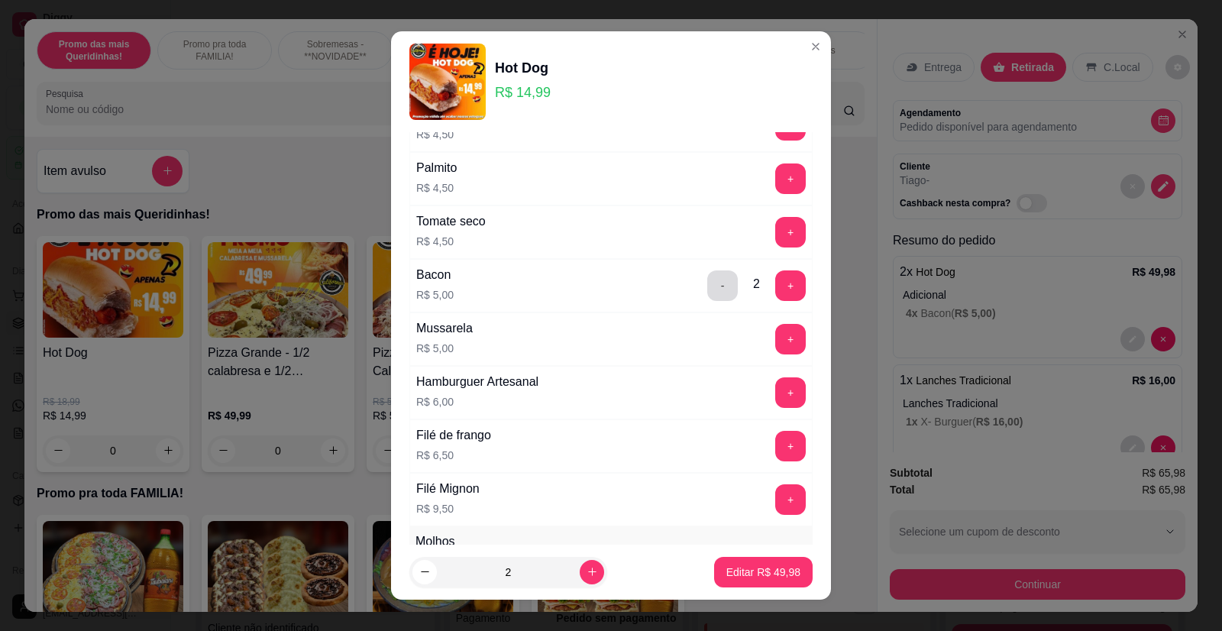
click at [707, 286] on button "-" at bounding box center [722, 285] width 31 height 31
click at [775, 286] on button "+" at bounding box center [790, 285] width 31 height 31
click at [419, 576] on icon "decrease-product-quantity" at bounding box center [424, 571] width 11 height 11
click at [586, 576] on icon "increase-product-quantity" at bounding box center [591, 571] width 11 height 11
type input "2"
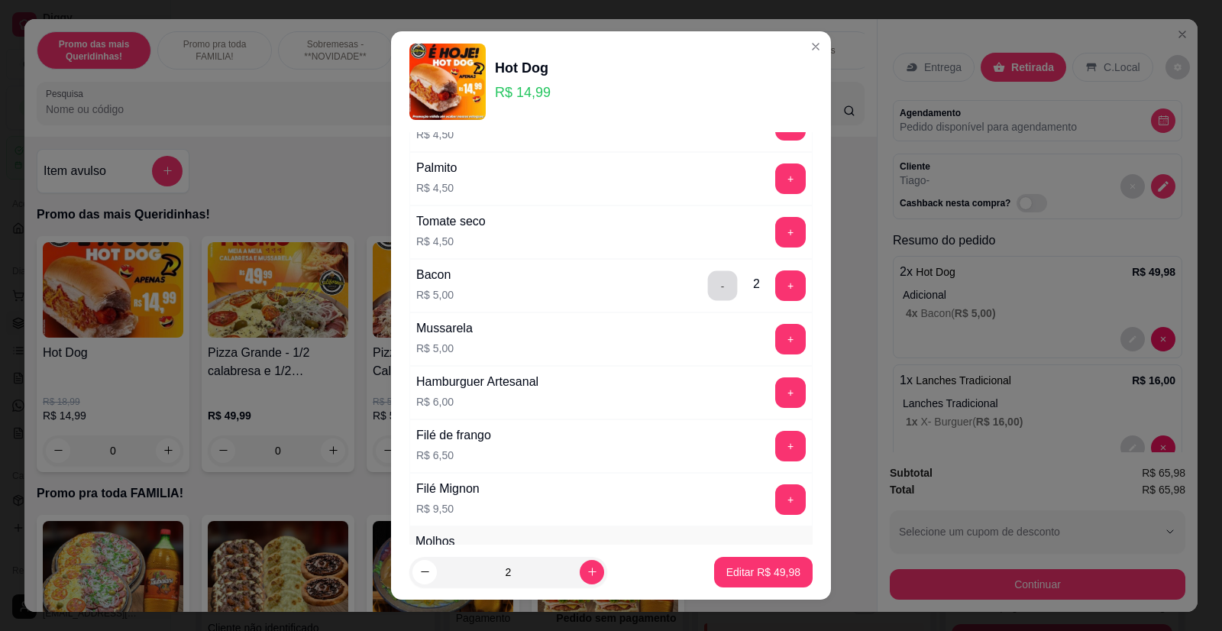
click at [708, 284] on button "-" at bounding box center [723, 286] width 30 height 30
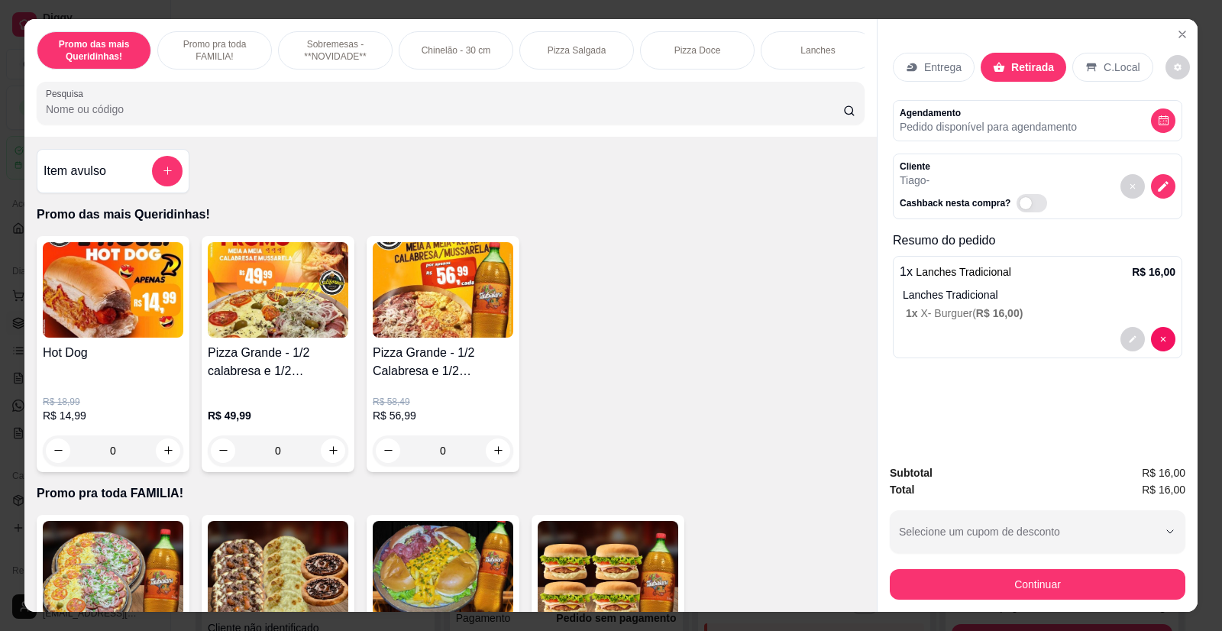
scroll to position [0, 0]
click at [162, 466] on div "0" at bounding box center [113, 450] width 141 height 31
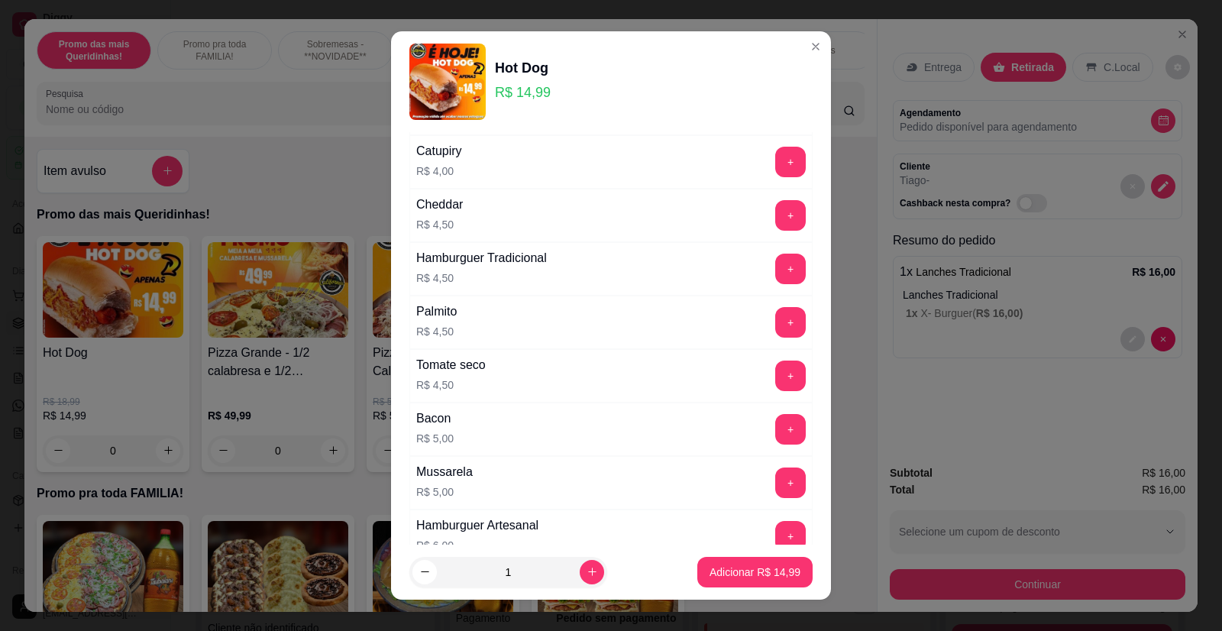
scroll to position [611, 0]
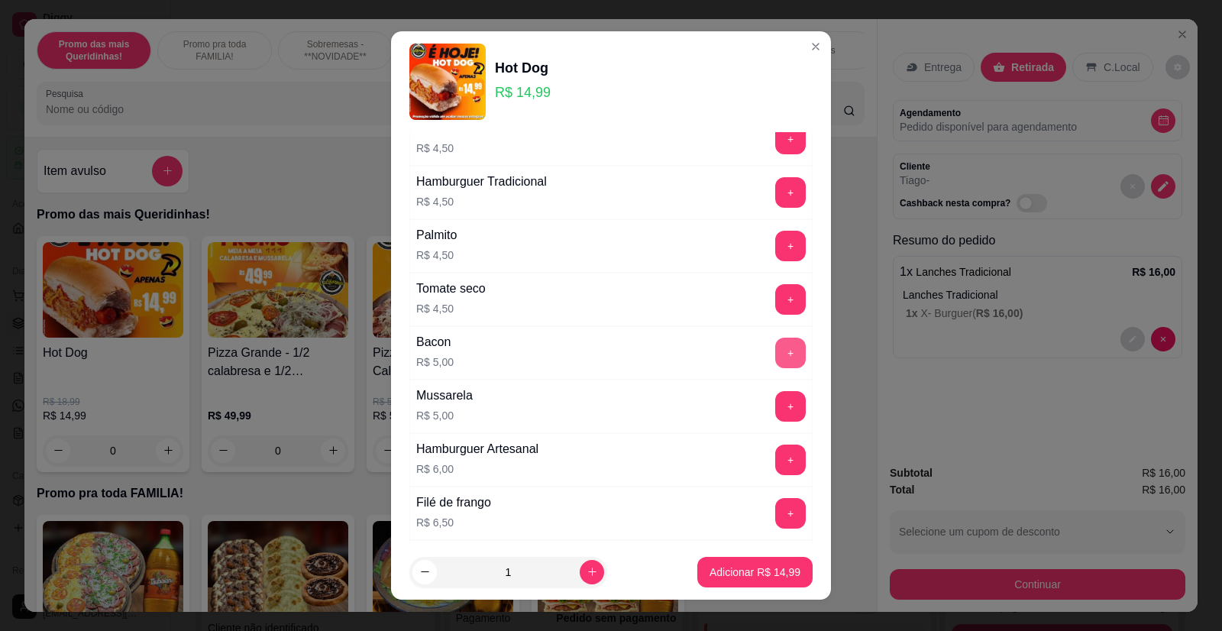
click at [775, 357] on button "+" at bounding box center [790, 353] width 31 height 31
click at [725, 579] on p "Adicionar R$ 19,99" at bounding box center [754, 571] width 91 height 15
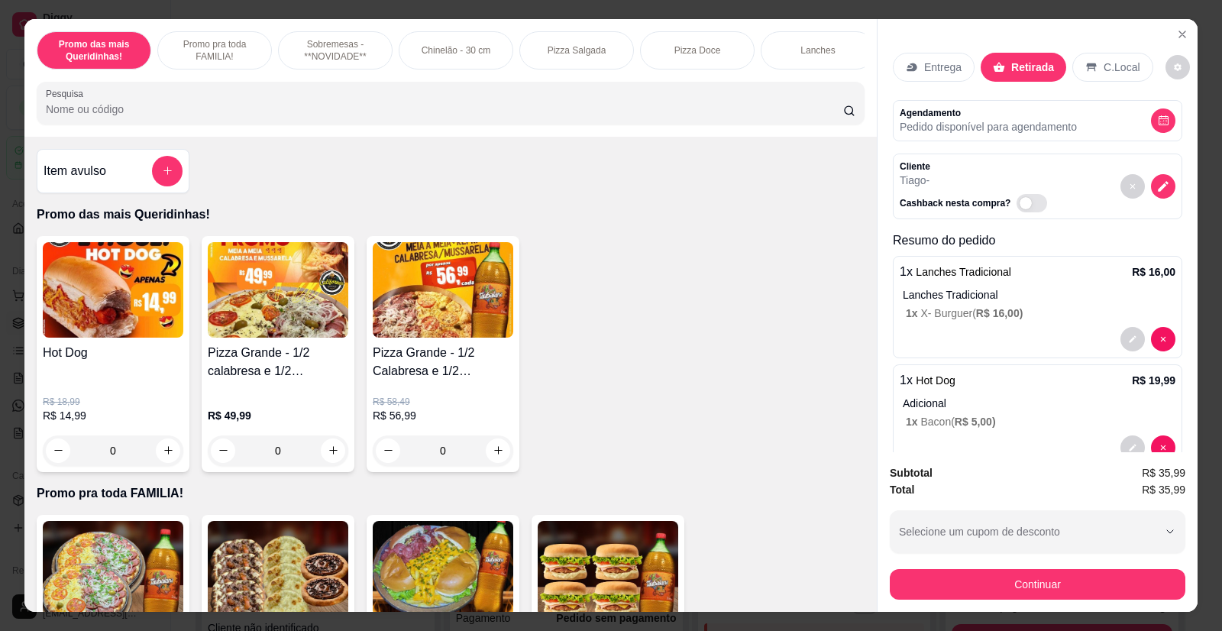
click at [163, 465] on div "0" at bounding box center [113, 450] width 141 height 31
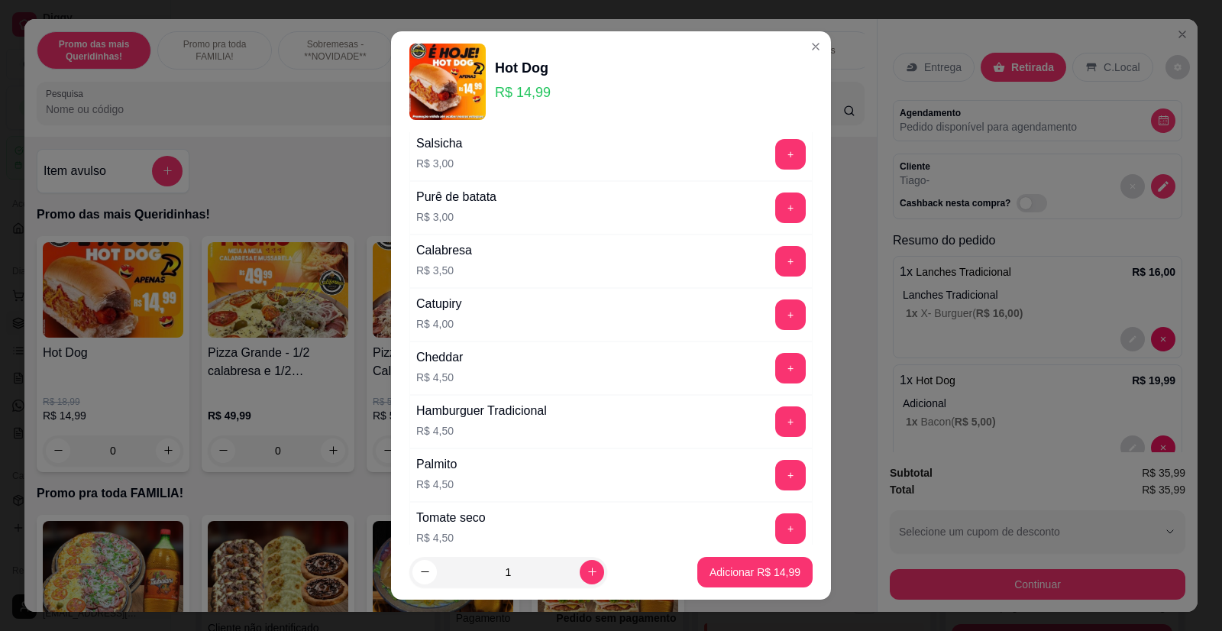
scroll to position [458, 0]
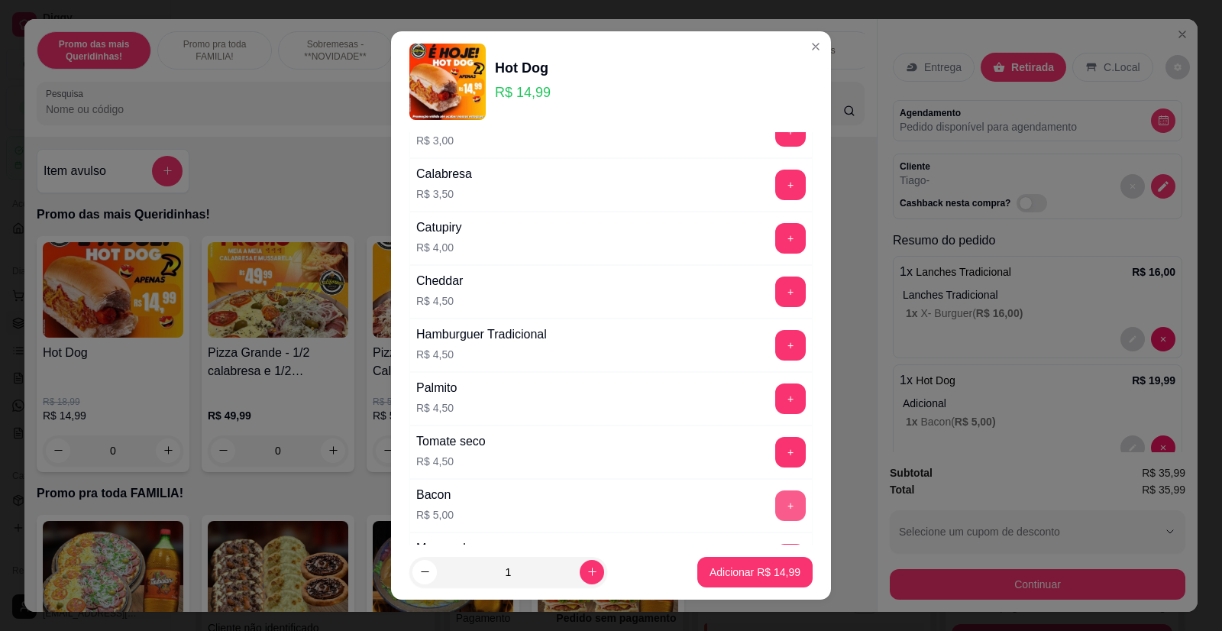
click at [775, 493] on button "+" at bounding box center [790, 505] width 31 height 31
click at [758, 575] on p "Adicionar R$ 19,99" at bounding box center [754, 571] width 91 height 15
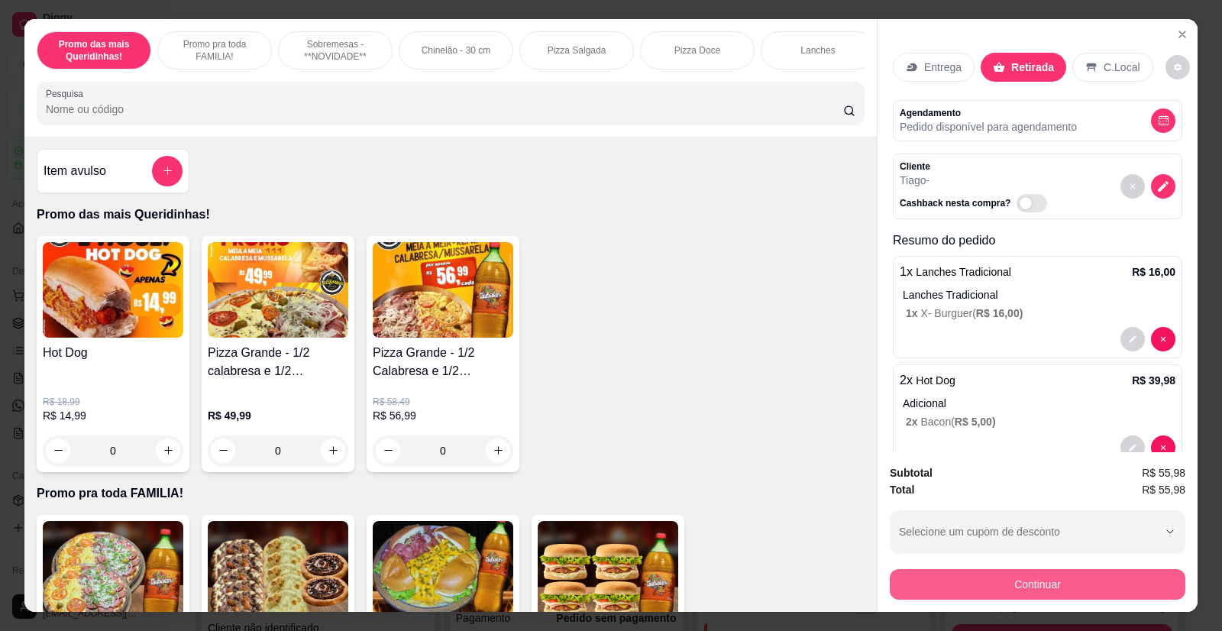
click at [1026, 590] on button "Continuar" at bounding box center [1038, 584] width 296 height 31
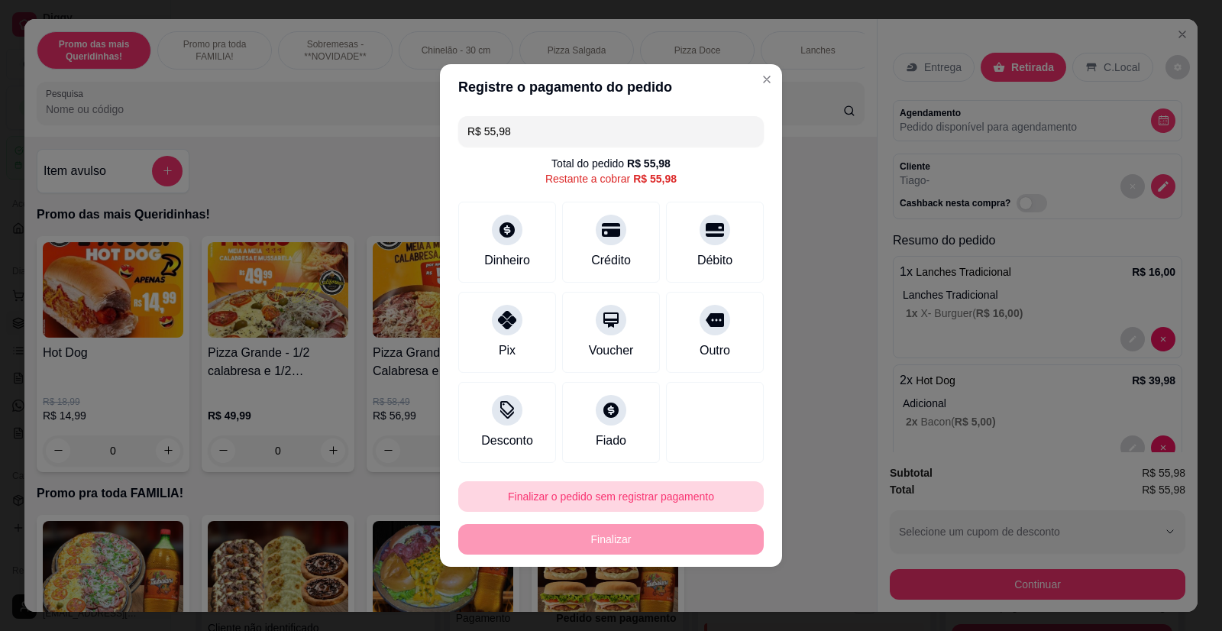
click at [588, 484] on button "Finalizar o pedido sem registrar pagamento" at bounding box center [610, 496] width 305 height 31
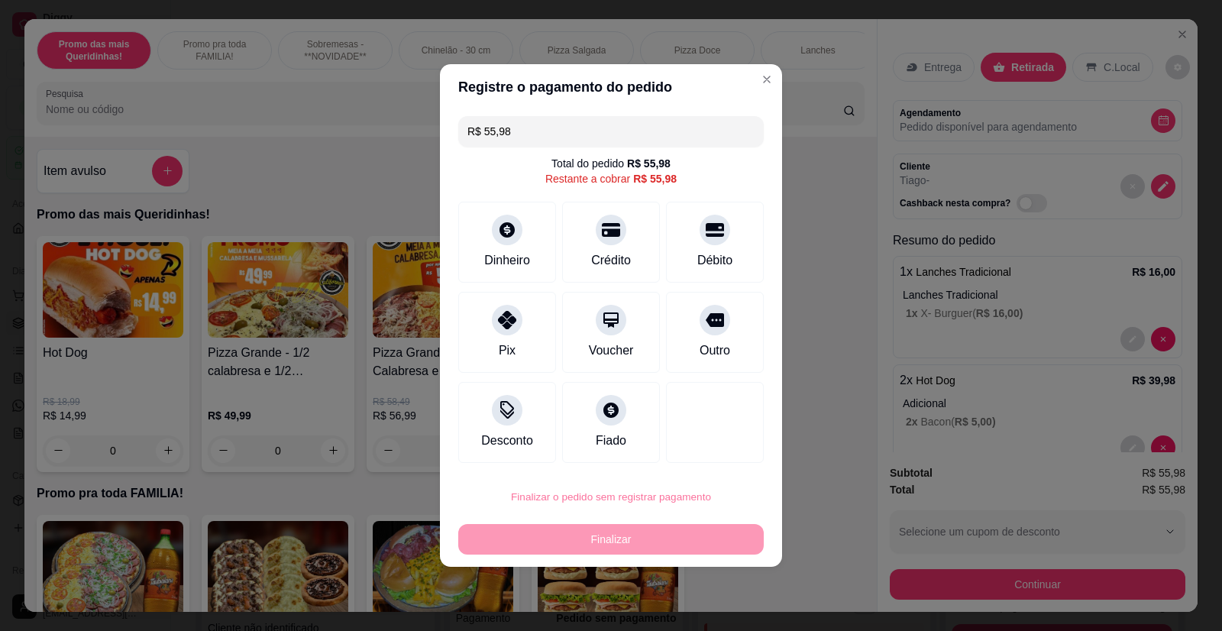
click at [717, 462] on button "Confirmar" at bounding box center [705, 453] width 57 height 24
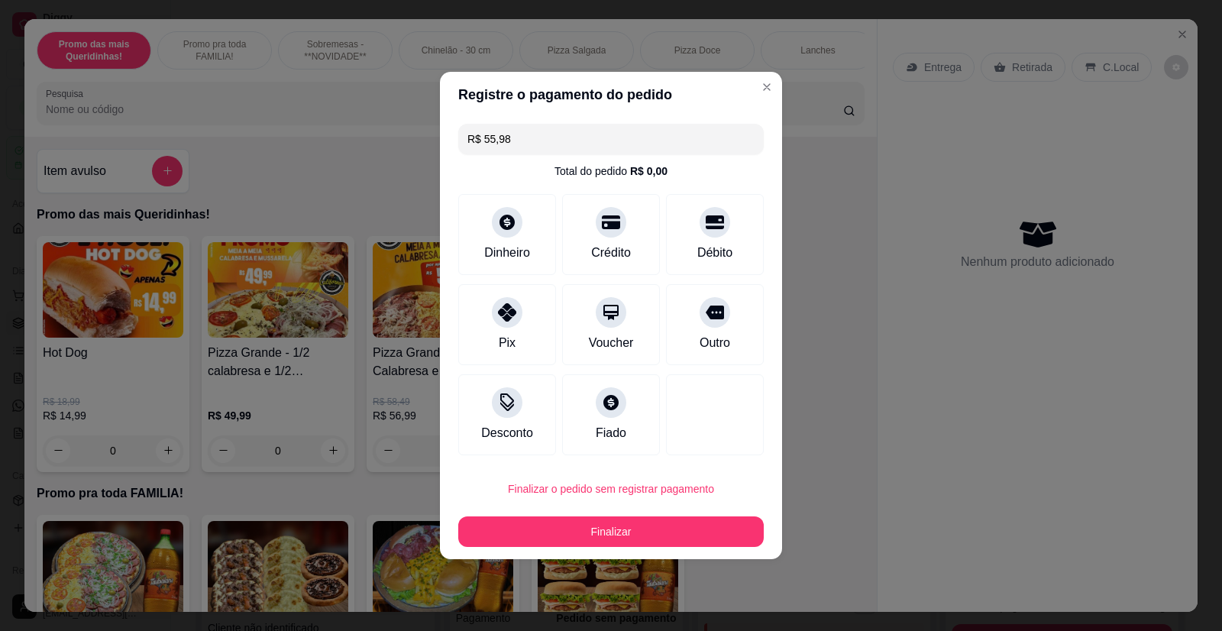
type input "R$ 0,00"
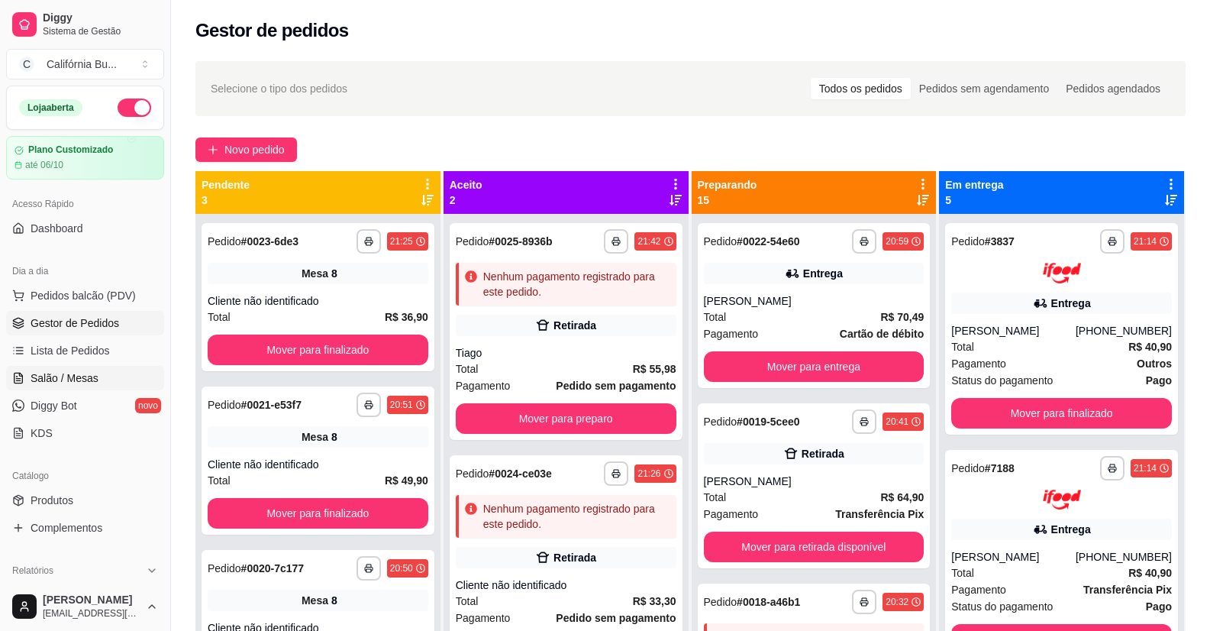
click at [77, 376] on span "Salão / Mesas" at bounding box center [65, 377] width 68 height 15
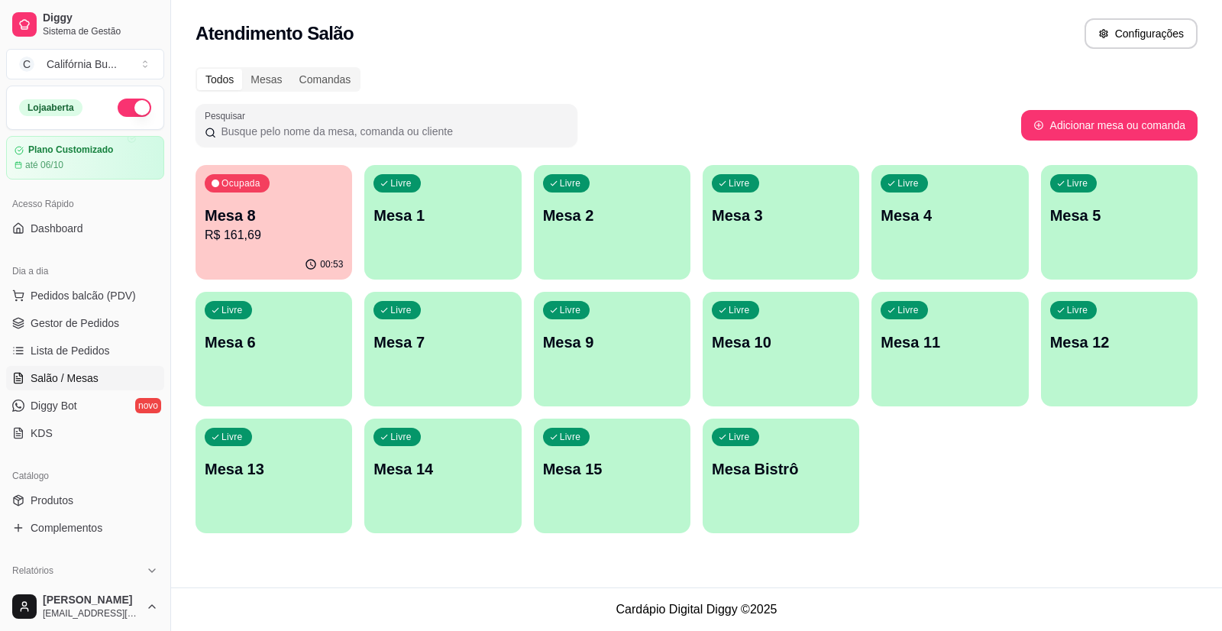
click at [293, 228] on p "R$ 161,69" at bounding box center [274, 235] width 138 height 18
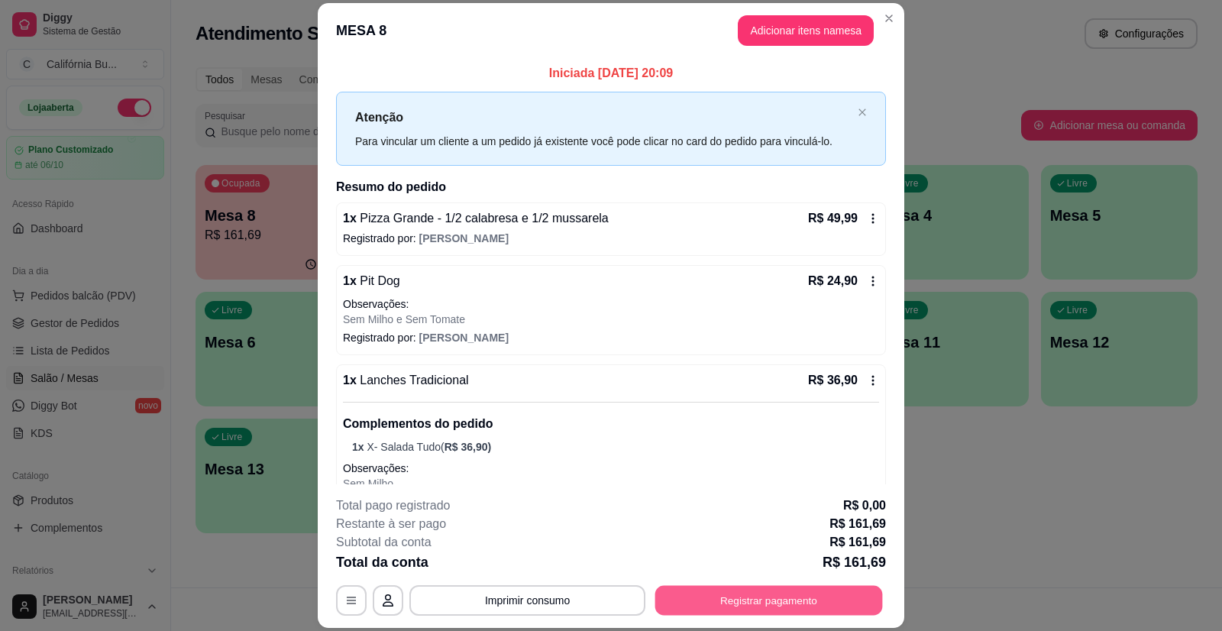
click at [738, 586] on button "Registrar pagamento" at bounding box center [769, 600] width 228 height 30
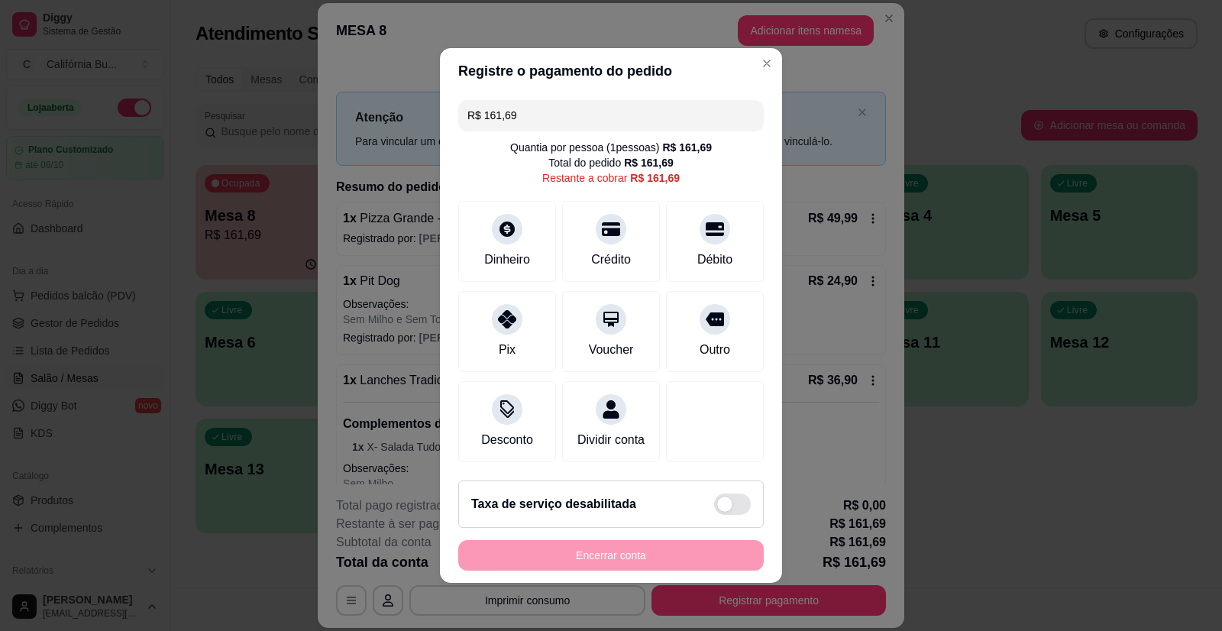
click at [562, 102] on input "R$ 161,69" at bounding box center [610, 115] width 287 height 31
click at [704, 237] on div "Débito" at bounding box center [715, 238] width 108 height 89
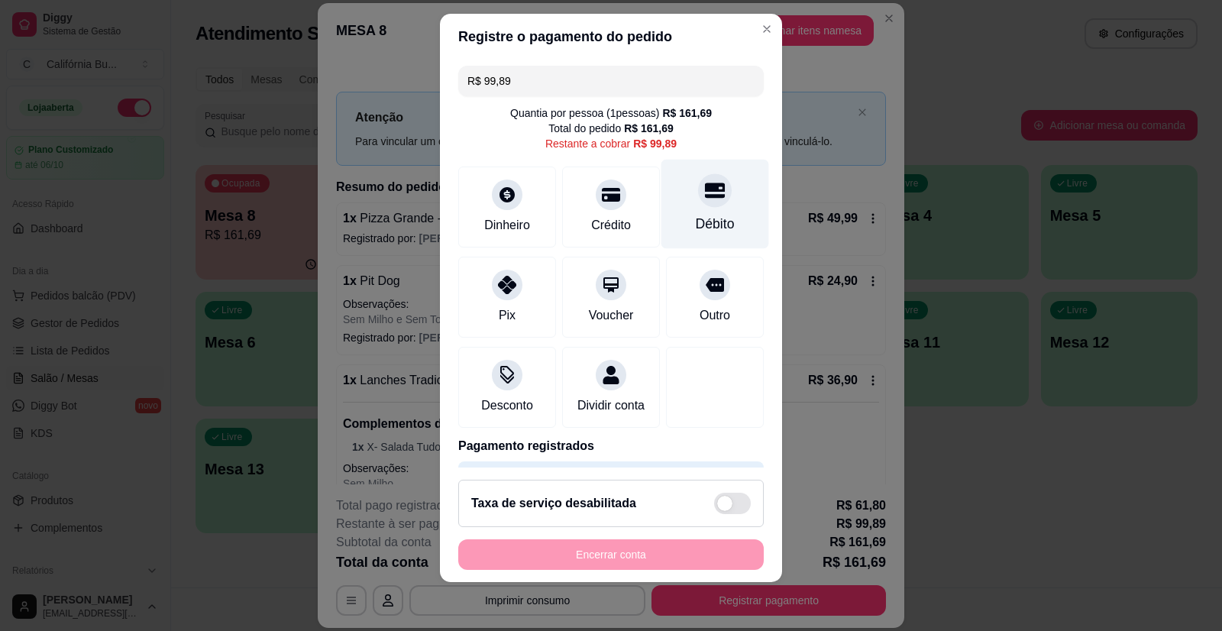
click at [698, 203] on div at bounding box center [715, 191] width 34 height 34
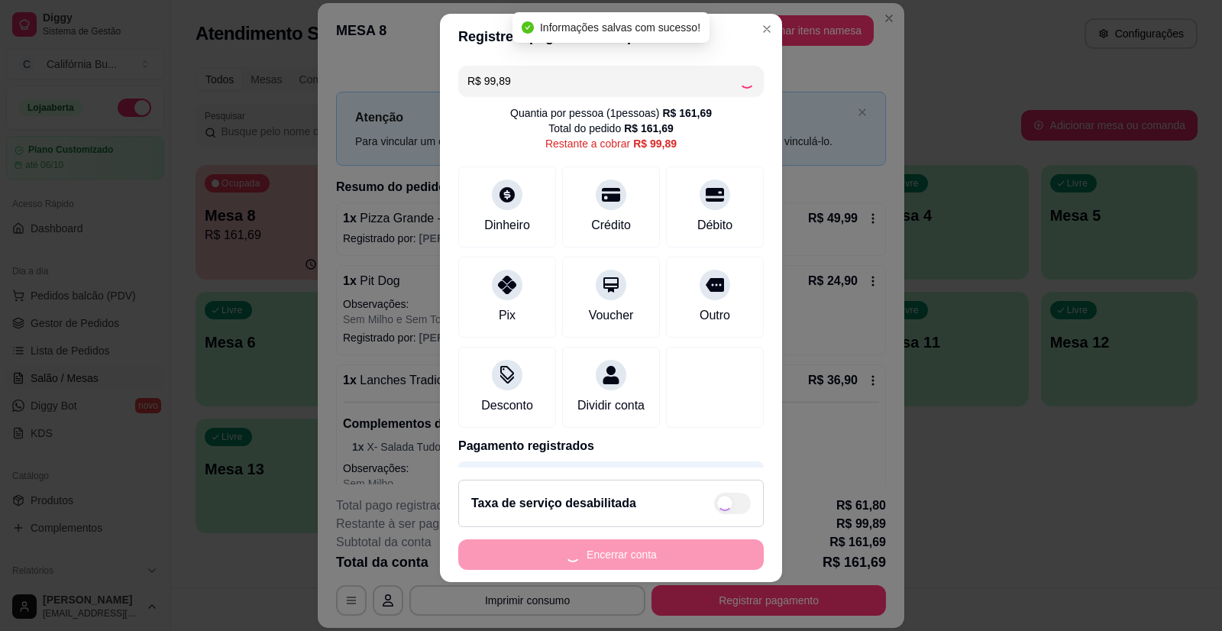
type input "R$ 0,00"
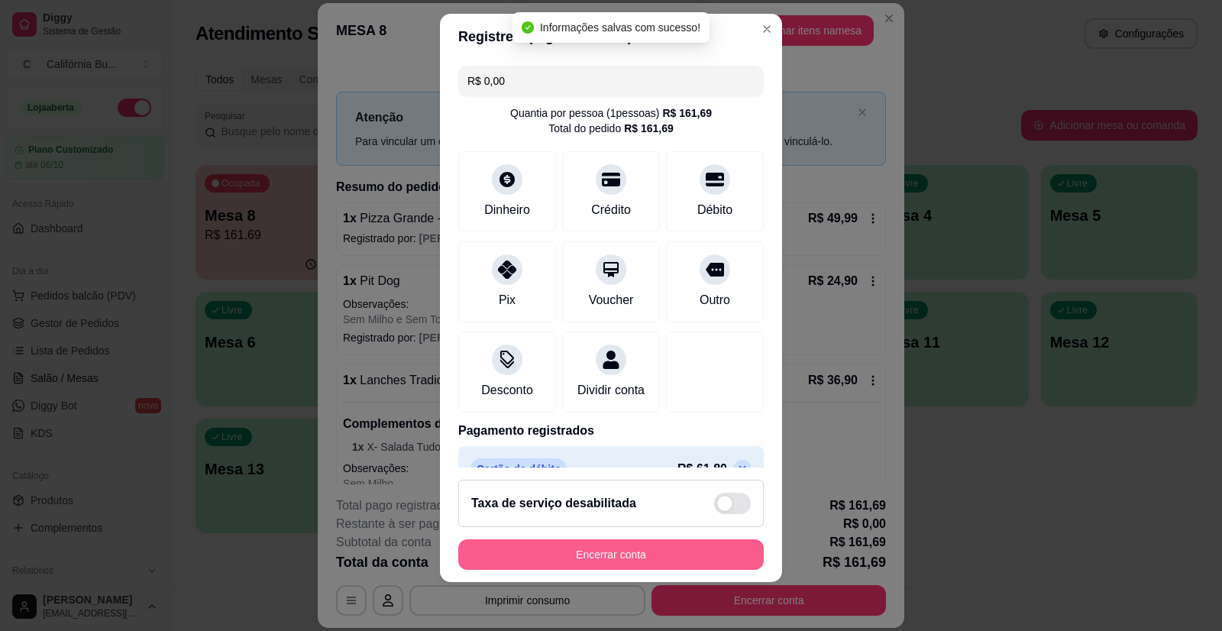
click at [609, 554] on button "Encerrar conta" at bounding box center [610, 554] width 305 height 31
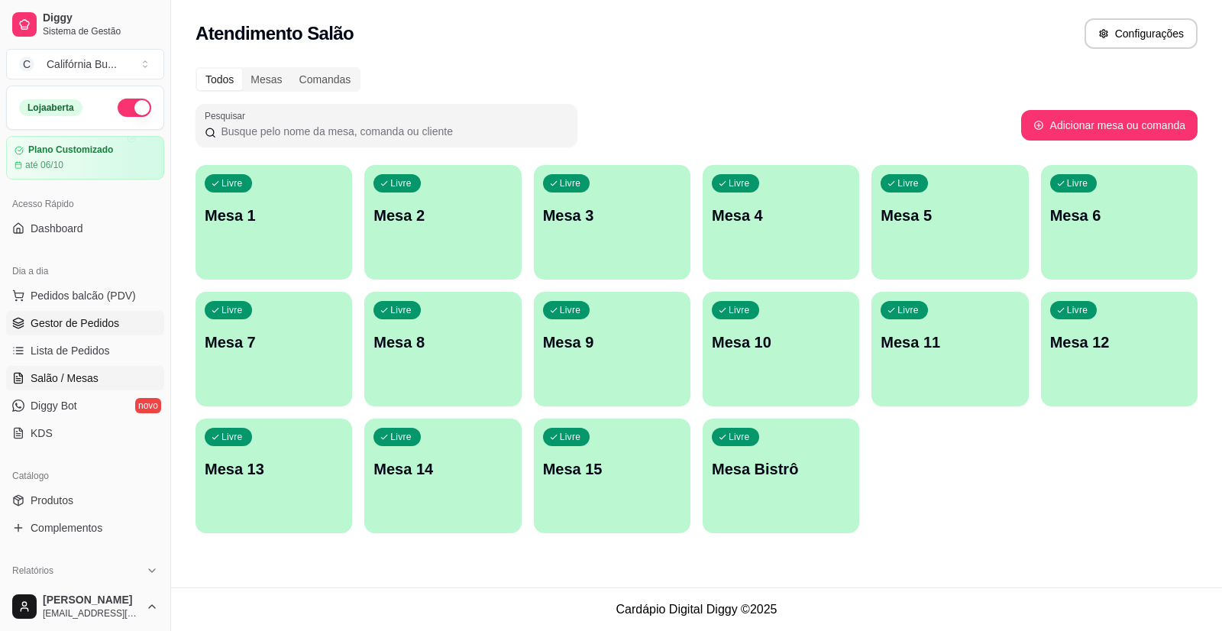
click at [59, 323] on span "Gestor de Pedidos" at bounding box center [75, 322] width 89 height 15
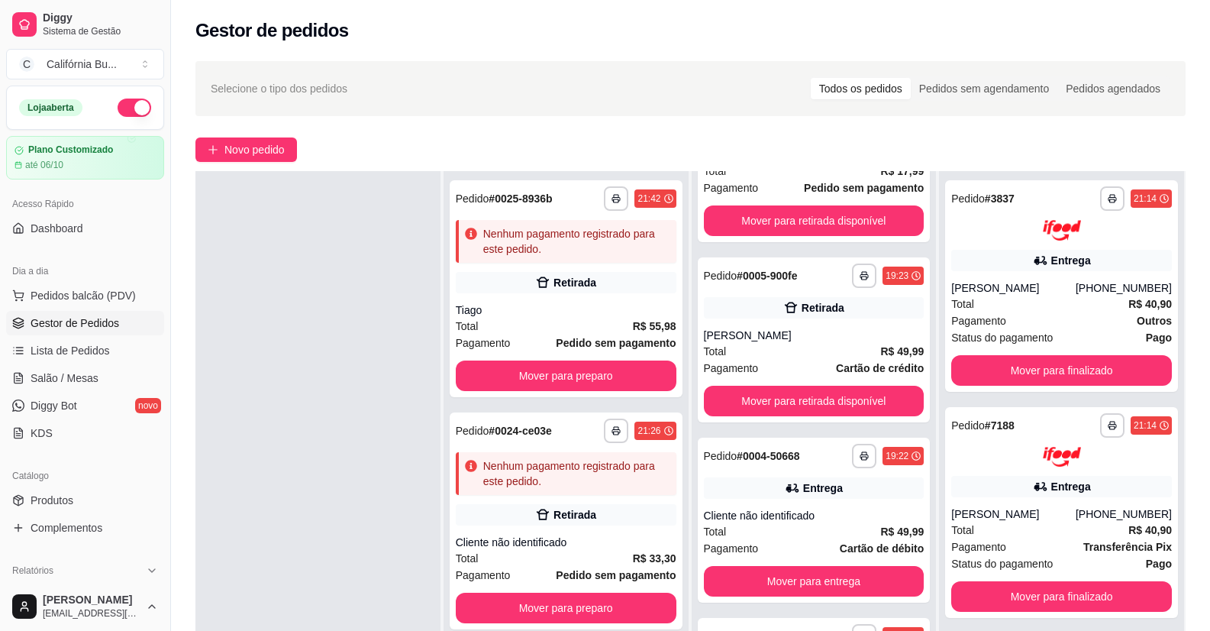
scroll to position [2192, 0]
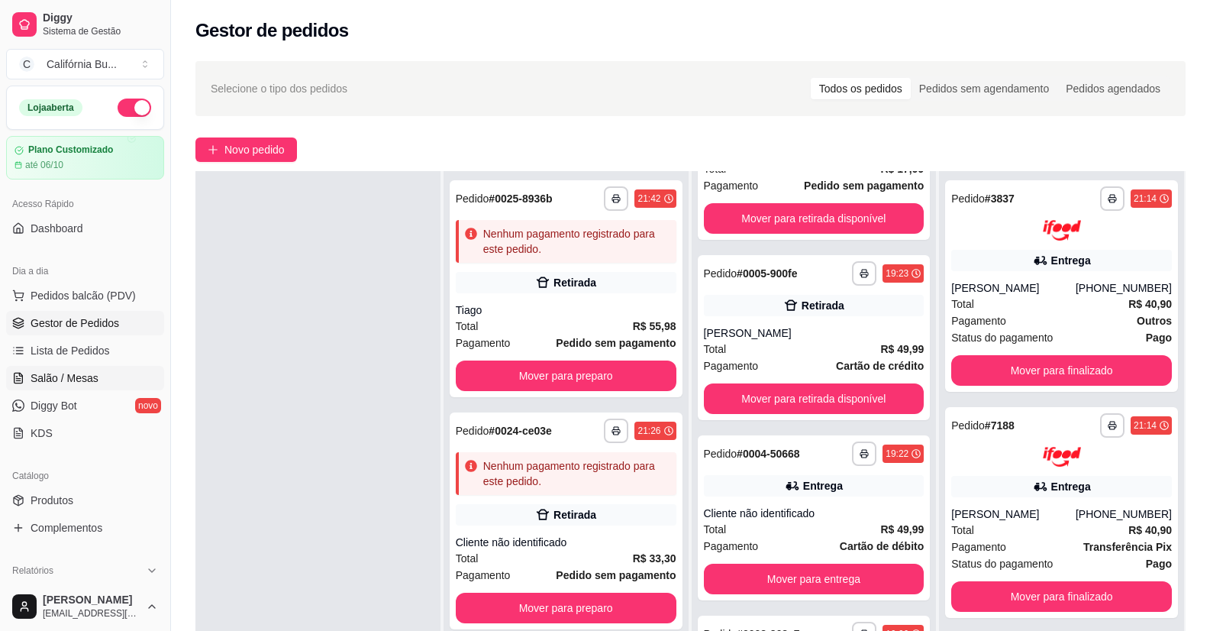
click at [50, 385] on span "Salão / Mesas" at bounding box center [65, 377] width 68 height 15
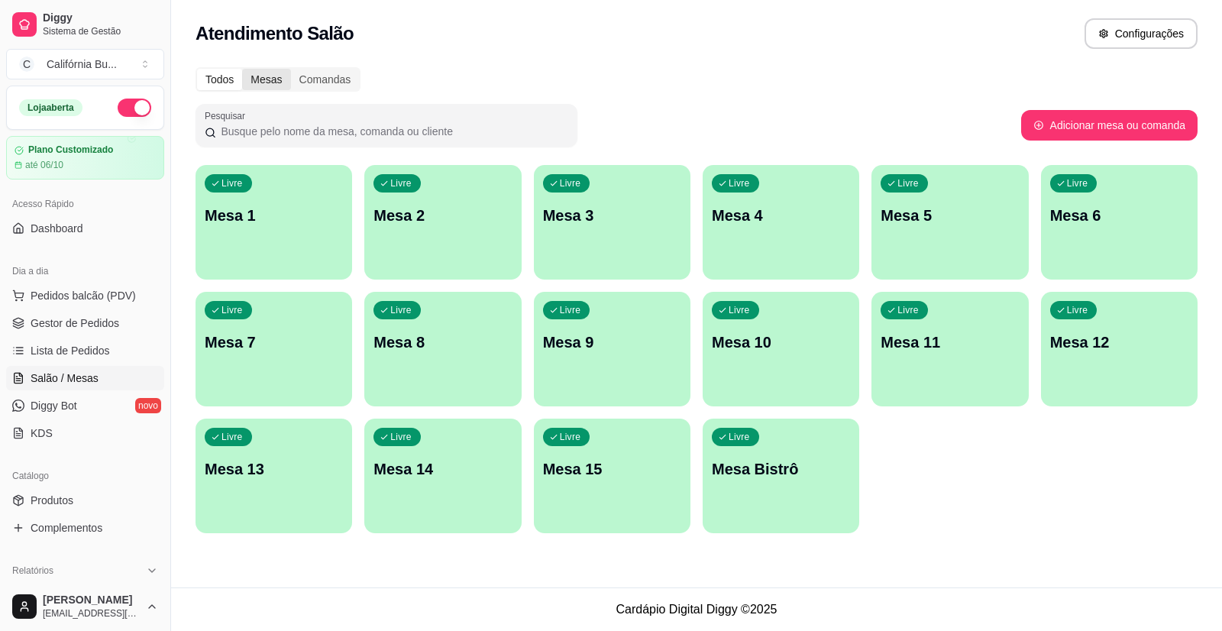
click at [261, 78] on div "Mesas" at bounding box center [266, 79] width 48 height 21
click at [242, 69] on input "Mesas" at bounding box center [242, 69] width 0 height 0
click at [227, 79] on div "Todos" at bounding box center [219, 79] width 45 height 21
click at [197, 69] on input "Todos" at bounding box center [197, 69] width 0 height 0
click at [69, 349] on span "Lista de Pedidos" at bounding box center [70, 350] width 79 height 15
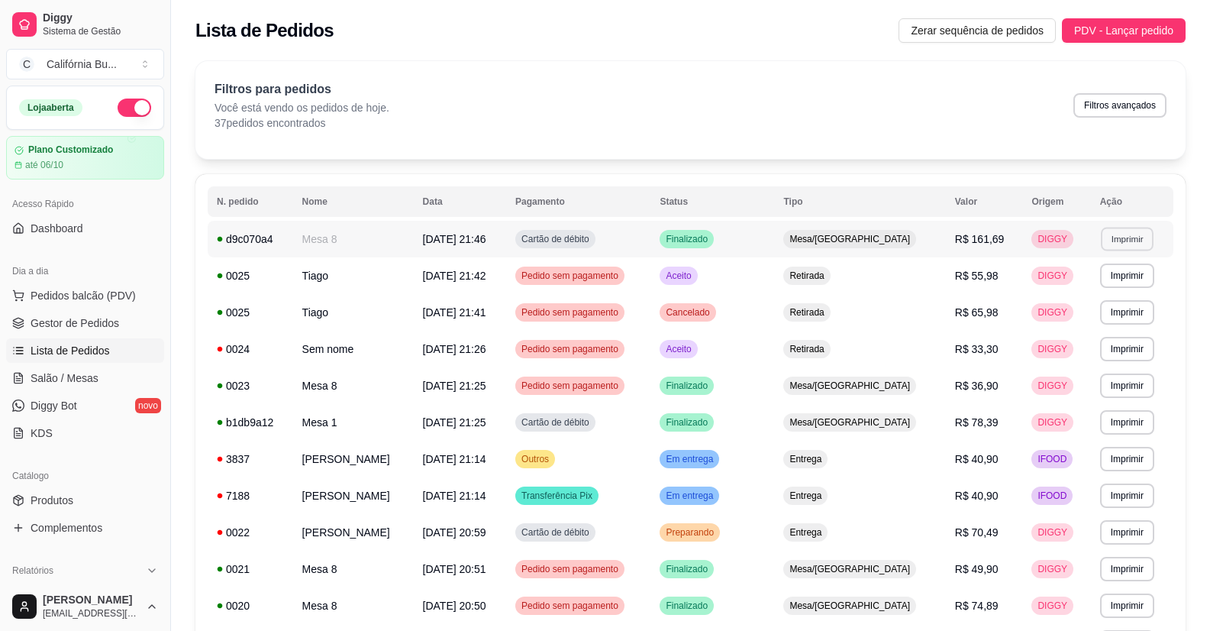
click at [1127, 236] on button "Imprimir" at bounding box center [1127, 239] width 53 height 24
click at [1094, 289] on button "Balcão" at bounding box center [1097, 292] width 111 height 24
click at [52, 330] on span "Gestor de Pedidos" at bounding box center [75, 322] width 89 height 15
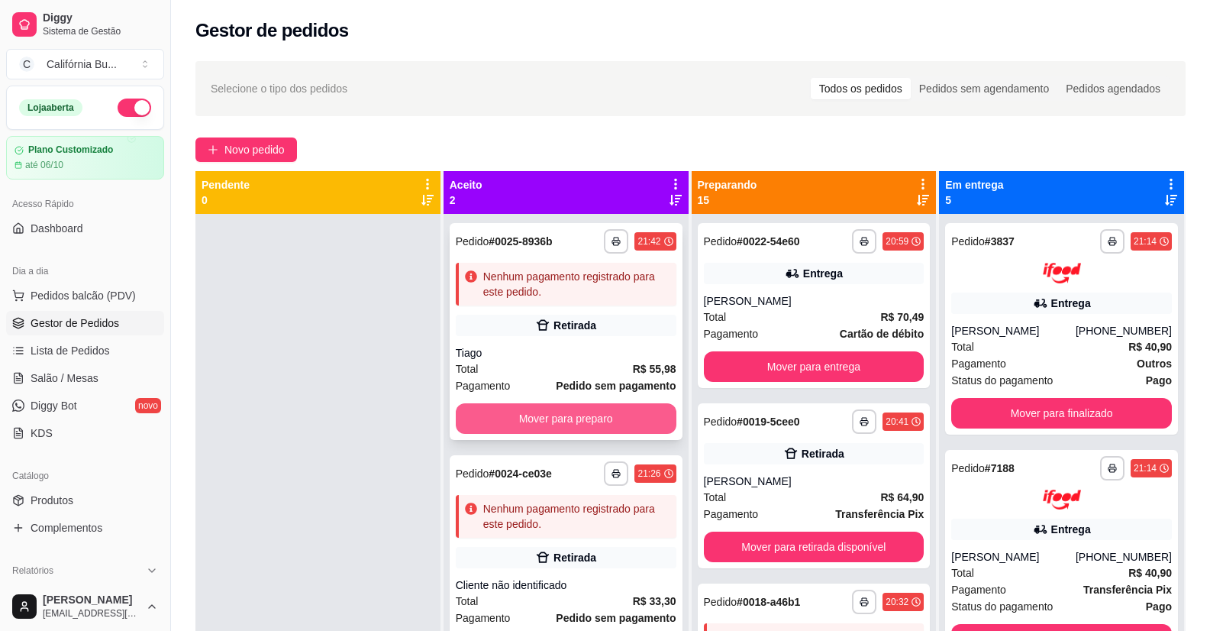
click at [641, 423] on button "Mover para preparo" at bounding box center [566, 418] width 221 height 31
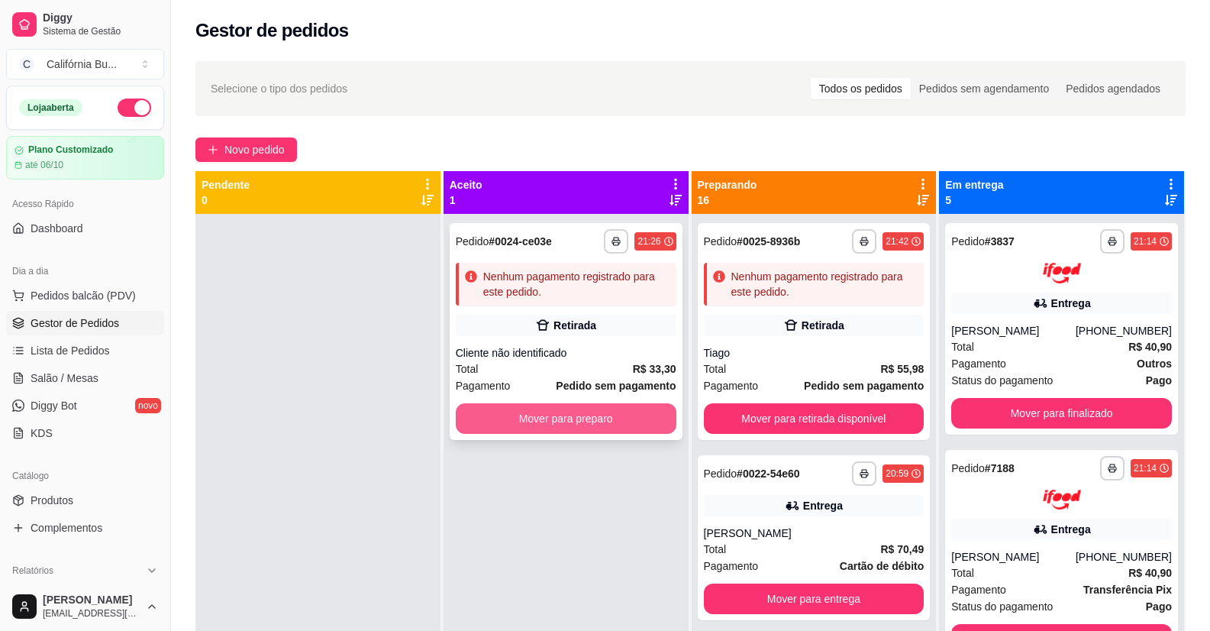
click at [640, 423] on button "Mover para preparo" at bounding box center [566, 418] width 221 height 31
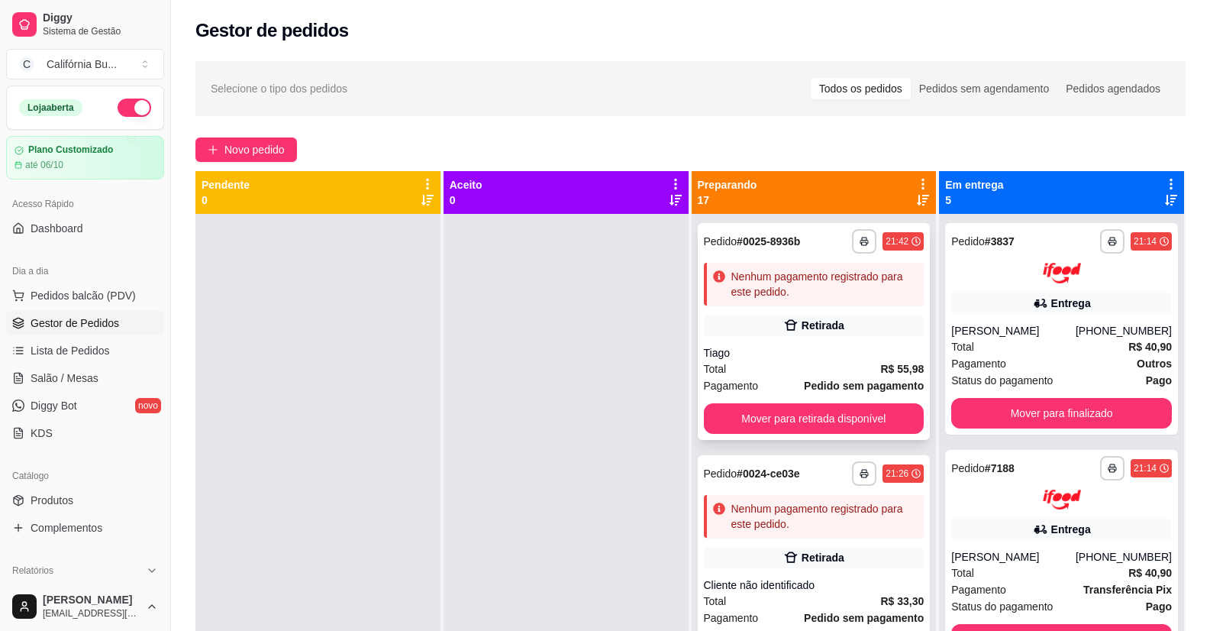
click at [797, 315] on div "Retirada" at bounding box center [814, 325] width 221 height 21
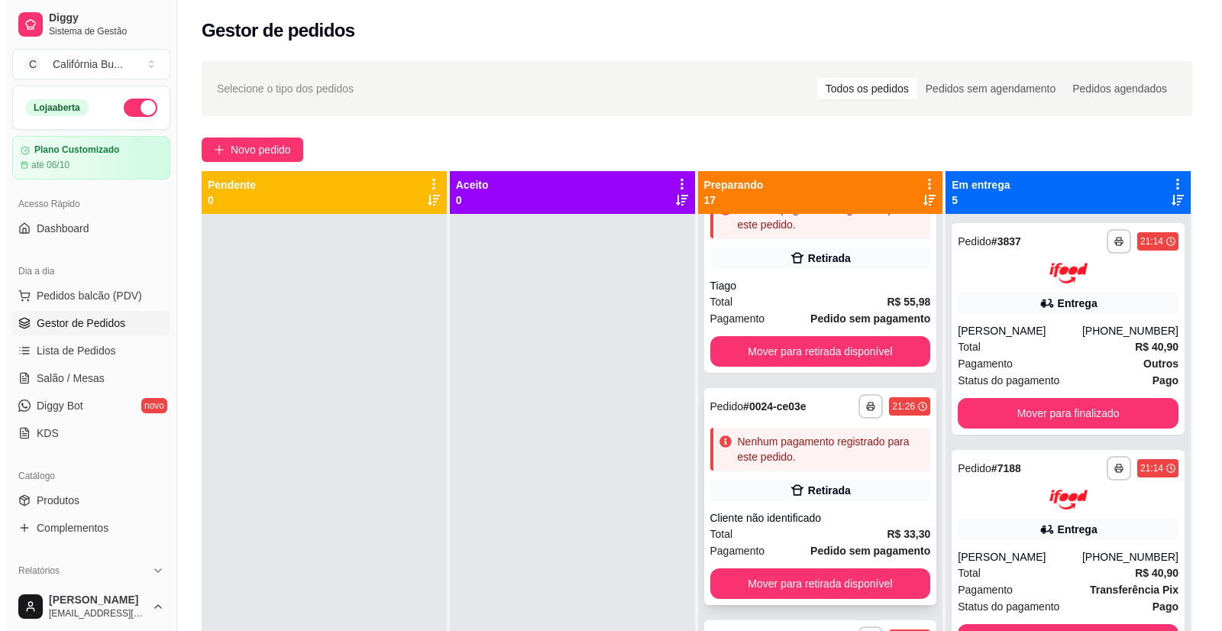
scroll to position [153, 0]
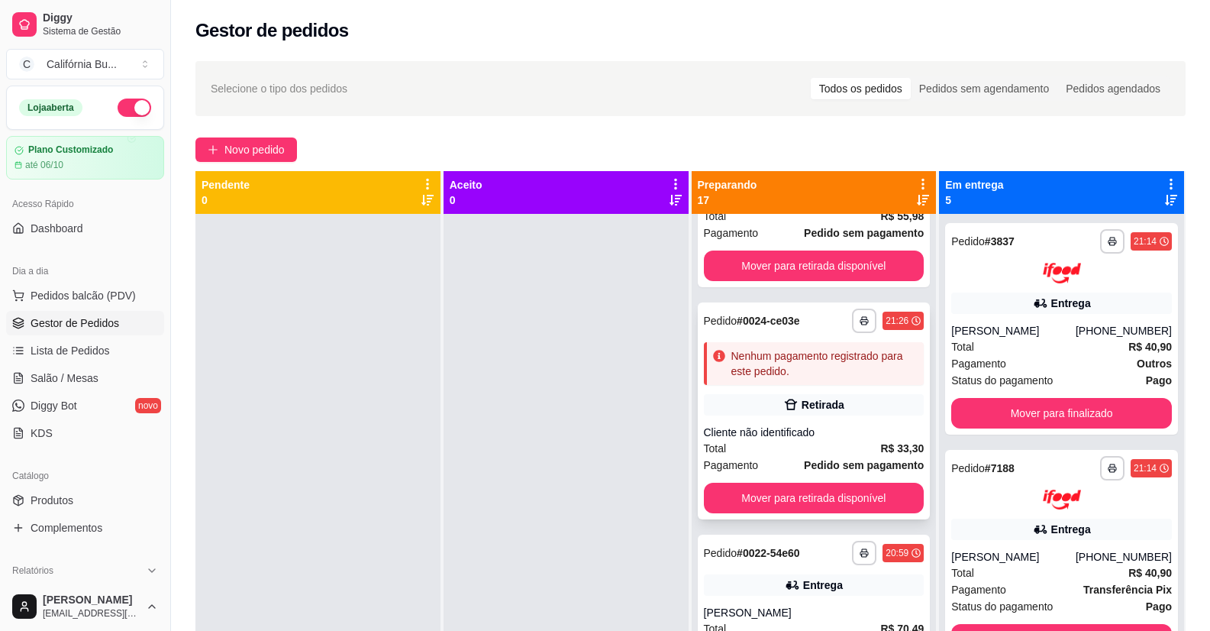
click at [820, 401] on div "Retirada" at bounding box center [823, 404] width 43 height 15
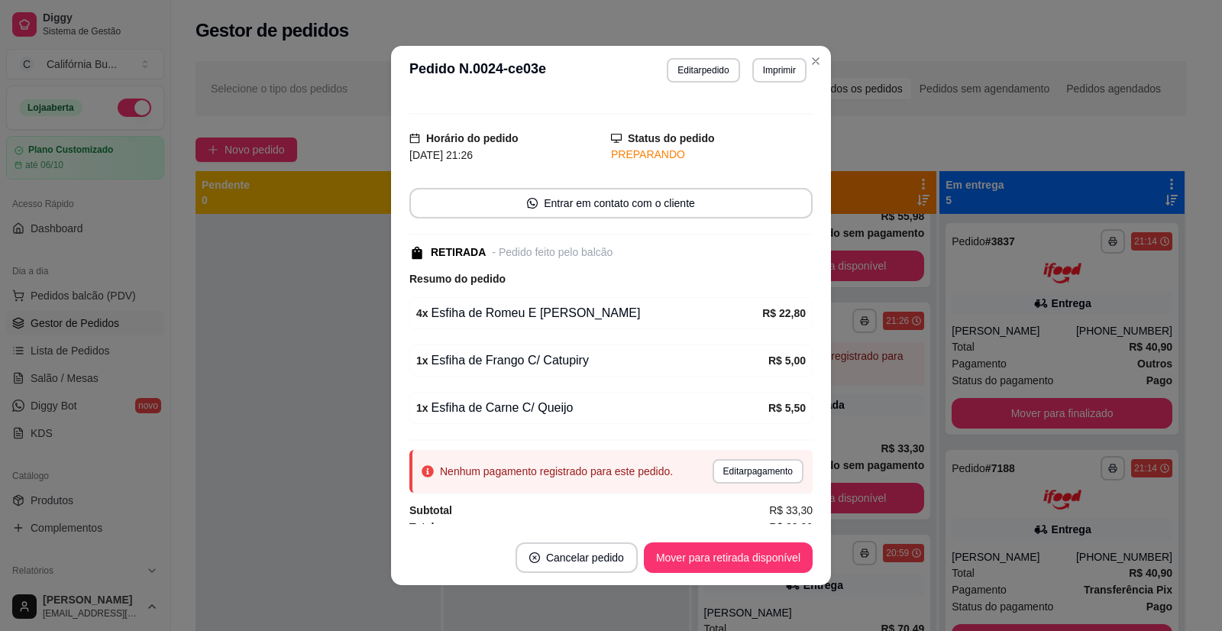
scroll to position [33, 0]
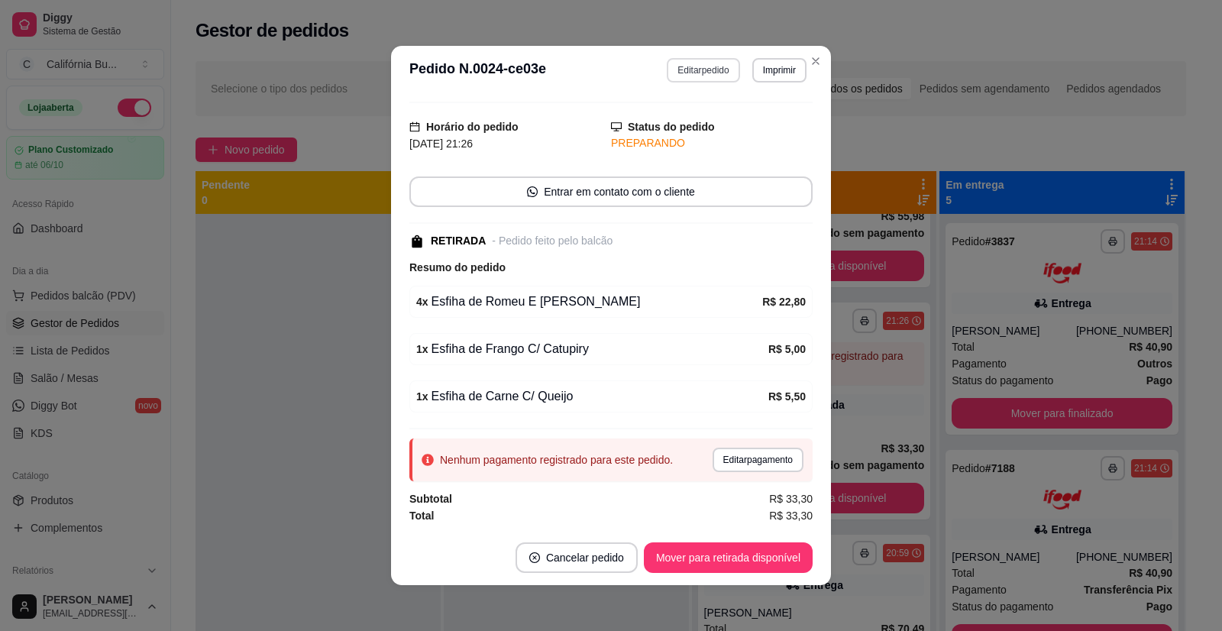
click at [682, 63] on button "Editar pedido" at bounding box center [703, 70] width 73 height 24
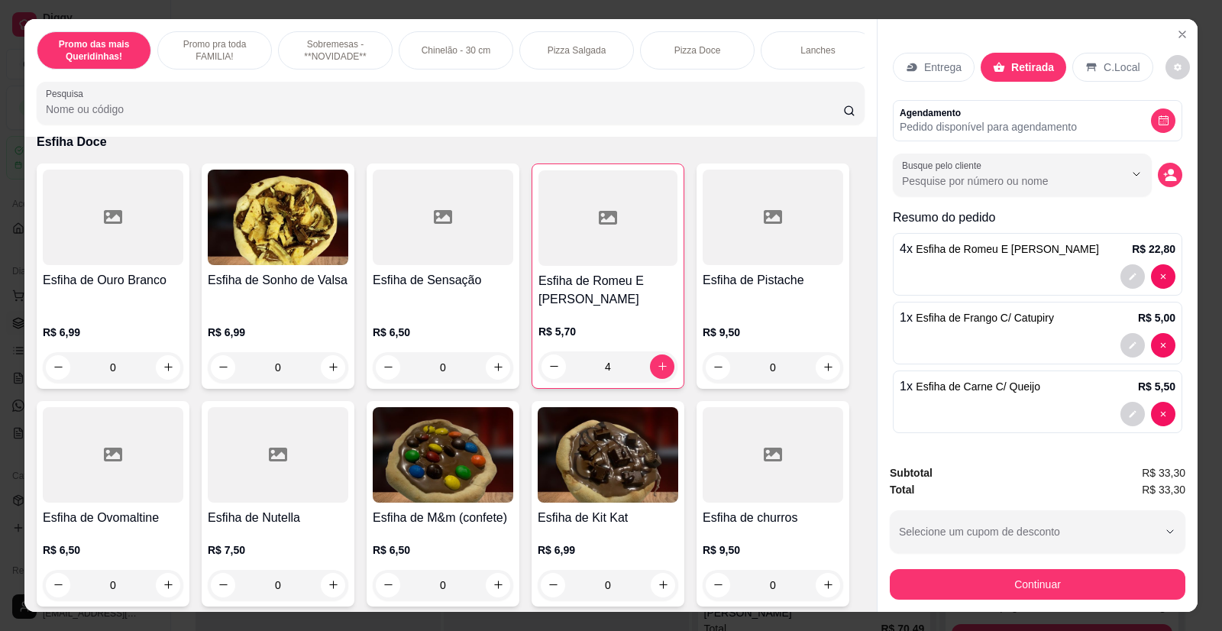
scroll to position [3436, 0]
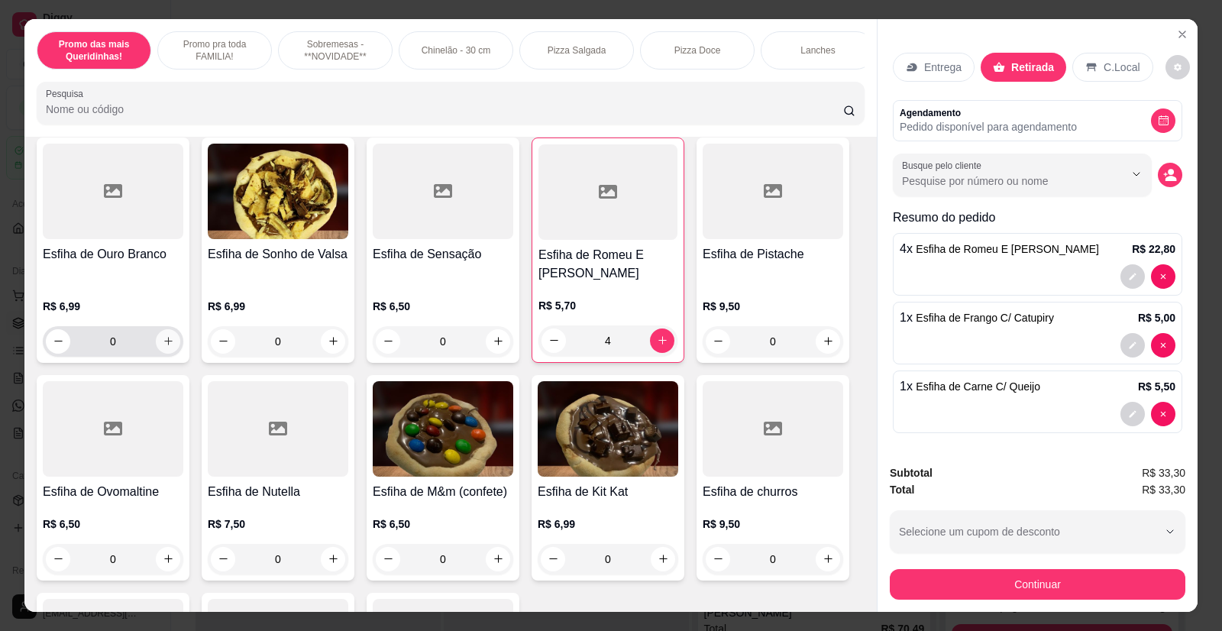
click at [163, 335] on icon "increase-product-quantity" at bounding box center [168, 340] width 11 height 11
type input "1"
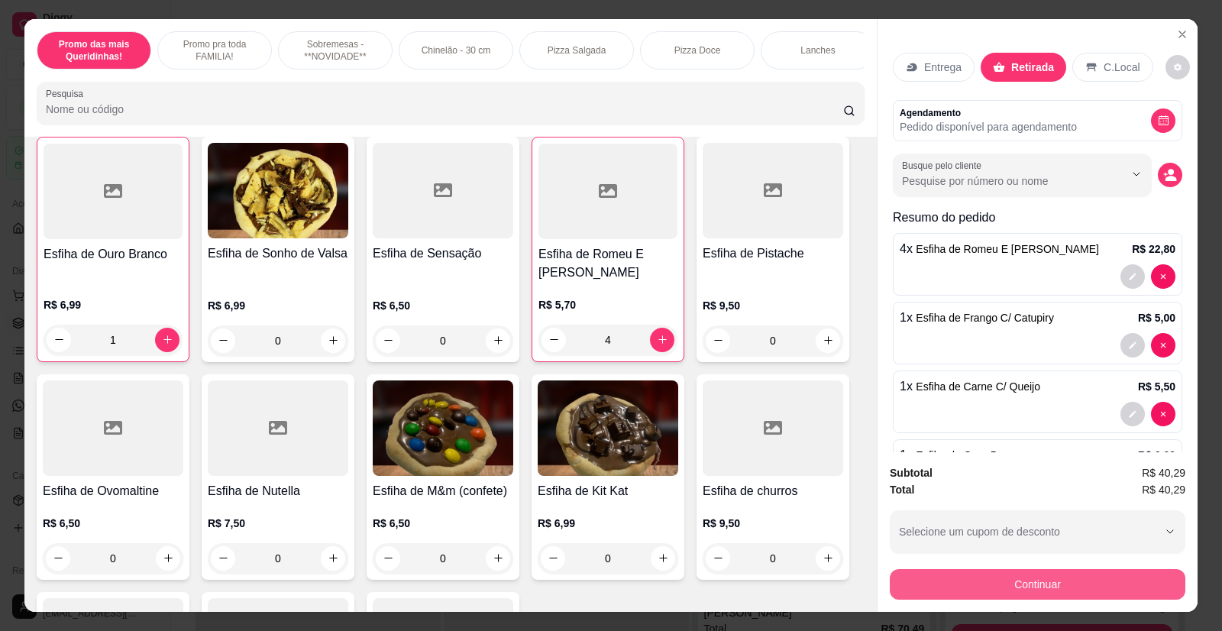
click at [995, 580] on button "Continuar" at bounding box center [1038, 584] width 296 height 31
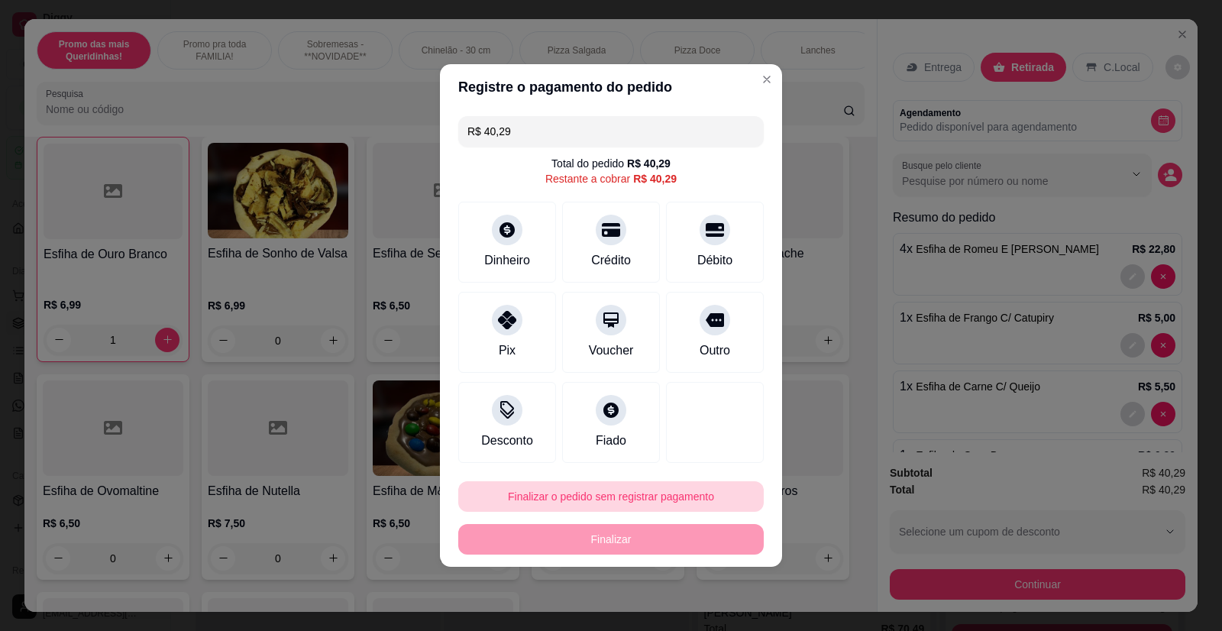
click at [628, 496] on button "Finalizar o pedido sem registrar pagamento" at bounding box center [610, 496] width 305 height 31
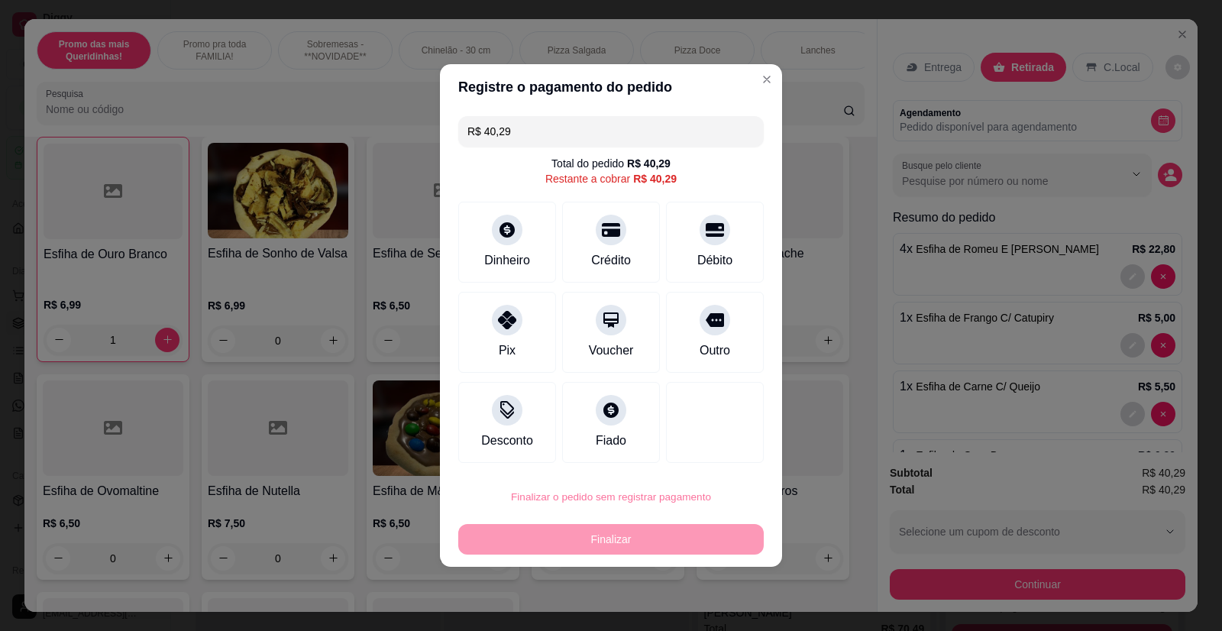
click at [693, 457] on button "Confirmar" at bounding box center [704, 452] width 54 height 23
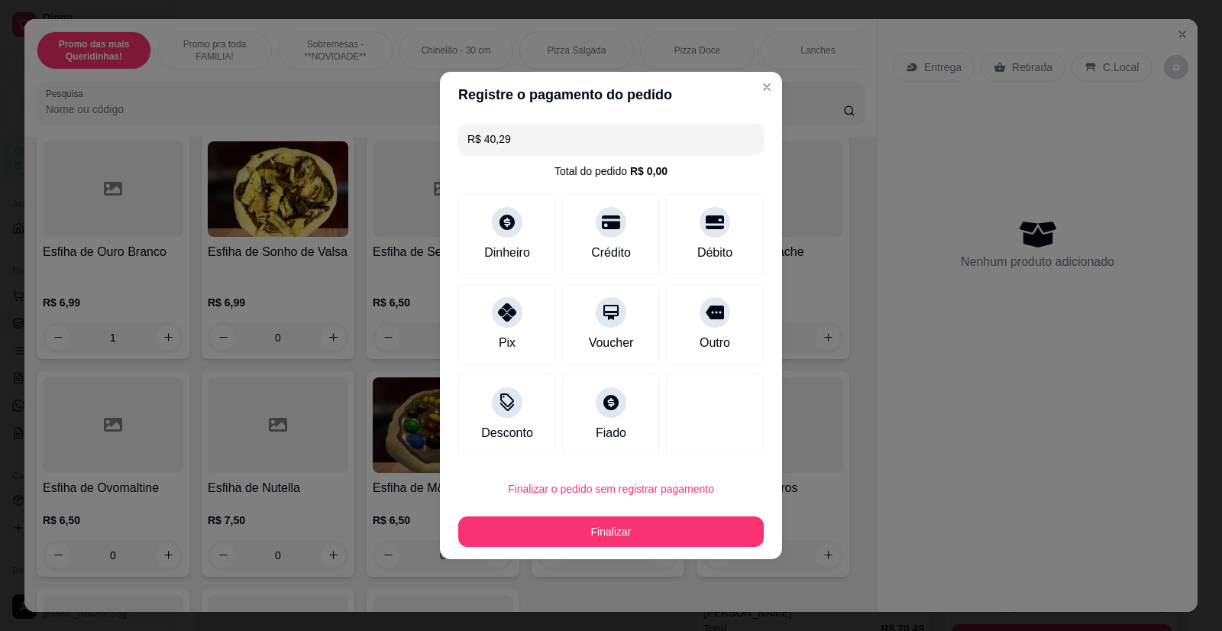
type input "0"
type input "R$ 0,00"
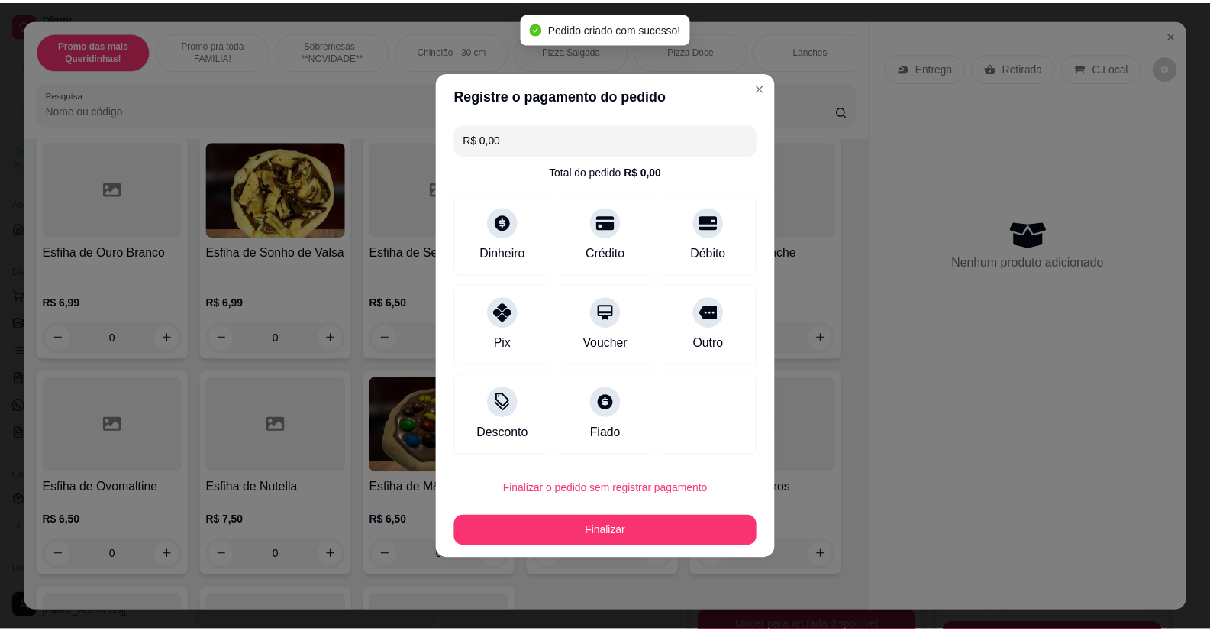
scroll to position [3435, 0]
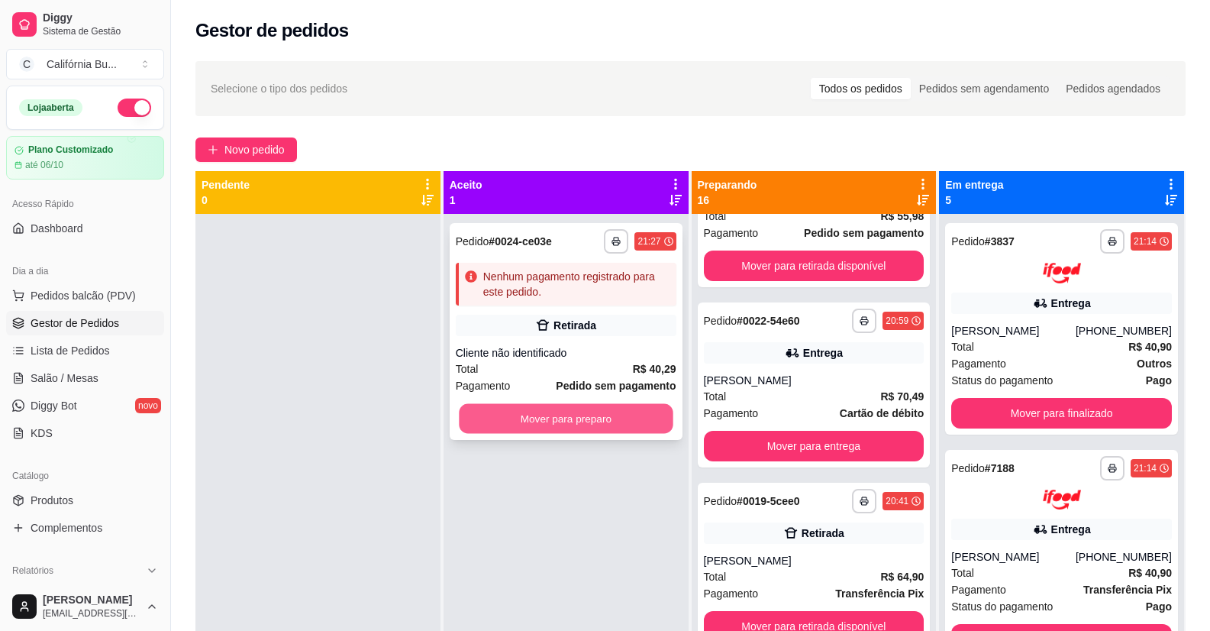
click at [551, 425] on button "Mover para preparo" at bounding box center [566, 419] width 214 height 30
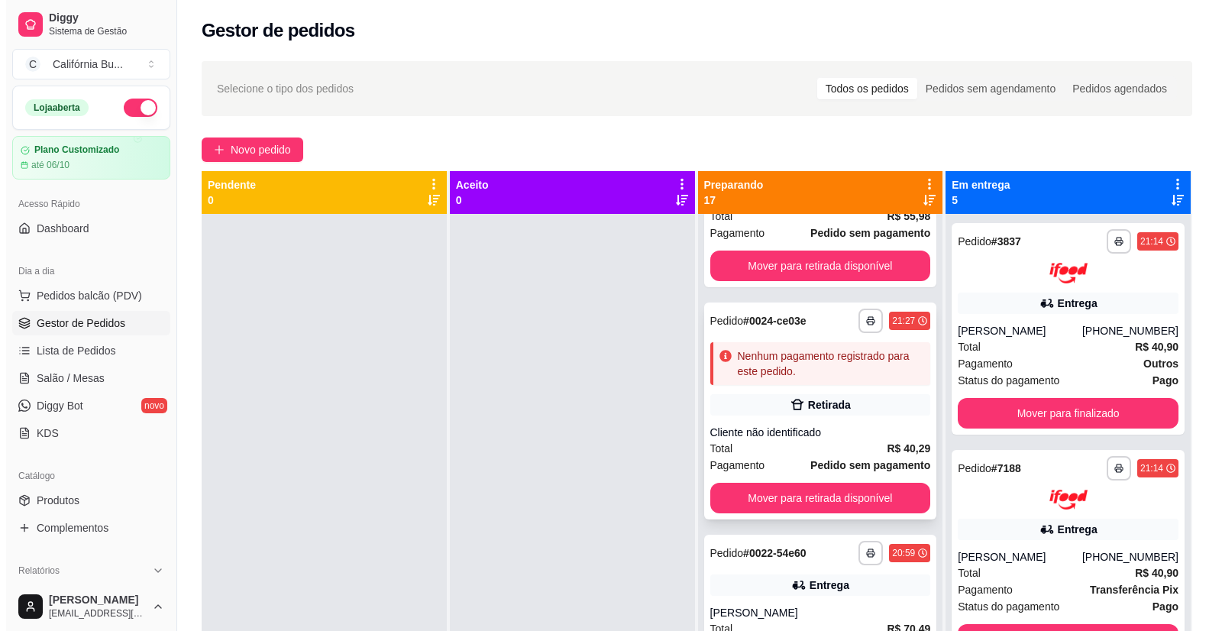
scroll to position [0, 0]
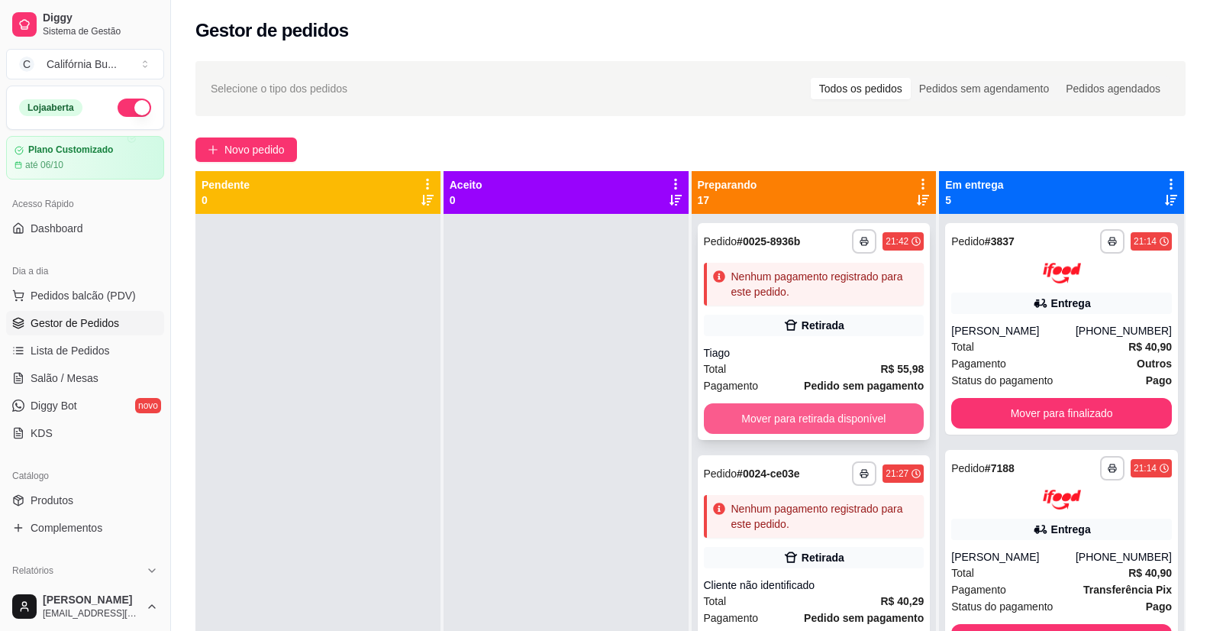
click at [800, 422] on button "Mover para retirada disponível" at bounding box center [814, 418] width 221 height 31
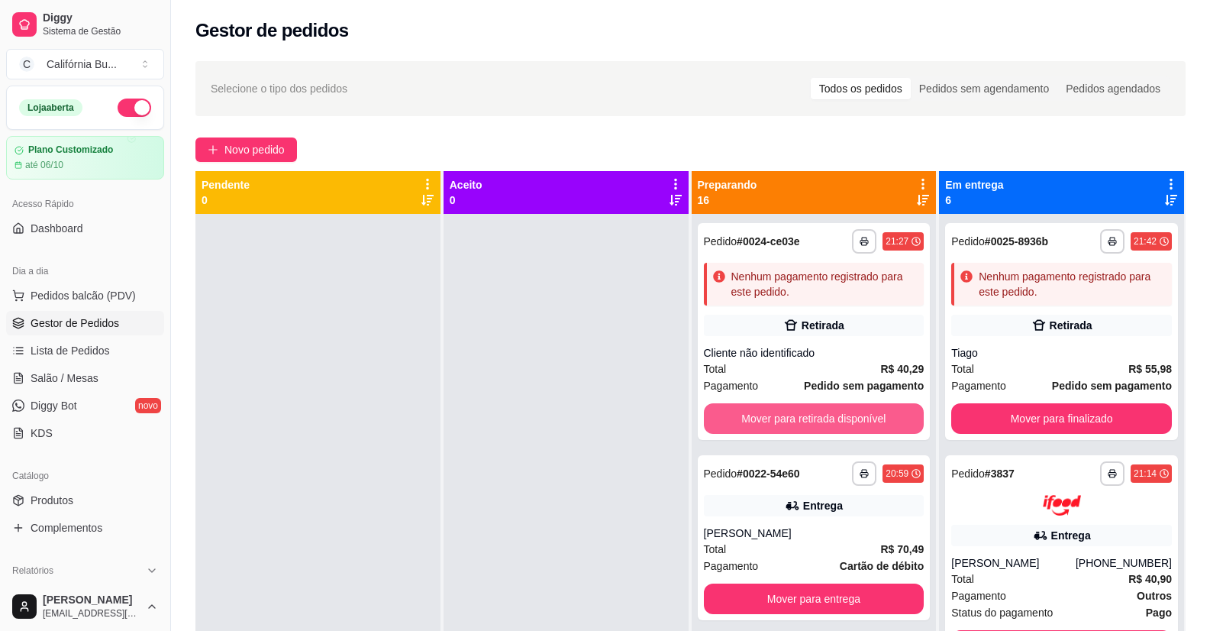
click at [800, 422] on button "Mover para retirada disponível" at bounding box center [814, 418] width 221 height 31
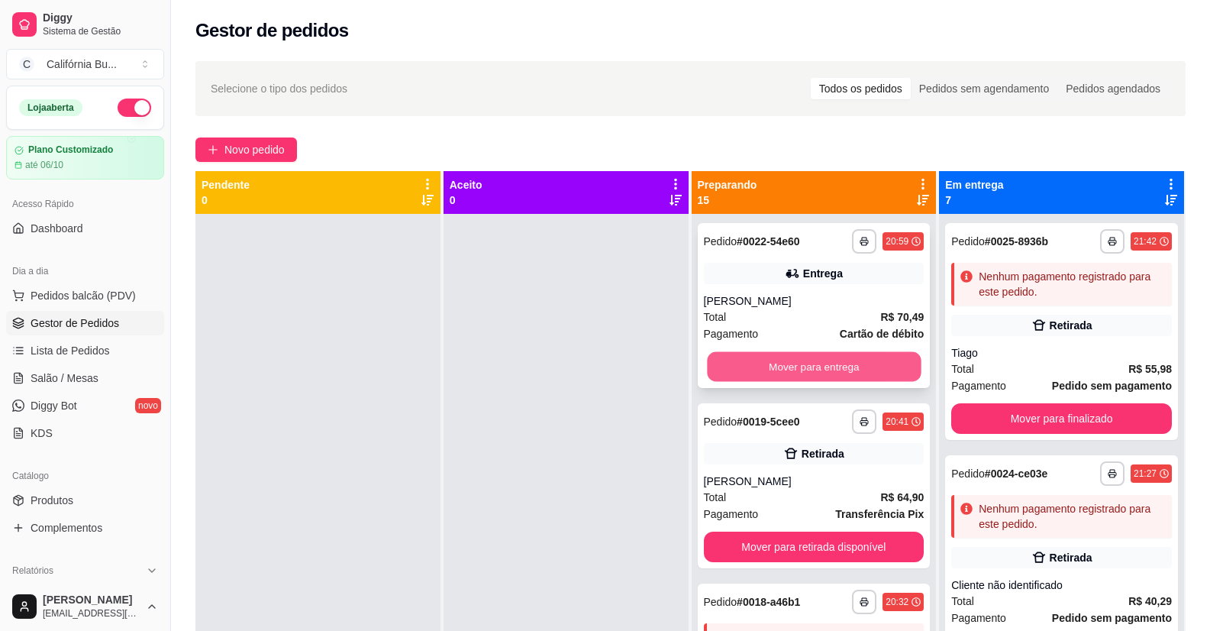
click at [802, 373] on button "Mover para entrega" at bounding box center [814, 367] width 214 height 30
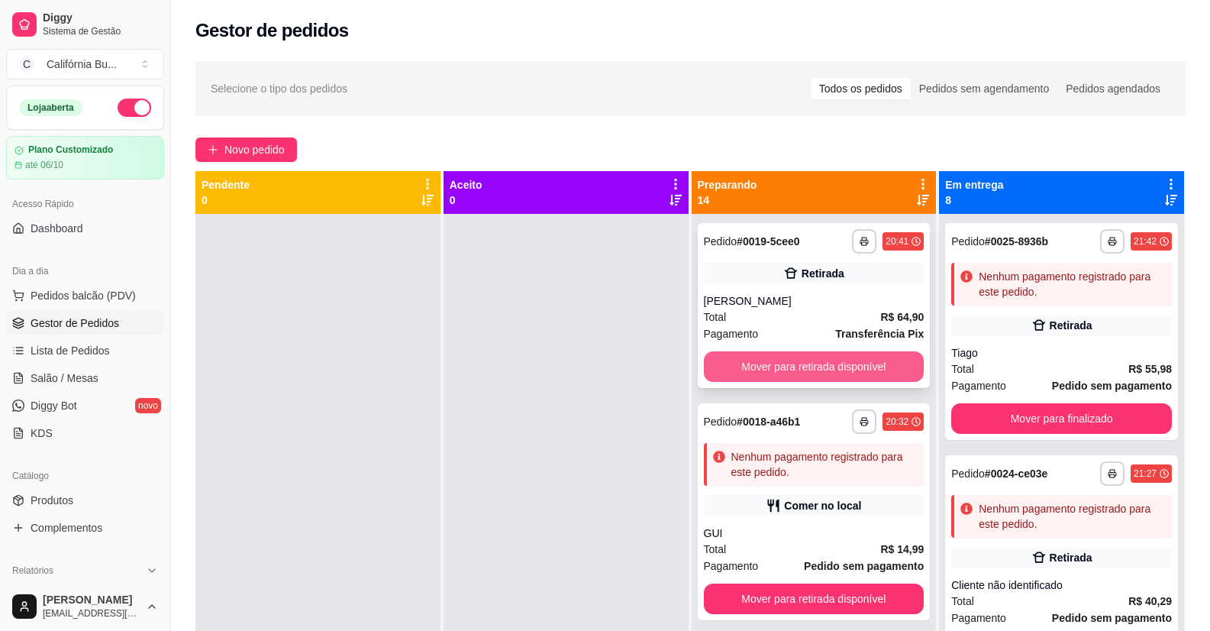
click at [784, 370] on button "Mover para retirada disponível" at bounding box center [814, 366] width 221 height 31
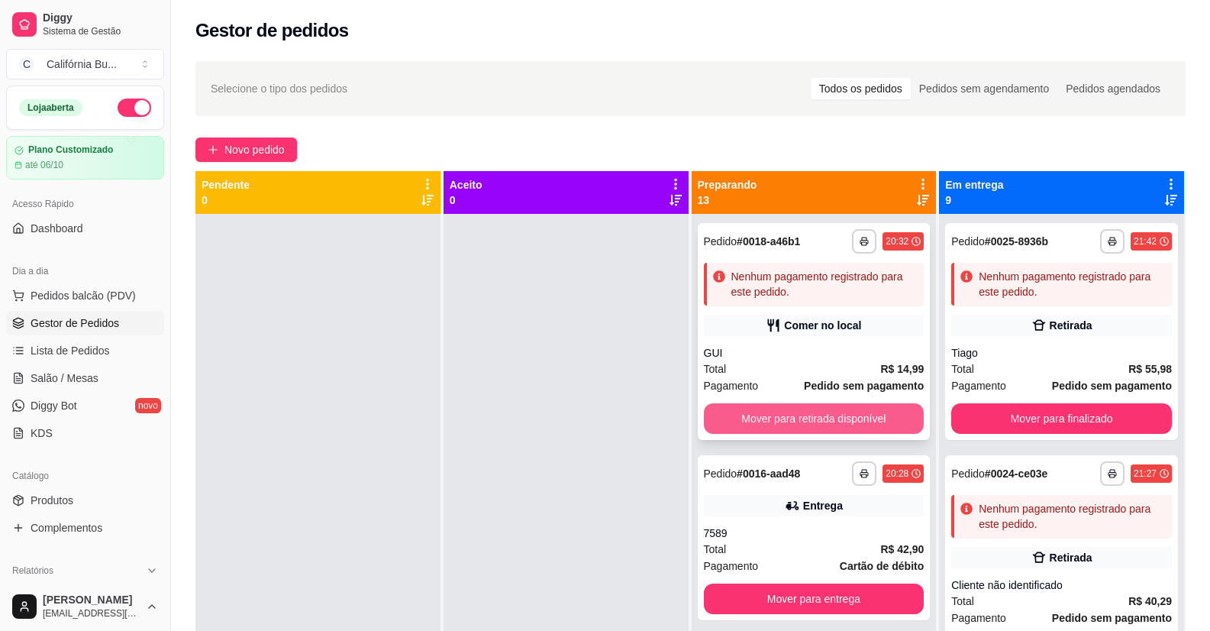
click at [761, 421] on button "Mover para retirada disponível" at bounding box center [814, 418] width 221 height 31
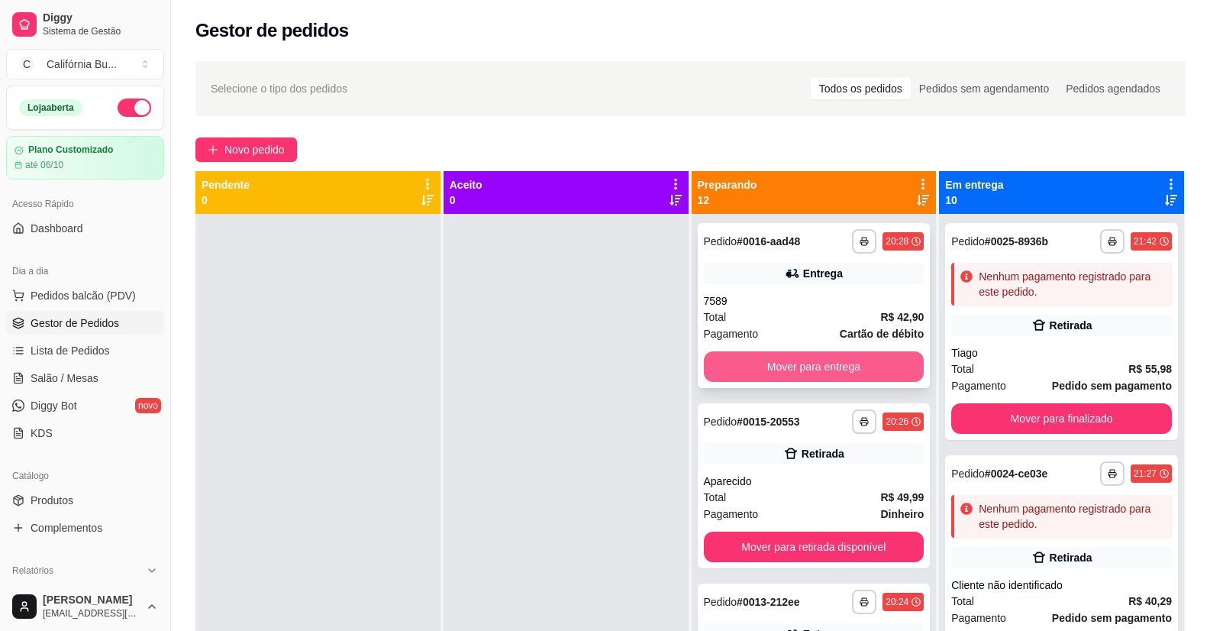
click at [780, 366] on button "Mover para entrega" at bounding box center [814, 366] width 221 height 31
click at [796, 367] on button "Mover para retirada disponível" at bounding box center [814, 366] width 221 height 31
click at [795, 362] on button "Mover para entrega" at bounding box center [814, 366] width 221 height 31
click at [807, 373] on button "Mover para entrega" at bounding box center [814, 366] width 221 height 31
click at [809, 366] on button "Mover para retirada disponível" at bounding box center [814, 366] width 221 height 31
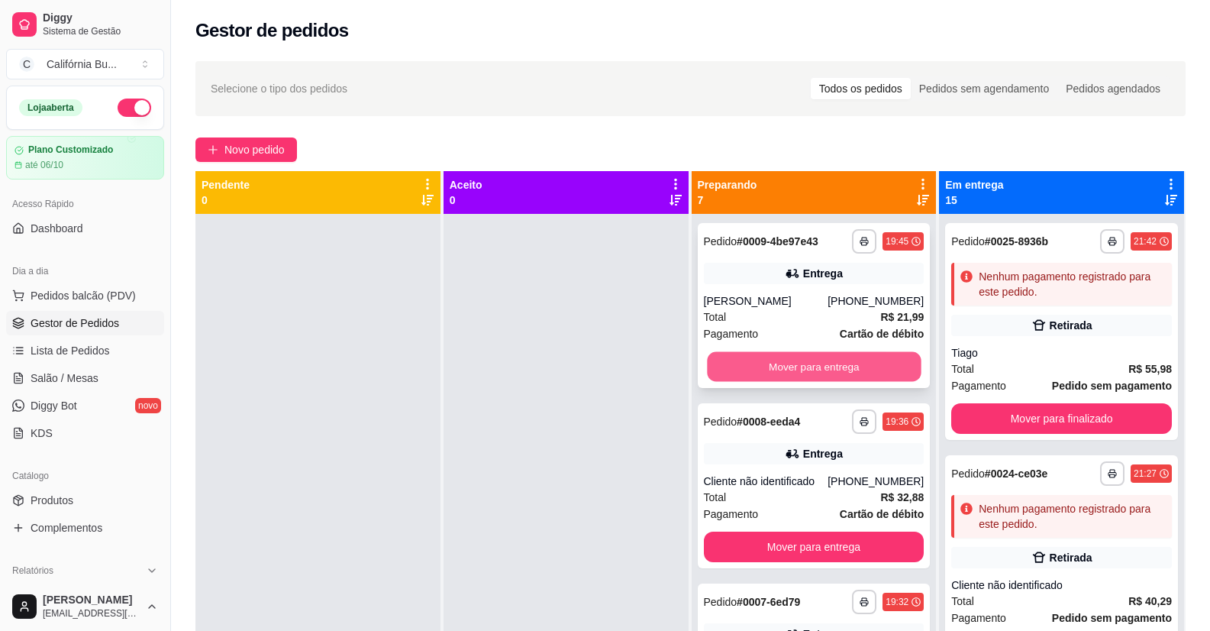
click at [809, 365] on button "Mover para entrega" at bounding box center [814, 367] width 214 height 30
click at [809, 365] on button "Mover para entrega" at bounding box center [814, 366] width 221 height 31
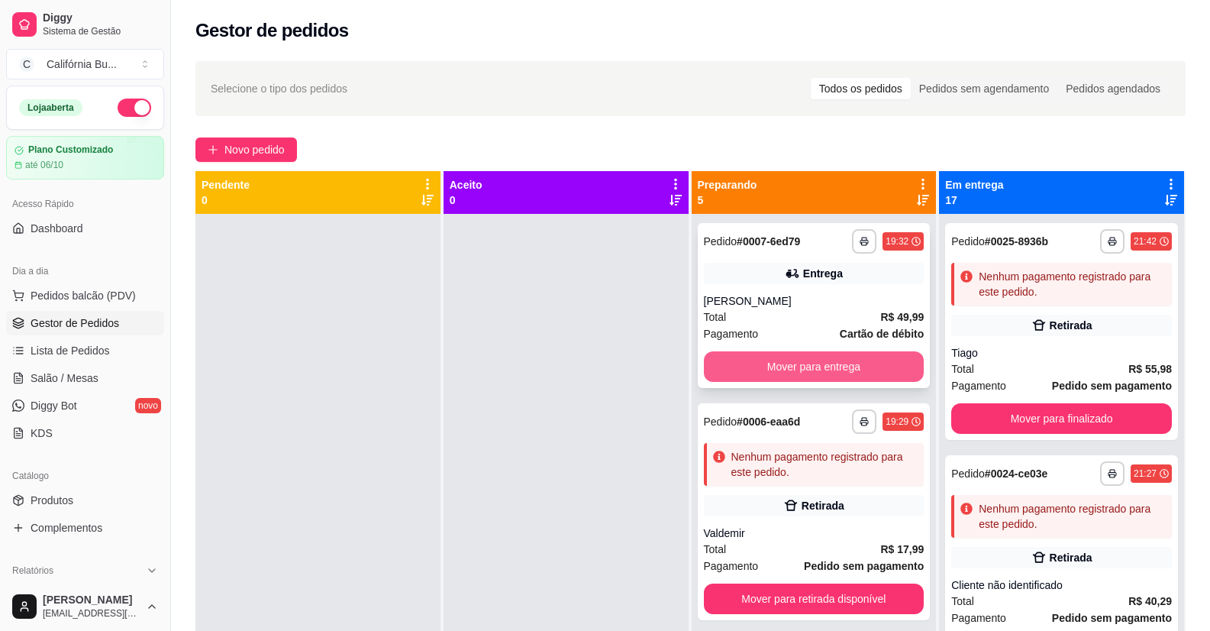
click at [803, 368] on button "Mover para entrega" at bounding box center [814, 366] width 221 height 31
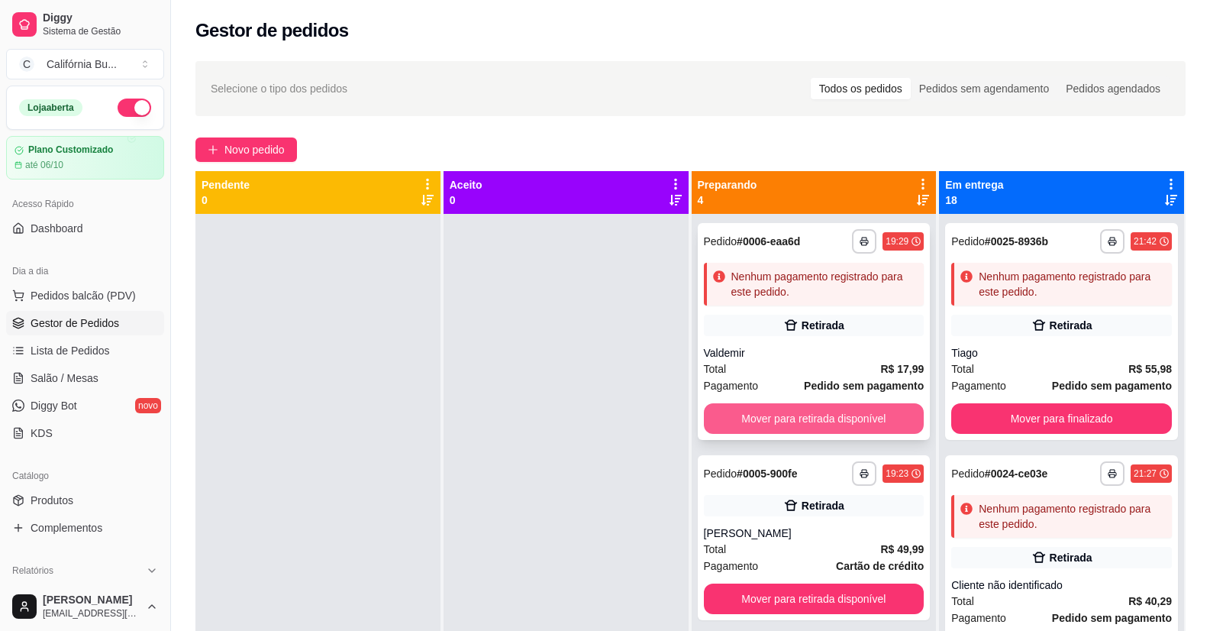
click at [800, 423] on button "Mover para retirada disponível" at bounding box center [814, 418] width 221 height 31
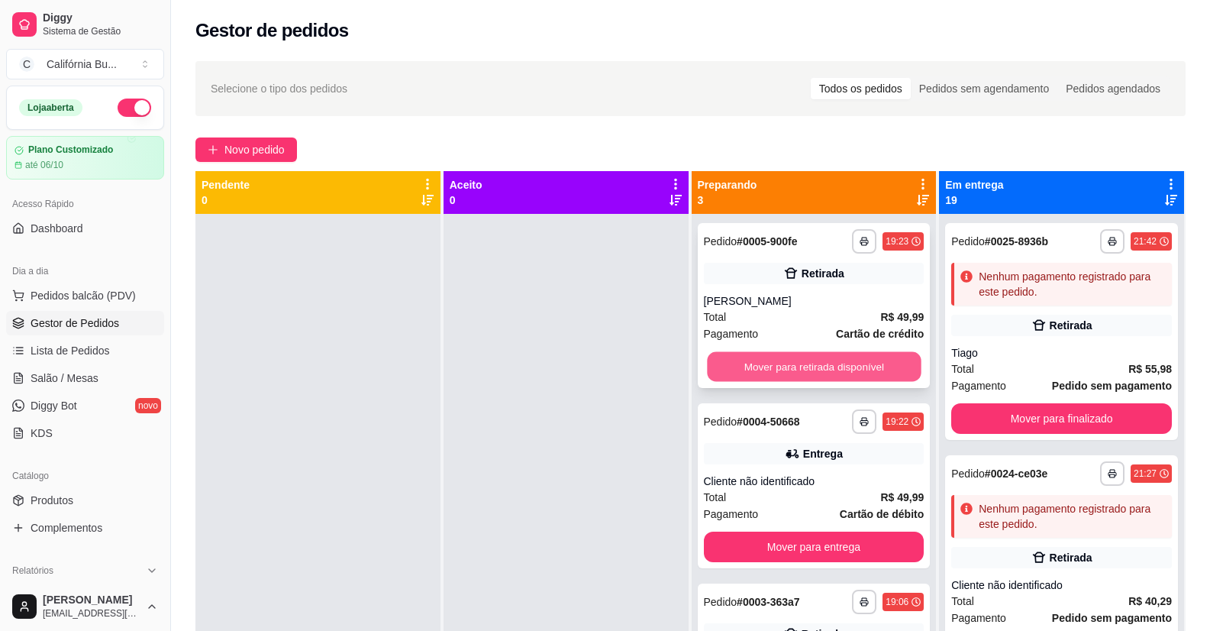
click at [768, 373] on button "Mover para retirada disponível" at bounding box center [814, 367] width 214 height 30
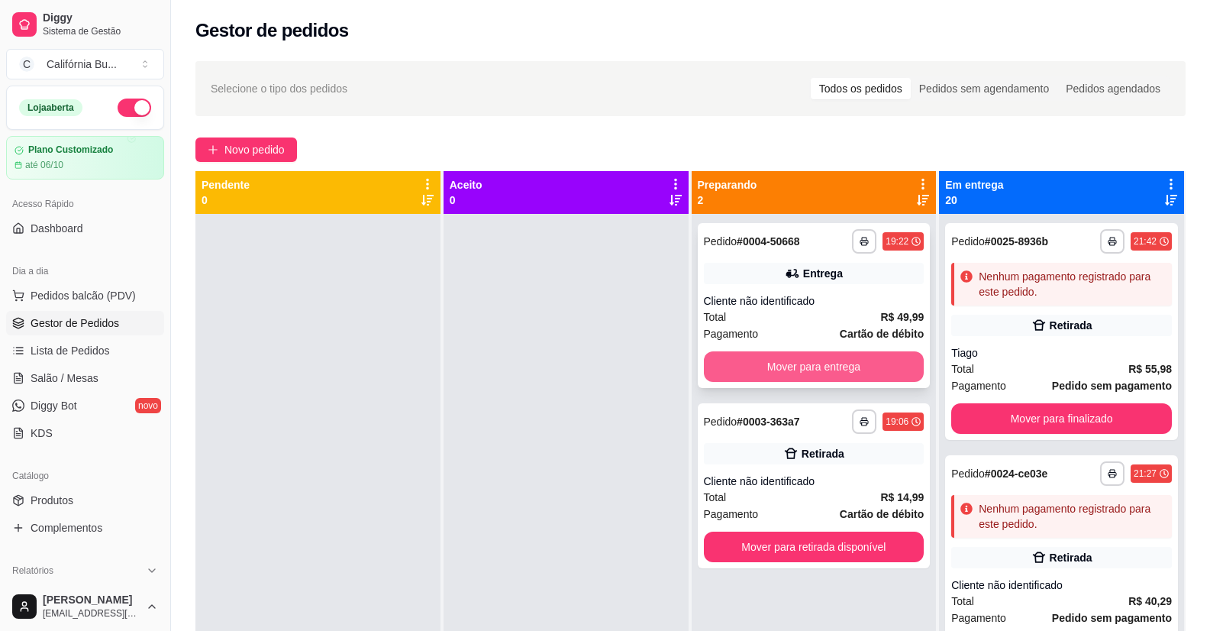
click at [806, 368] on button "Mover para entrega" at bounding box center [814, 366] width 221 height 31
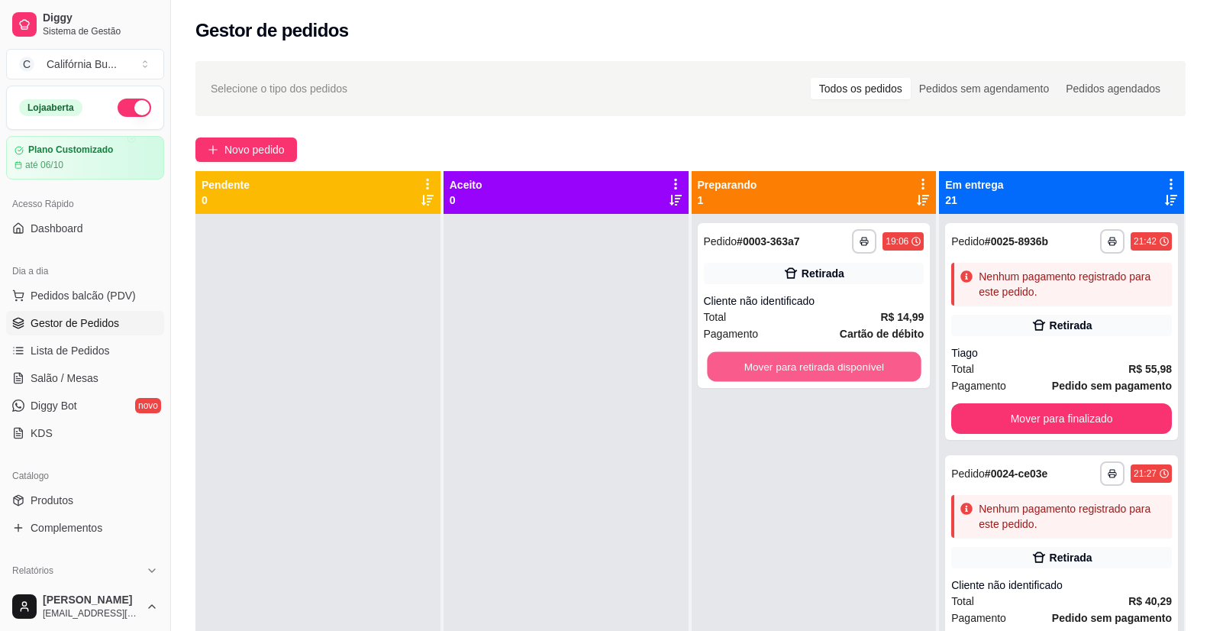
click at [806, 368] on button "Mover para retirada disponível" at bounding box center [814, 367] width 214 height 30
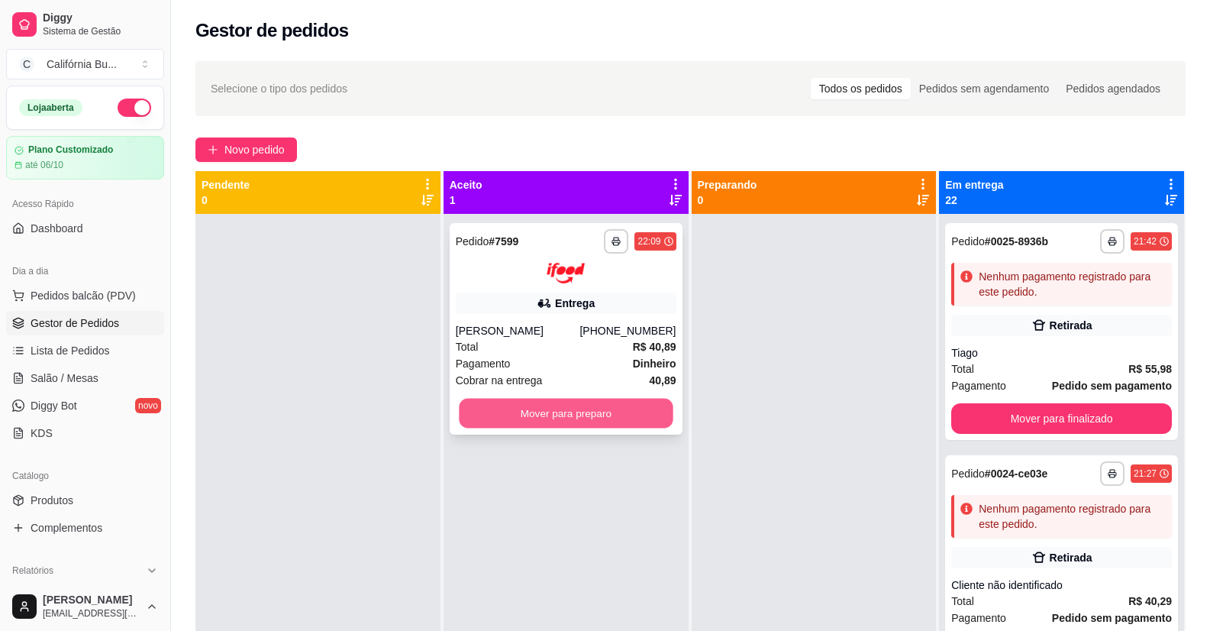
click at [567, 415] on button "Mover para preparo" at bounding box center [566, 413] width 214 height 30
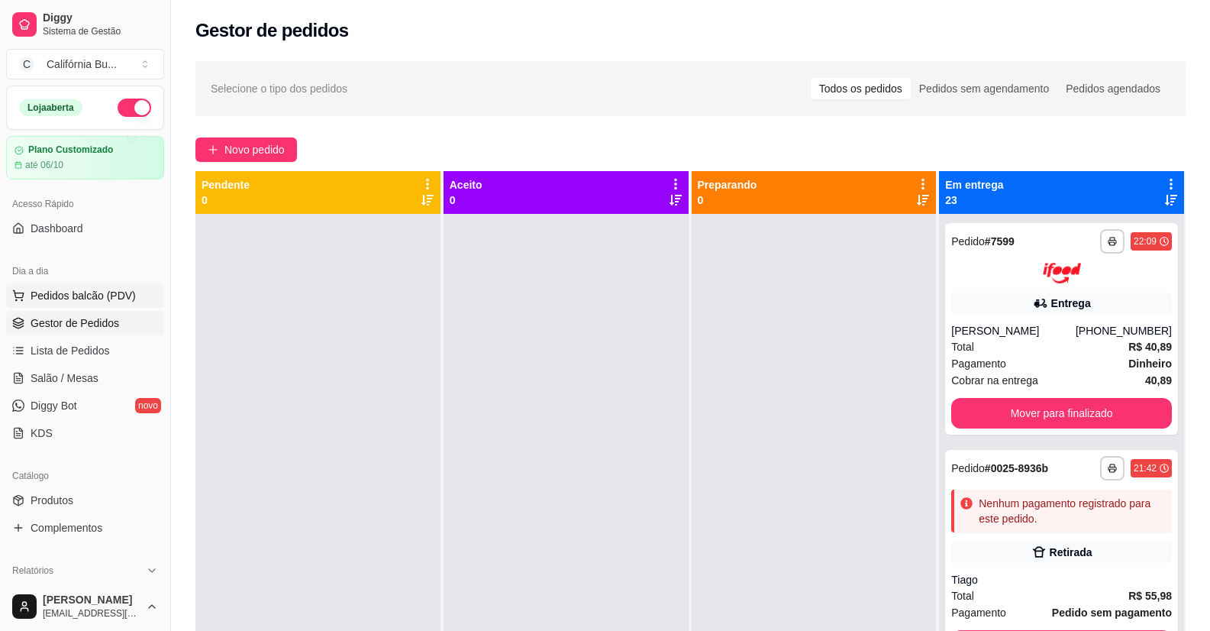
click at [73, 296] on span "Pedidos balcão (PDV)" at bounding box center [83, 295] width 105 height 15
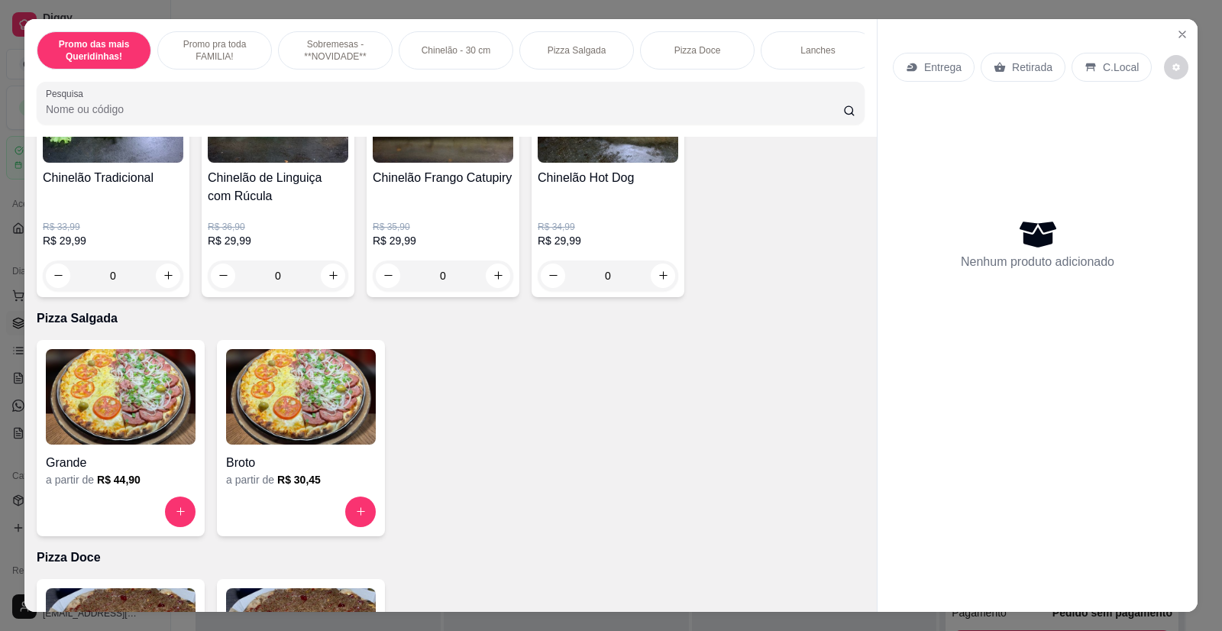
scroll to position [764, 0]
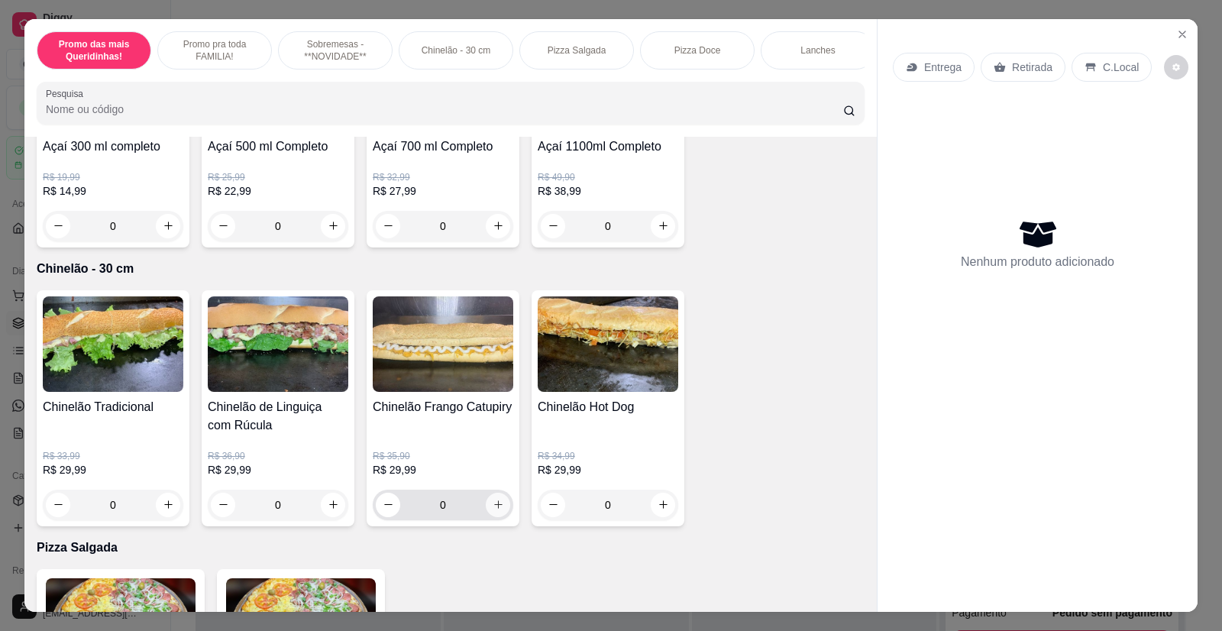
click at [493, 510] on icon "increase-product-quantity" at bounding box center [498, 504] width 11 height 11
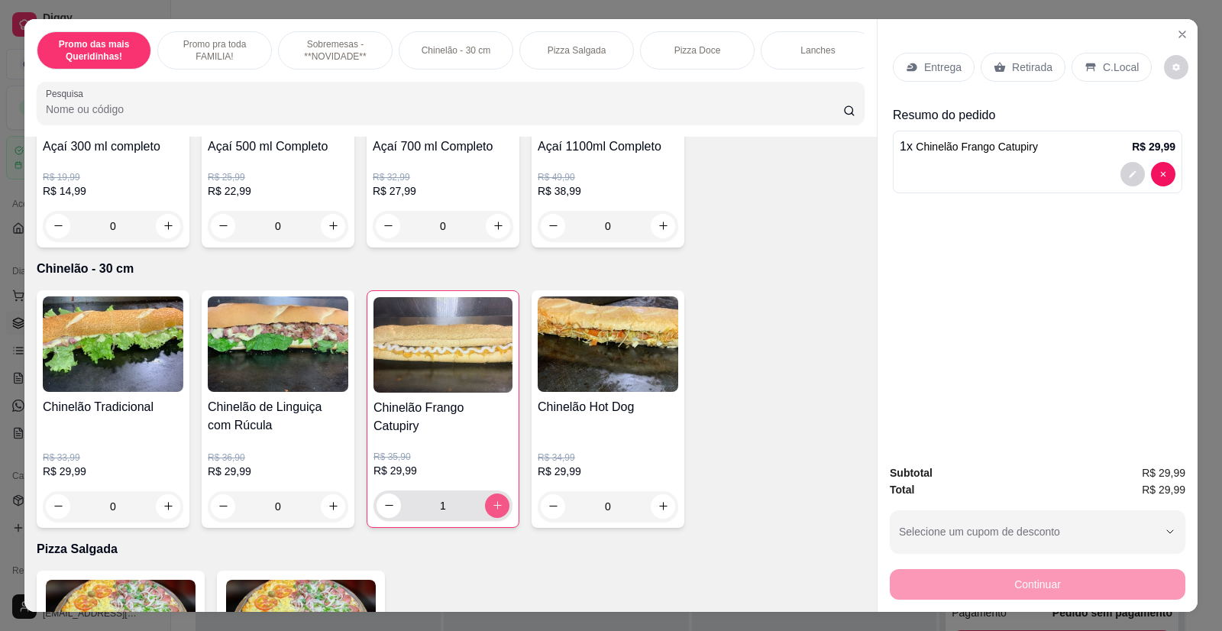
type input "1"
click at [942, 65] on p "Entrega" at bounding box center [942, 67] width 37 height 15
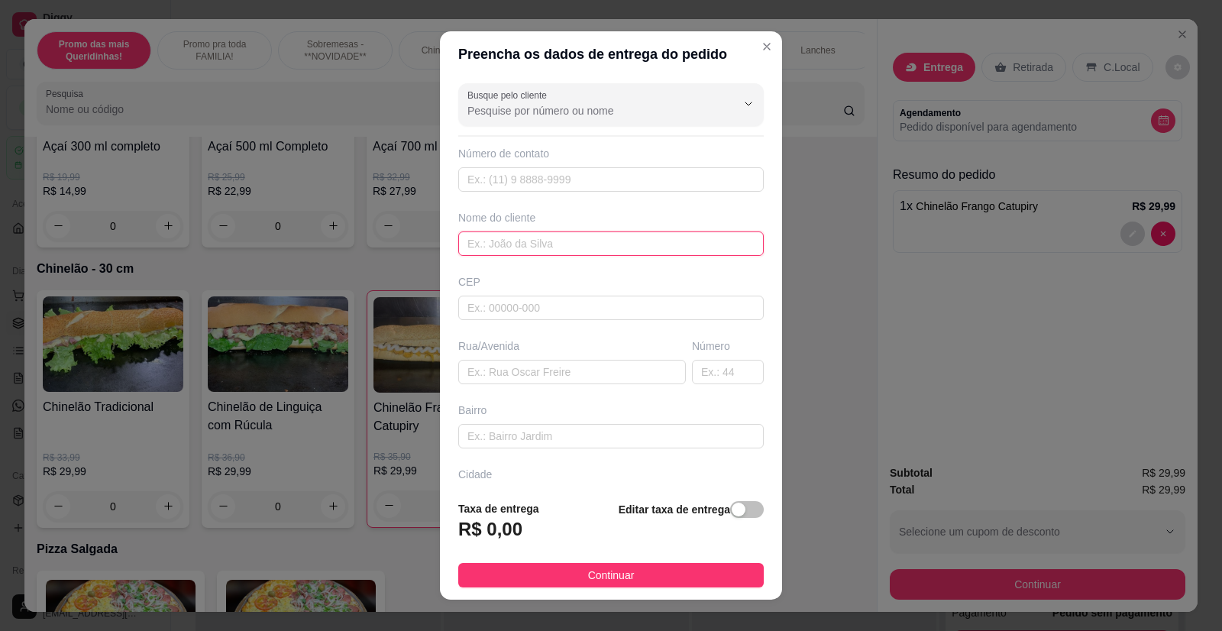
click at [534, 246] on input "text" at bounding box center [610, 243] width 305 height 24
type input "Lidiane"
paste input "[STREET_ADDRESS][PERSON_NAME]"
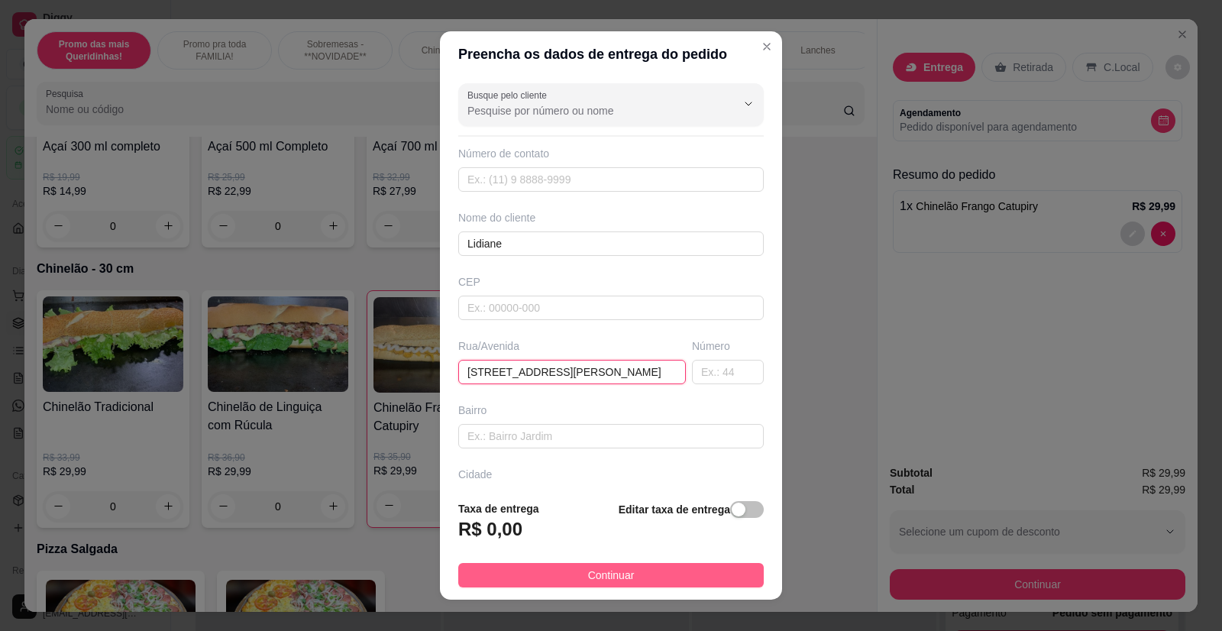
type input "[STREET_ADDRESS][PERSON_NAME]"
click at [639, 572] on button "Continuar" at bounding box center [610, 575] width 305 height 24
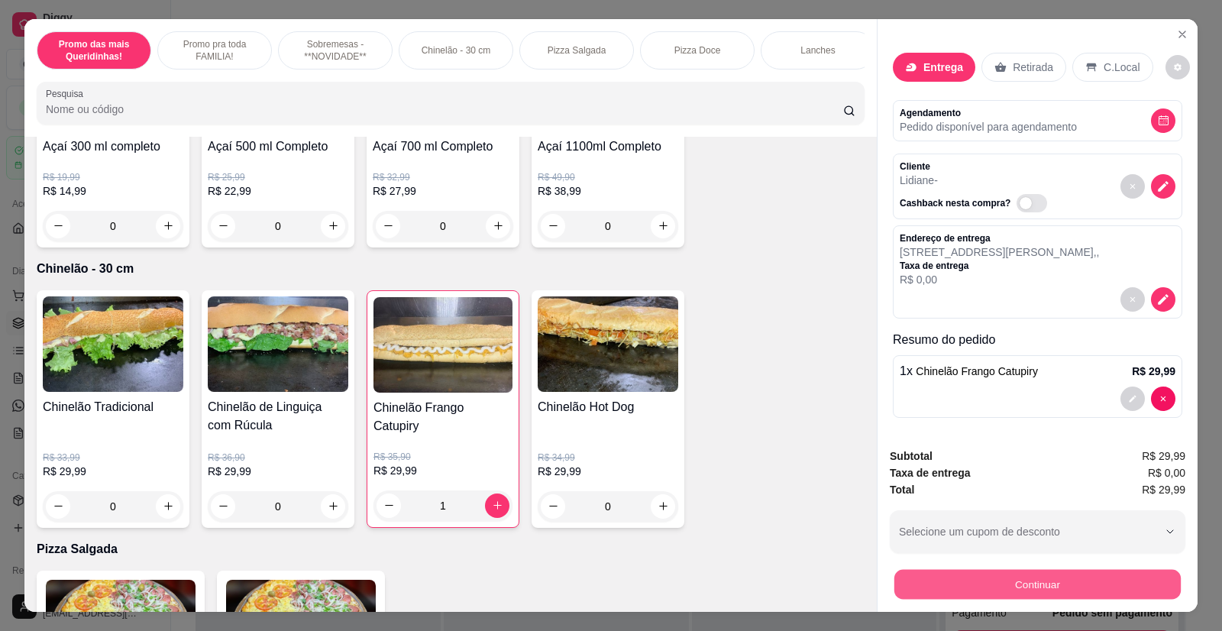
click at [935, 591] on button "Continuar" at bounding box center [1037, 585] width 286 height 30
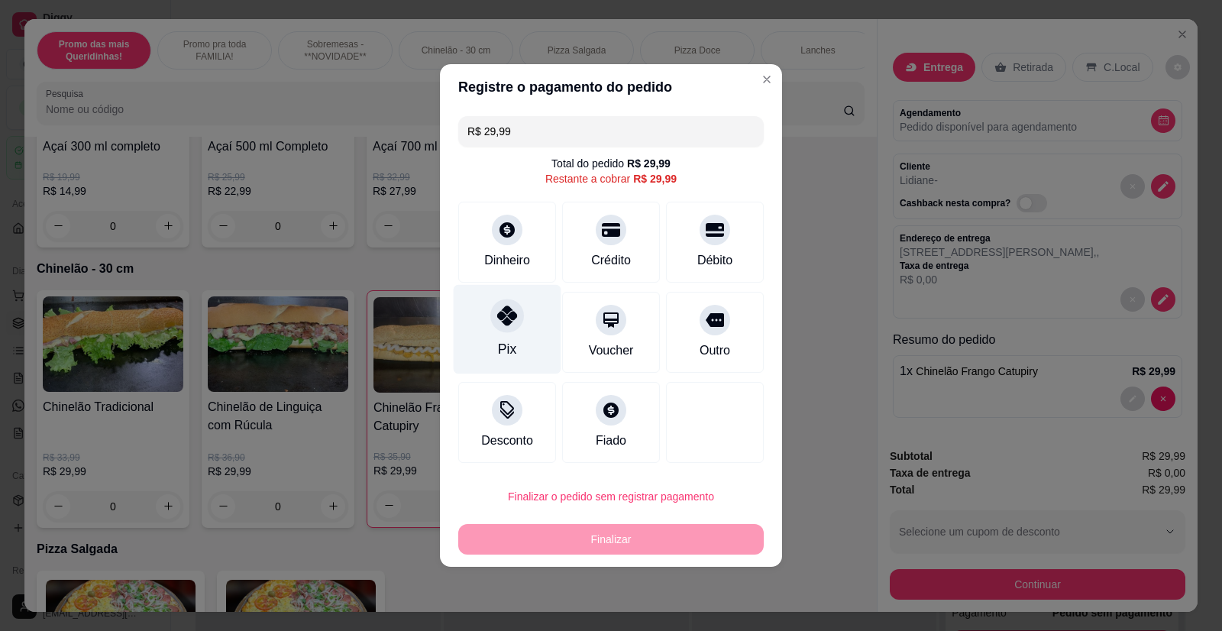
click at [509, 319] on icon at bounding box center [507, 315] width 20 height 20
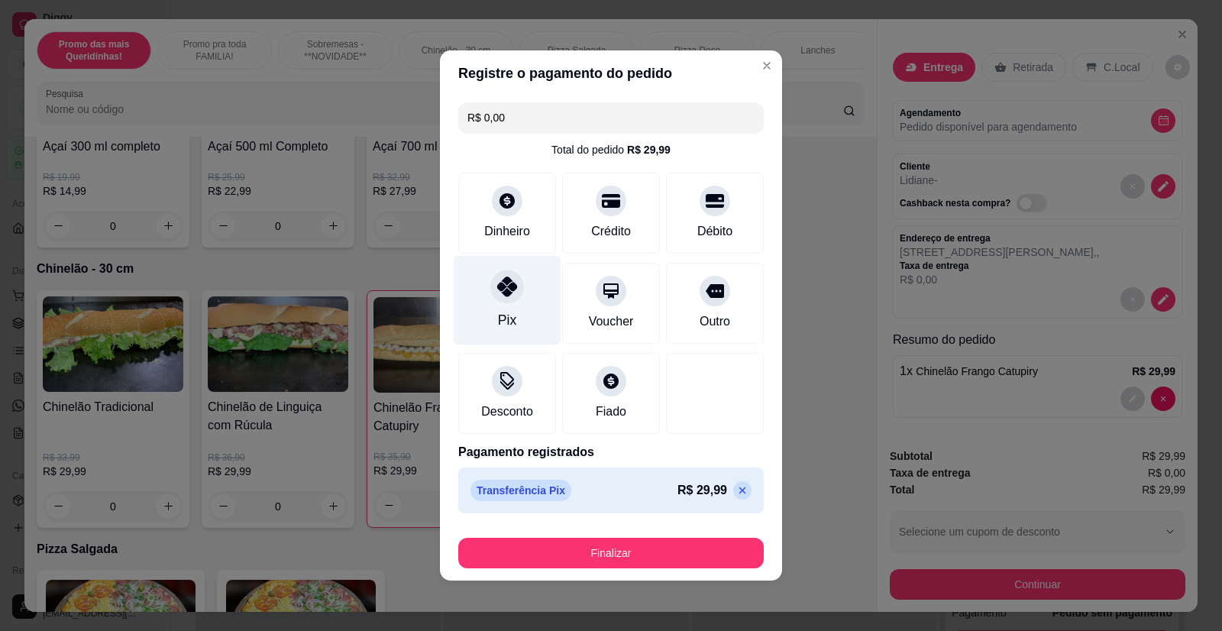
type input "R$ 0,00"
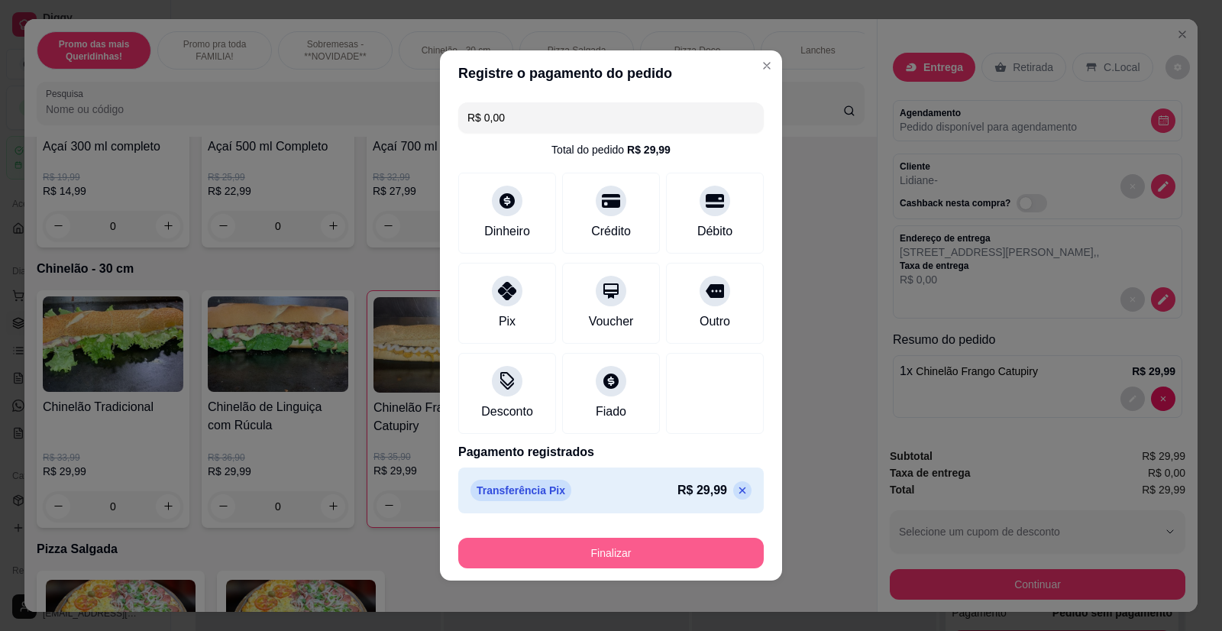
click at [590, 546] on button "Finalizar" at bounding box center [610, 553] width 305 height 31
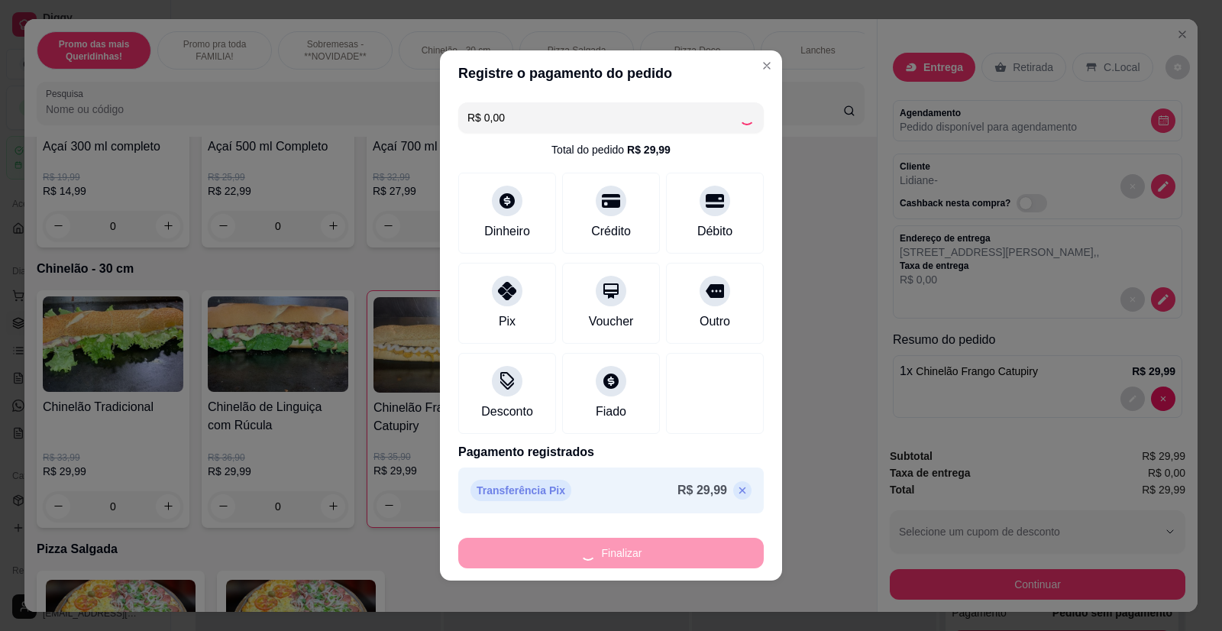
type input "0"
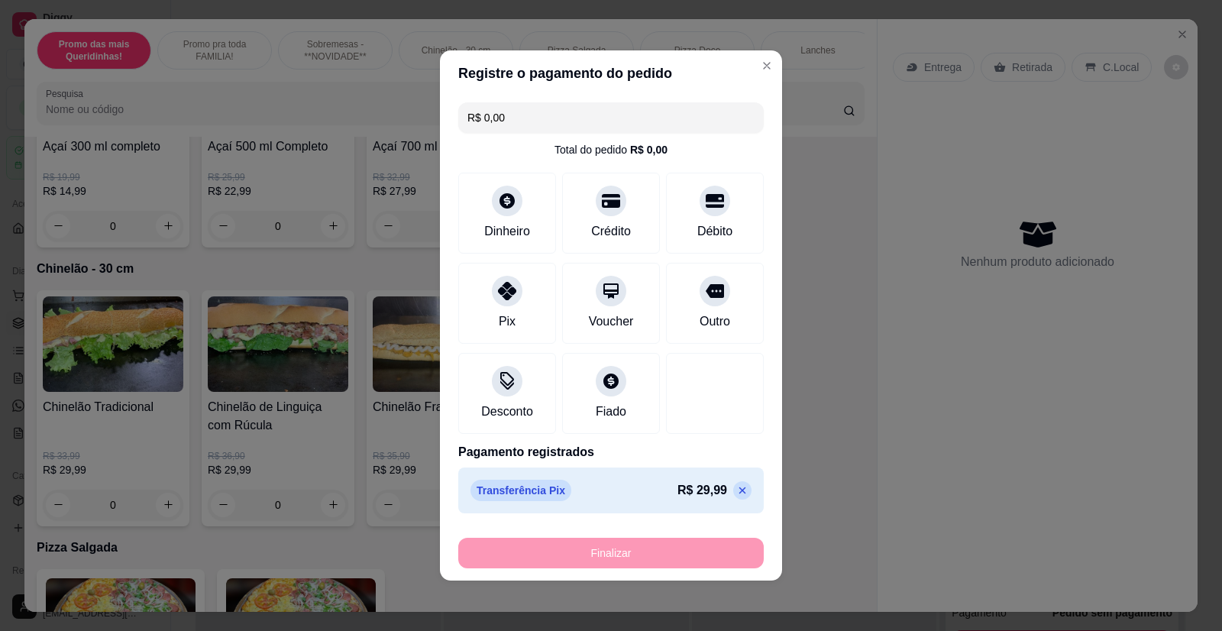
type input "-R$ 29,99"
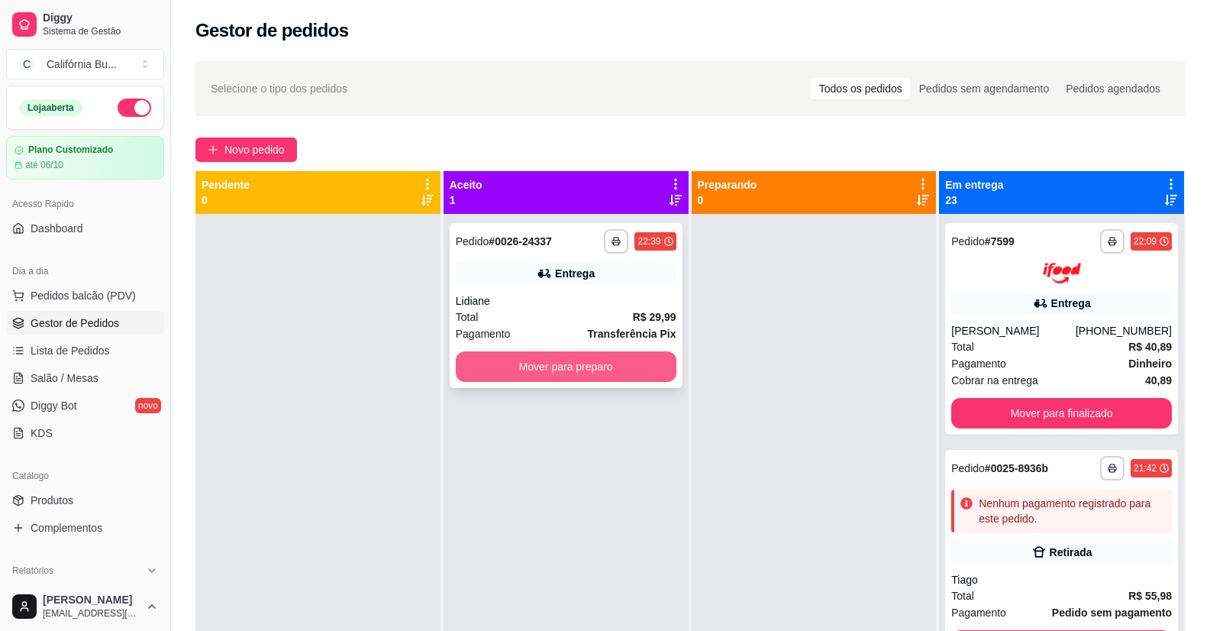
click at [555, 366] on button "Mover para preparo" at bounding box center [566, 366] width 221 height 31
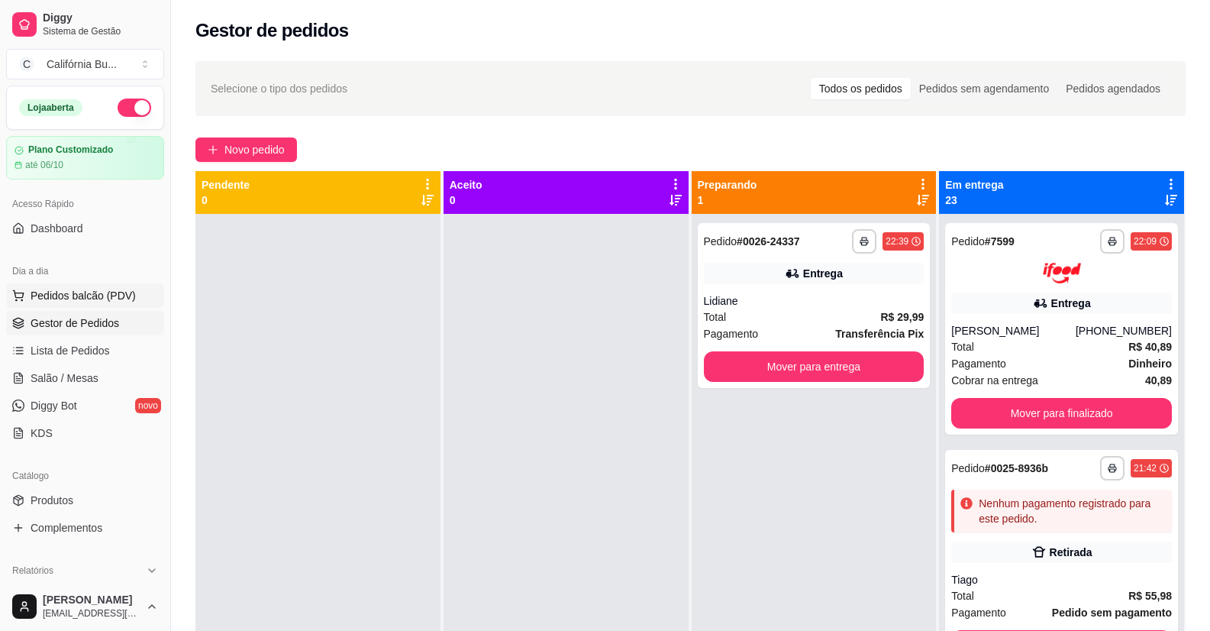
click at [104, 293] on span "Pedidos balcão (PDV)" at bounding box center [83, 295] width 105 height 15
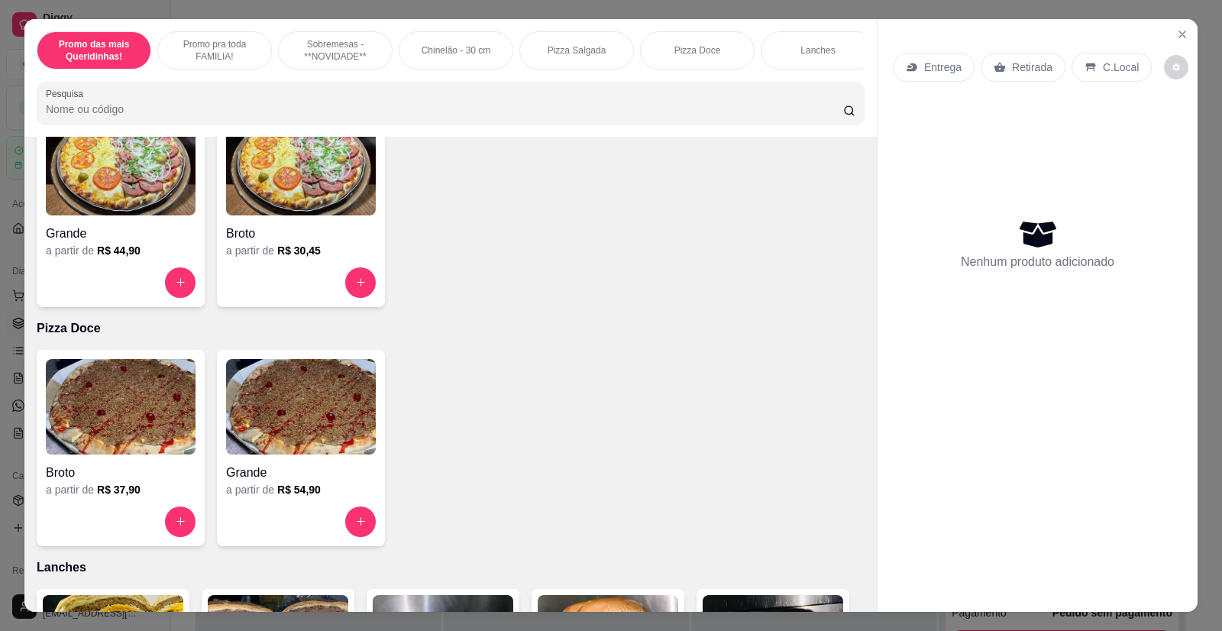
scroll to position [1680, 0]
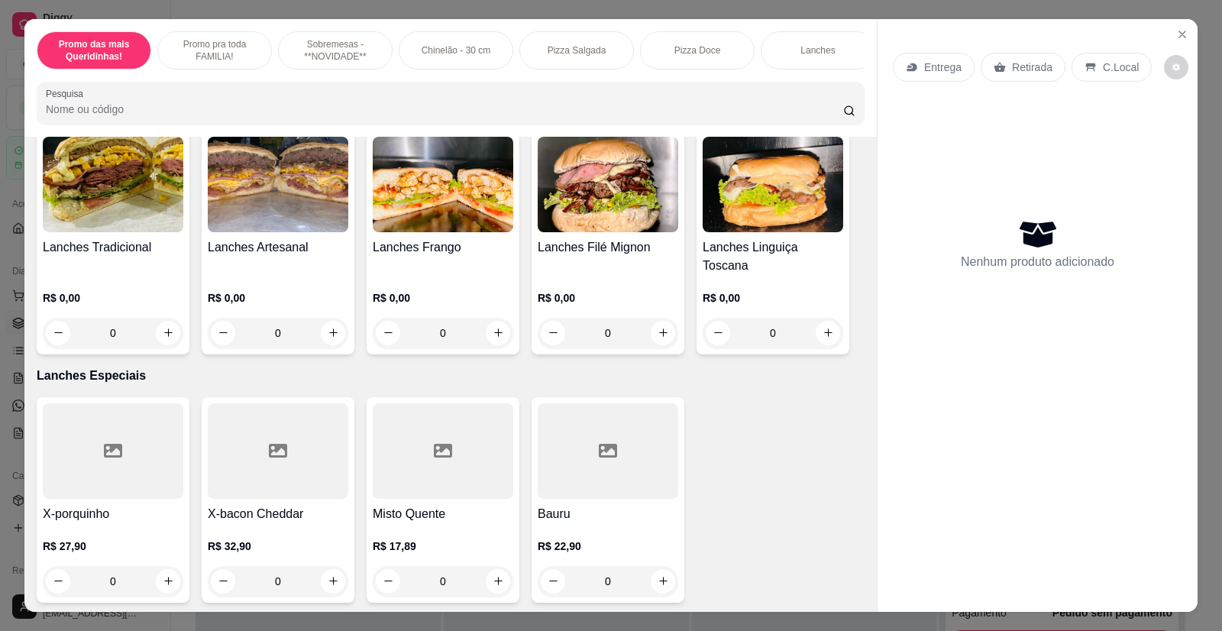
click at [124, 231] on img at bounding box center [113, 184] width 141 height 95
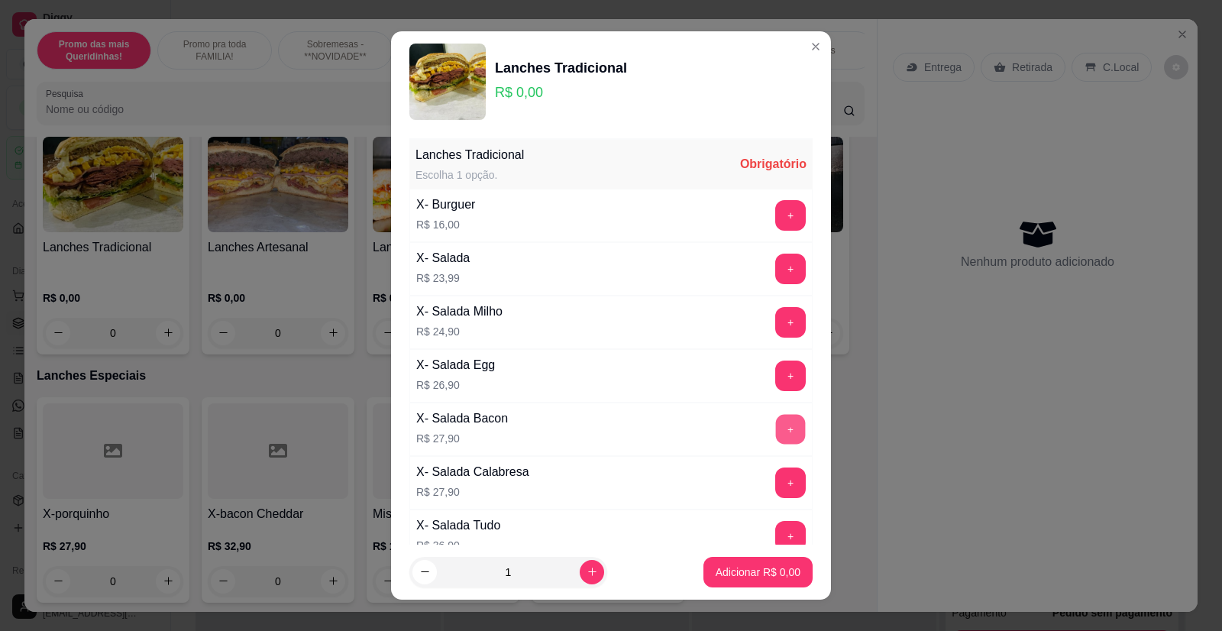
click at [776, 435] on button "+" at bounding box center [791, 430] width 30 height 30
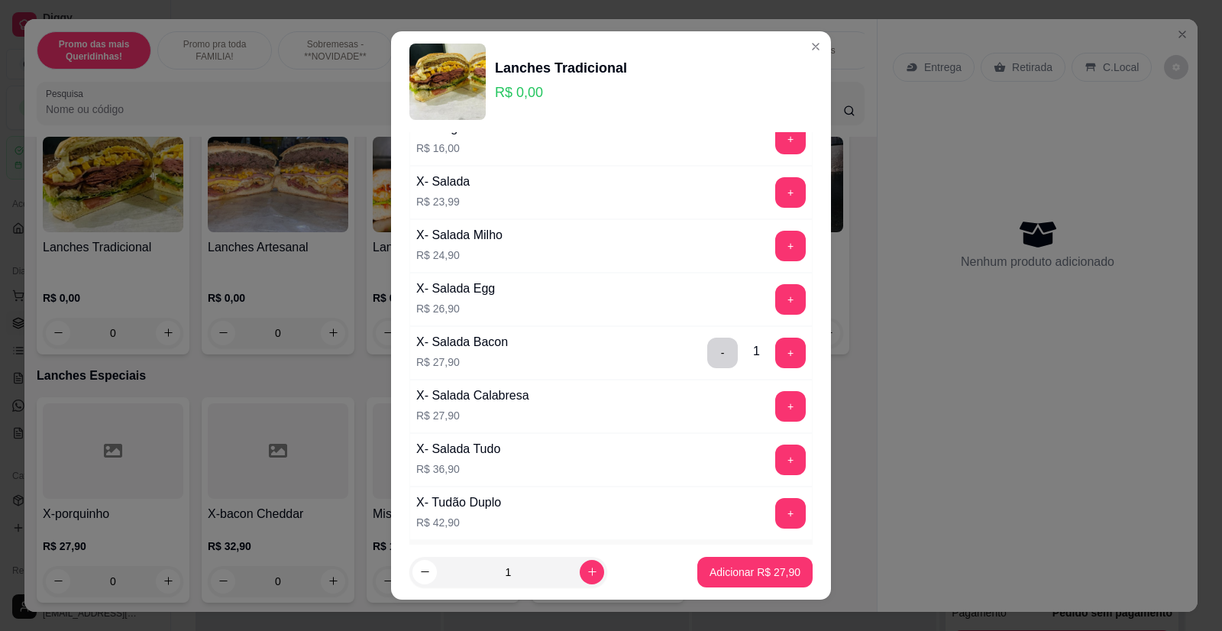
scroll to position [153, 0]
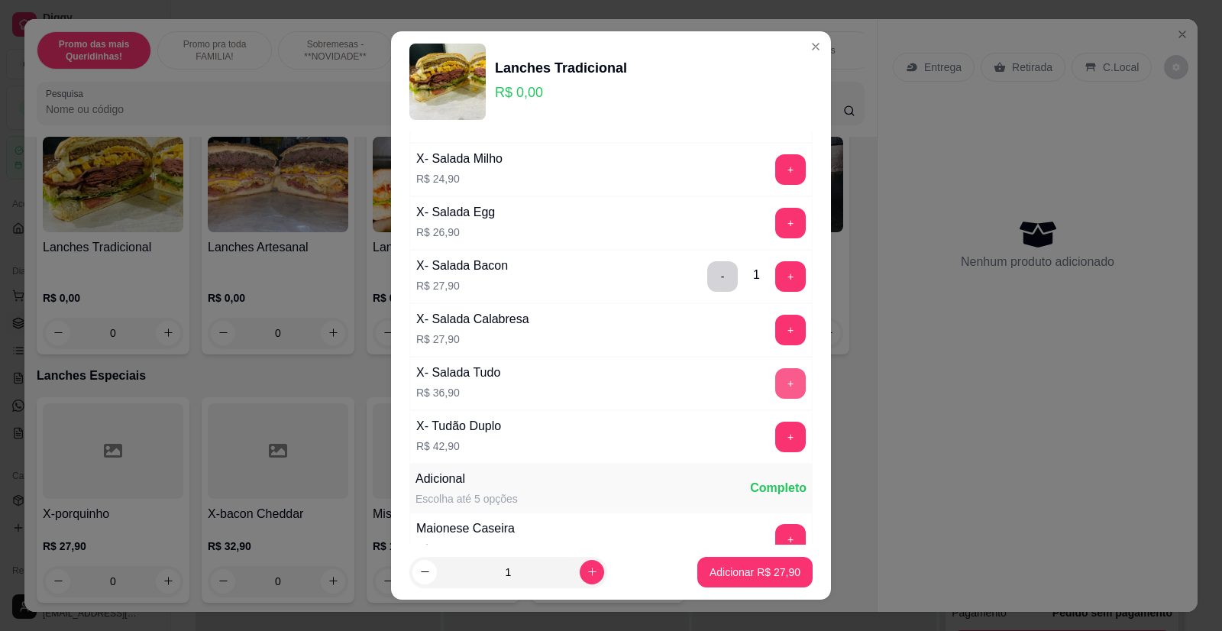
click at [775, 384] on button "+" at bounding box center [790, 383] width 31 height 31
click at [746, 576] on p "Adicionar R$ 64,80" at bounding box center [755, 571] width 89 height 15
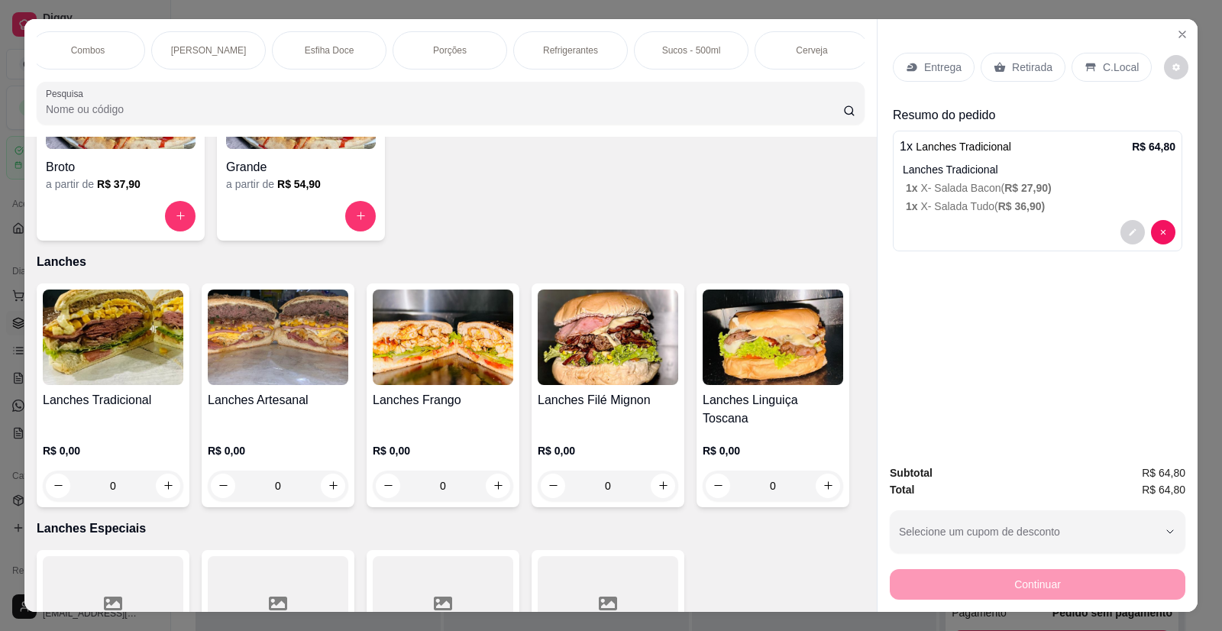
scroll to position [0, 1217]
click at [561, 62] on div "Refrigerantes" at bounding box center [566, 50] width 115 height 38
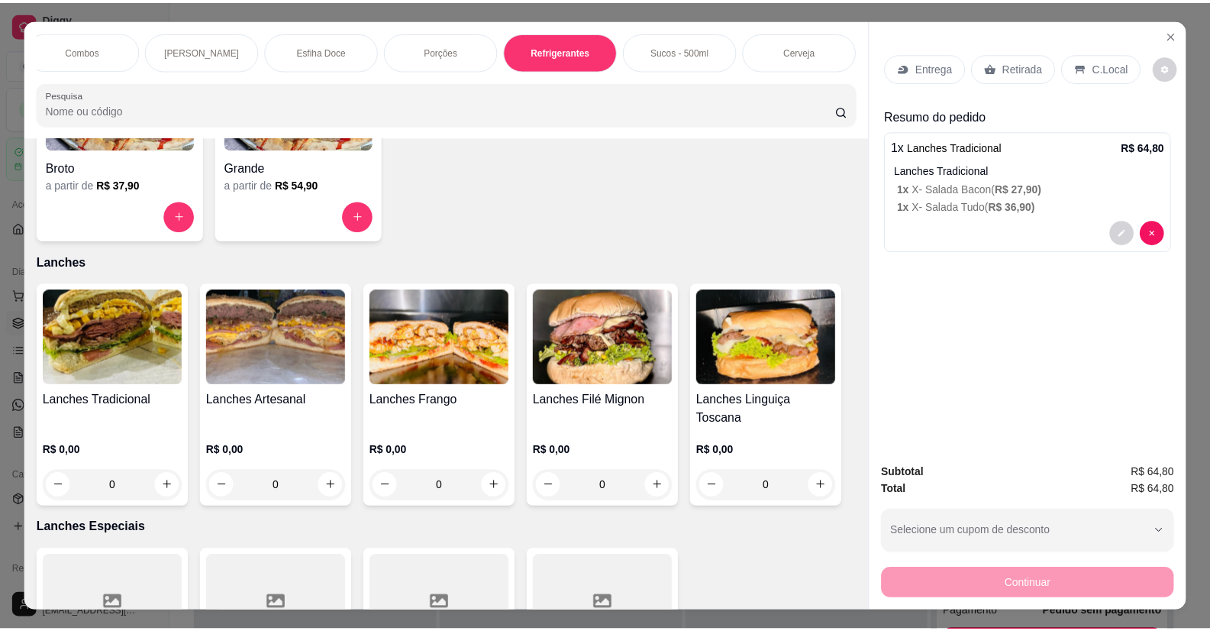
scroll to position [30, 0]
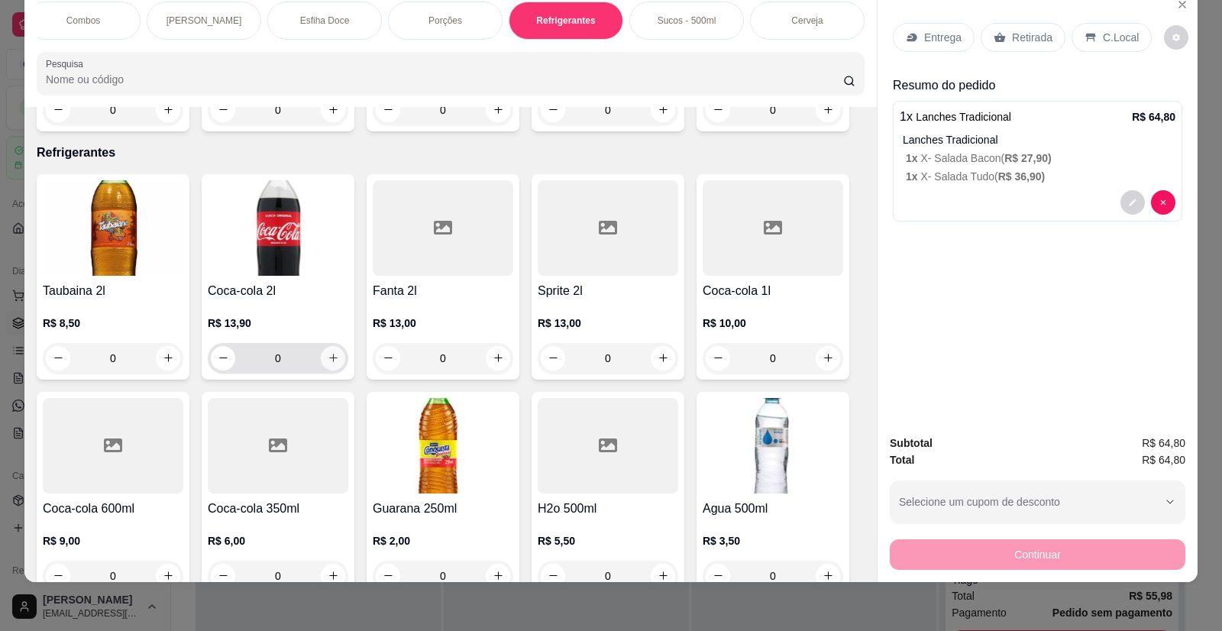
click at [328, 352] on icon "increase-product-quantity" at bounding box center [333, 357] width 11 height 11
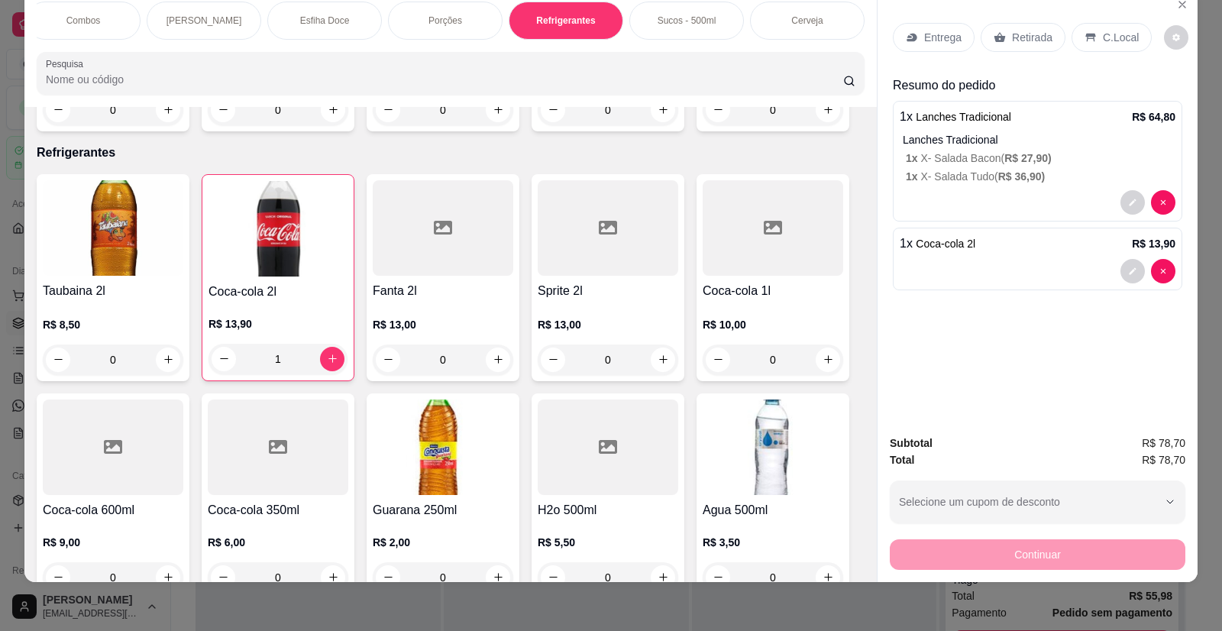
click at [1003, 34] on div "Retirada" at bounding box center [1023, 37] width 85 height 29
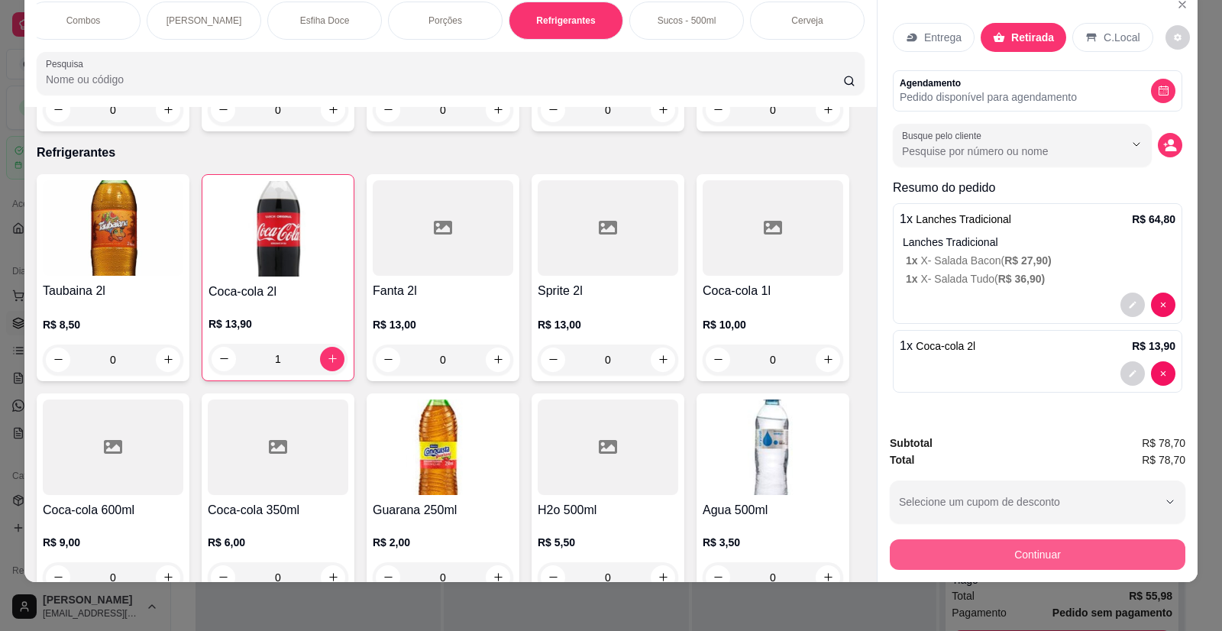
click at [972, 548] on button "Continuar" at bounding box center [1038, 554] width 296 height 31
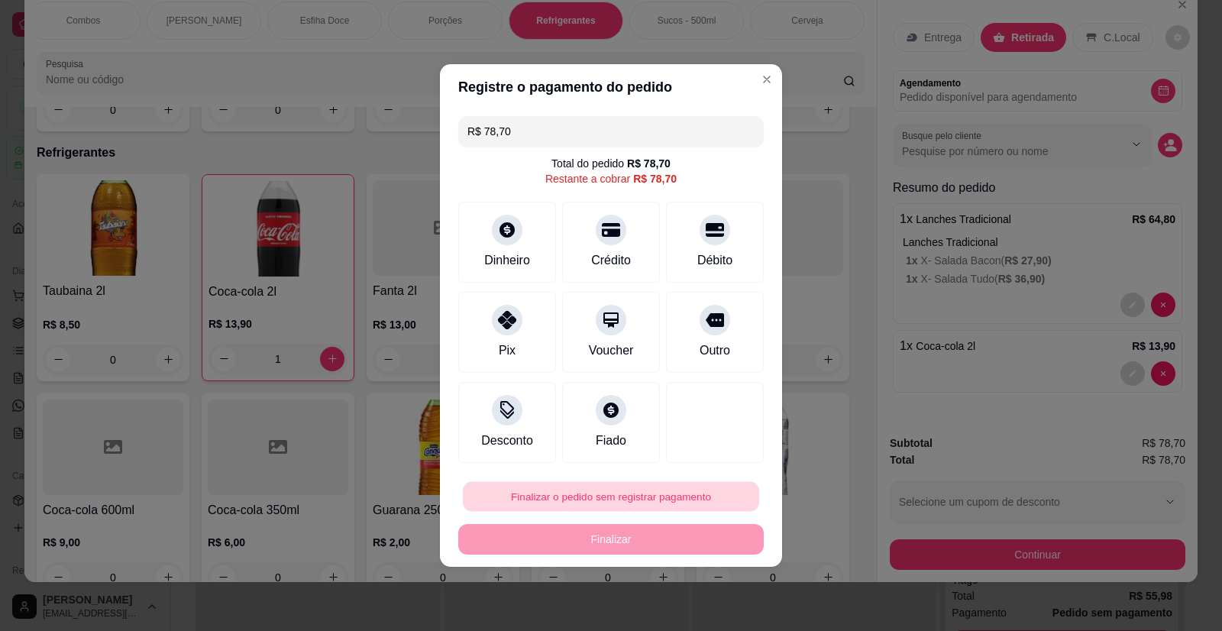
click at [640, 502] on button "Finalizar o pedido sem registrar pagamento" at bounding box center [611, 497] width 296 height 30
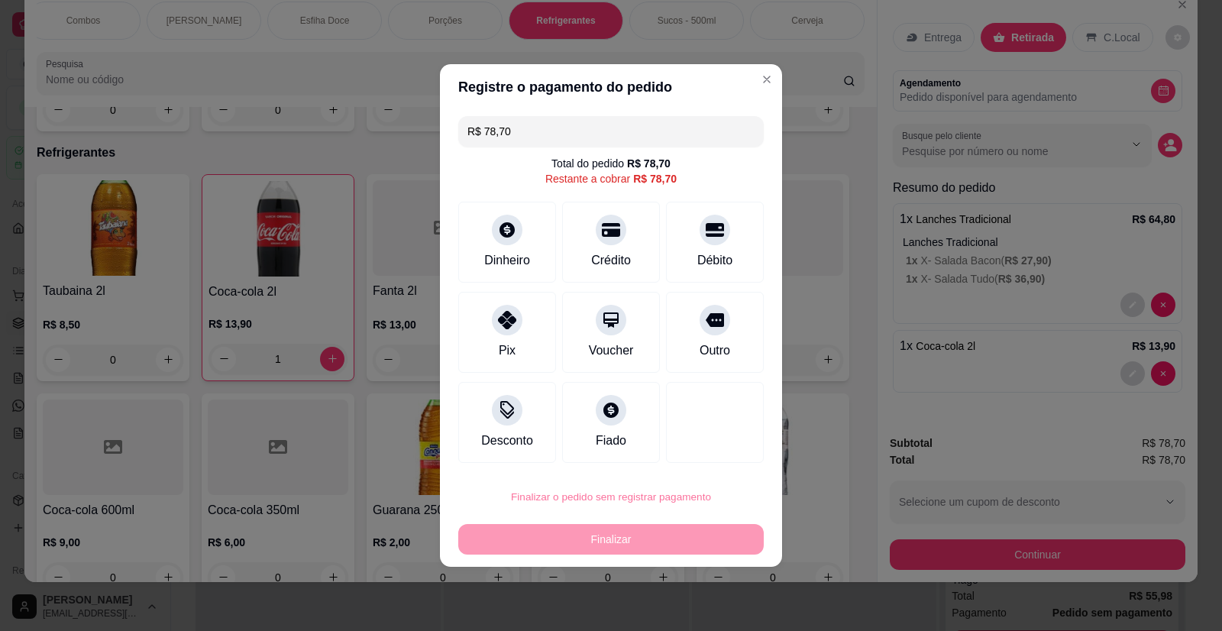
click at [705, 447] on button "Confirmar" at bounding box center [705, 453] width 57 height 24
type input "0"
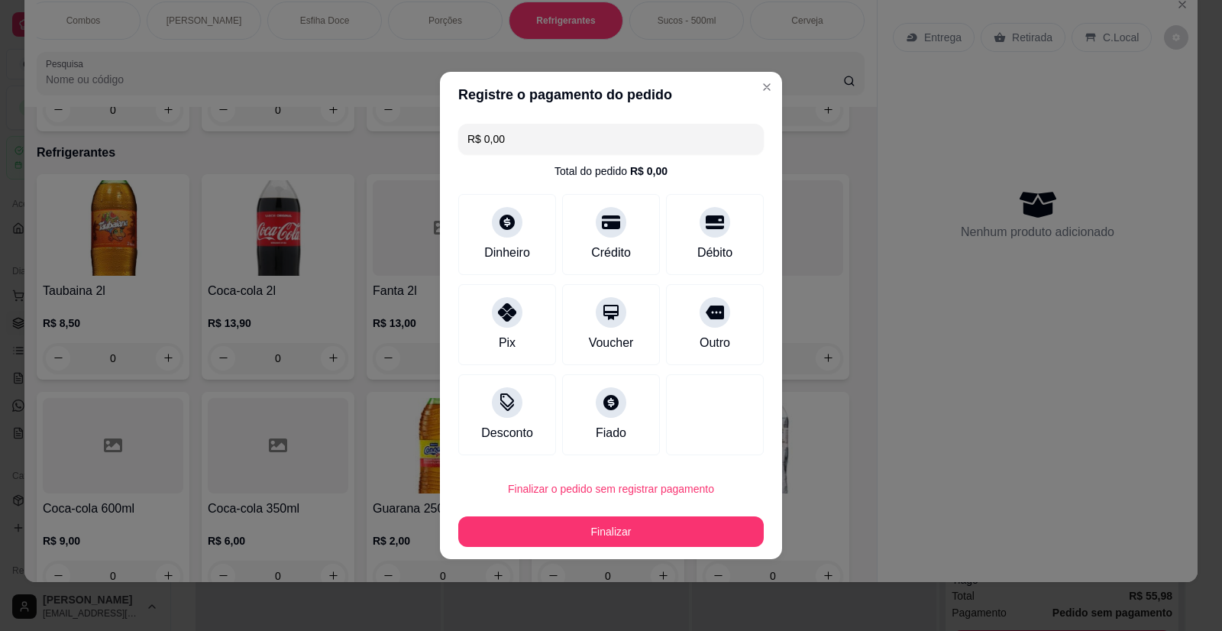
type input "R$ 0,00"
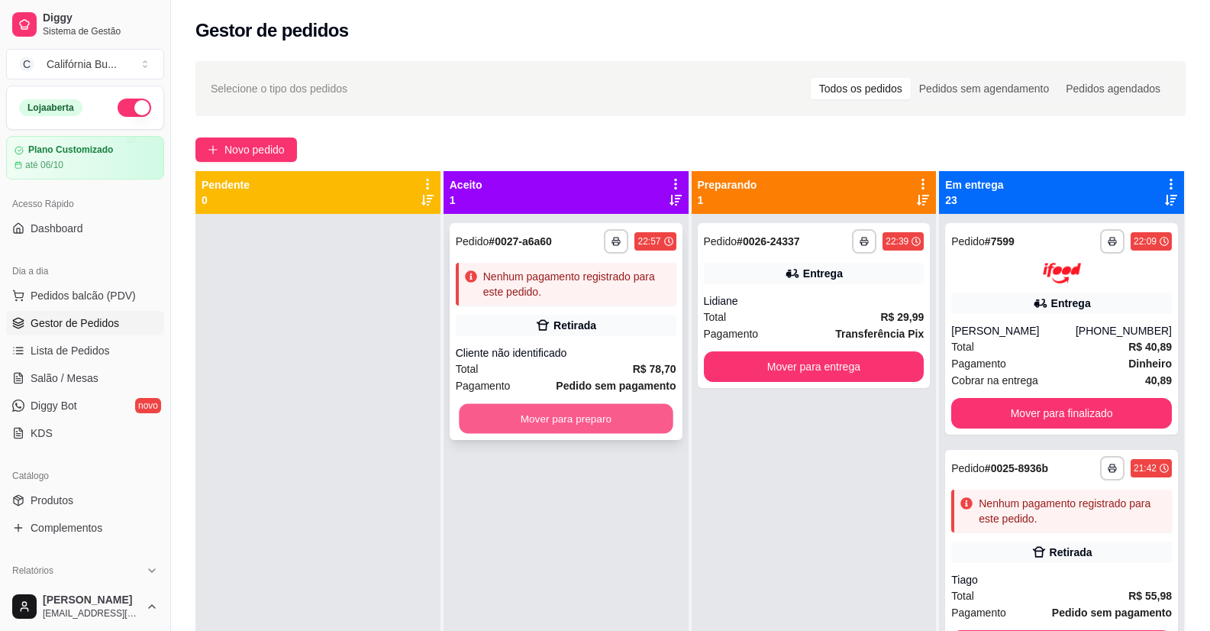
click at [614, 425] on button "Mover para preparo" at bounding box center [566, 419] width 214 height 30
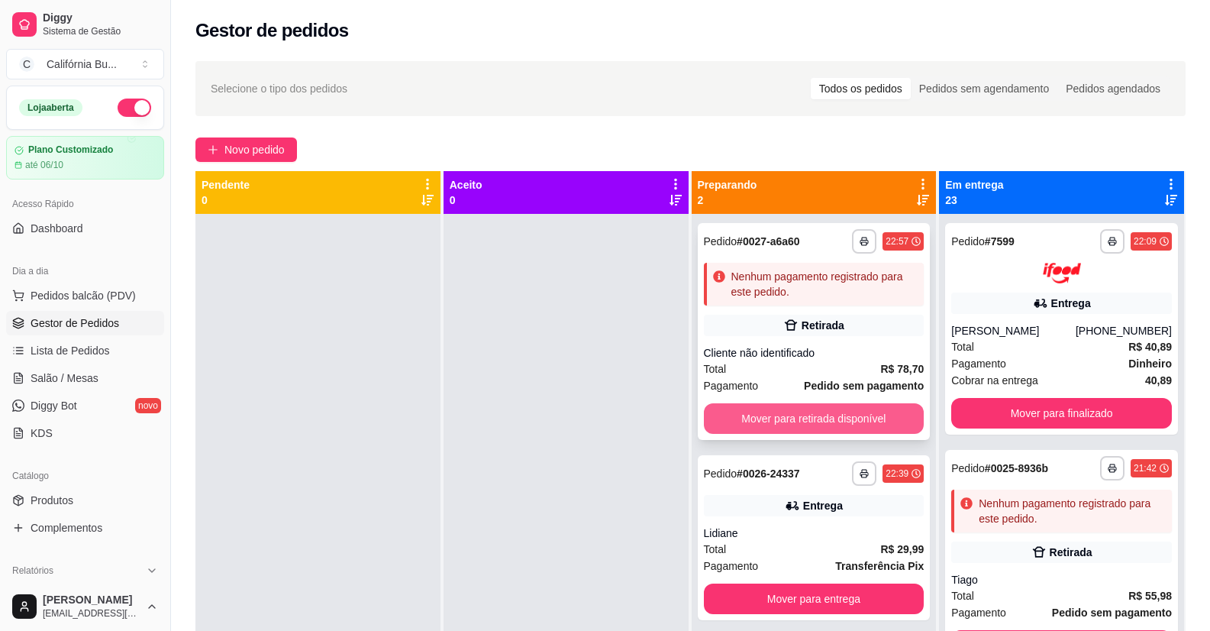
click at [835, 404] on button "Mover para retirada disponível" at bounding box center [814, 418] width 221 height 31
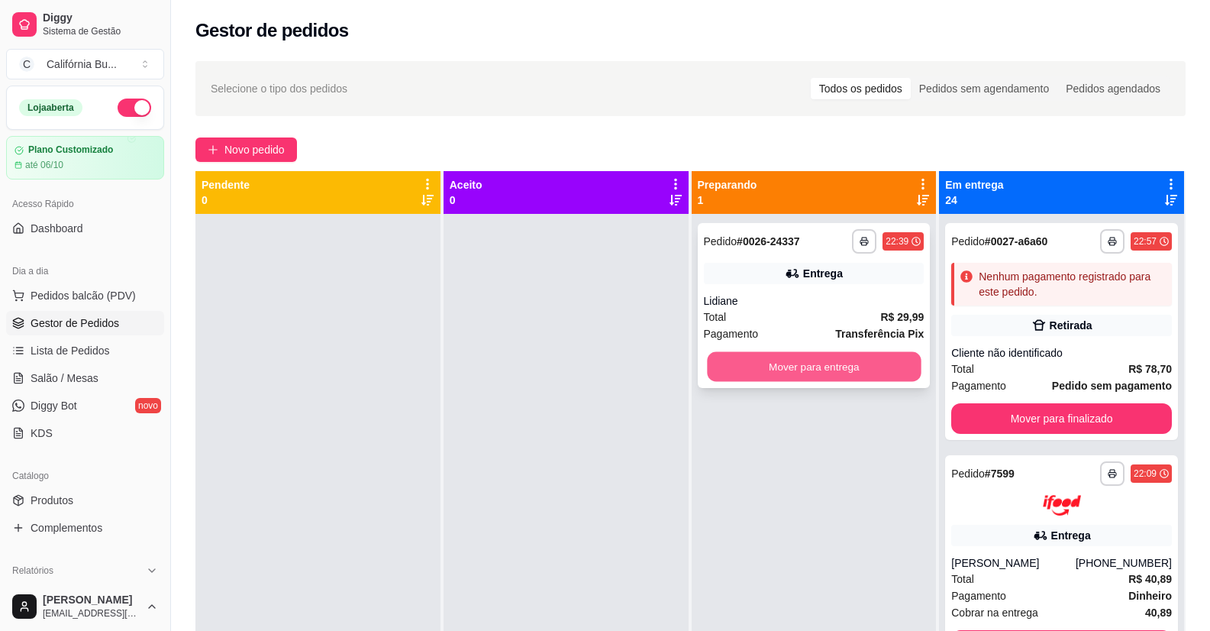
click at [806, 365] on button "Mover para entrega" at bounding box center [814, 367] width 214 height 30
